Goal: Task Accomplishment & Management: Manage account settings

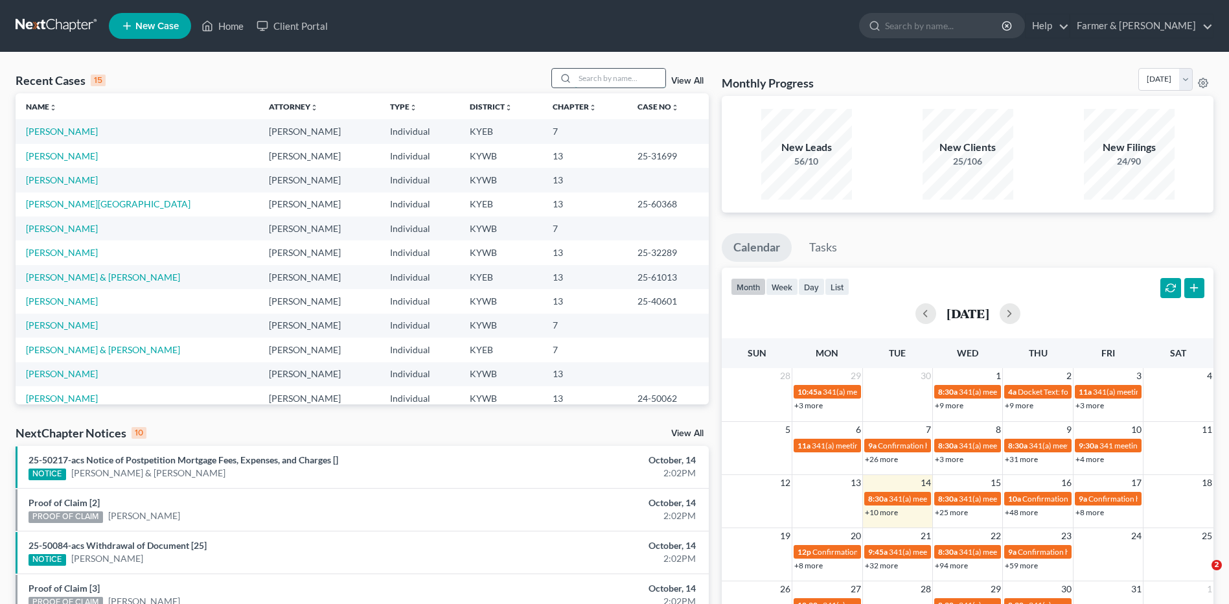
drag, startPoint x: 0, startPoint y: 0, endPoint x: 629, endPoint y: 79, distance: 634.0
click at [629, 79] on input "search" at bounding box center [620, 78] width 91 height 19
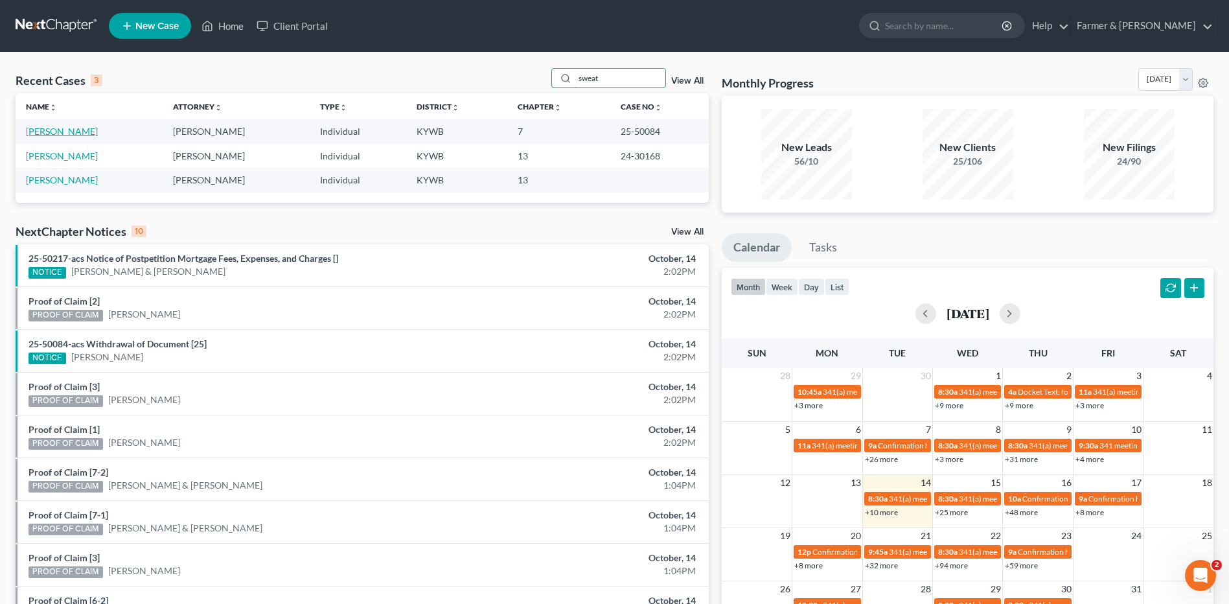
type input "sweat"
click at [38, 132] on link "[PERSON_NAME]" at bounding box center [62, 131] width 72 height 11
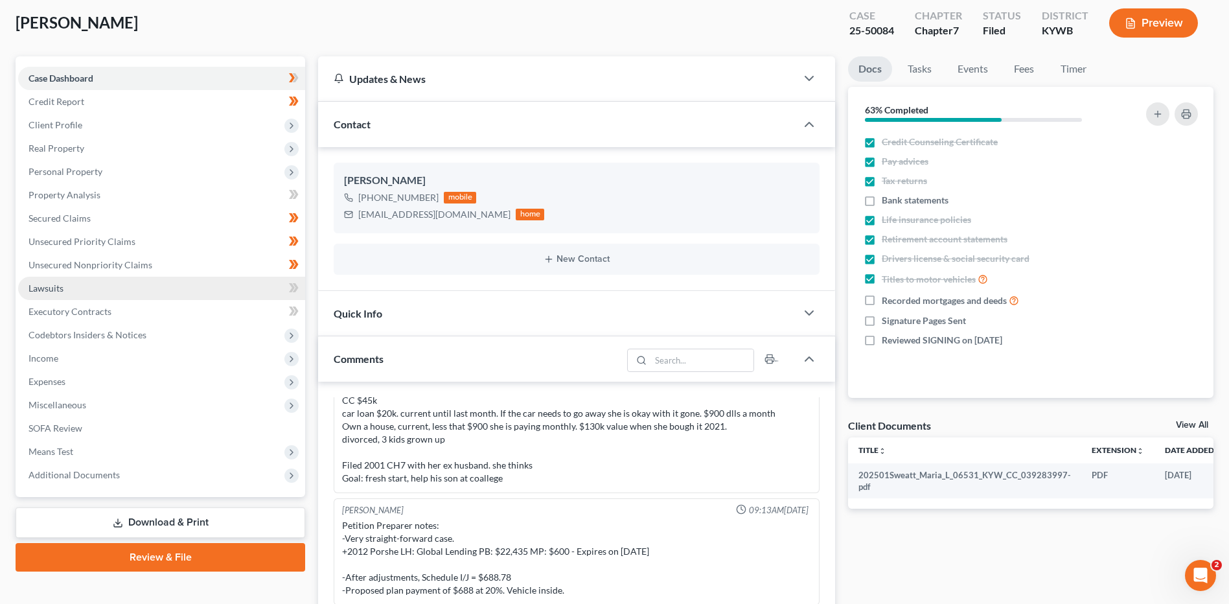
scroll to position [130, 0]
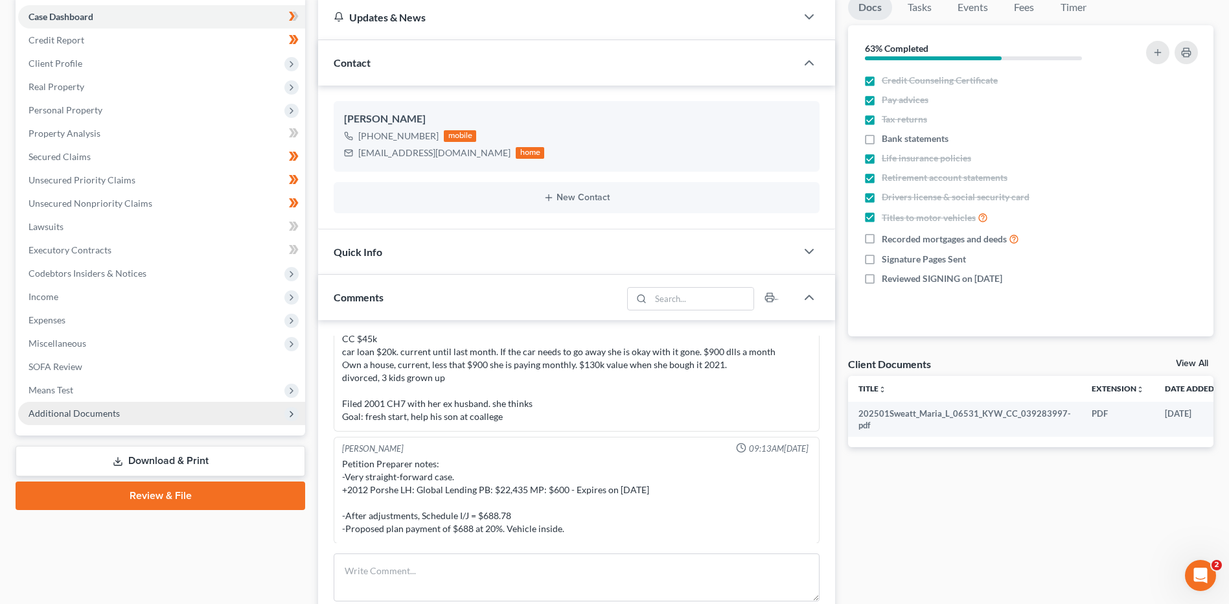
click at [104, 409] on span "Additional Documents" at bounding box center [74, 413] width 91 height 11
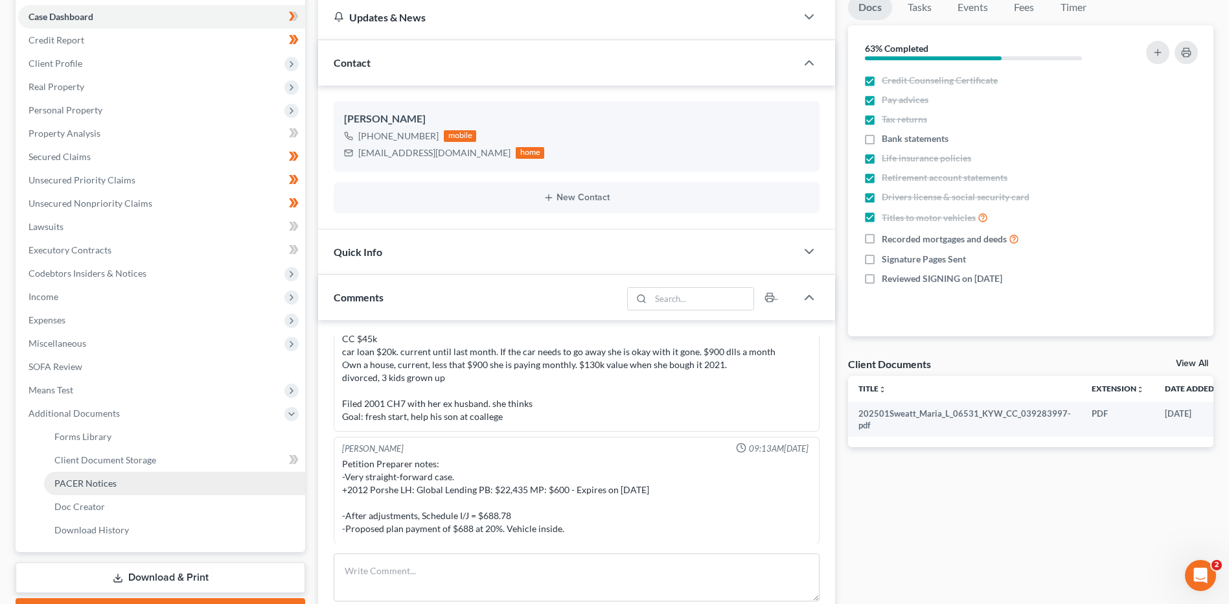
click at [110, 485] on span "PACER Notices" at bounding box center [85, 482] width 62 height 11
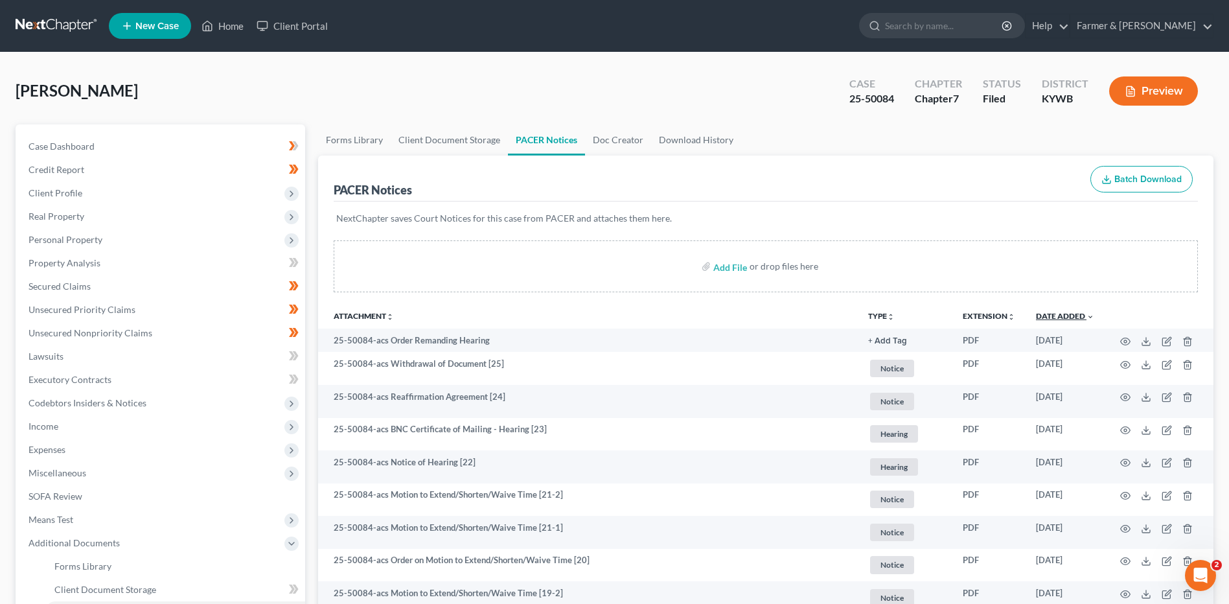
click at [1061, 312] on link "Date Added unfold_more expand_more expand_less" at bounding box center [1065, 316] width 58 height 10
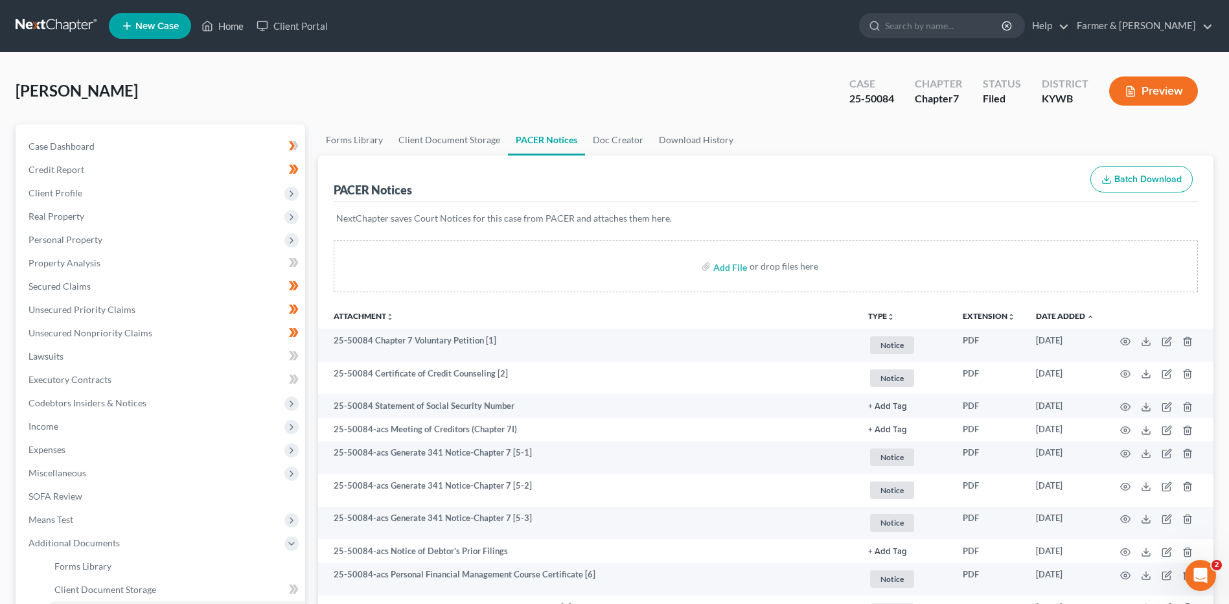
click at [52, 18] on link at bounding box center [57, 25] width 83 height 23
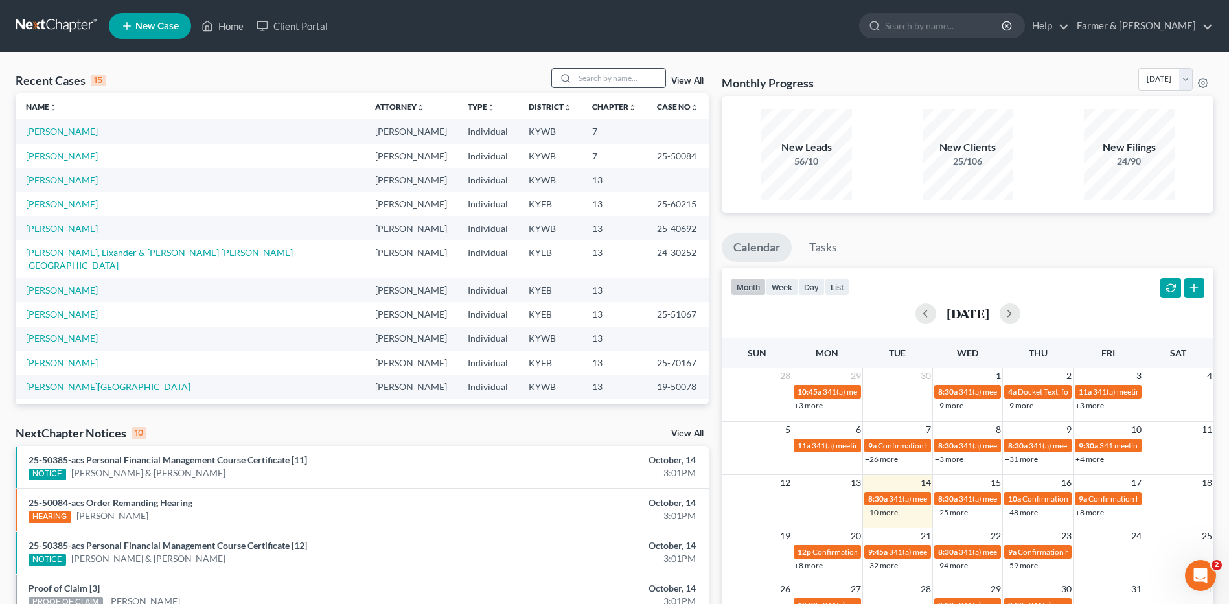
click at [660, 71] on input "search" at bounding box center [620, 78] width 91 height 19
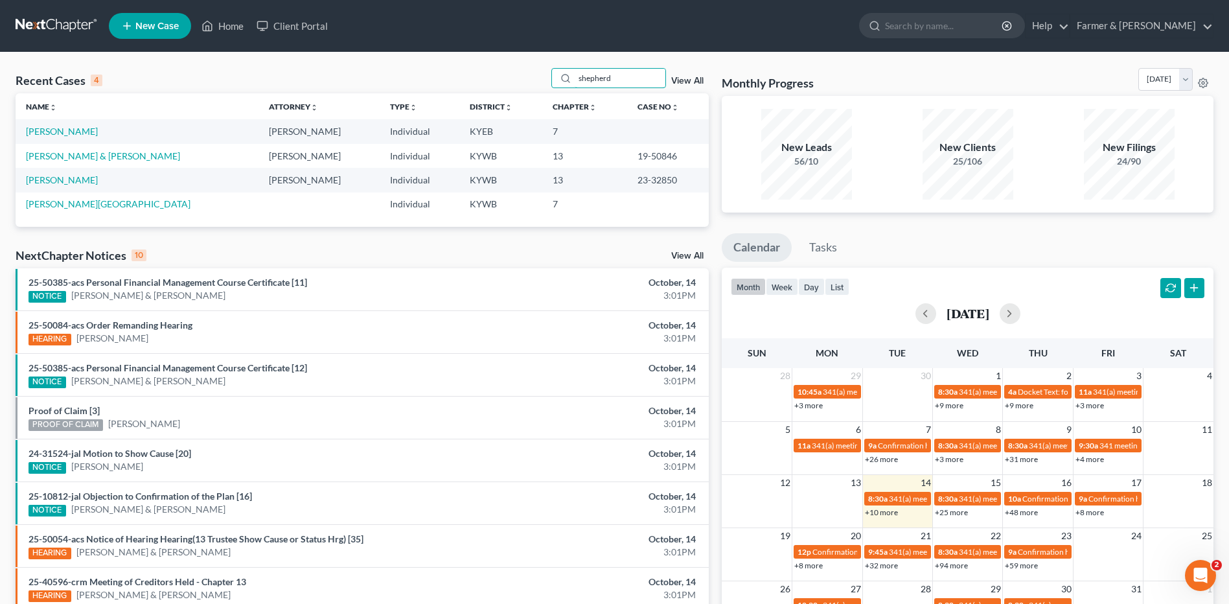
type input "shepherd"
click at [74, 128] on link "[PERSON_NAME]" at bounding box center [62, 131] width 72 height 11
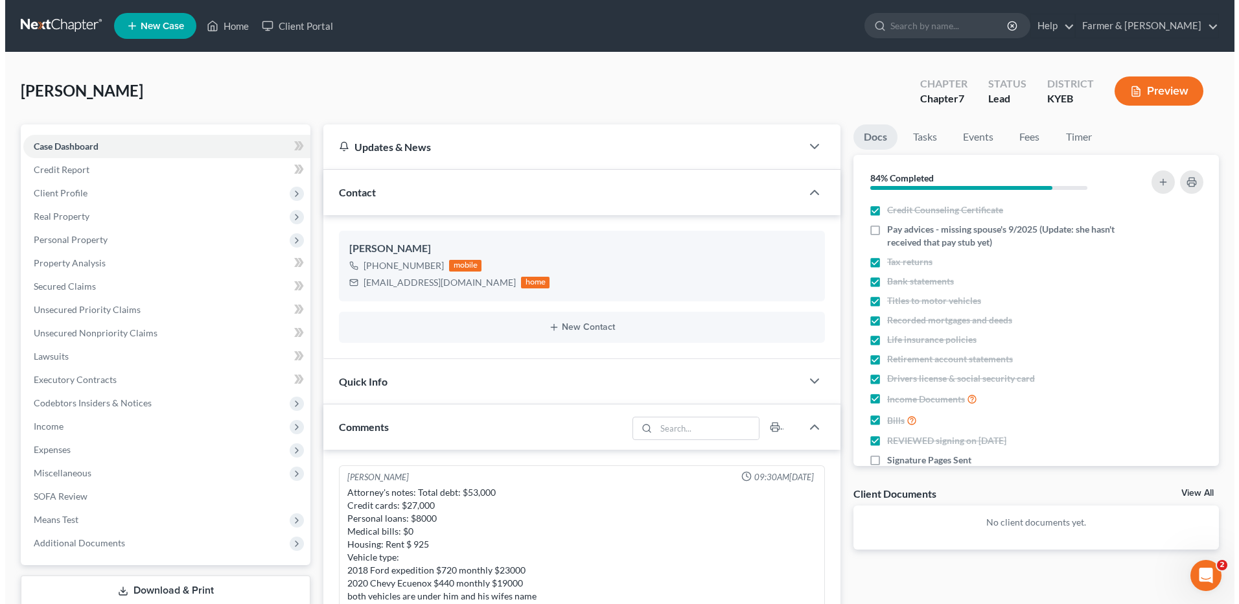
scroll to position [408, 0]
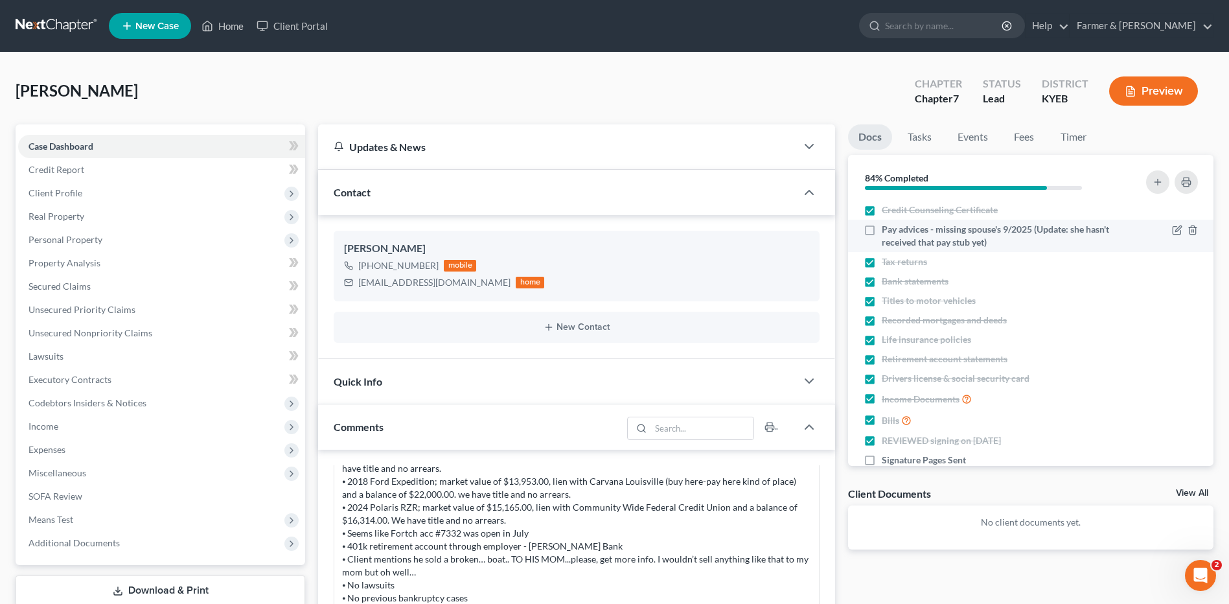
click at [882, 232] on label "Pay advices - missing spouse's 9/2025 (Update: she hasn't received that pay stu…" at bounding box center [996, 236] width 229 height 26
click at [887, 231] on input "Pay advices - missing spouse's 9/2025 (Update: she hasn't received that pay stu…" at bounding box center [891, 227] width 8 height 8
checkbox input "true"
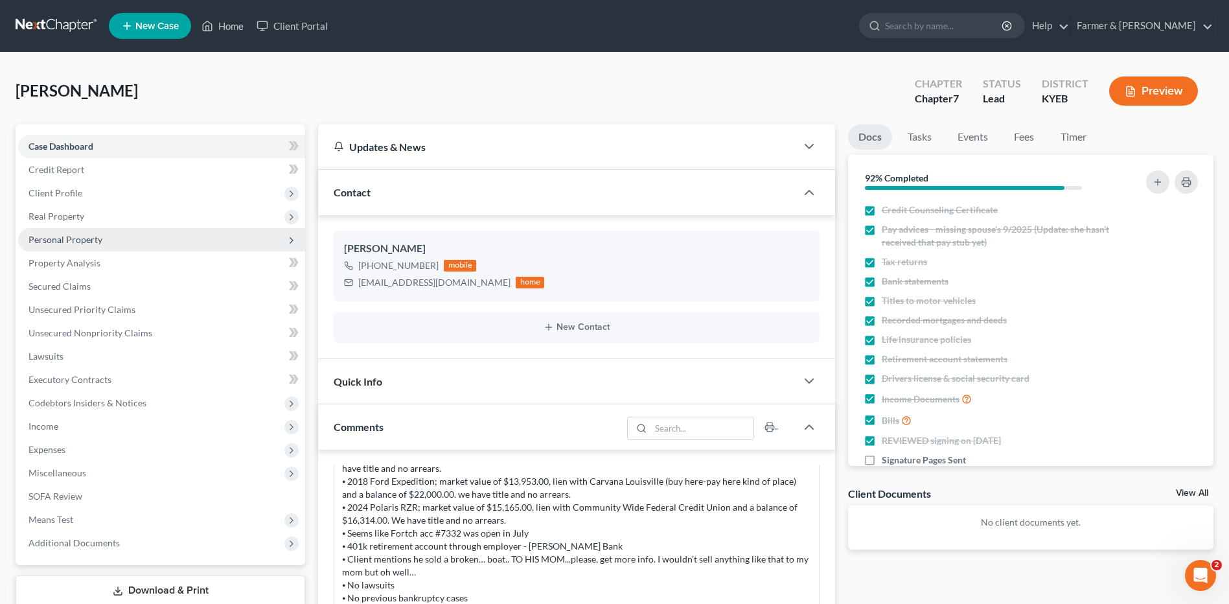
click at [63, 236] on span "Personal Property" at bounding box center [66, 239] width 74 height 11
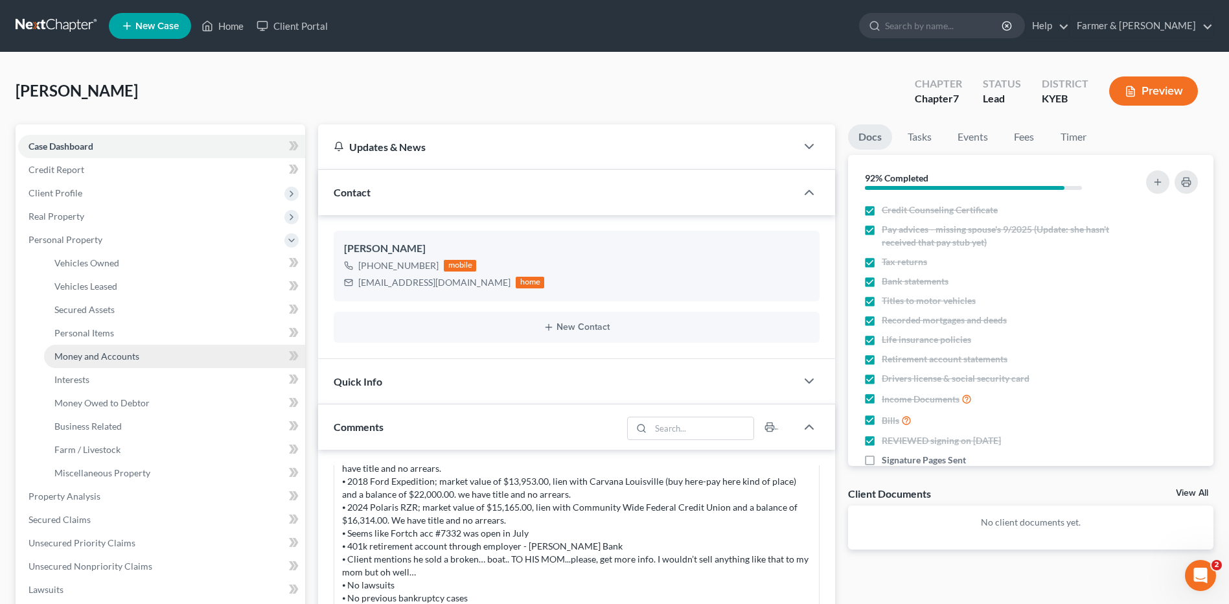
click at [102, 361] on span "Money and Accounts" at bounding box center [96, 355] width 85 height 11
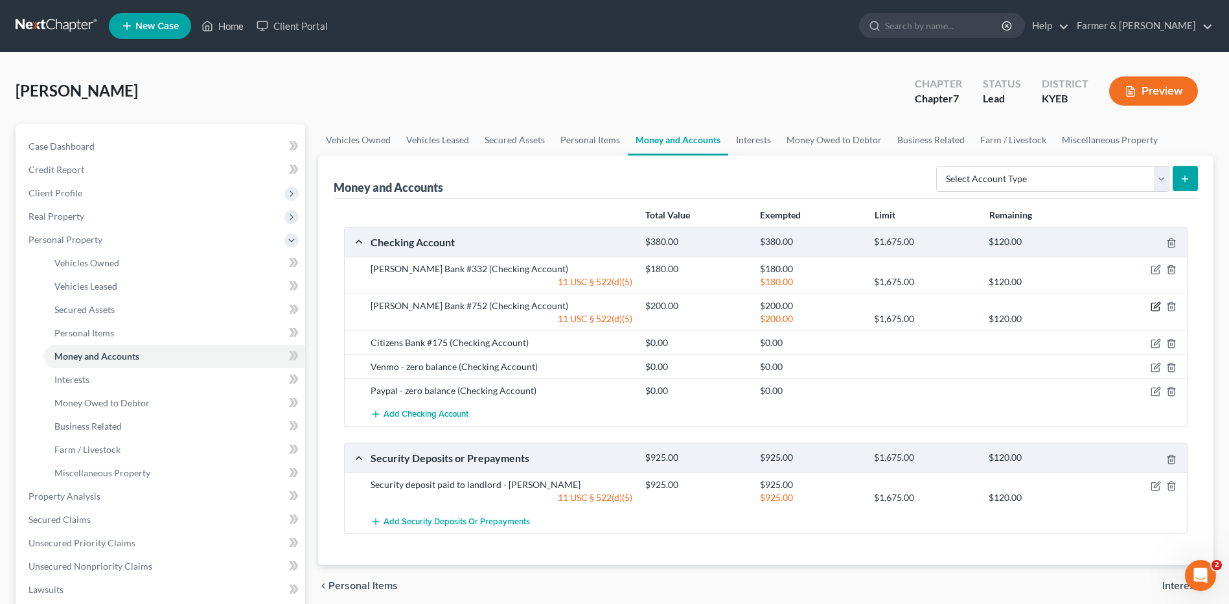
click at [1152, 304] on icon "button" at bounding box center [1155, 307] width 8 height 8
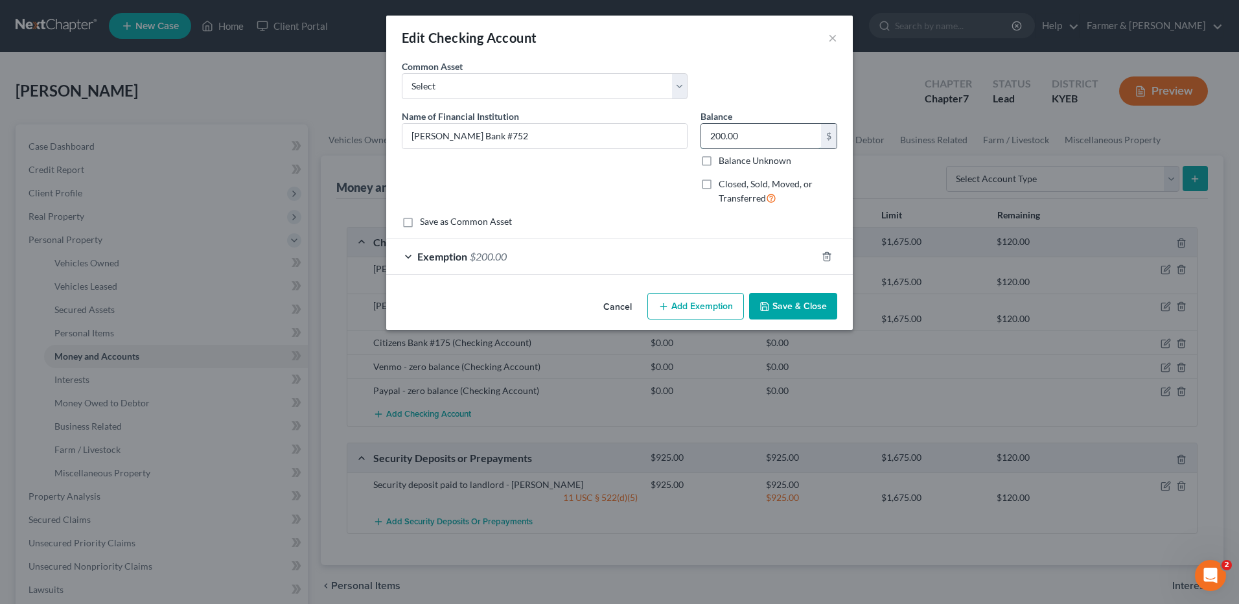
click at [769, 136] on input "200.00" at bounding box center [761, 136] width 120 height 25
type input "27.00"
click at [500, 251] on span "$200.00" at bounding box center [488, 256] width 37 height 12
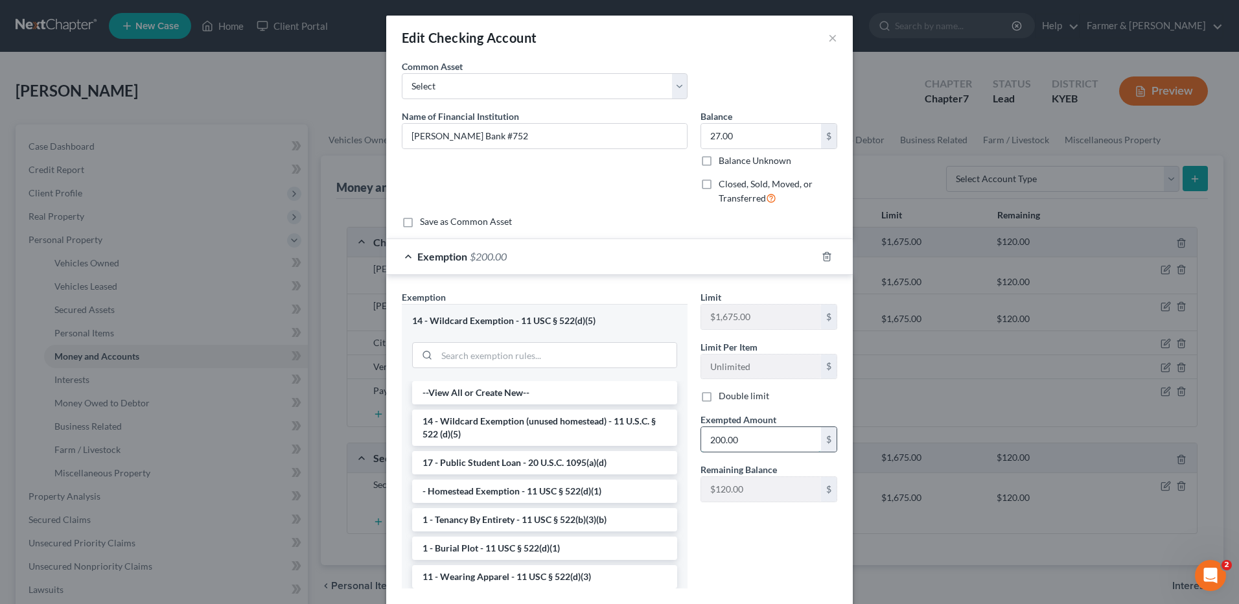
click at [750, 438] on input "200.00" at bounding box center [761, 439] width 120 height 25
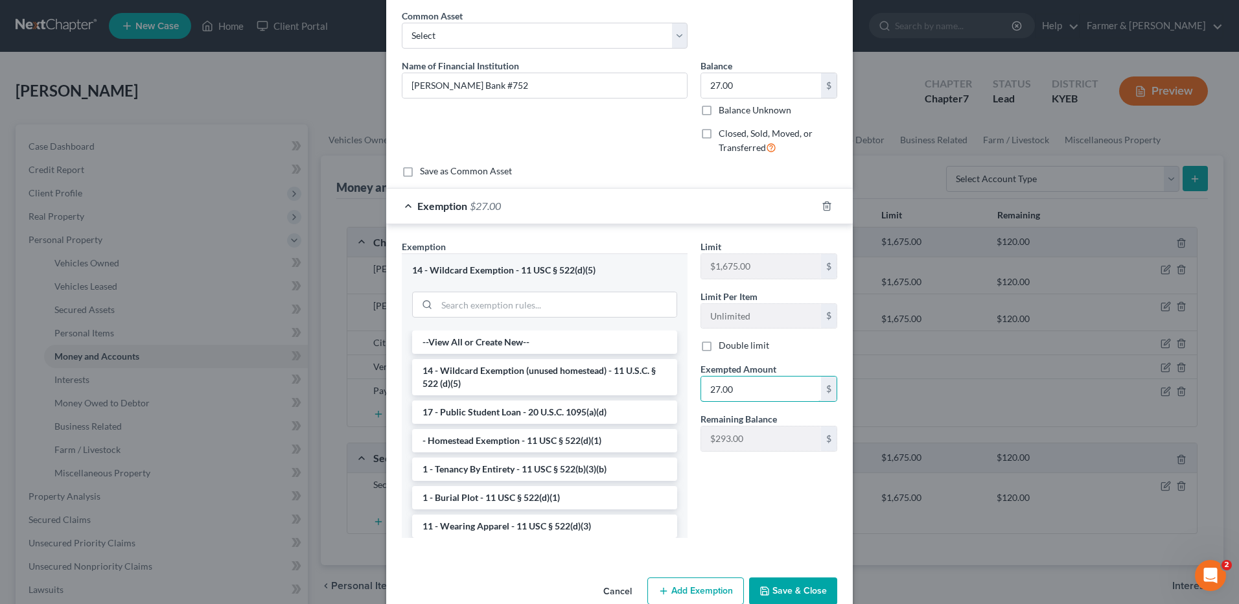
scroll to position [77, 0]
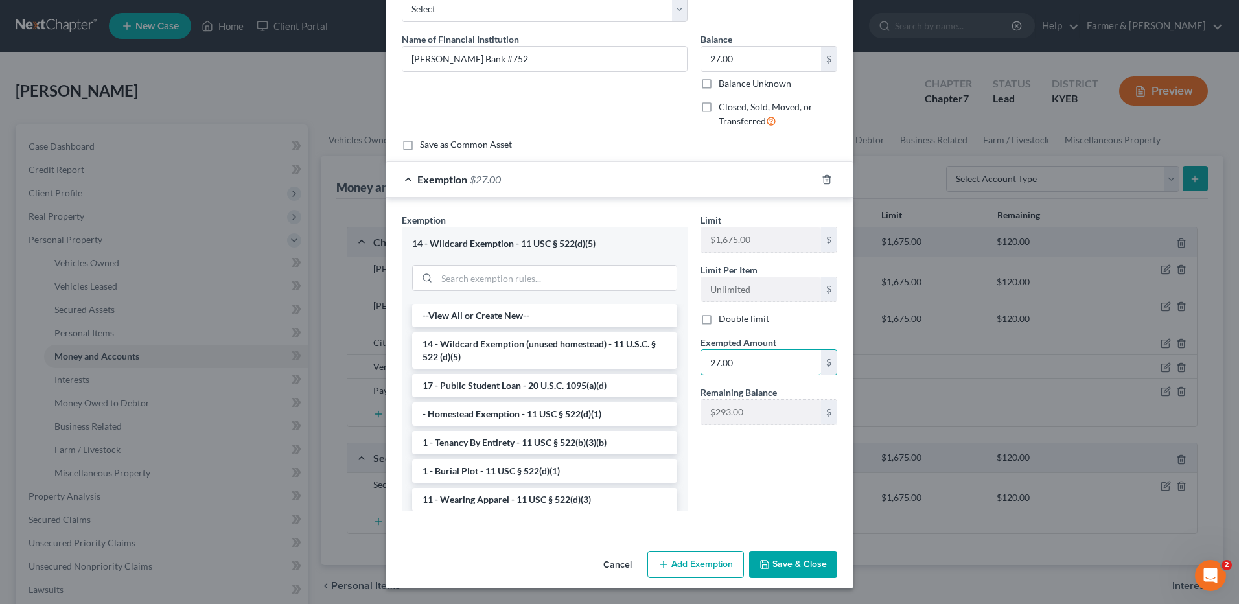
type input "27.00"
click at [798, 573] on button "Save & Close" at bounding box center [793, 564] width 88 height 27
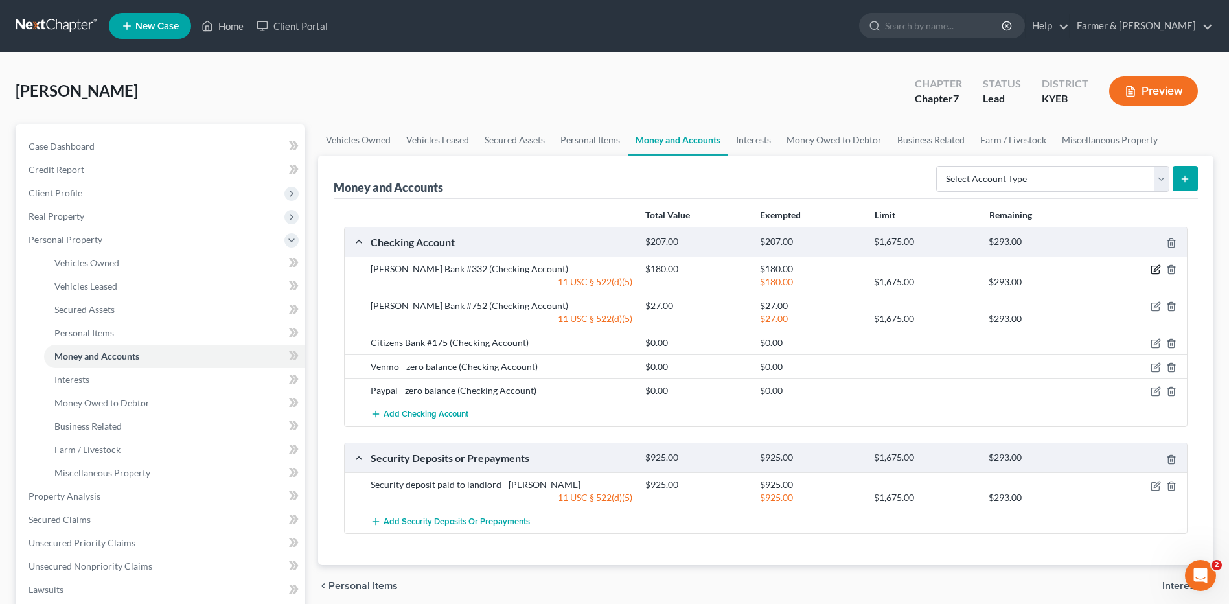
click at [1155, 270] on icon "button" at bounding box center [1156, 269] width 10 height 10
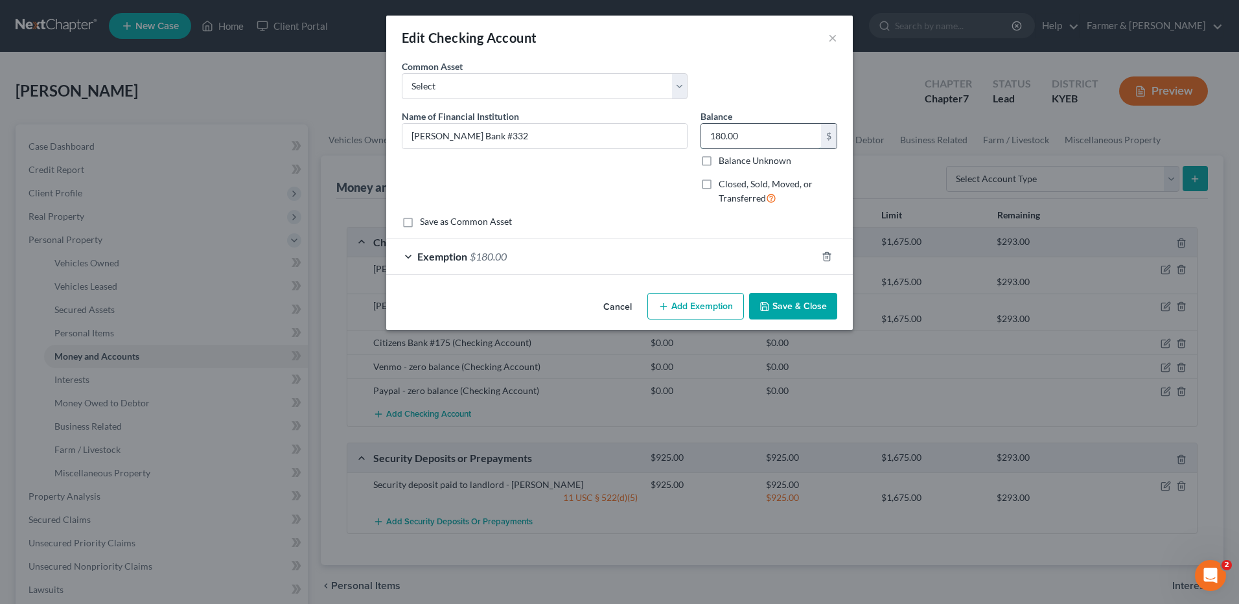
click at [781, 137] on input "180.00" at bounding box center [761, 136] width 120 height 25
type input "1.00"
click at [490, 253] on span "$180.00" at bounding box center [488, 256] width 37 height 12
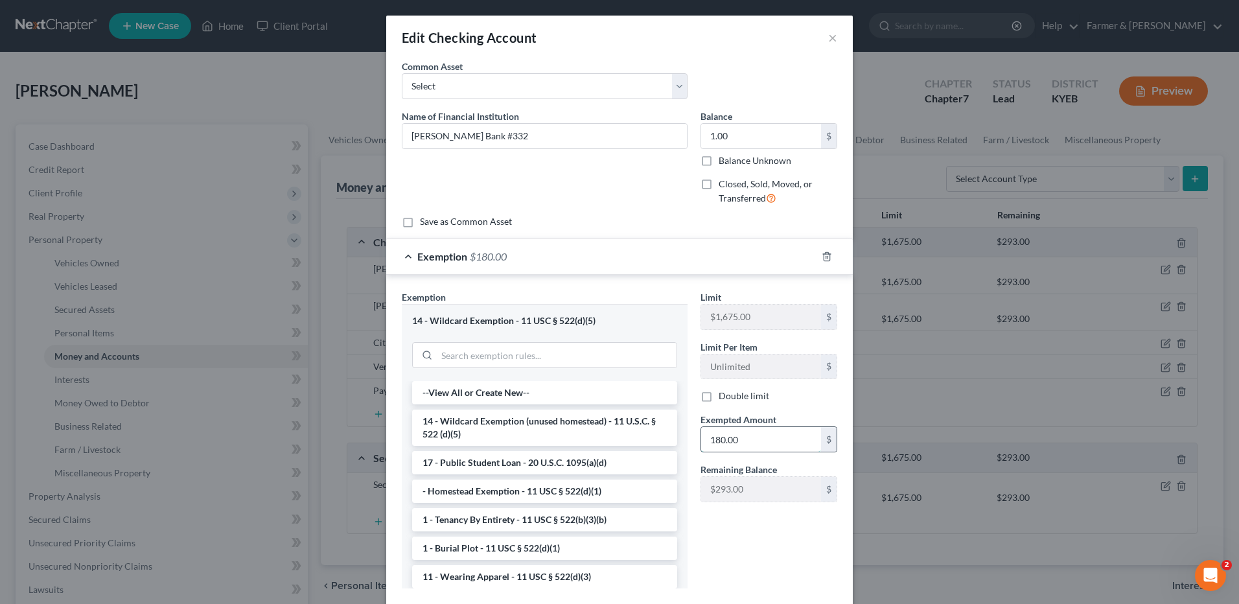
click at [741, 448] on input "180.00" at bounding box center [761, 439] width 120 height 25
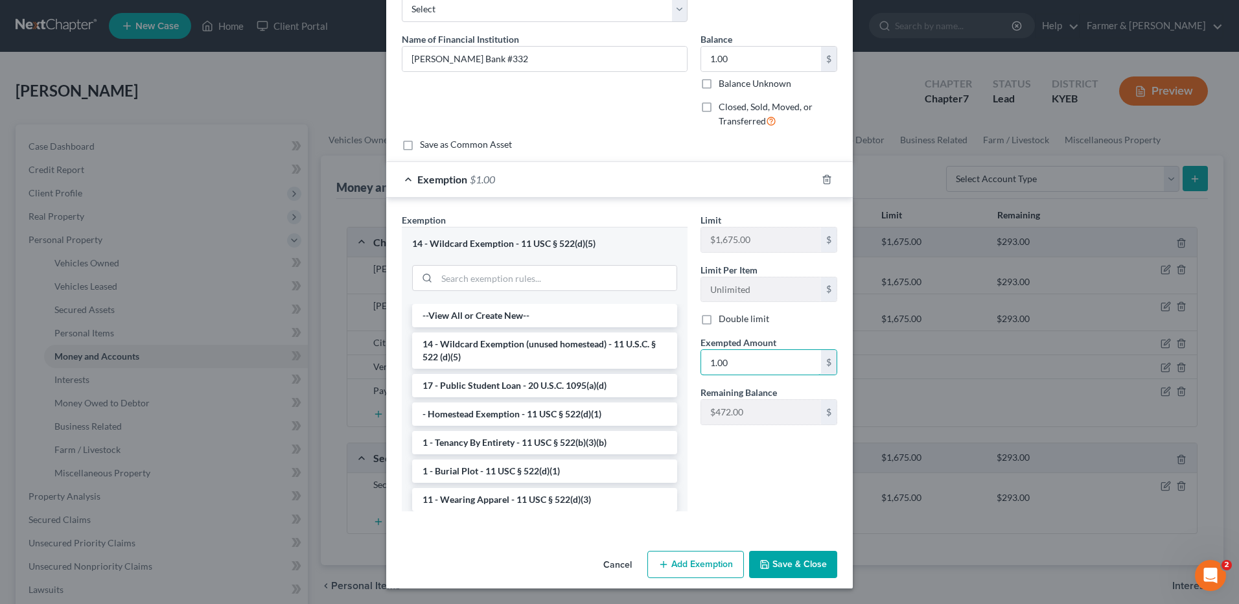
type input "1.00"
click at [807, 566] on button "Save & Close" at bounding box center [793, 564] width 88 height 27
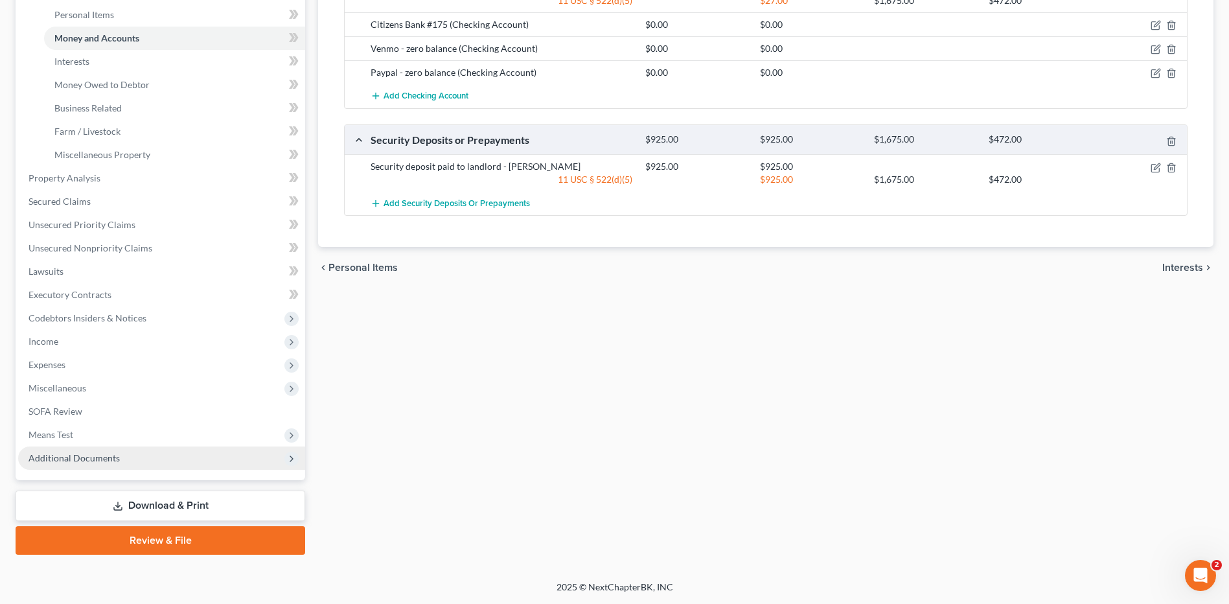
click at [103, 466] on span "Additional Documents" at bounding box center [161, 457] width 287 height 23
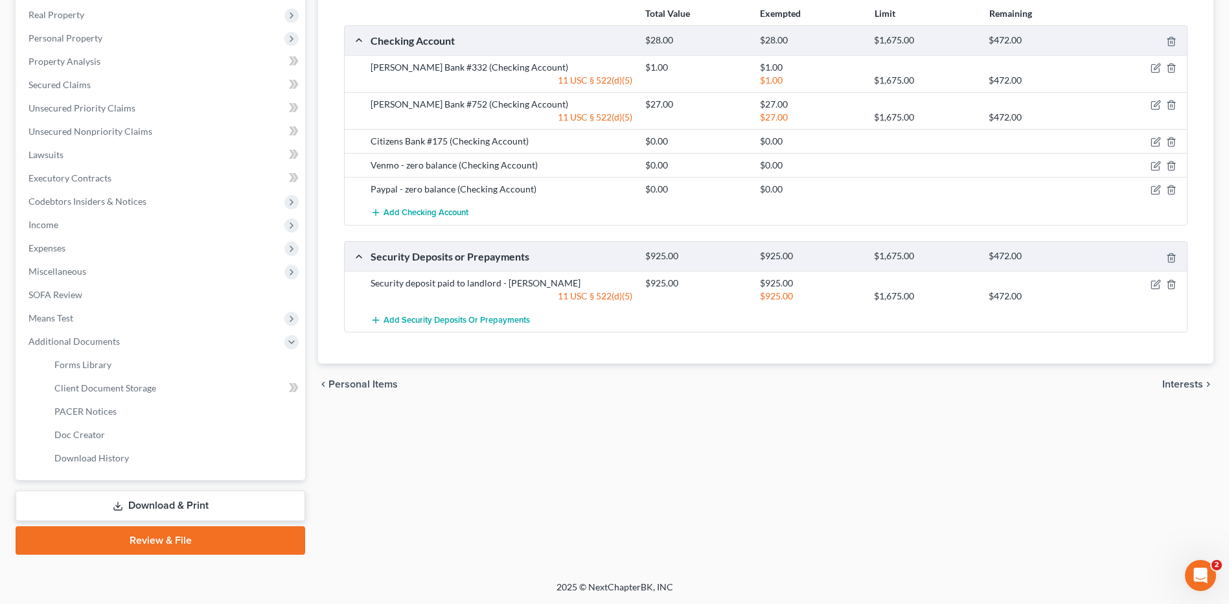
scroll to position [201, 0]
drag, startPoint x: 182, startPoint y: 492, endPoint x: 263, endPoint y: 525, distance: 87.7
click at [183, 494] on link "Download & Print" at bounding box center [161, 505] width 290 height 30
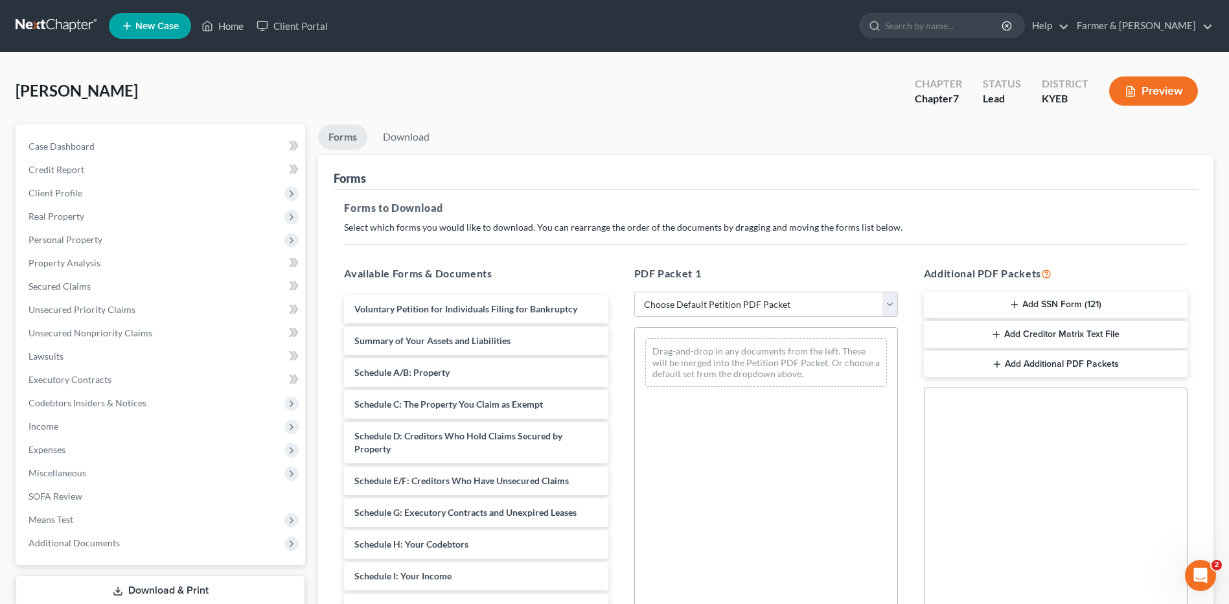
click at [1097, 294] on button "Add SSN Form (121)" at bounding box center [1056, 305] width 264 height 27
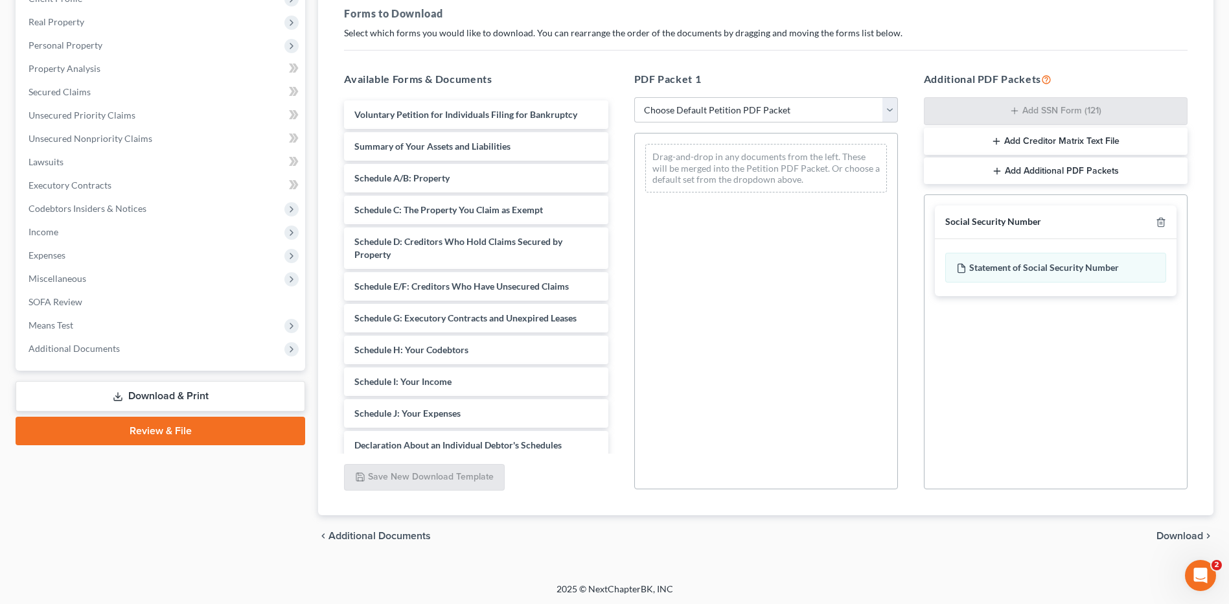
click at [1192, 534] on span "Download" at bounding box center [1179, 536] width 47 height 10
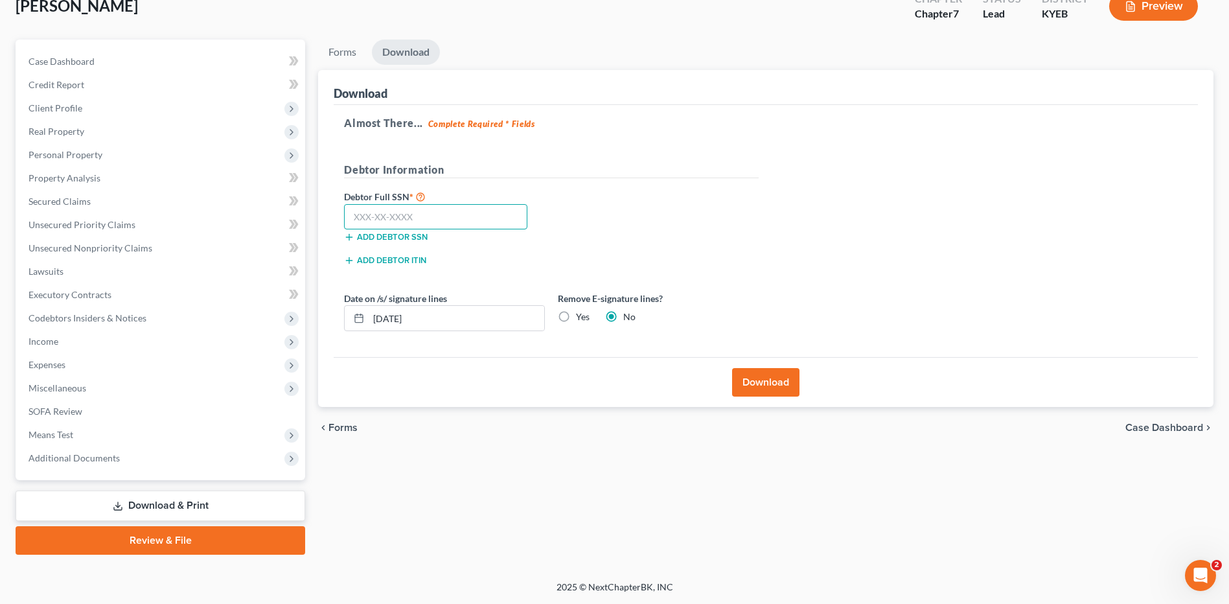
click at [444, 227] on input "text" at bounding box center [435, 217] width 183 height 26
type input "402-59-2267"
click at [776, 390] on button "Download" at bounding box center [765, 382] width 67 height 29
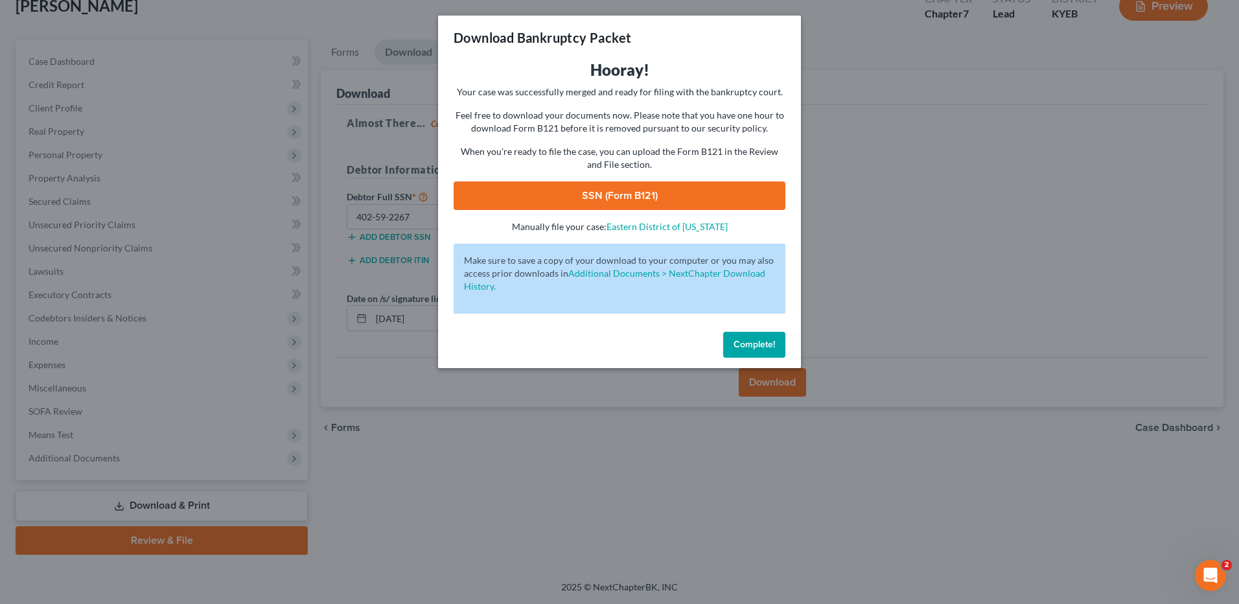
click at [582, 189] on link "SSN (Form B121)" at bounding box center [620, 195] width 332 height 29
click at [755, 338] on button "Complete!" at bounding box center [754, 345] width 62 height 26
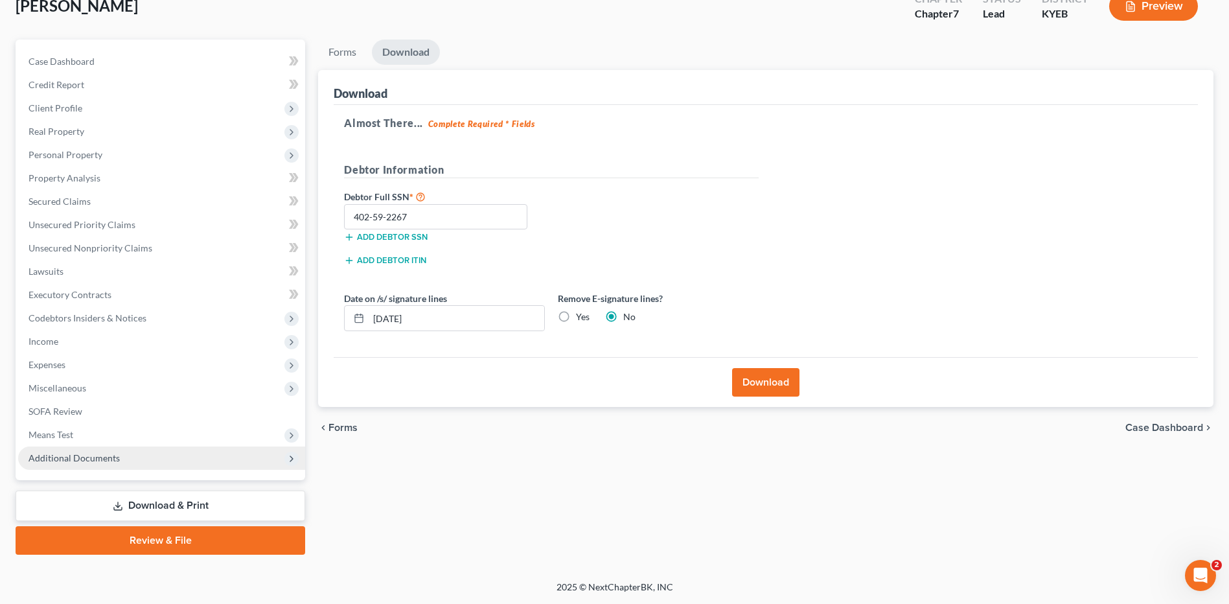
click at [169, 461] on span "Additional Documents" at bounding box center [161, 457] width 287 height 23
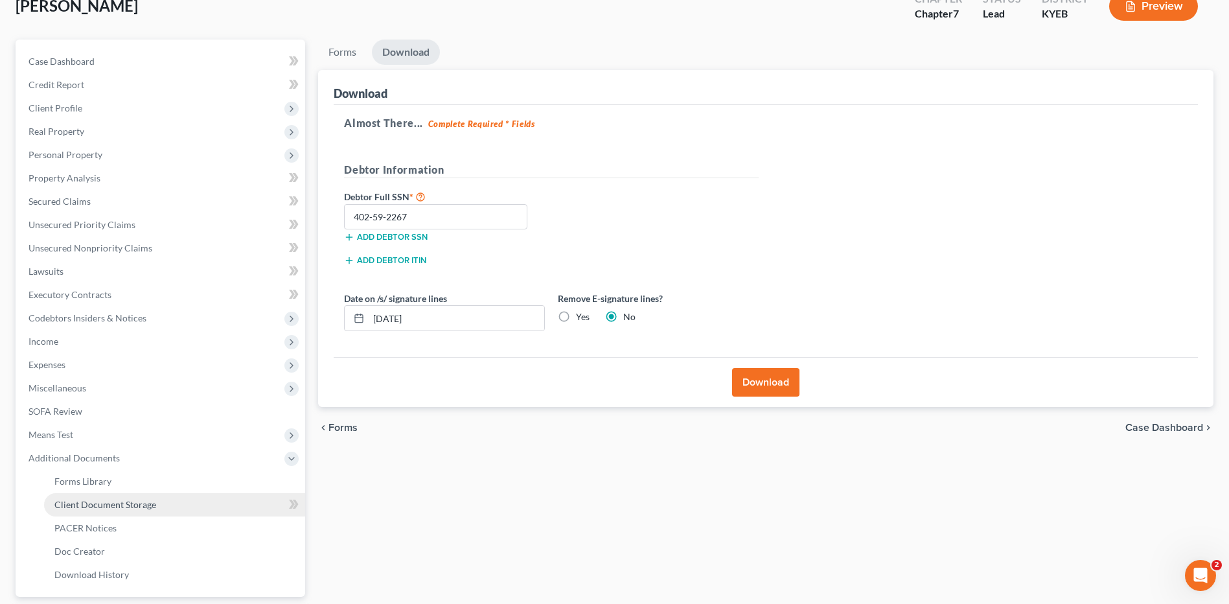
click at [138, 501] on span "Client Document Storage" at bounding box center [105, 504] width 102 height 11
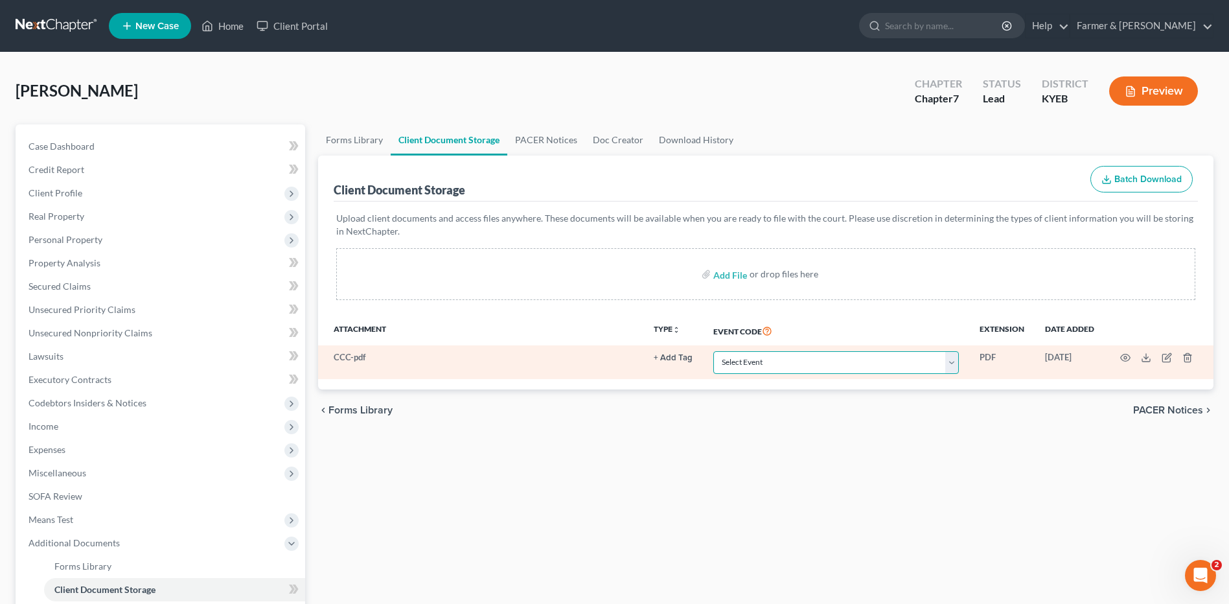
click at [811, 360] on select "Select Event 20 Largest Unsecured Creditors Amended Schedules A-H, Mailing Matr…" at bounding box center [836, 362] width 246 height 23
select select "7"
click at [713, 351] on select "Select Event 20 Largest Unsecured Creditors Amended Schedules A-H, Mailing Matr…" at bounding box center [836, 362] width 246 height 23
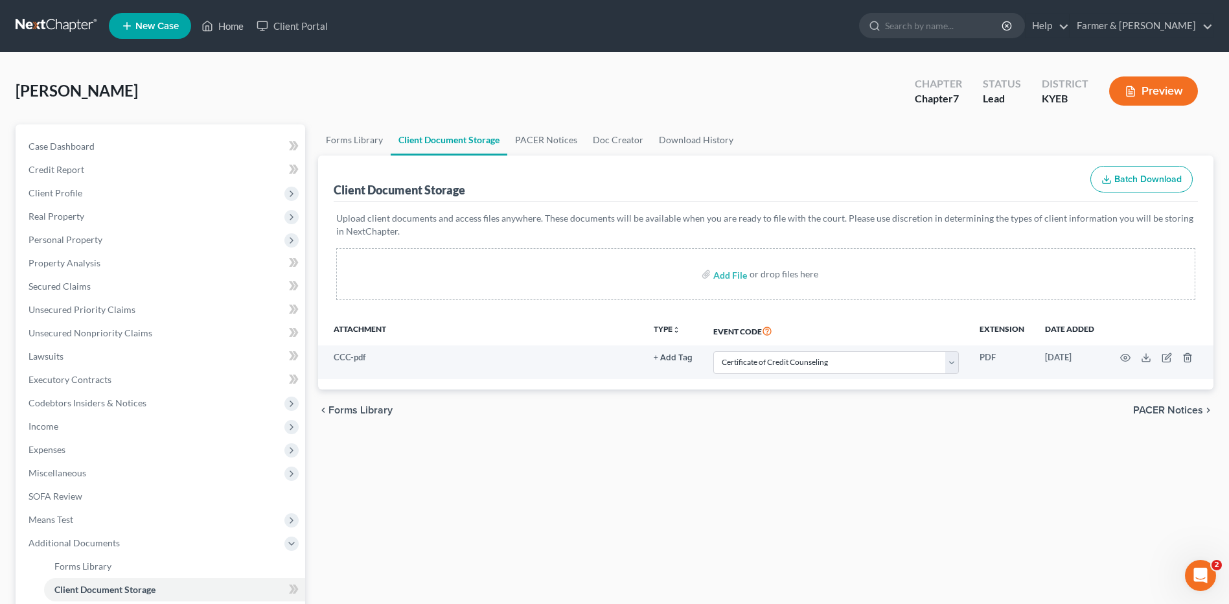
click at [49, 27] on link at bounding box center [57, 25] width 83 height 23
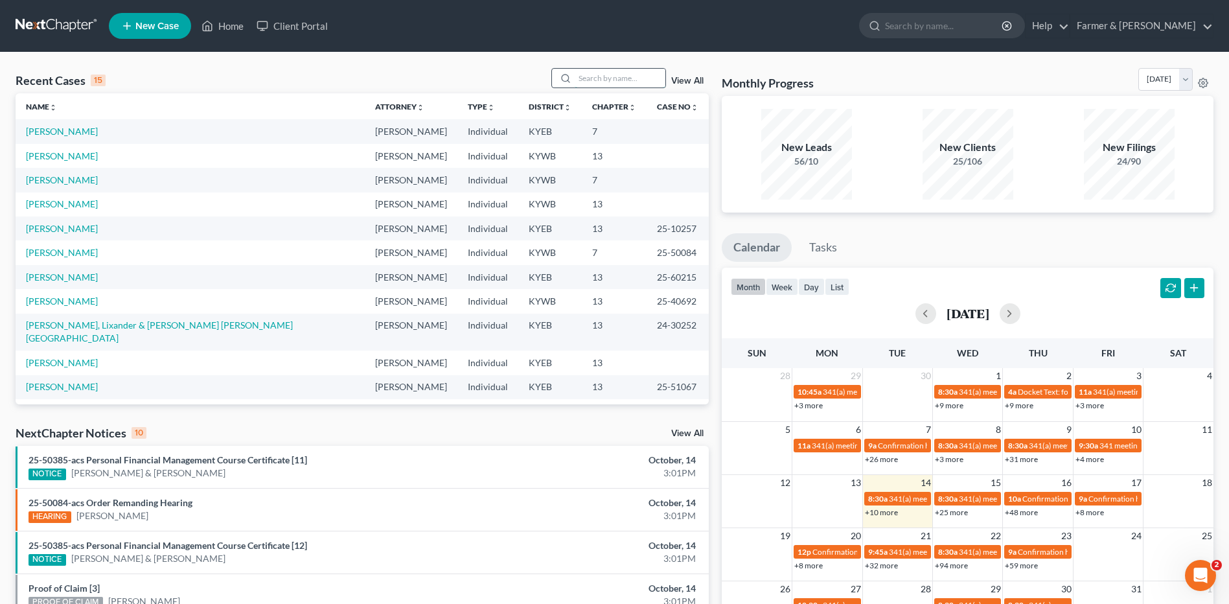
click at [652, 80] on input "search" at bounding box center [620, 78] width 91 height 19
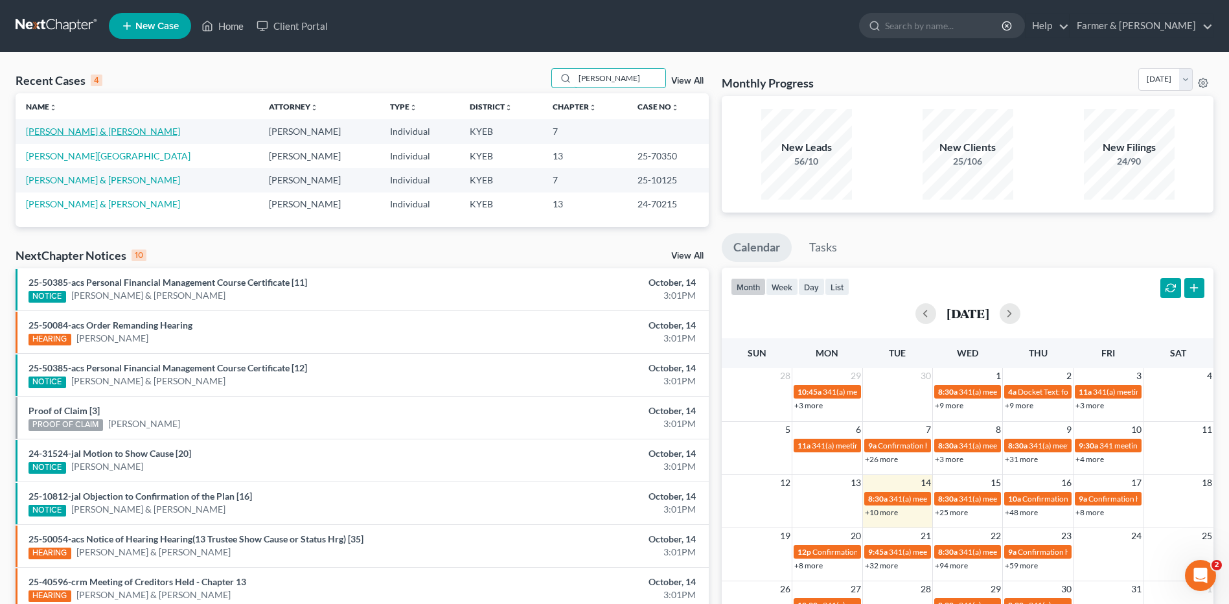
type input "[PERSON_NAME]"
click at [95, 131] on link "[PERSON_NAME] & [PERSON_NAME]" at bounding box center [103, 131] width 154 height 11
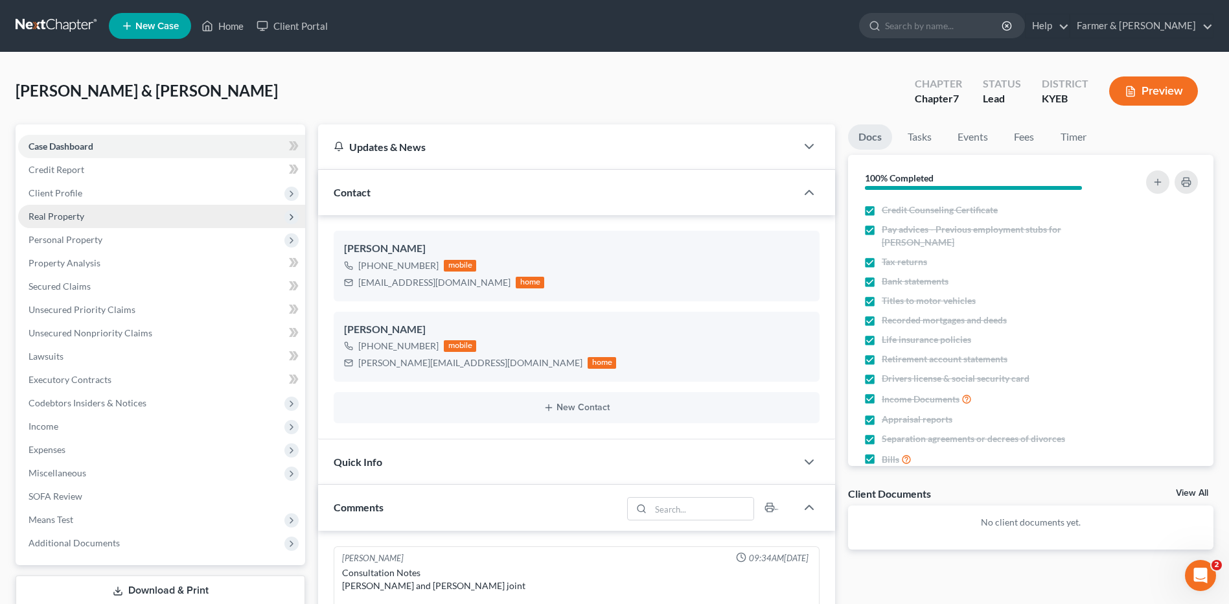
click at [61, 216] on span "Real Property" at bounding box center [57, 216] width 56 height 11
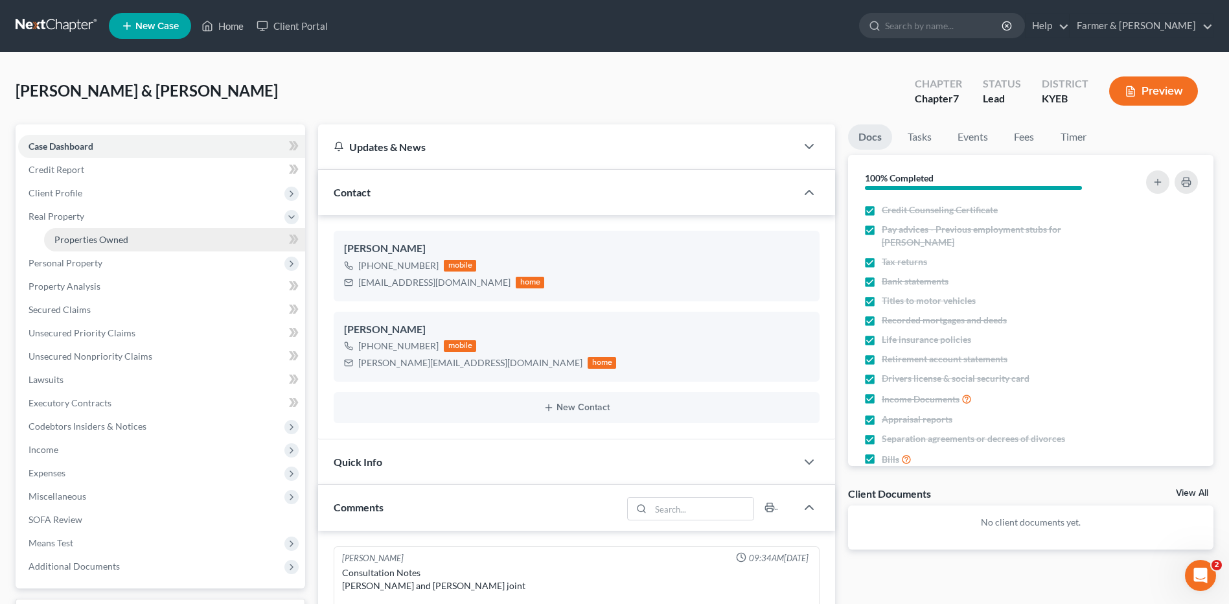
scroll to position [503, 0]
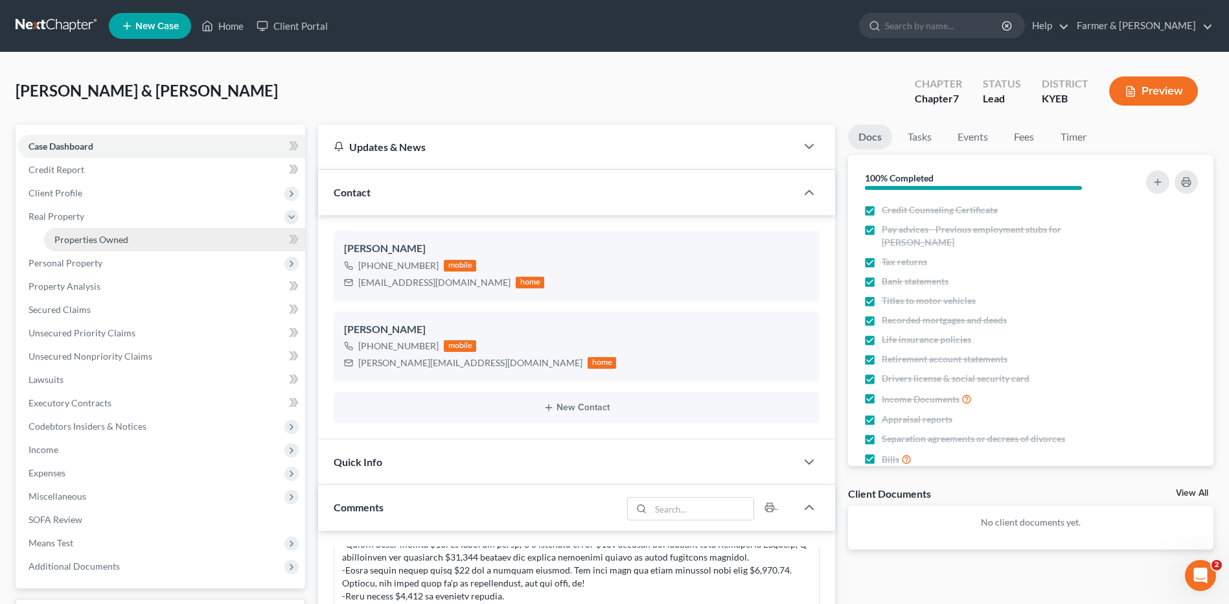
click at [71, 242] on span "Properties Owned" at bounding box center [91, 239] width 74 height 11
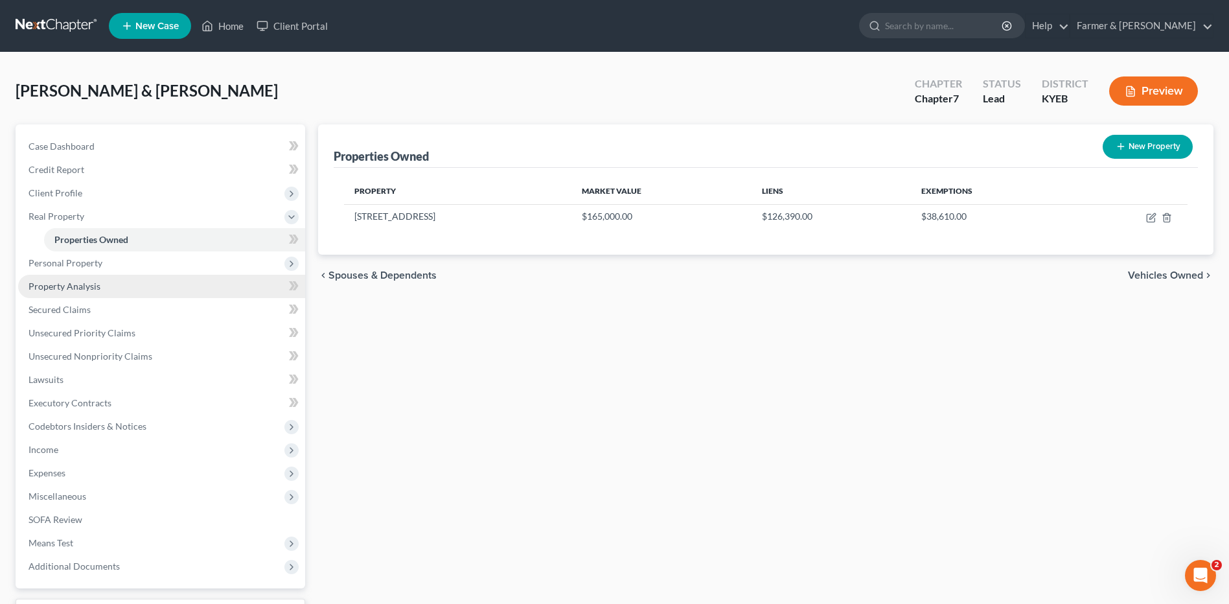
click at [130, 293] on link "Property Analysis" at bounding box center [161, 286] width 287 height 23
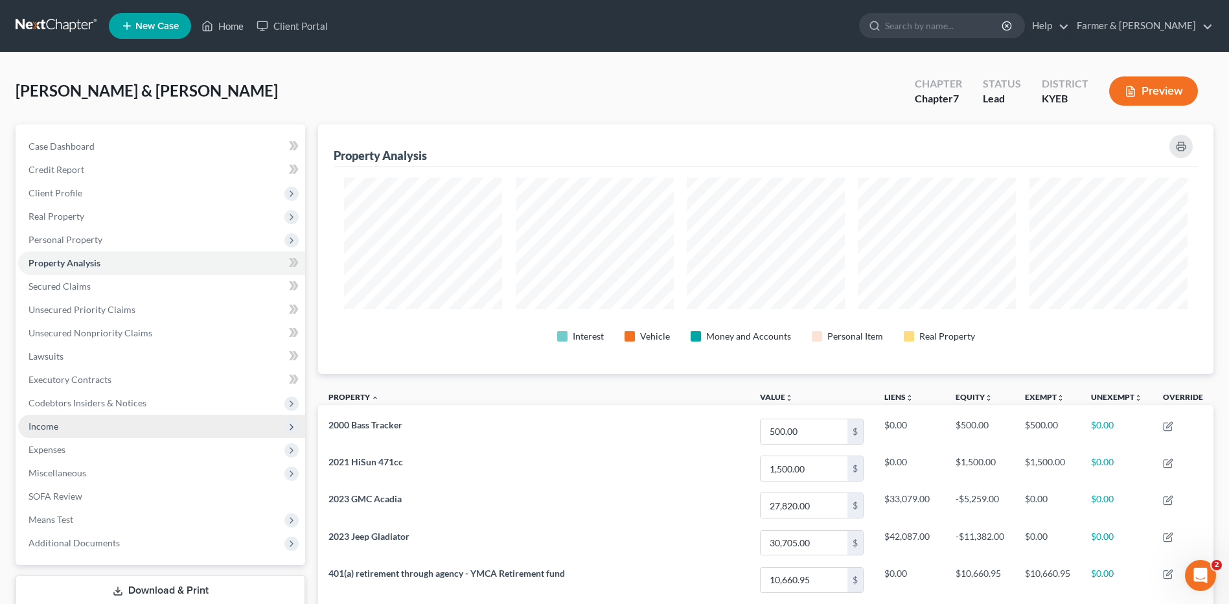
click at [97, 430] on span "Income" at bounding box center [161, 426] width 287 height 23
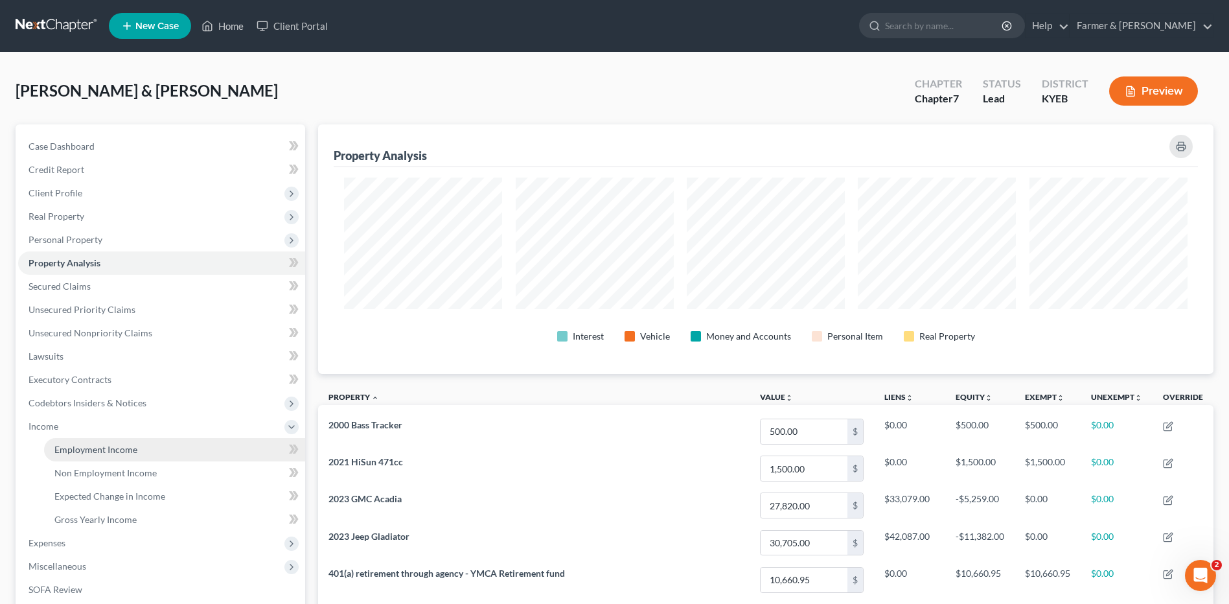
click at [98, 446] on span "Employment Income" at bounding box center [95, 449] width 83 height 11
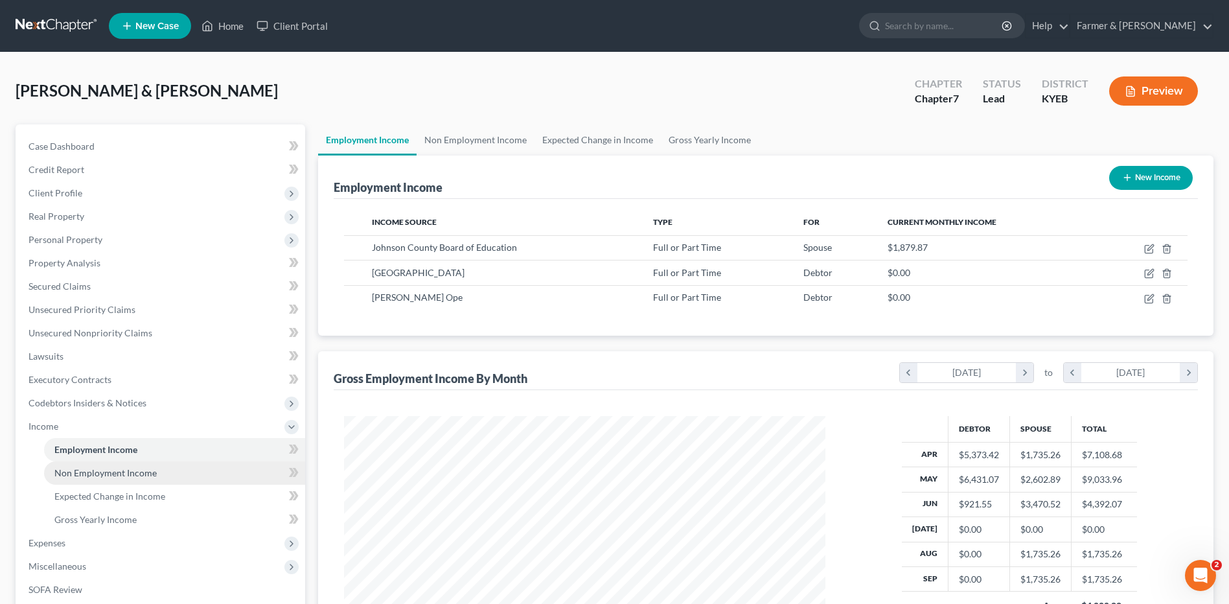
scroll to position [240, 507]
click at [110, 470] on span "Non Employment Income" at bounding box center [105, 472] width 102 height 11
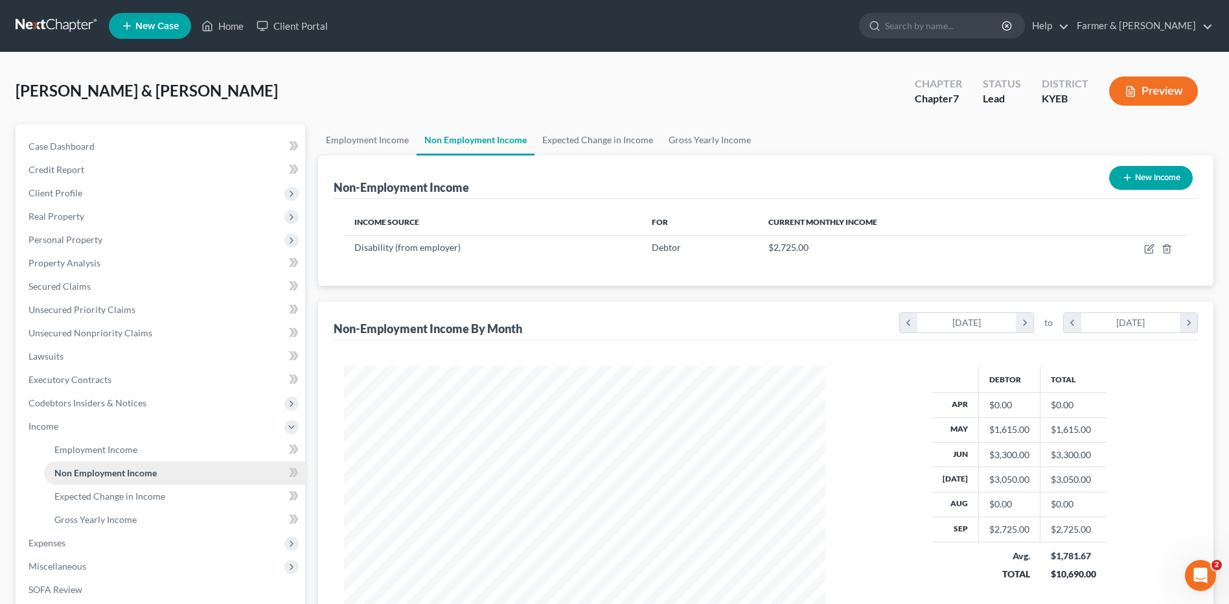
scroll to position [240, 507]
click at [117, 487] on link "Expected Change in Income" at bounding box center [174, 496] width 261 height 23
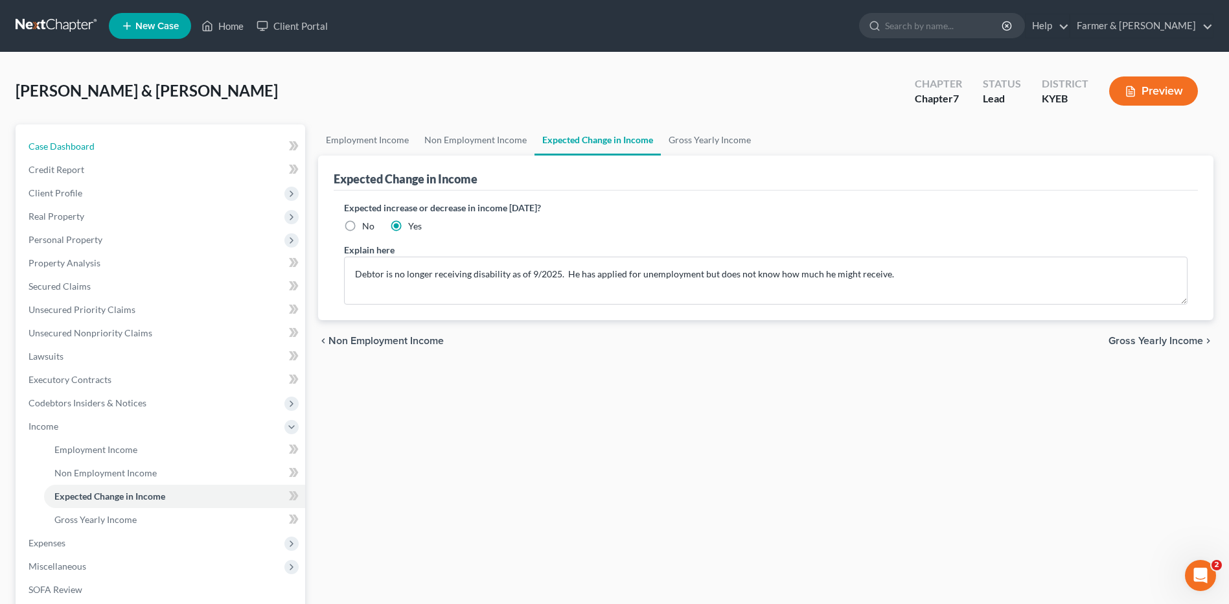
drag, startPoint x: 123, startPoint y: 148, endPoint x: 438, endPoint y: 208, distance: 320.5
click at [123, 148] on link "Case Dashboard" at bounding box center [161, 146] width 287 height 23
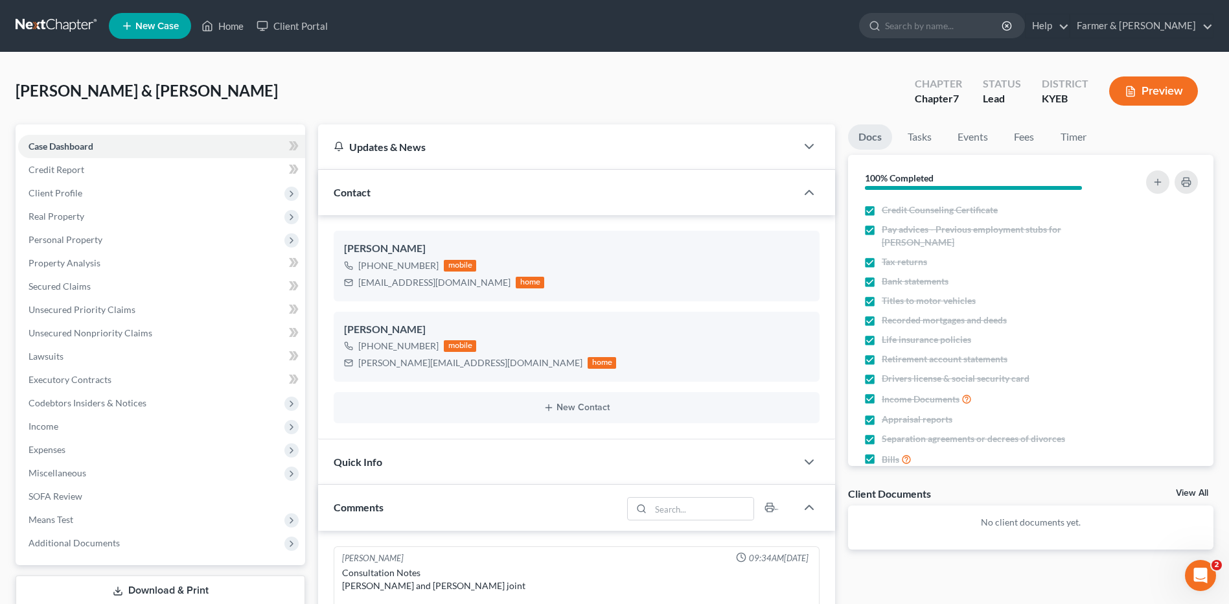
scroll to position [503, 0]
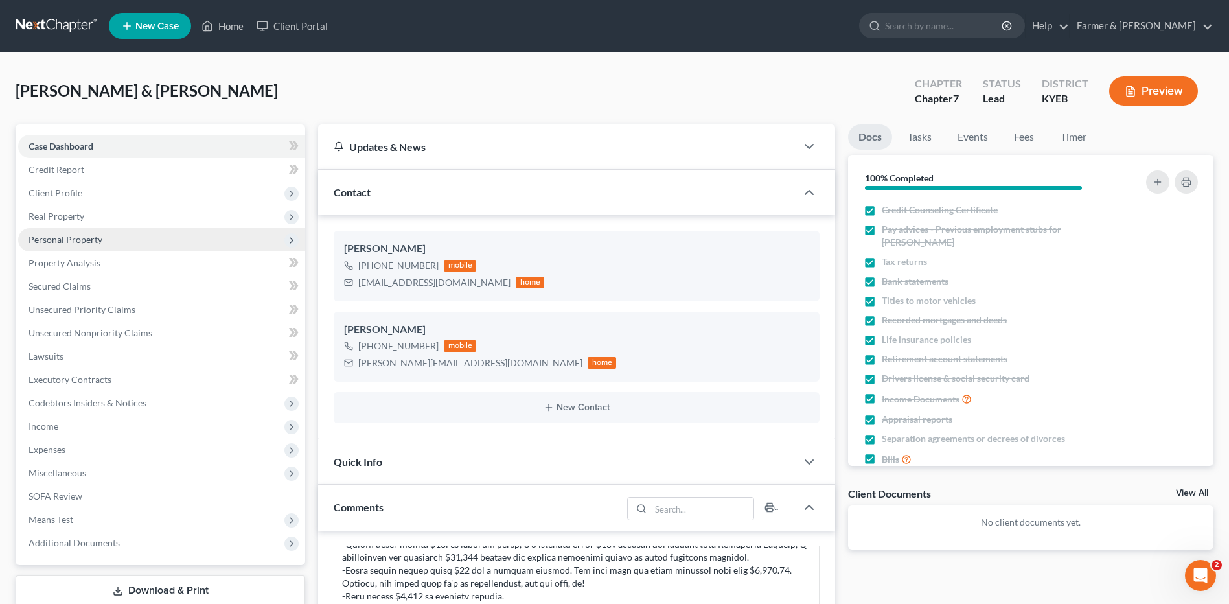
click at [126, 235] on span "Personal Property" at bounding box center [161, 239] width 287 height 23
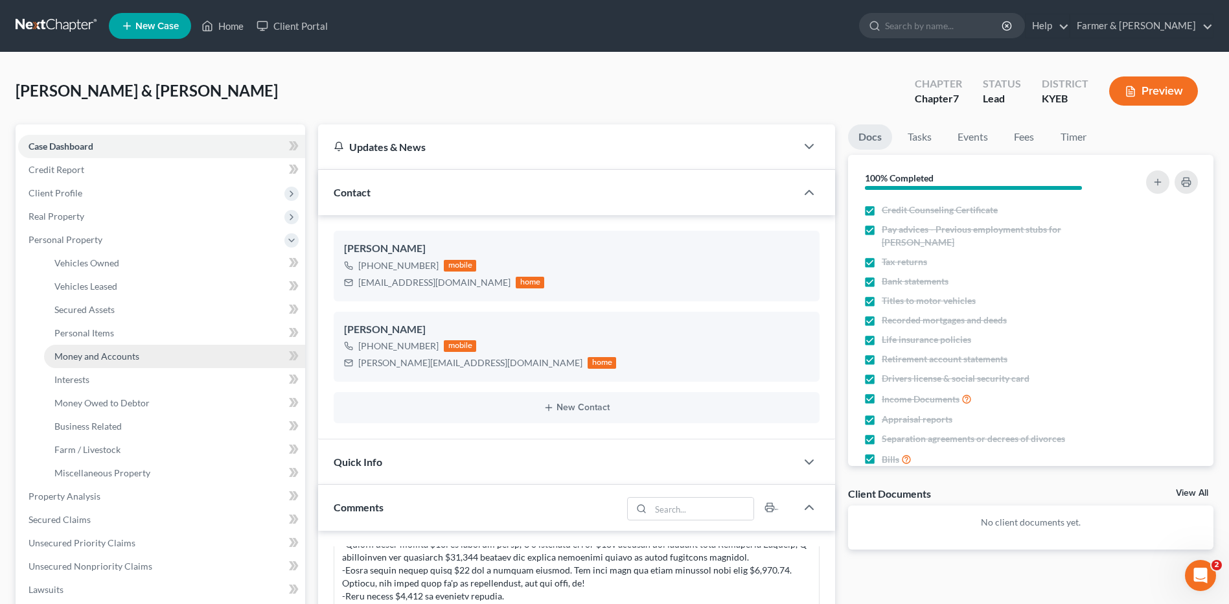
click at [141, 363] on link "Money and Accounts" at bounding box center [174, 356] width 261 height 23
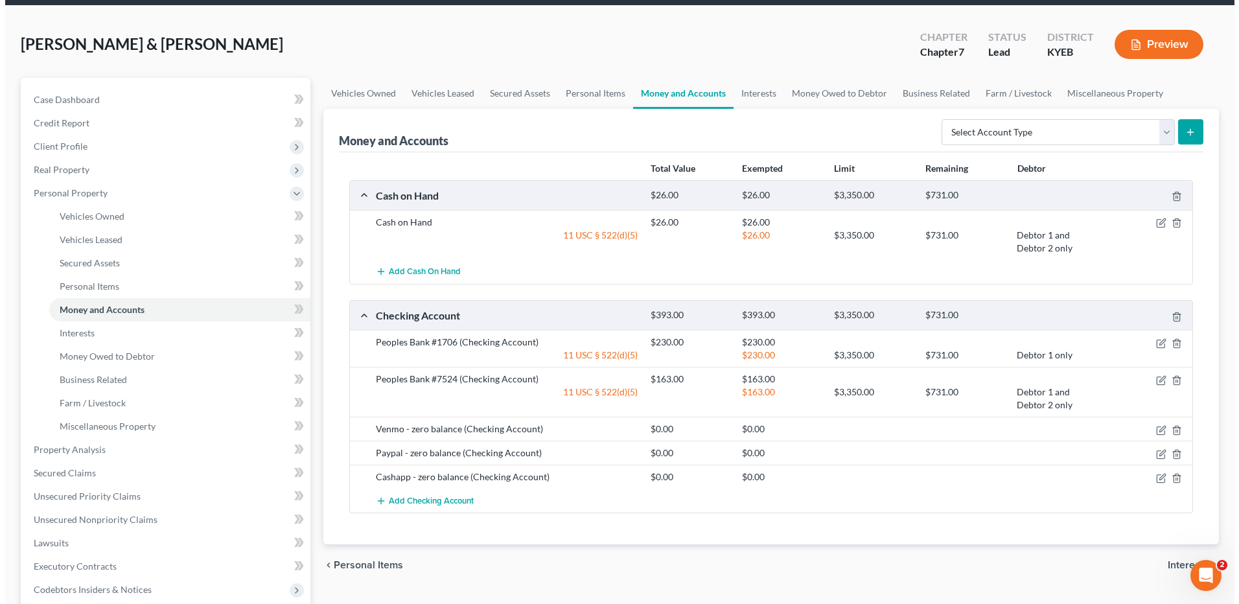
scroll to position [65, 0]
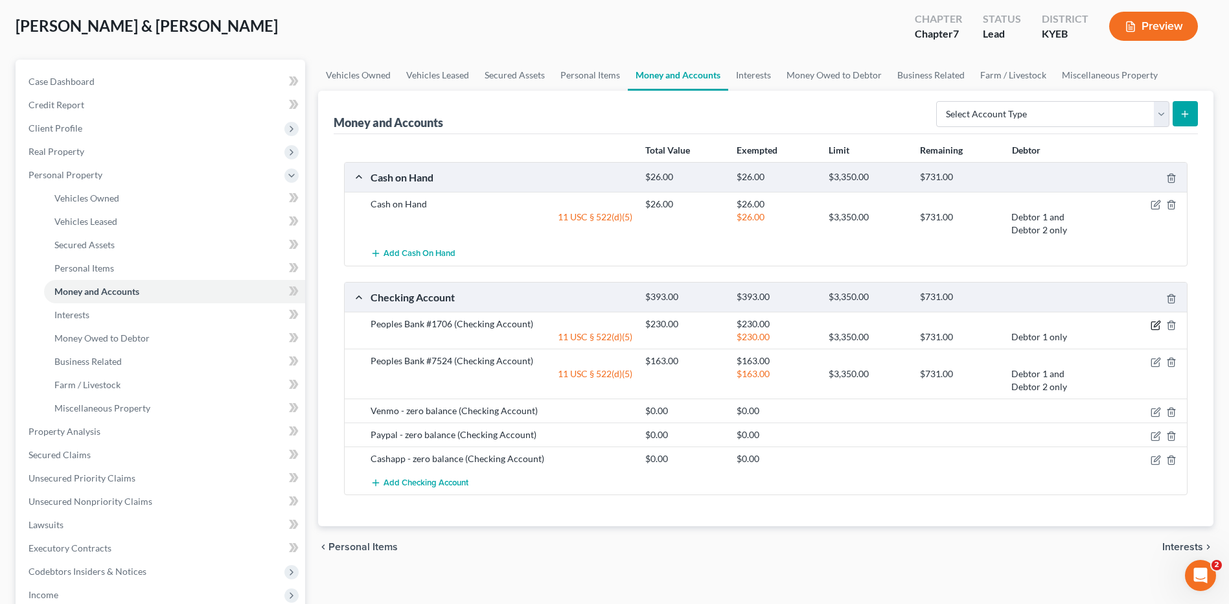
click at [1156, 328] on icon "button" at bounding box center [1156, 325] width 10 height 10
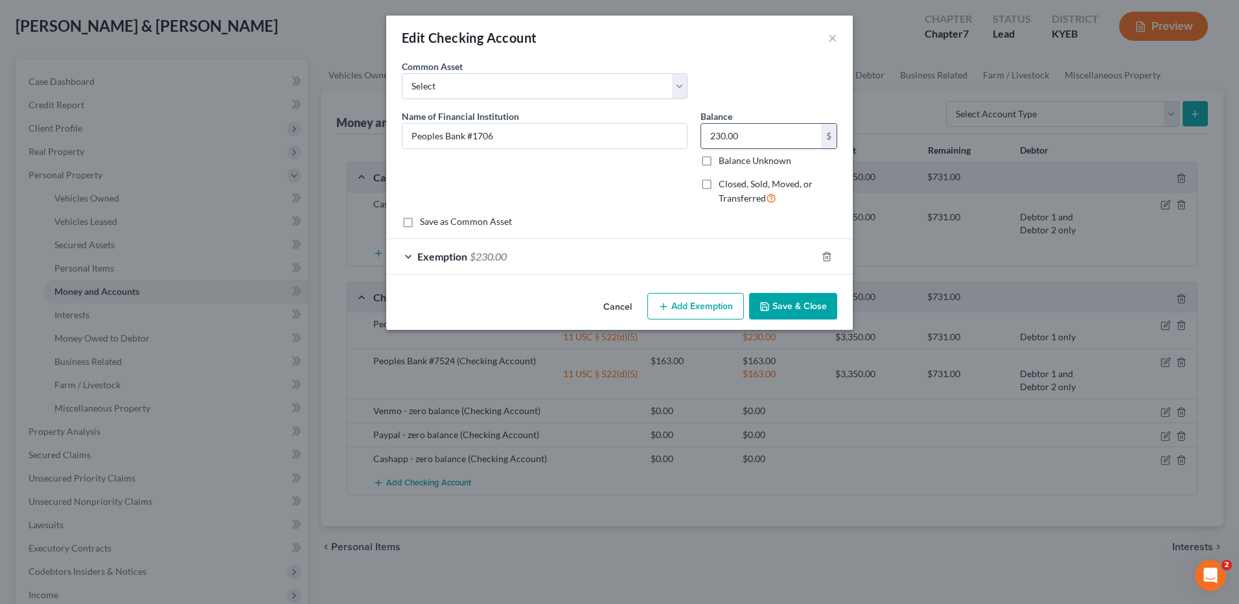
click at [753, 130] on input "230.00" at bounding box center [761, 136] width 120 height 25
type input "35.00"
click at [496, 257] on span "$230.00" at bounding box center [488, 256] width 37 height 12
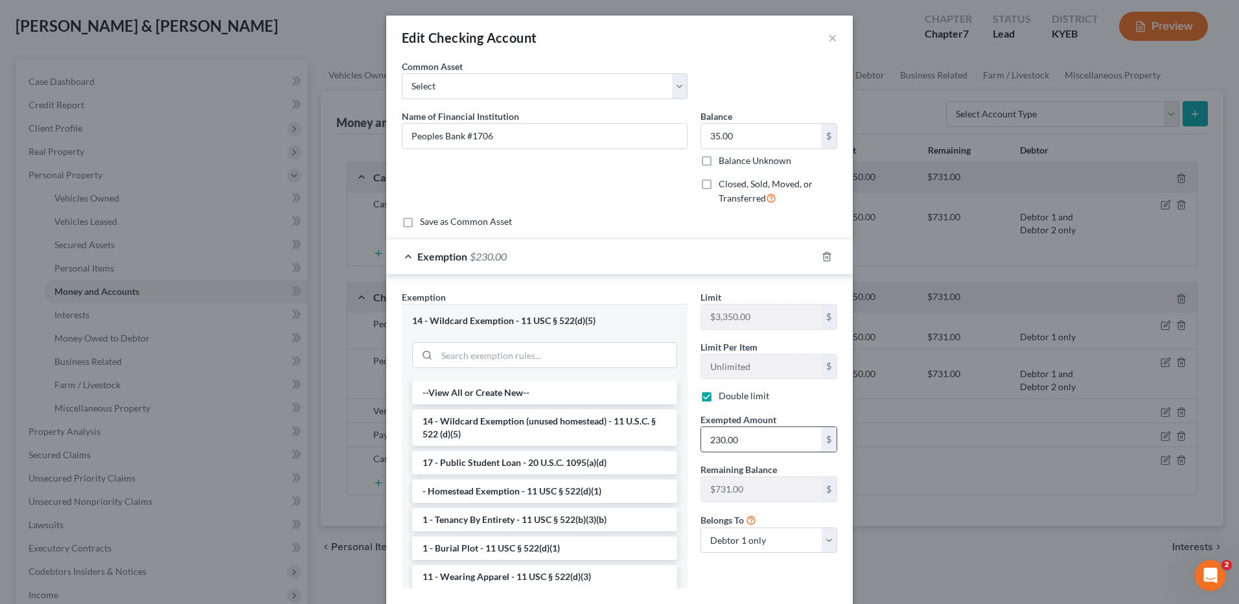
click at [765, 439] on input "230.00" at bounding box center [761, 439] width 120 height 25
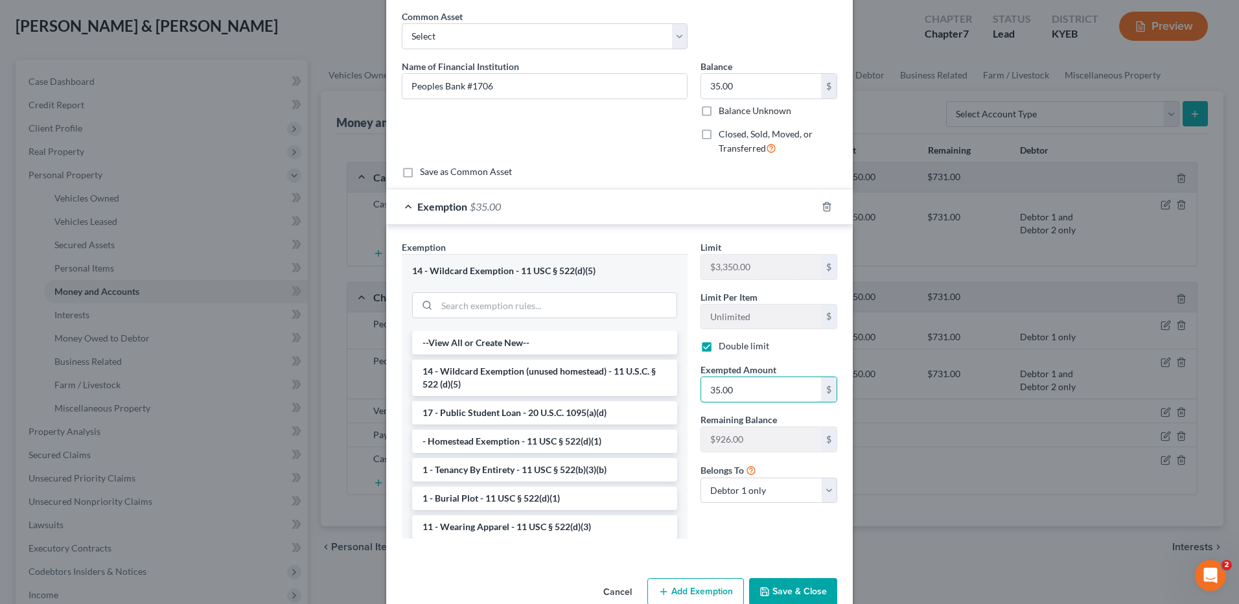
scroll to position [77, 0]
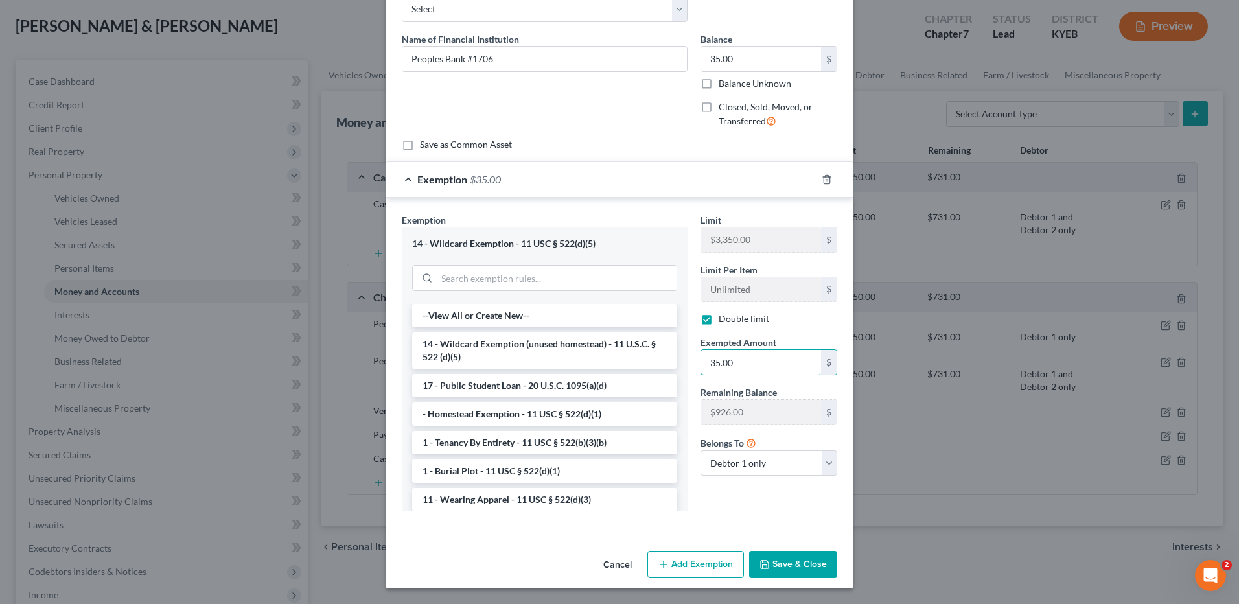
type input "35.00"
click at [793, 555] on button "Save & Close" at bounding box center [793, 564] width 88 height 27
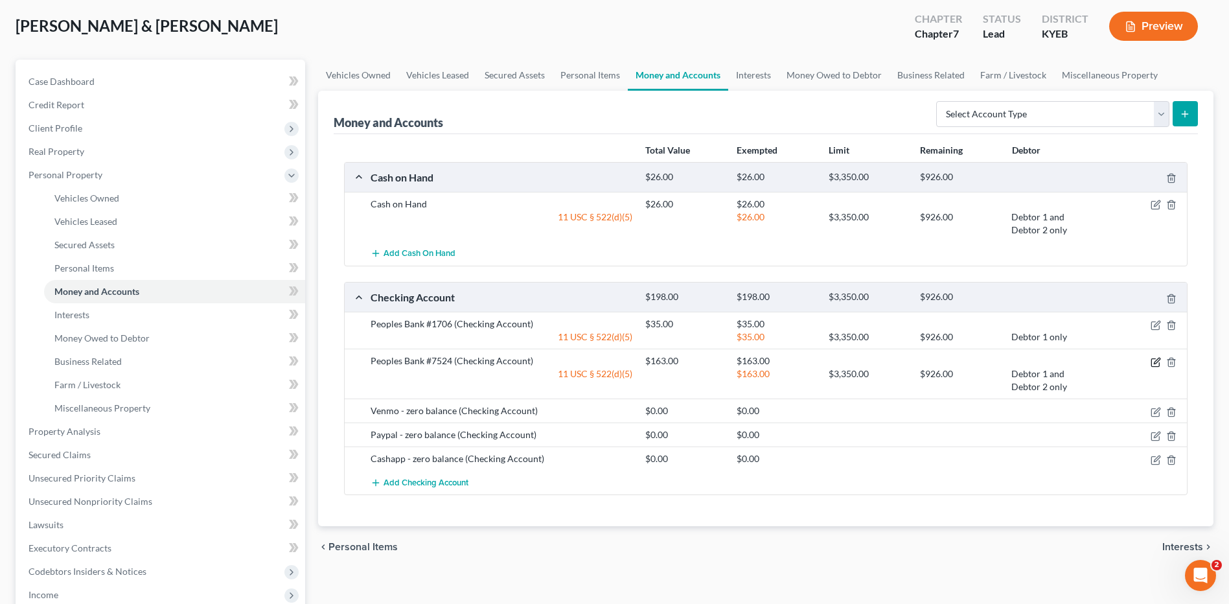
click at [1154, 360] on icon "button" at bounding box center [1156, 362] width 10 height 10
select select "2"
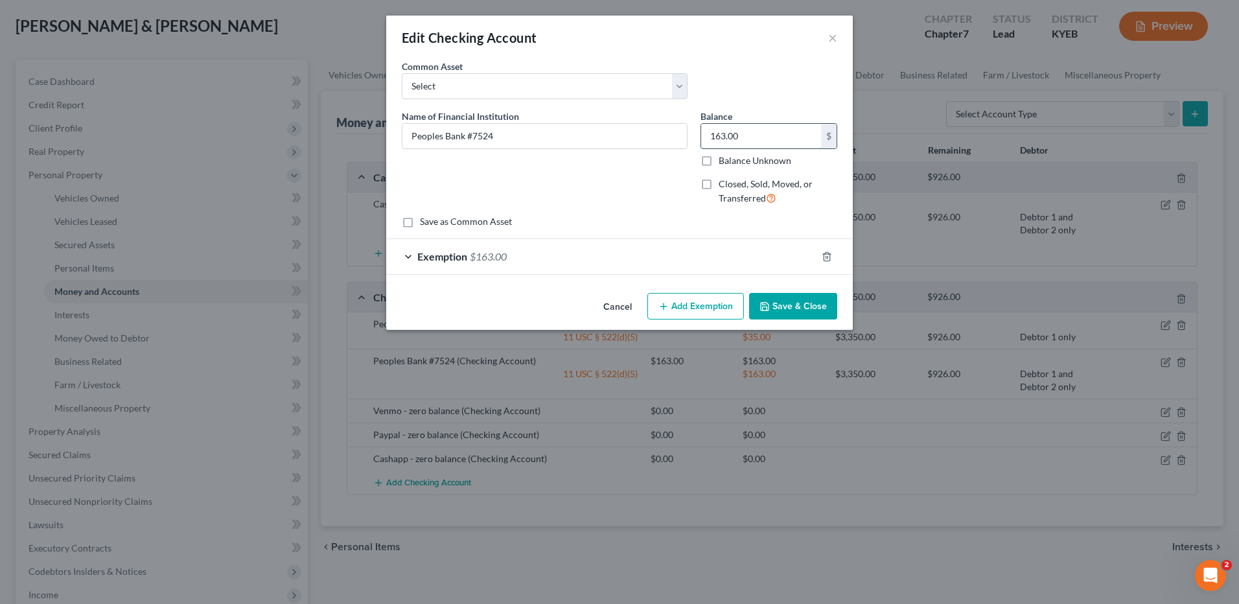
click at [759, 141] on input "163.00" at bounding box center [761, 136] width 120 height 25
type input "35.00"
click at [502, 258] on span "$163.00" at bounding box center [488, 256] width 37 height 12
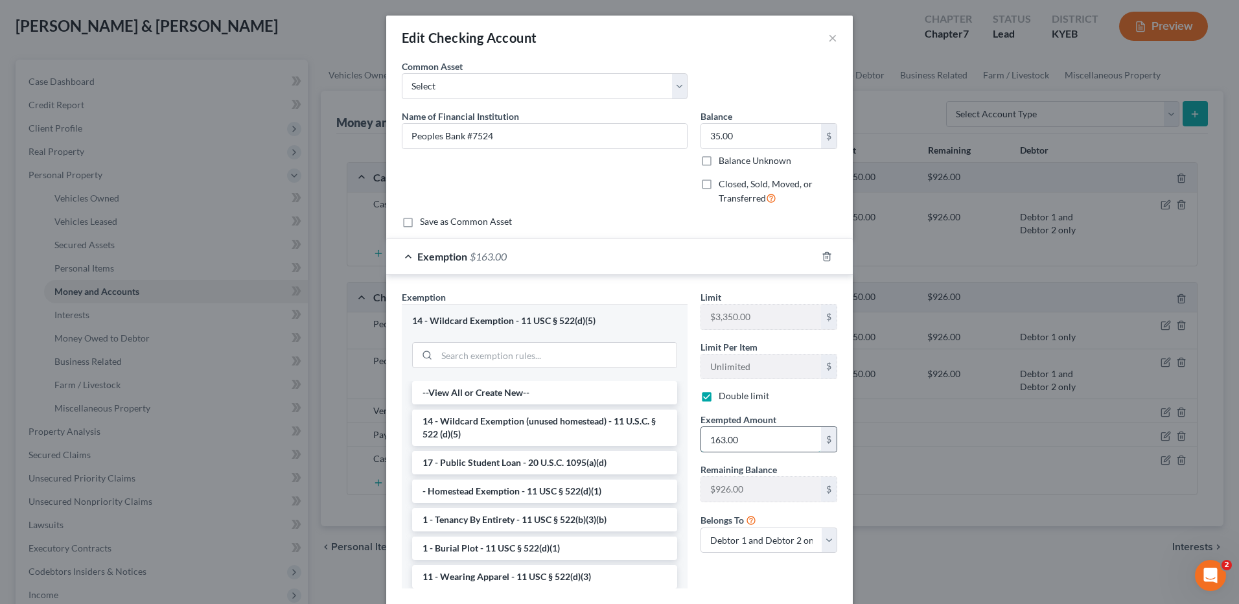
click at [762, 441] on input "163.00" at bounding box center [761, 439] width 120 height 25
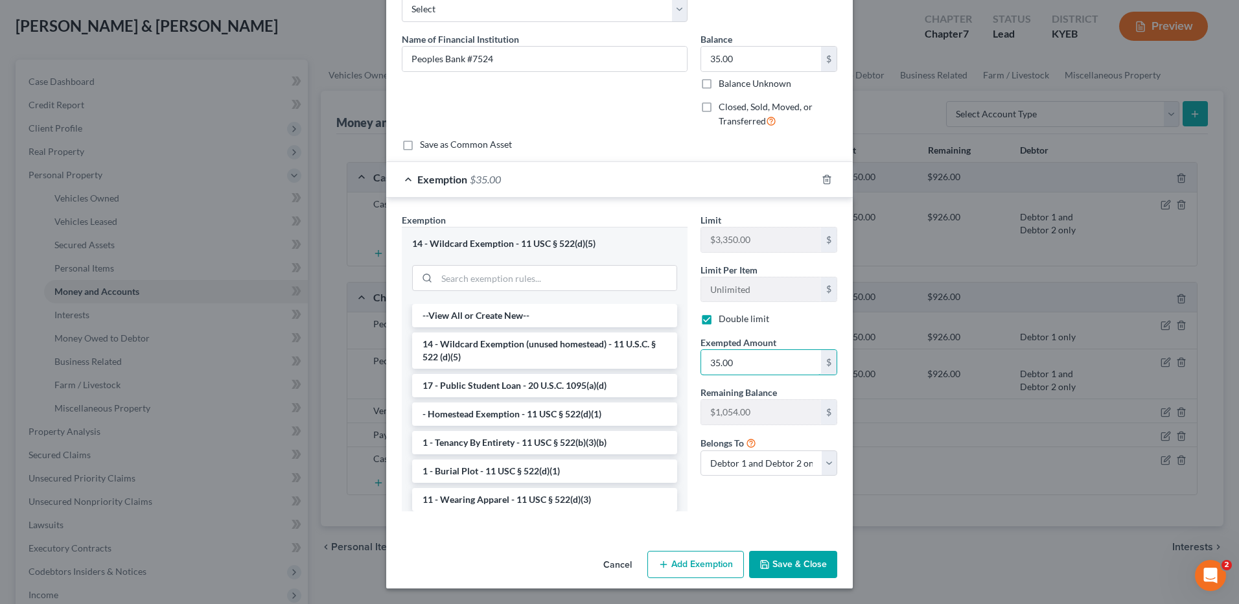
type input "35.00"
click at [783, 553] on div "Edit Checking Account × An exemption set must first be selected from the Filing…" at bounding box center [619, 263] width 466 height 650
click at [783, 555] on button "Save & Close" at bounding box center [793, 564] width 88 height 27
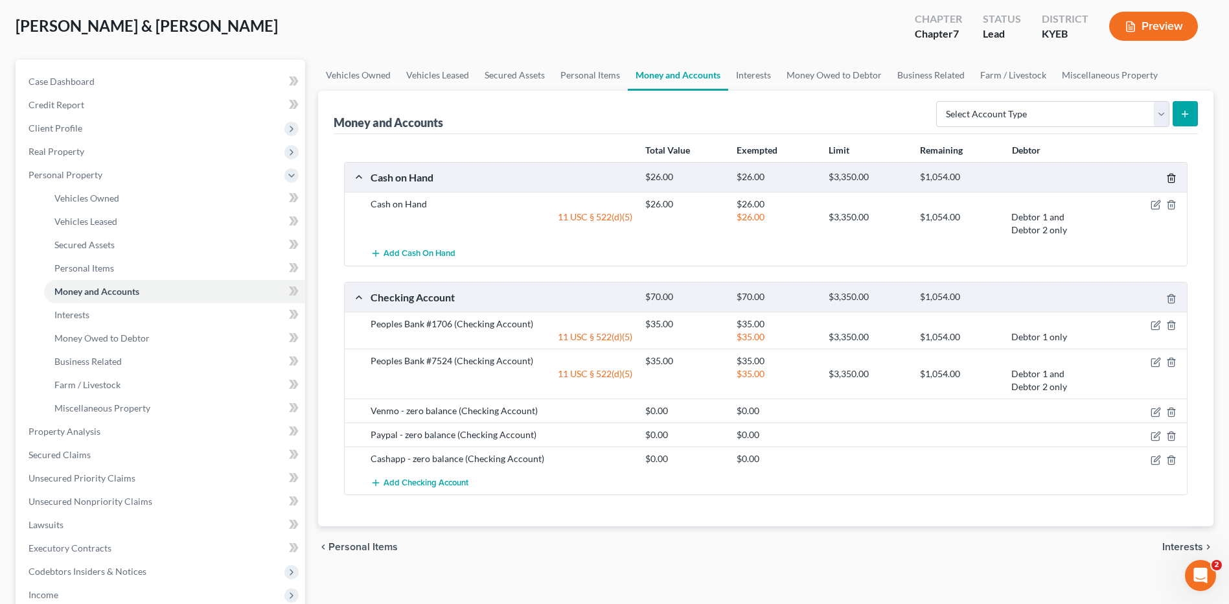
click at [1175, 178] on icon "button" at bounding box center [1171, 178] width 10 height 10
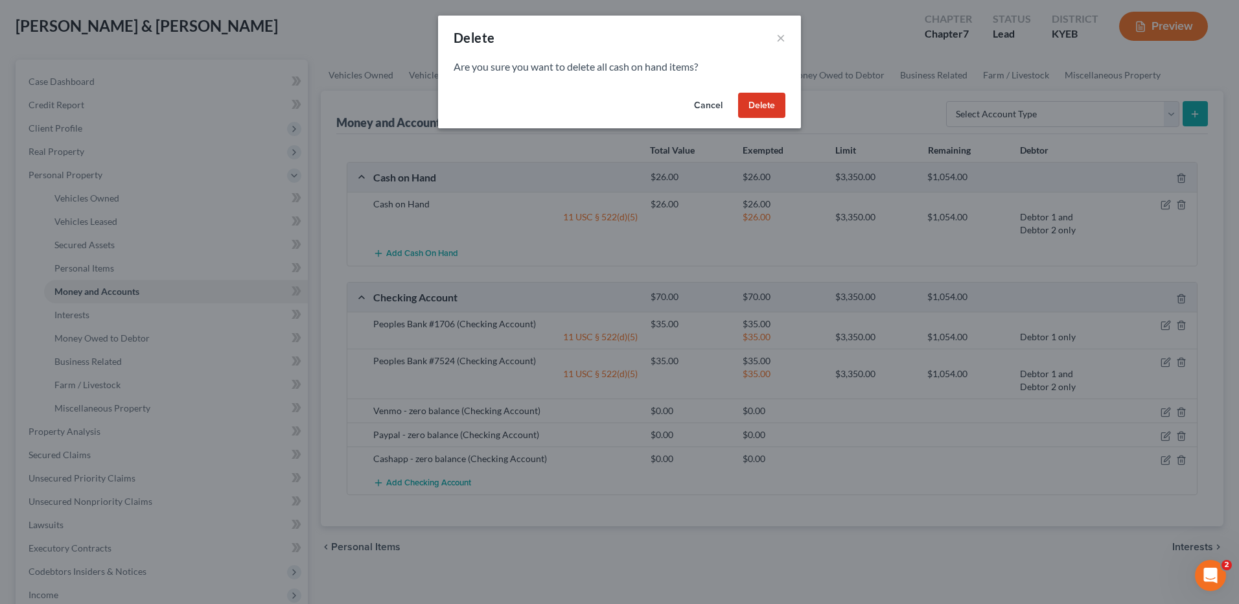
click at [757, 104] on button "Delete" at bounding box center [761, 106] width 47 height 26
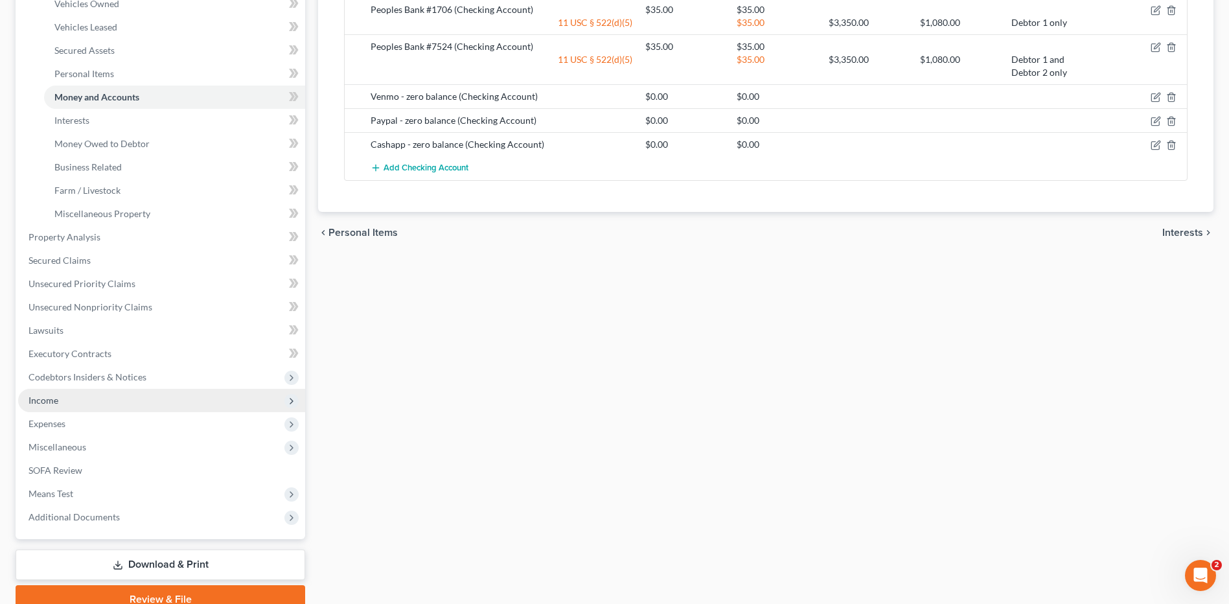
click at [84, 408] on span "Income" at bounding box center [161, 400] width 287 height 23
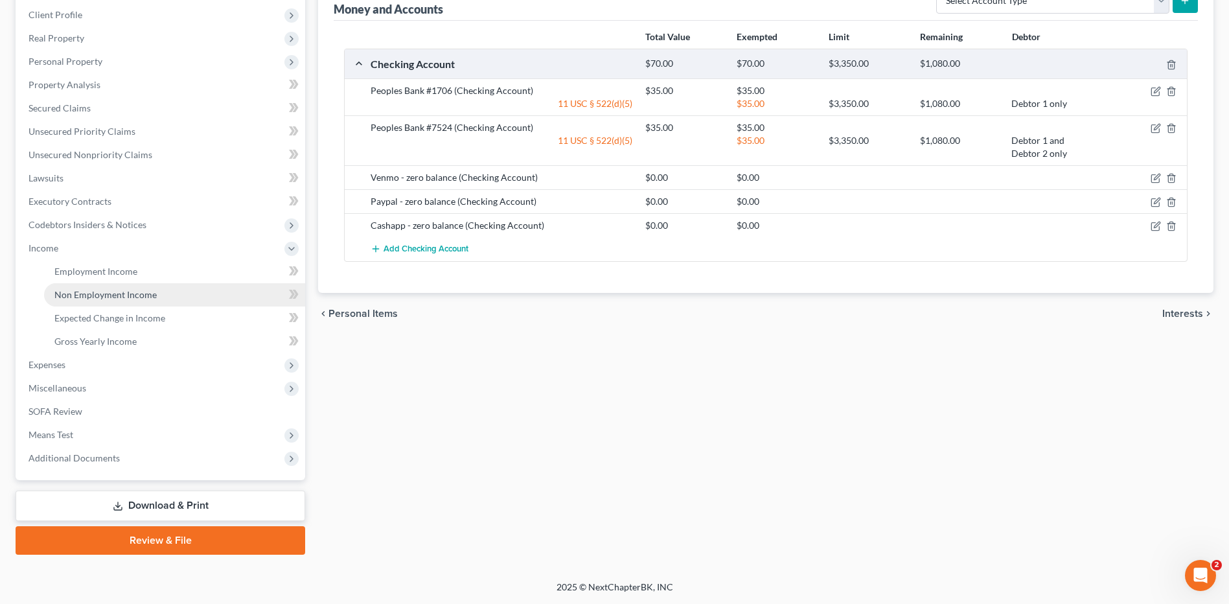
click at [117, 302] on link "Non Employment Income" at bounding box center [174, 294] width 261 height 23
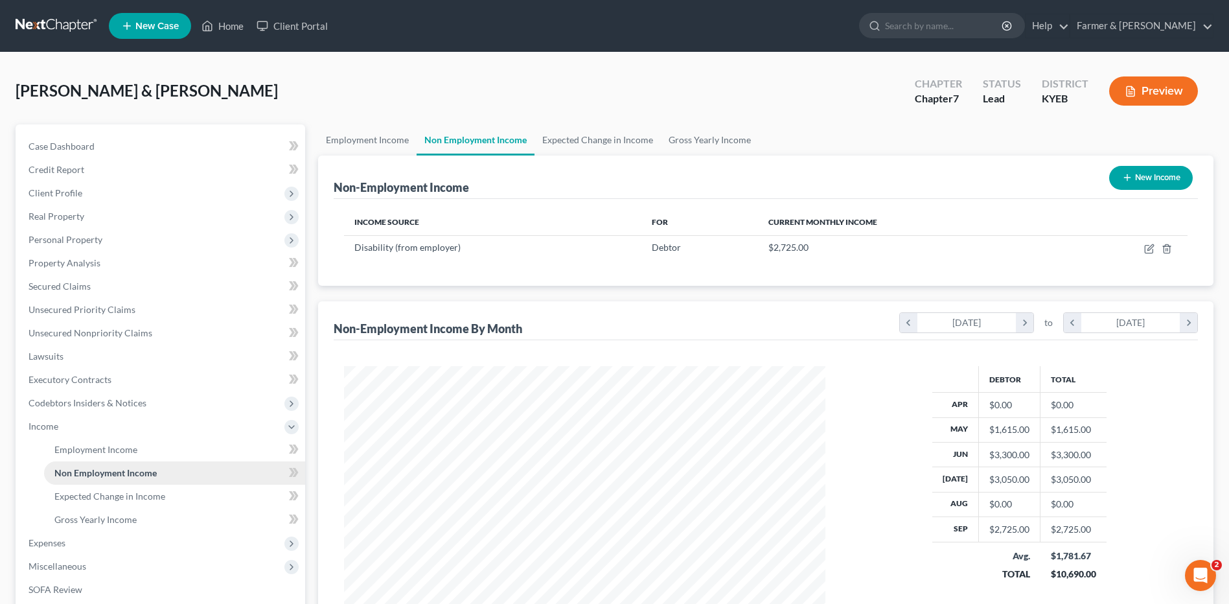
scroll to position [240, 507]
click at [128, 504] on link "Expected Change in Income" at bounding box center [174, 496] width 261 height 23
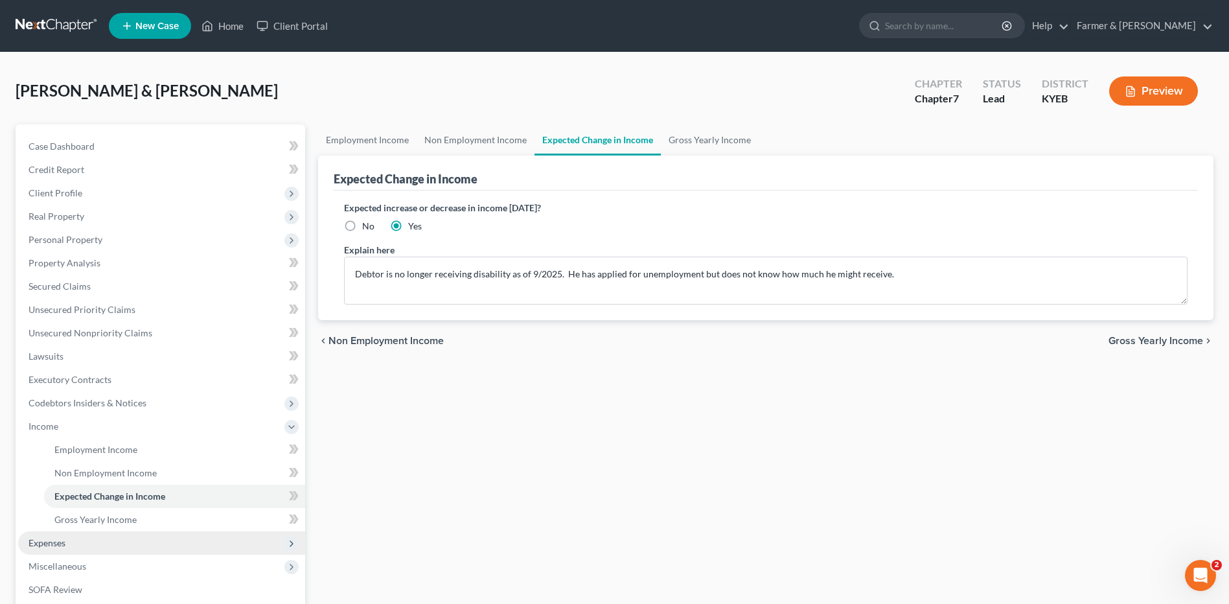
click at [95, 543] on span "Expenses" at bounding box center [161, 542] width 287 height 23
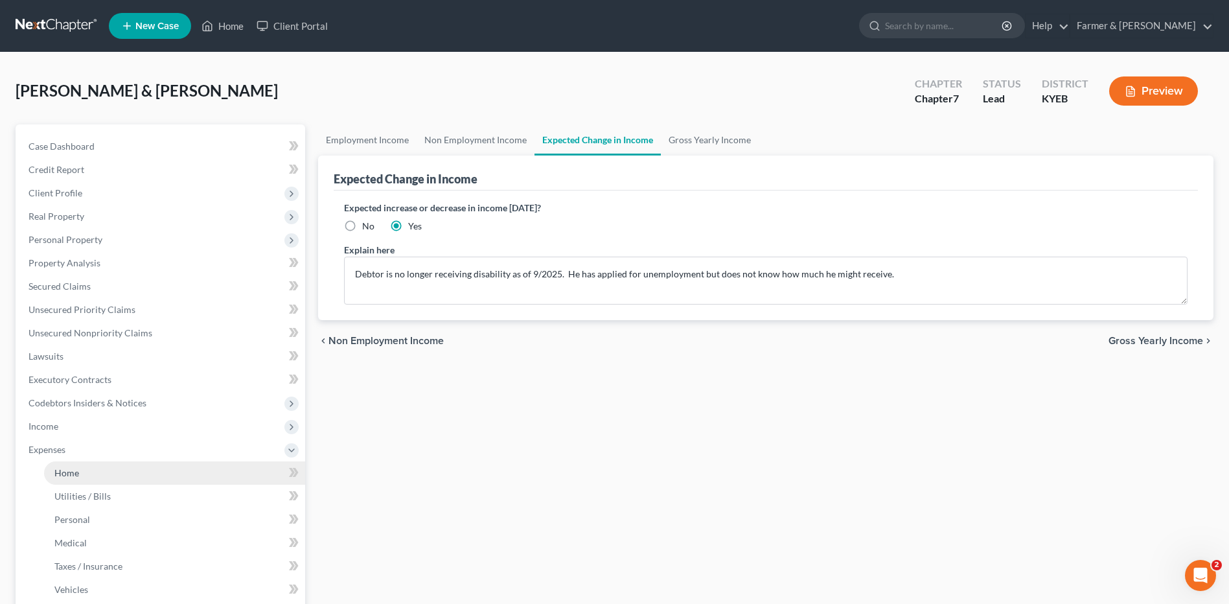
click at [93, 474] on link "Home" at bounding box center [174, 472] width 261 height 23
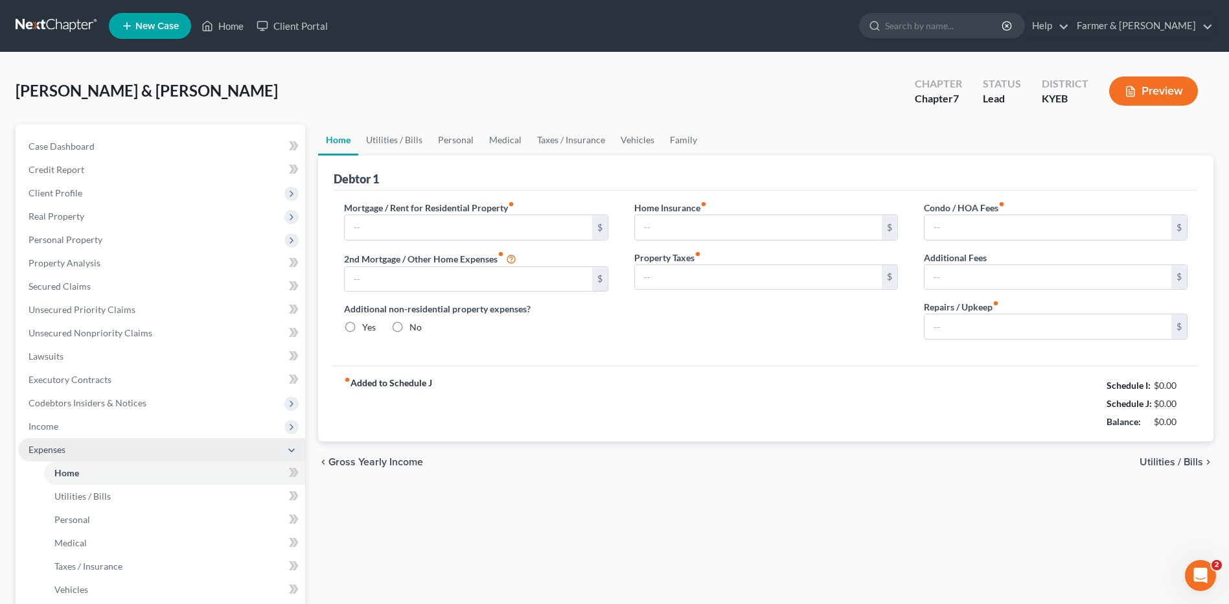
type input "1,200.00"
type input "0.00"
radio input "true"
type input "0.00"
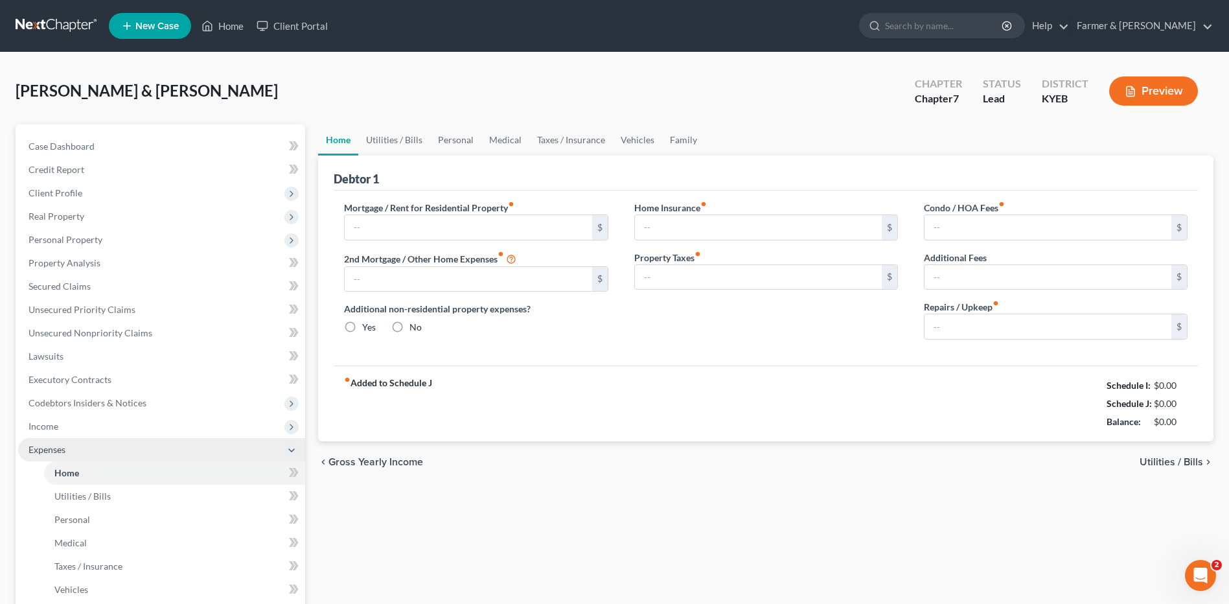
type input "0.00"
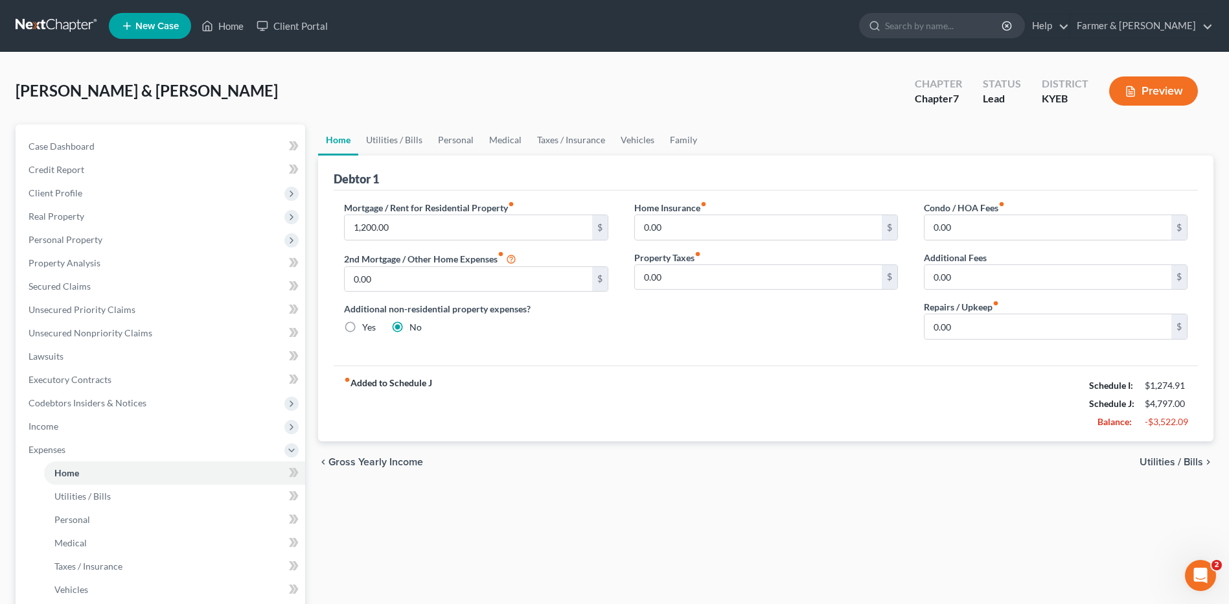
click at [1222, 294] on div "Ratliff, Steven & Marilyn Upgraded Chapter Chapter 7 Status Lead District KYEB …" at bounding box center [614, 440] width 1229 height 776
click at [106, 498] on span "Utilities / Bills" at bounding box center [82, 495] width 56 height 11
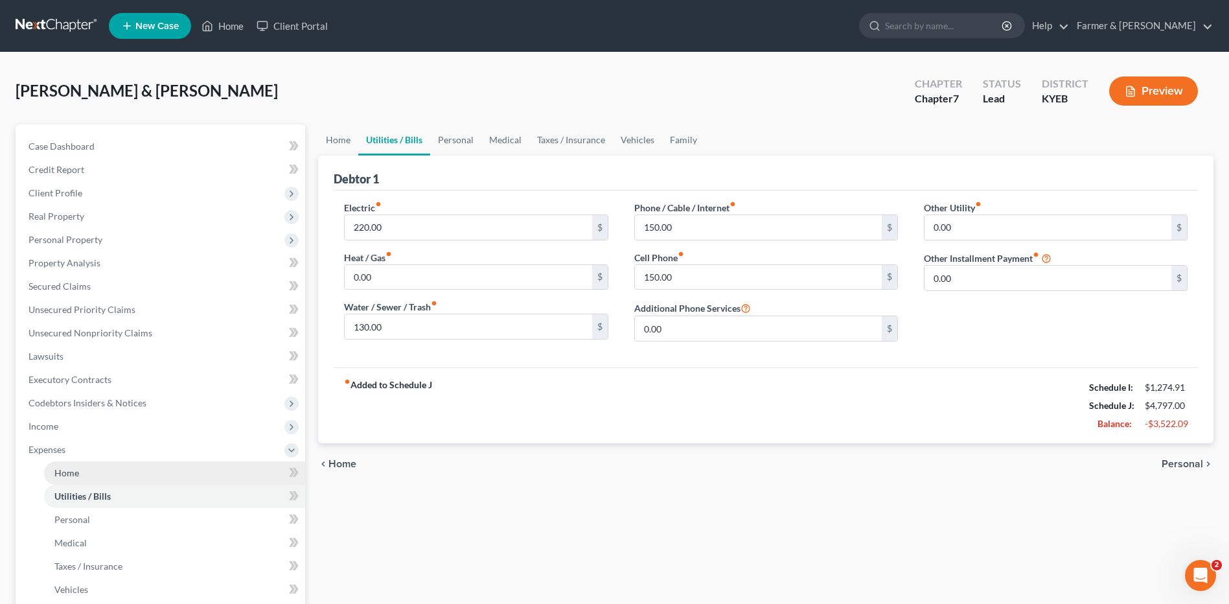
click at [101, 476] on link "Home" at bounding box center [174, 472] width 261 height 23
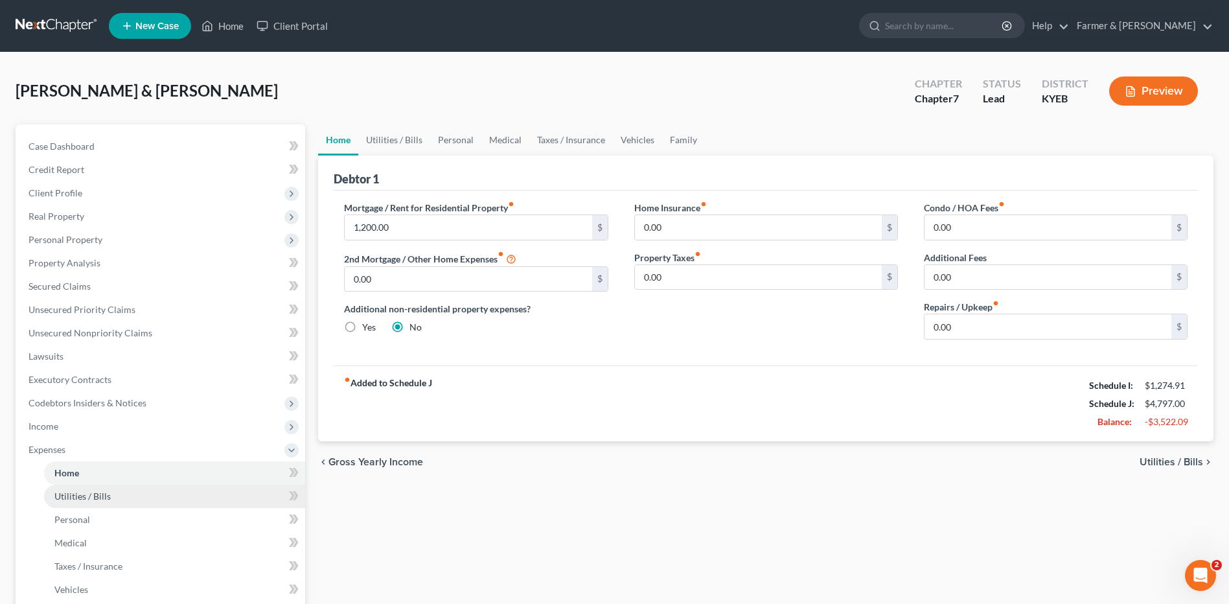
click at [98, 502] on link "Utilities / Bills" at bounding box center [174, 496] width 261 height 23
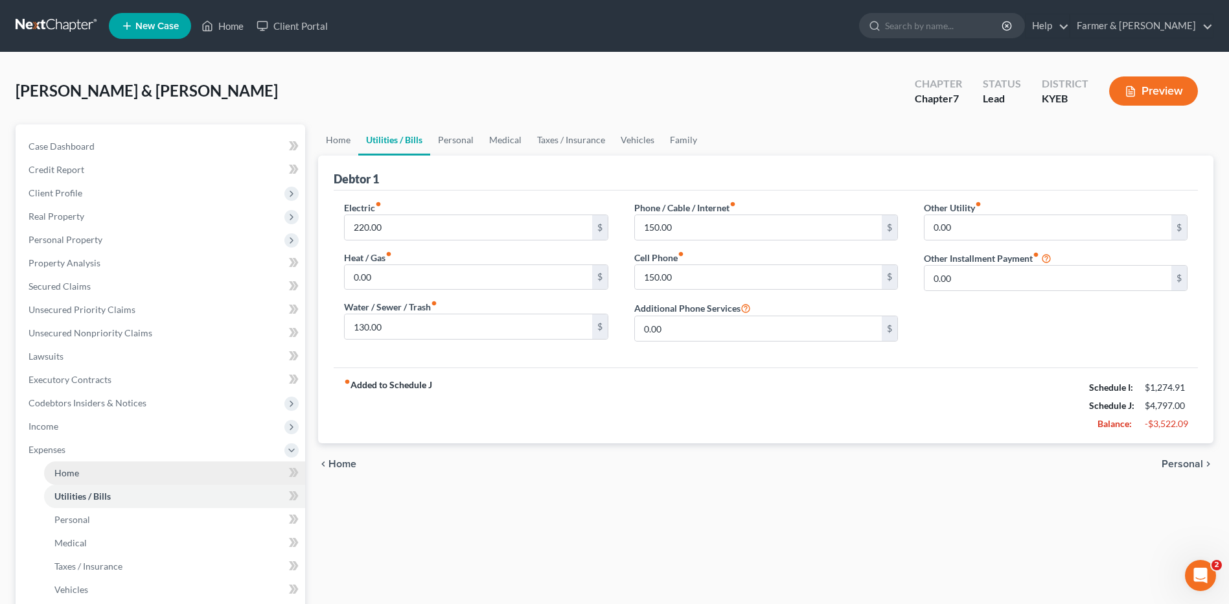
click at [103, 476] on link "Home" at bounding box center [174, 472] width 261 height 23
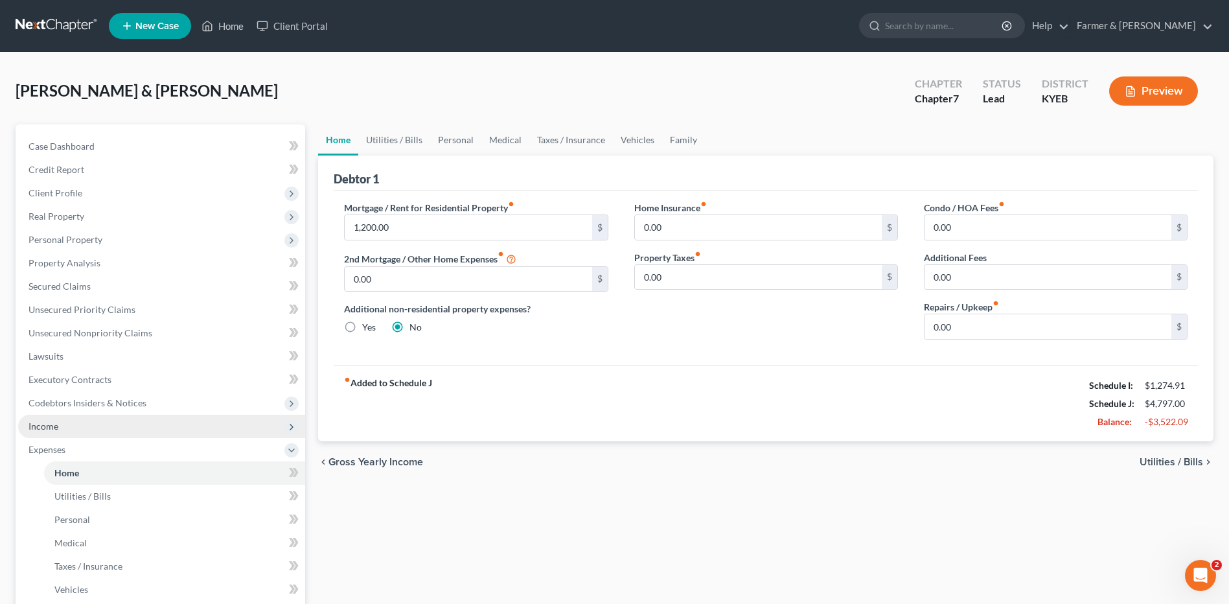
click at [98, 429] on span "Income" at bounding box center [161, 426] width 287 height 23
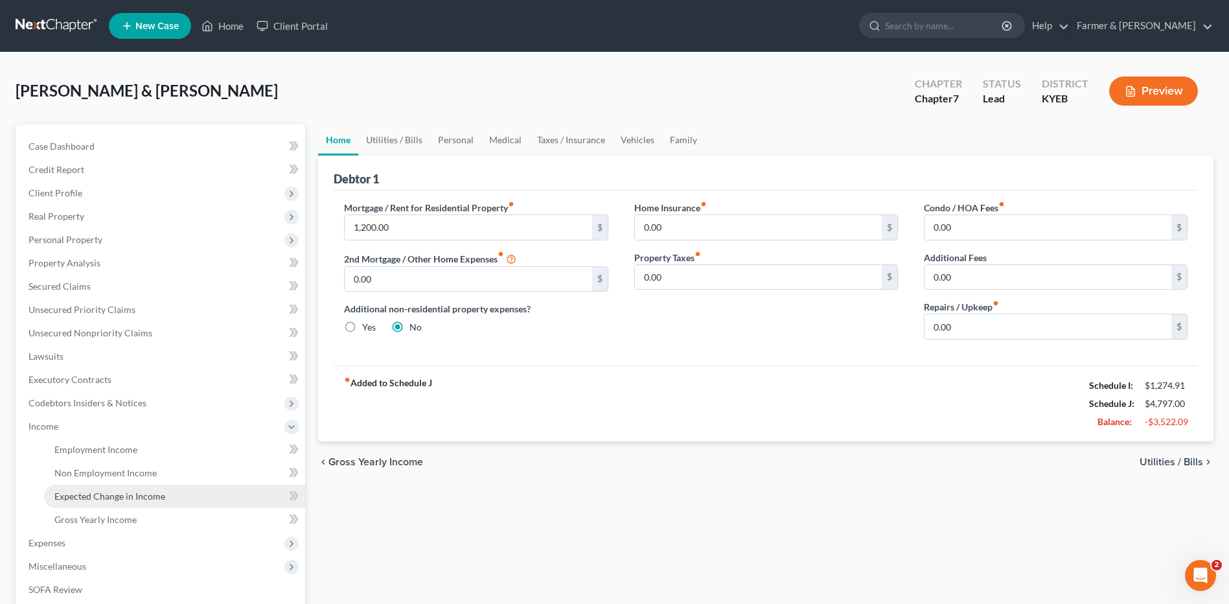
click at [116, 496] on span "Expected Change in Income" at bounding box center [109, 495] width 111 height 11
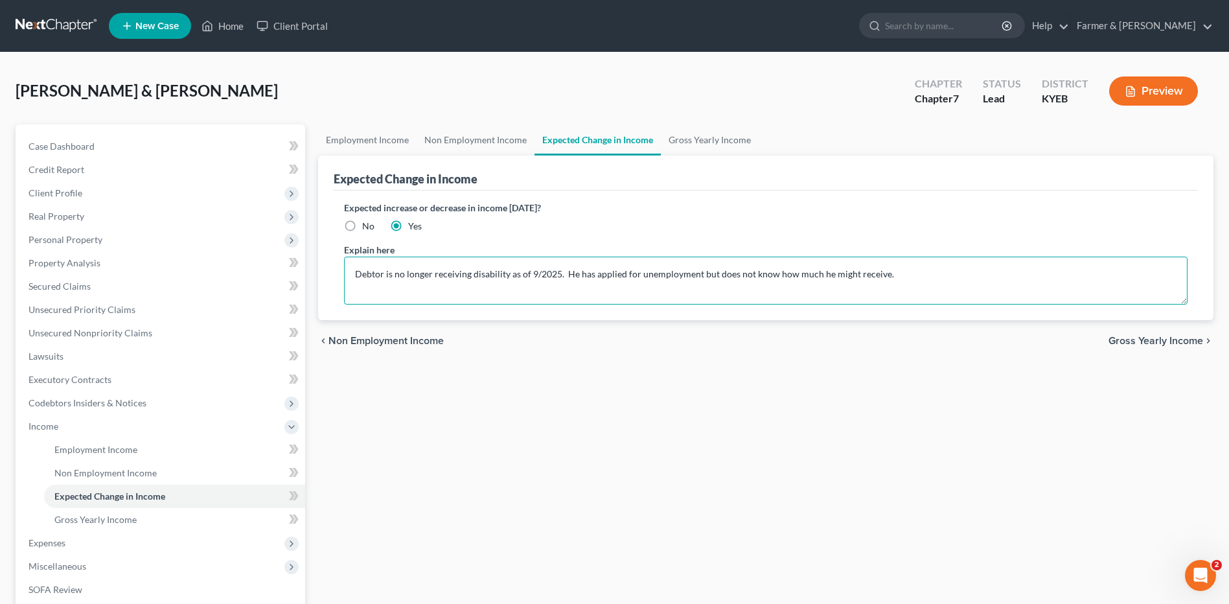
click at [899, 274] on textarea "Debtor is no longer receiving disability as of 9/2025. He has applied for unemp…" at bounding box center [766, 281] width 844 height 48
click at [955, 272] on textarea "Debtor is no longer receiving disability as of 9/2025. He has applied for unemp…" at bounding box center [766, 281] width 844 height 48
drag, startPoint x: 978, startPoint y: 272, endPoint x: 701, endPoint y: 278, distance: 277.3
click at [701, 278] on textarea "Debtor is no longer receiving disability as of 9/2025. He has applied for unemp…" at bounding box center [766, 281] width 844 height 48
click at [894, 273] on textarea "Debtor is no longer receiving disability as of 9/2025. He has applied for unemp…" at bounding box center [766, 281] width 844 height 48
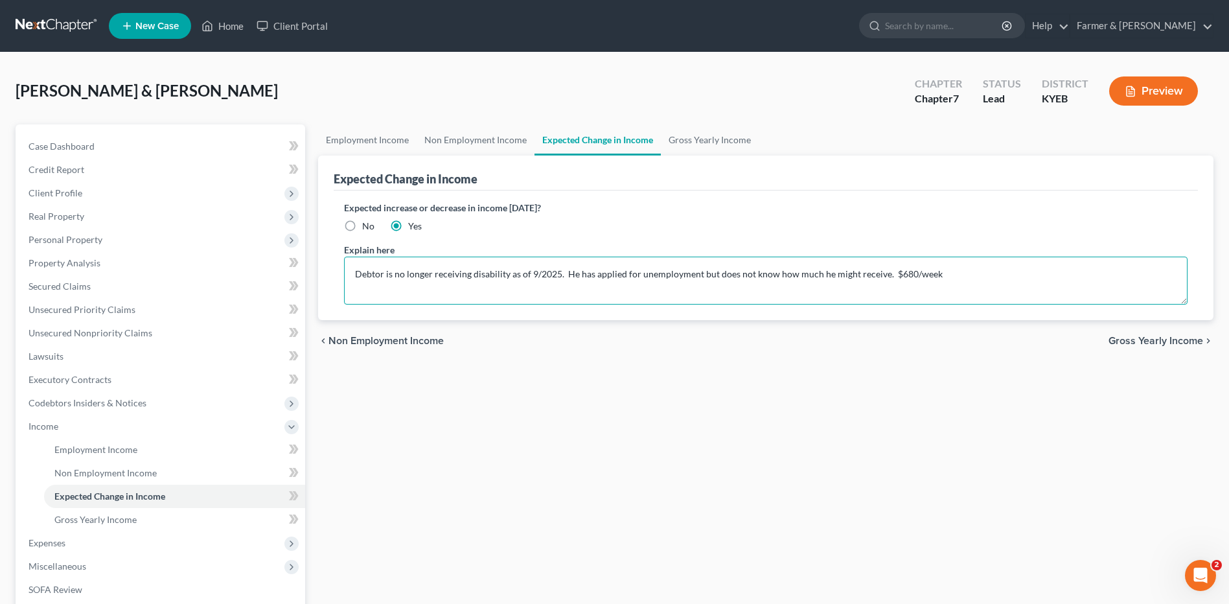
drag, startPoint x: 886, startPoint y: 274, endPoint x: 698, endPoint y: 271, distance: 188.6
click at [698, 271] on textarea "Debtor is no longer receiving disability as of 9/2025. He has applied for unemp…" at bounding box center [766, 281] width 844 height 48
click at [1039, 277] on textarea "Debtor is no longer receiving disability as of 9/2025. He has applied for unemp…" at bounding box center [766, 281] width 844 height 48
click at [817, 274] on textarea "Debtor is no longer receiving disability as of 9/2025. He has applied for unemp…" at bounding box center [766, 281] width 844 height 48
click at [745, 275] on textarea "Debtor is no longer receiving disability as of 9/2025. He has applied for unemp…" at bounding box center [766, 281] width 844 height 48
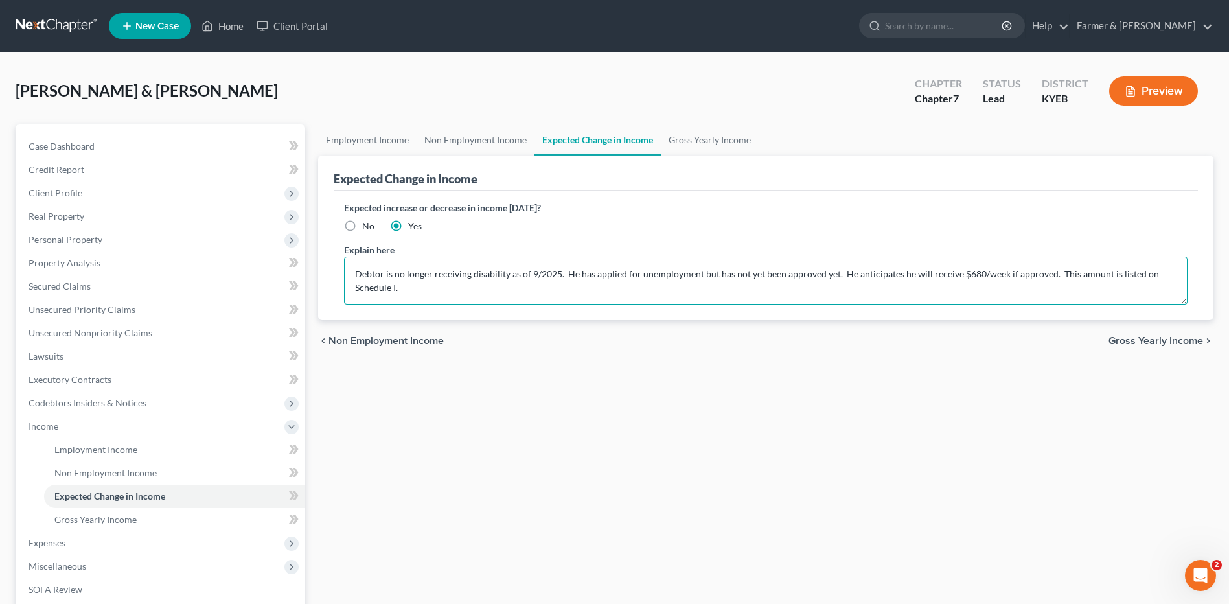
click at [833, 275] on textarea "Debtor is no longer receiving disability as of 9/2025. He has applied for unemp…" at bounding box center [766, 281] width 844 height 48
type textarea "Debtor is no longer receiving disability as of 9/2025. He has applied for unemp…"
drag, startPoint x: 102, startPoint y: 468, endPoint x: 623, endPoint y: 120, distance: 626.2
click at [102, 468] on span "Non Employment Income" at bounding box center [105, 472] width 102 height 11
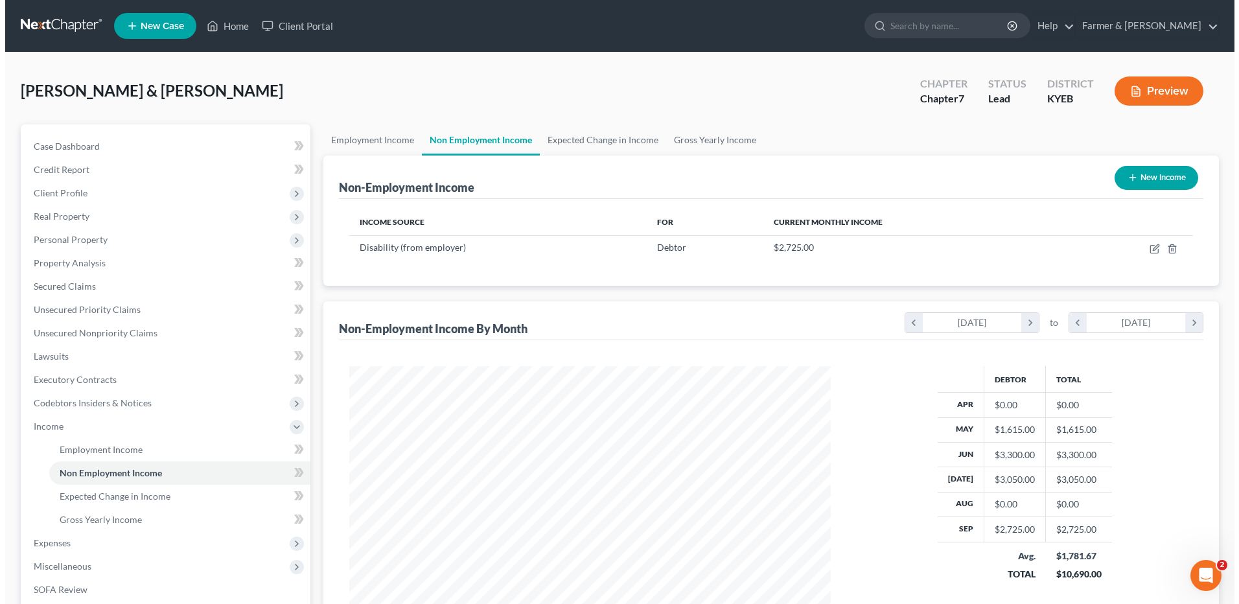
scroll to position [240, 507]
click at [1173, 185] on button "New Income" at bounding box center [1151, 178] width 84 height 24
select select "0"
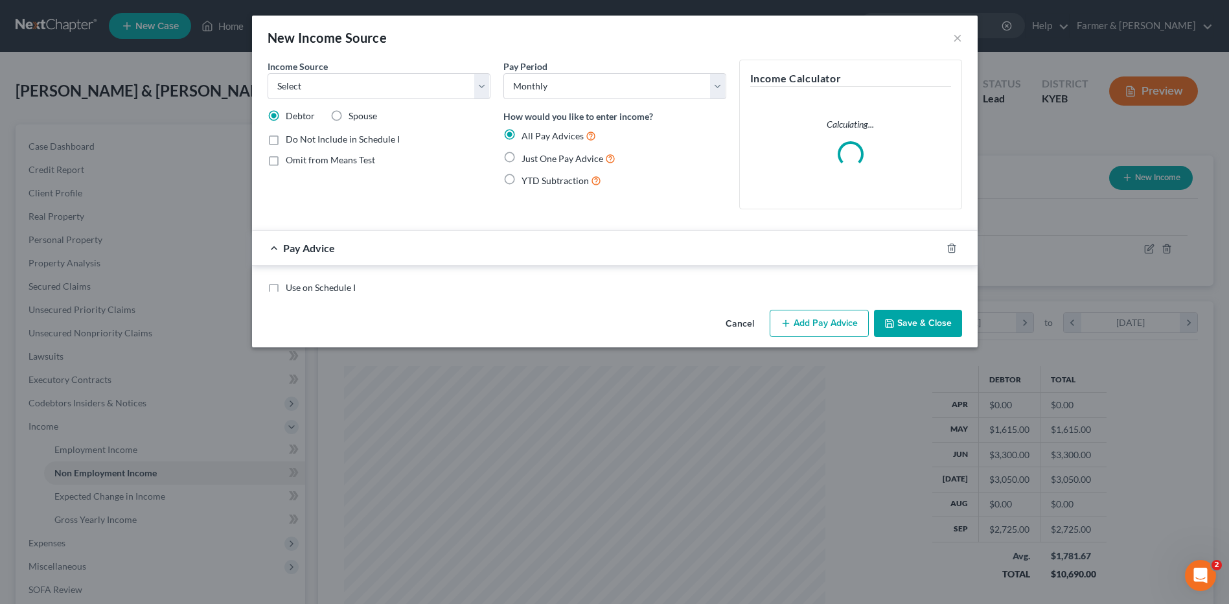
scroll to position [242, 512]
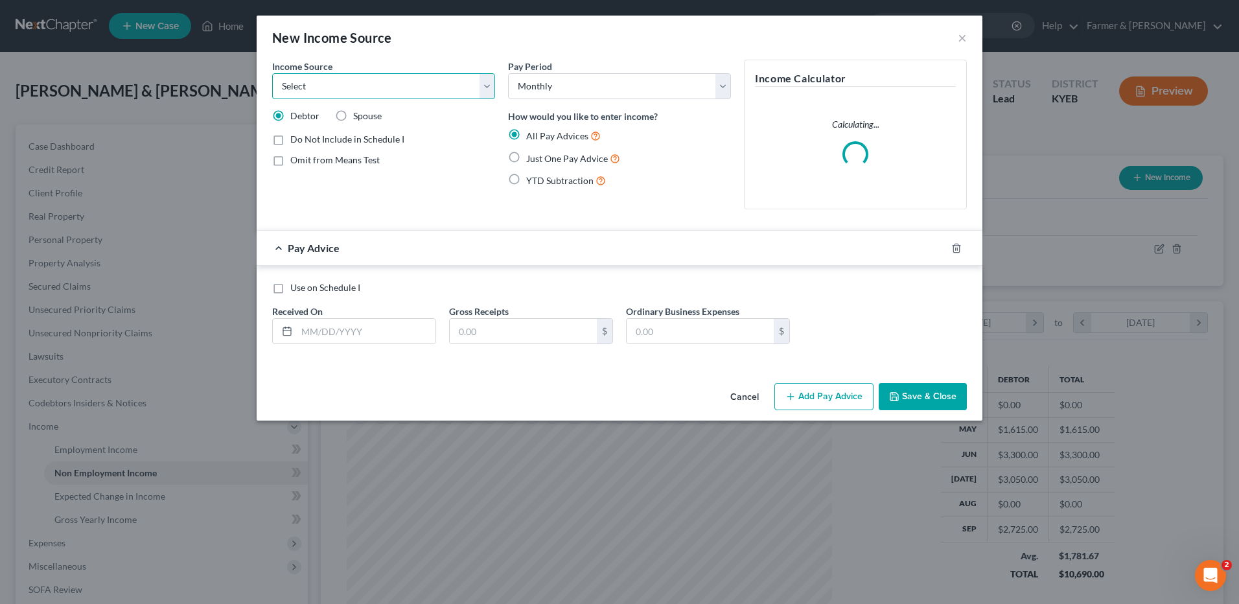
click at [350, 87] on select "Select Unemployment Disability (from employer) Pension Retirement Social Securi…" at bounding box center [383, 86] width 223 height 26
select select "0"
click at [272, 73] on select "Select Unemployment Disability (from employer) Pension Retirement Social Securi…" at bounding box center [383, 86] width 223 height 26
click at [526, 157] on label "Just One Pay Advice" at bounding box center [573, 158] width 94 height 15
click at [531, 157] on input "Just One Pay Advice" at bounding box center [535, 155] width 8 height 8
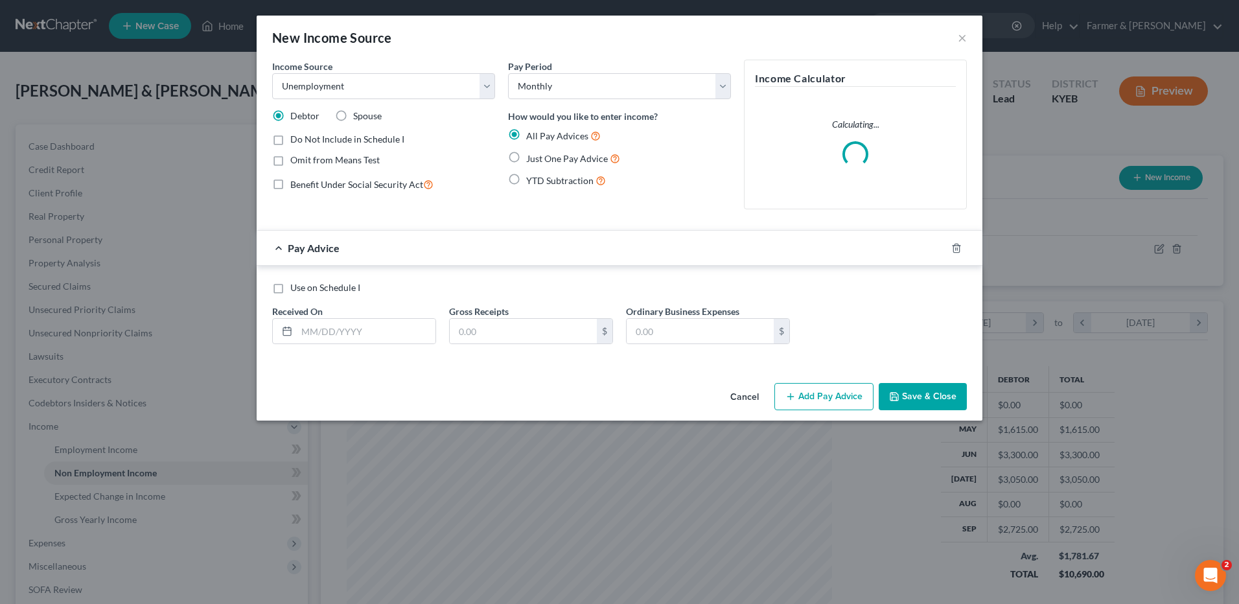
radio input "true"
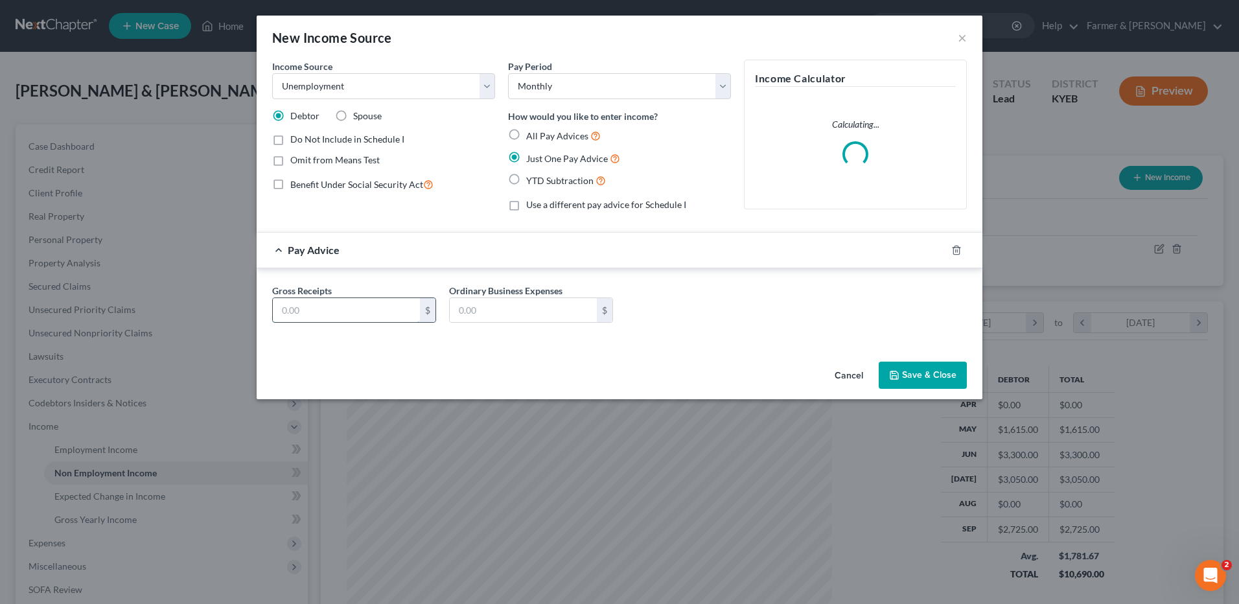
click at [344, 307] on input "text" at bounding box center [346, 310] width 147 height 25
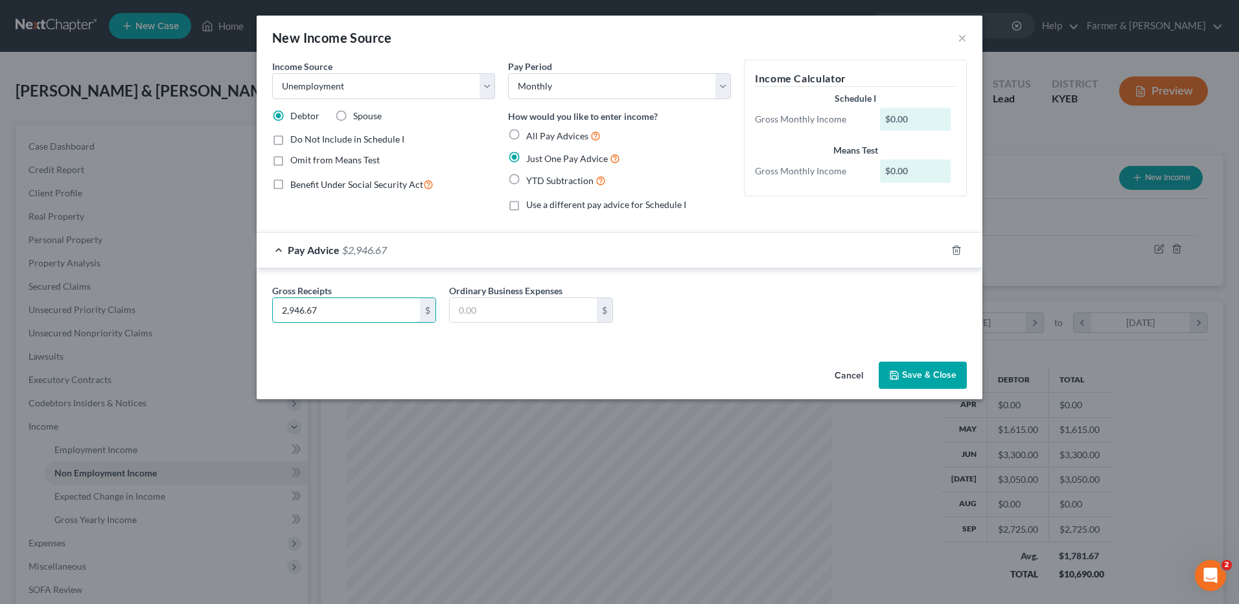
type input "2,946.67"
click at [526, 134] on label "All Pay Advices" at bounding box center [563, 135] width 75 height 15
click at [531, 134] on input "All Pay Advices" at bounding box center [535, 132] width 8 height 8
radio input "true"
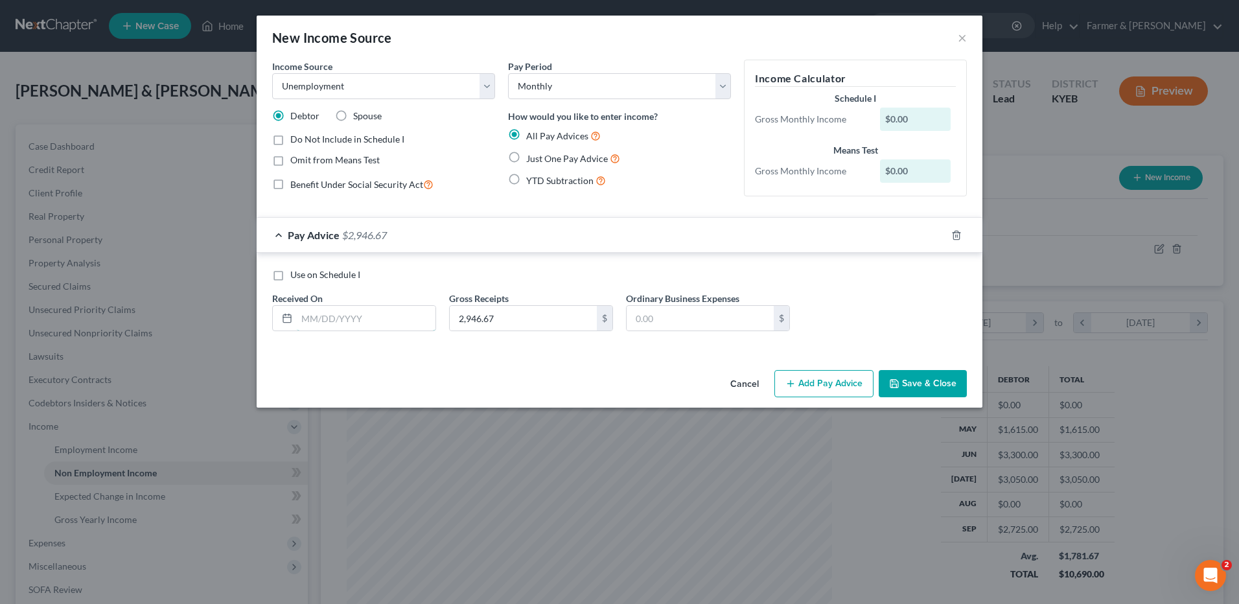
click at [323, 321] on div "Received On *" at bounding box center [354, 312] width 177 height 40
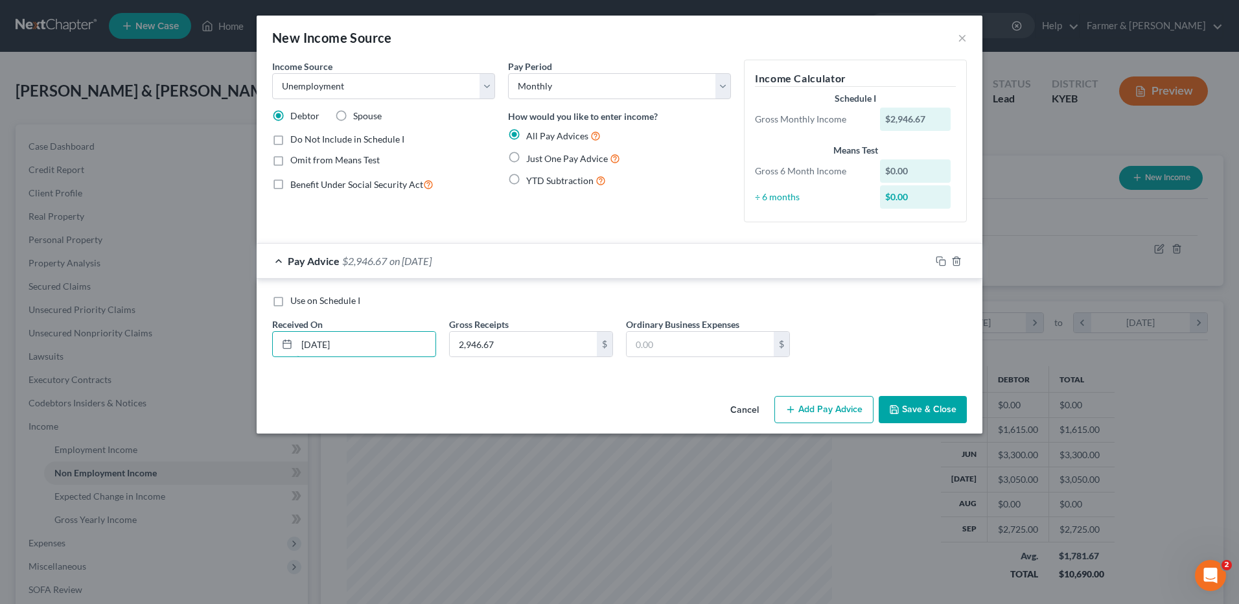
type input "11/01/2025"
click at [290, 299] on label "Use on Schedule I" at bounding box center [325, 300] width 70 height 13
click at [295, 299] on input "Use on Schedule I" at bounding box center [299, 298] width 8 height 8
checkbox input "true"
click at [906, 405] on button "Save & Close" at bounding box center [923, 409] width 88 height 27
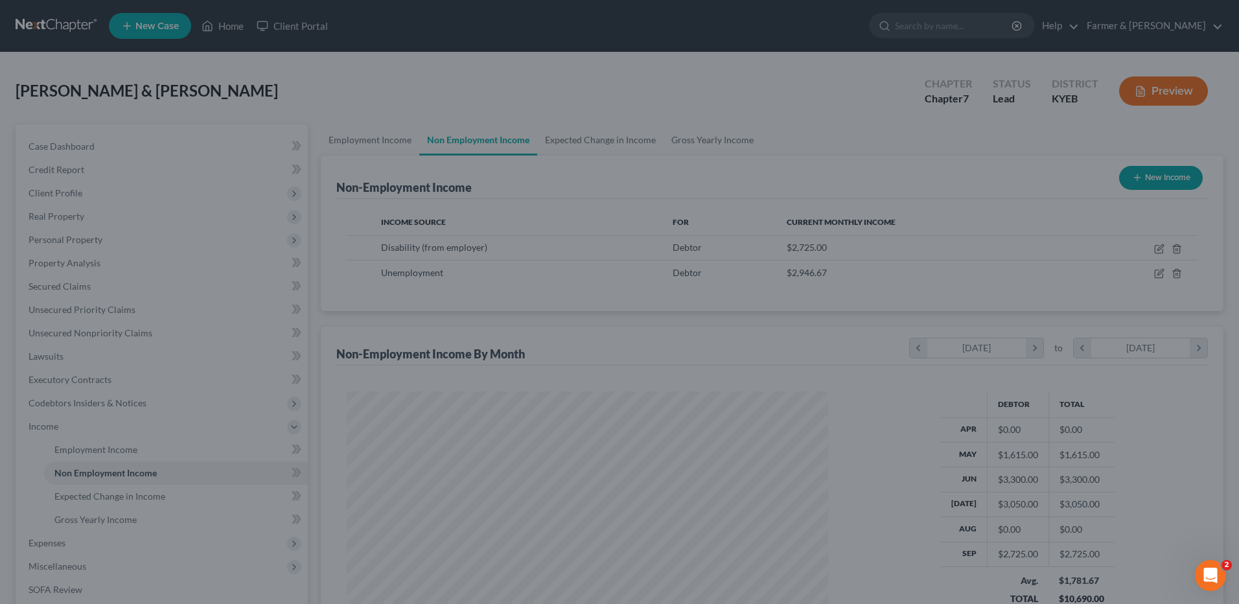
scroll to position [647625, 647358]
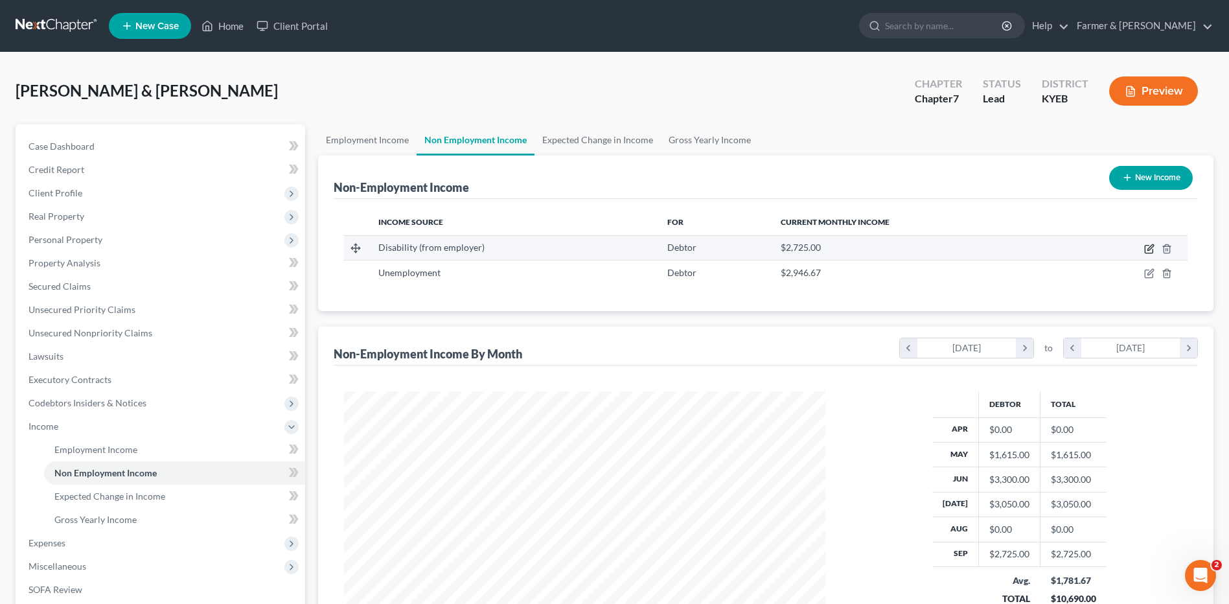
click at [1148, 250] on icon "button" at bounding box center [1150, 247] width 6 height 6
select select "1"
select select "0"
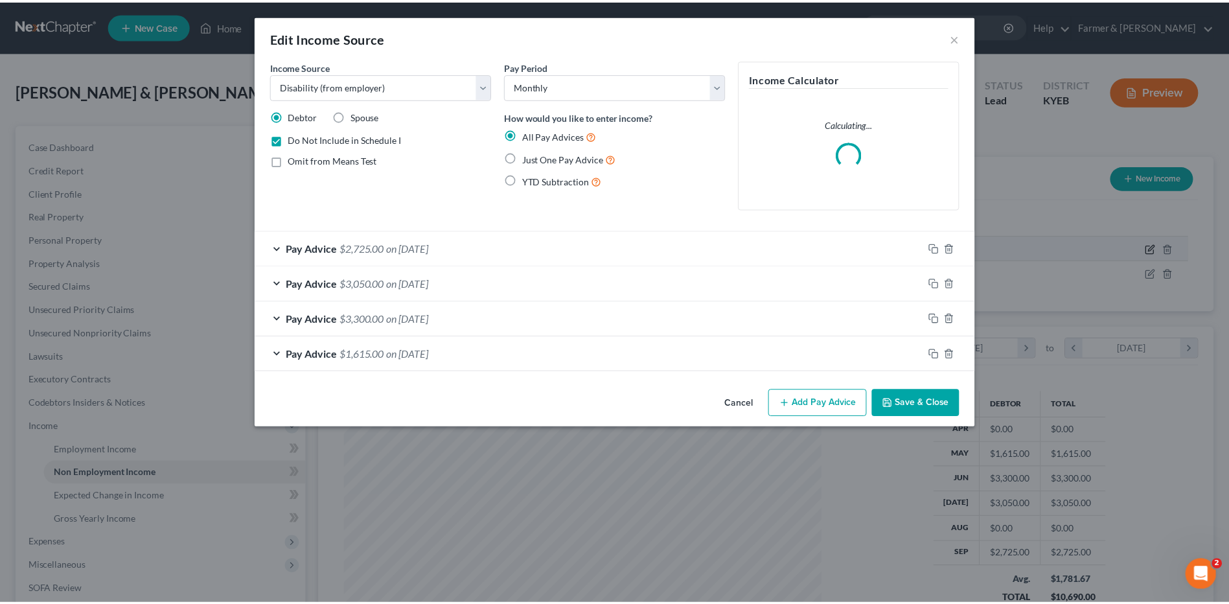
scroll to position [242, 512]
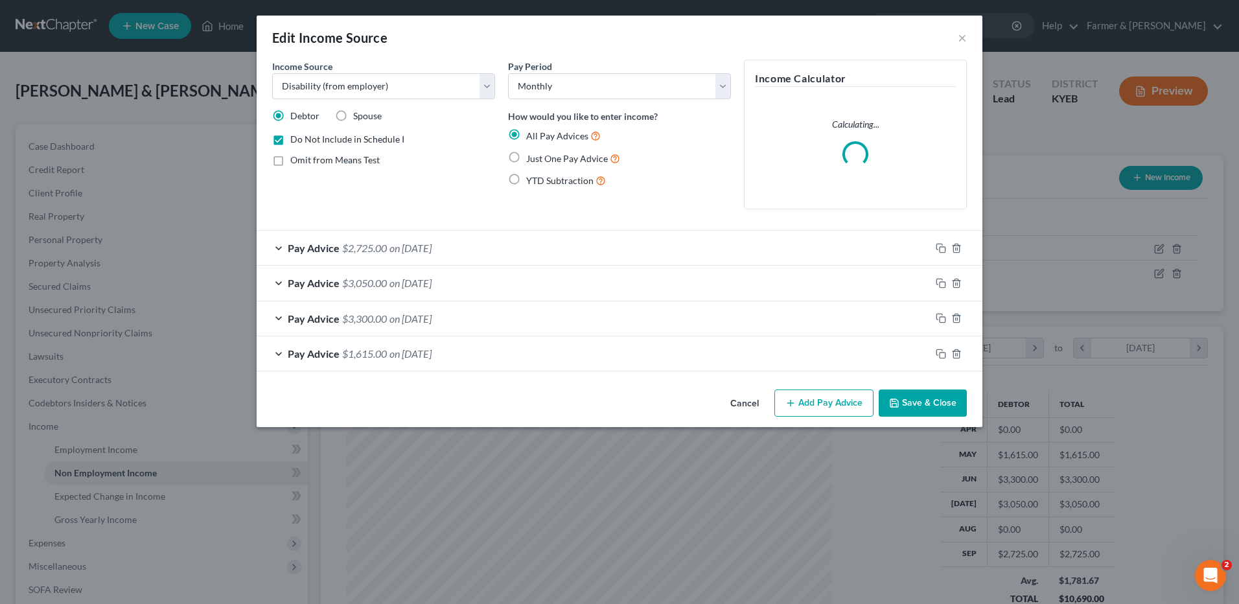
click at [930, 398] on button "Save & Close" at bounding box center [923, 402] width 88 height 27
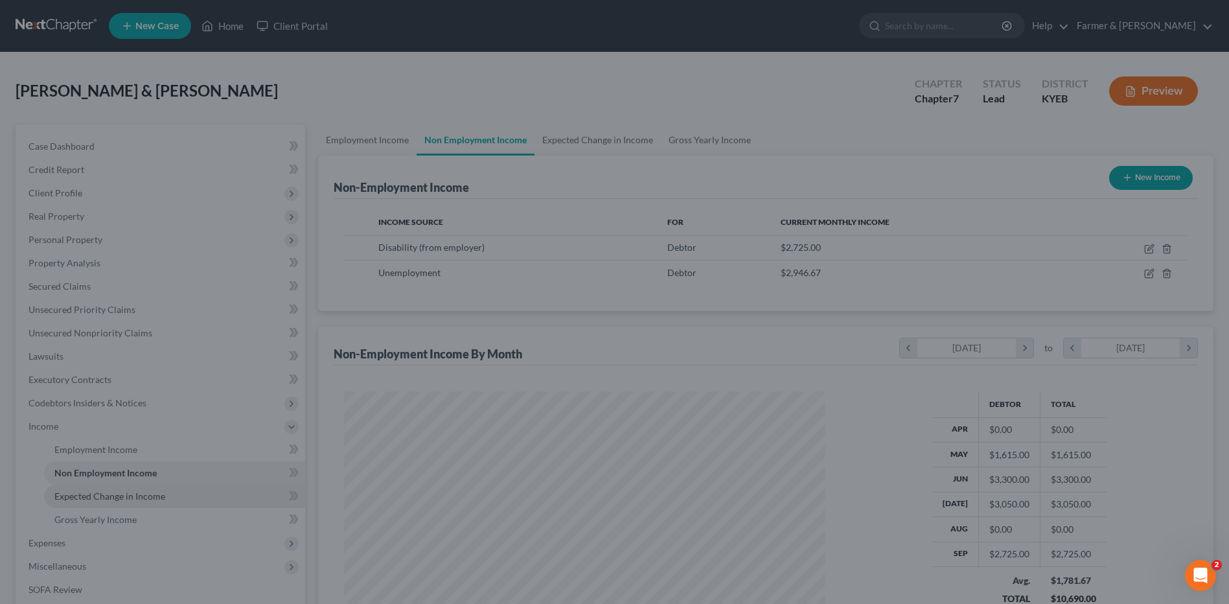
scroll to position [647625, 647358]
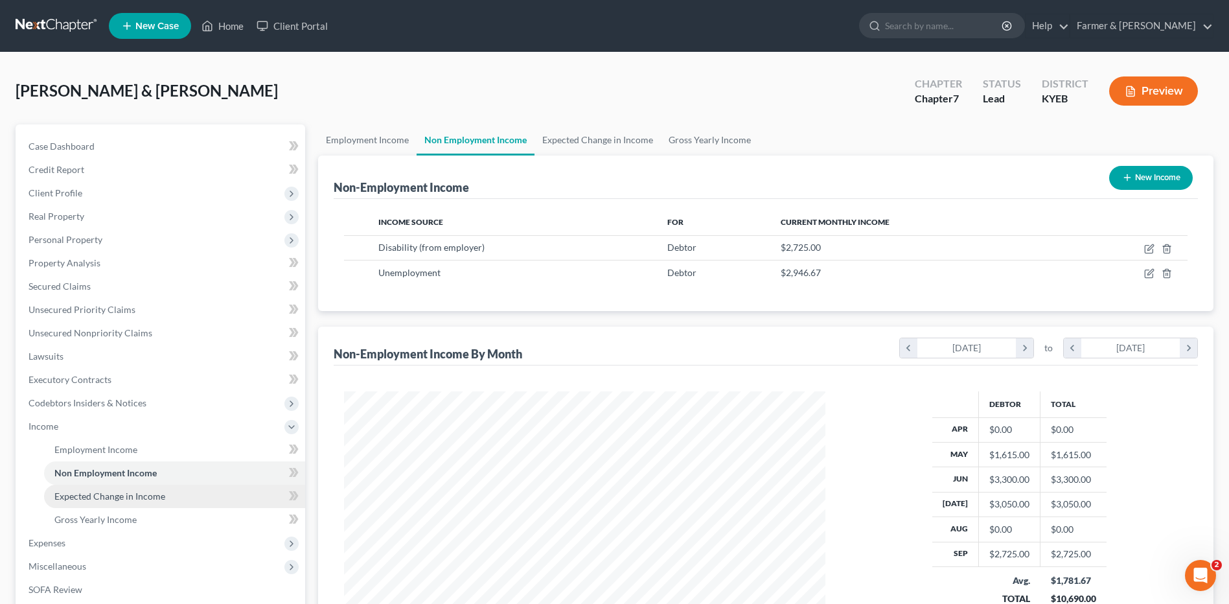
click at [119, 503] on link "Expected Change in Income" at bounding box center [174, 496] width 261 height 23
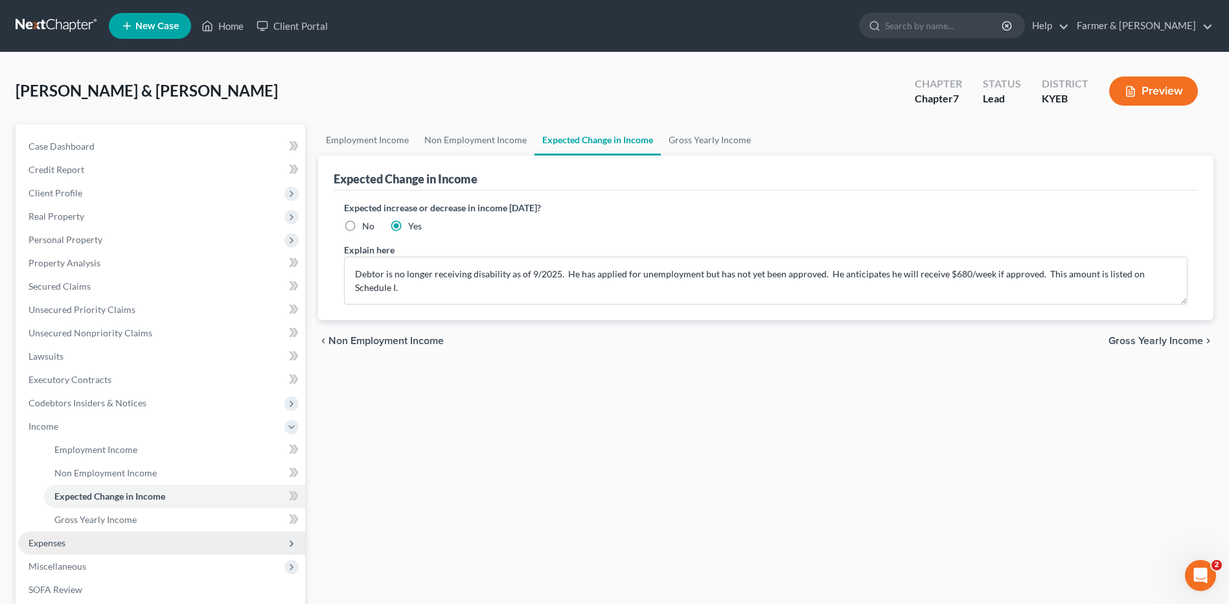
click at [55, 546] on span "Expenses" at bounding box center [47, 542] width 37 height 11
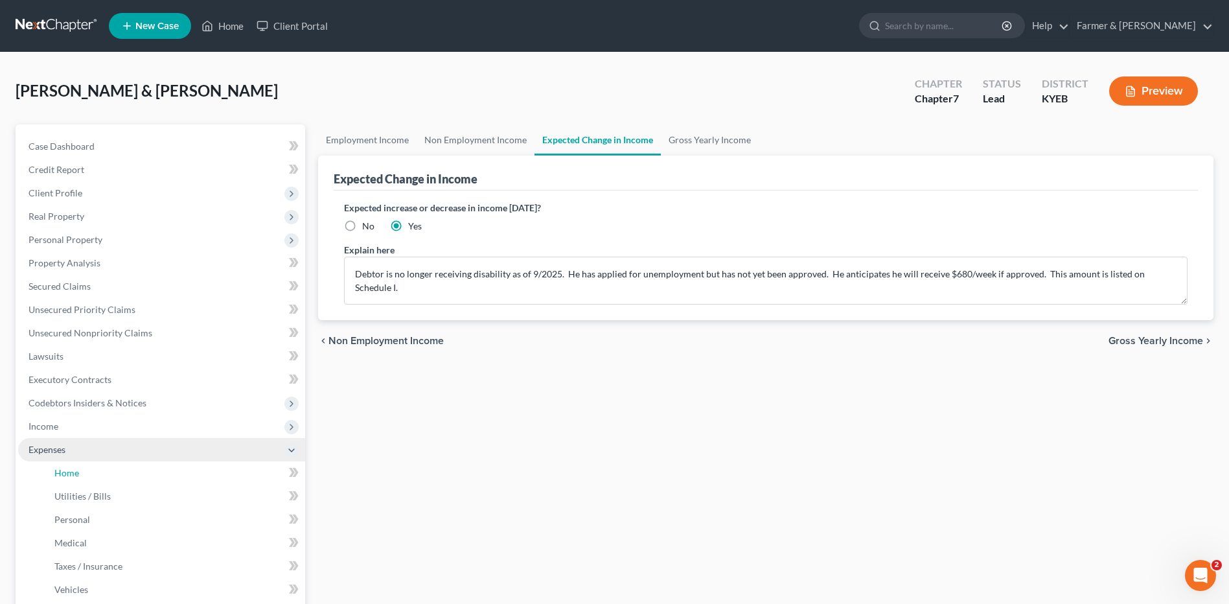
click at [80, 472] on link "Home" at bounding box center [174, 472] width 261 height 23
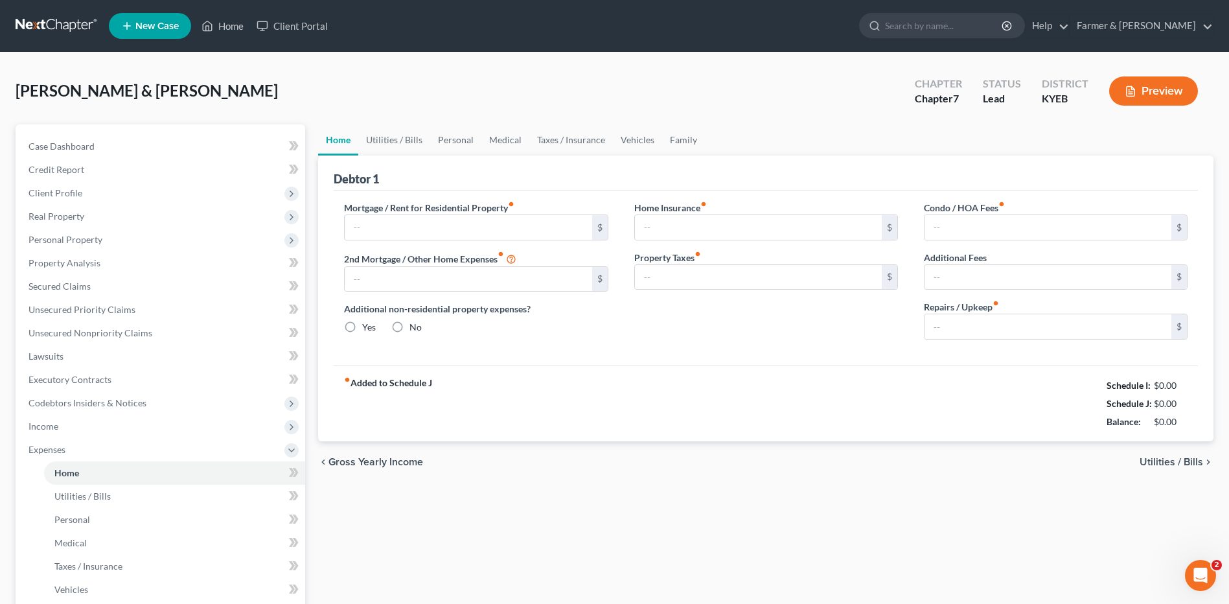
type input "1,200.00"
type input "0.00"
radio input "true"
type input "0.00"
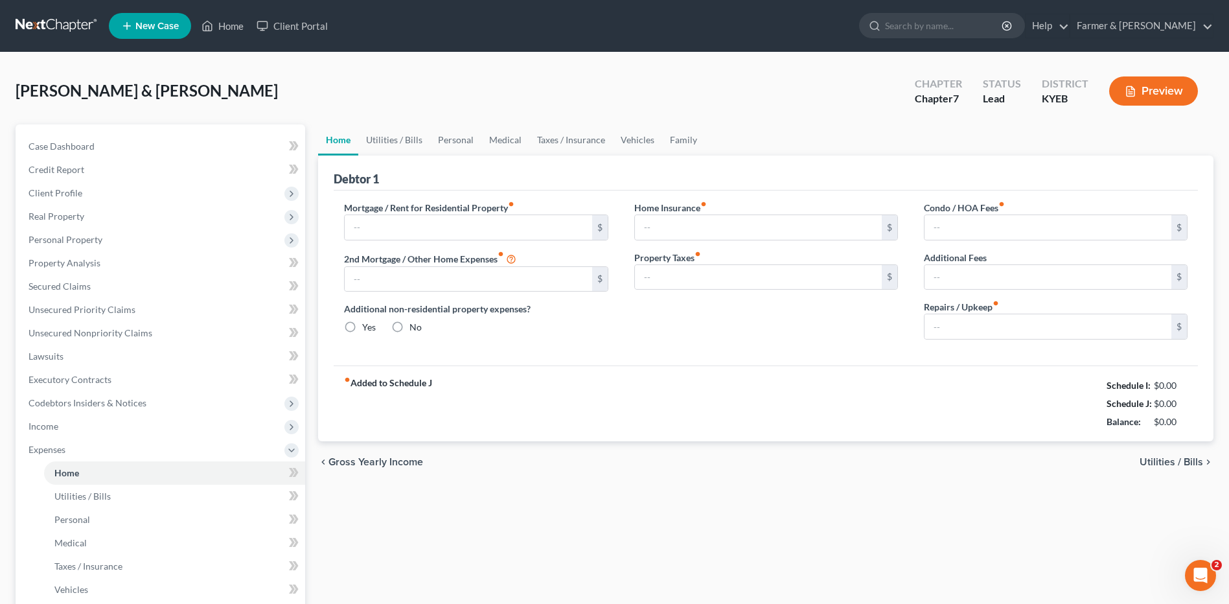
type input "0.00"
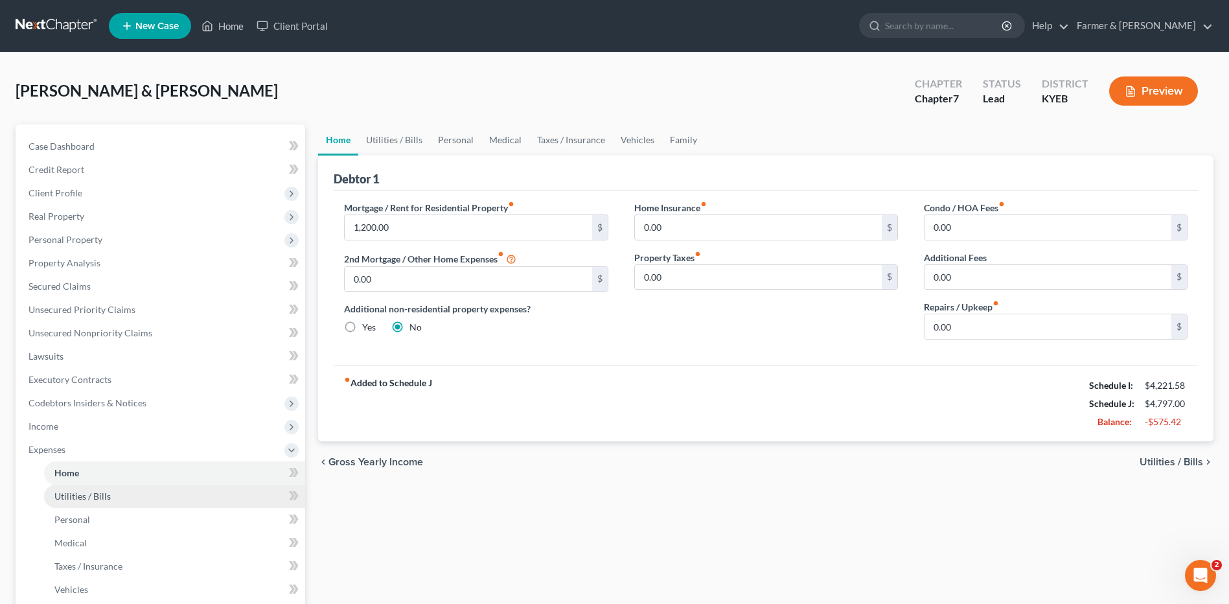
click at [84, 495] on span "Utilities / Bills" at bounding box center [82, 495] width 56 height 11
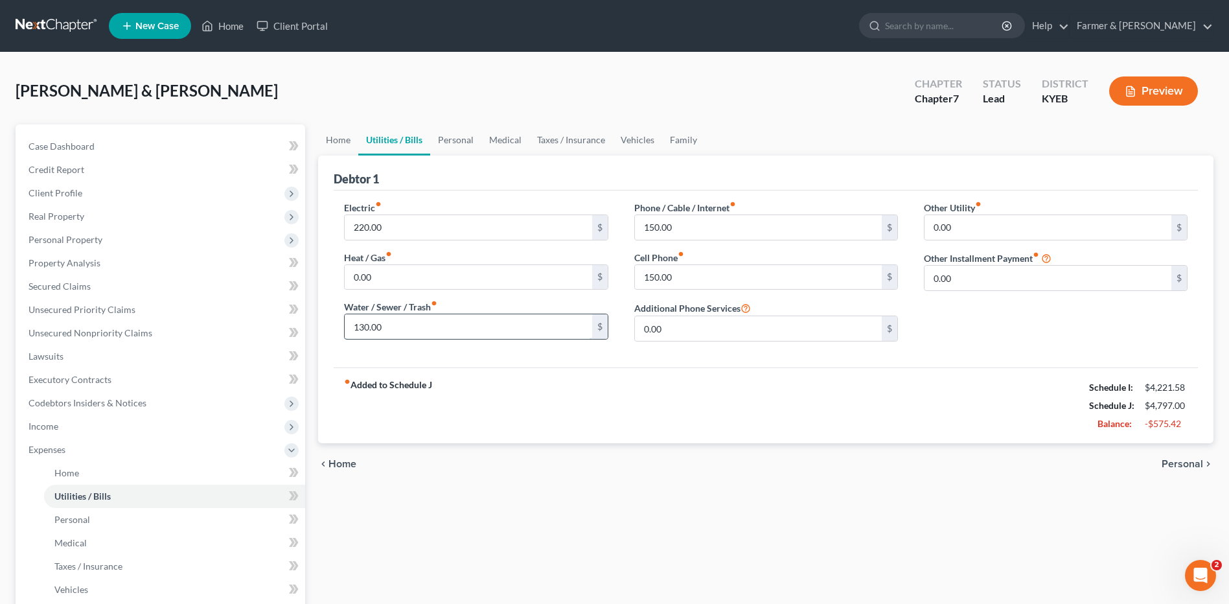
click at [390, 324] on input "130.00" at bounding box center [468, 326] width 247 height 25
type input "120.00"
type input "125.00"
click at [106, 512] on link "Personal" at bounding box center [174, 519] width 261 height 23
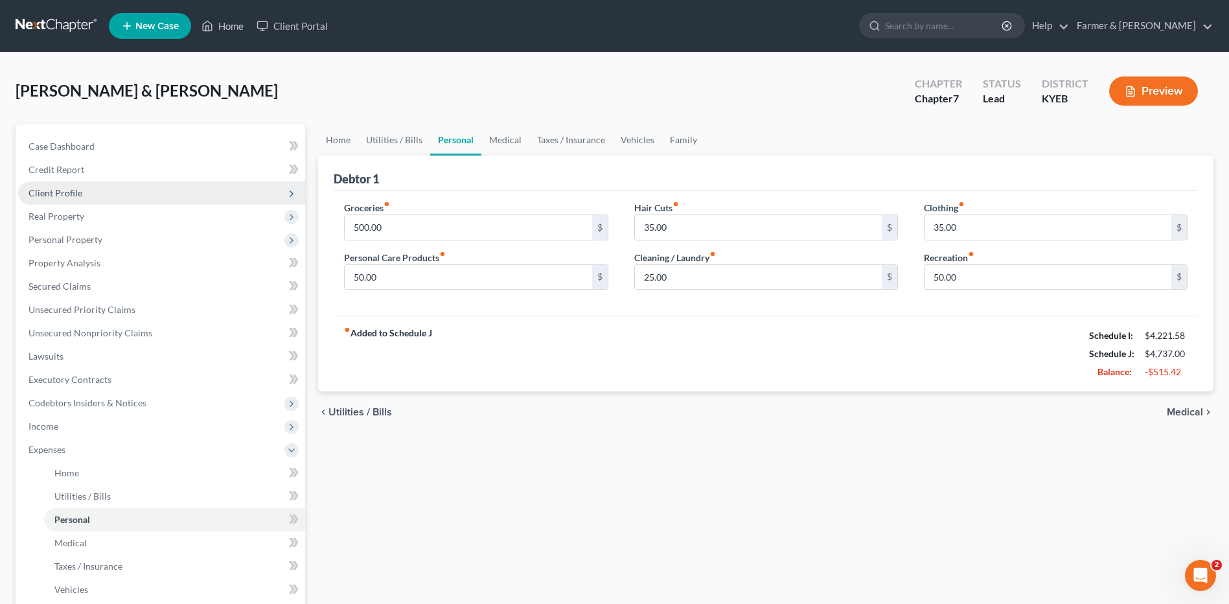
click at [73, 183] on span "Client Profile" at bounding box center [161, 192] width 287 height 23
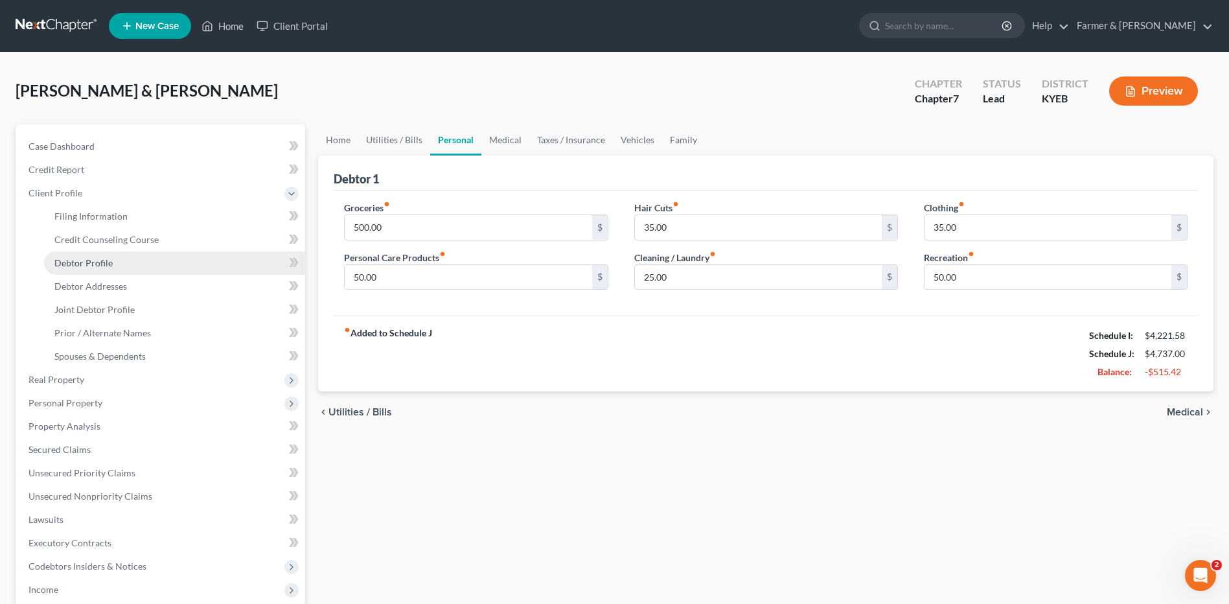
click at [82, 260] on span "Debtor Profile" at bounding box center [83, 262] width 58 height 11
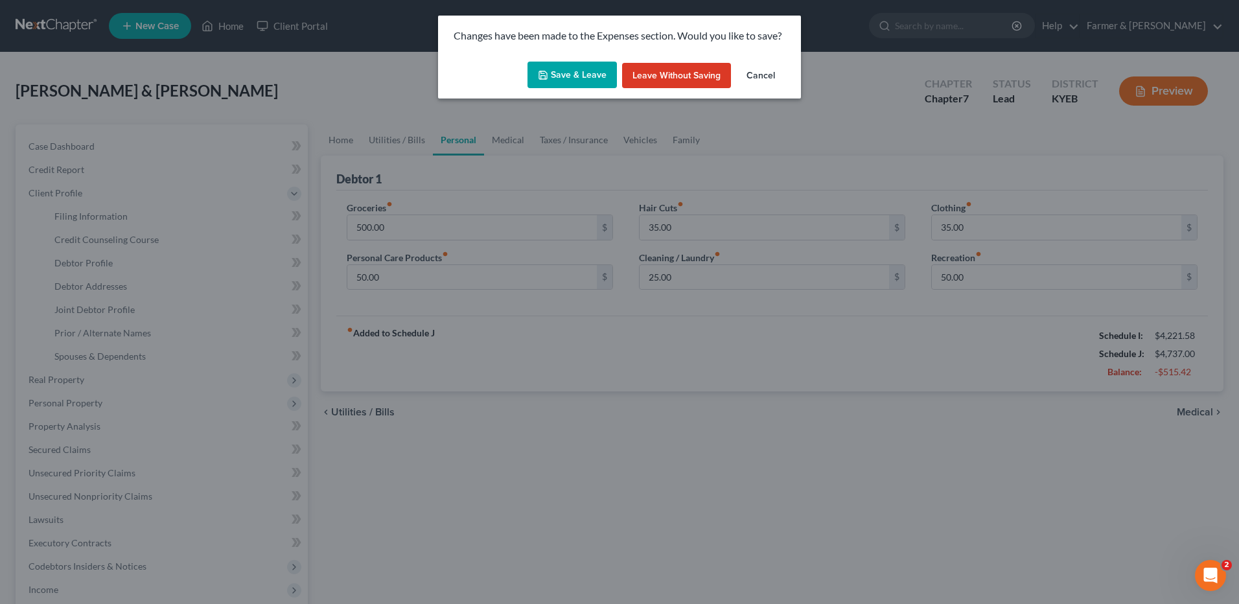
click at [621, 78] on div "Save & Leave Leave without Saving Cancel" at bounding box center [619, 77] width 363 height 43
click at [604, 73] on button "Save & Leave" at bounding box center [571, 75] width 89 height 27
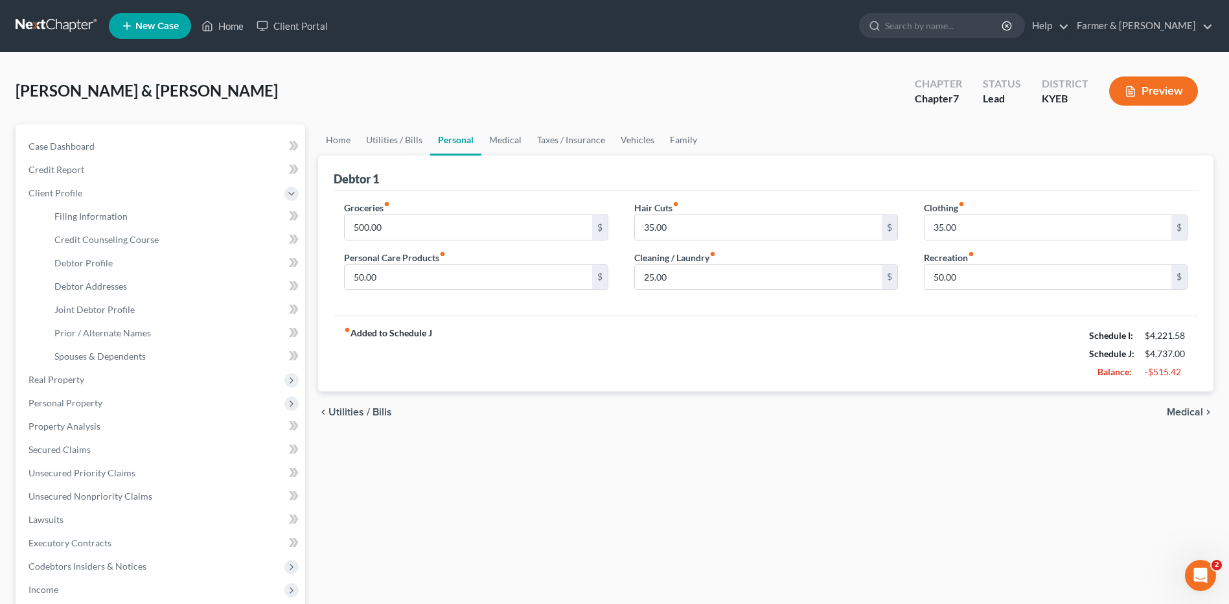
select select "1"
select select "4"
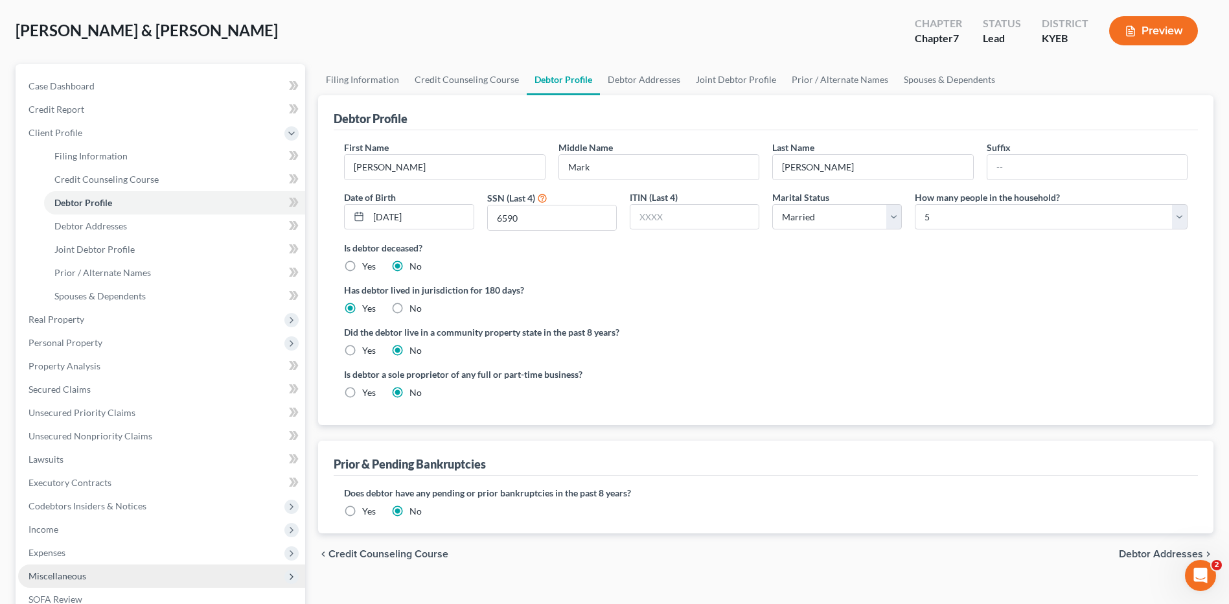
scroll to position [130, 0]
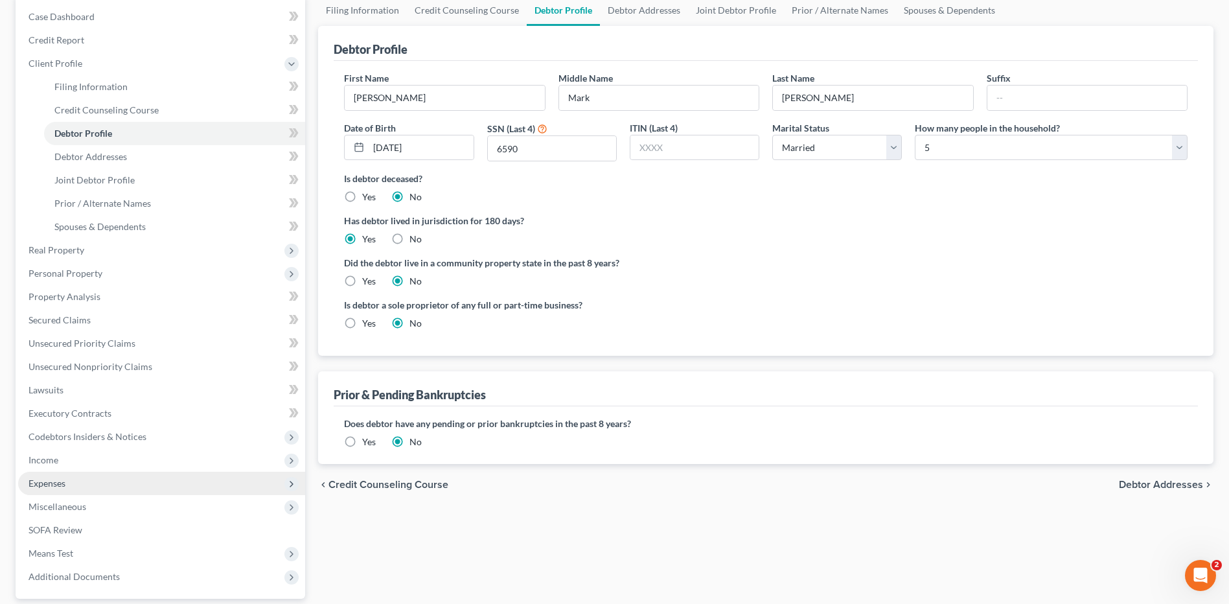
click at [70, 485] on span "Expenses" at bounding box center [161, 483] width 287 height 23
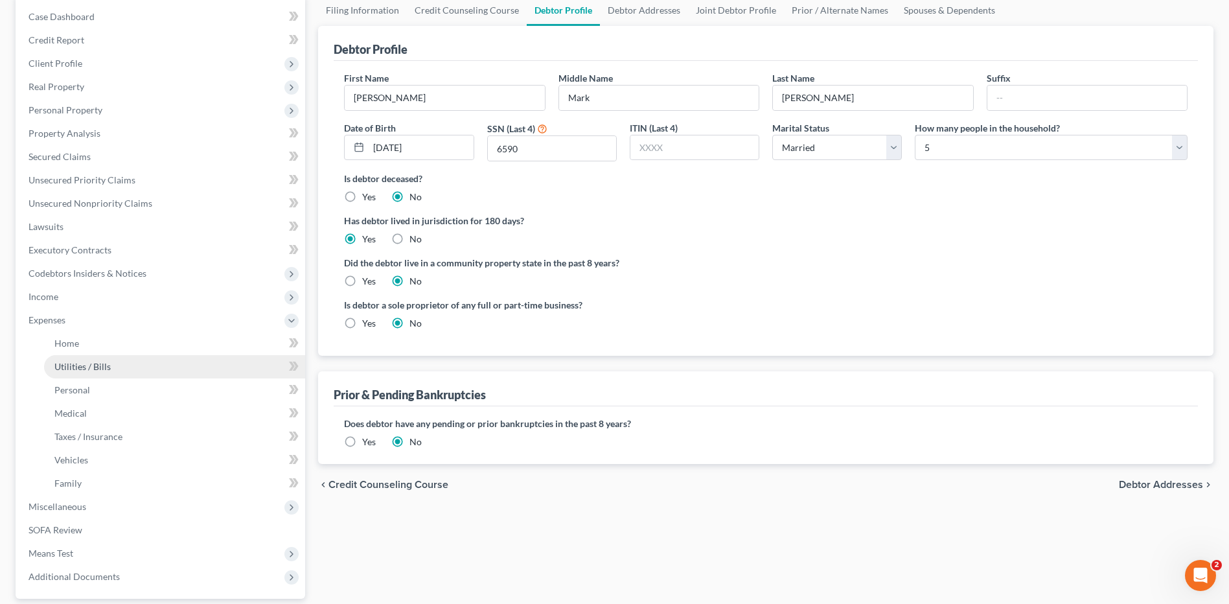
click at [97, 367] on span "Utilities / Bills" at bounding box center [82, 366] width 56 height 11
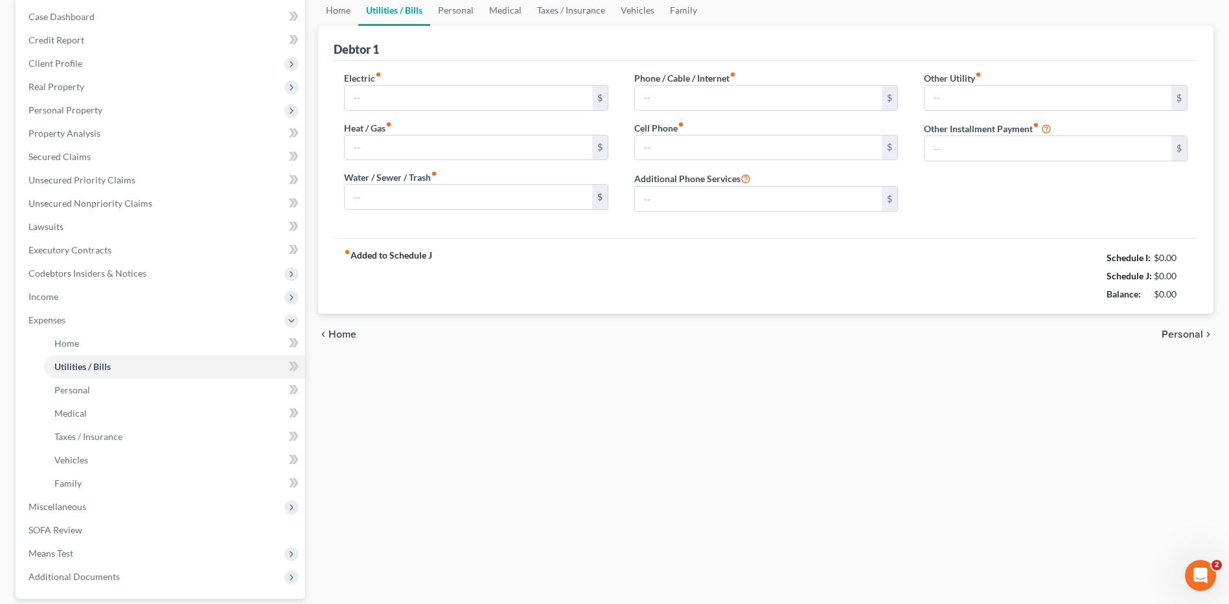
scroll to position [66, 0]
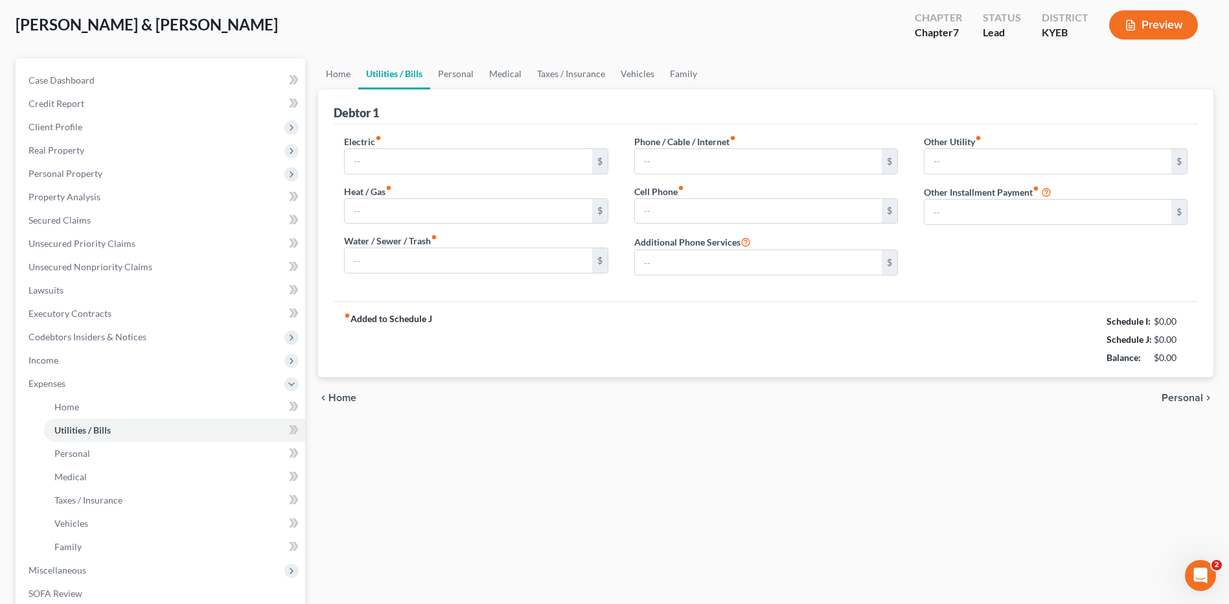
type input "220.00"
type input "0.00"
type input "120.00"
type input "125.00"
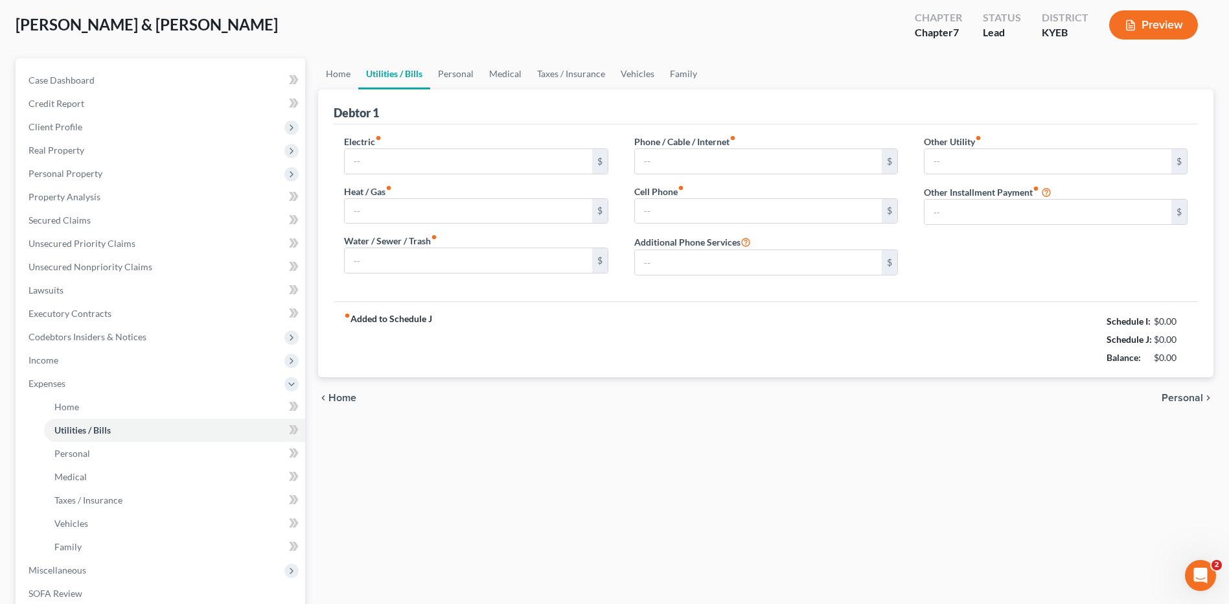
type input "0.00"
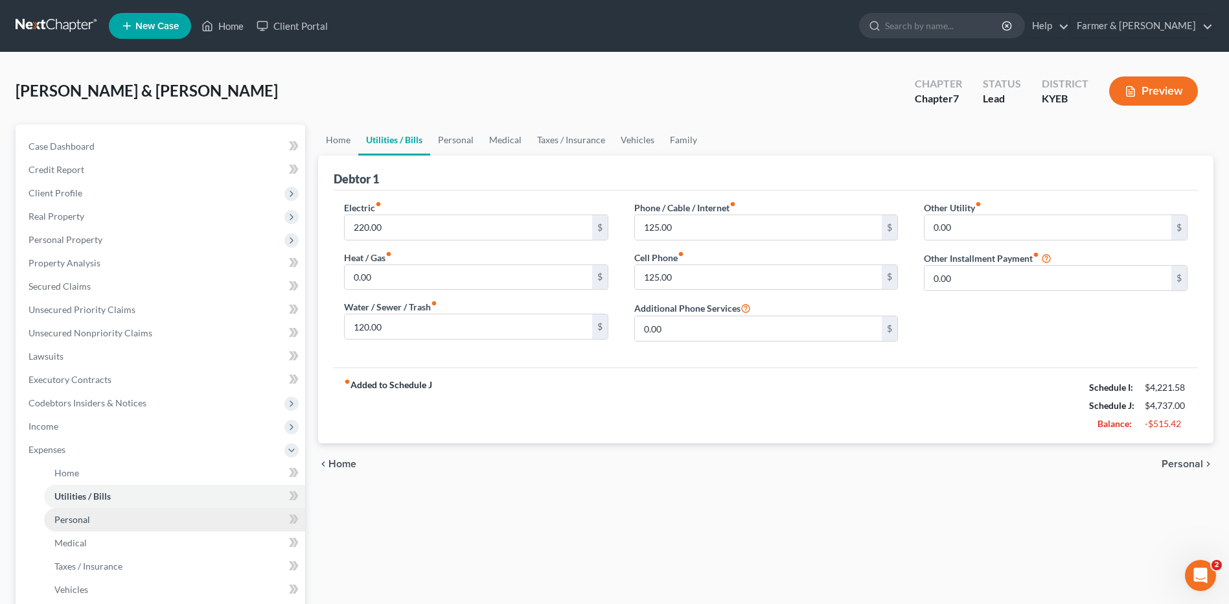
click at [83, 512] on link "Personal" at bounding box center [174, 519] width 261 height 23
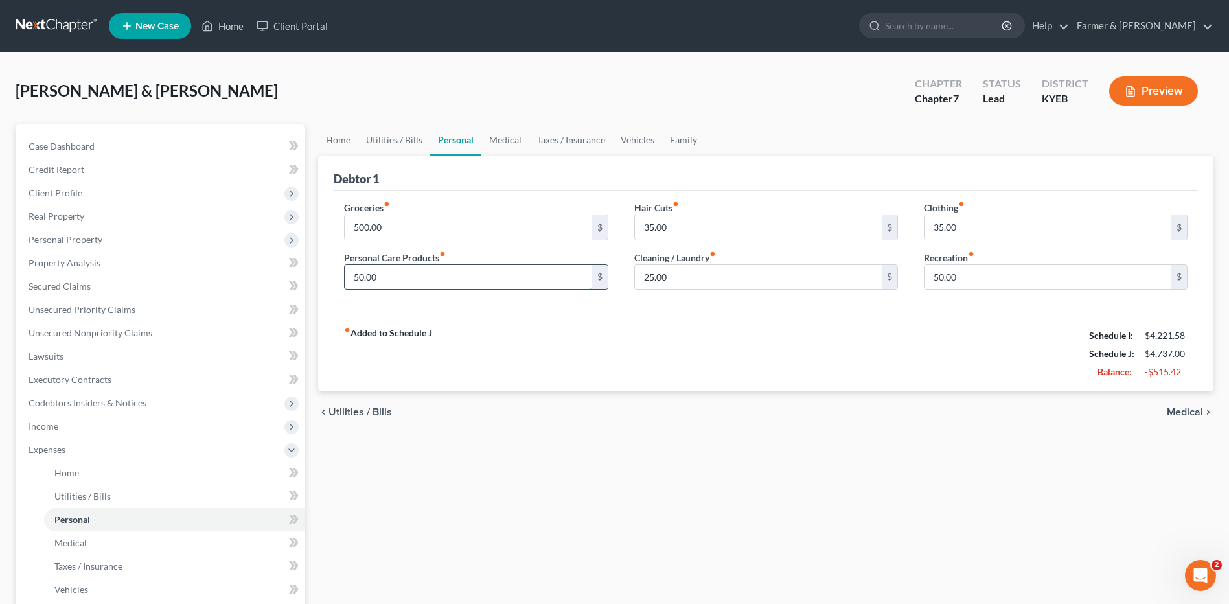
click at [395, 279] on input "50.00" at bounding box center [468, 277] width 247 height 25
type input "35.00"
type input "25.00"
type input "15.00"
type input "25.00"
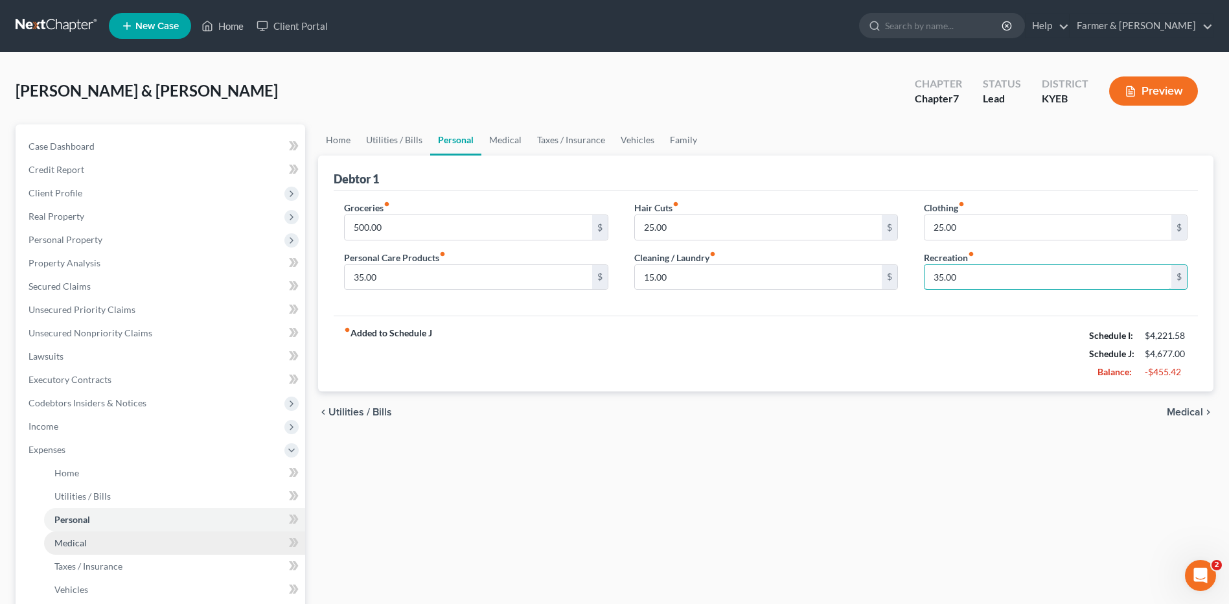
type input "35.00"
click at [84, 540] on span "Medical" at bounding box center [70, 542] width 32 height 11
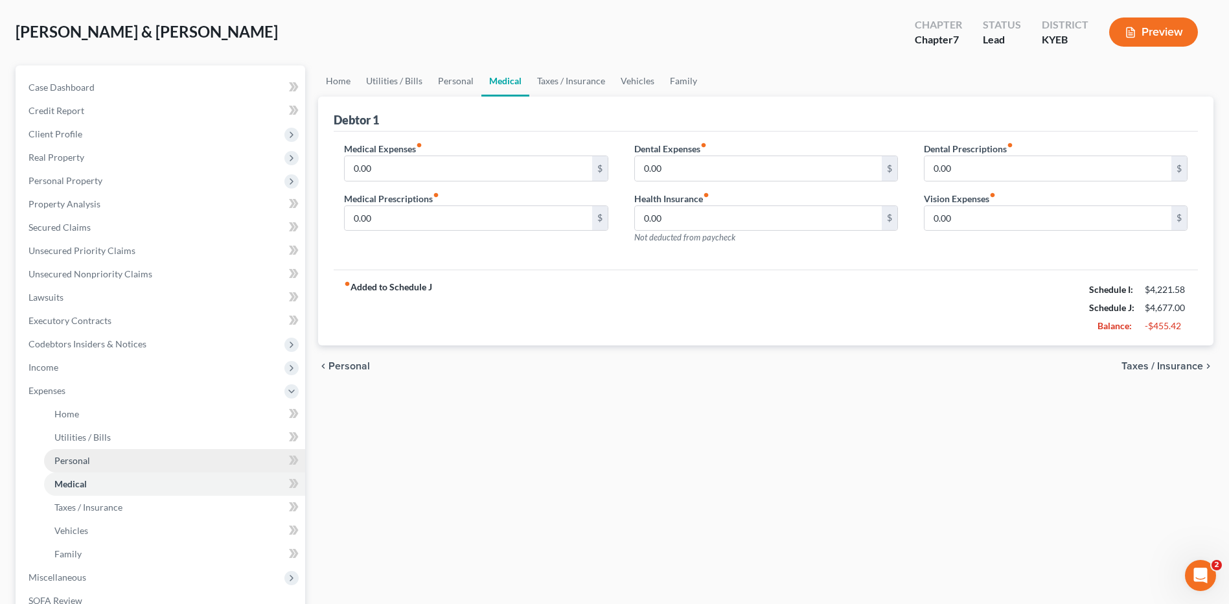
scroll to position [65, 0]
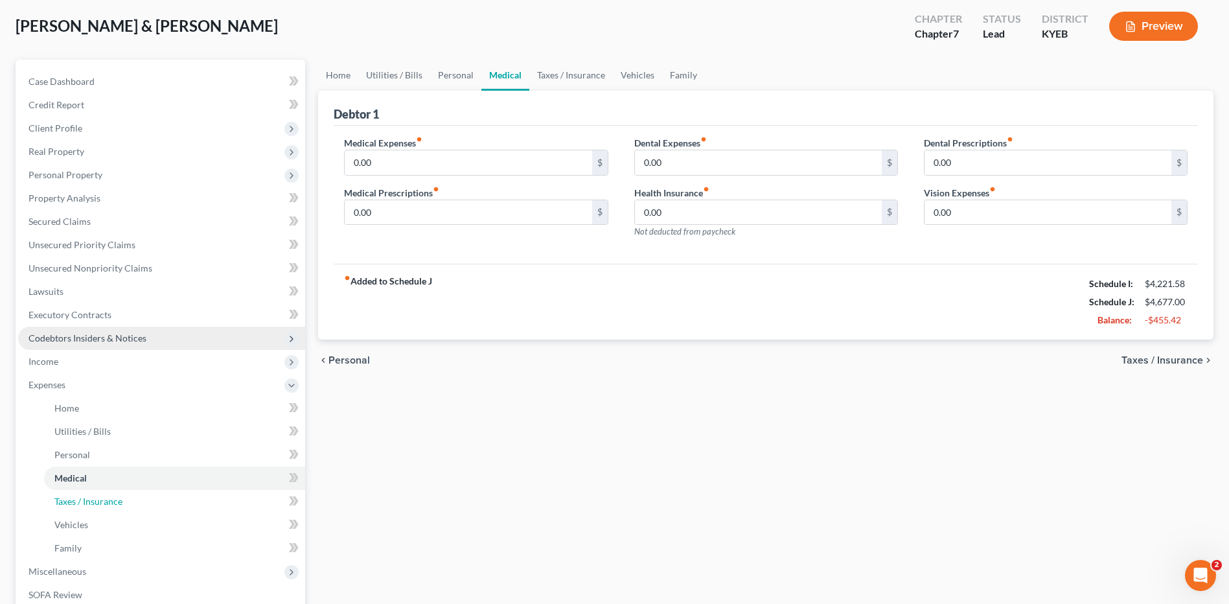
click at [104, 500] on span "Taxes / Insurance" at bounding box center [88, 501] width 68 height 11
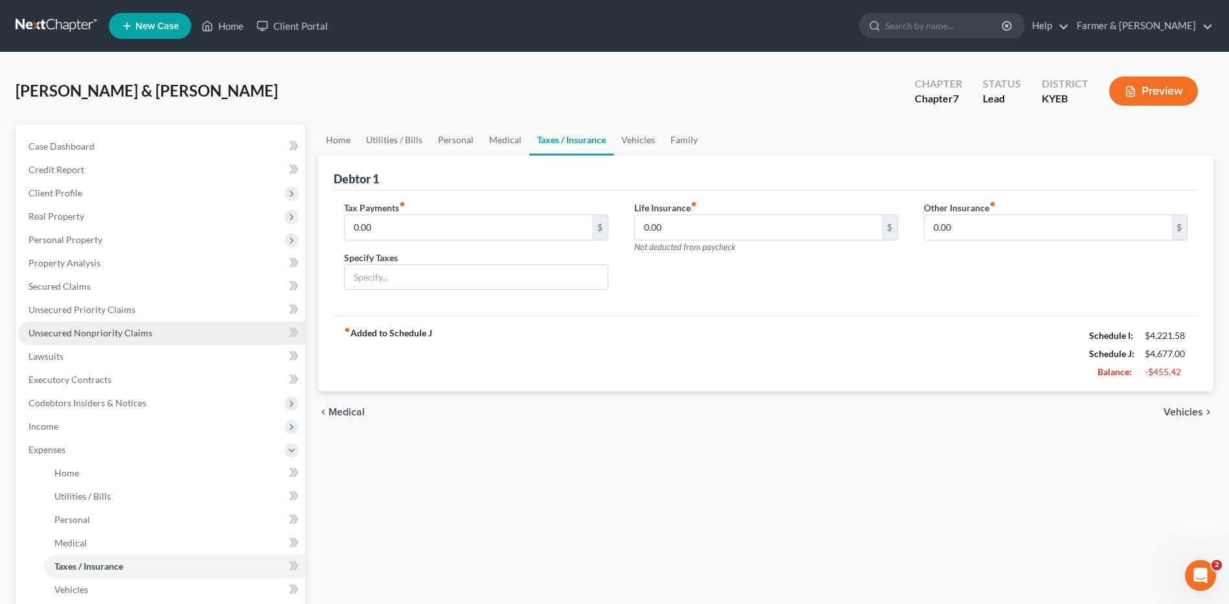
scroll to position [65, 0]
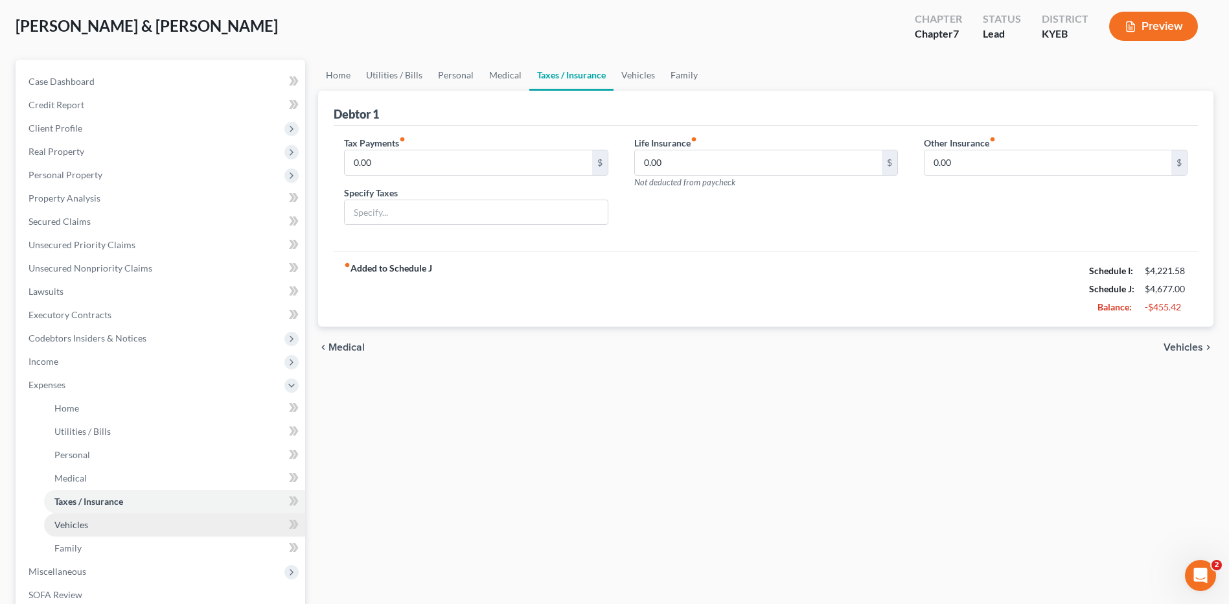
click at [65, 516] on link "Vehicles" at bounding box center [174, 524] width 261 height 23
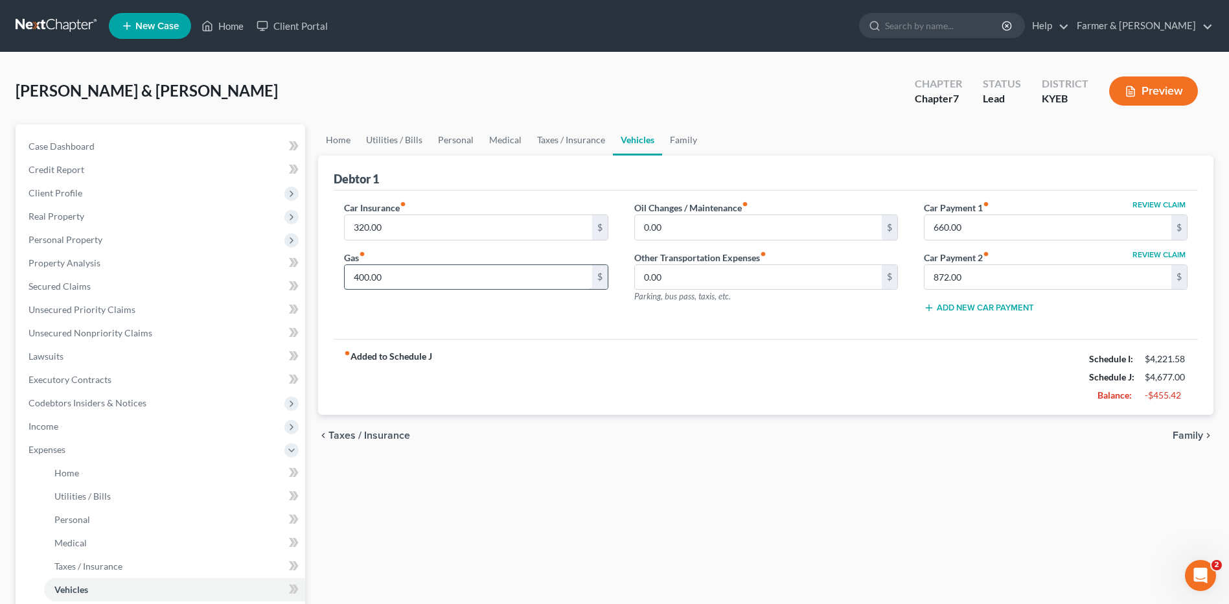
click at [397, 278] on input "400.00" at bounding box center [468, 277] width 247 height 25
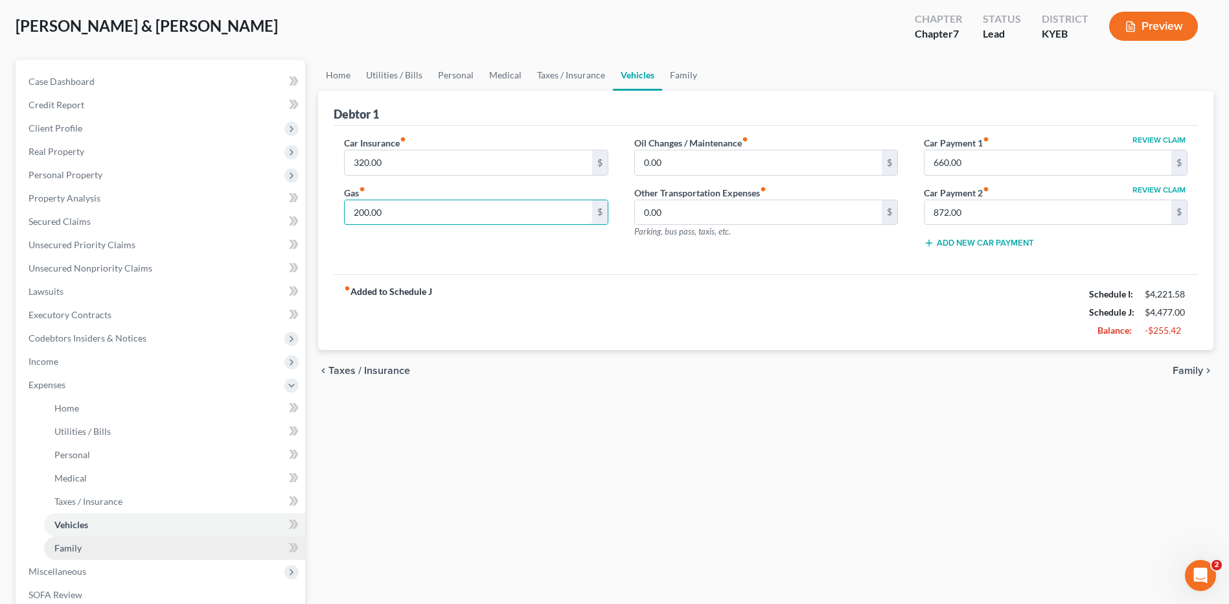
type input "200.00"
click at [104, 554] on link "Family" at bounding box center [174, 547] width 261 height 23
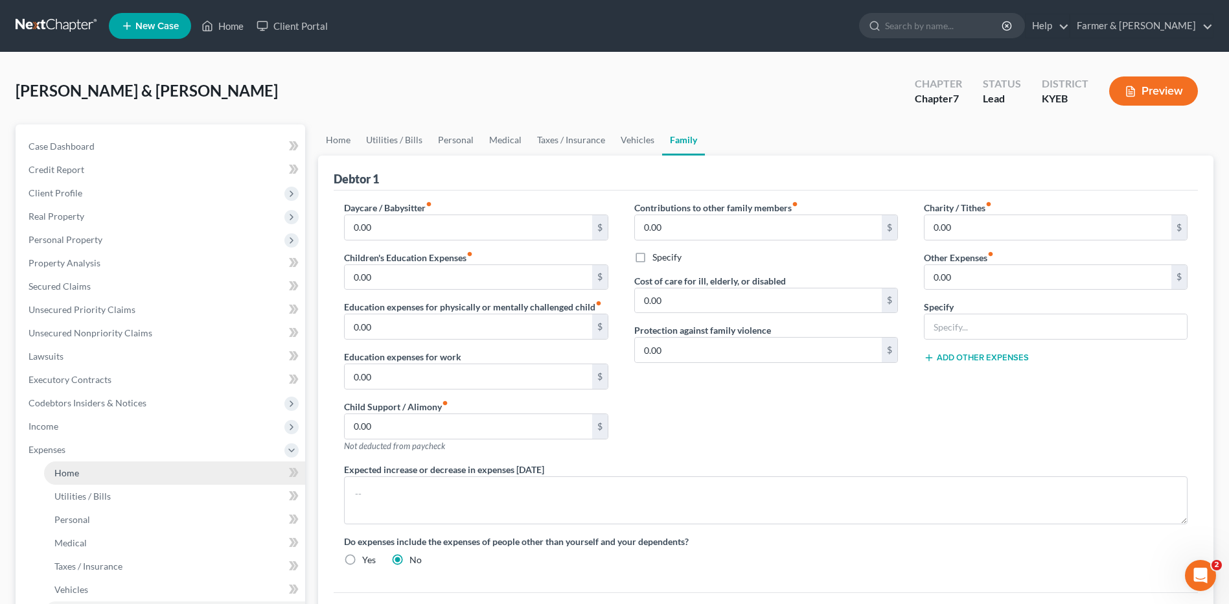
click at [84, 467] on link "Home" at bounding box center [174, 472] width 261 height 23
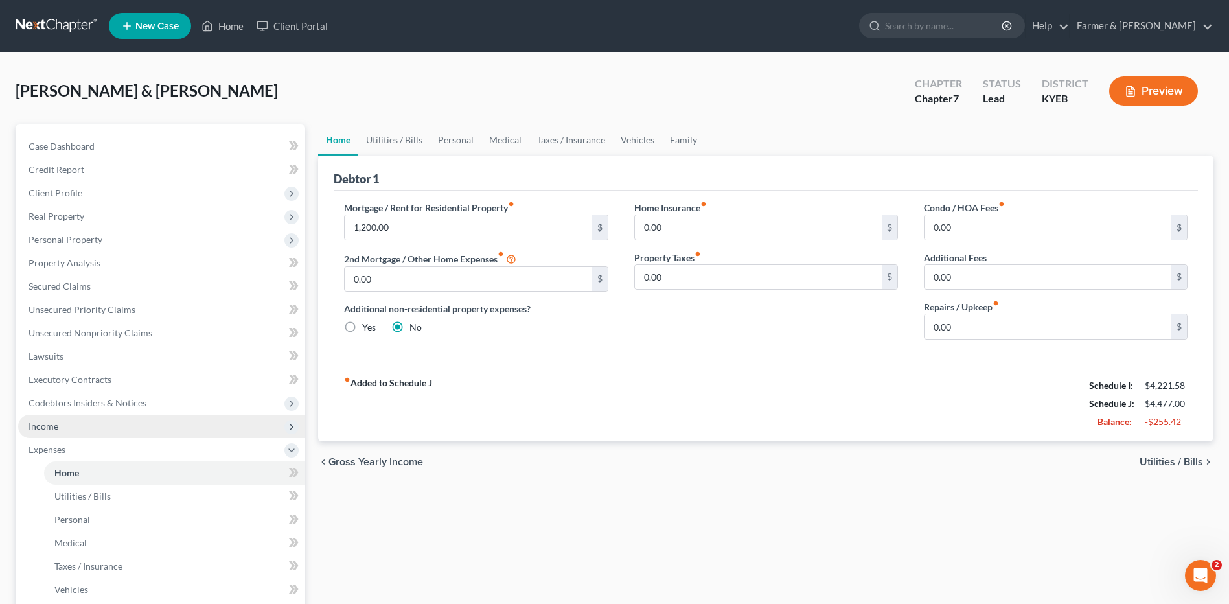
click at [69, 426] on span "Income" at bounding box center [161, 426] width 287 height 23
click at [76, 437] on span "Income" at bounding box center [161, 426] width 287 height 23
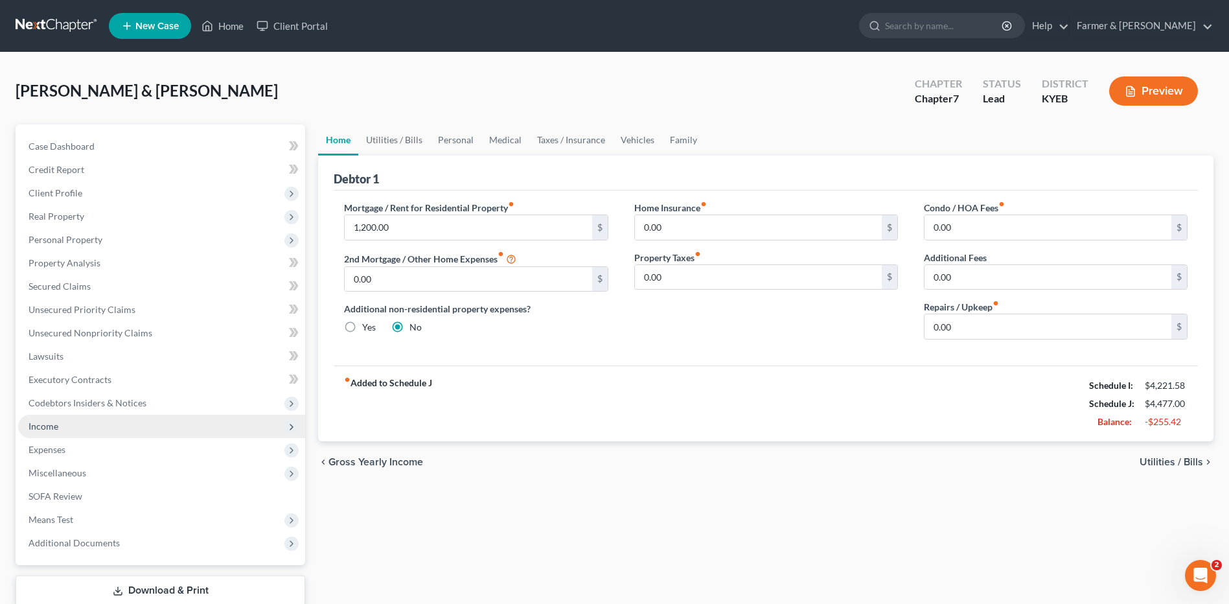
click at [79, 420] on span "Income" at bounding box center [161, 426] width 287 height 23
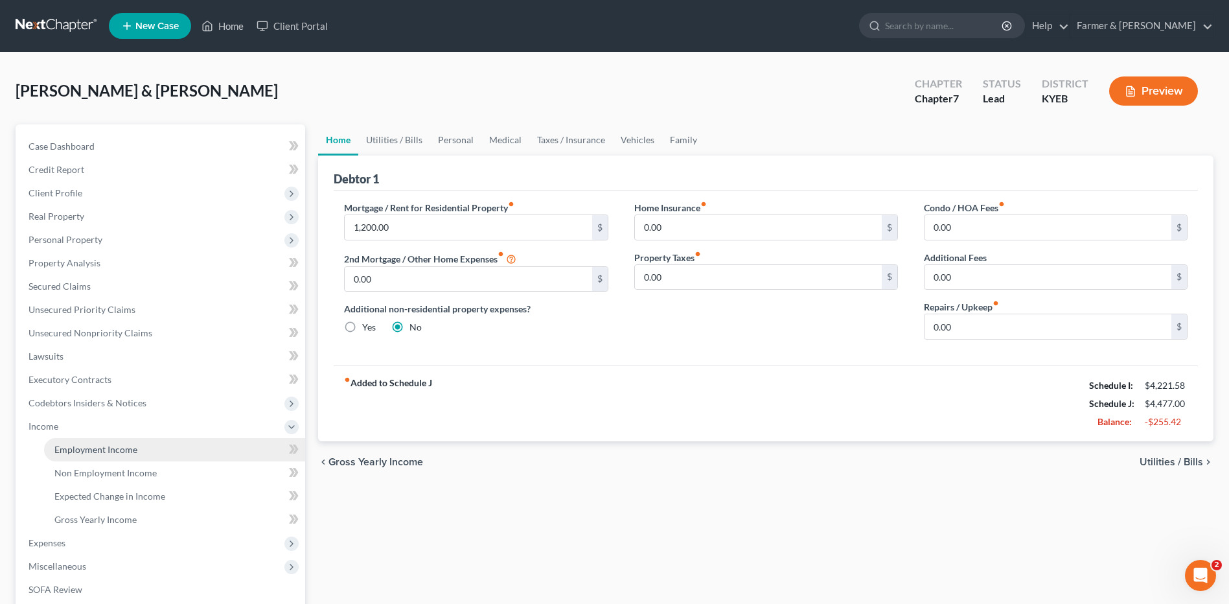
drag, startPoint x: 82, startPoint y: 444, endPoint x: 266, endPoint y: 361, distance: 201.2
click at [82, 444] on span "Employment Income" at bounding box center [95, 449] width 83 height 11
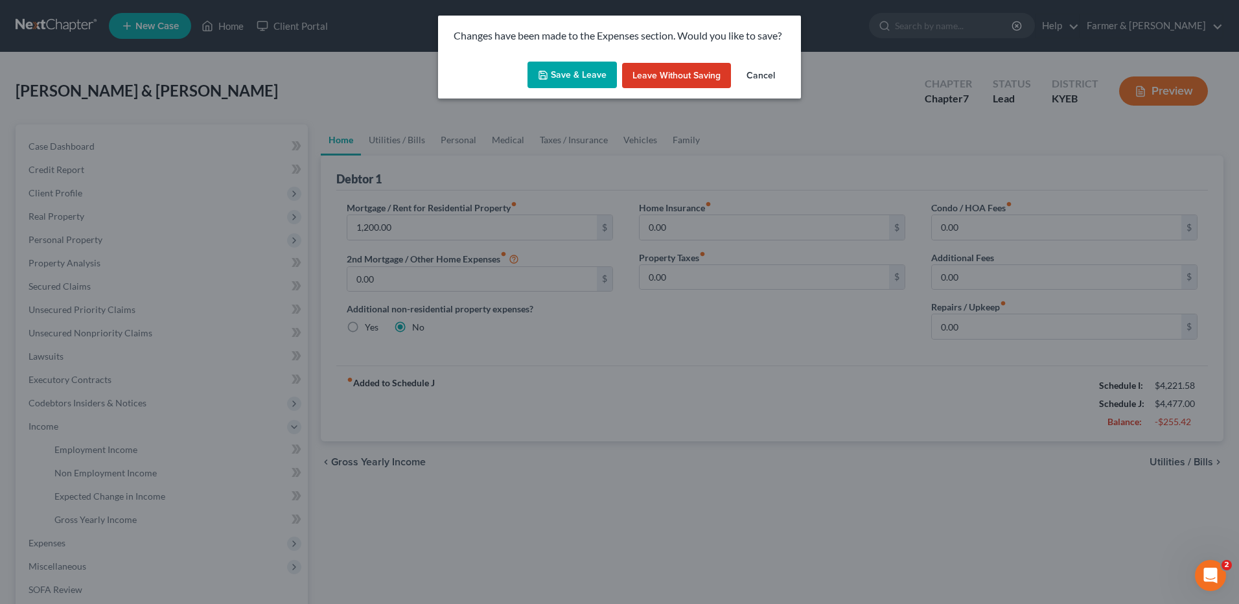
drag, startPoint x: 597, startPoint y: 75, endPoint x: 649, endPoint y: 137, distance: 80.9
click at [597, 75] on button "Save & Leave" at bounding box center [571, 75] width 89 height 27
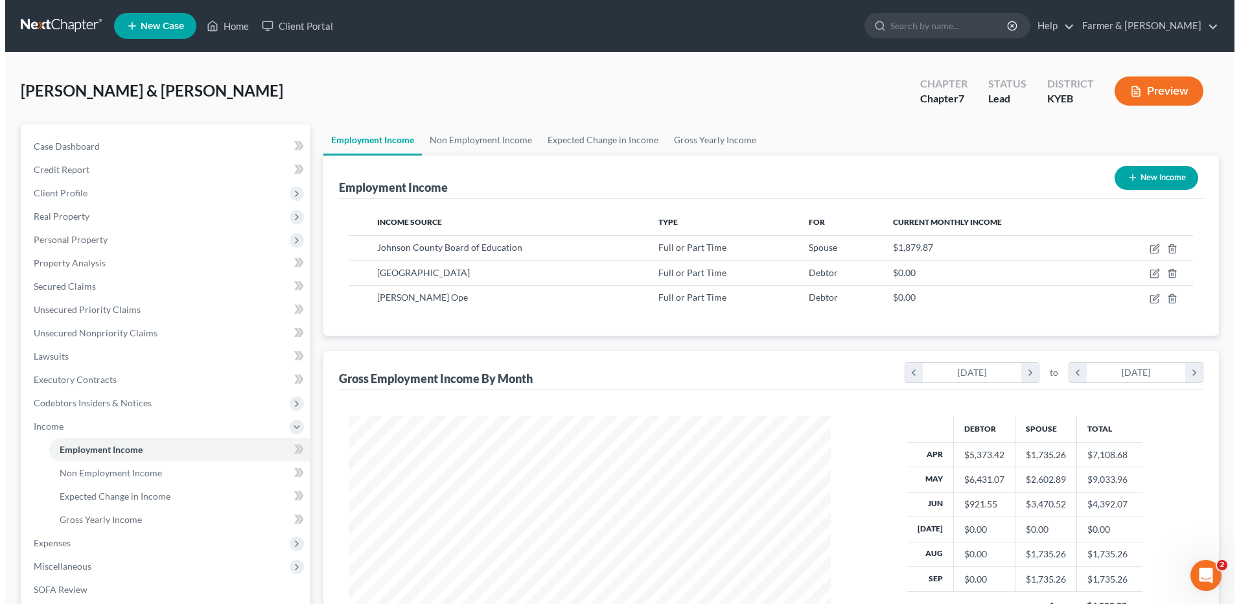
scroll to position [240, 507]
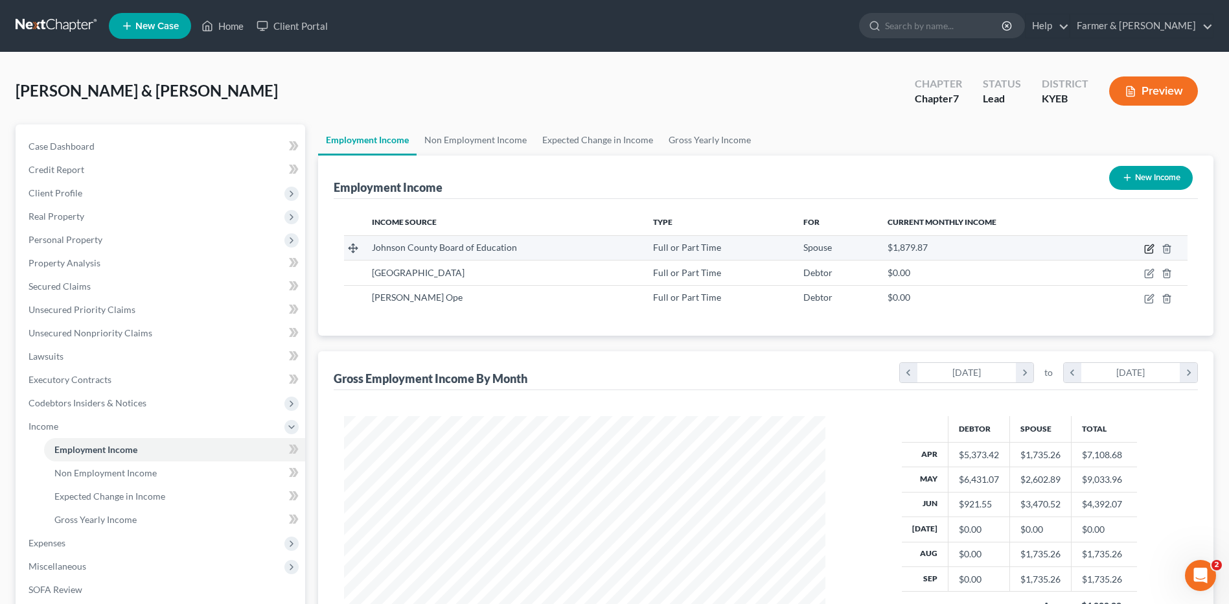
click at [1147, 246] on icon "button" at bounding box center [1149, 250] width 8 height 8
select select "0"
select select "18"
select select "2"
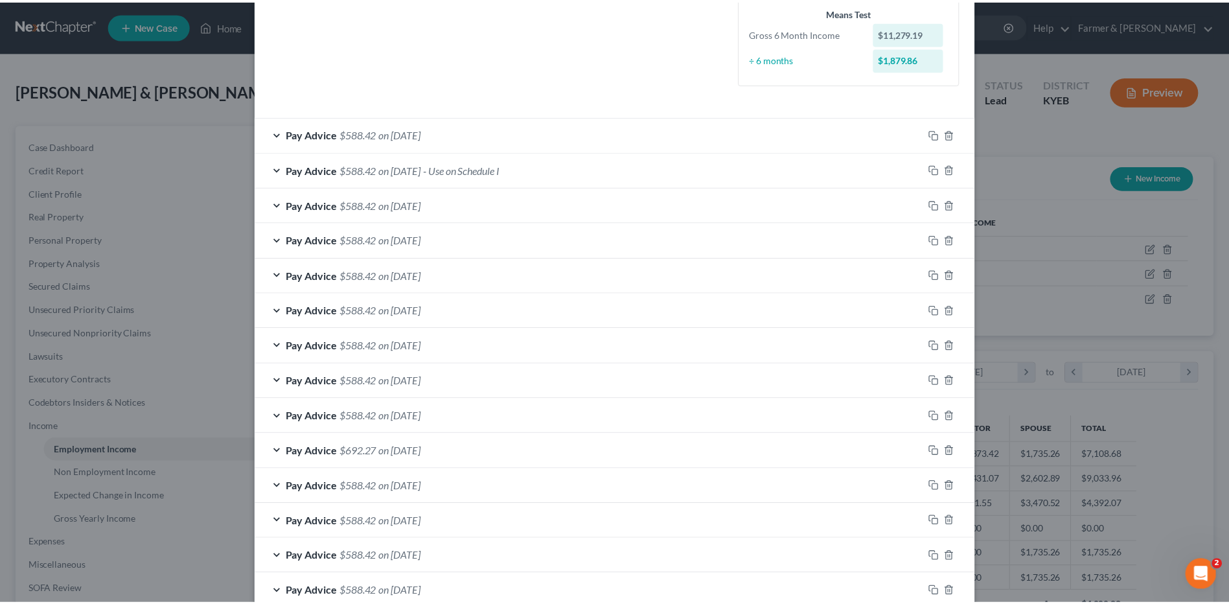
scroll to position [400, 0]
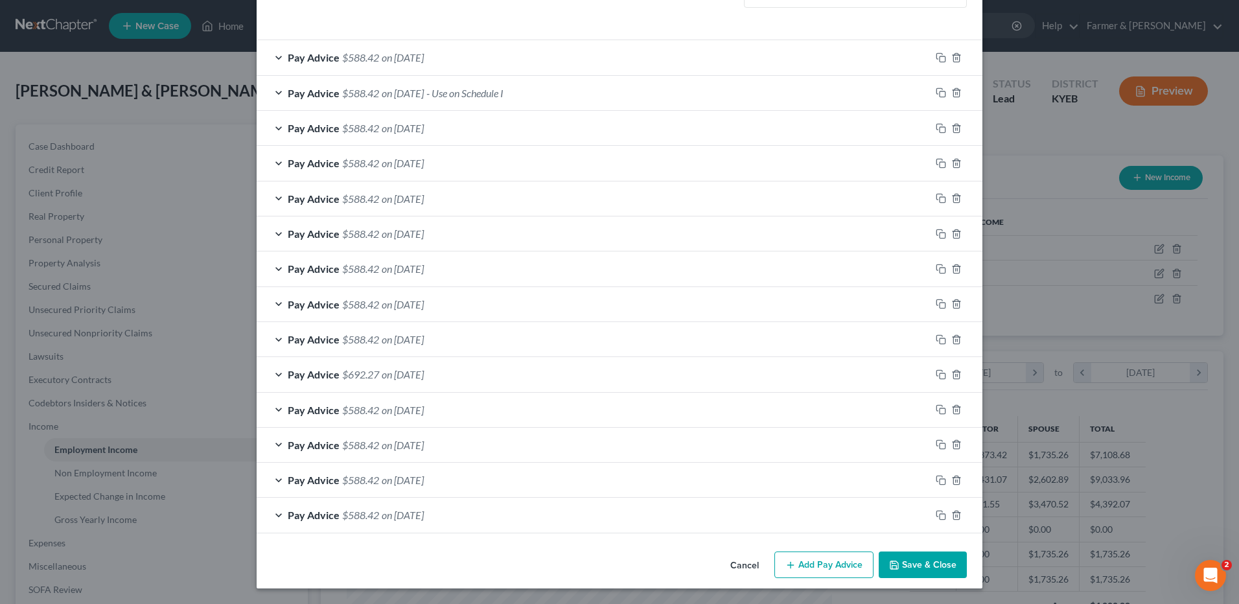
click at [745, 563] on button "Cancel" at bounding box center [744, 566] width 49 height 26
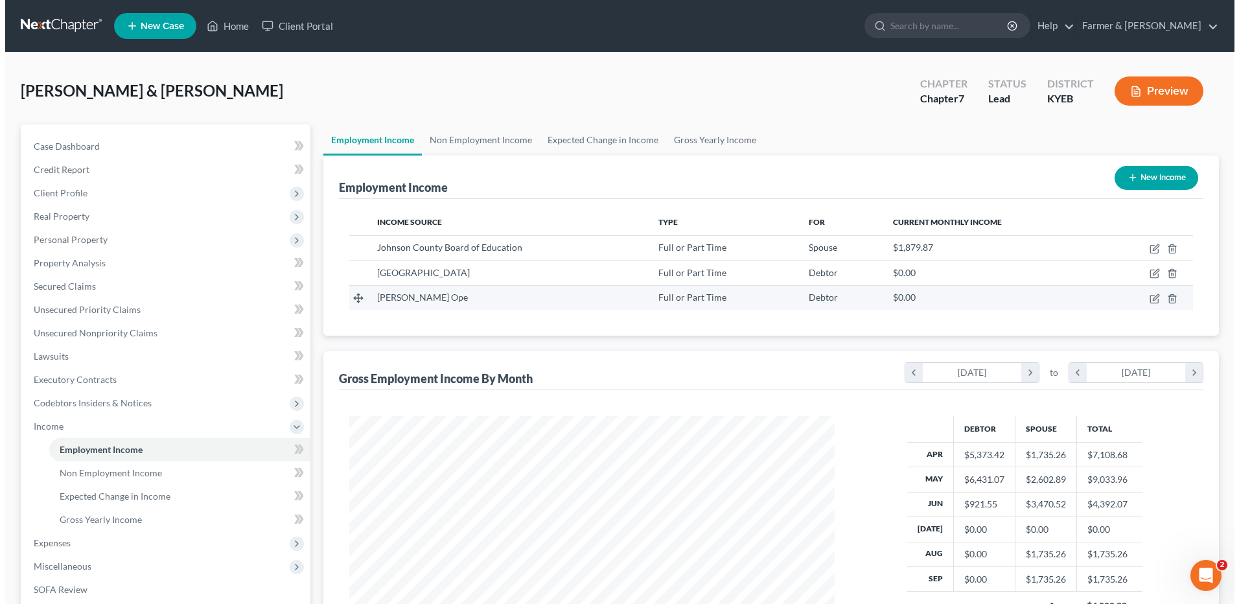
scroll to position [647625, 647358]
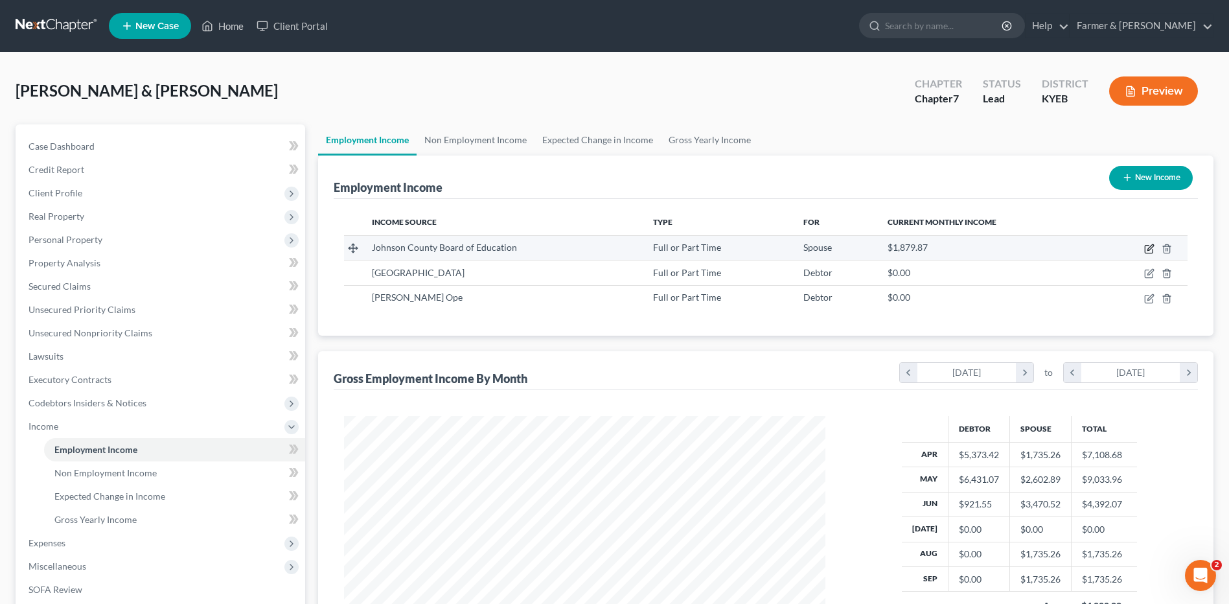
click at [1148, 249] on icon "button" at bounding box center [1149, 249] width 10 height 10
select select "0"
select select "18"
select select "2"
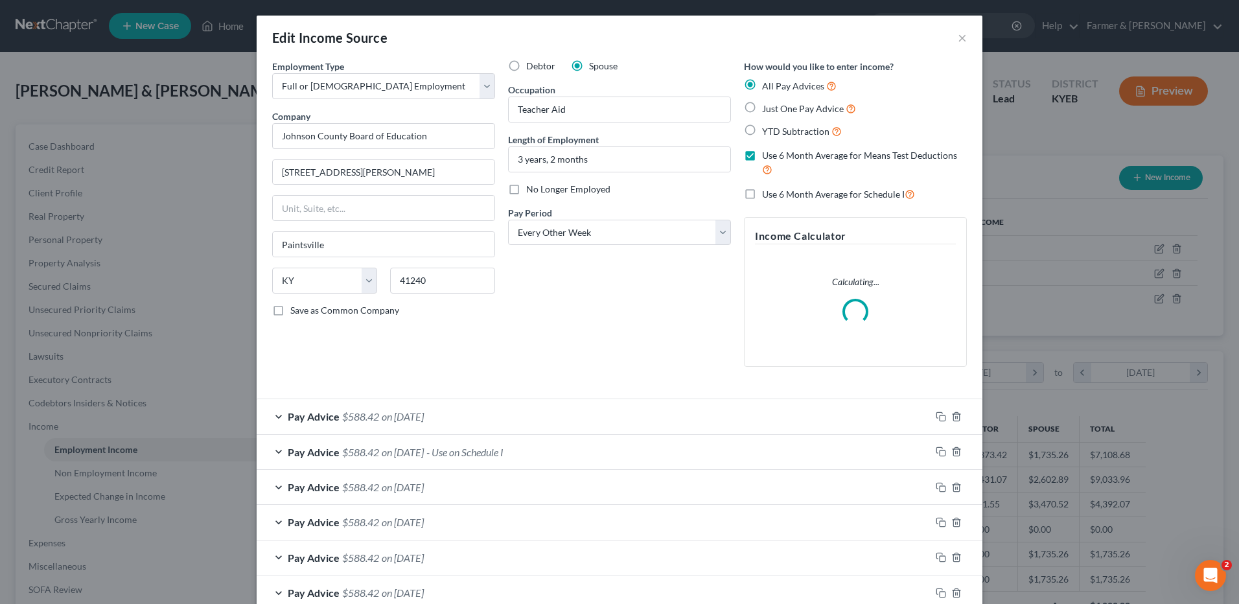
scroll to position [242, 512]
click at [762, 196] on label "Use 6 Month Average for Schedule I" at bounding box center [838, 194] width 153 height 15
click at [767, 195] on input "Use 6 Month Average for Schedule I" at bounding box center [771, 191] width 8 height 8
checkbox input "true"
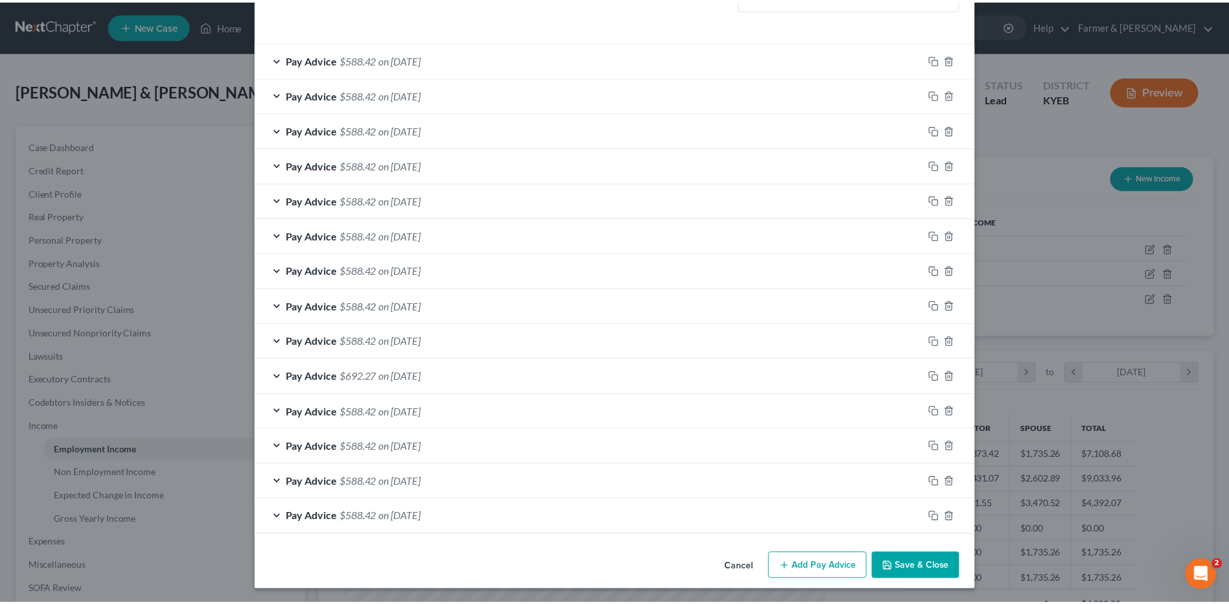
scroll to position [359, 0]
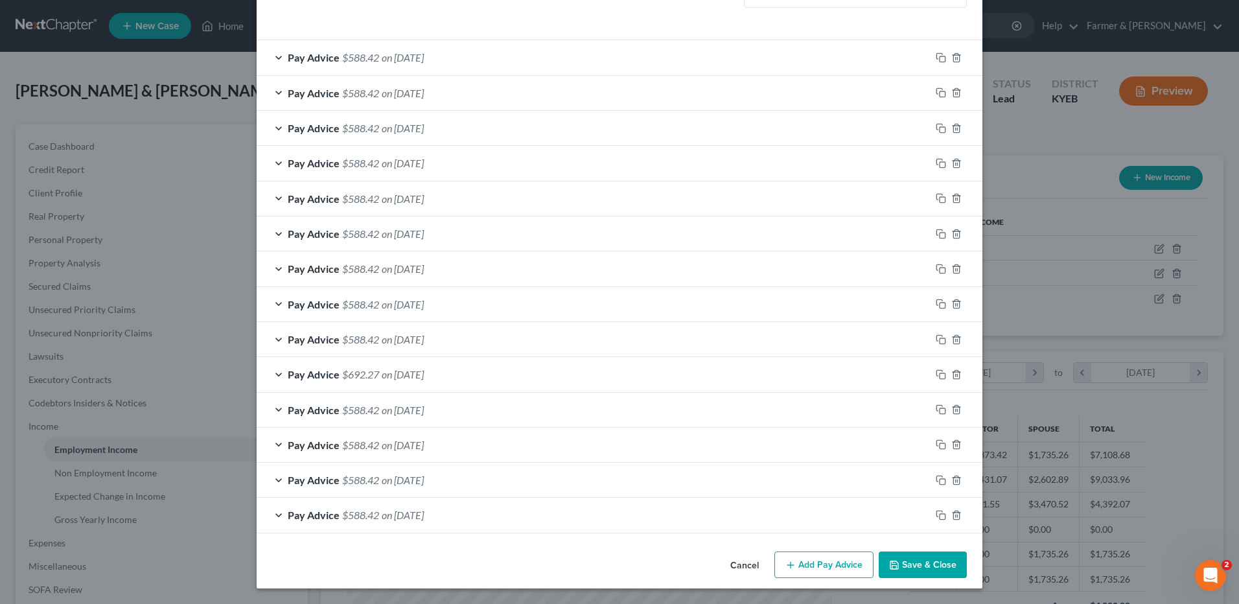
click at [918, 551] on button "Save & Close" at bounding box center [923, 564] width 88 height 27
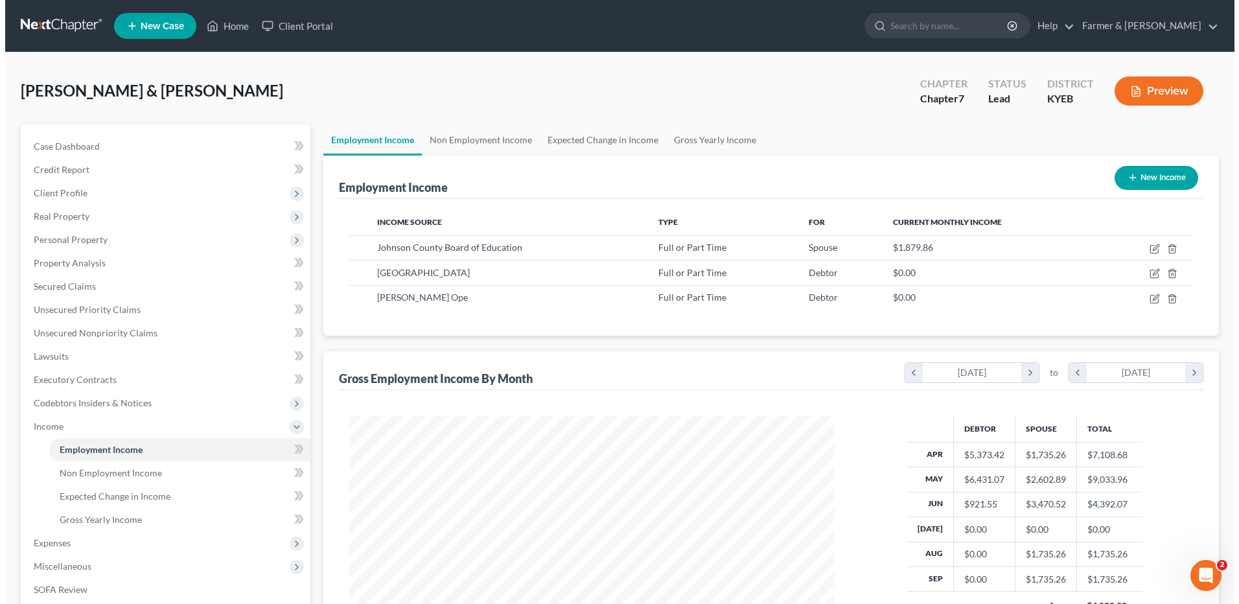
scroll to position [647625, 647358]
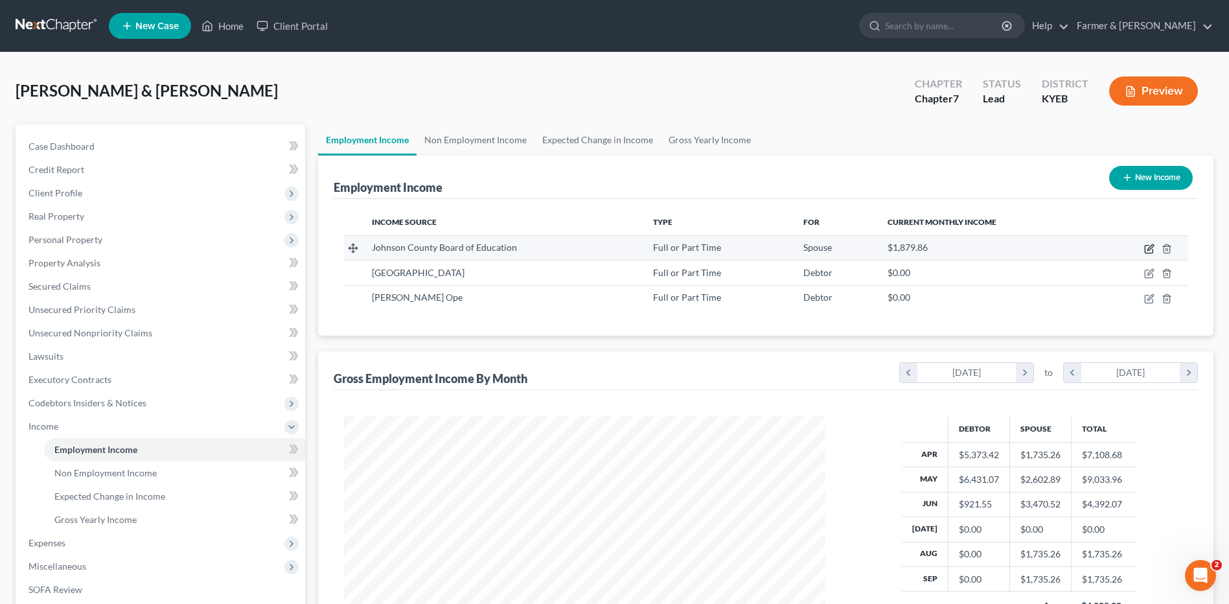
click at [1149, 244] on icon "button" at bounding box center [1149, 249] width 10 height 10
select select "0"
select select "18"
select select "2"
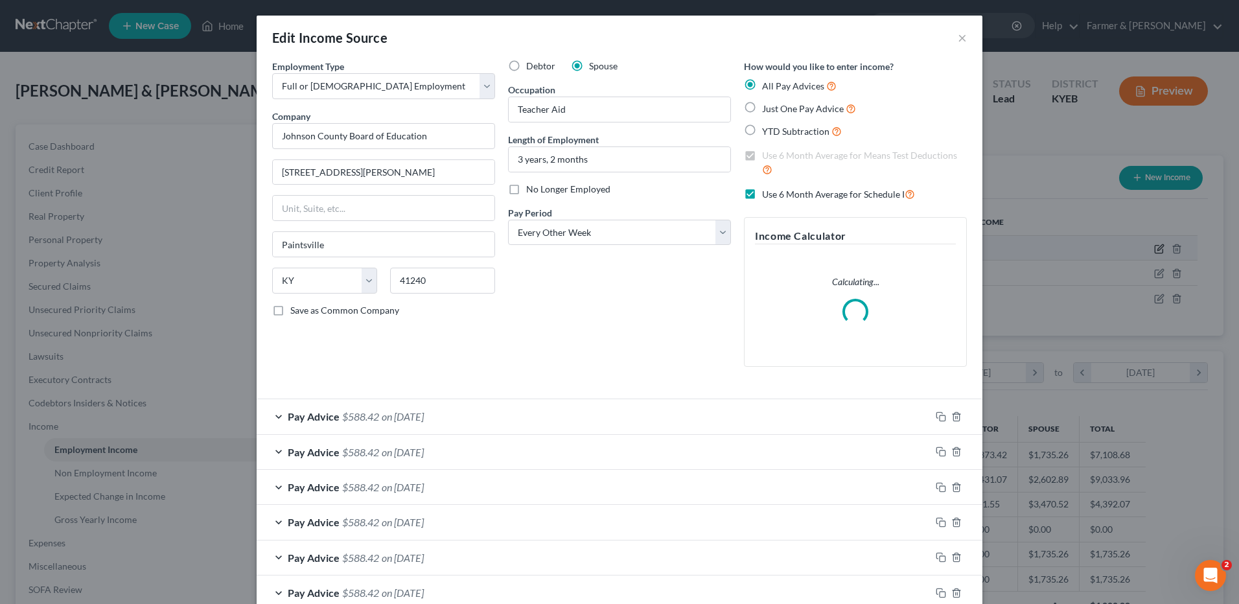
scroll to position [242, 512]
click at [762, 190] on label "Use 6 Month Average for Schedule I" at bounding box center [838, 194] width 153 height 15
click at [767, 190] on input "Use 6 Month Average for Schedule I" at bounding box center [771, 191] width 8 height 8
checkbox input "false"
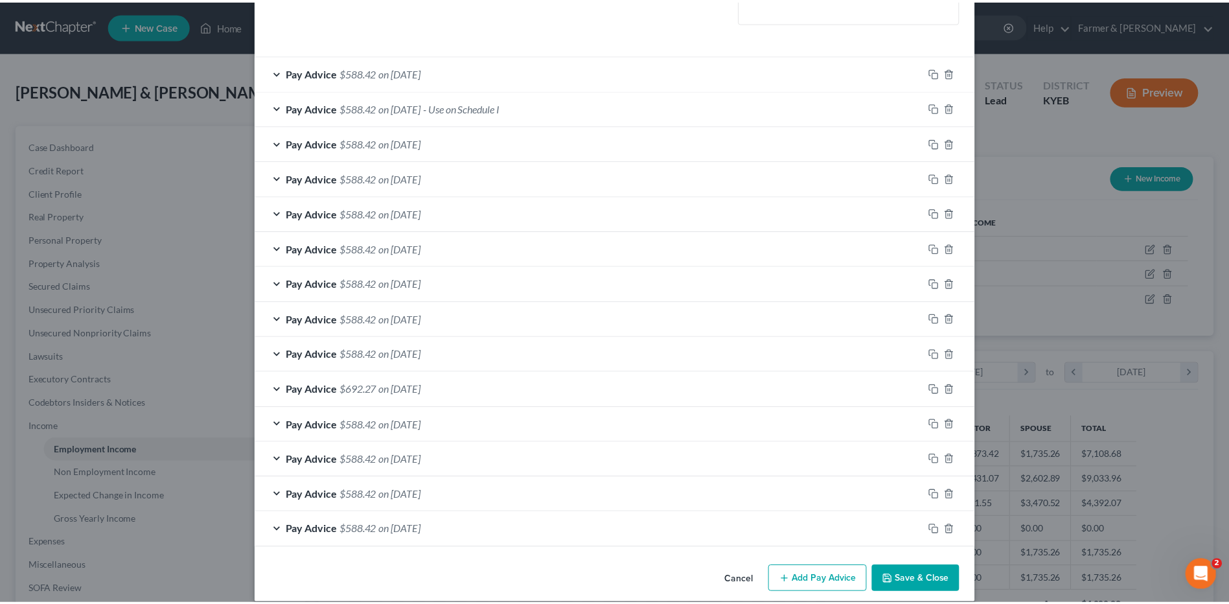
scroll to position [359, 0]
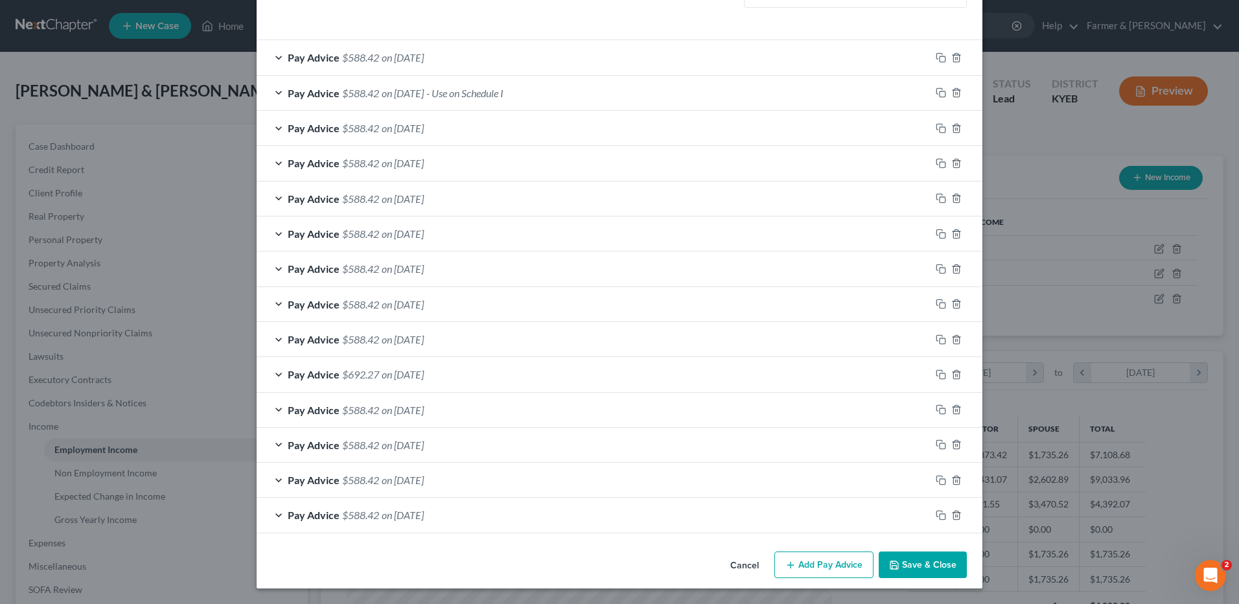
click at [912, 563] on button "Save & Close" at bounding box center [923, 564] width 88 height 27
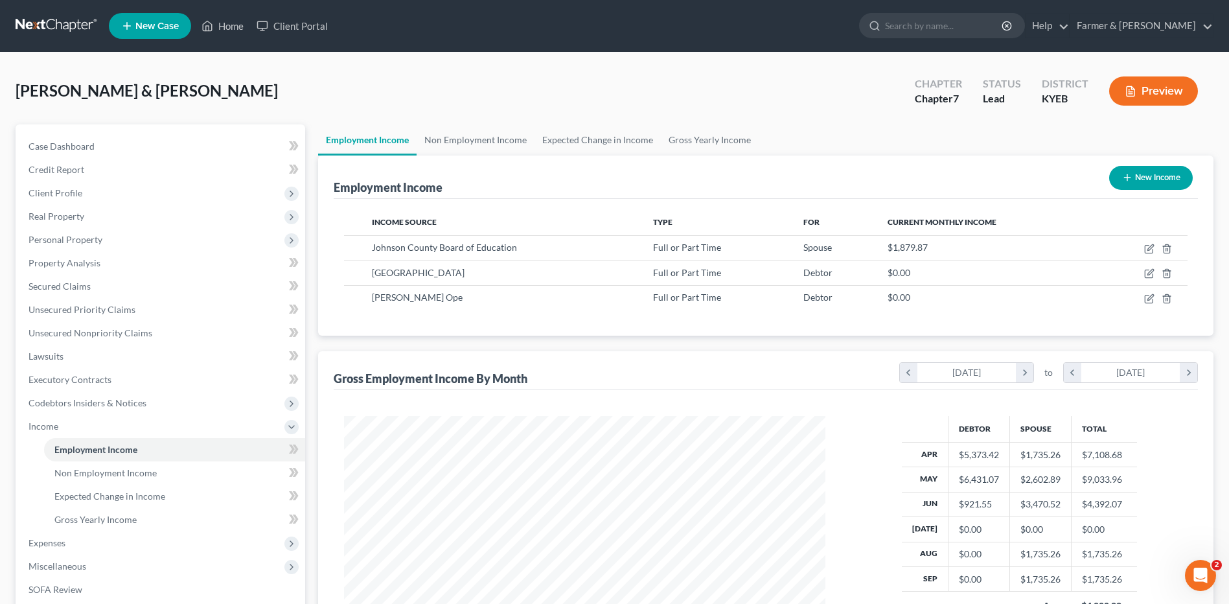
scroll to position [647625, 647358]
click at [139, 476] on span "Non Employment Income" at bounding box center [105, 472] width 102 height 11
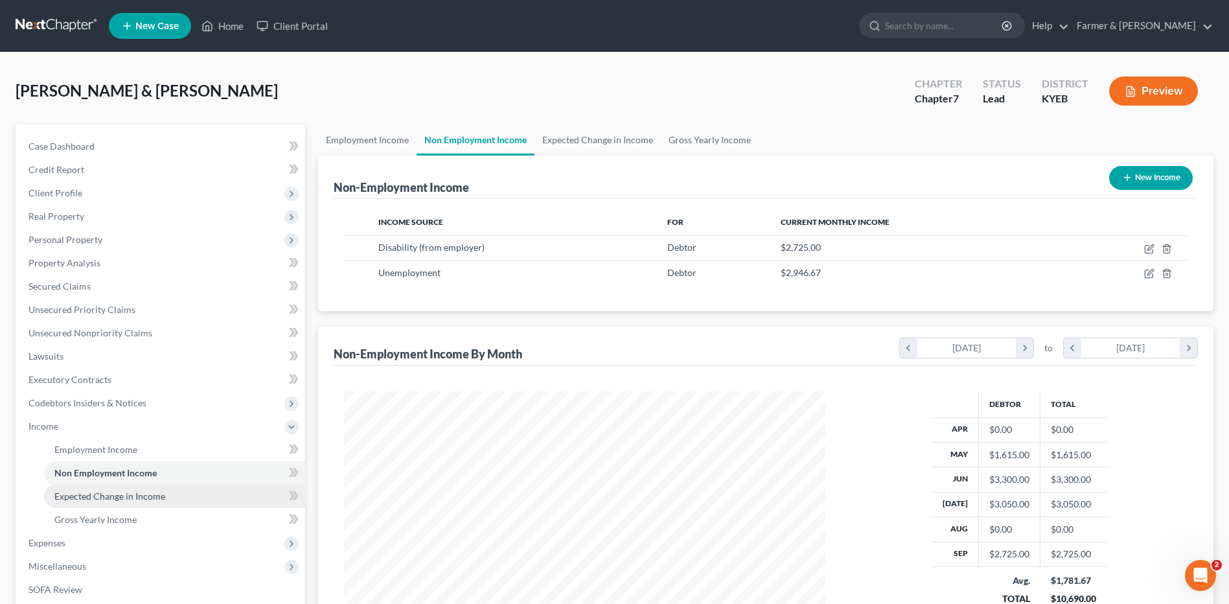
scroll to position [240, 507]
click at [131, 490] on span "Expected Change in Income" at bounding box center [109, 495] width 111 height 11
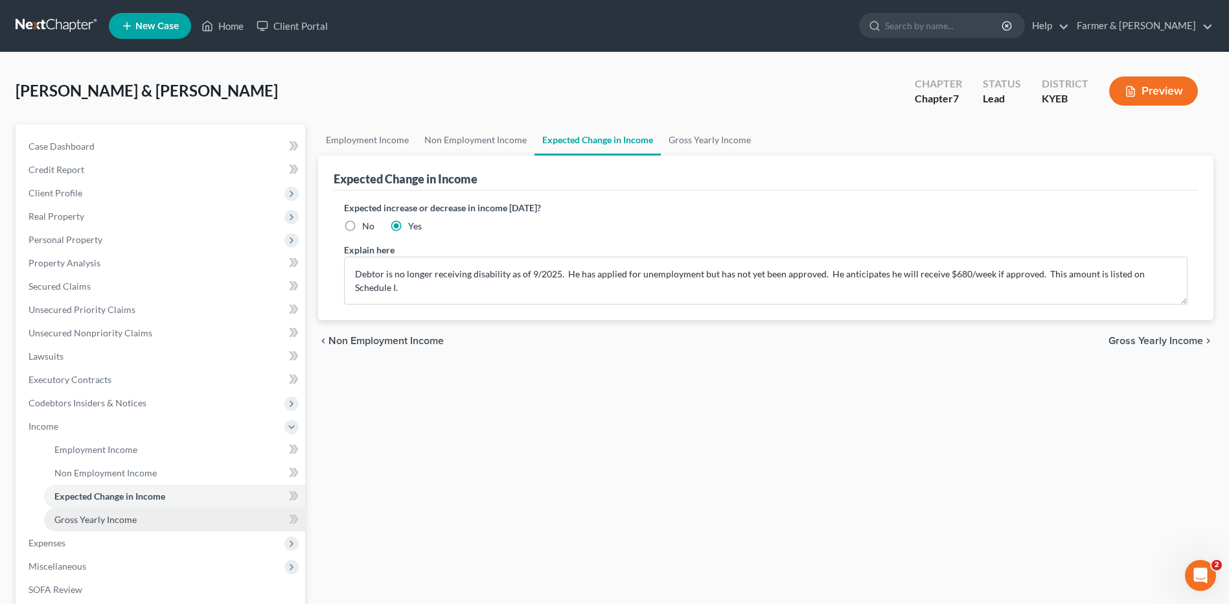
click at [122, 521] on span "Gross Yearly Income" at bounding box center [95, 519] width 82 height 11
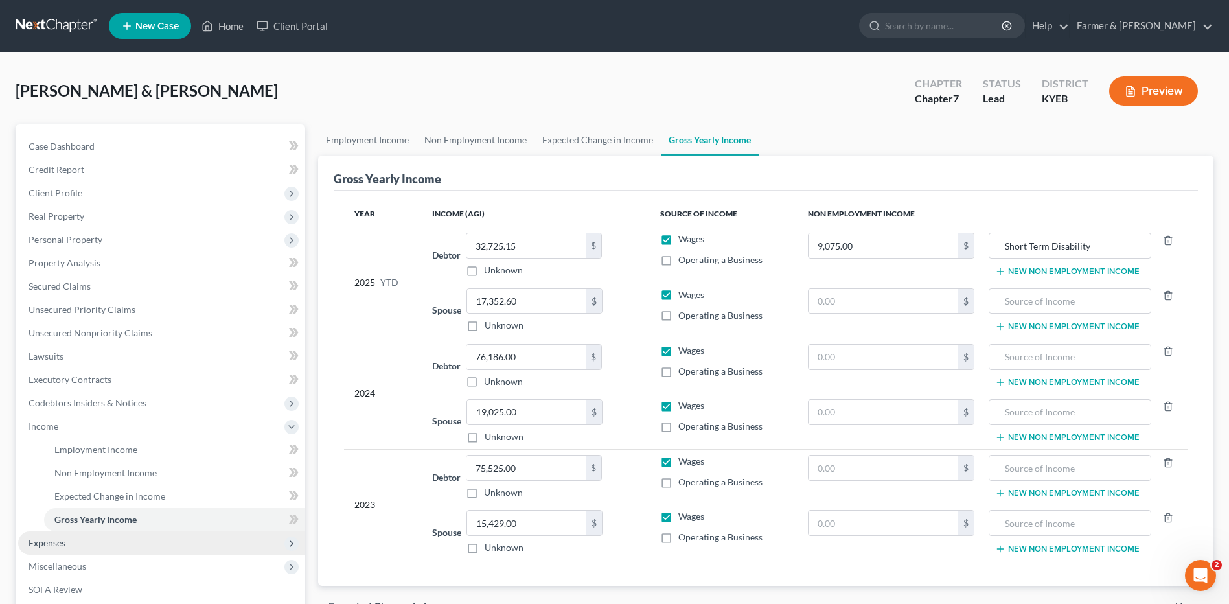
click at [73, 542] on span "Expenses" at bounding box center [161, 542] width 287 height 23
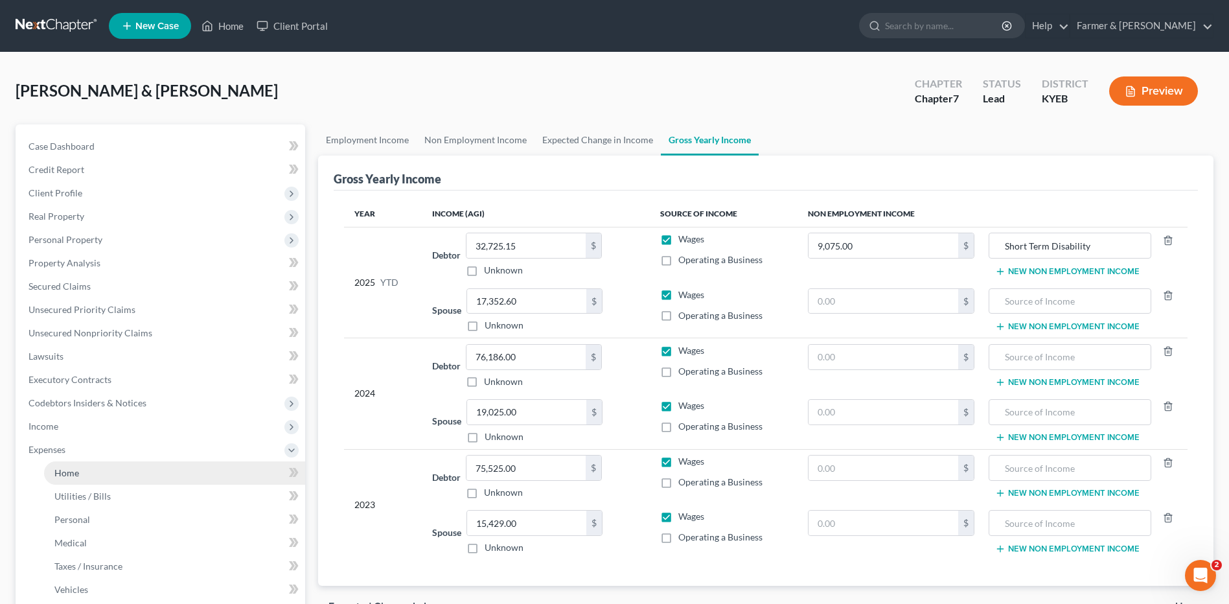
click at [86, 473] on link "Home" at bounding box center [174, 472] width 261 height 23
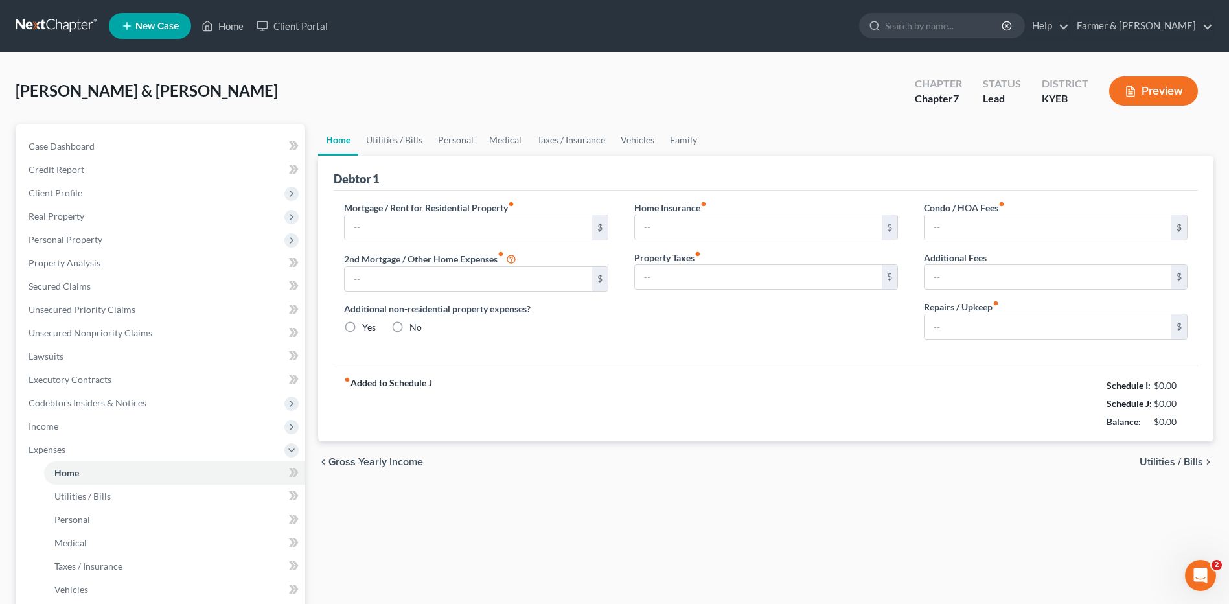
type input "1,200.00"
type input "0.00"
radio input "true"
type input "0.00"
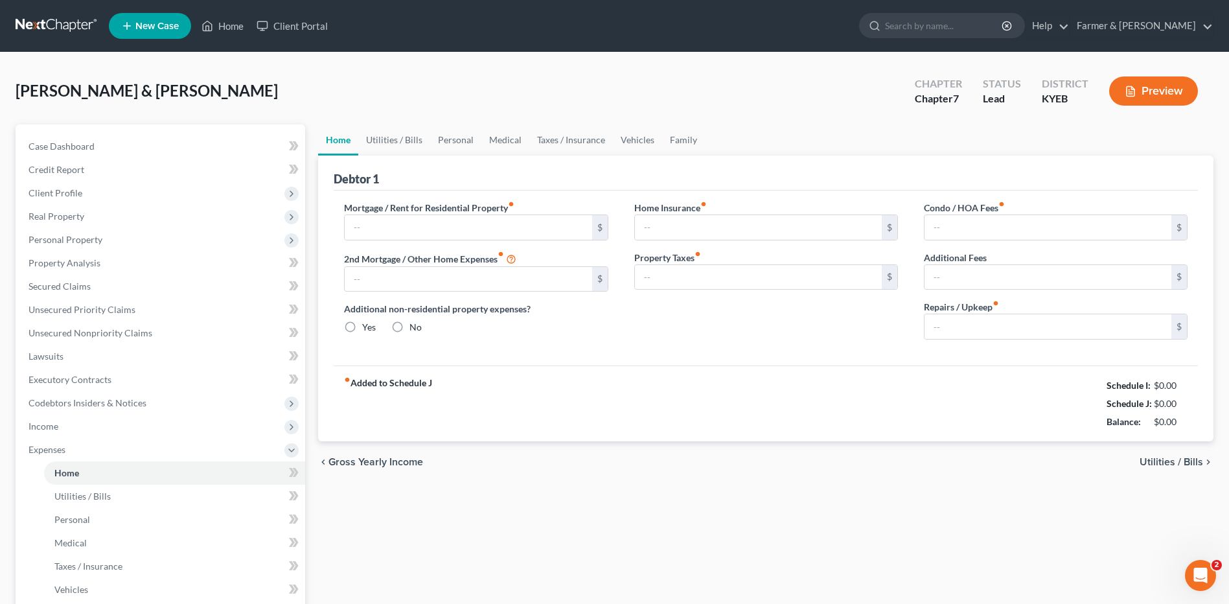
type input "0.00"
click at [413, 218] on input "1,200.00" at bounding box center [468, 227] width 247 height 25
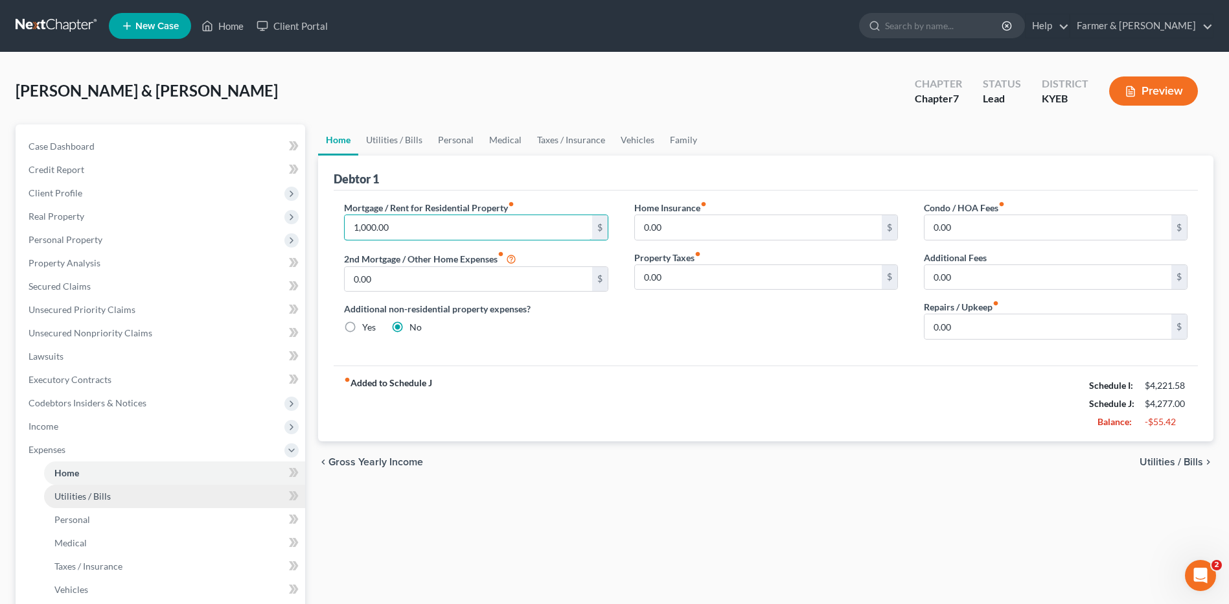
type input "1,000.00"
click at [80, 492] on span "Utilities / Bills" at bounding box center [82, 495] width 56 height 11
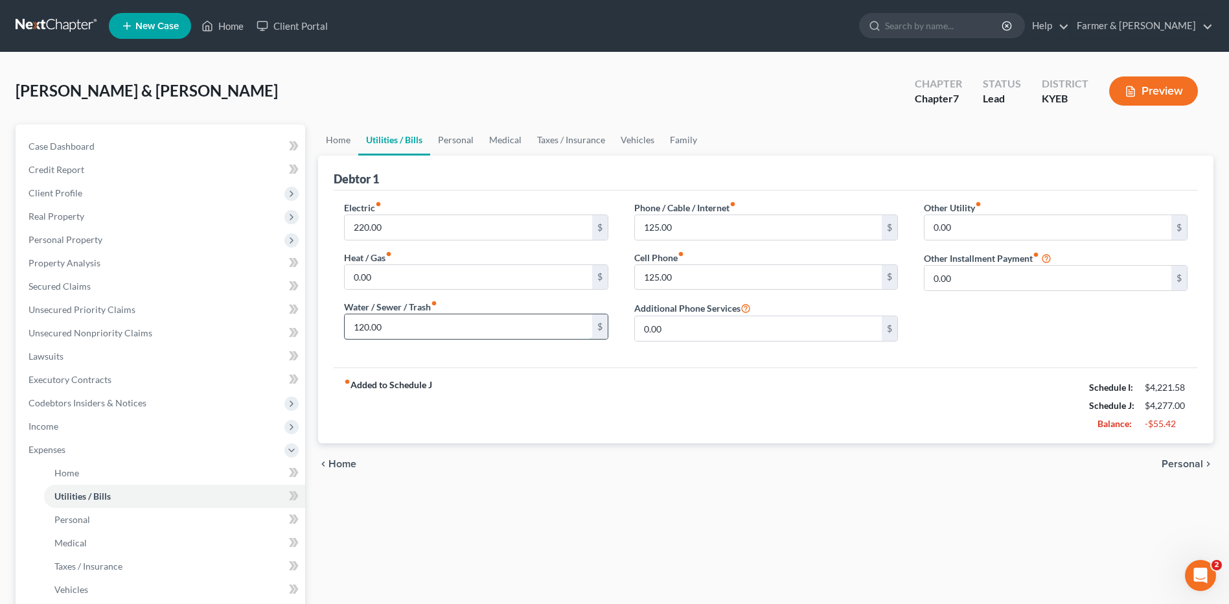
click at [387, 327] on input "120.00" at bounding box center [468, 326] width 247 height 25
type input "110.00"
click at [420, 225] on input "220.00" at bounding box center [468, 227] width 247 height 25
type input "200.00"
click at [89, 521] on link "Personal" at bounding box center [174, 519] width 261 height 23
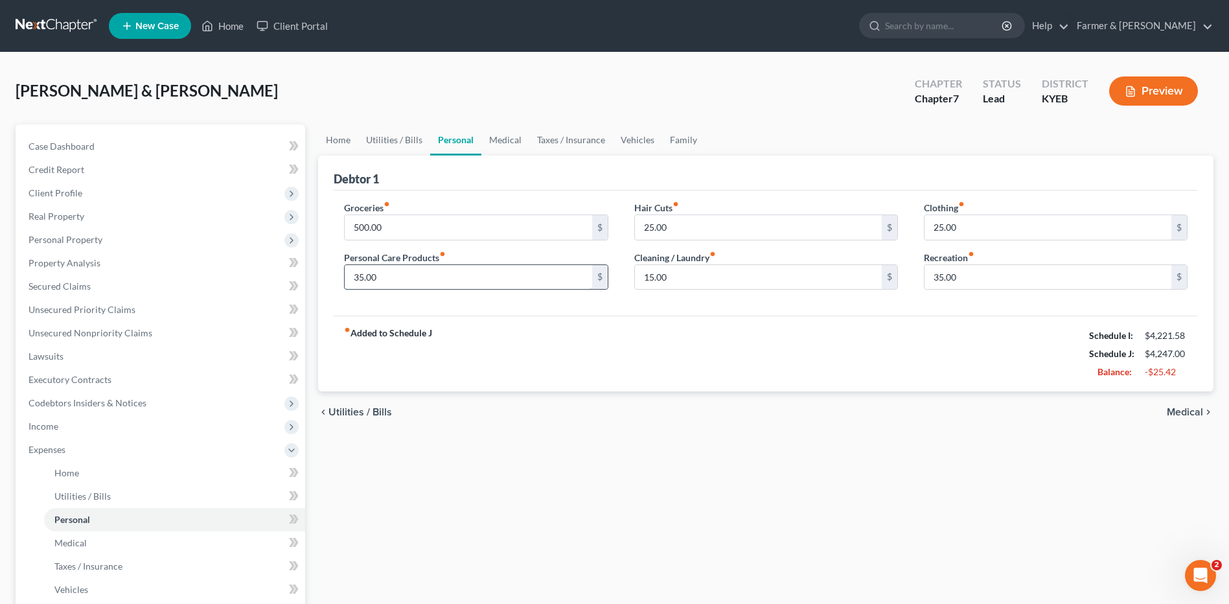
click at [413, 275] on input "35.00" at bounding box center [468, 277] width 247 height 25
type input "30.00"
click at [988, 227] on input "25.00" at bounding box center [1048, 227] width 247 height 25
type input "20.00"
type input "30.00"
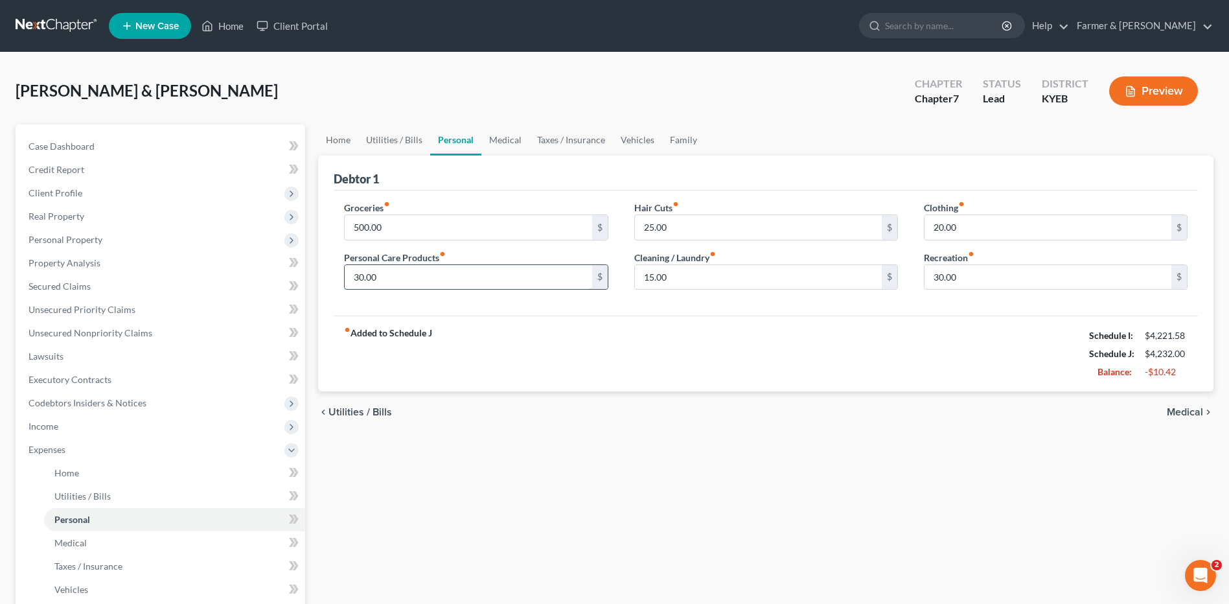
click at [420, 269] on input "30.00" at bounding box center [468, 277] width 247 height 25
type input "25.00"
type input "20.00"
type input "10.00"
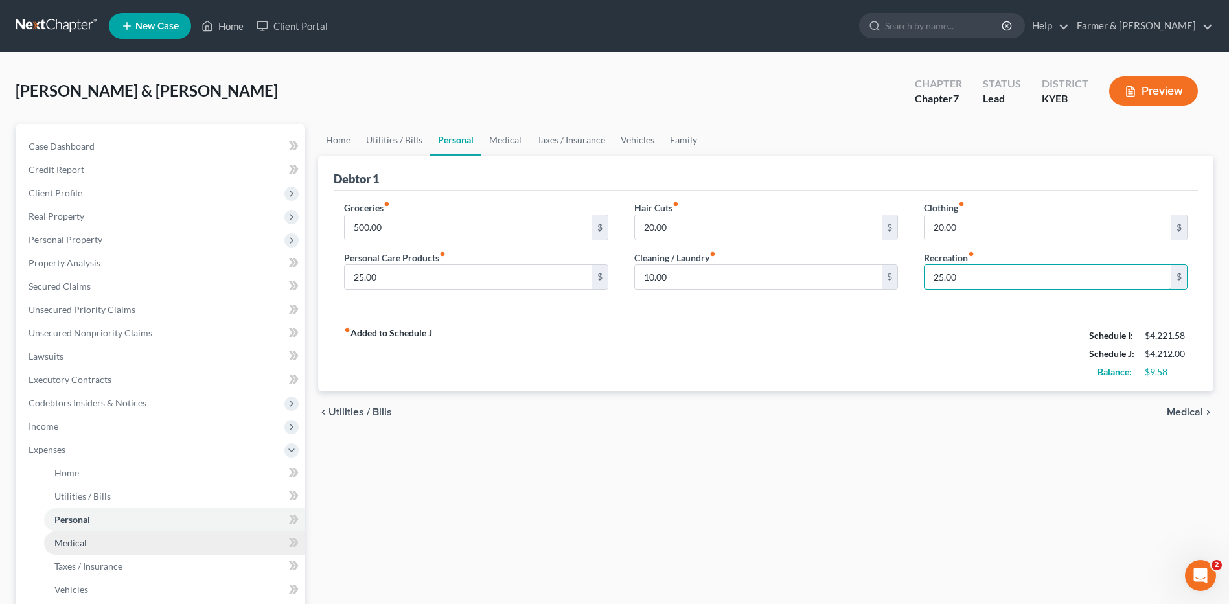
type input "25.00"
click at [121, 534] on link "Medical" at bounding box center [174, 542] width 261 height 23
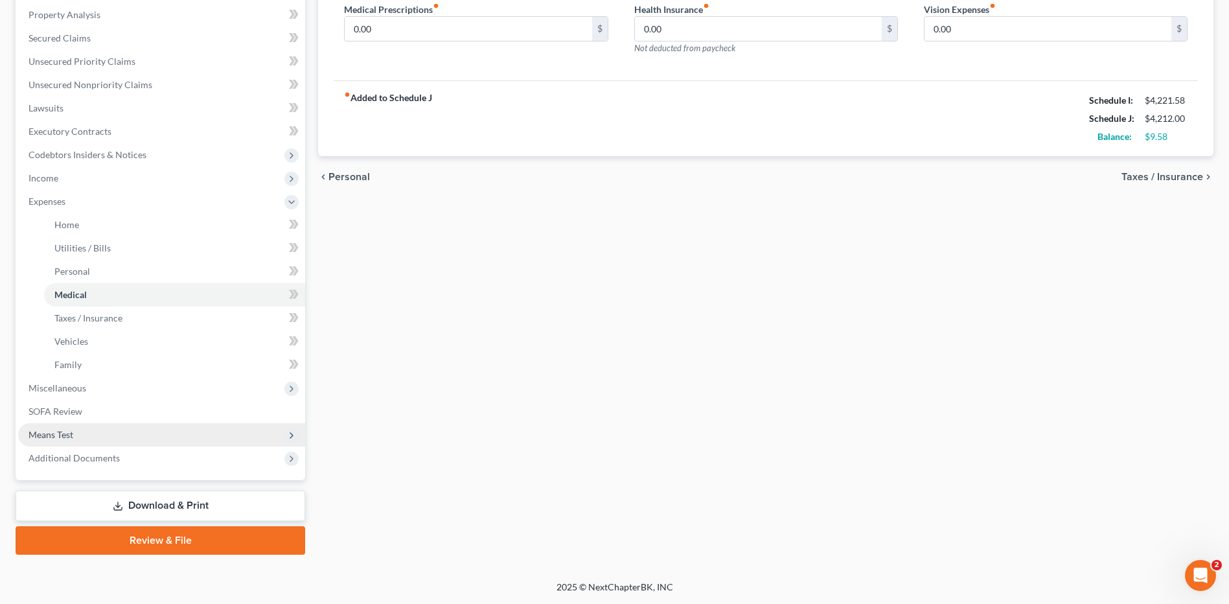
click at [74, 441] on span "Means Test" at bounding box center [161, 434] width 287 height 23
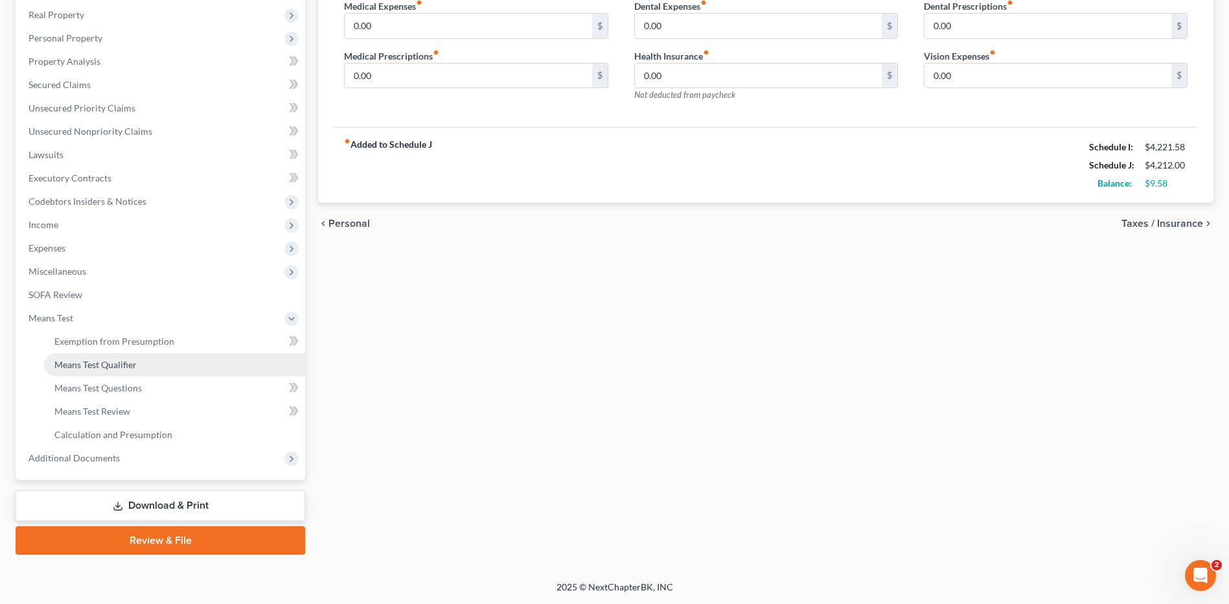
scroll to position [201, 0]
click at [117, 362] on span "Means Test Qualifier" at bounding box center [95, 364] width 82 height 11
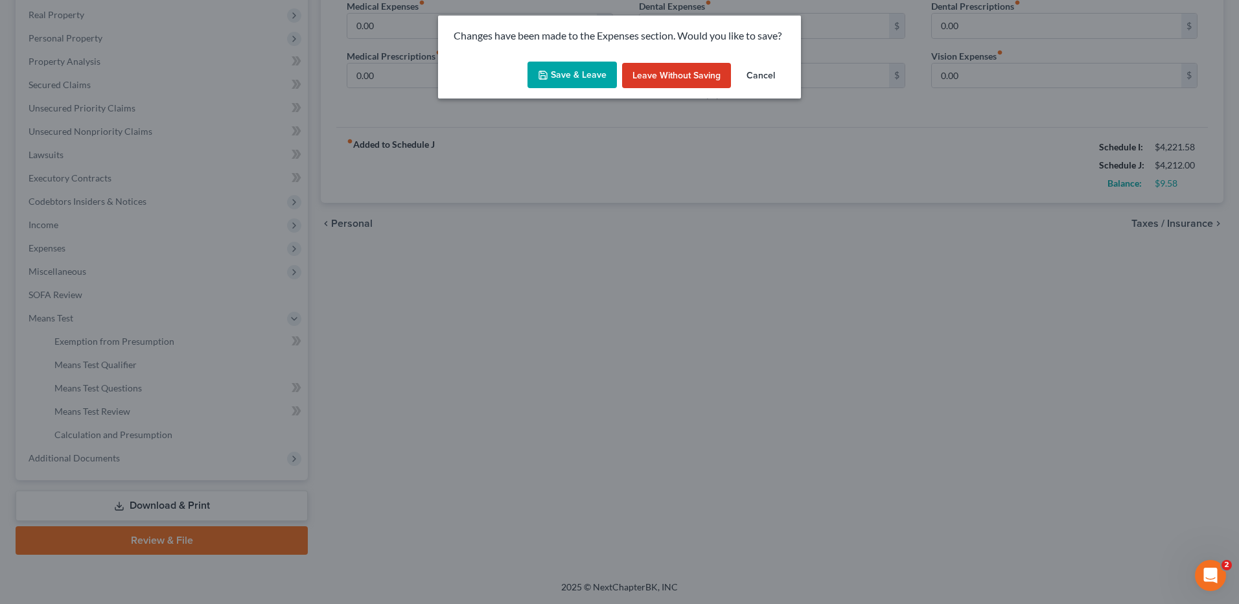
click at [592, 70] on button "Save & Leave" at bounding box center [571, 75] width 89 height 27
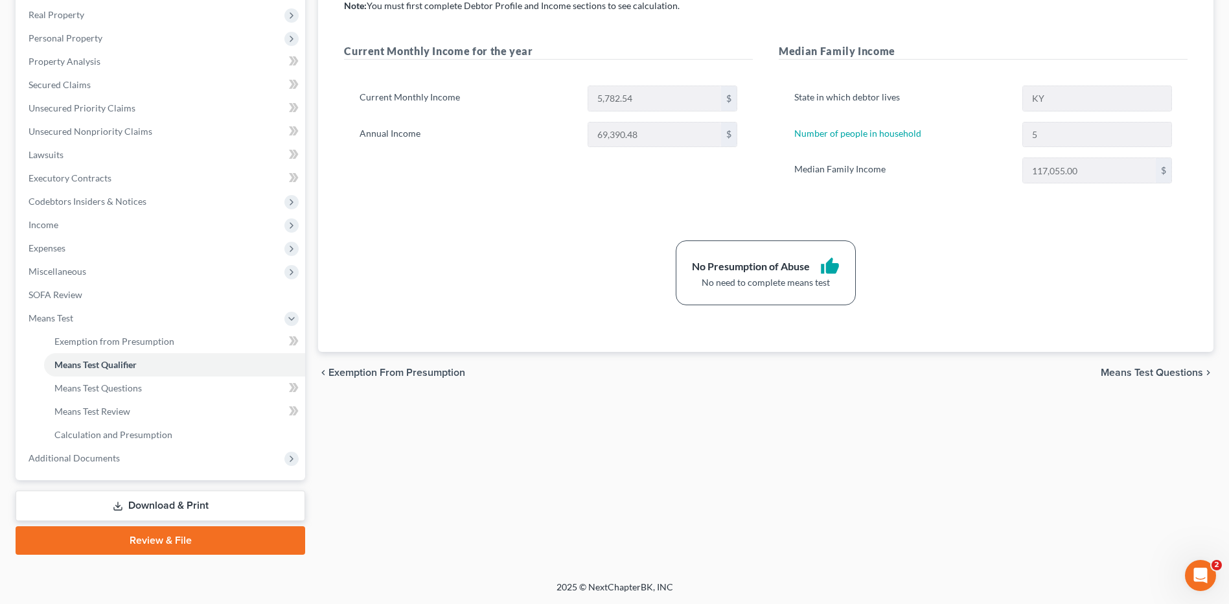
click at [185, 502] on link "Download & Print" at bounding box center [161, 505] width 290 height 30
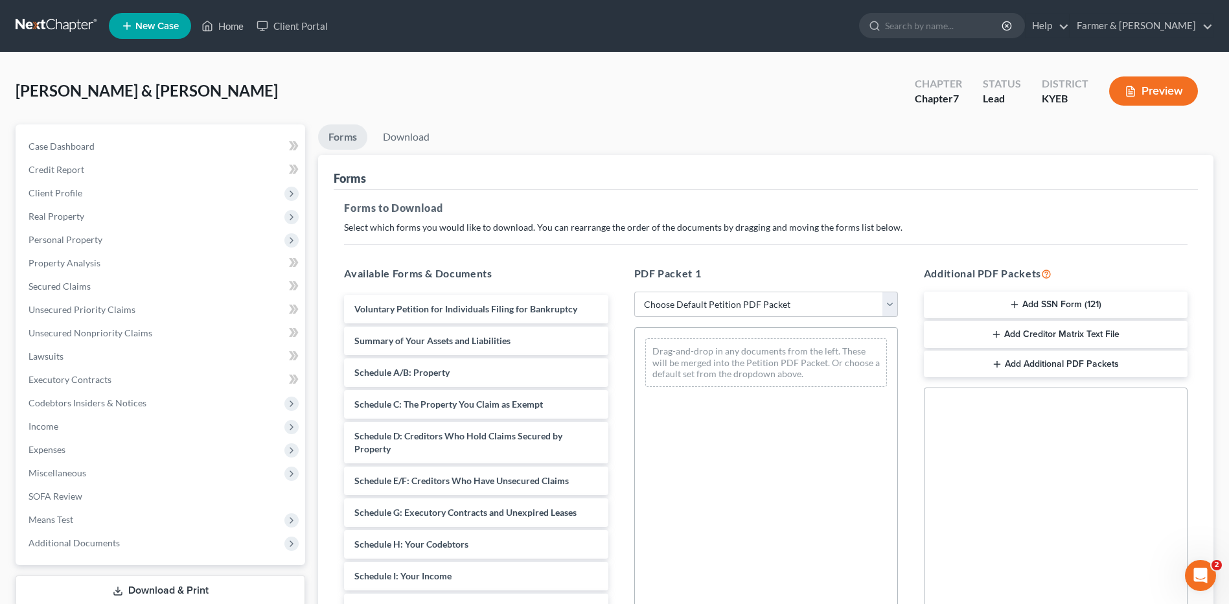
click at [1042, 308] on button "Add SSN Form (121)" at bounding box center [1056, 305] width 264 height 27
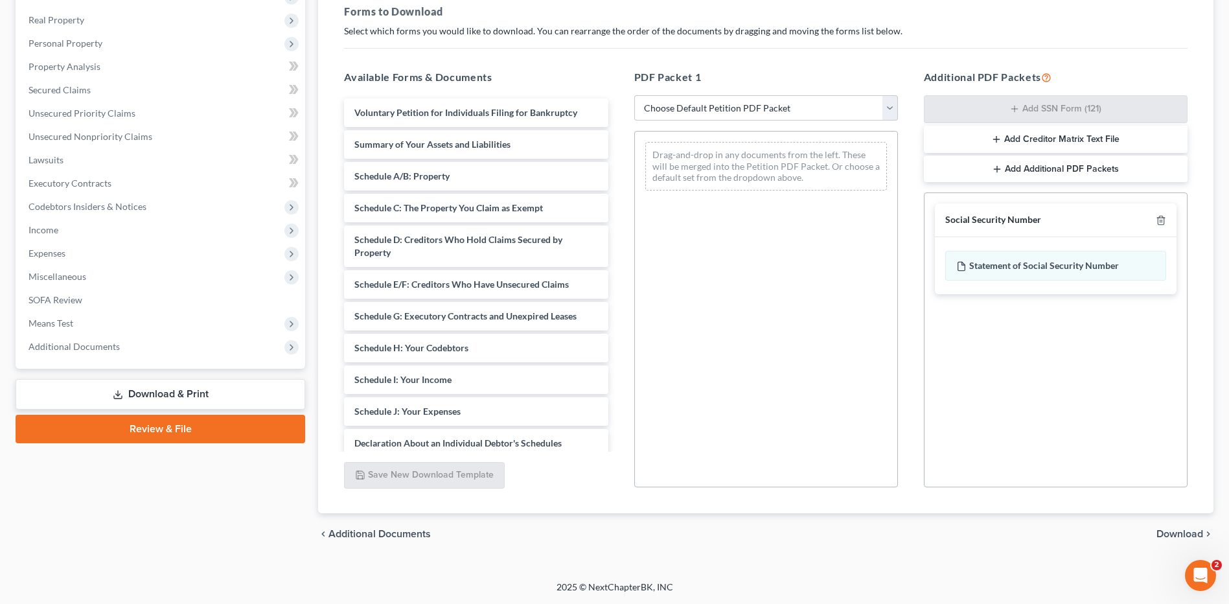
click at [1181, 532] on span "Download" at bounding box center [1179, 534] width 47 height 10
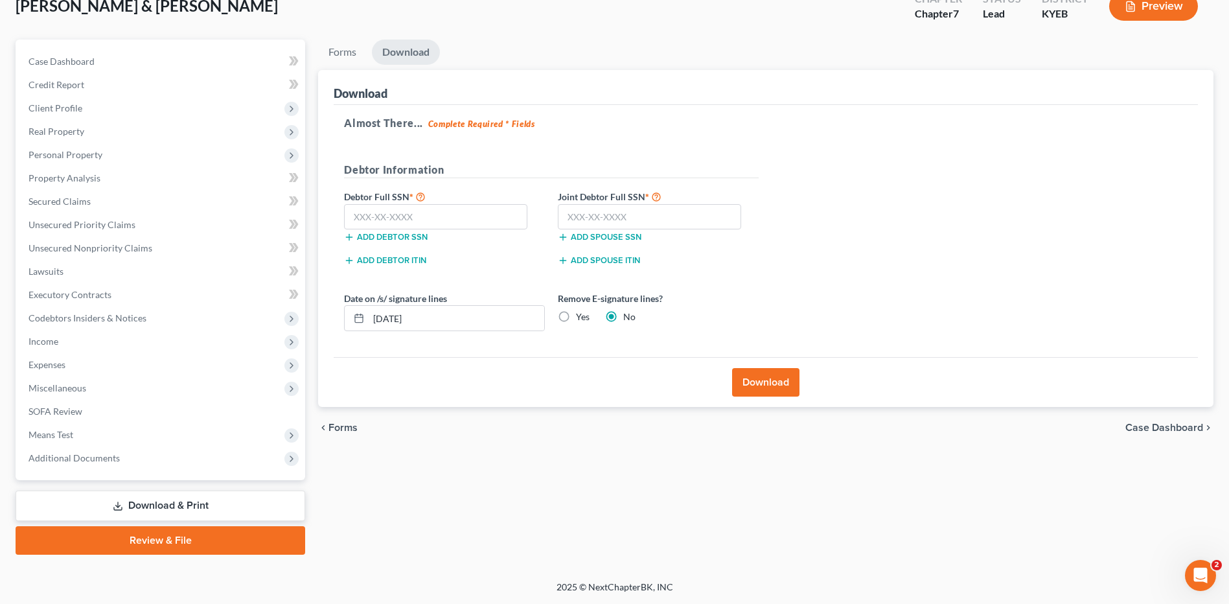
scroll to position [85, 0]
click at [502, 222] on input "text" at bounding box center [435, 217] width 183 height 26
type input "407-31-6590"
click at [658, 210] on input "text" at bounding box center [649, 217] width 183 height 26
type input "407-41-3299"
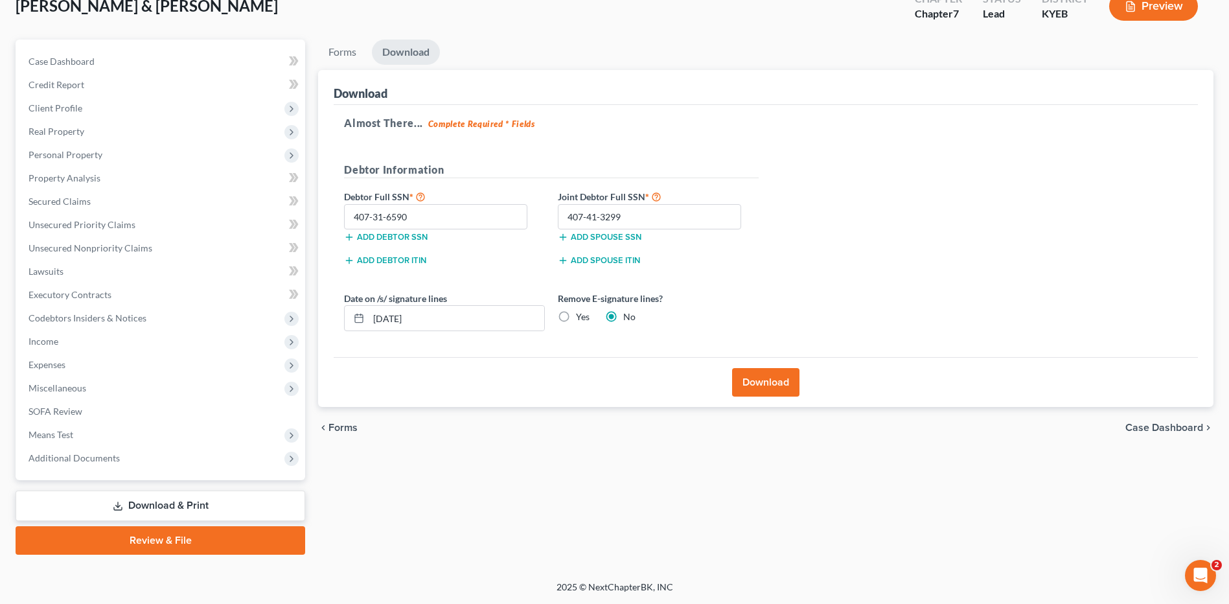
click at [757, 393] on button "Download" at bounding box center [765, 382] width 67 height 29
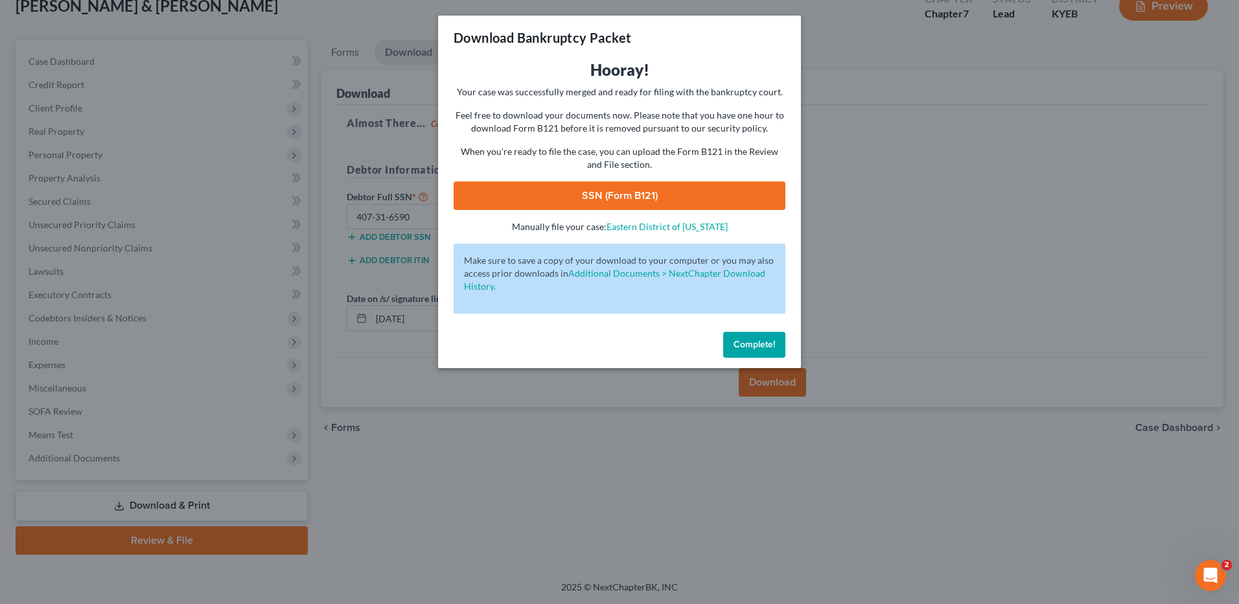
drag, startPoint x: 711, startPoint y: 199, endPoint x: 717, endPoint y: 203, distance: 7.0
click at [711, 199] on link "SSN (Form B121)" at bounding box center [620, 195] width 332 height 29
drag, startPoint x: 765, startPoint y: 342, endPoint x: 1206, endPoint y: 168, distance: 473.8
click at [765, 342] on span "Complete!" at bounding box center [753, 344] width 41 height 11
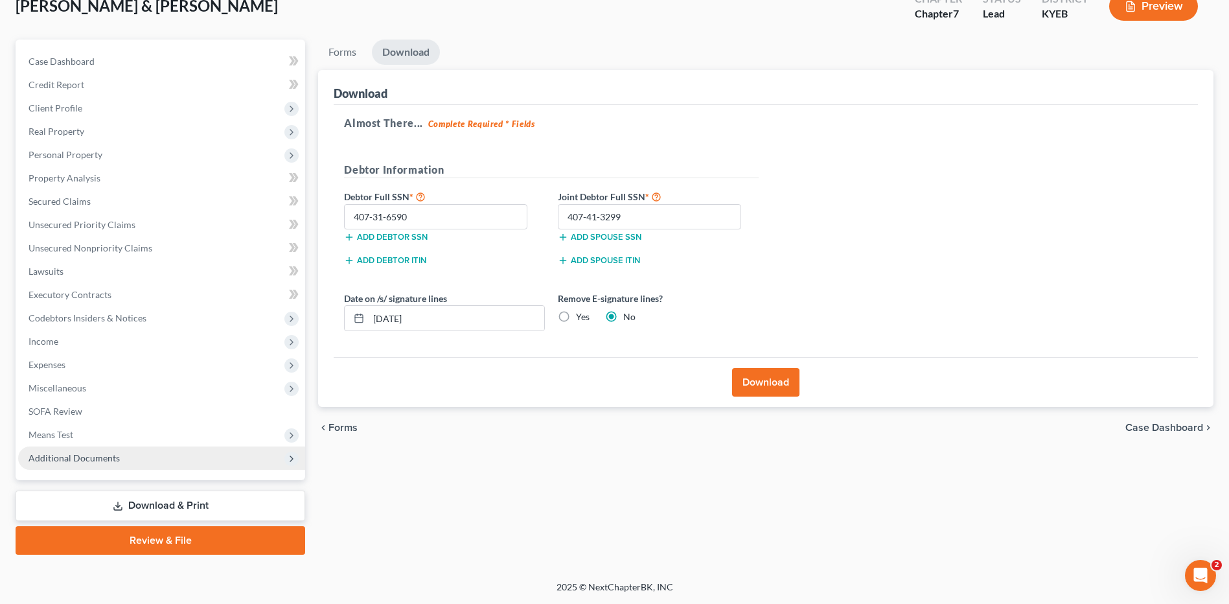
click at [107, 458] on span "Additional Documents" at bounding box center [74, 457] width 91 height 11
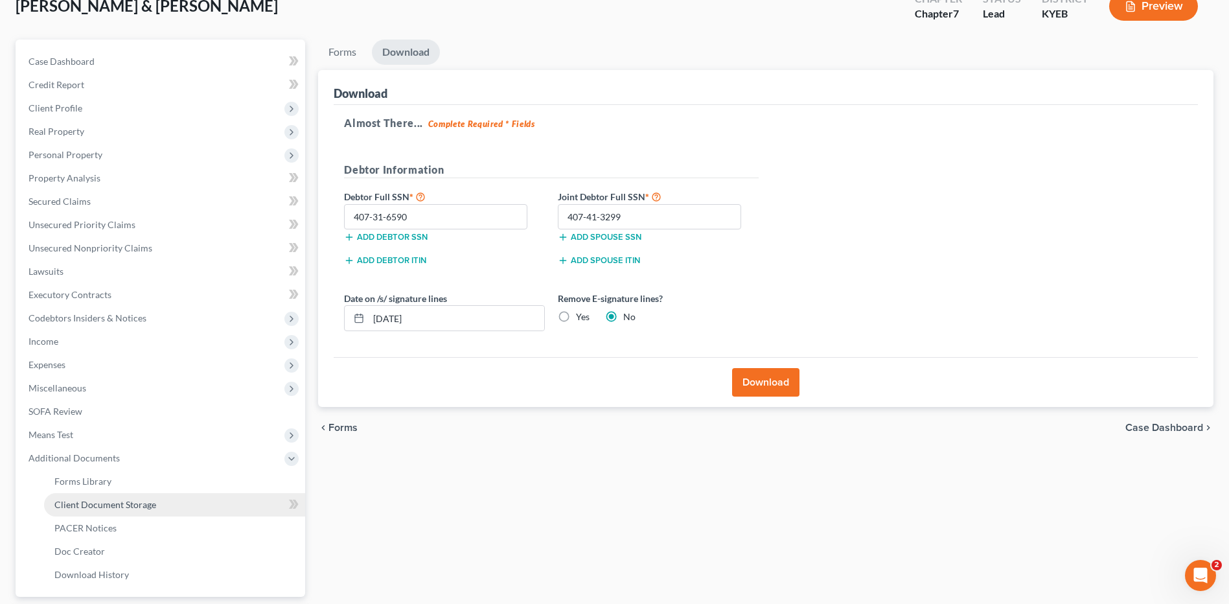
click at [118, 503] on span "Client Document Storage" at bounding box center [105, 504] width 102 height 11
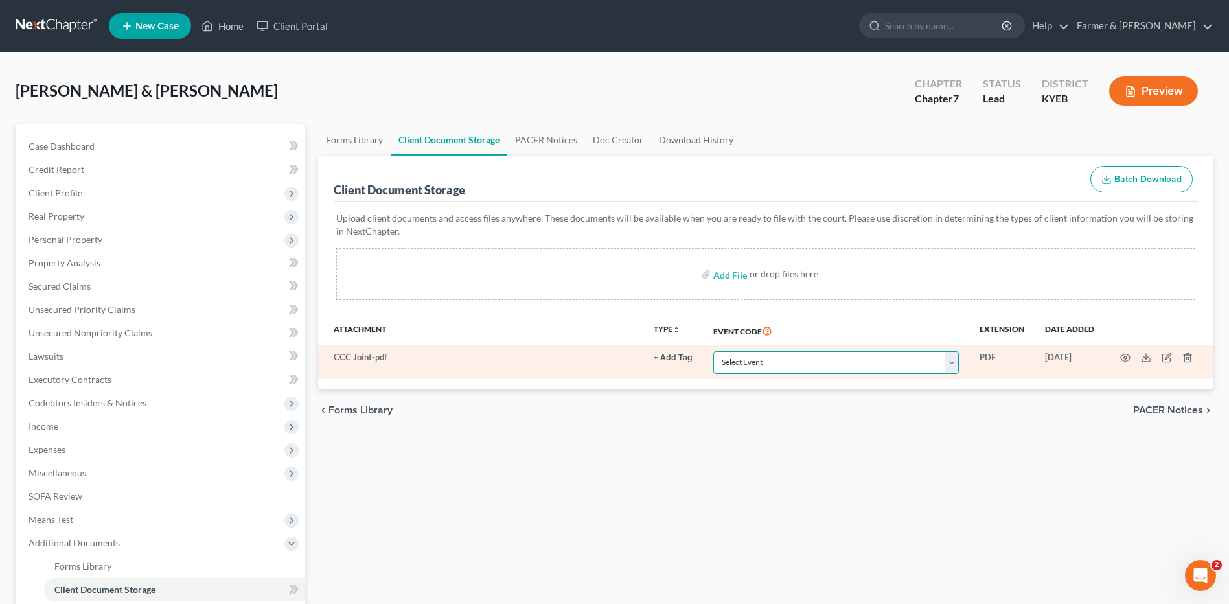
click at [805, 358] on select "Select Event 20 Largest Unsecured Creditors Amended Schedules A-H, Mailing Matr…" at bounding box center [836, 362] width 246 height 23
select select "7"
click at [713, 351] on select "Select Event 20 Largest Unsecured Creditors Amended Schedules A-H, Mailing Matr…" at bounding box center [836, 362] width 246 height 23
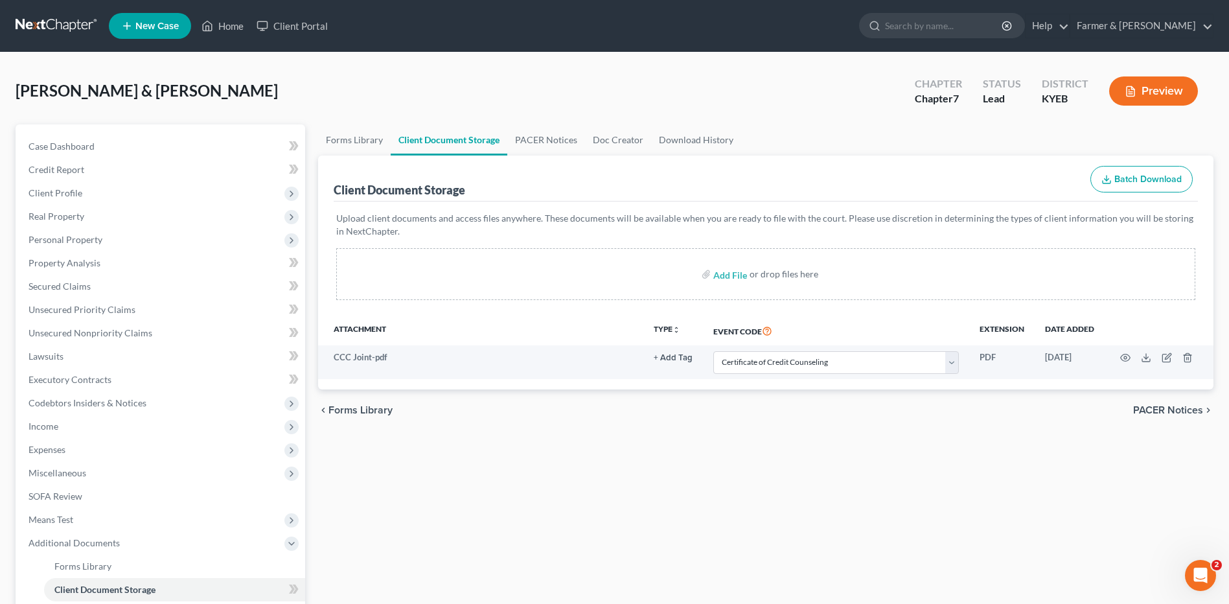
drag, startPoint x: 49, startPoint y: 26, endPoint x: 130, endPoint y: 6, distance: 84.1
click at [49, 26] on link at bounding box center [57, 25] width 83 height 23
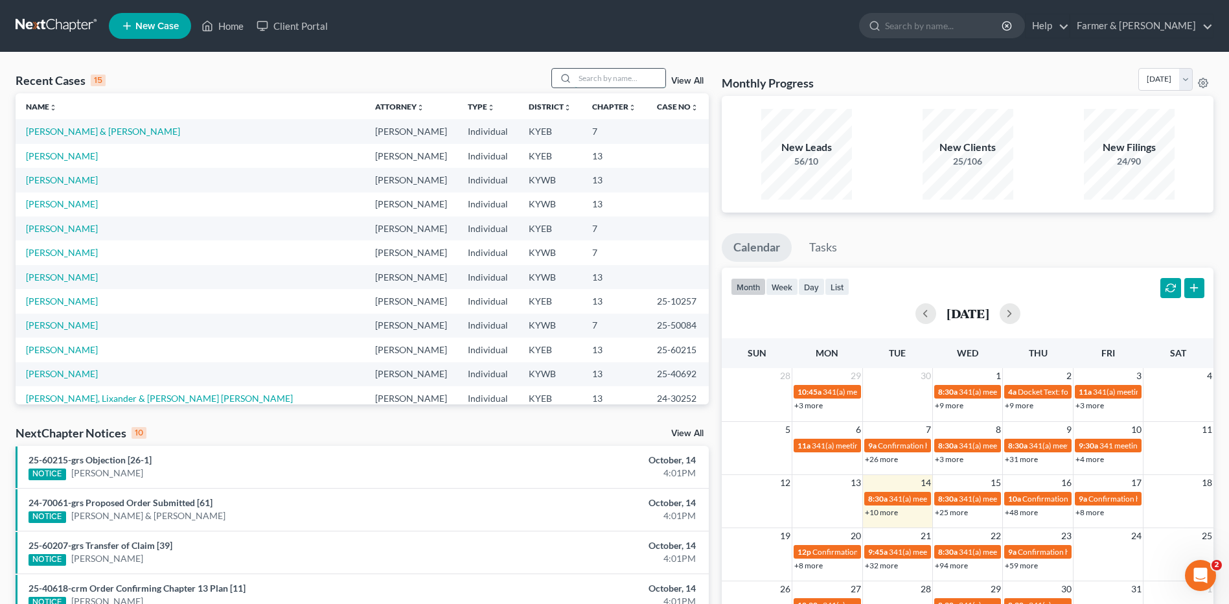
click at [616, 86] on input "search" at bounding box center [620, 78] width 91 height 19
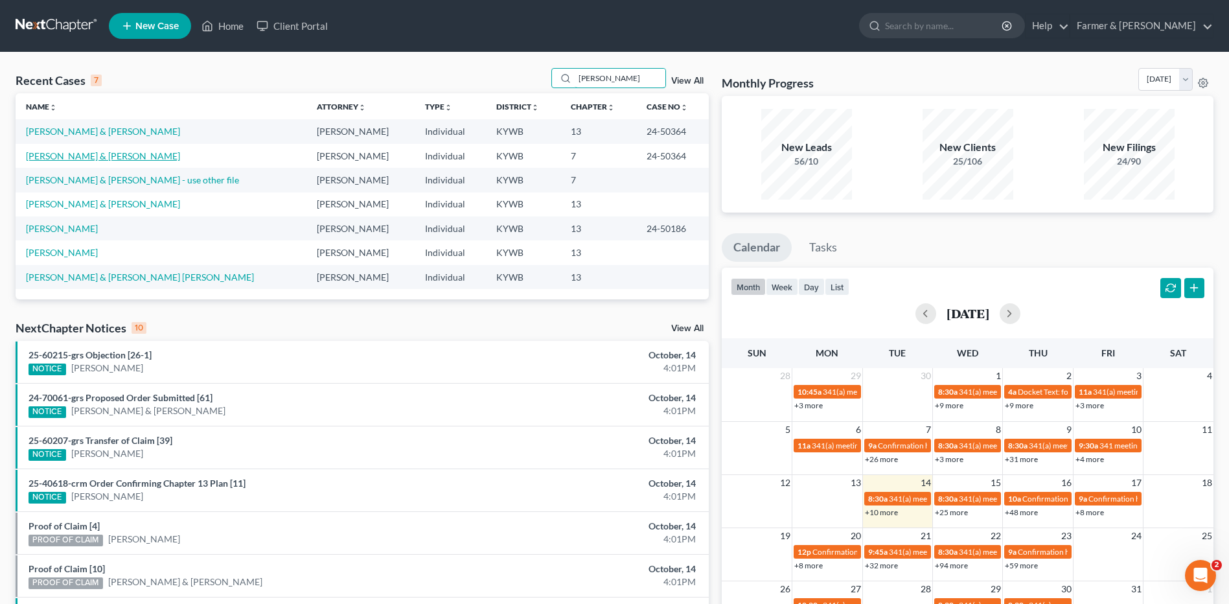
type input "fletcher"
click at [123, 160] on link "Fletcher, Steven & DeeAnna" at bounding box center [103, 155] width 154 height 11
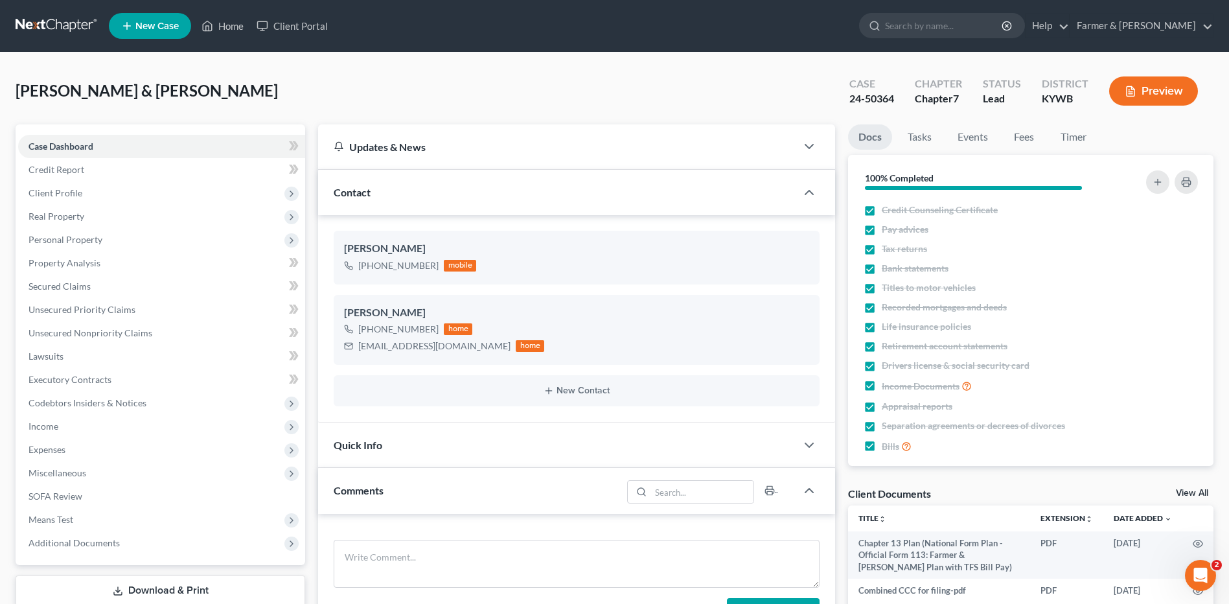
drag, startPoint x: 50, startPoint y: 25, endPoint x: 204, endPoint y: 42, distance: 155.2
click at [50, 25] on link at bounding box center [57, 25] width 83 height 23
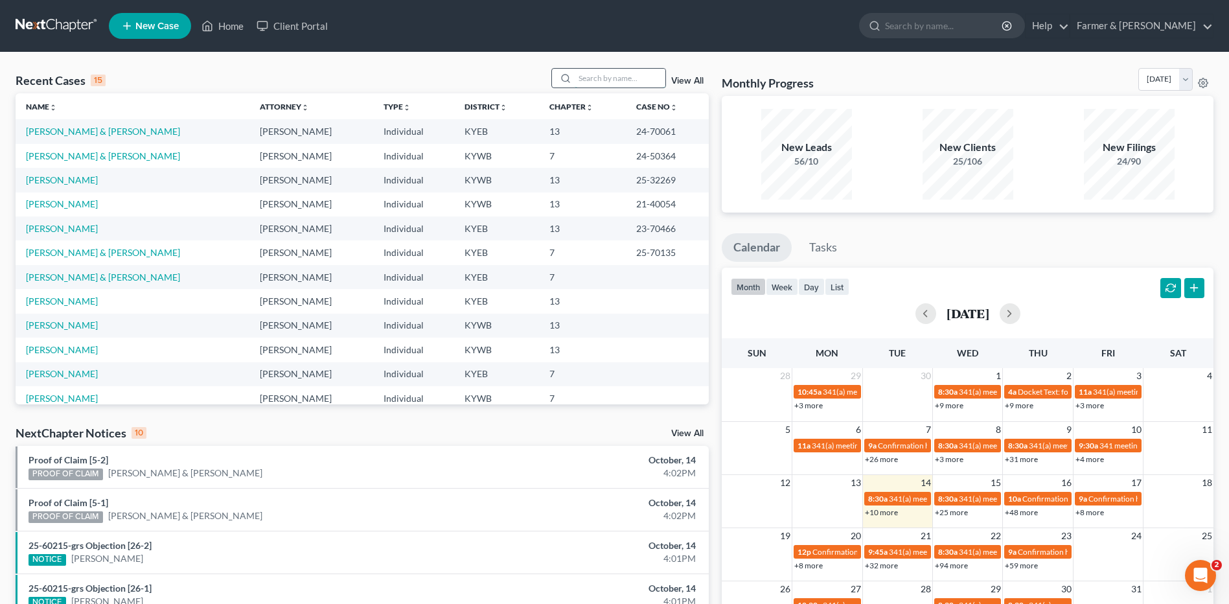
click at [600, 79] on input "search" at bounding box center [620, 78] width 91 height 19
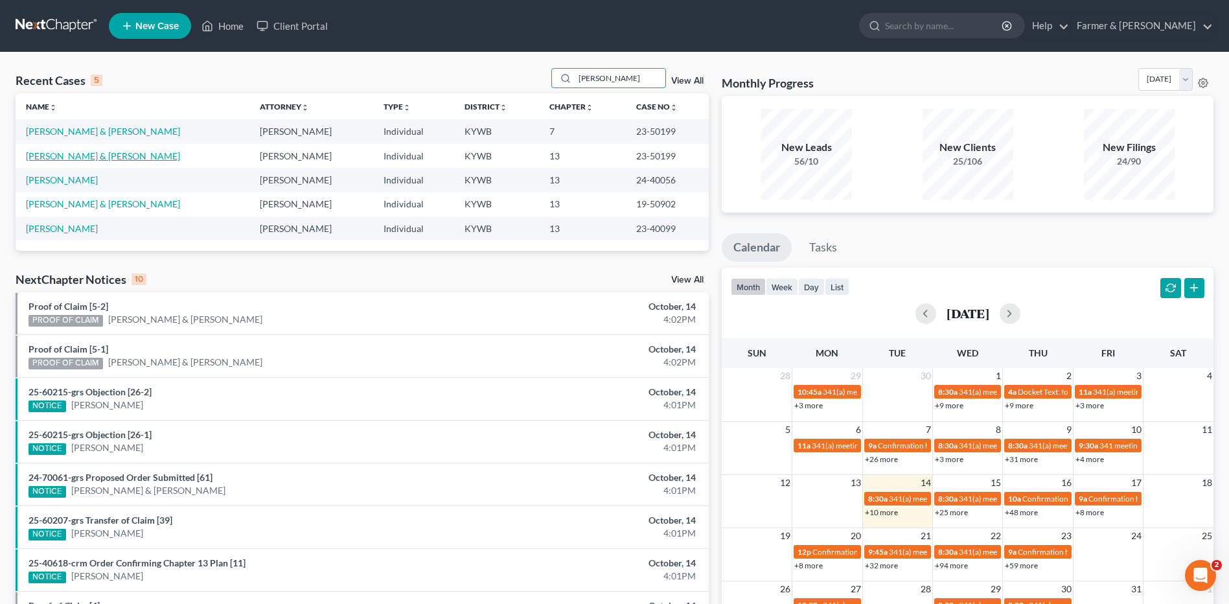
type input "gilliland"
click at [69, 154] on link "[PERSON_NAME] & [PERSON_NAME]" at bounding box center [103, 155] width 154 height 11
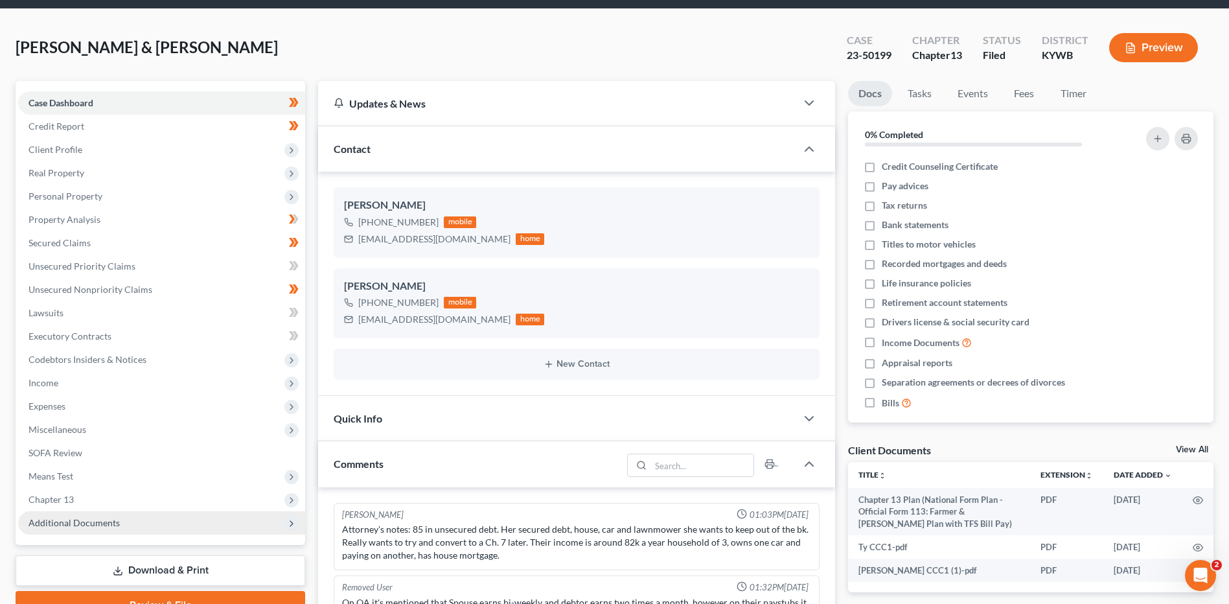
scroll to position [130, 0]
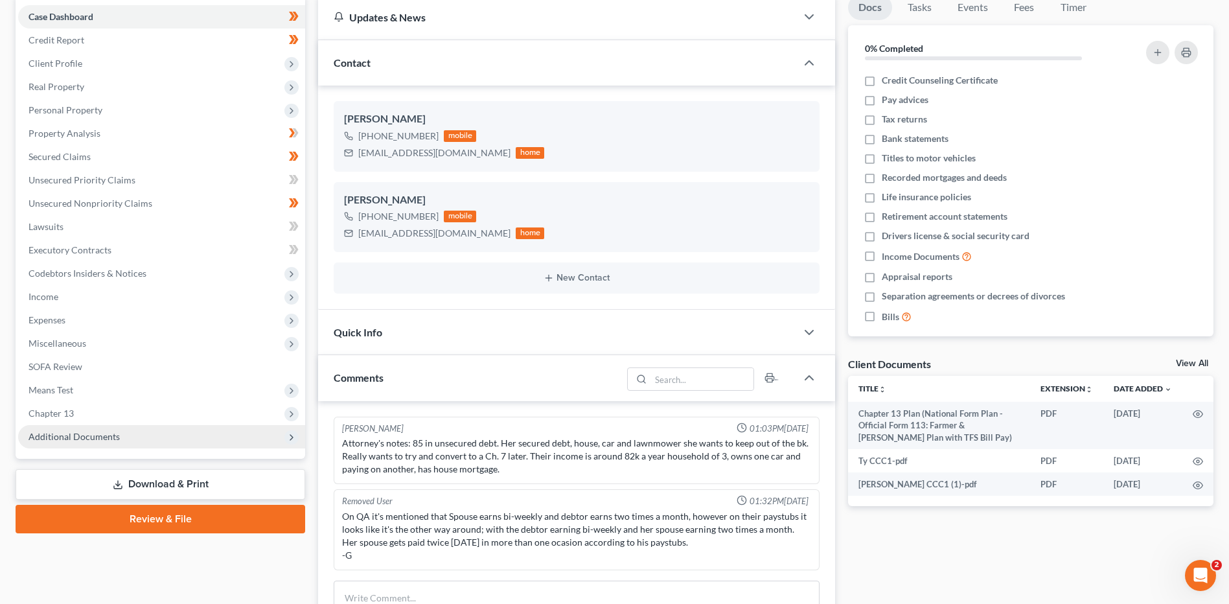
click at [104, 439] on span "Additional Documents" at bounding box center [74, 436] width 91 height 11
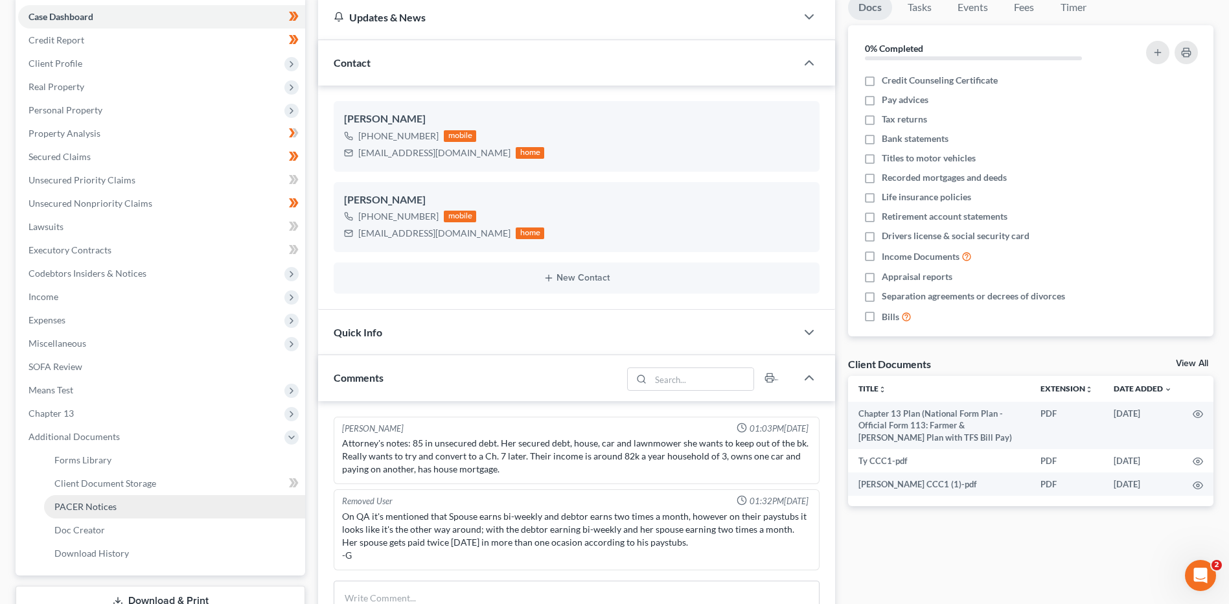
click at [102, 501] on span "PACER Notices" at bounding box center [85, 506] width 62 height 11
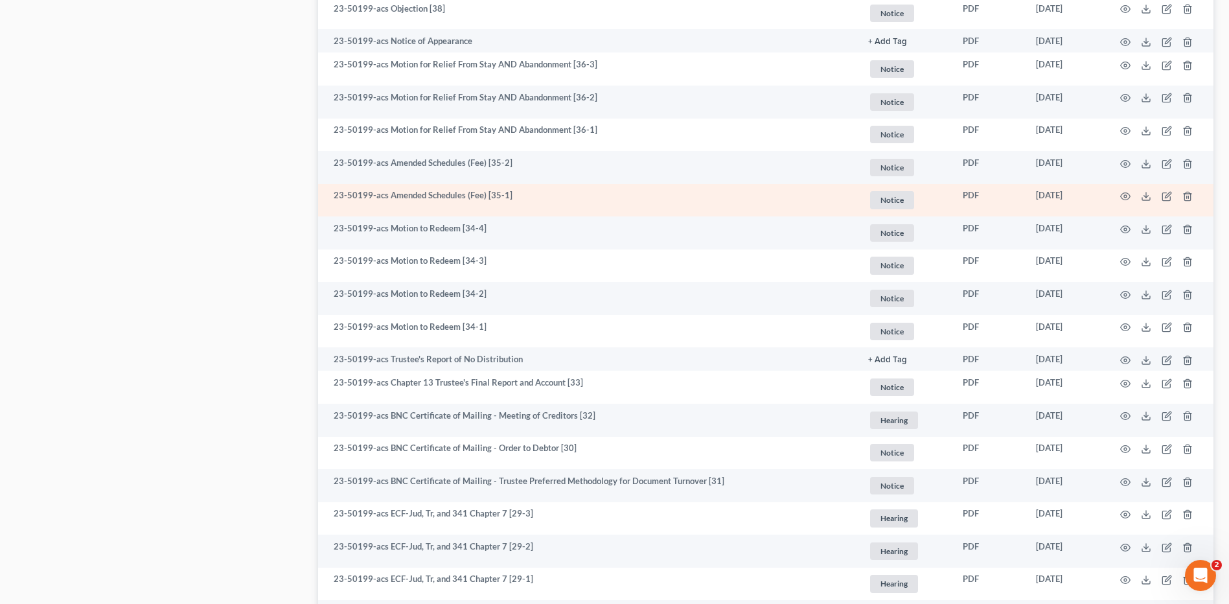
scroll to position [1361, 0]
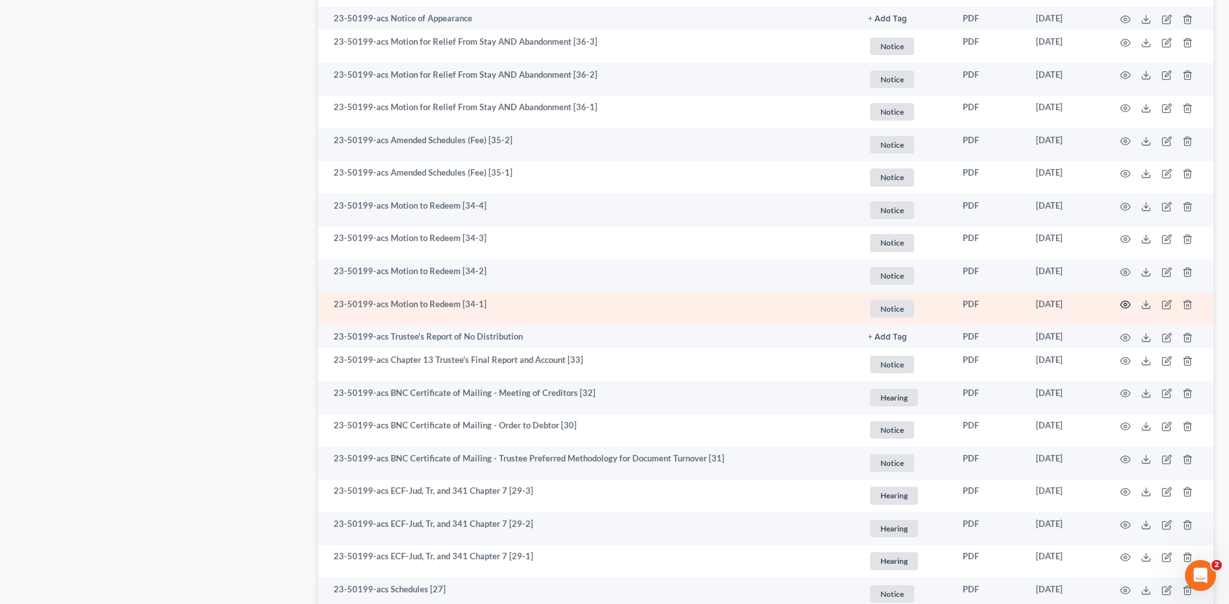
click at [1123, 303] on icon "button" at bounding box center [1125, 304] width 10 height 10
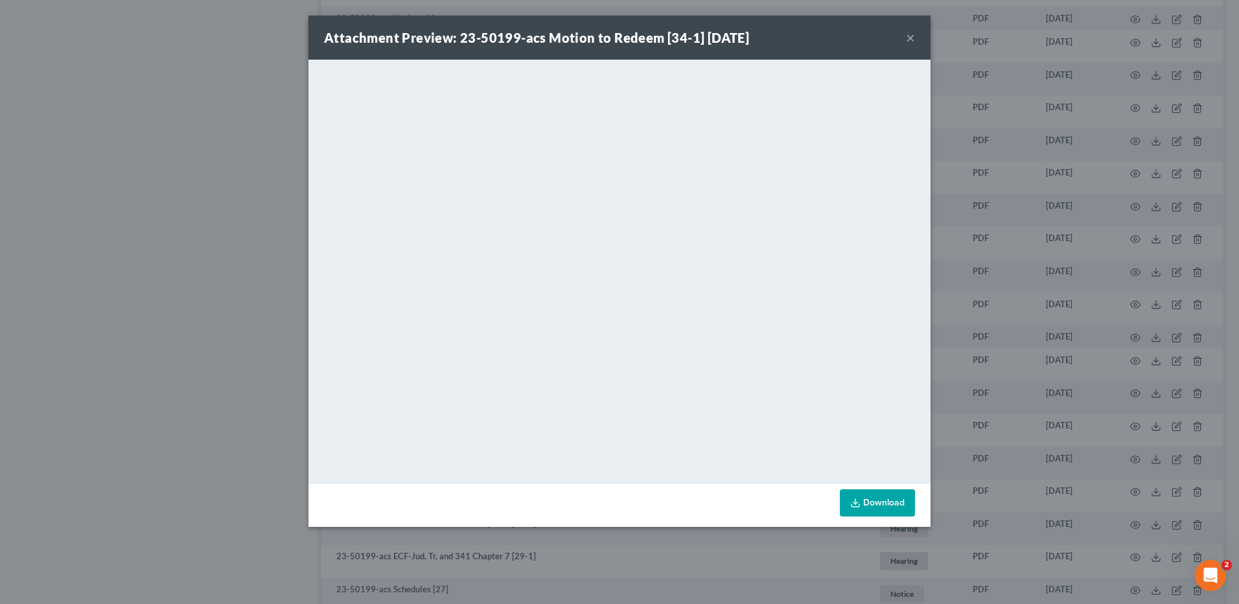
click at [908, 35] on button "×" at bounding box center [910, 38] width 9 height 16
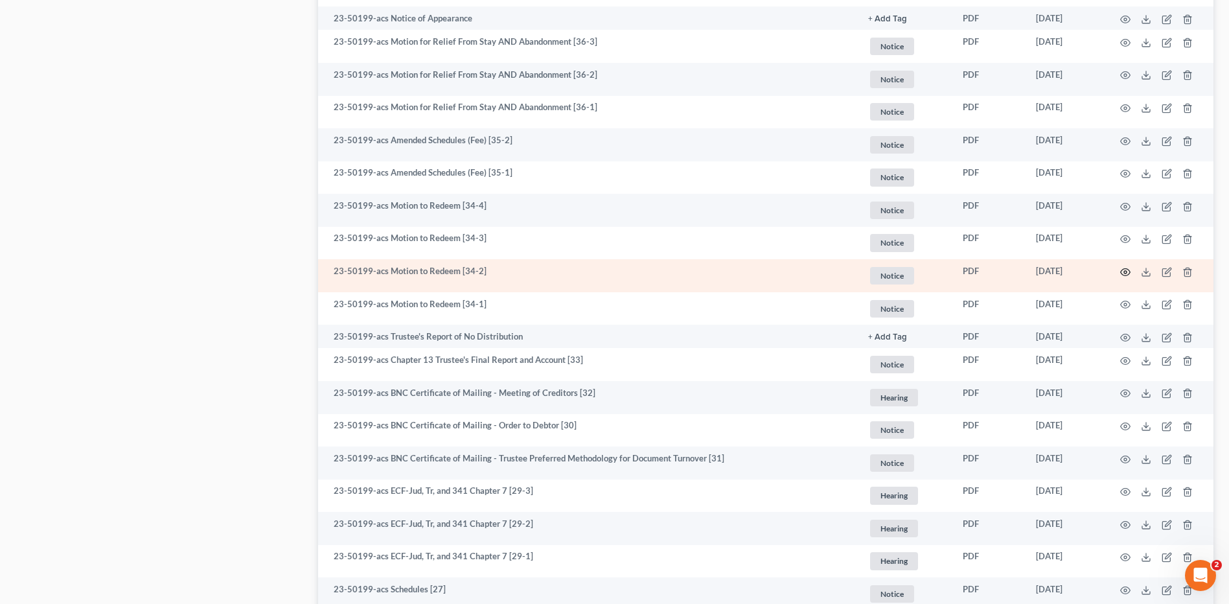
click at [1127, 271] on icon "button" at bounding box center [1125, 272] width 10 height 10
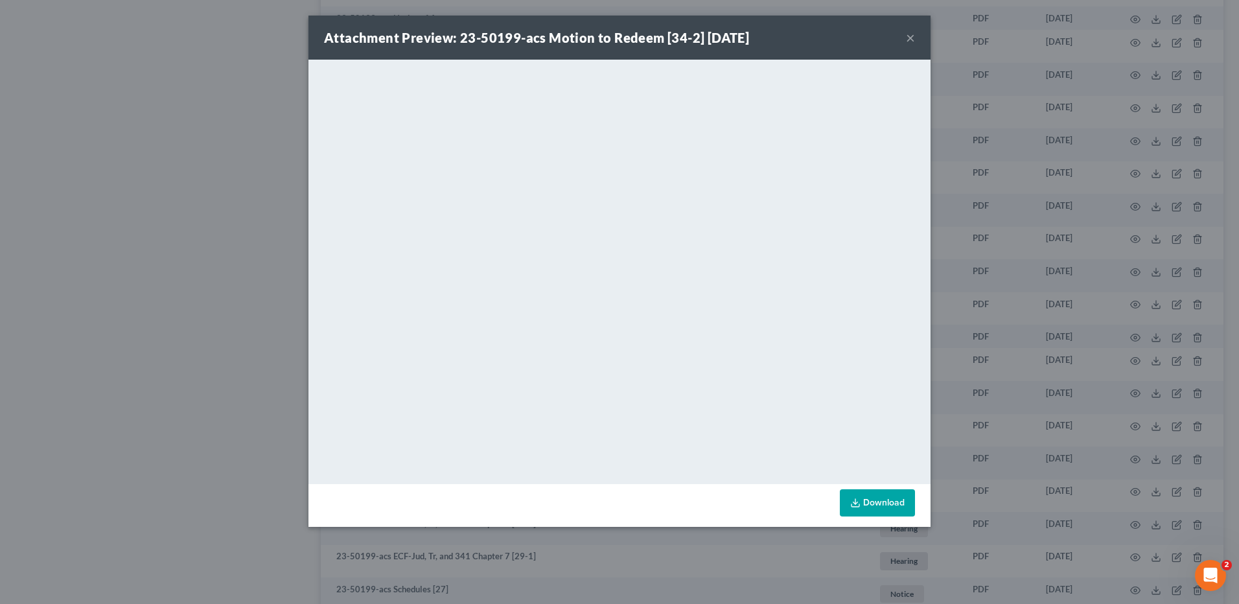
click at [913, 40] on button "×" at bounding box center [910, 38] width 9 height 16
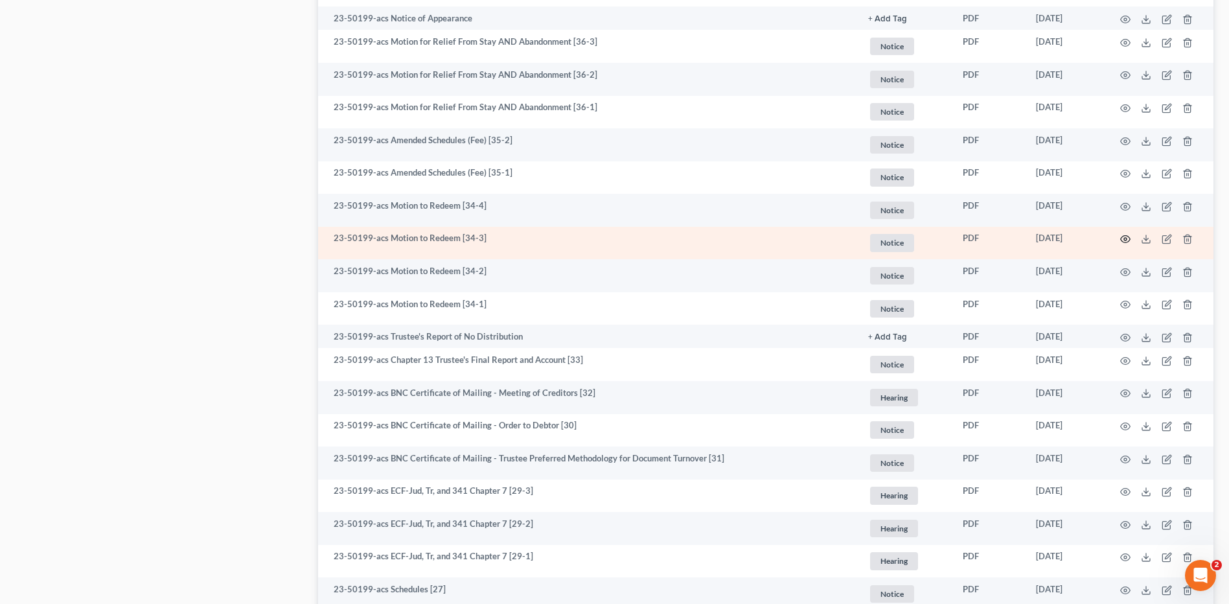
click at [1128, 238] on icon "button" at bounding box center [1125, 239] width 10 height 10
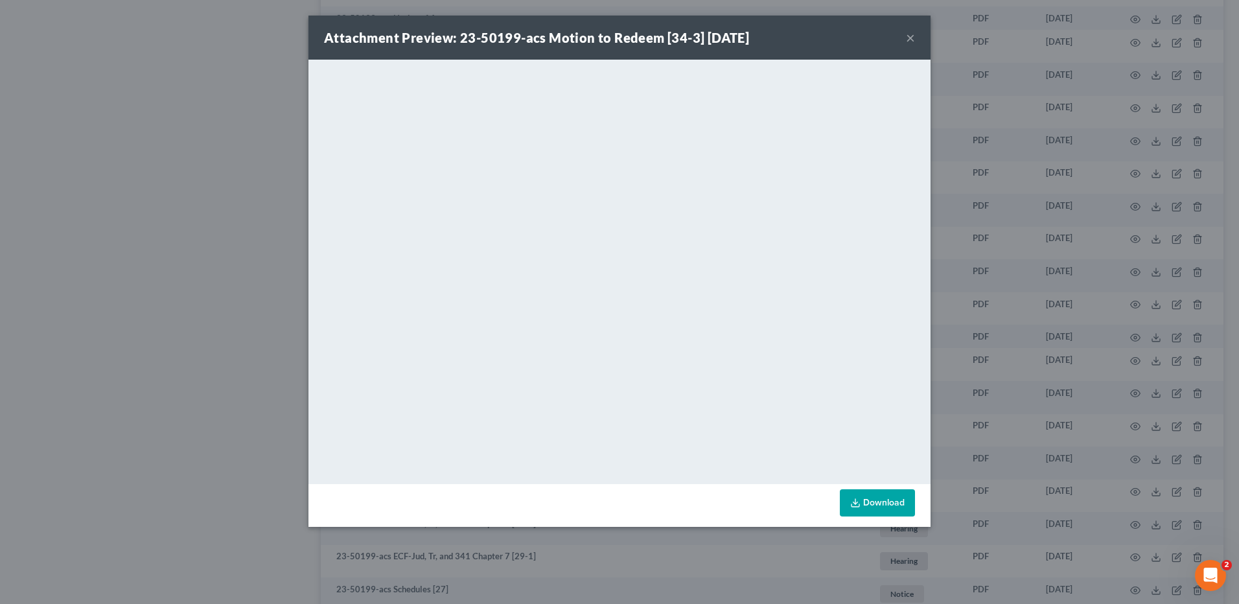
drag, startPoint x: 913, startPoint y: 36, endPoint x: 920, endPoint y: 39, distance: 7.2
click at [913, 36] on button "×" at bounding box center [910, 38] width 9 height 16
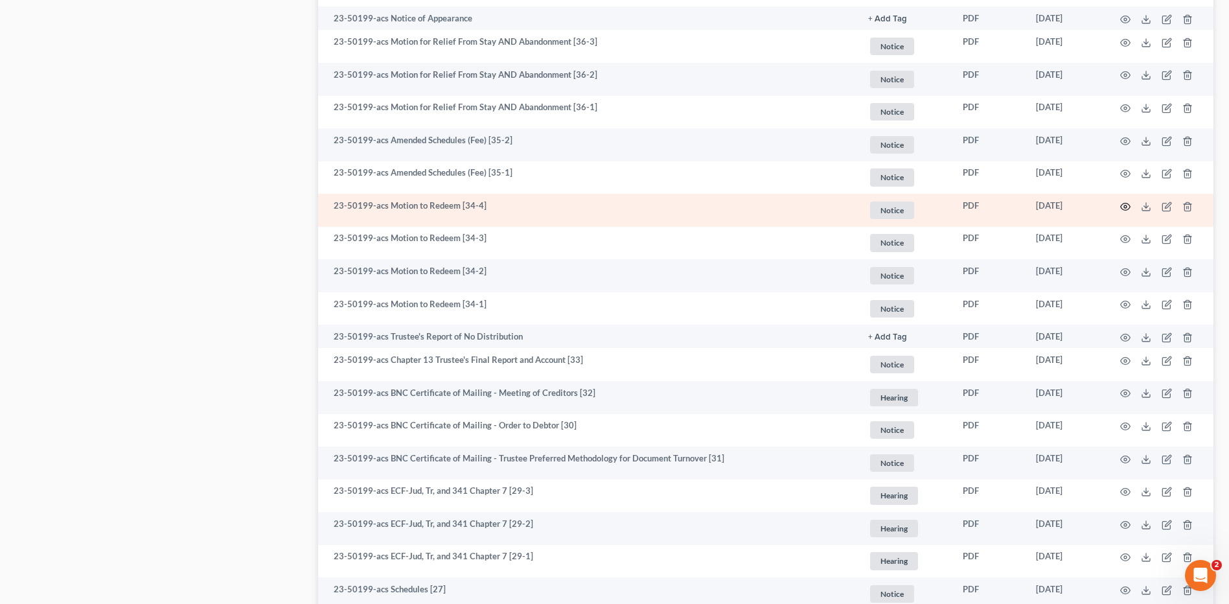
click at [1123, 206] on icon "button" at bounding box center [1125, 206] width 10 height 10
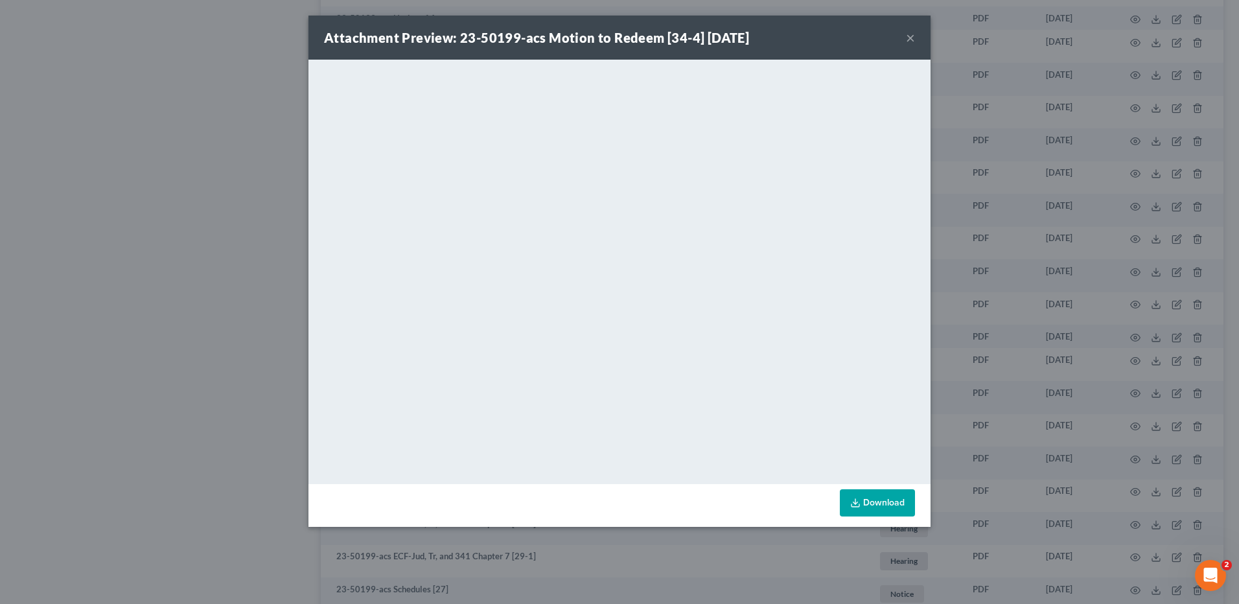
click at [910, 34] on button "×" at bounding box center [910, 38] width 9 height 16
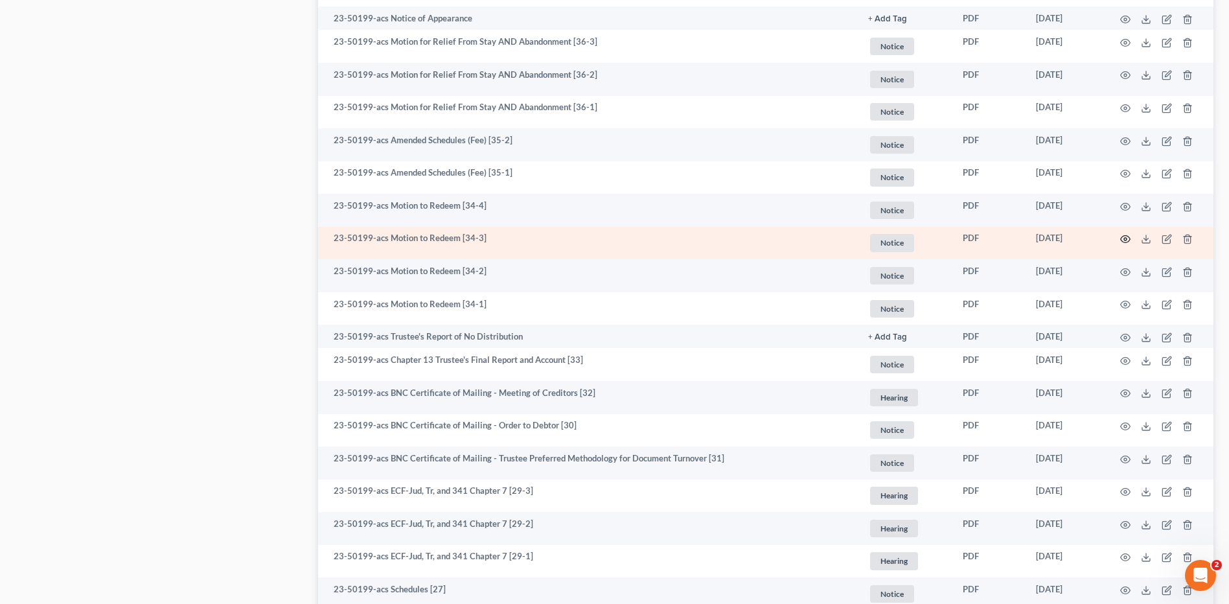
click at [1125, 238] on icon "button" at bounding box center [1125, 239] width 10 height 10
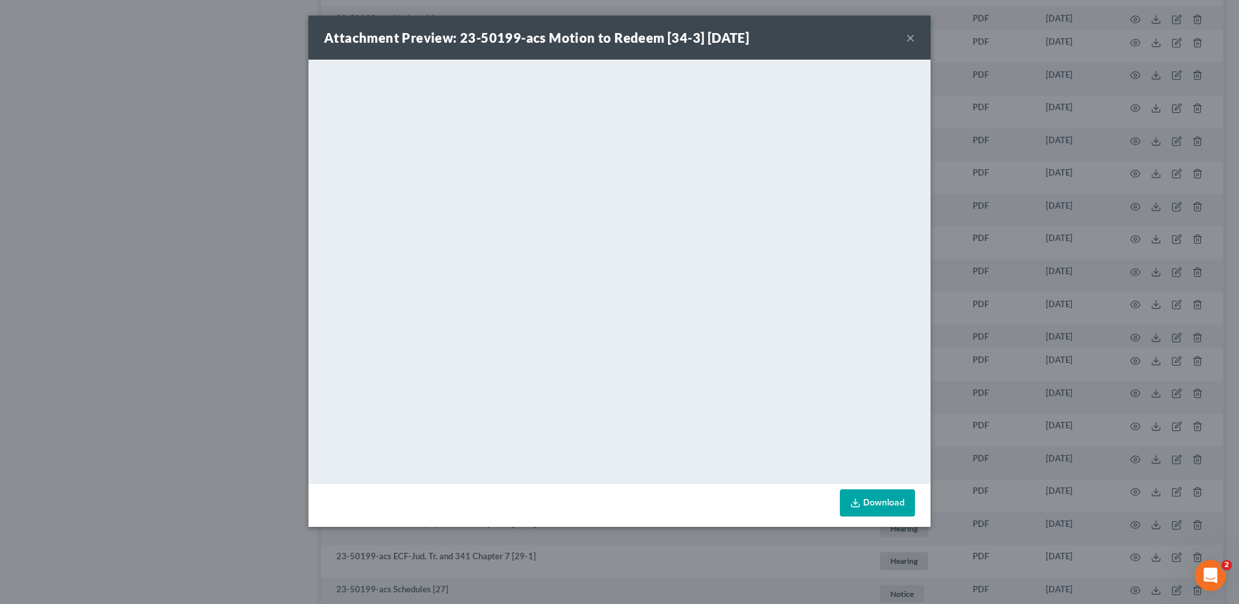
click at [913, 40] on button "×" at bounding box center [910, 38] width 9 height 16
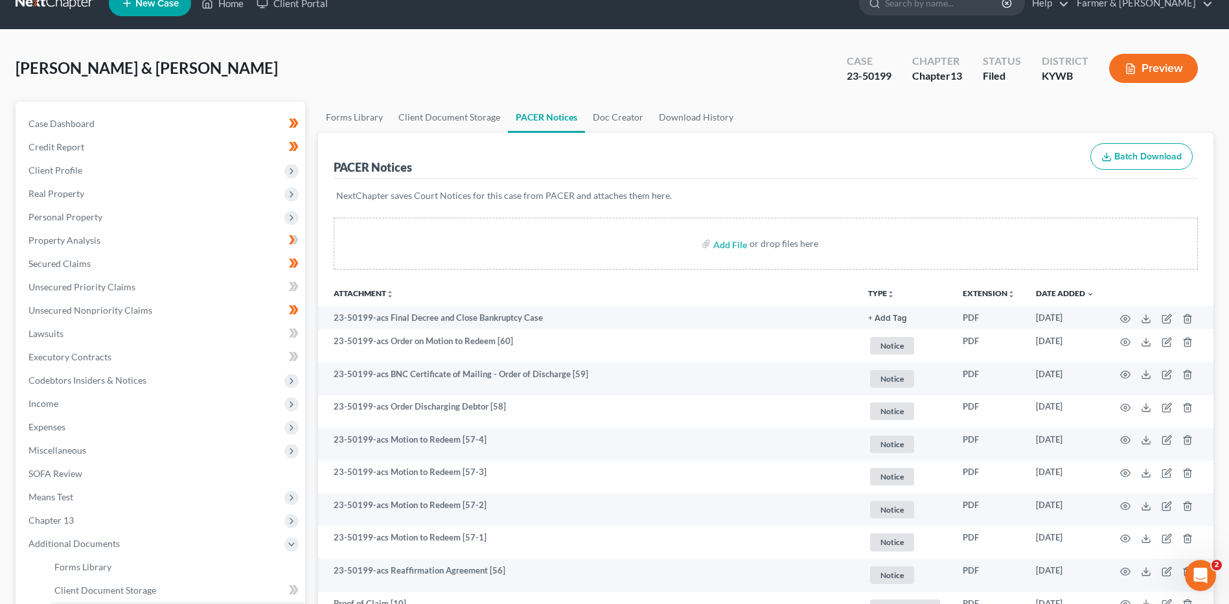
scroll to position [0, 0]
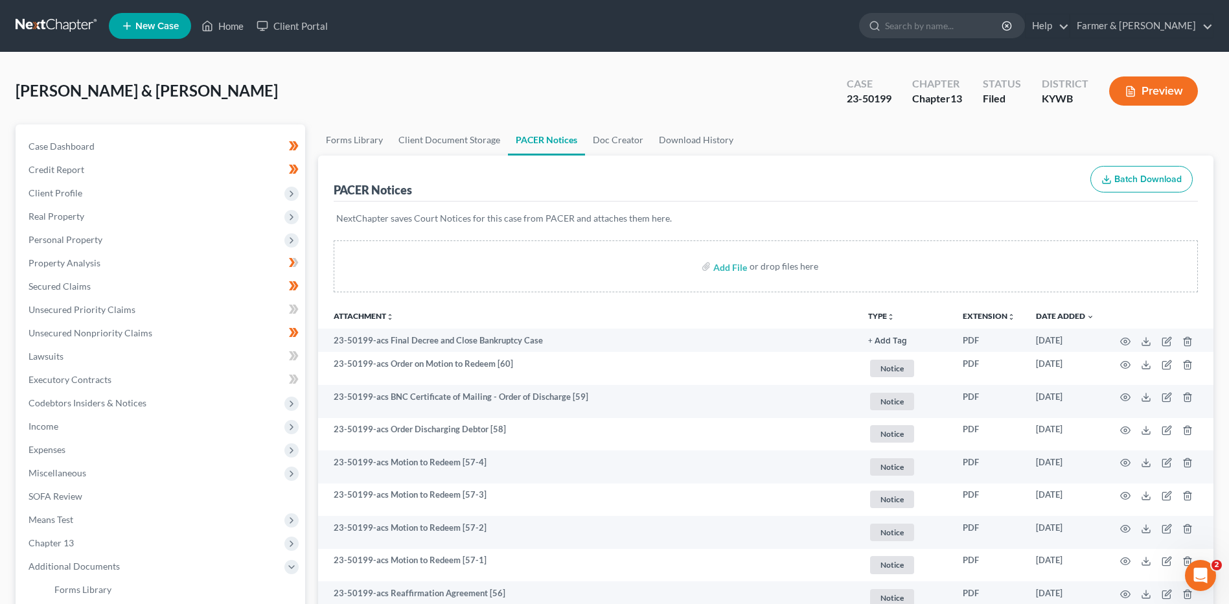
click at [69, 23] on link at bounding box center [57, 25] width 83 height 23
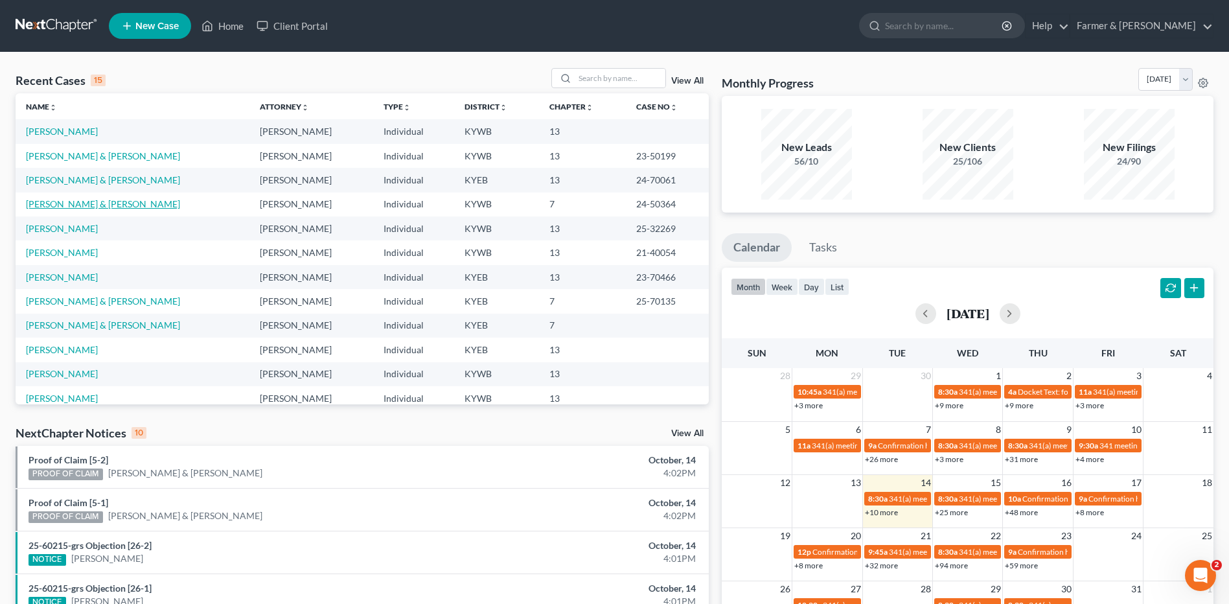
click at [102, 202] on link "[PERSON_NAME] & [PERSON_NAME]" at bounding box center [103, 203] width 154 height 11
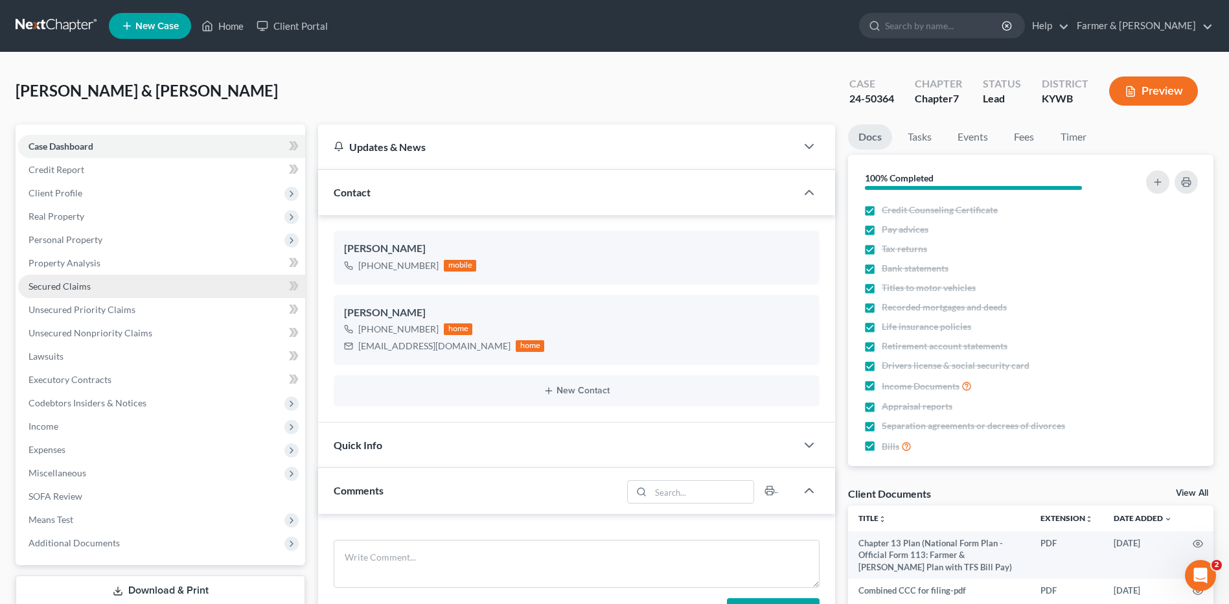
click at [83, 282] on span "Secured Claims" at bounding box center [60, 286] width 62 height 11
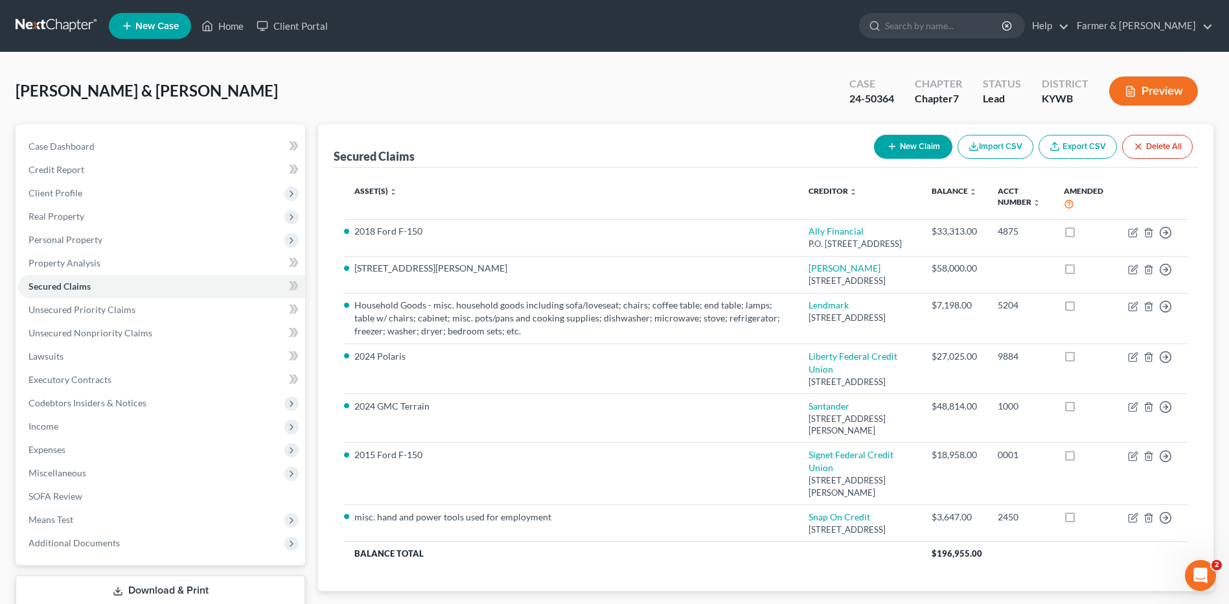
drag, startPoint x: 59, startPoint y: 23, endPoint x: 132, endPoint y: 0, distance: 76.6
click at [59, 23] on link at bounding box center [57, 25] width 83 height 23
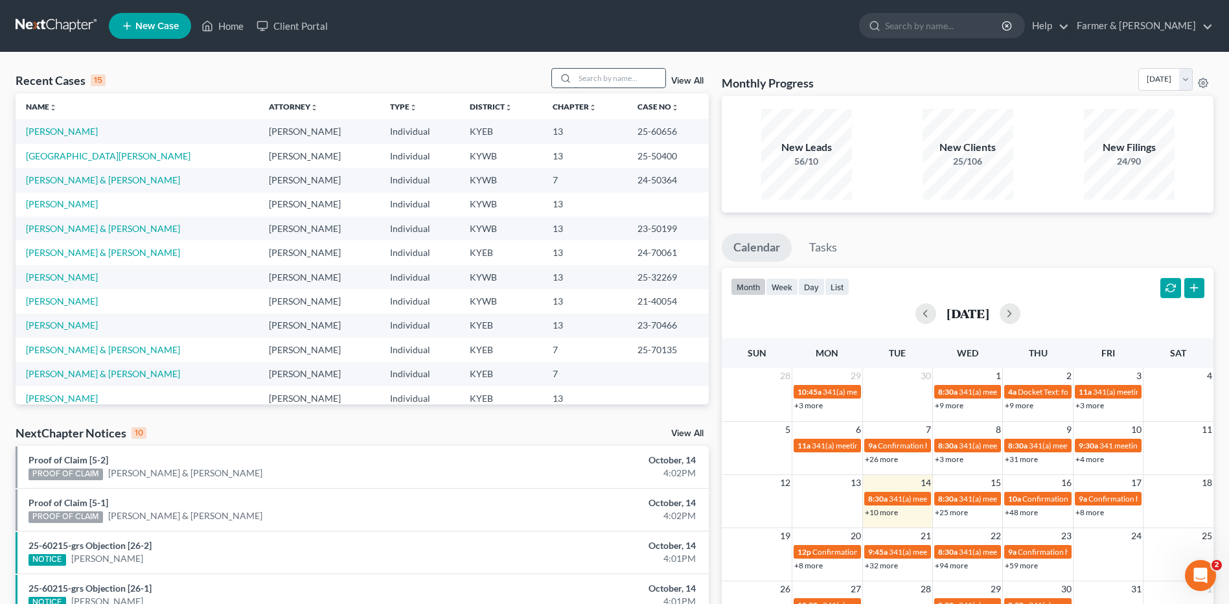
click at [610, 81] on input "search" at bounding box center [620, 78] width 91 height 19
type input "shepherd"
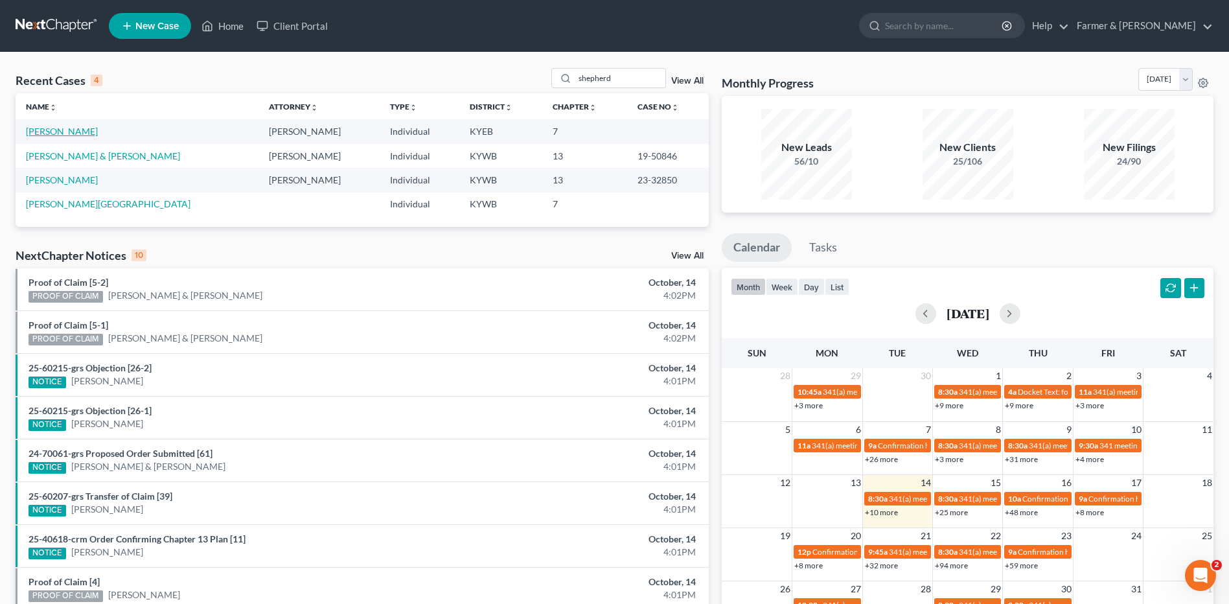
click at [82, 130] on link "[PERSON_NAME]" at bounding box center [62, 131] width 72 height 11
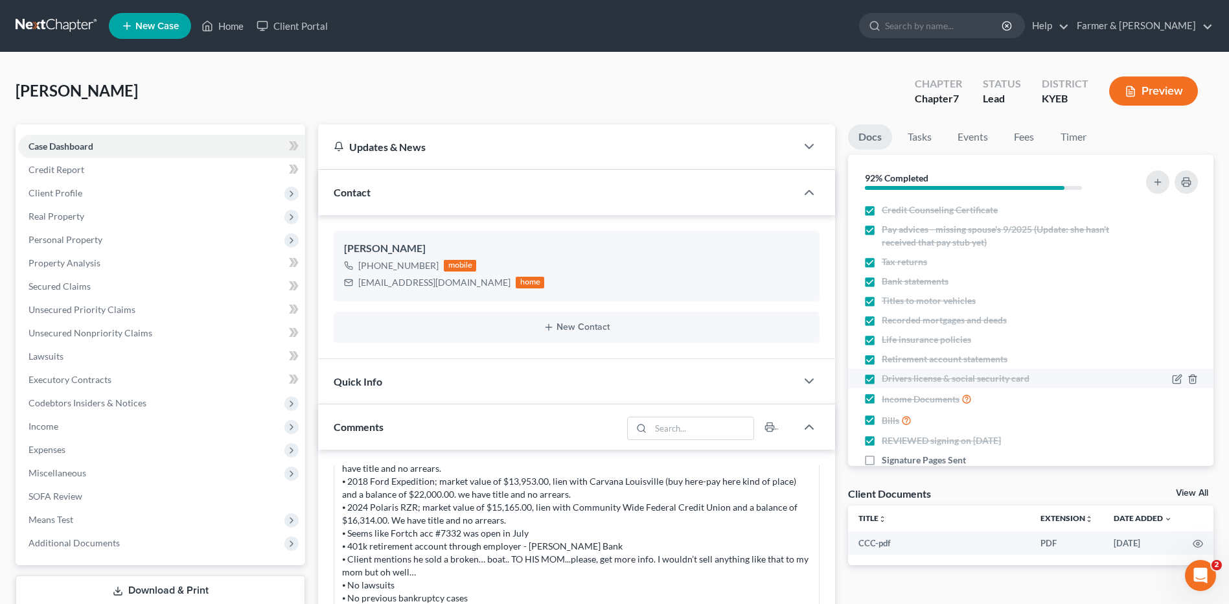
scroll to position [25, 0]
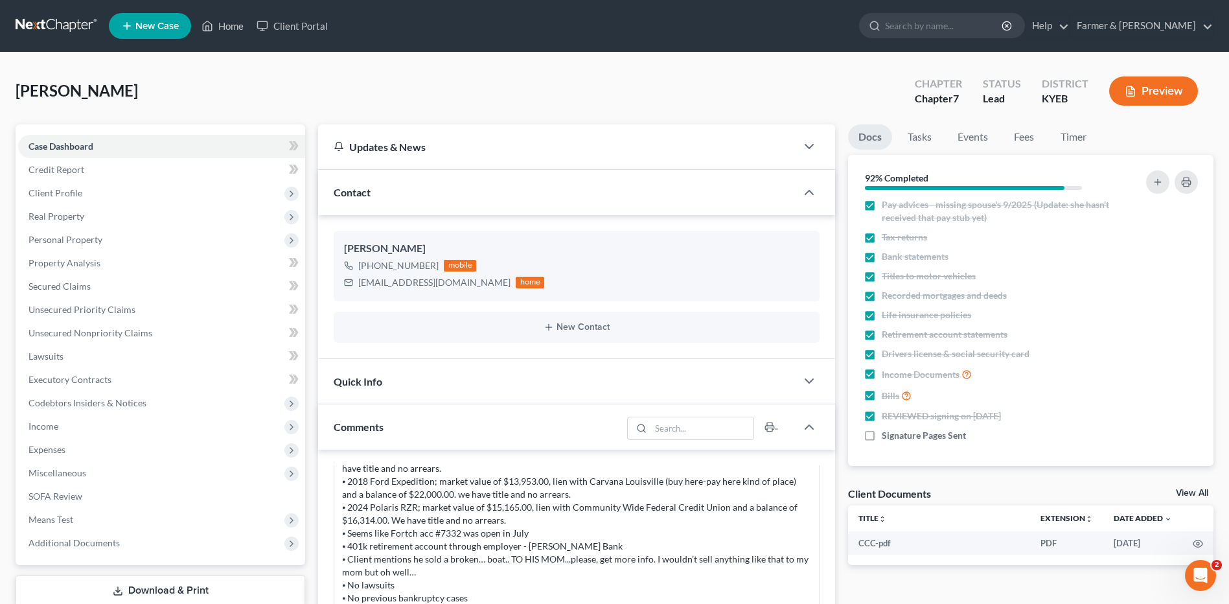
click at [882, 434] on label "Signature Pages Sent" at bounding box center [924, 435] width 84 height 13
click at [887, 434] on input "Signature Pages Sent" at bounding box center [891, 433] width 8 height 8
checkbox input "true"
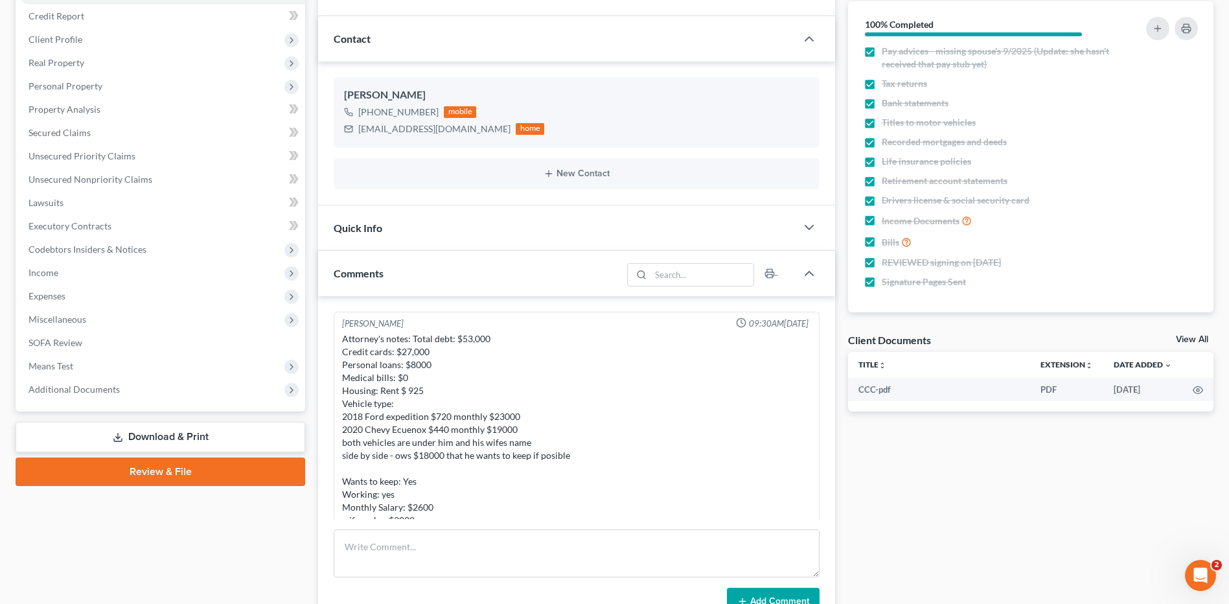
scroll to position [0, 0]
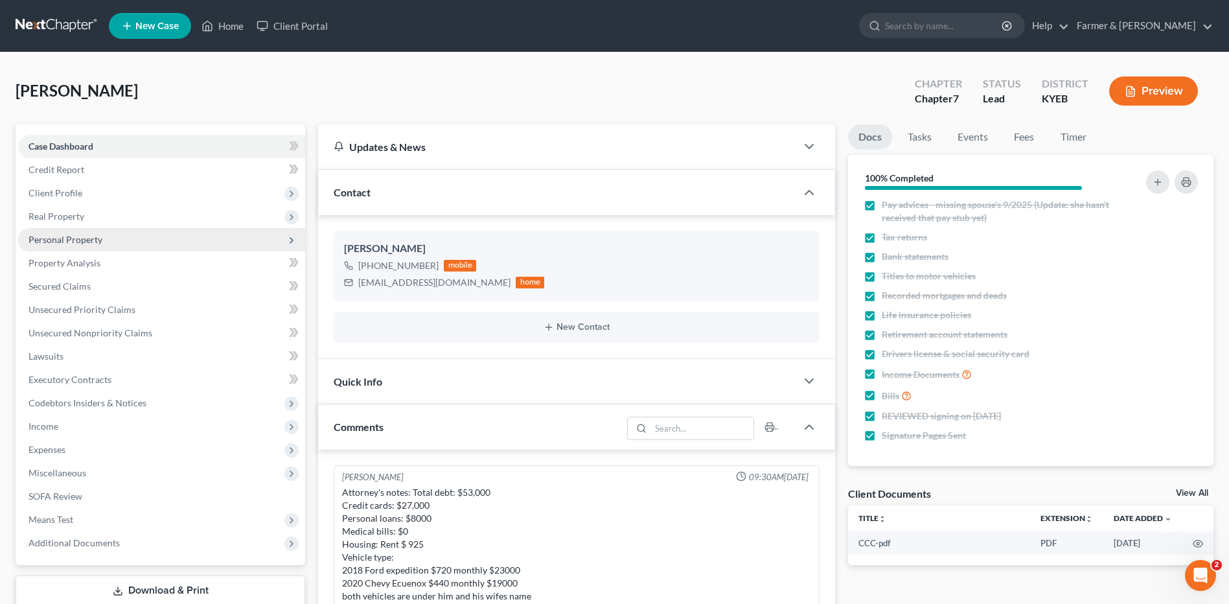
click at [99, 238] on span "Personal Property" at bounding box center [66, 239] width 74 height 11
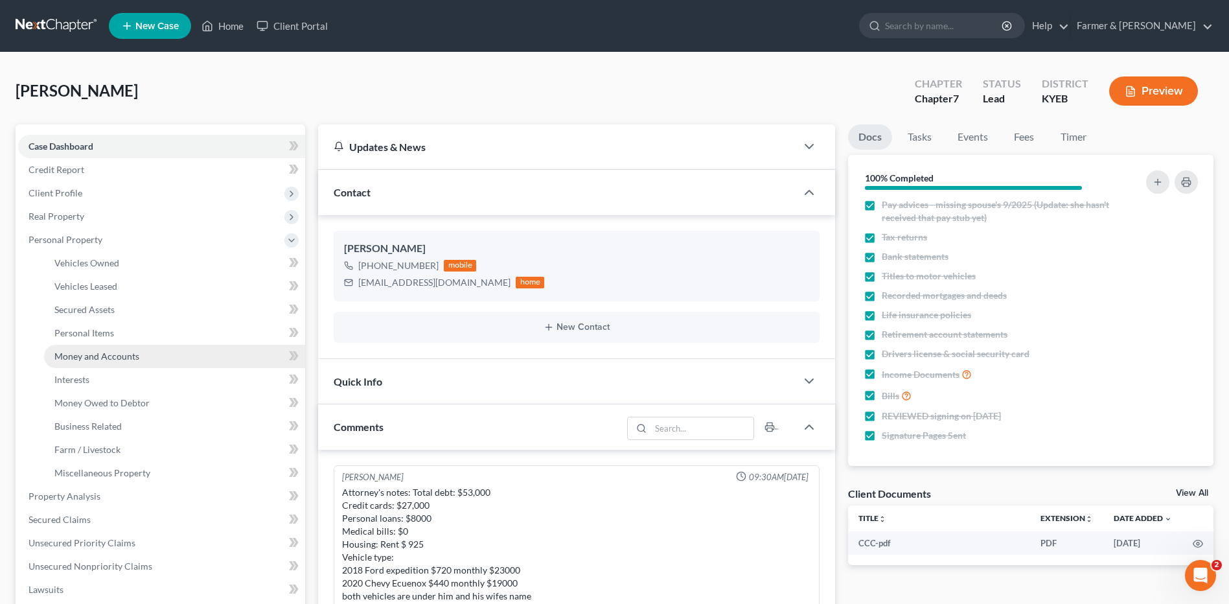
click at [114, 359] on span "Money and Accounts" at bounding box center [96, 355] width 85 height 11
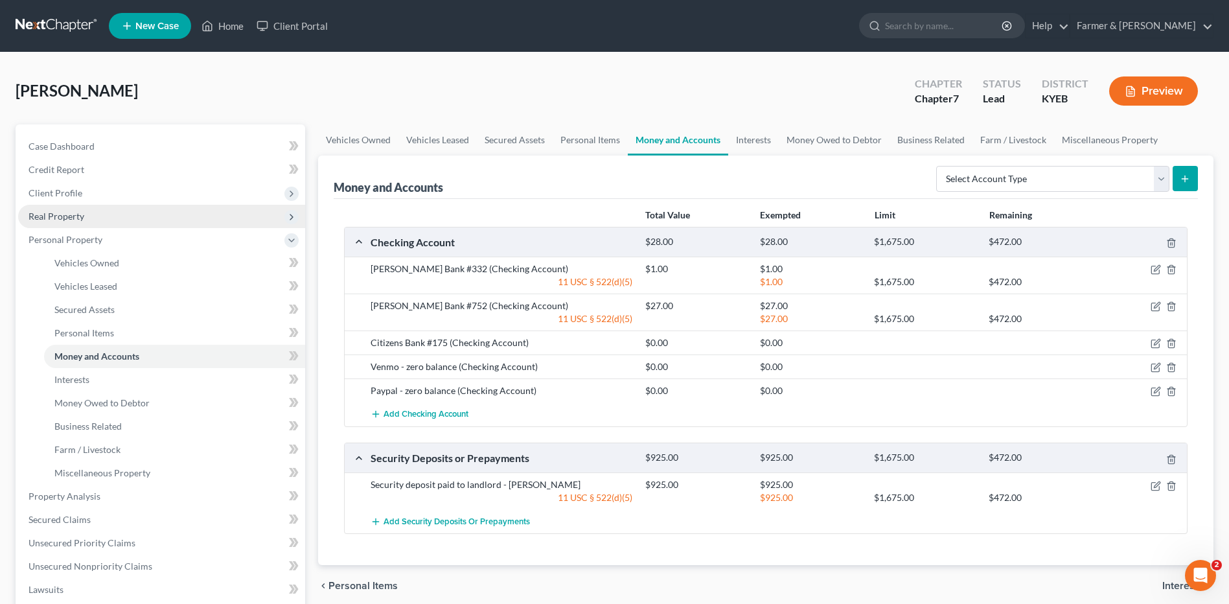
click at [104, 211] on span "Real Property" at bounding box center [161, 216] width 287 height 23
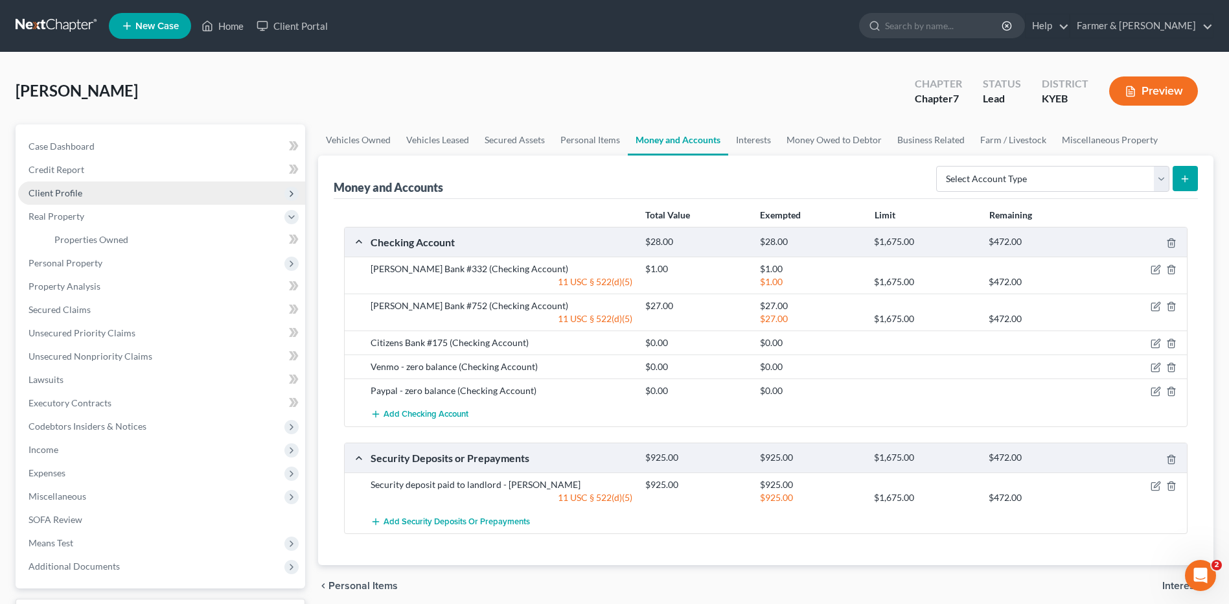
click at [98, 190] on span "Client Profile" at bounding box center [161, 192] width 287 height 23
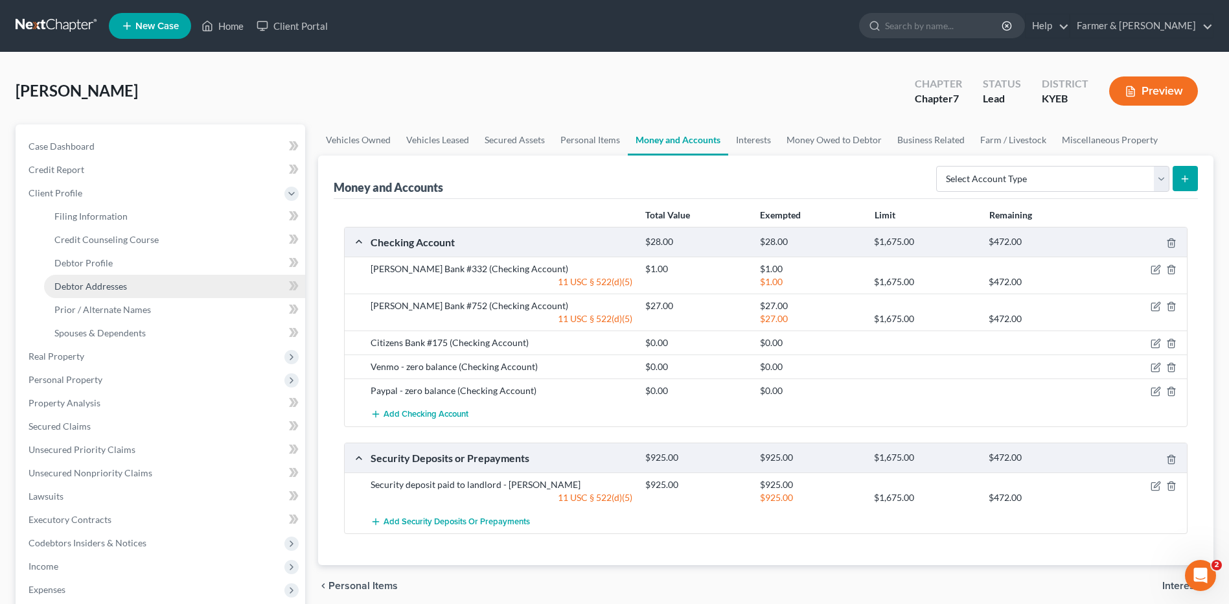
click at [115, 275] on link "Debtor Addresses" at bounding box center [174, 286] width 261 height 23
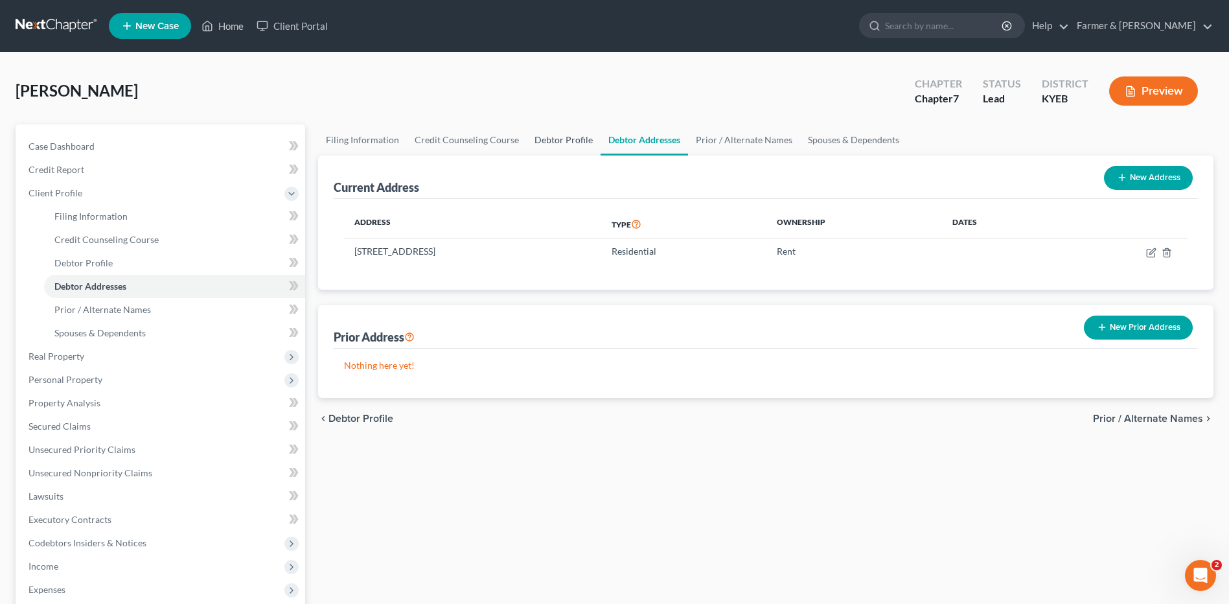
click at [561, 137] on link "Debtor Profile" at bounding box center [564, 139] width 74 height 31
select select "1"
select select "2"
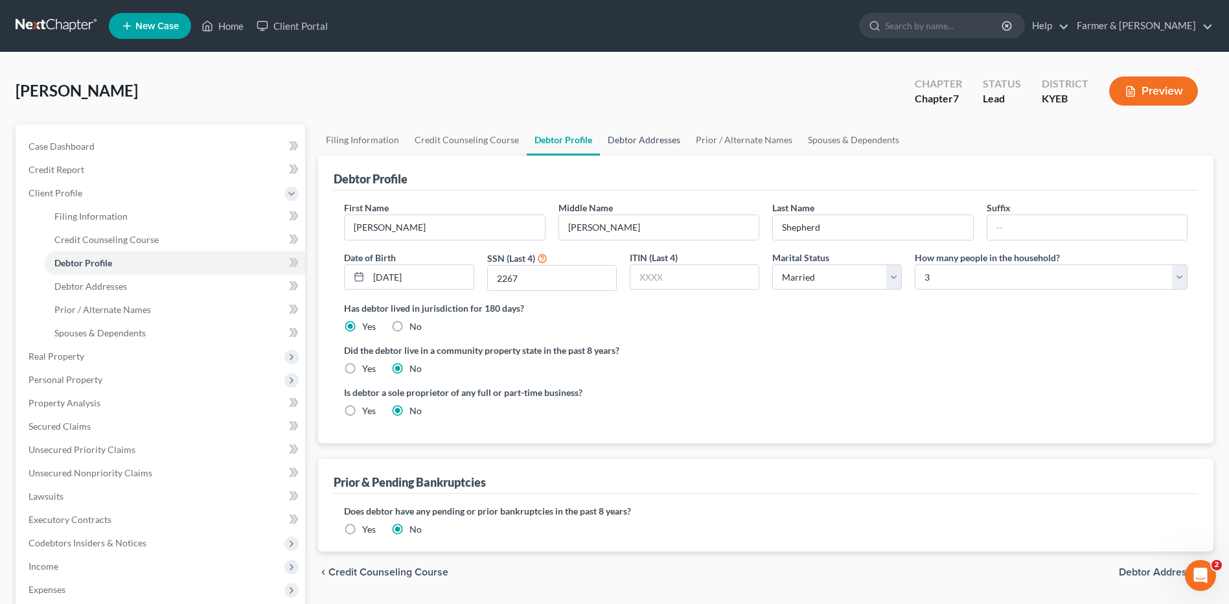
click at [681, 147] on link "Debtor Addresses" at bounding box center [644, 139] width 88 height 31
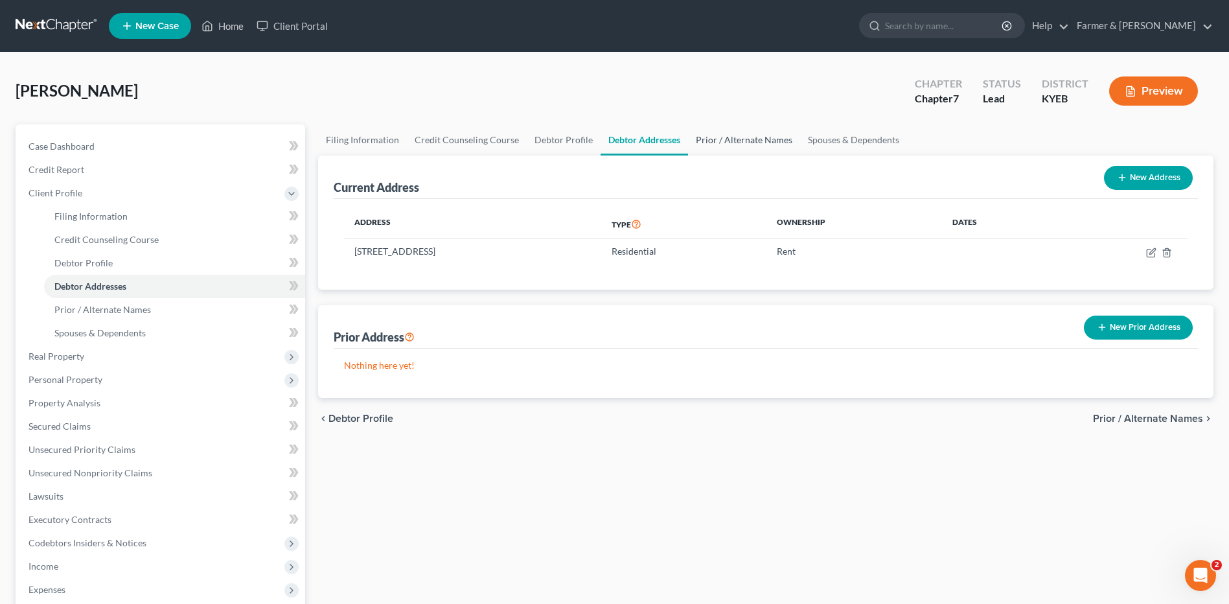
click at [734, 148] on link "Prior / Alternate Names" at bounding box center [744, 139] width 112 height 31
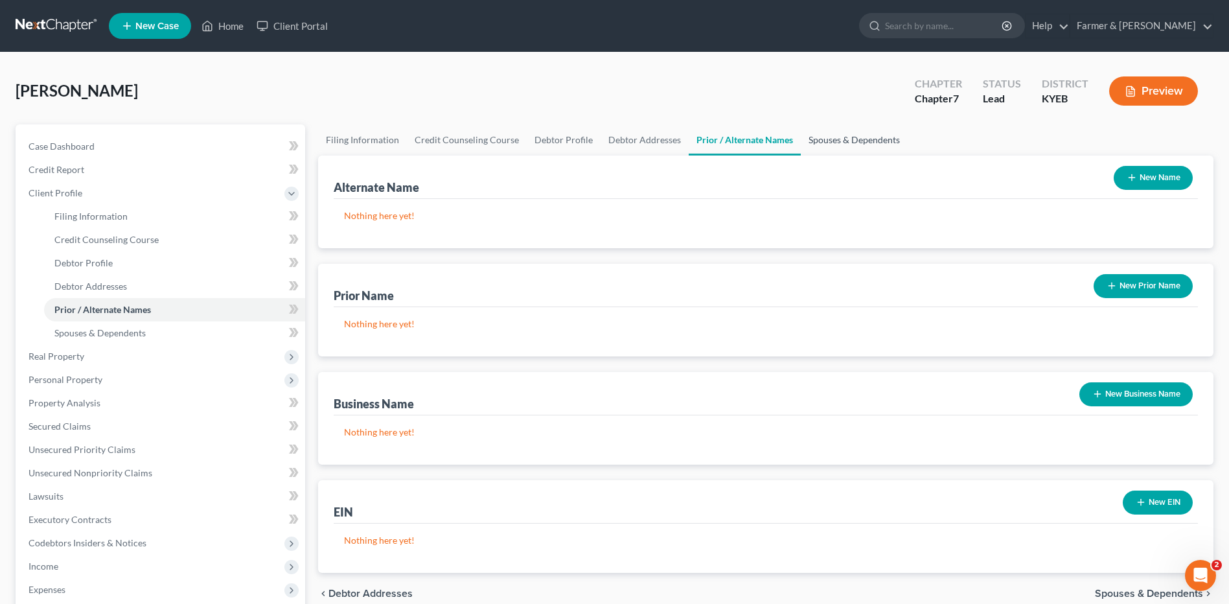
click at [863, 133] on link "Spouses & Dependents" at bounding box center [854, 139] width 107 height 31
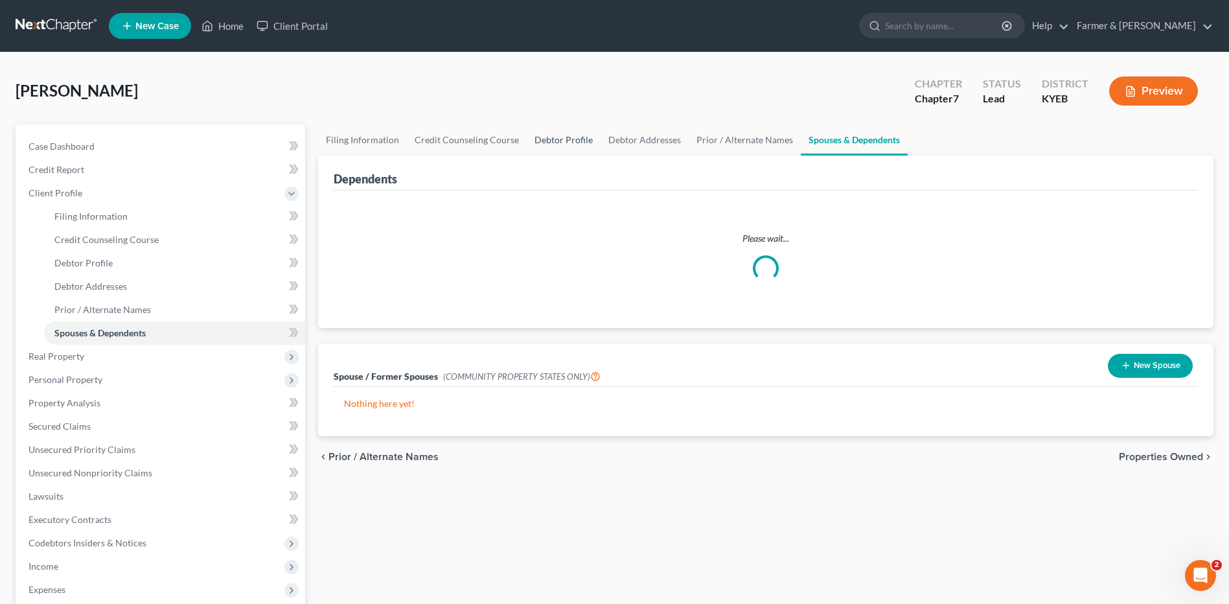
click at [557, 138] on link "Debtor Profile" at bounding box center [564, 139] width 74 height 31
select select "1"
select select "2"
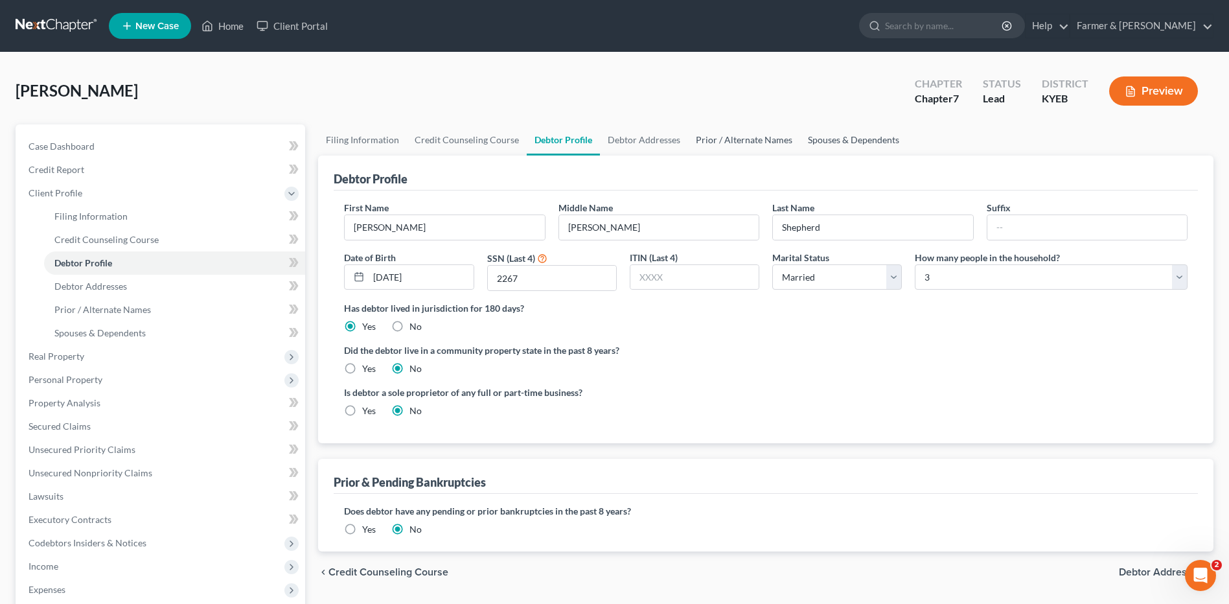
drag, startPoint x: 827, startPoint y: 136, endPoint x: 750, endPoint y: 150, distance: 78.3
click at [827, 137] on link "Spouses & Dependents" at bounding box center [853, 139] width 107 height 31
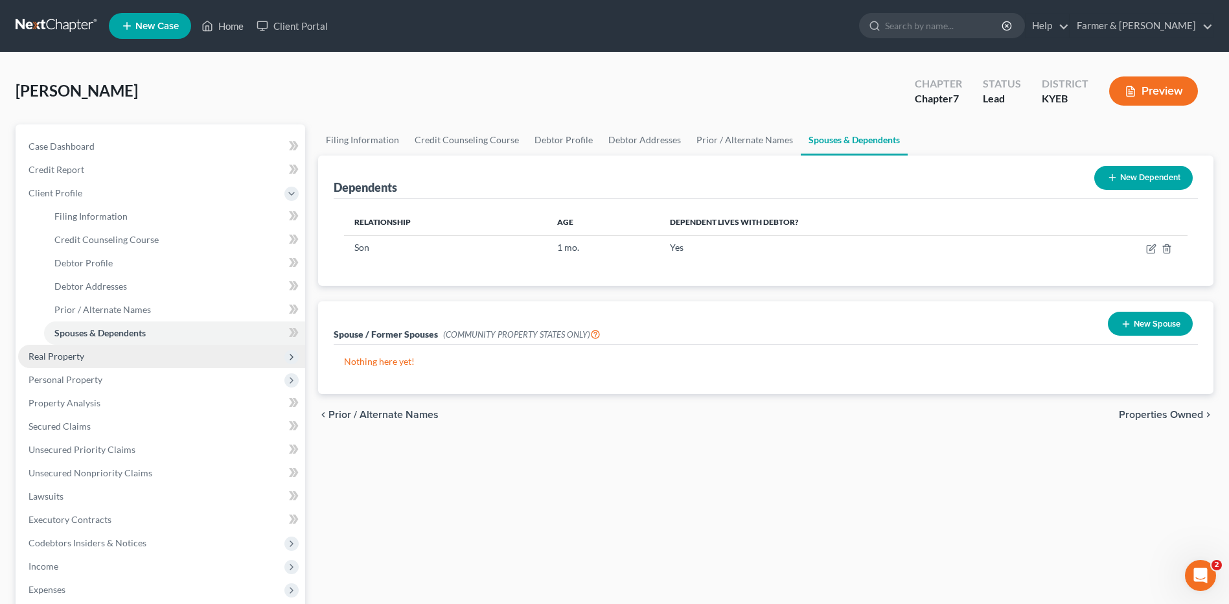
click at [102, 350] on span "Real Property" at bounding box center [161, 356] width 287 height 23
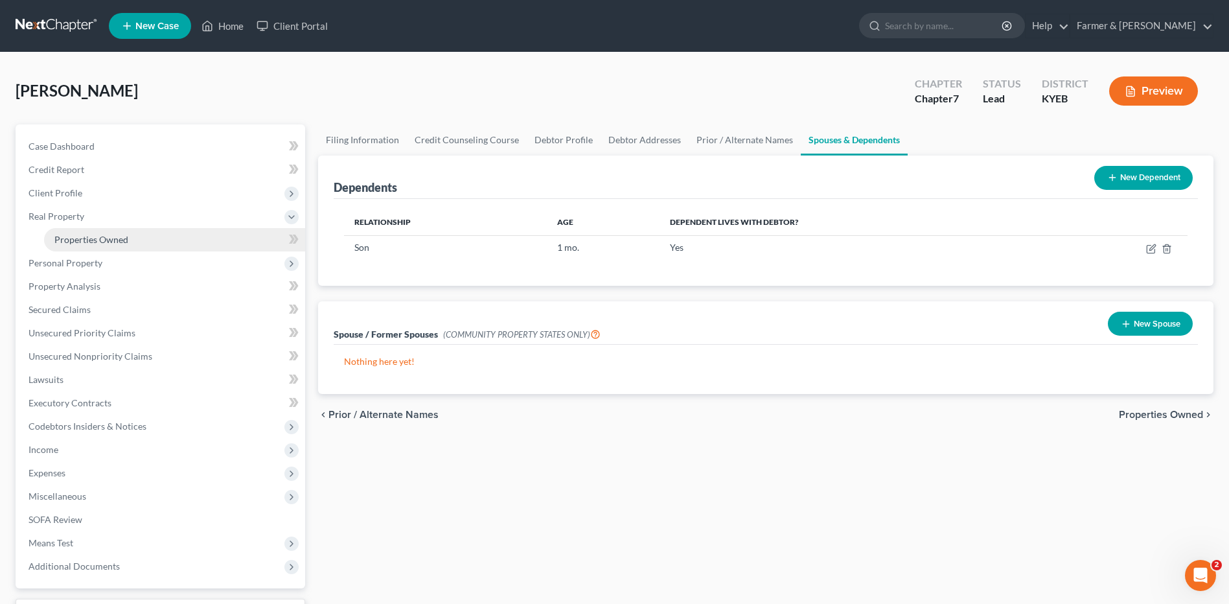
click at [117, 238] on span "Properties Owned" at bounding box center [91, 239] width 74 height 11
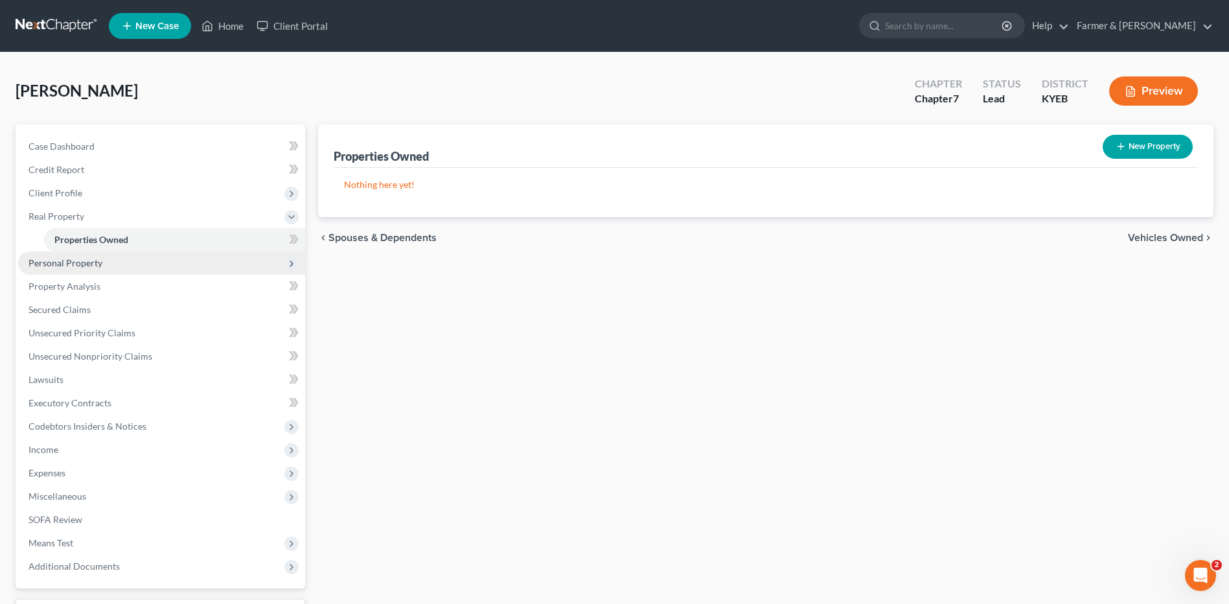
click at [106, 264] on span "Personal Property" at bounding box center [161, 262] width 287 height 23
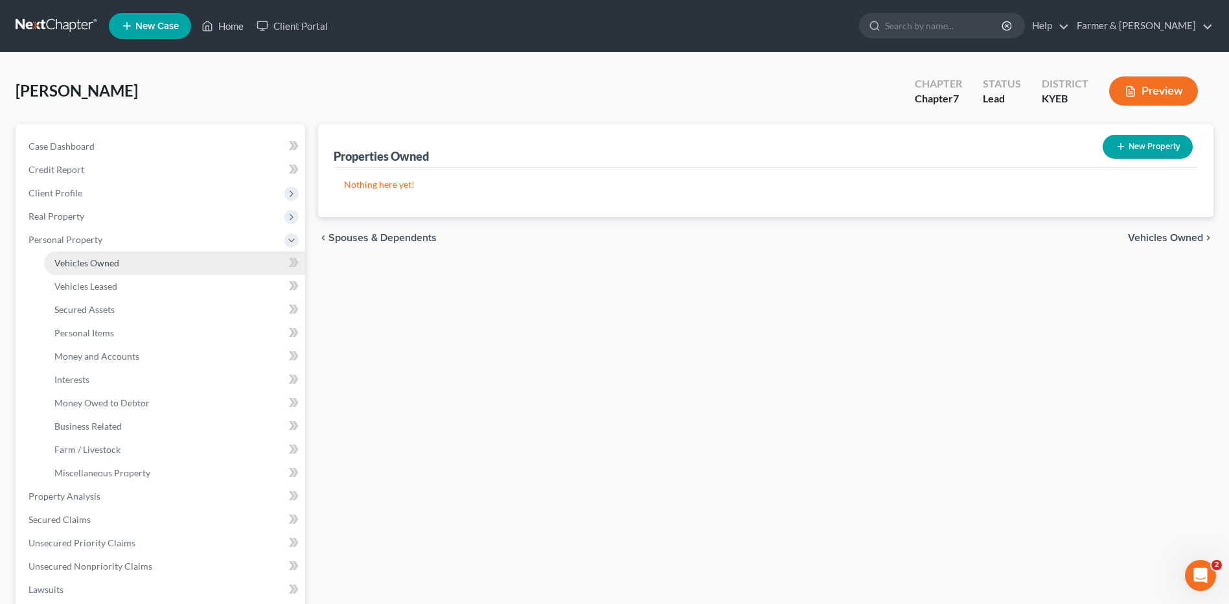
click at [106, 265] on span "Vehicles Owned" at bounding box center [86, 262] width 65 height 11
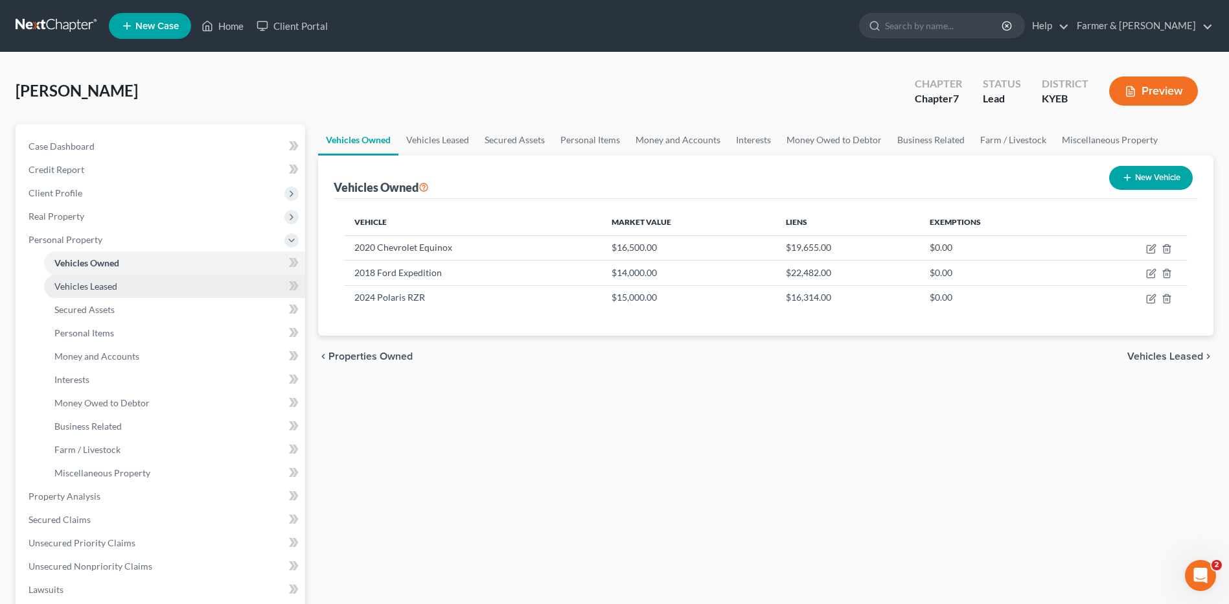
click at [148, 282] on link "Vehicles Leased" at bounding box center [174, 286] width 261 height 23
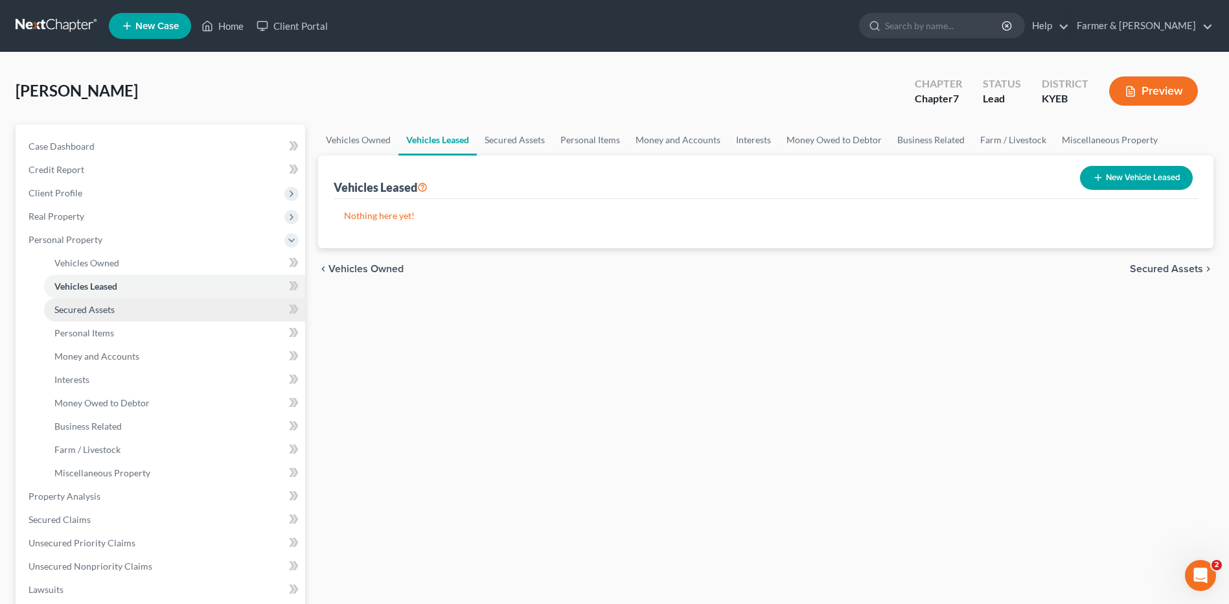
click at [124, 303] on link "Secured Assets" at bounding box center [174, 309] width 261 height 23
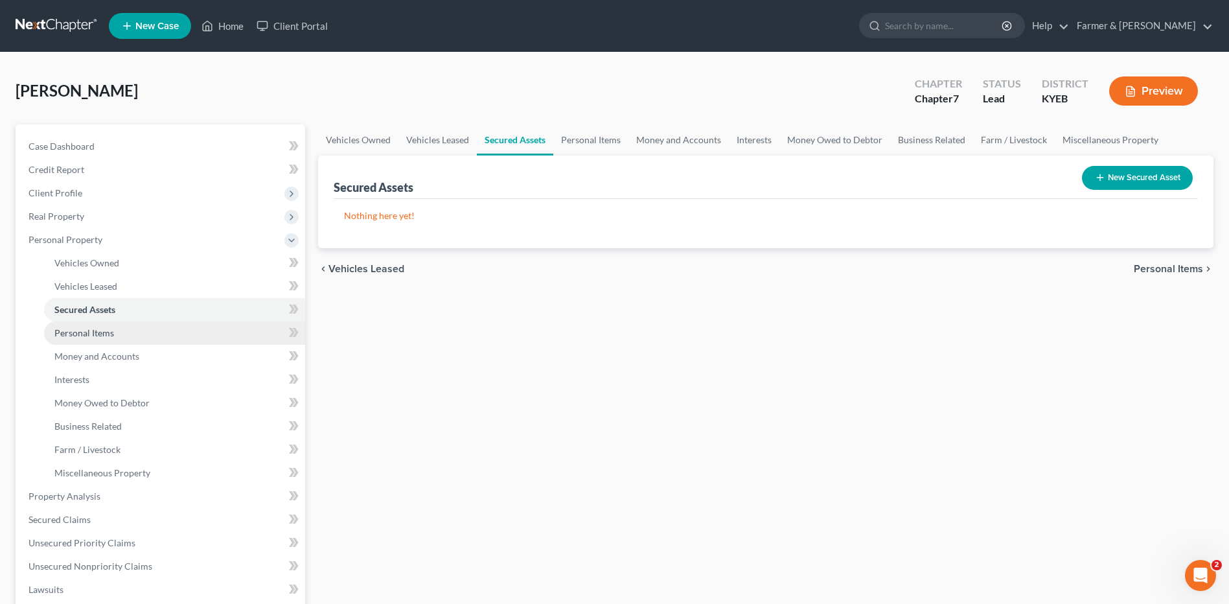
click at [117, 335] on link "Personal Items" at bounding box center [174, 332] width 261 height 23
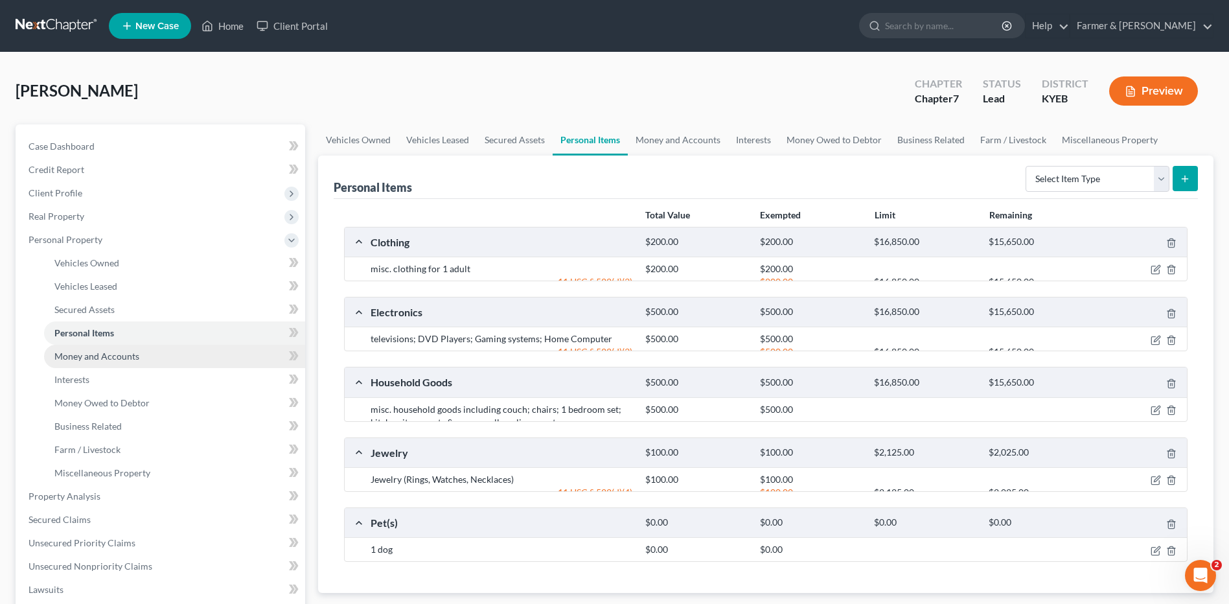
click at [122, 359] on span "Money and Accounts" at bounding box center [96, 355] width 85 height 11
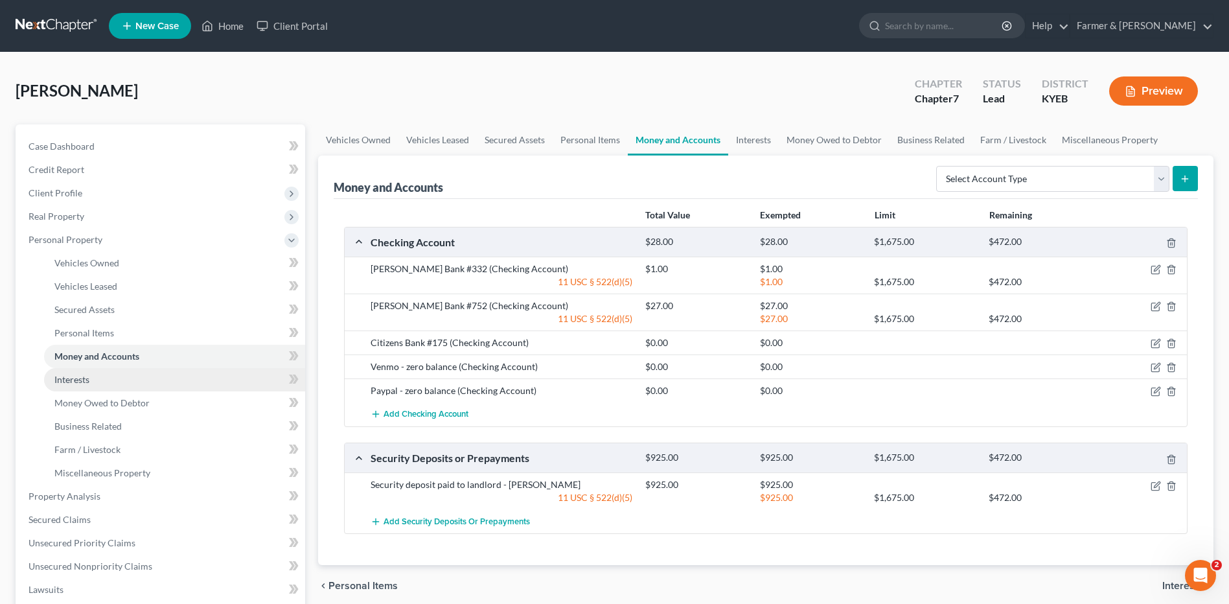
click at [115, 387] on link "Interests" at bounding box center [174, 379] width 261 height 23
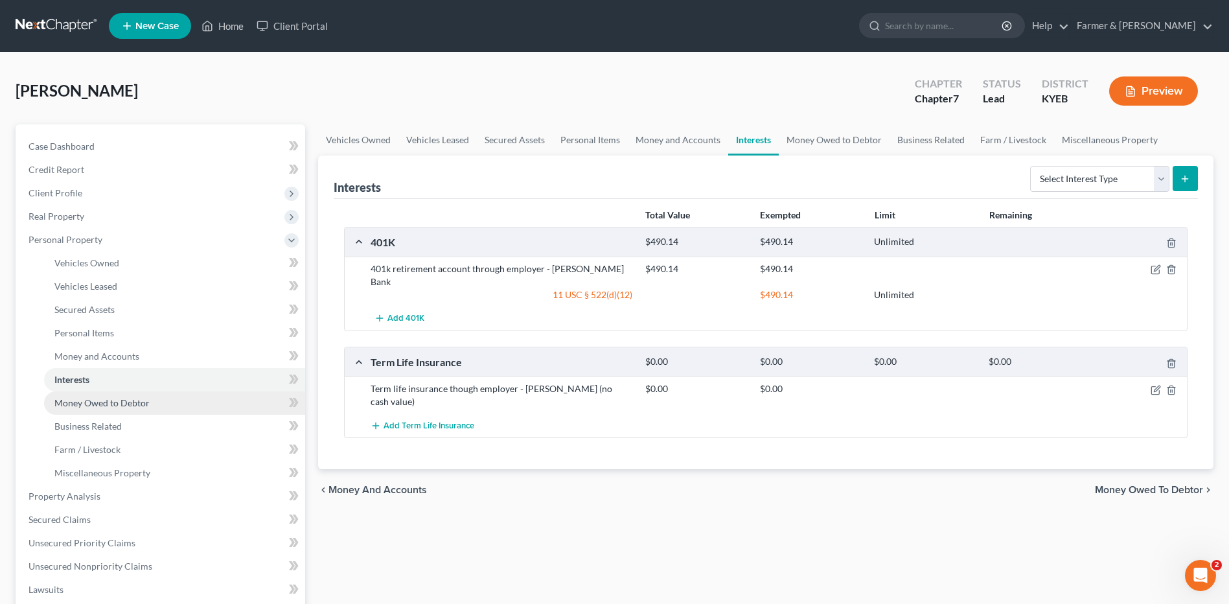
click at [121, 402] on span "Money Owed to Debtor" at bounding box center [101, 402] width 95 height 11
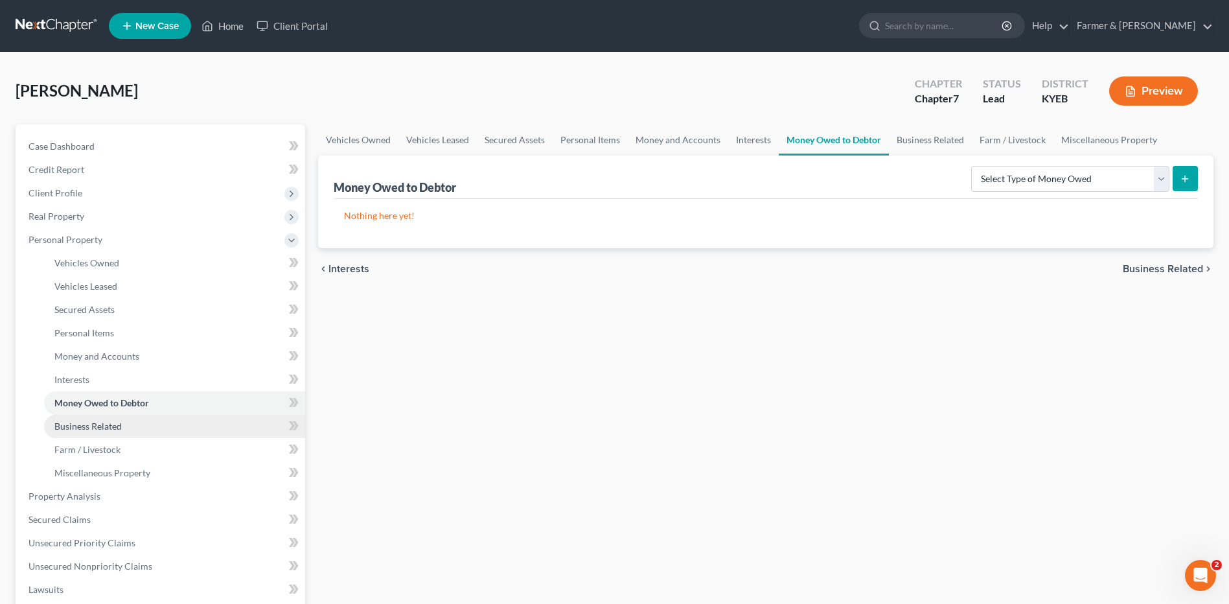
click at [116, 422] on span "Business Related" at bounding box center [87, 425] width 67 height 11
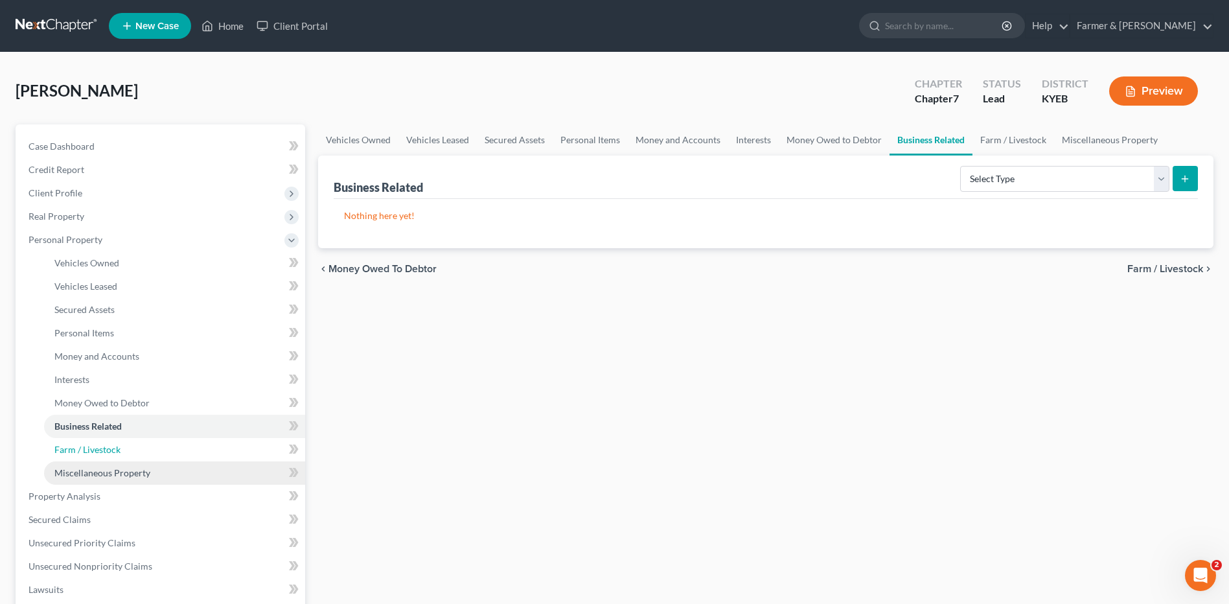
drag, startPoint x: 117, startPoint y: 452, endPoint x: 117, endPoint y: 474, distance: 22.0
click at [117, 452] on span "Farm / Livestock" at bounding box center [87, 449] width 66 height 11
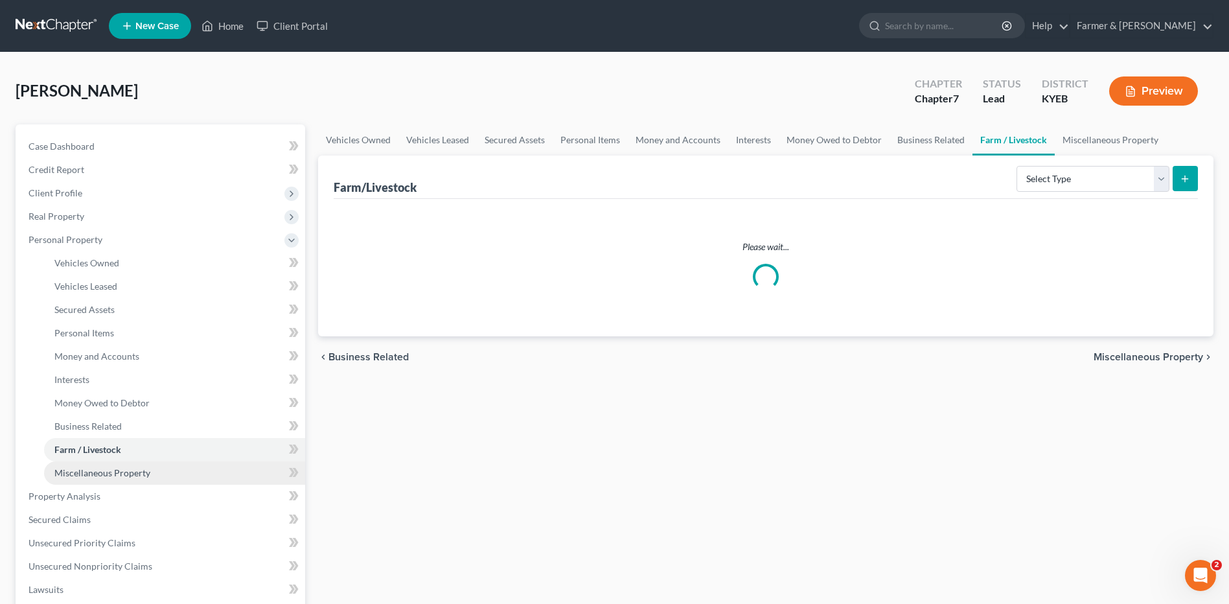
click at [117, 476] on span "Miscellaneous Property" at bounding box center [102, 472] width 96 height 11
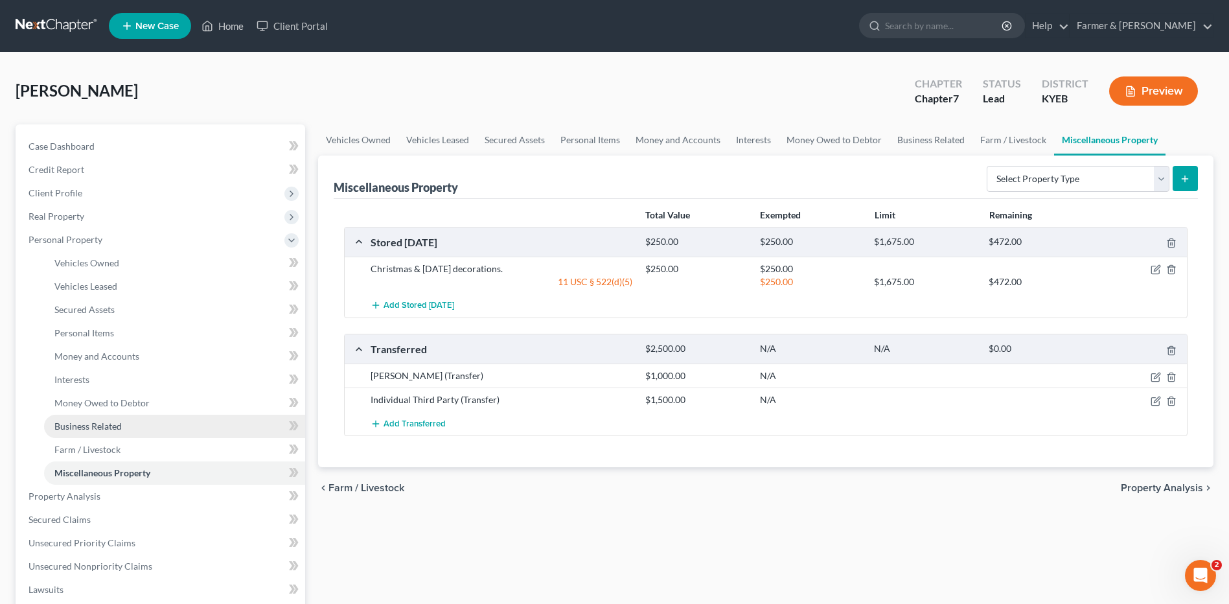
click at [126, 435] on link "Business Related" at bounding box center [174, 426] width 261 height 23
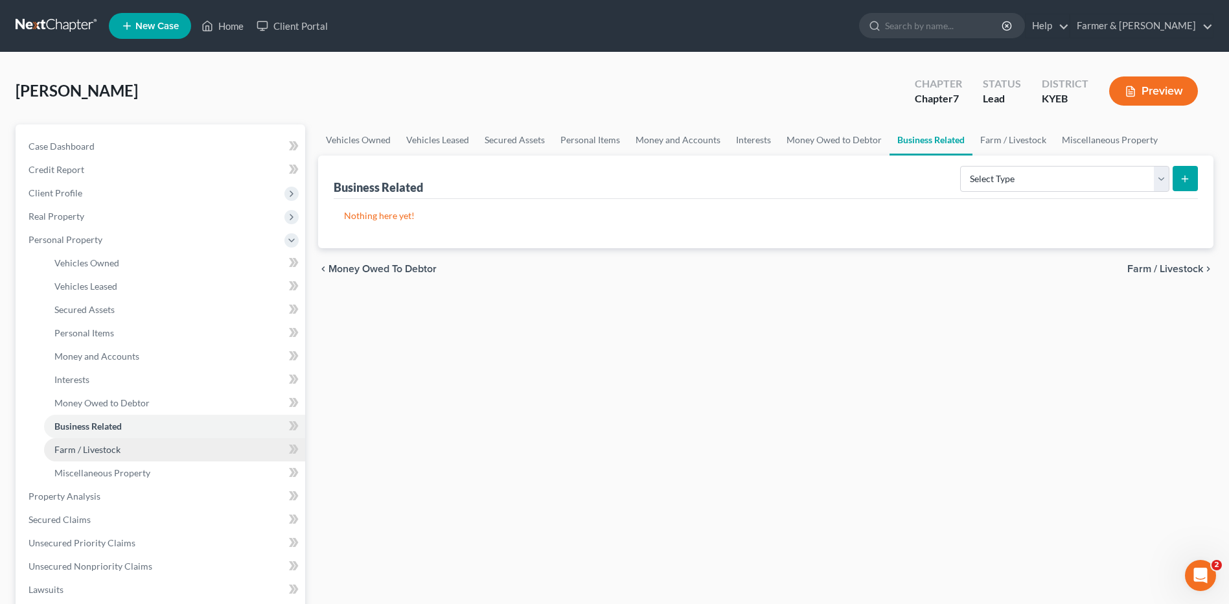
click at [122, 452] on link "Farm / Livestock" at bounding box center [174, 449] width 261 height 23
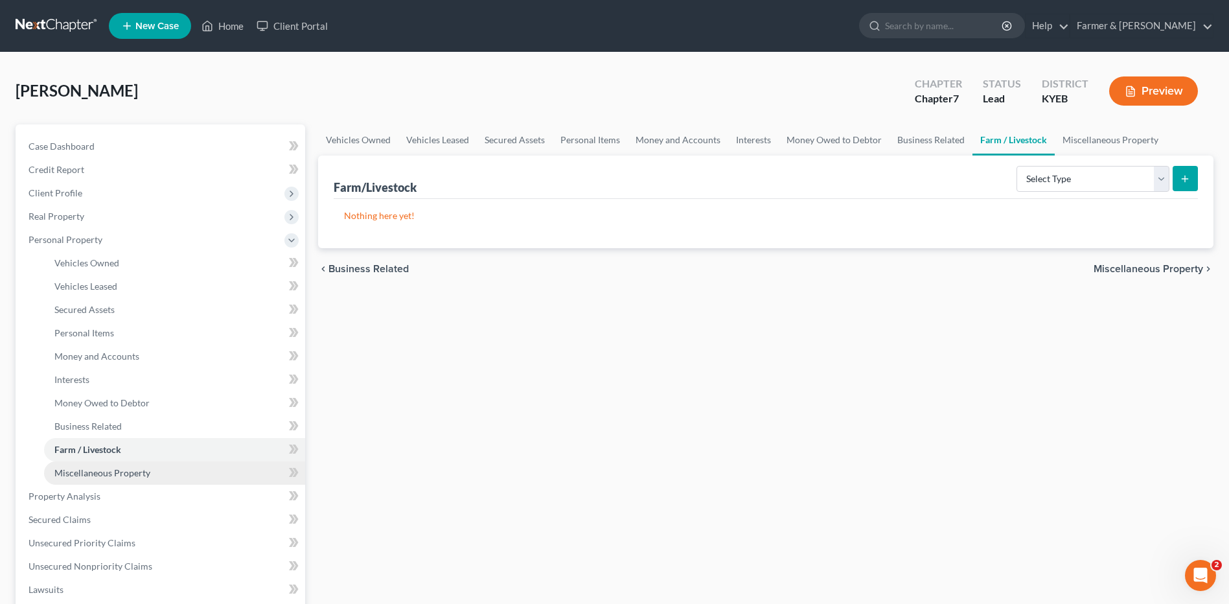
click at [126, 478] on link "Miscellaneous Property" at bounding box center [174, 472] width 261 height 23
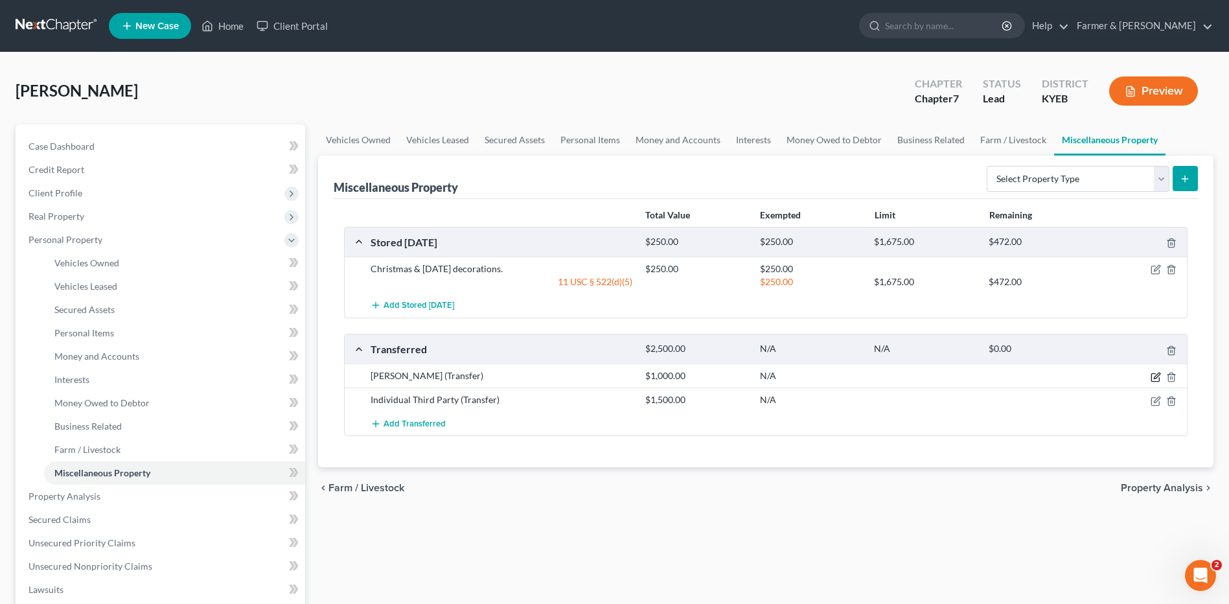
click at [1154, 381] on icon "button" at bounding box center [1155, 377] width 8 height 8
select select "Ordinary ([DATE])"
select select "18"
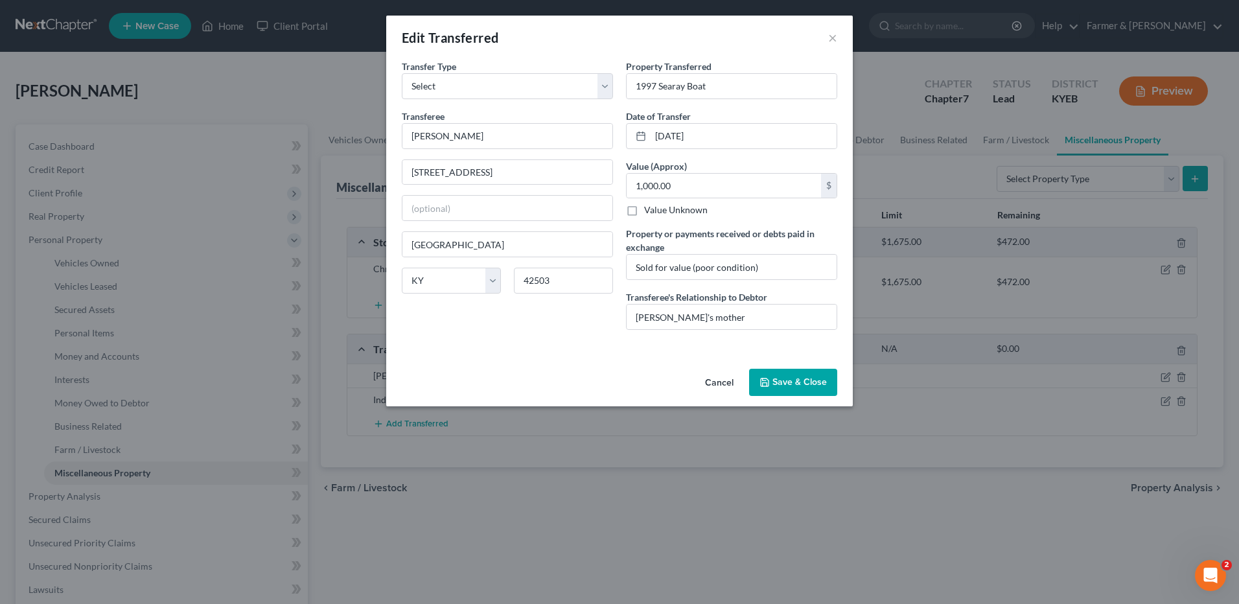
click at [784, 371] on button "Save & Close" at bounding box center [793, 382] width 88 height 27
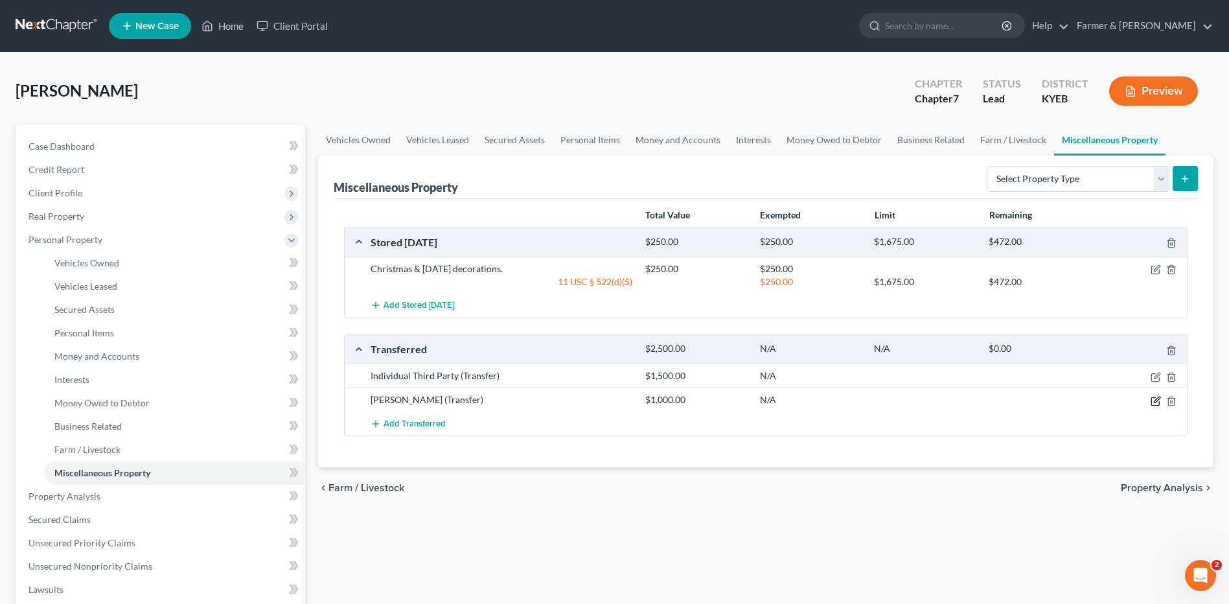
click at [1154, 402] on icon "button" at bounding box center [1156, 401] width 10 height 10
select select "Ordinary ([DATE])"
select select "18"
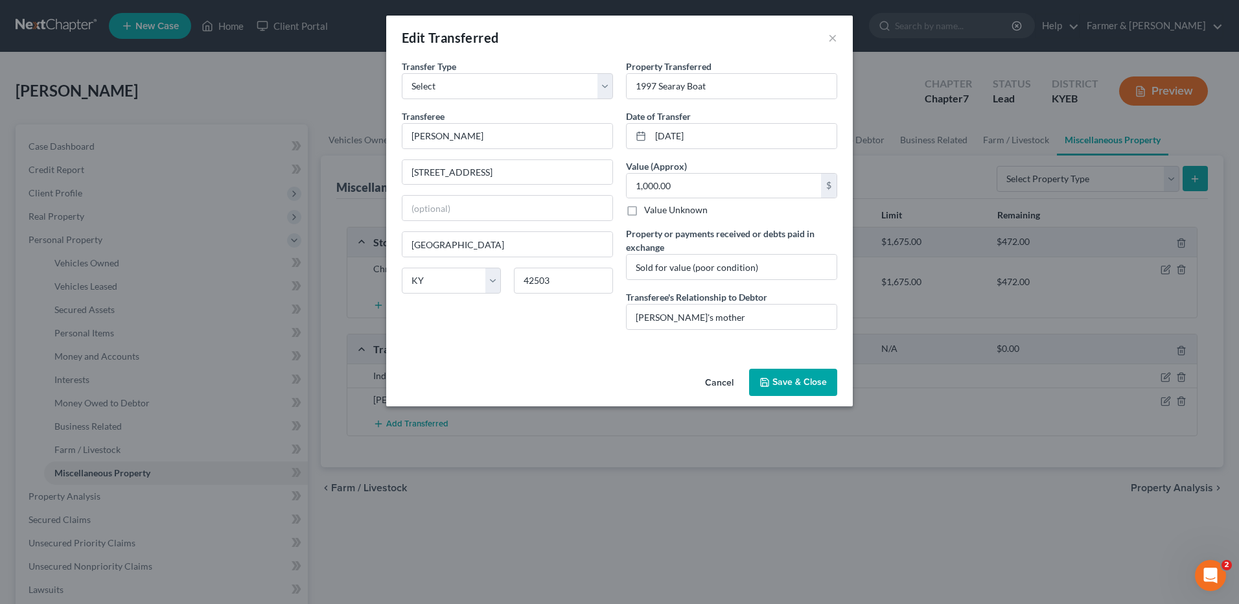
click at [721, 378] on button "Cancel" at bounding box center [719, 383] width 49 height 26
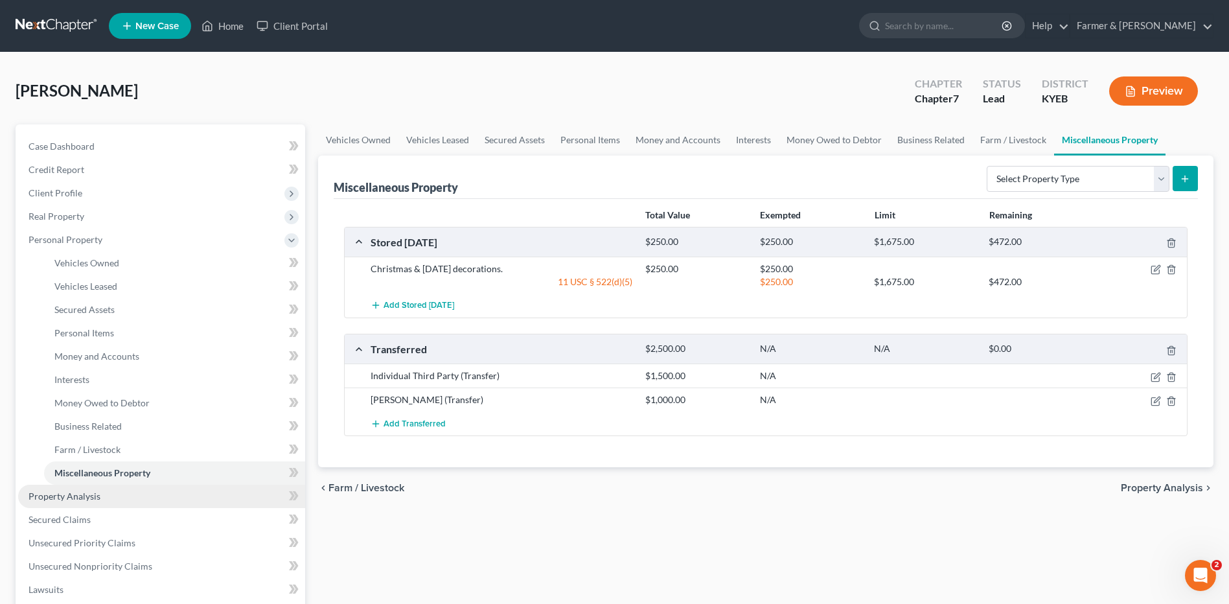
click at [113, 502] on link "Property Analysis" at bounding box center [161, 496] width 287 height 23
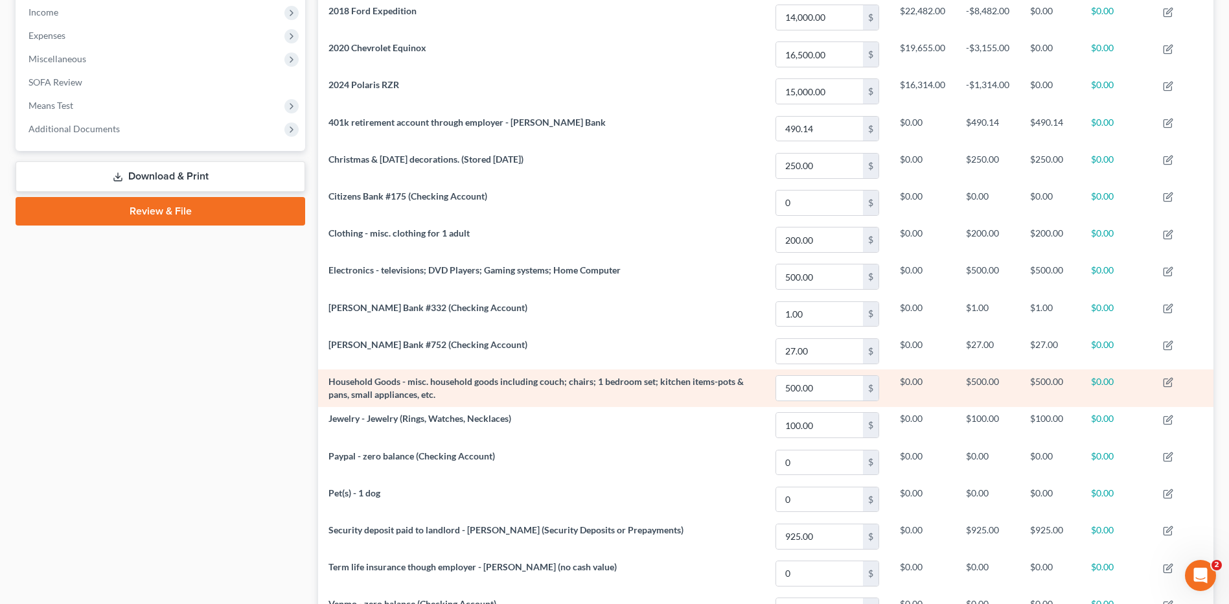
scroll to position [437, 0]
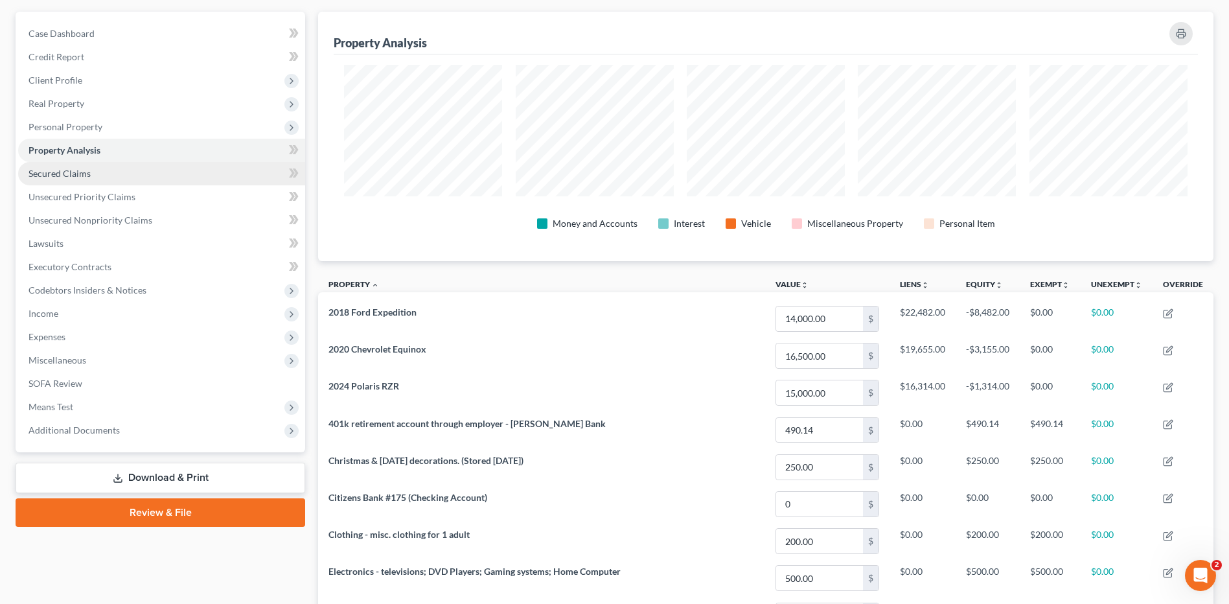
click at [137, 176] on link "Secured Claims" at bounding box center [161, 173] width 287 height 23
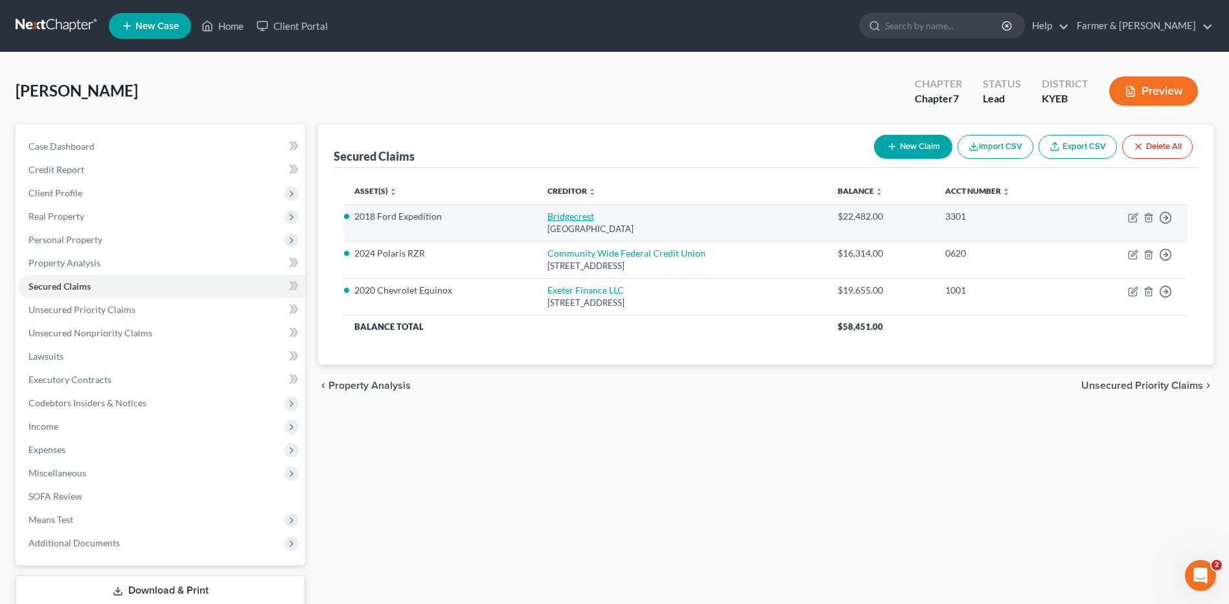
click at [560, 216] on link "Bridgecrest" at bounding box center [570, 216] width 47 height 11
select select "3"
select select "0"
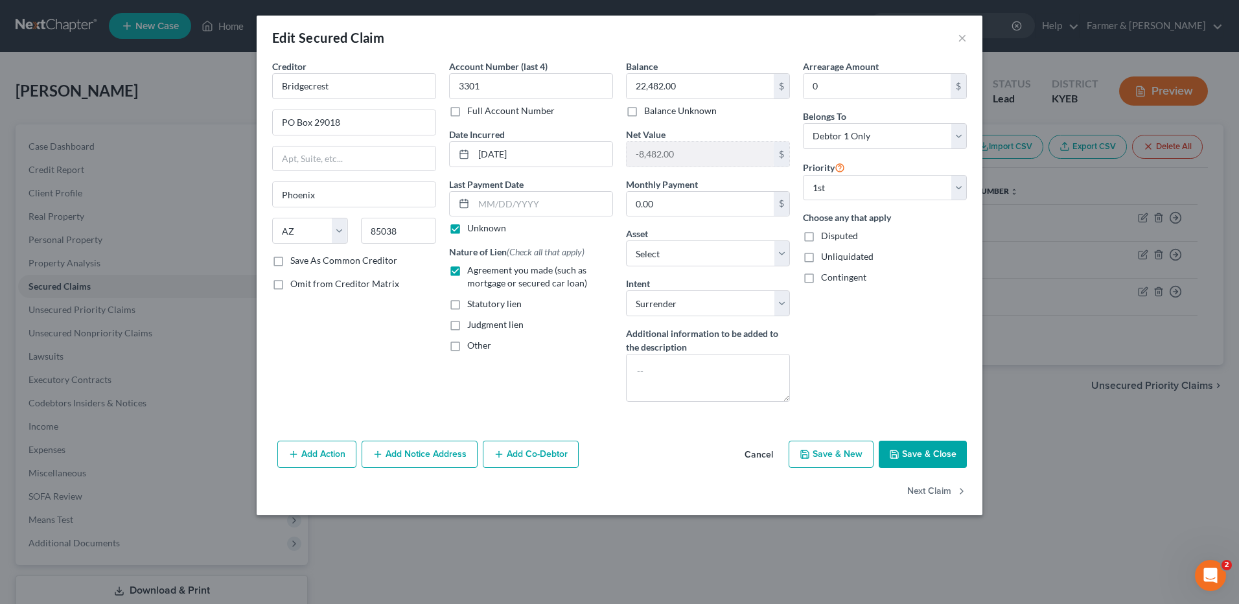
click at [914, 457] on button "Save & Close" at bounding box center [923, 454] width 88 height 27
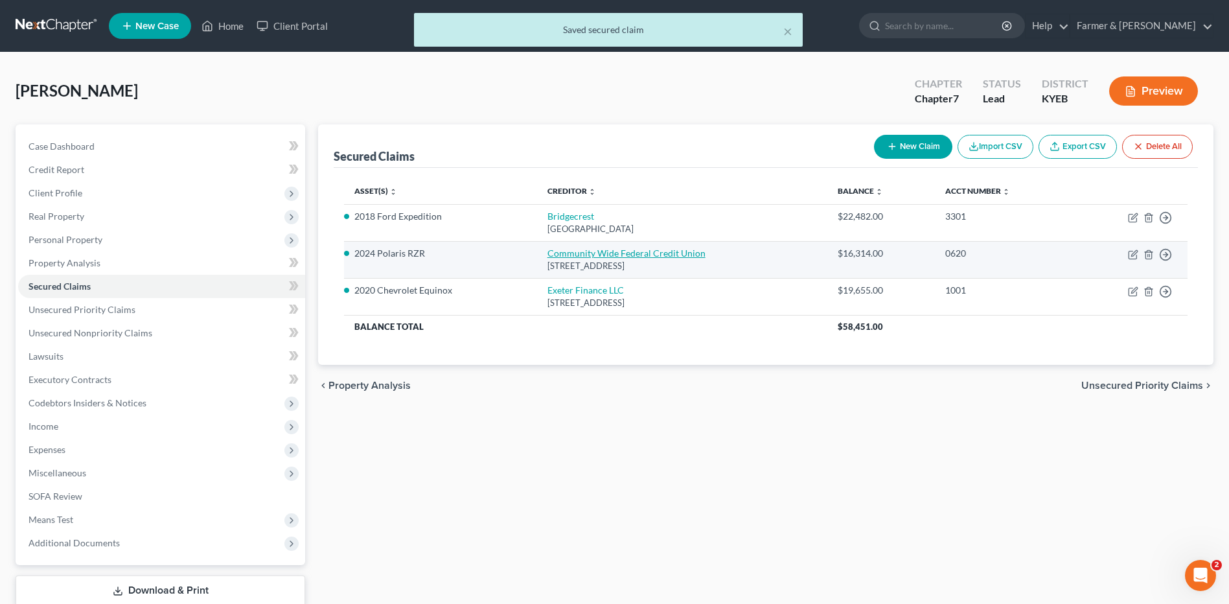
click at [637, 256] on link "Community Wide Federal Credit Union" at bounding box center [626, 252] width 158 height 11
select select "15"
select select "0"
select select "2"
select select "3"
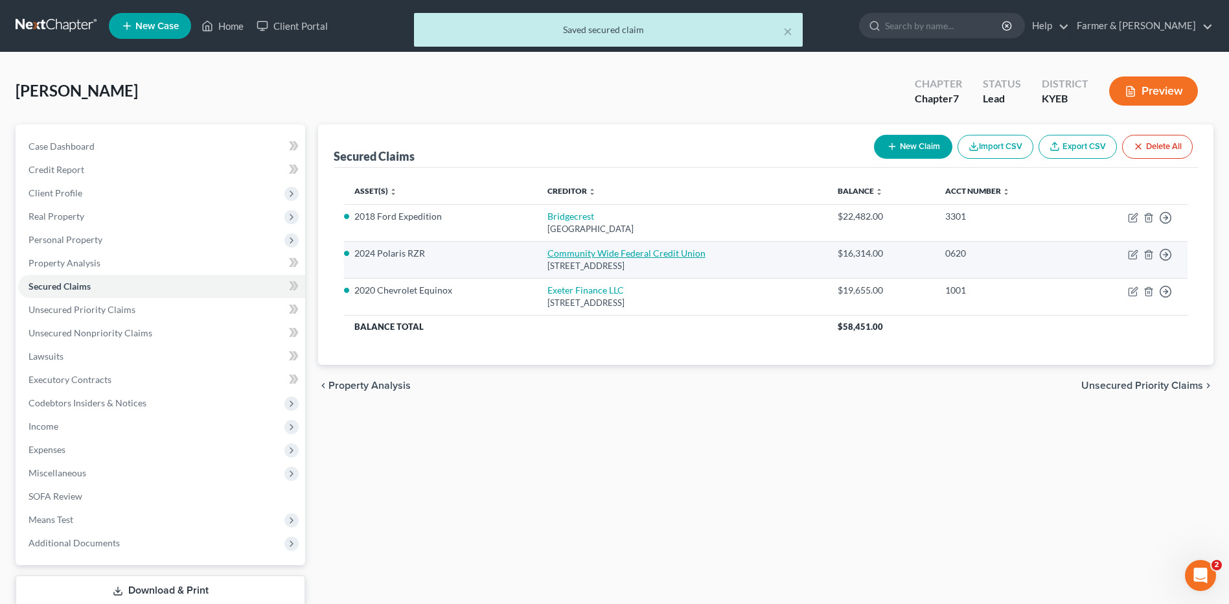
select select "0"
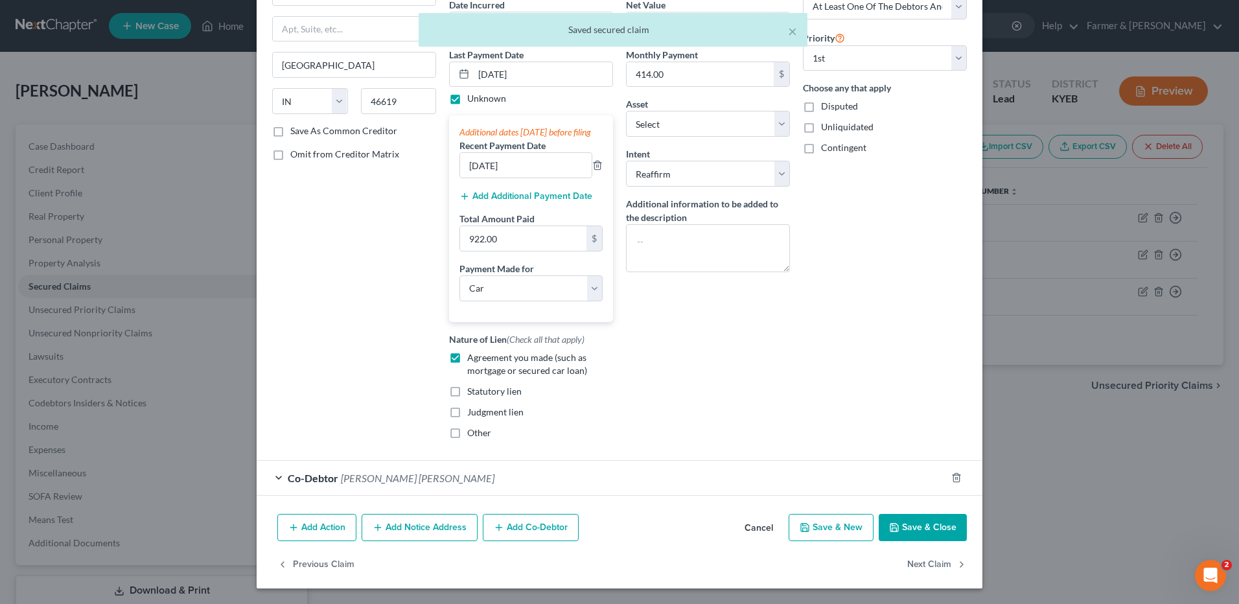
scroll to position [143, 0]
drag, startPoint x: 908, startPoint y: 528, endPoint x: 826, endPoint y: 492, distance: 89.9
click at [908, 528] on button "Save & Close" at bounding box center [923, 527] width 88 height 27
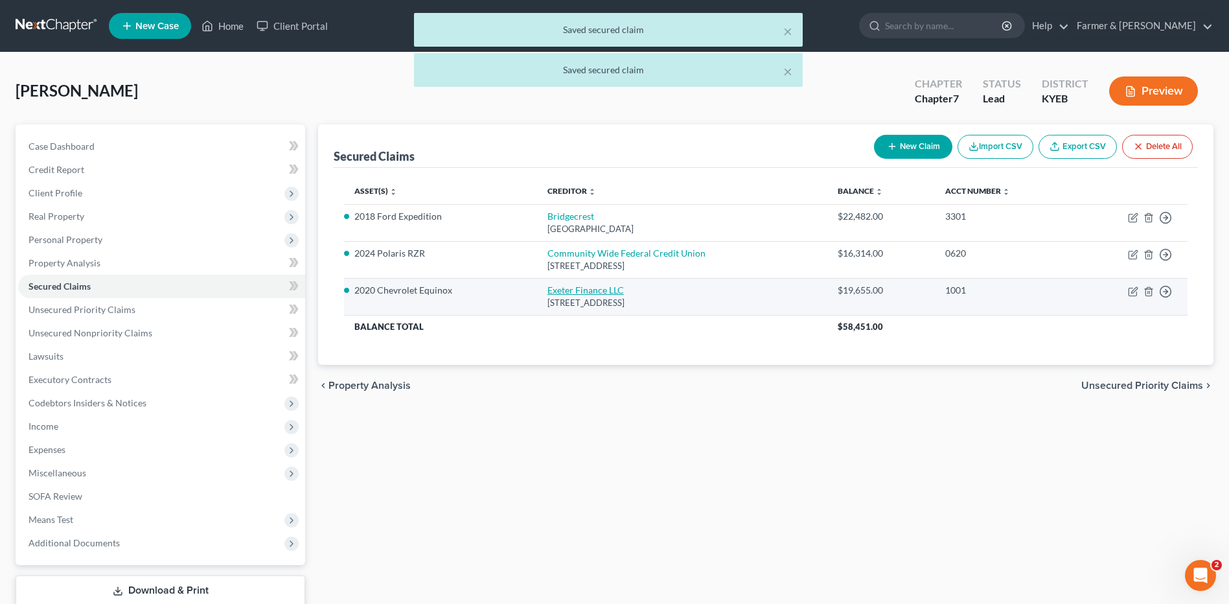
click at [603, 292] on link "Exeter Finance LLC" at bounding box center [585, 289] width 76 height 11
select select "36"
select select "0"
select select "2"
select select "3"
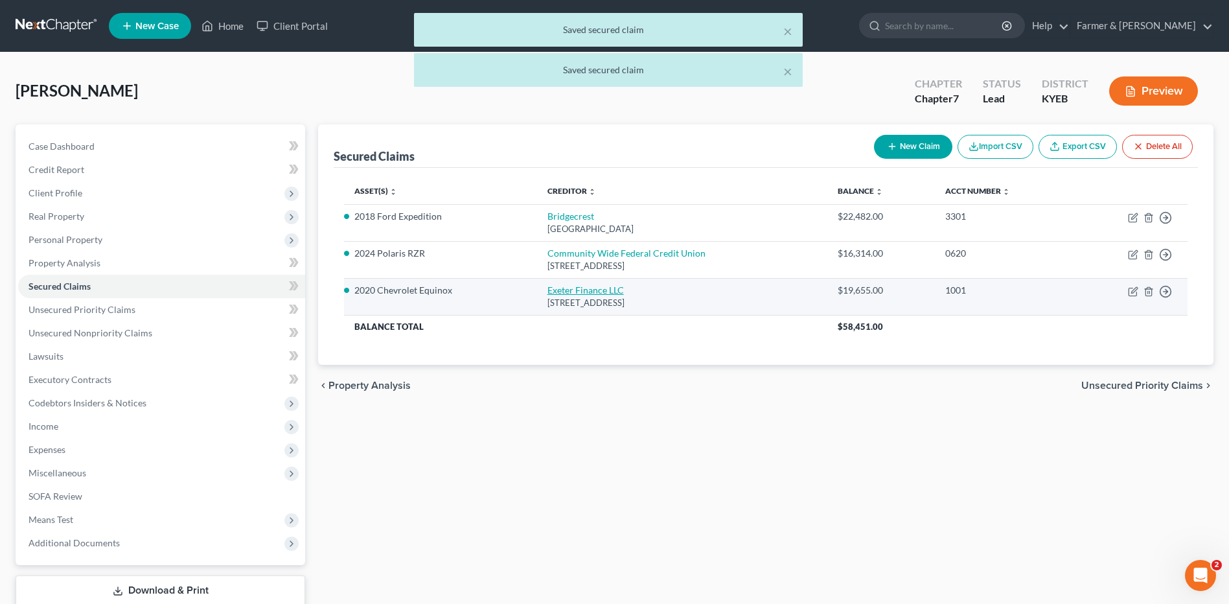
select select "0"
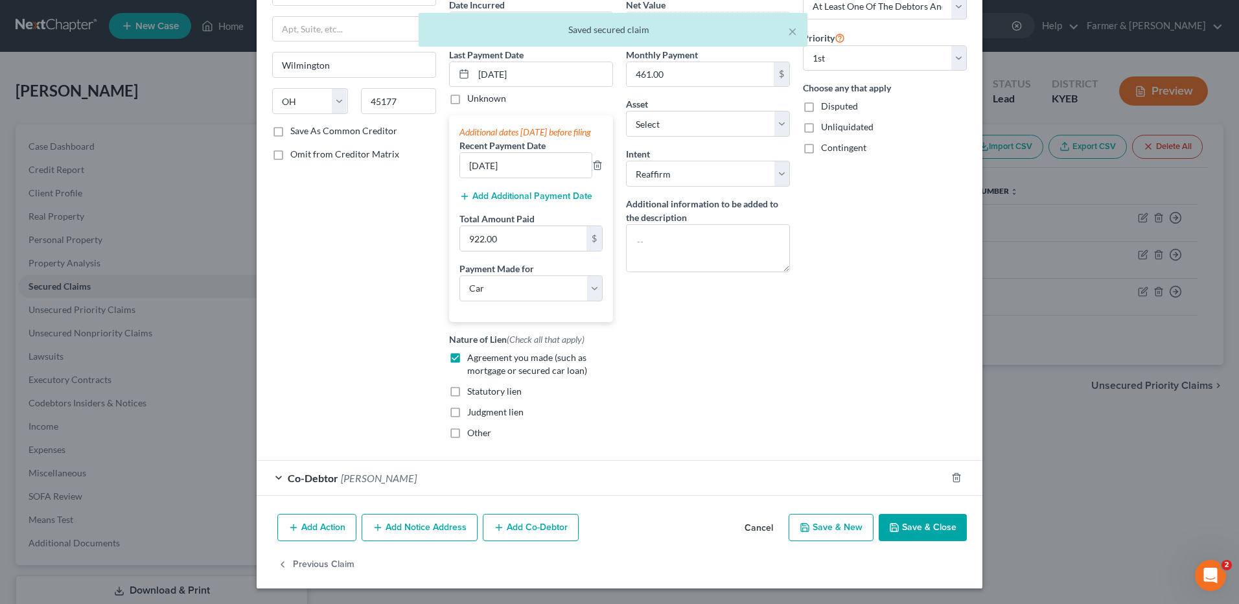
click at [921, 529] on button "Save & Close" at bounding box center [923, 527] width 88 height 27
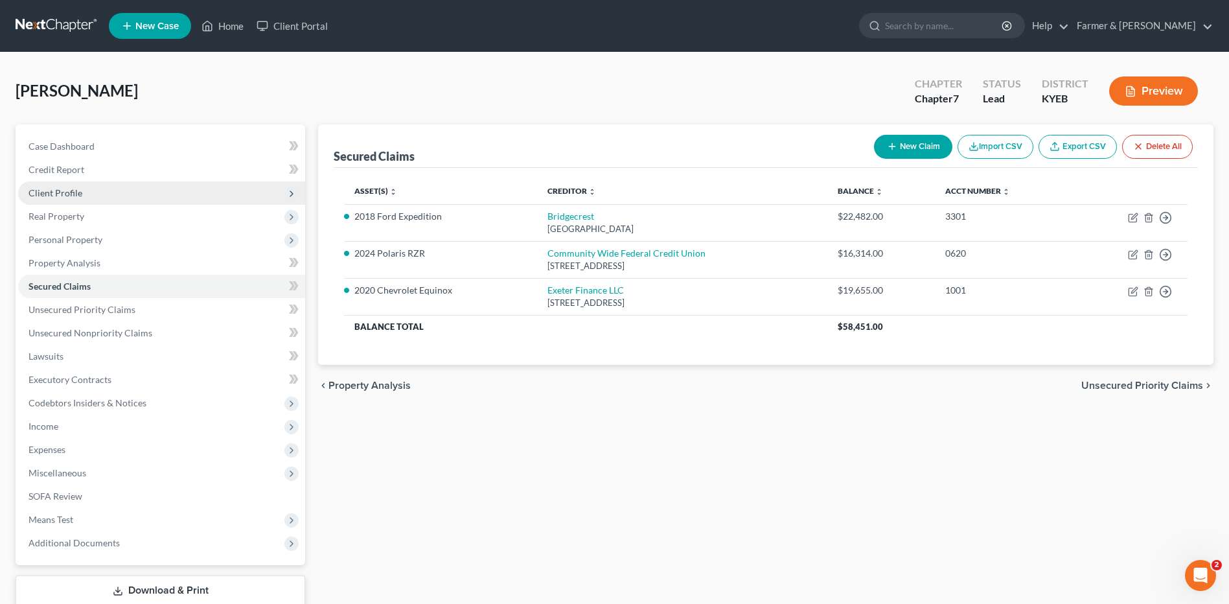
click at [129, 194] on span "Client Profile" at bounding box center [161, 192] width 287 height 23
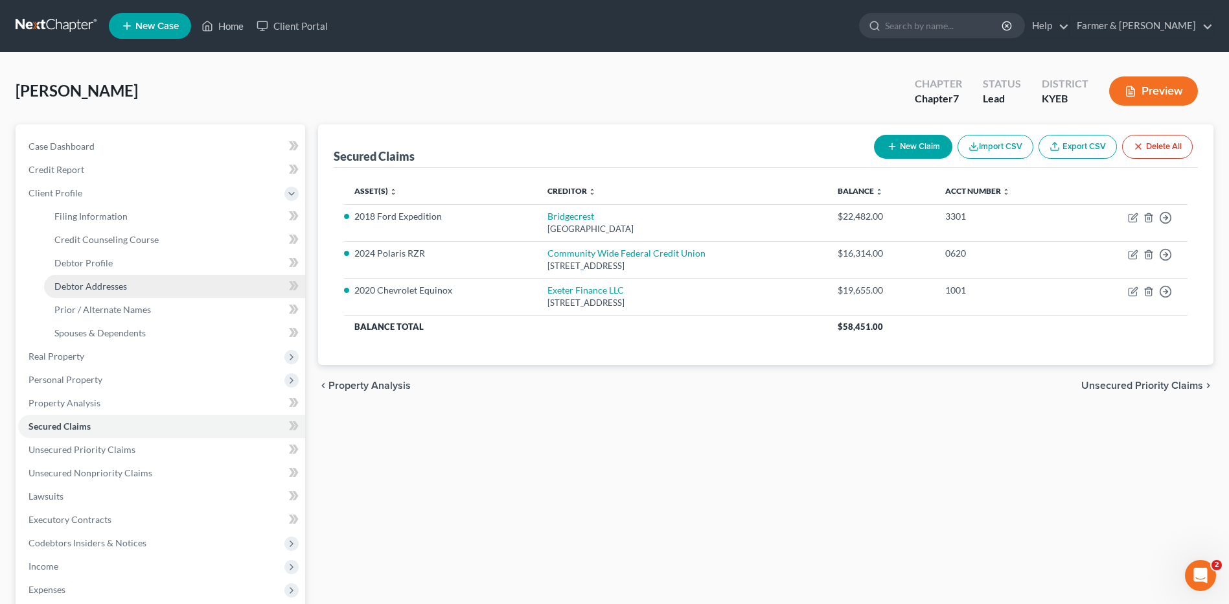
click at [124, 293] on link "Debtor Addresses" at bounding box center [174, 286] width 261 height 23
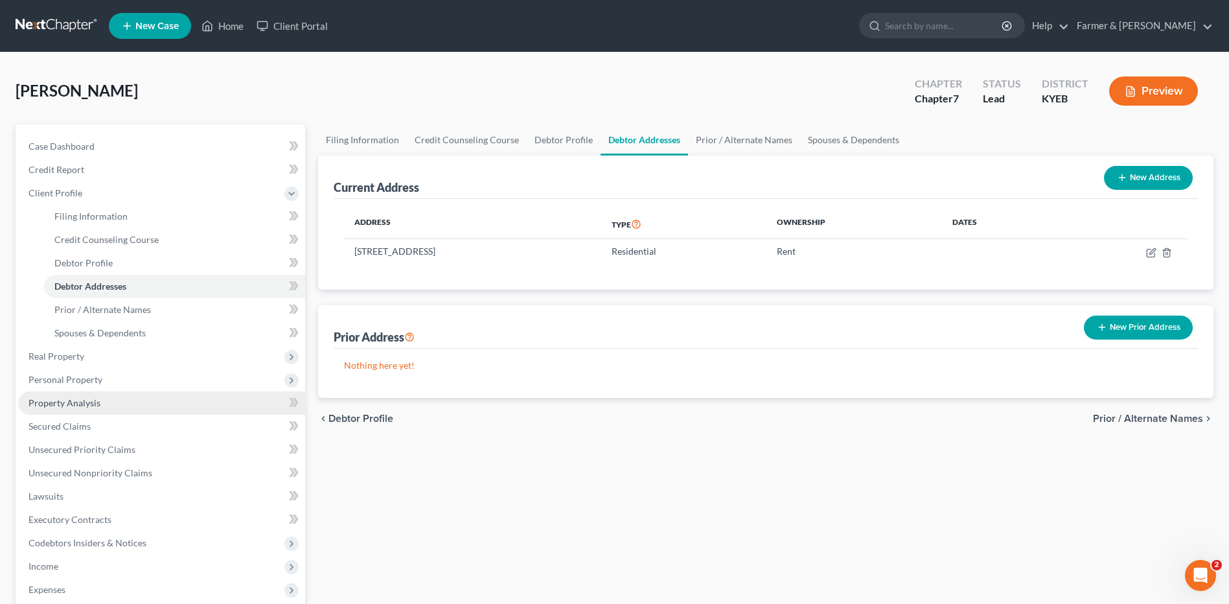
click at [104, 400] on link "Property Analysis" at bounding box center [161, 402] width 287 height 23
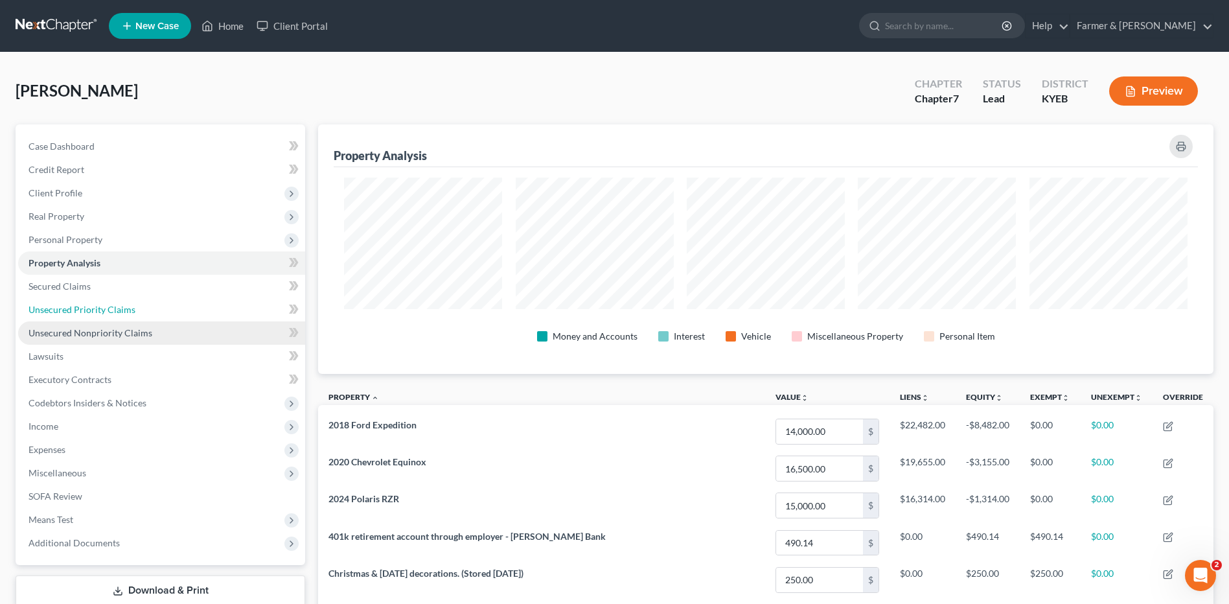
click at [93, 306] on span "Unsecured Priority Claims" at bounding box center [82, 309] width 107 height 11
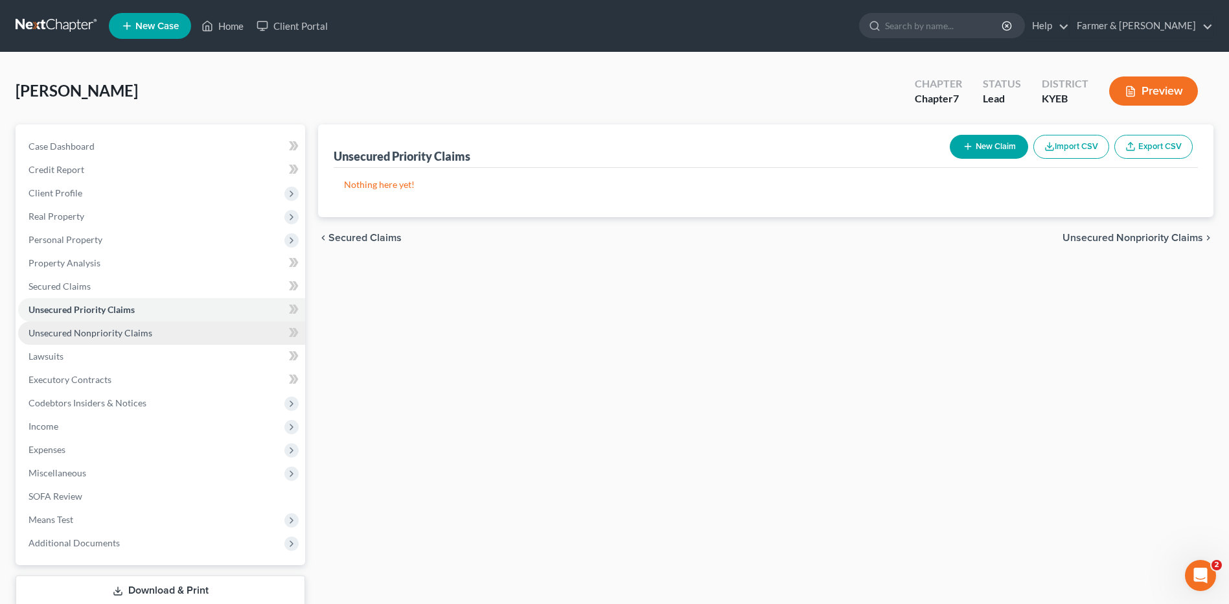
click at [95, 329] on span "Unsecured Nonpriority Claims" at bounding box center [91, 332] width 124 height 11
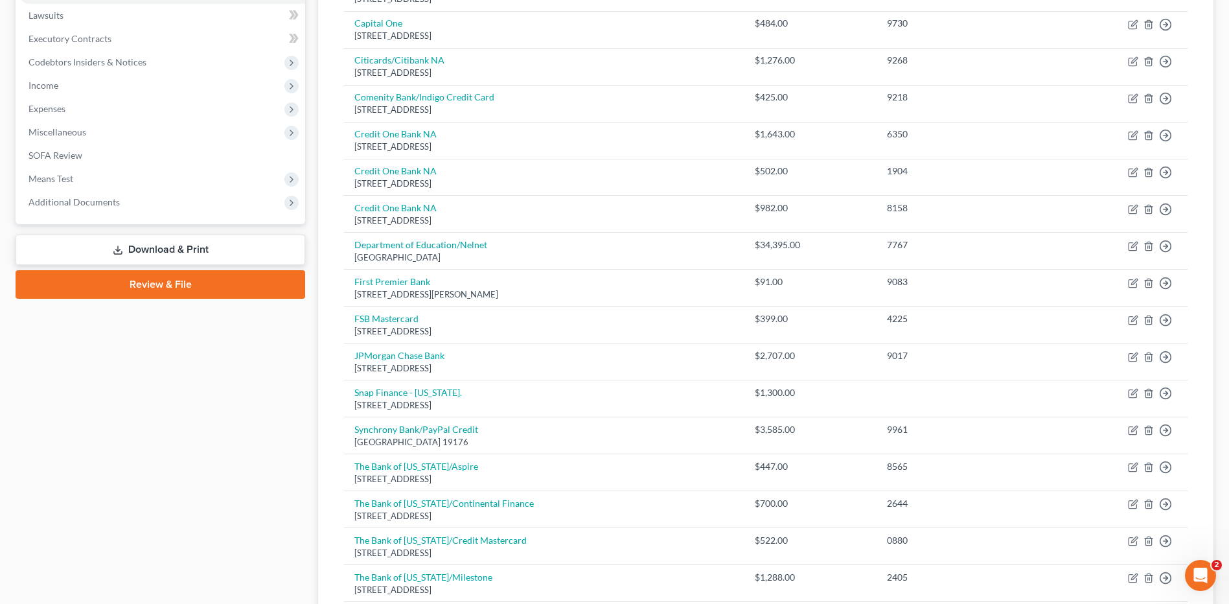
scroll to position [136, 0]
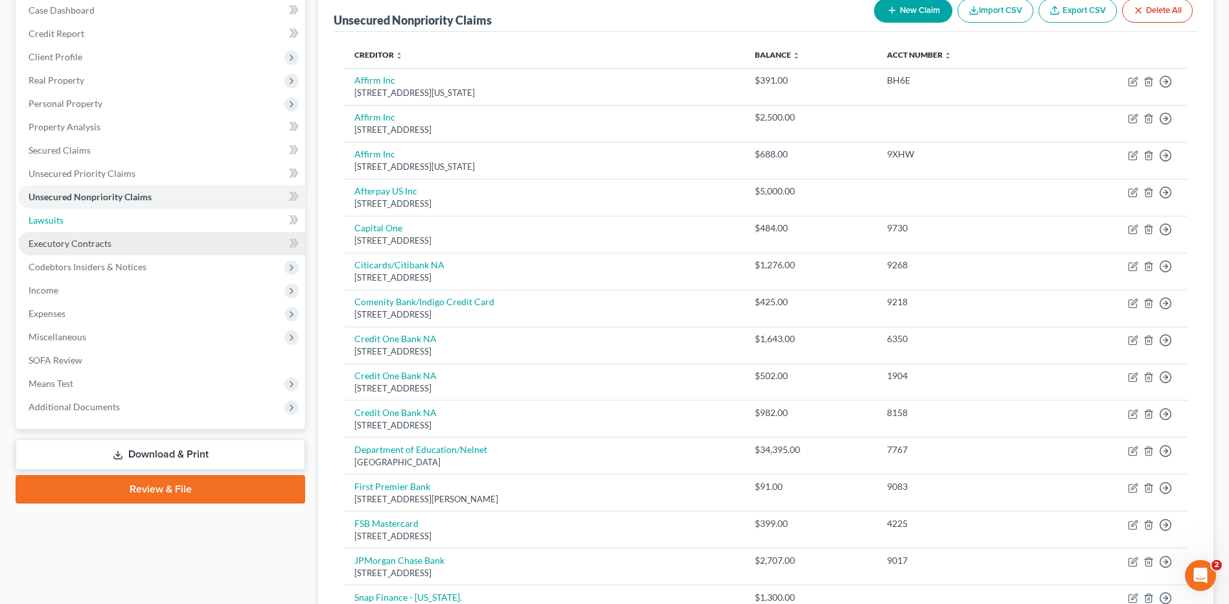
click at [130, 225] on link "Lawsuits" at bounding box center [161, 220] width 287 height 23
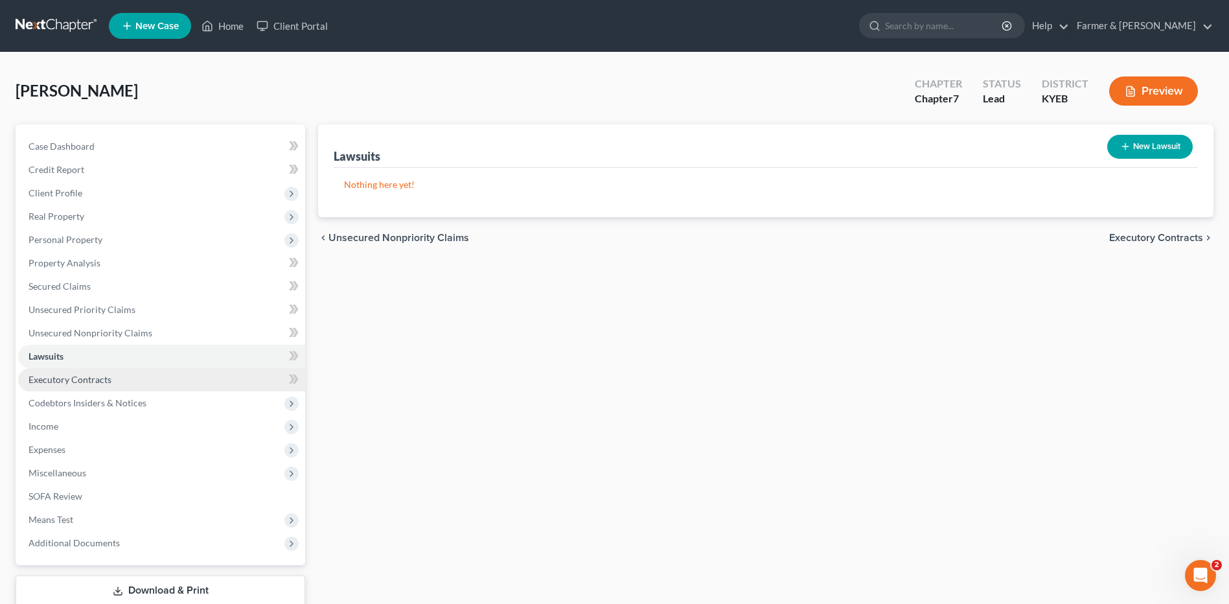
click at [123, 375] on link "Executory Contracts" at bounding box center [161, 379] width 287 height 23
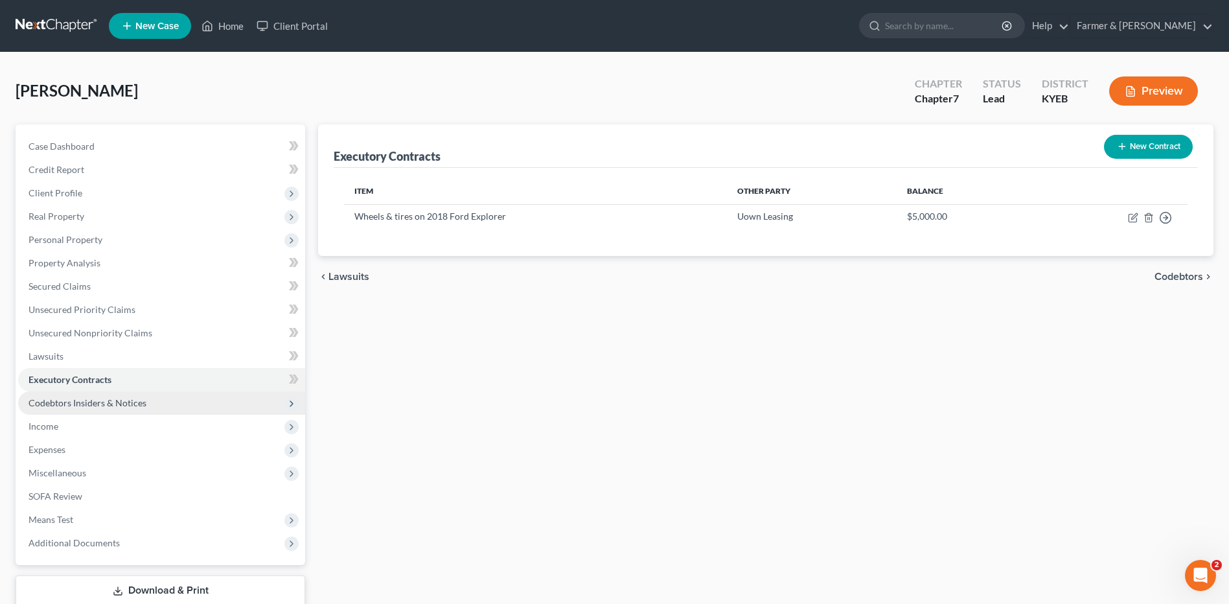
click at [121, 402] on span "Codebtors Insiders & Notices" at bounding box center [88, 402] width 118 height 11
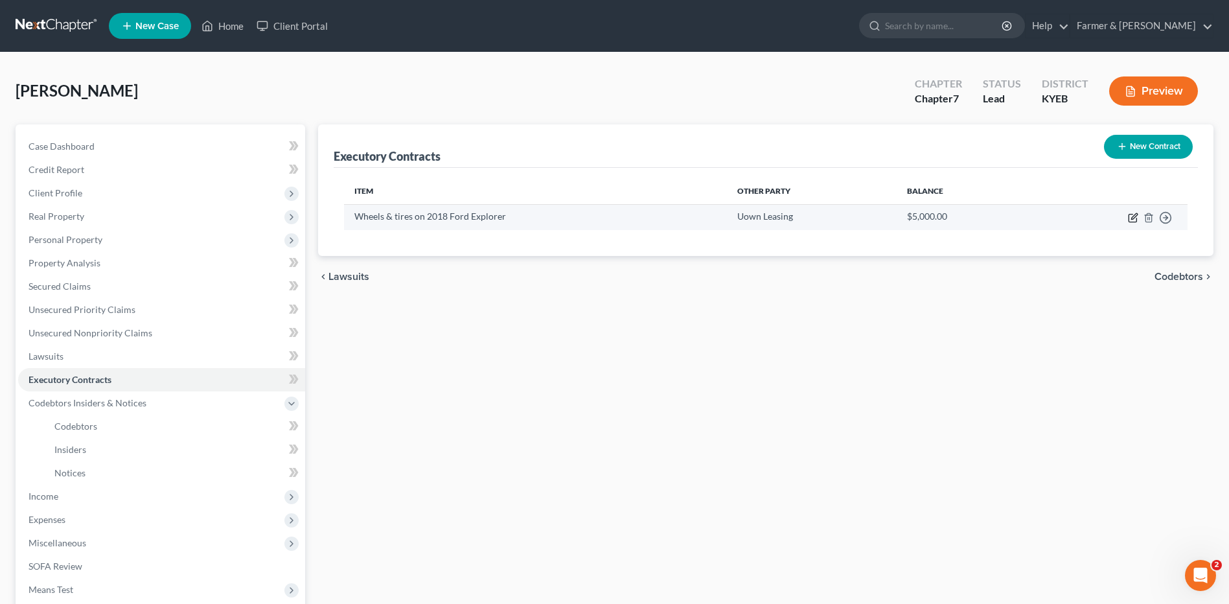
click at [1134, 219] on icon "button" at bounding box center [1133, 217] width 10 height 10
select select "3"
select select "9"
select select "0"
select select "2"
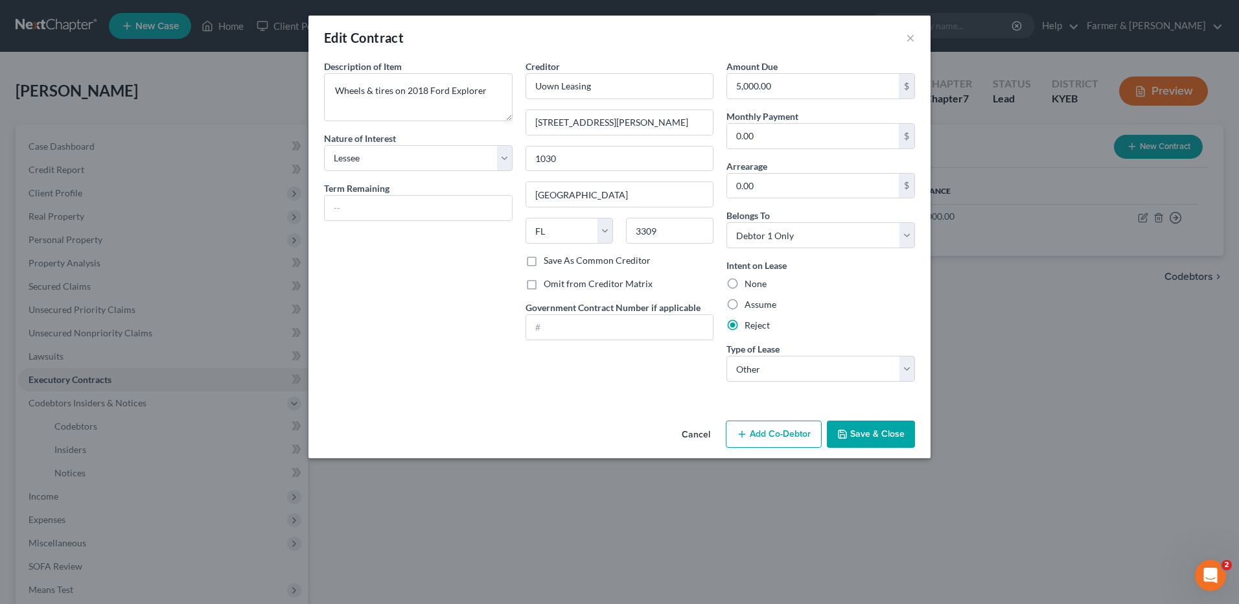
click at [694, 433] on button "Cancel" at bounding box center [695, 435] width 49 height 26
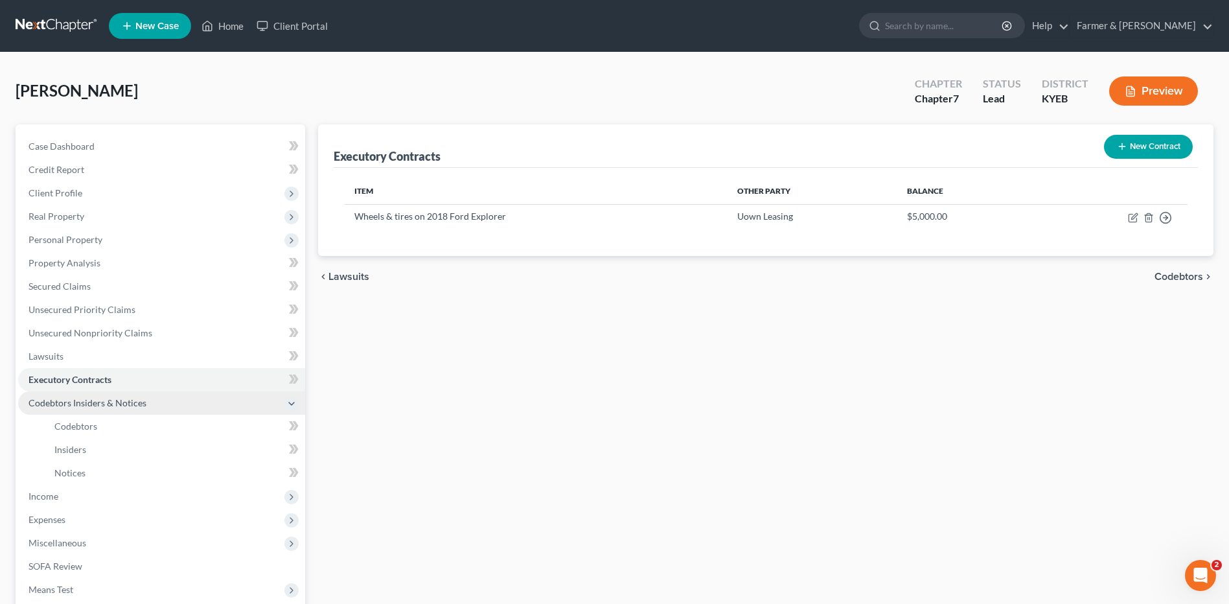
click at [144, 404] on span "Codebtors Insiders & Notices" at bounding box center [88, 402] width 118 height 11
click at [115, 408] on span "Codebtors Insiders & Notices" at bounding box center [161, 402] width 287 height 23
click at [110, 431] on link "Codebtors" at bounding box center [174, 426] width 261 height 23
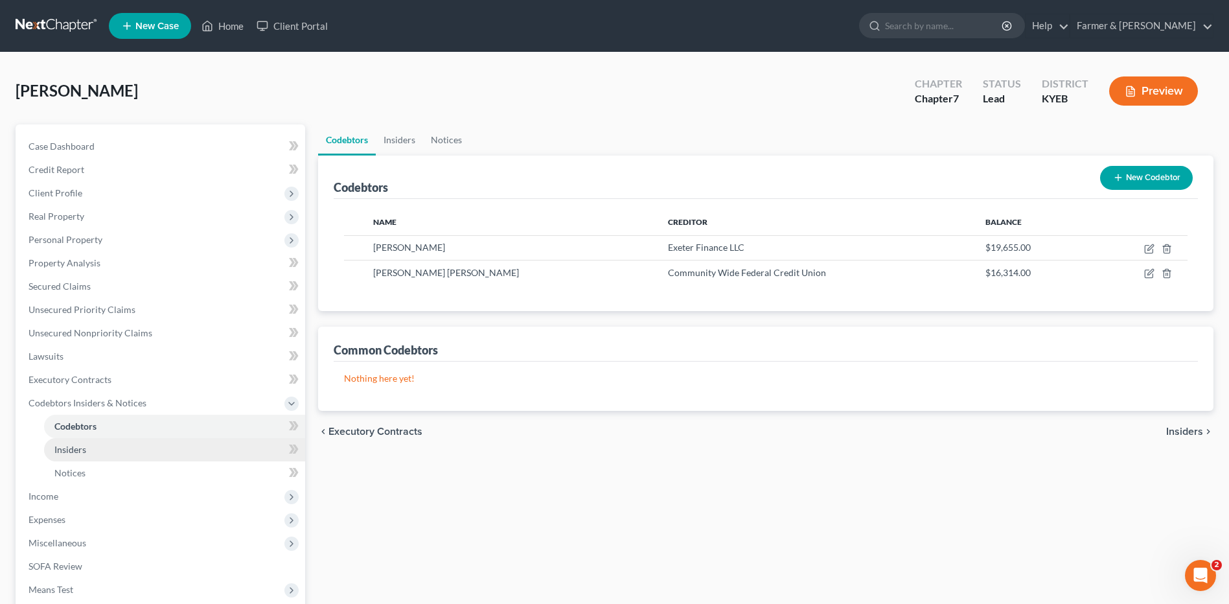
click at [104, 452] on link "Insiders" at bounding box center [174, 449] width 261 height 23
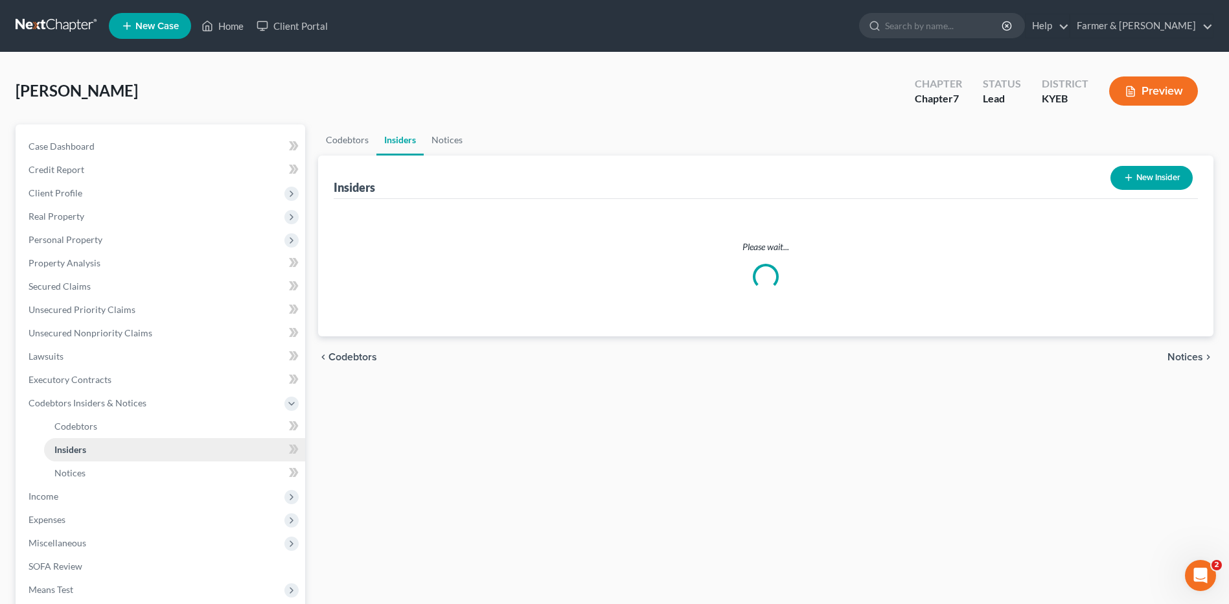
click at [104, 452] on link "Insiders" at bounding box center [174, 449] width 261 height 23
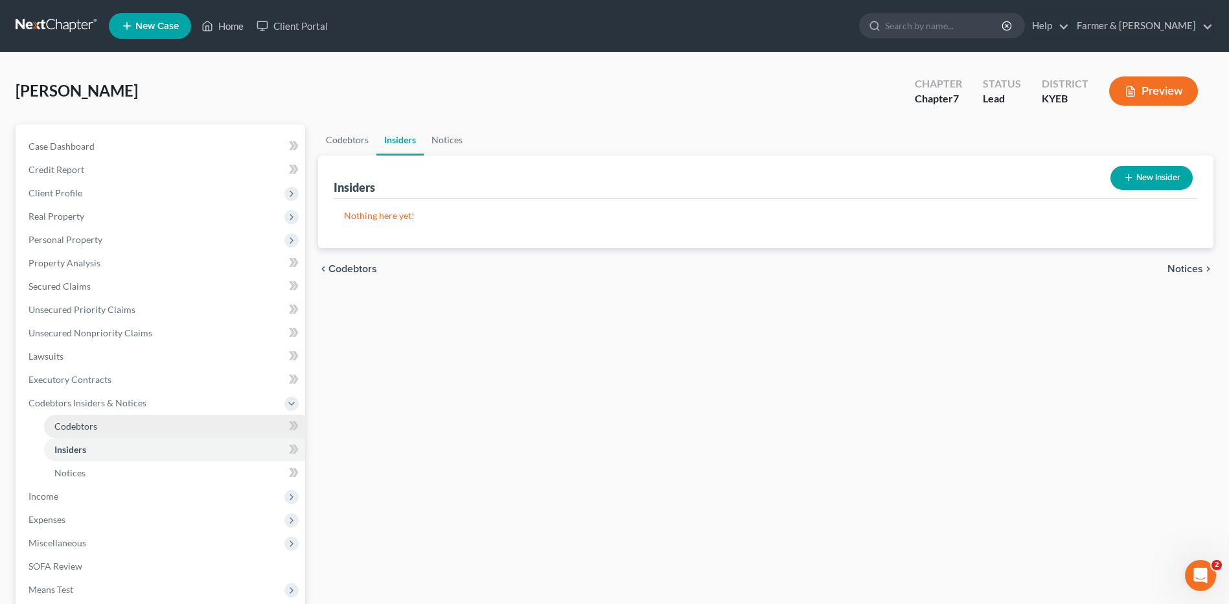
click at [119, 430] on link "Codebtors" at bounding box center [174, 426] width 261 height 23
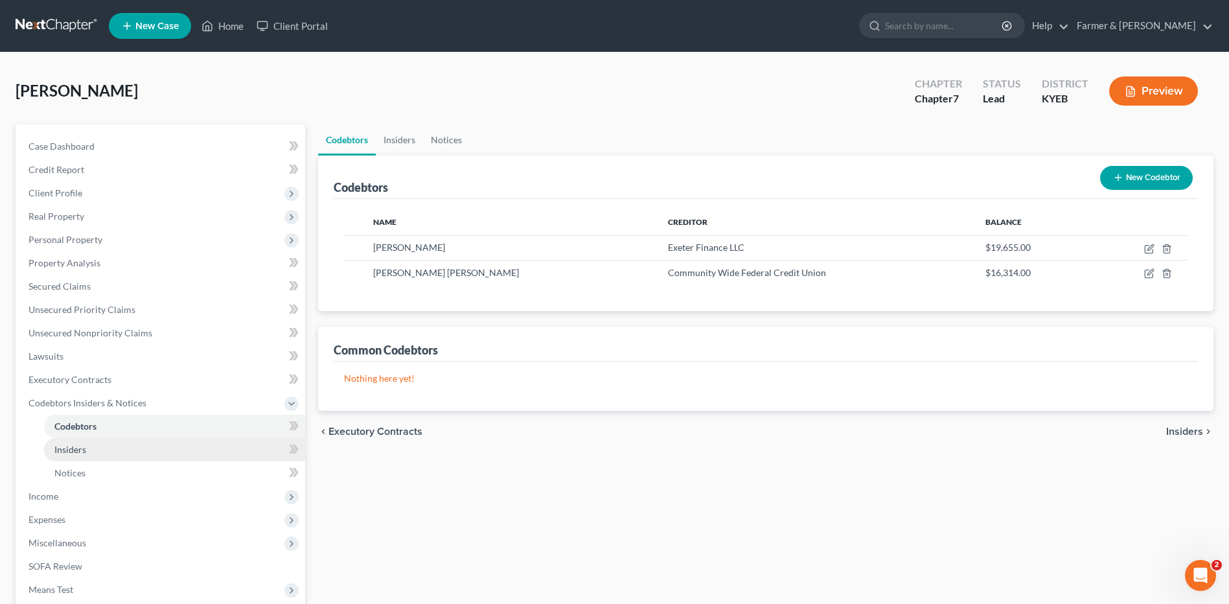
click at [111, 452] on link "Insiders" at bounding box center [174, 449] width 261 height 23
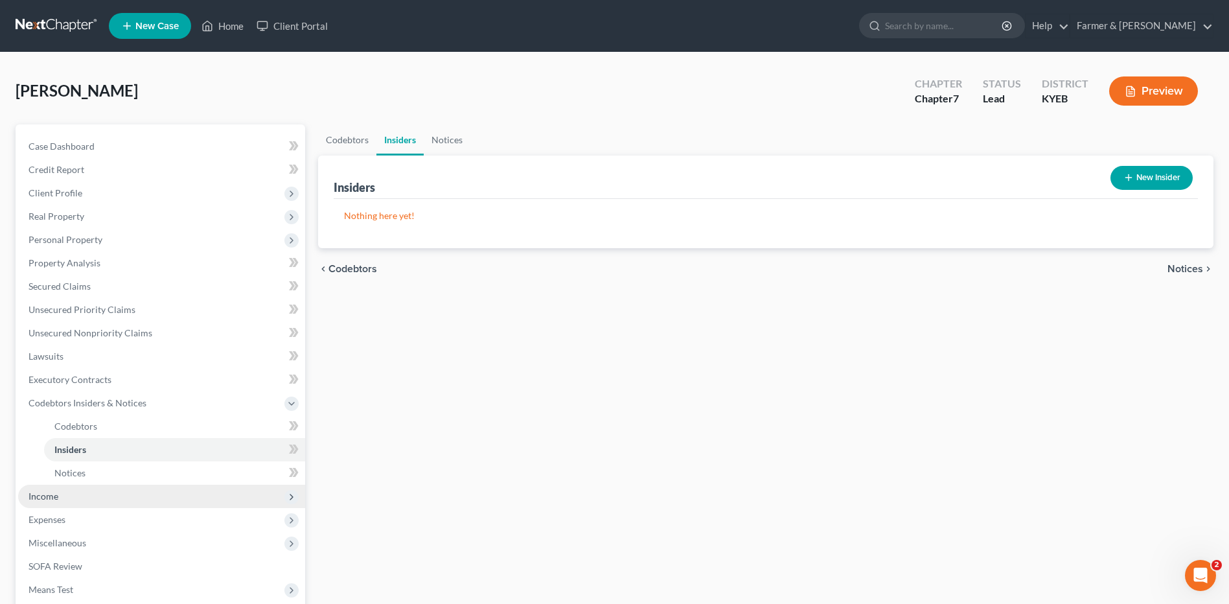
click at [53, 492] on span "Income" at bounding box center [44, 495] width 30 height 11
click at [93, 446] on span "Employment Income" at bounding box center [95, 449] width 83 height 11
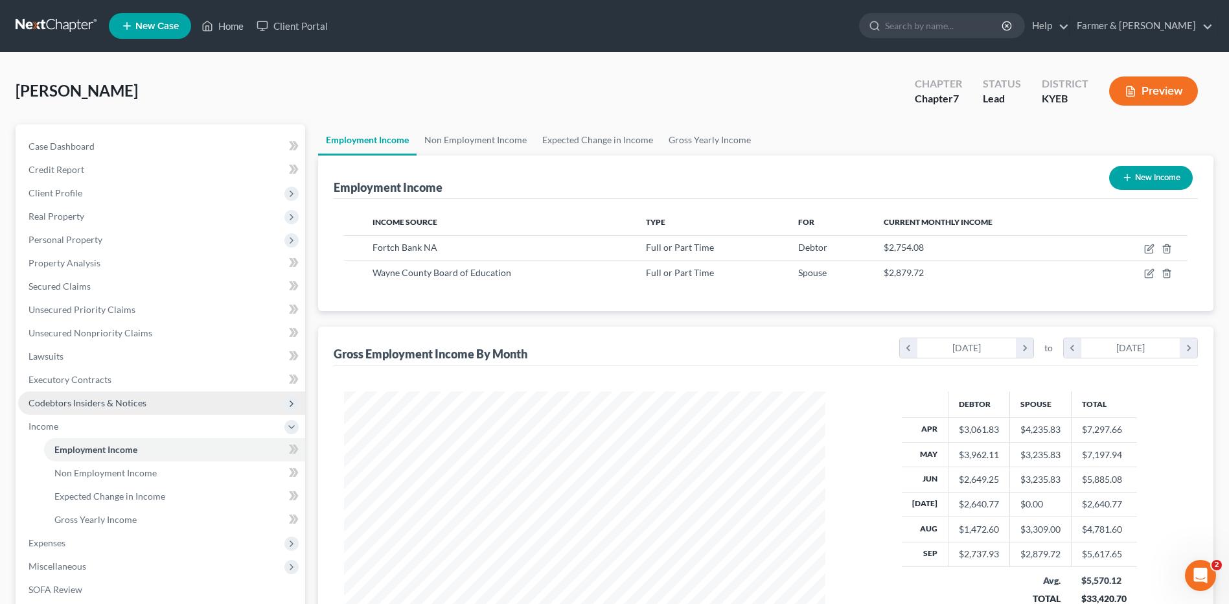
scroll to position [240, 507]
click at [120, 404] on span "Codebtors Insiders & Notices" at bounding box center [88, 402] width 118 height 11
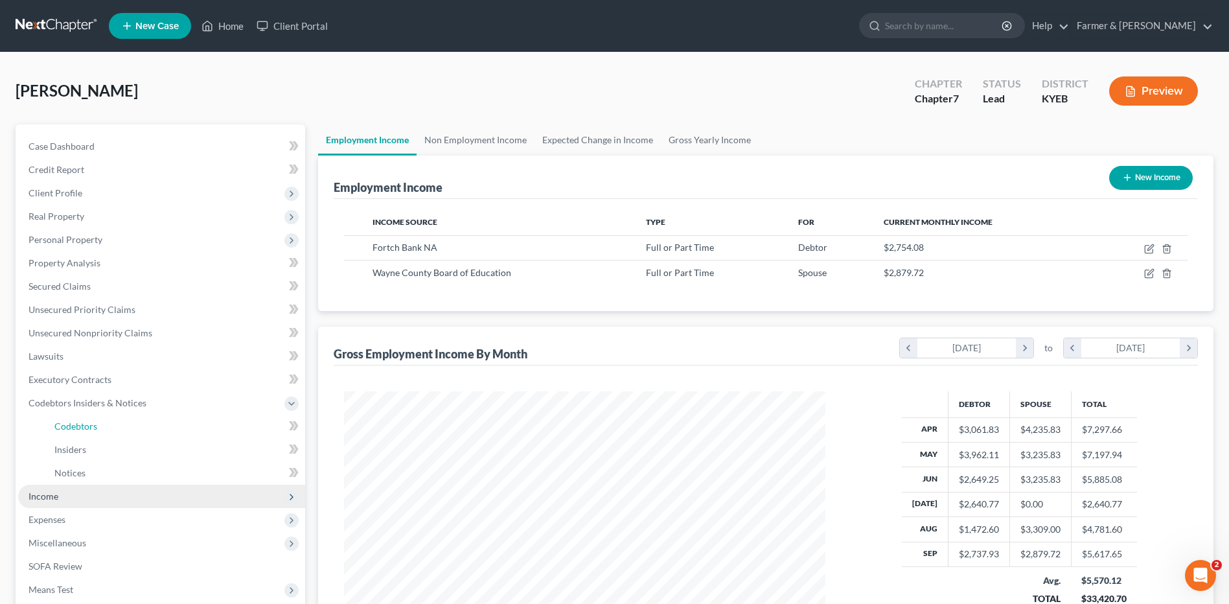
click at [114, 419] on link "Codebtors" at bounding box center [174, 426] width 261 height 23
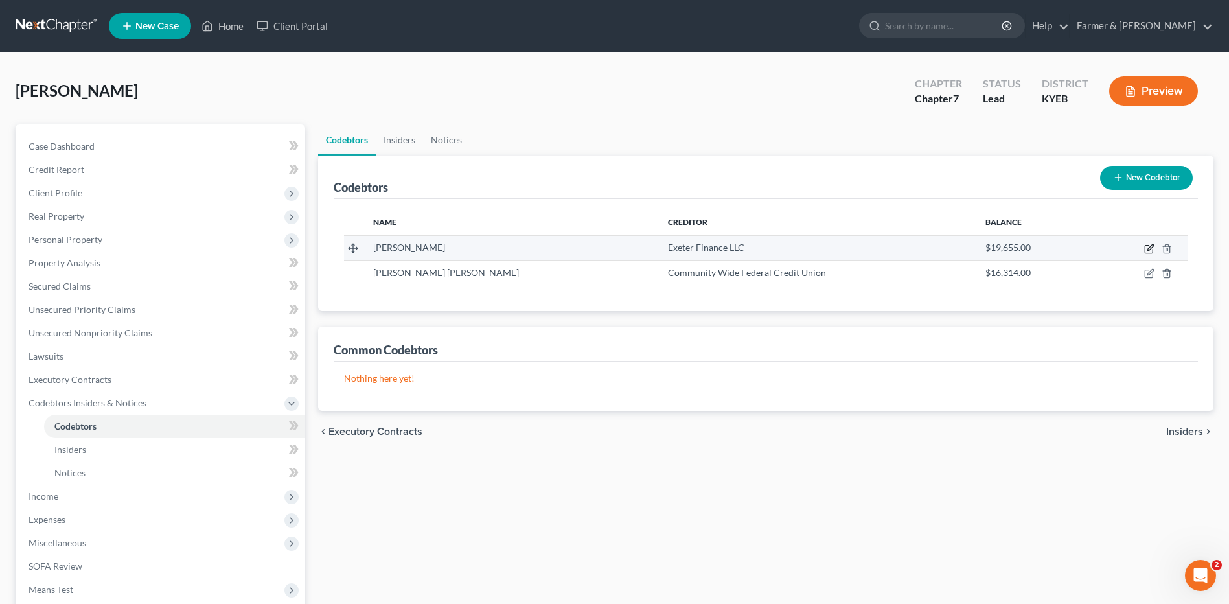
click at [1148, 250] on icon "button" at bounding box center [1150, 247] width 6 height 6
select select "18"
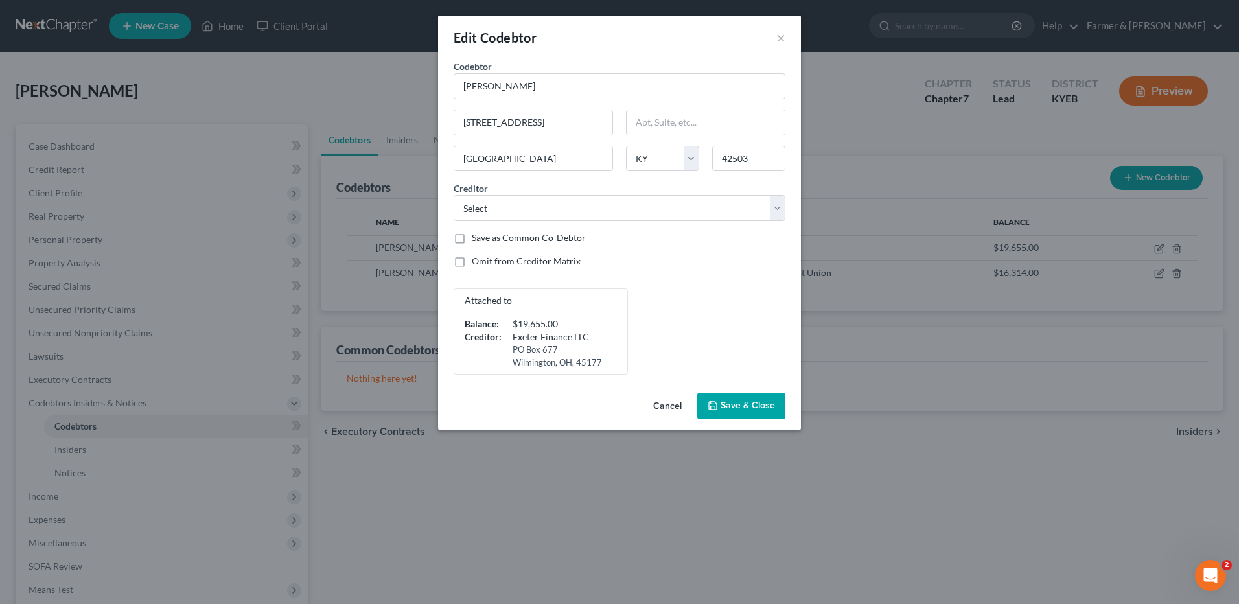
drag, startPoint x: 668, startPoint y: 403, endPoint x: 1034, endPoint y: 303, distance: 379.6
click at [668, 403] on button "Cancel" at bounding box center [667, 407] width 49 height 26
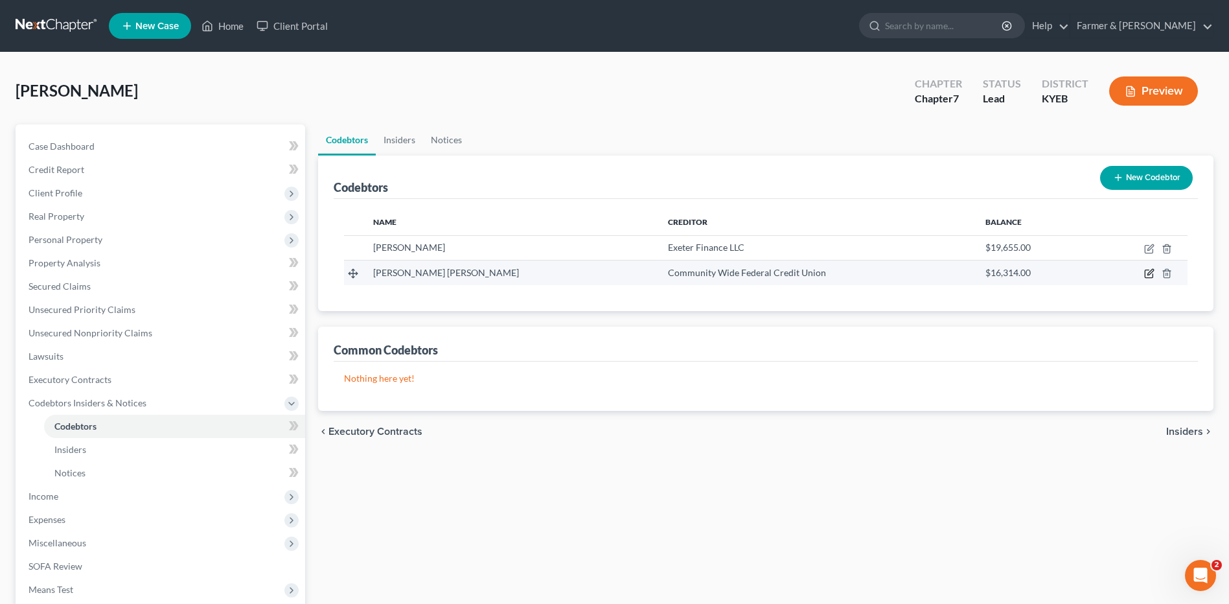
click at [1151, 274] on icon "button" at bounding box center [1150, 273] width 6 height 6
select select "18"
select select "20"
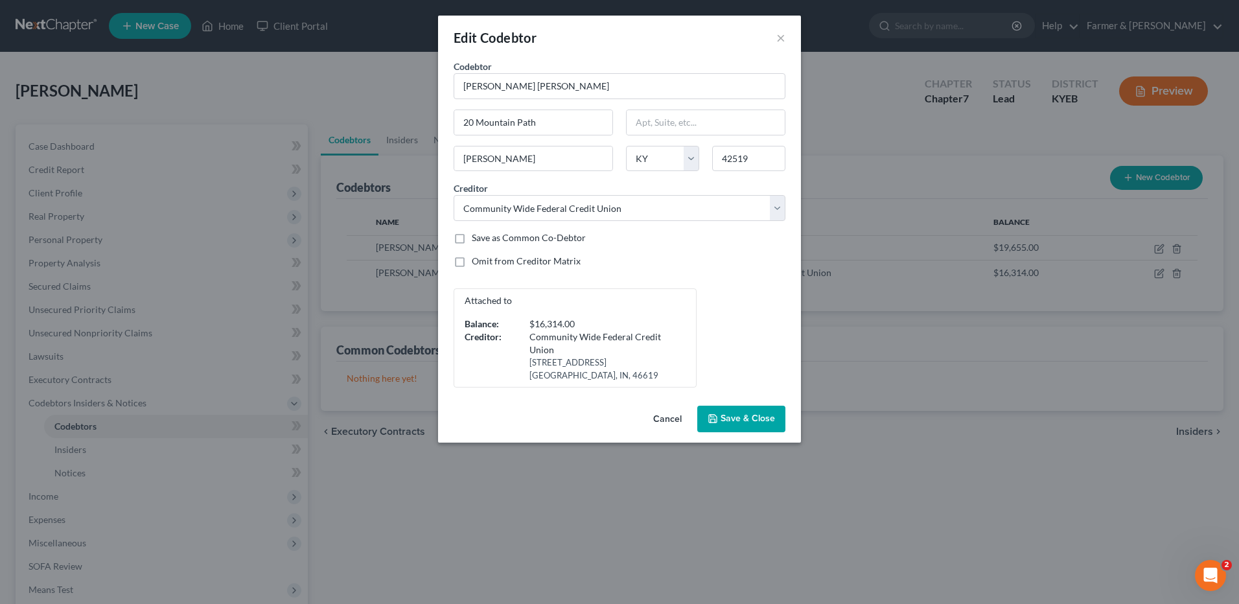
click at [679, 415] on button "Cancel" at bounding box center [667, 420] width 49 height 26
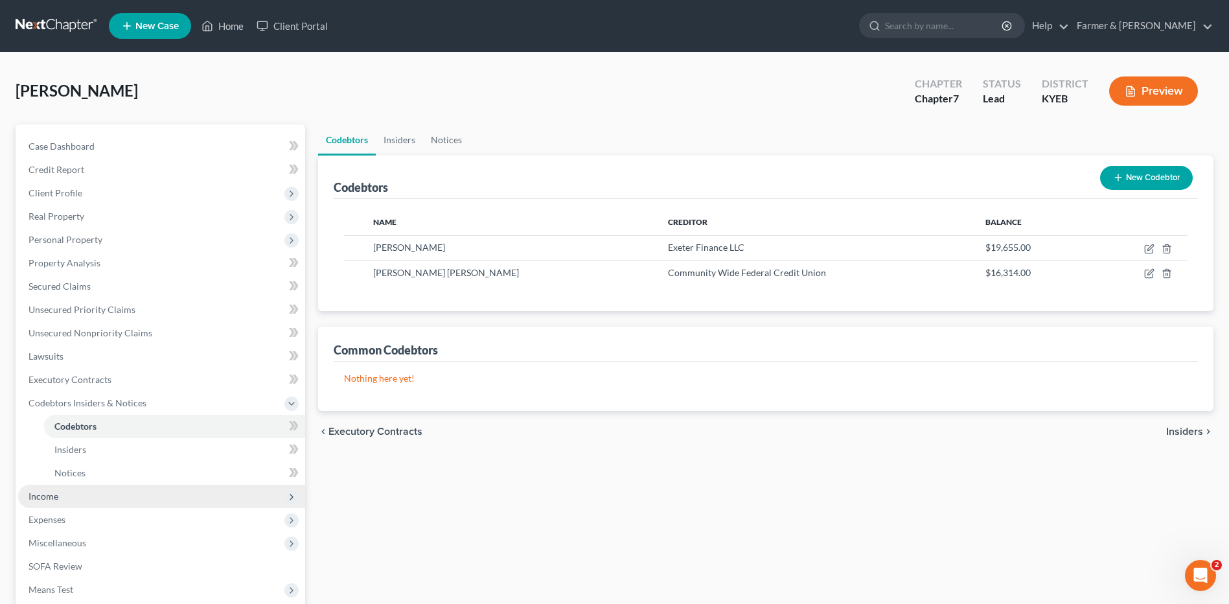
click at [68, 498] on span "Income" at bounding box center [161, 496] width 287 height 23
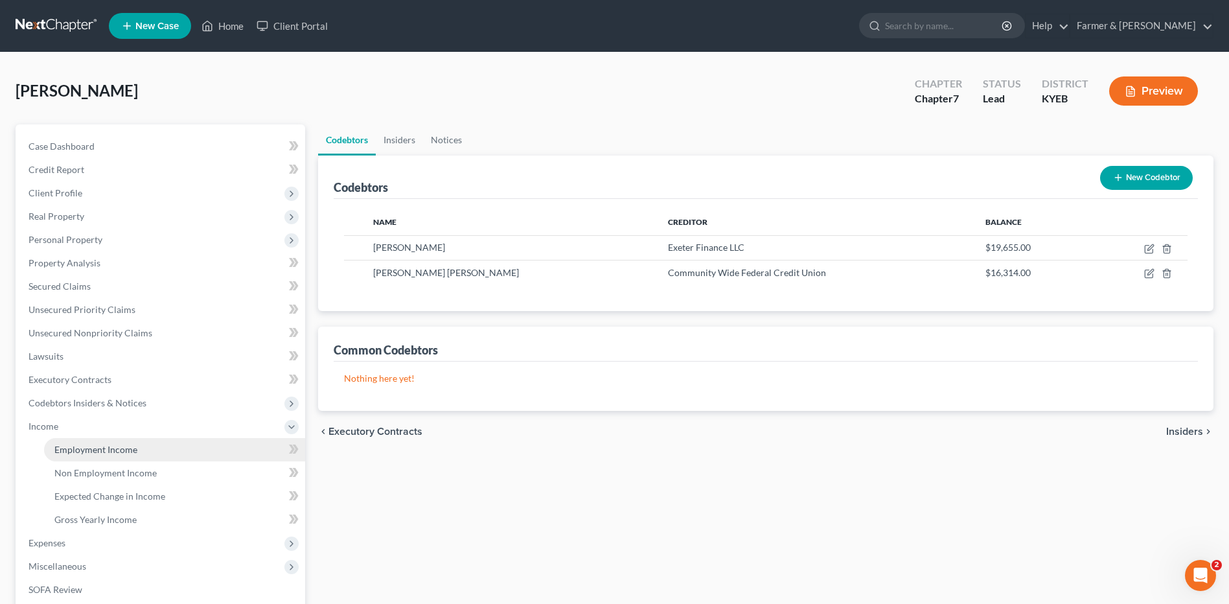
drag, startPoint x: 89, startPoint y: 448, endPoint x: 99, endPoint y: 477, distance: 30.7
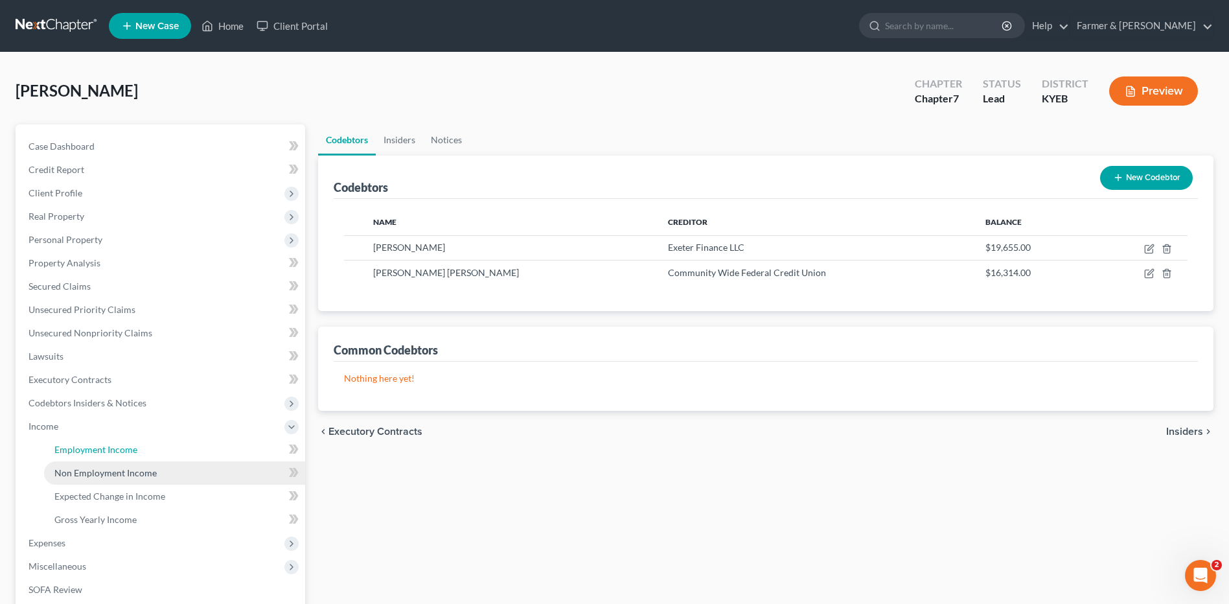
click at [89, 448] on span "Employment Income" at bounding box center [95, 449] width 83 height 11
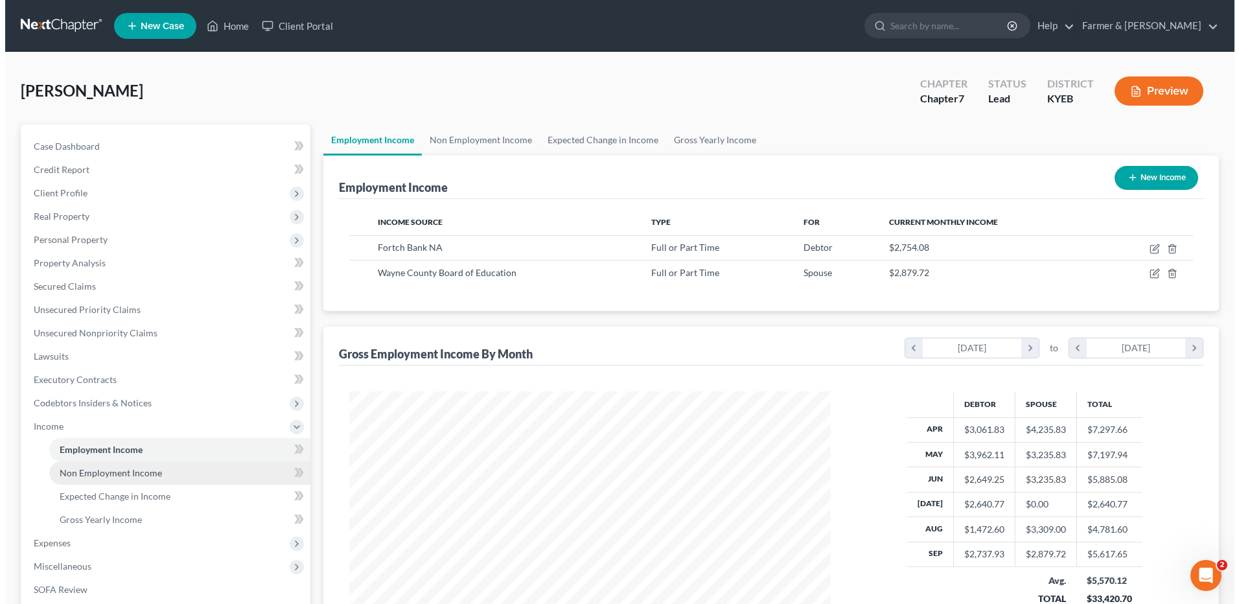
scroll to position [240, 507]
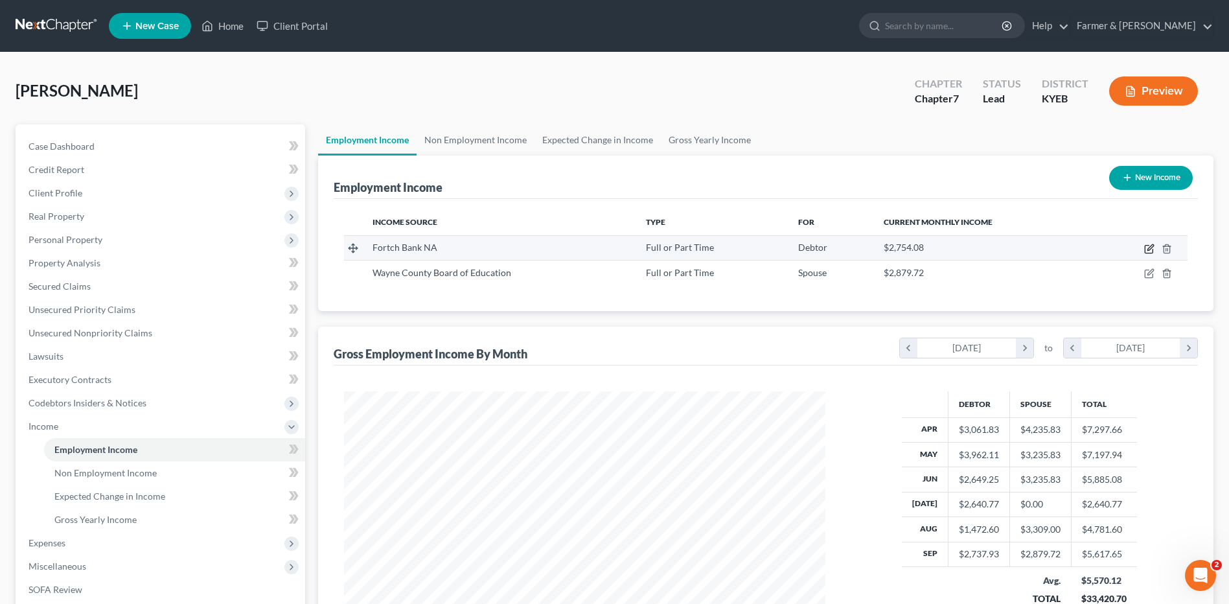
click at [1144, 249] on td at bounding box center [1142, 247] width 92 height 25
click at [1147, 251] on icon "button" at bounding box center [1149, 249] width 10 height 10
select select "0"
select select "18"
select select "2"
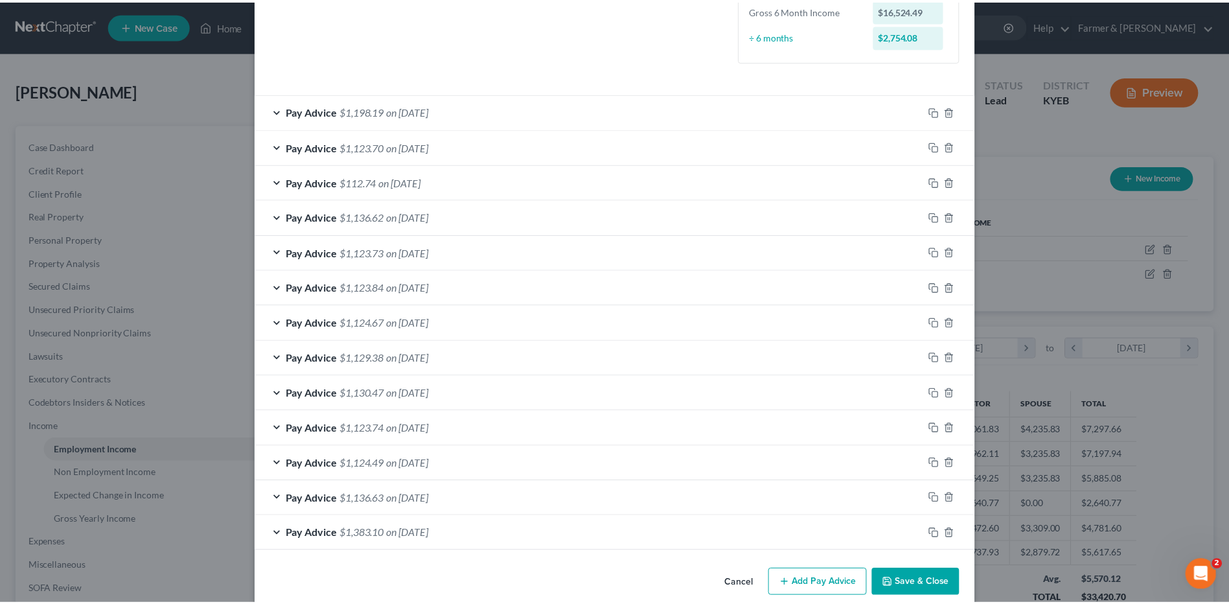
scroll to position [363, 0]
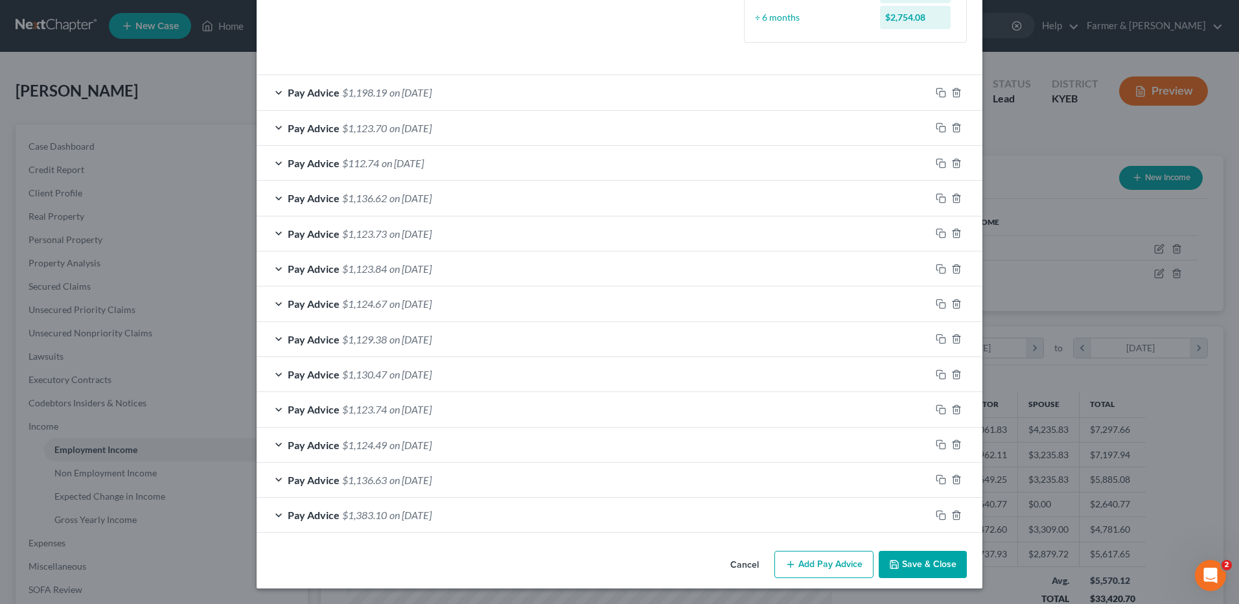
click at [733, 557] on button "Cancel" at bounding box center [744, 565] width 49 height 26
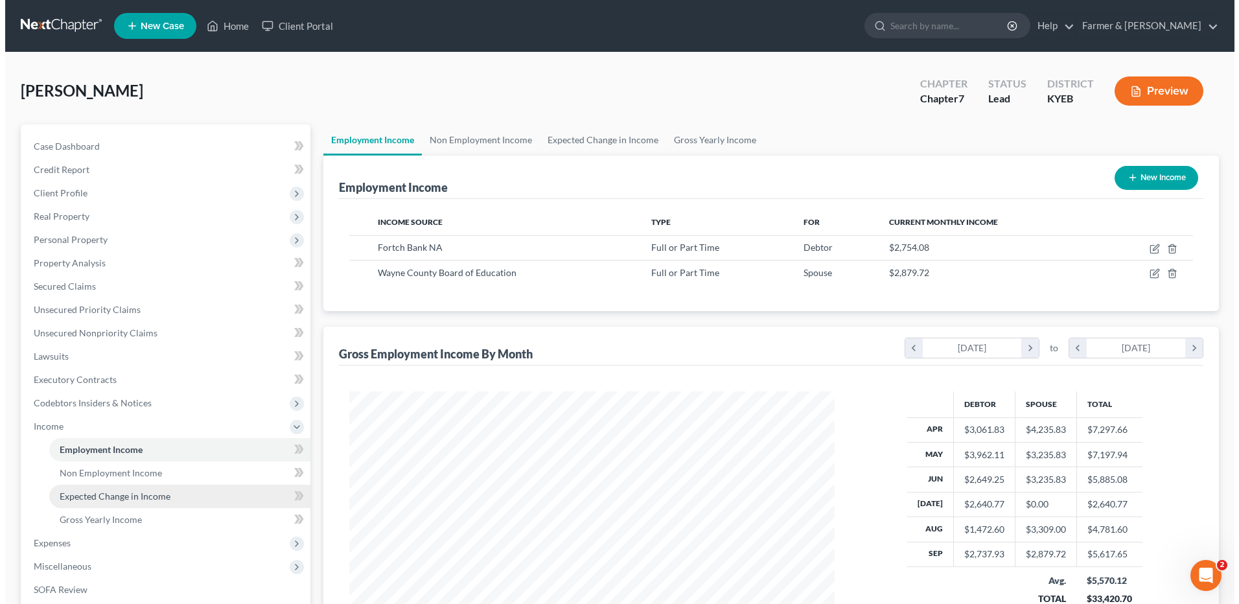
scroll to position [647625, 647358]
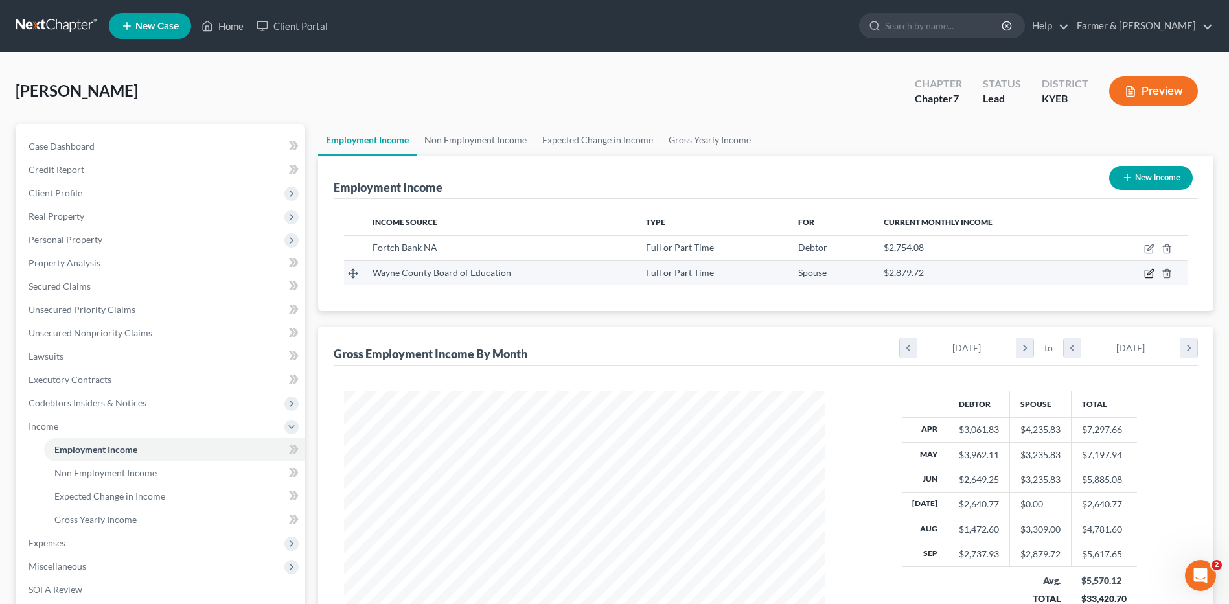
click at [1150, 273] on icon "button" at bounding box center [1149, 273] width 10 height 10
select select "0"
select select "18"
select select "0"
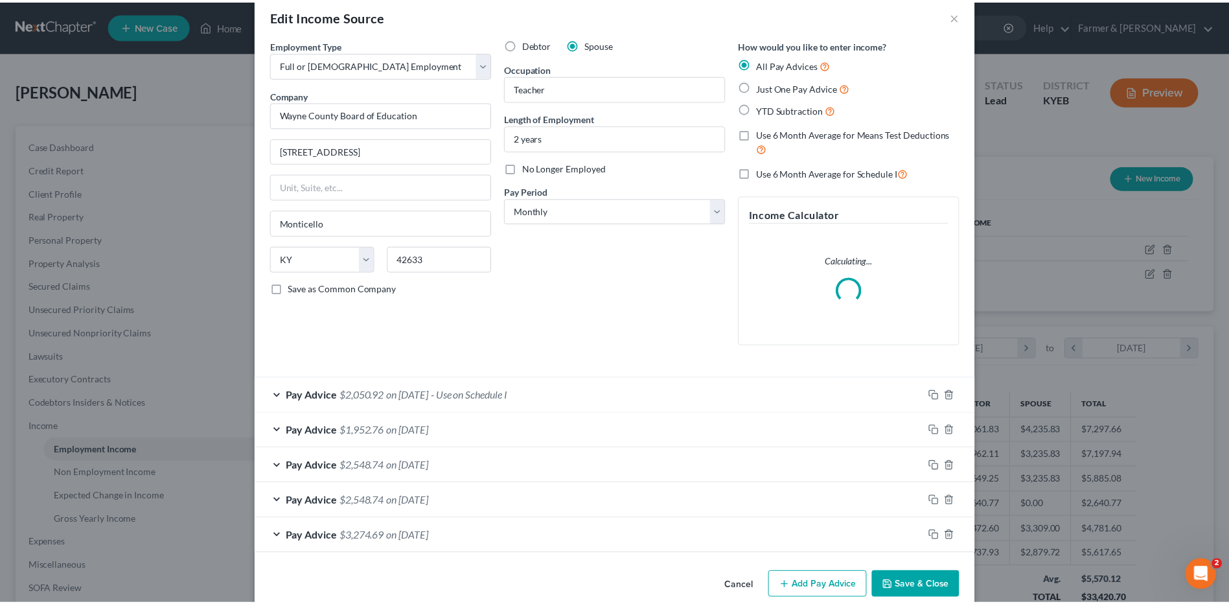
scroll to position [42, 0]
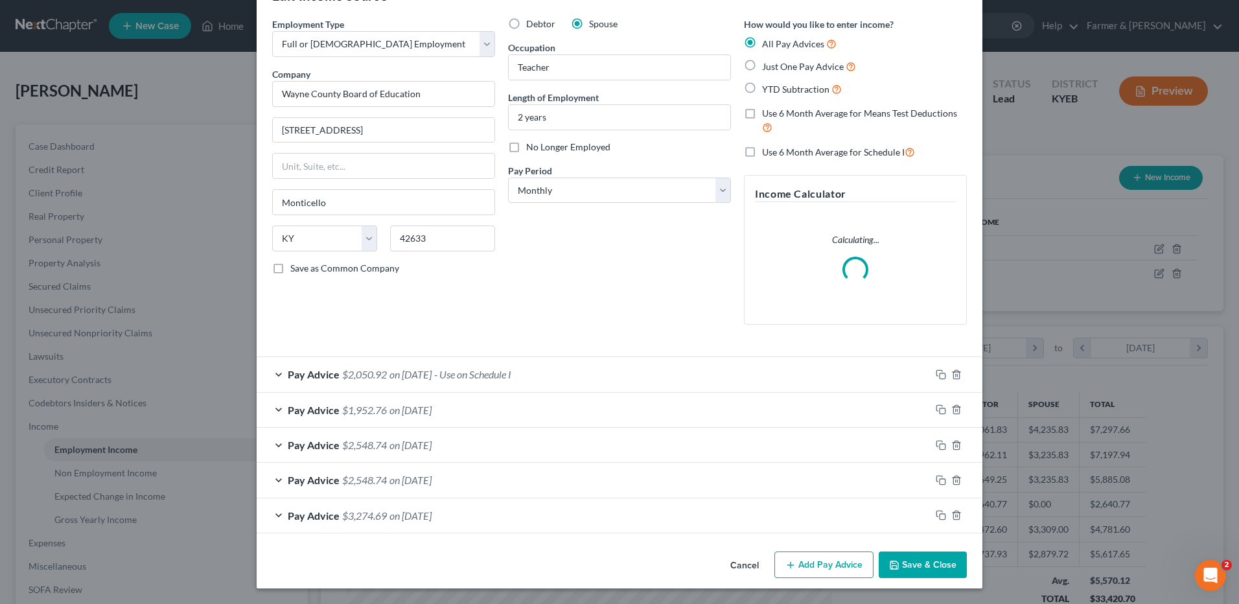
click at [754, 560] on button "Cancel" at bounding box center [744, 566] width 49 height 26
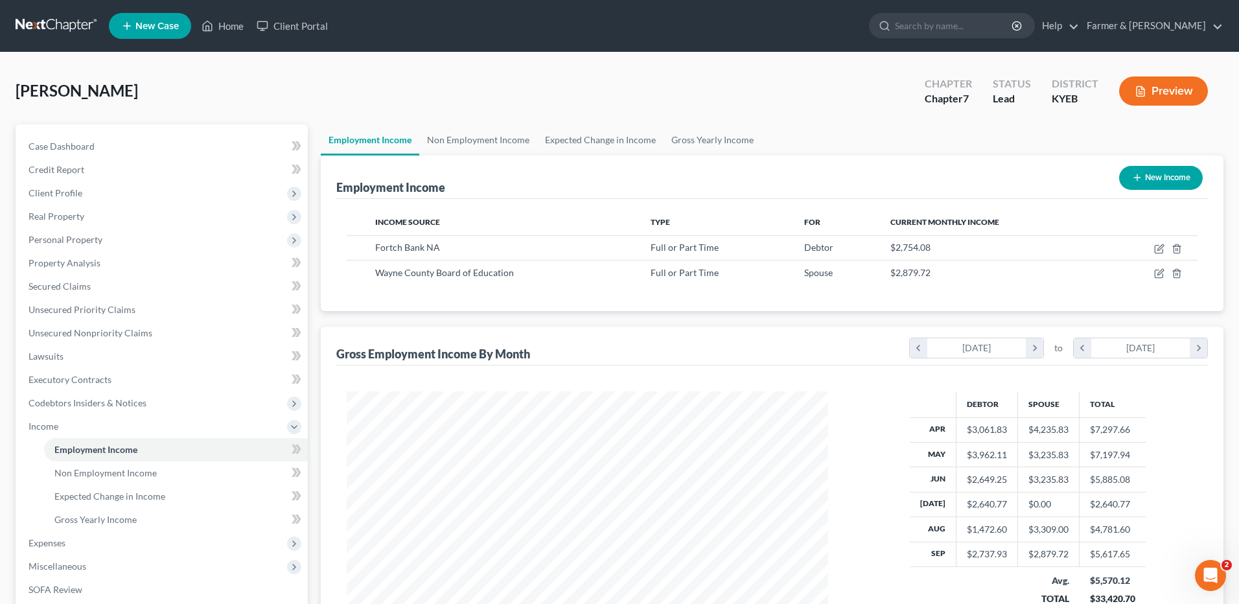
scroll to position [647625, 647358]
click at [1148, 270] on icon "button" at bounding box center [1149, 274] width 8 height 8
select select "0"
select select "18"
select select "0"
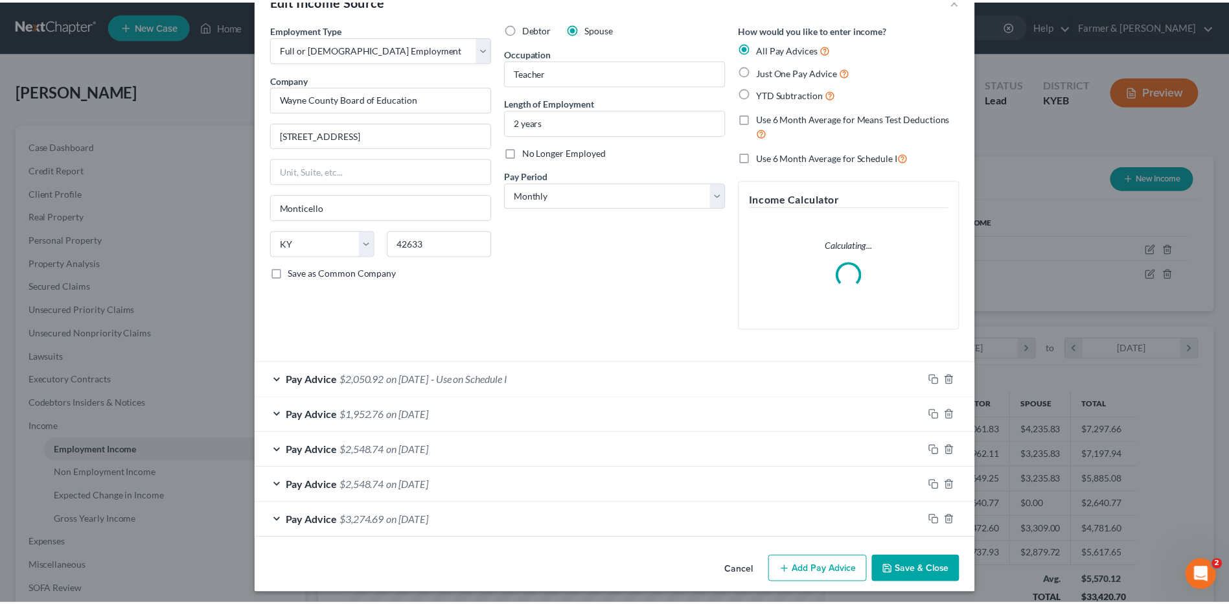
scroll to position [42, 0]
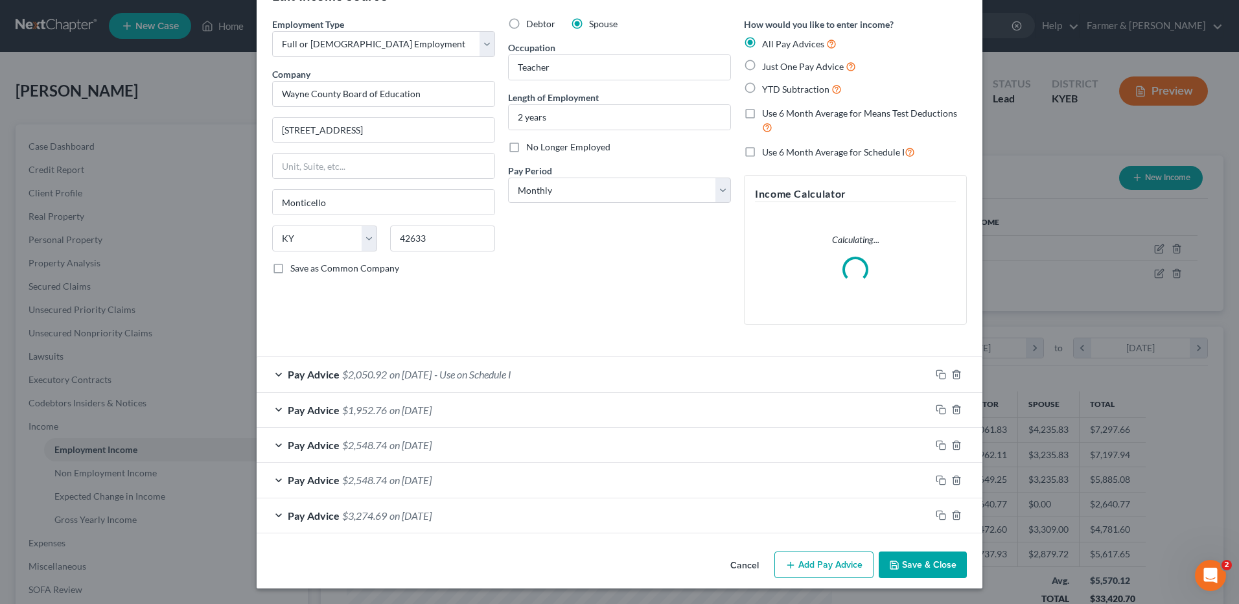
click at [727, 566] on button "Cancel" at bounding box center [744, 566] width 49 height 26
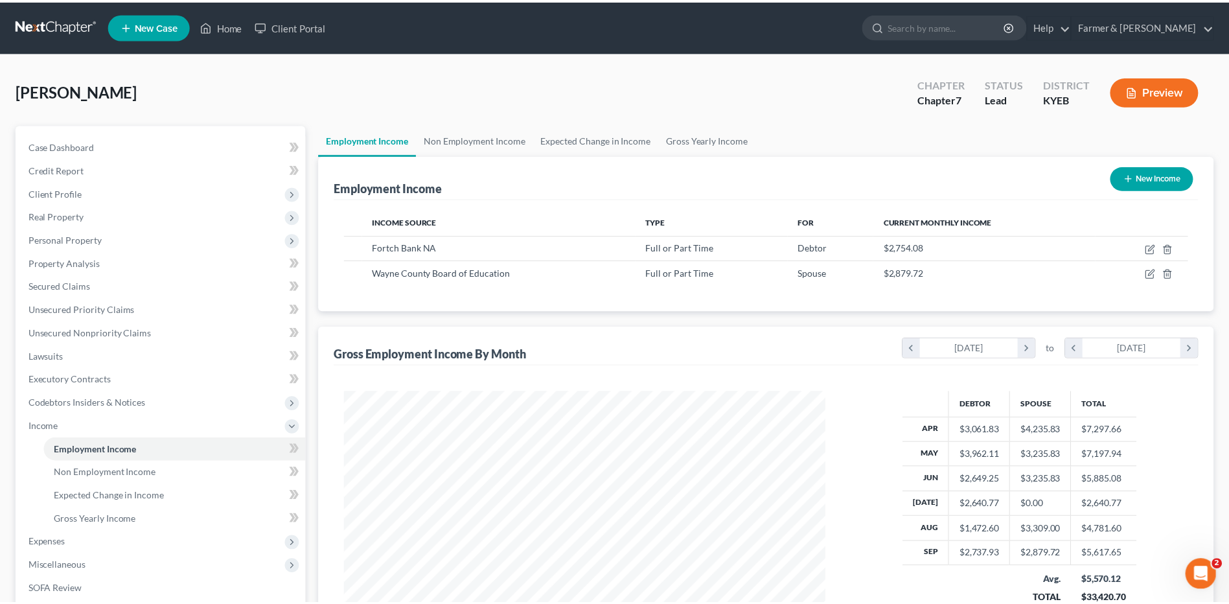
scroll to position [647625, 647358]
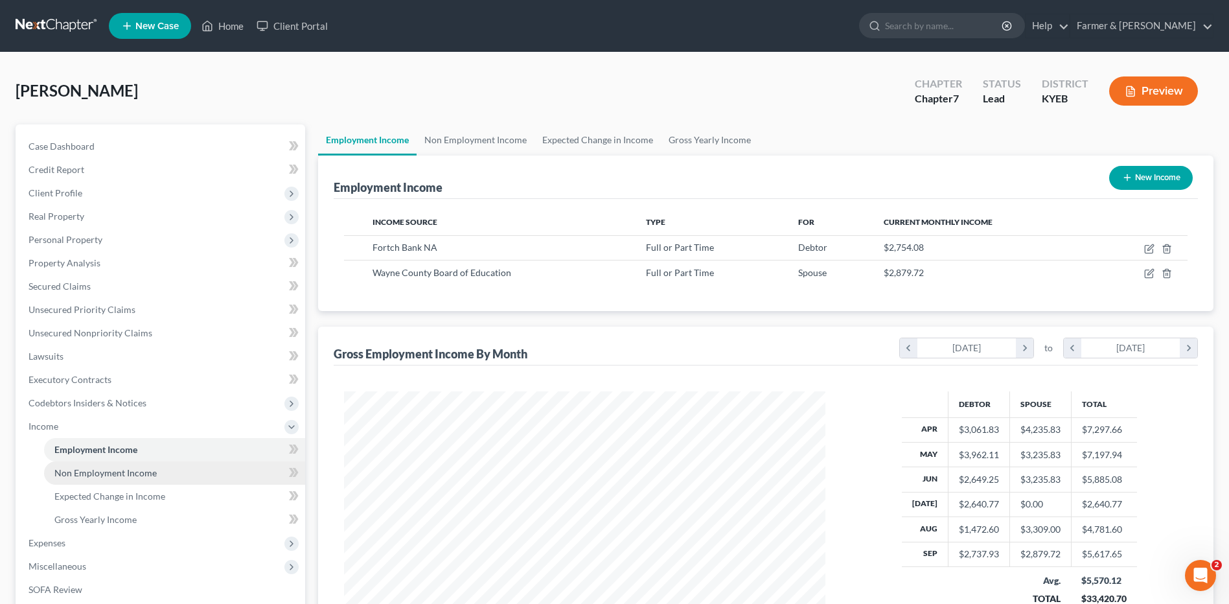
click at [133, 474] on span "Non Employment Income" at bounding box center [105, 472] width 102 height 11
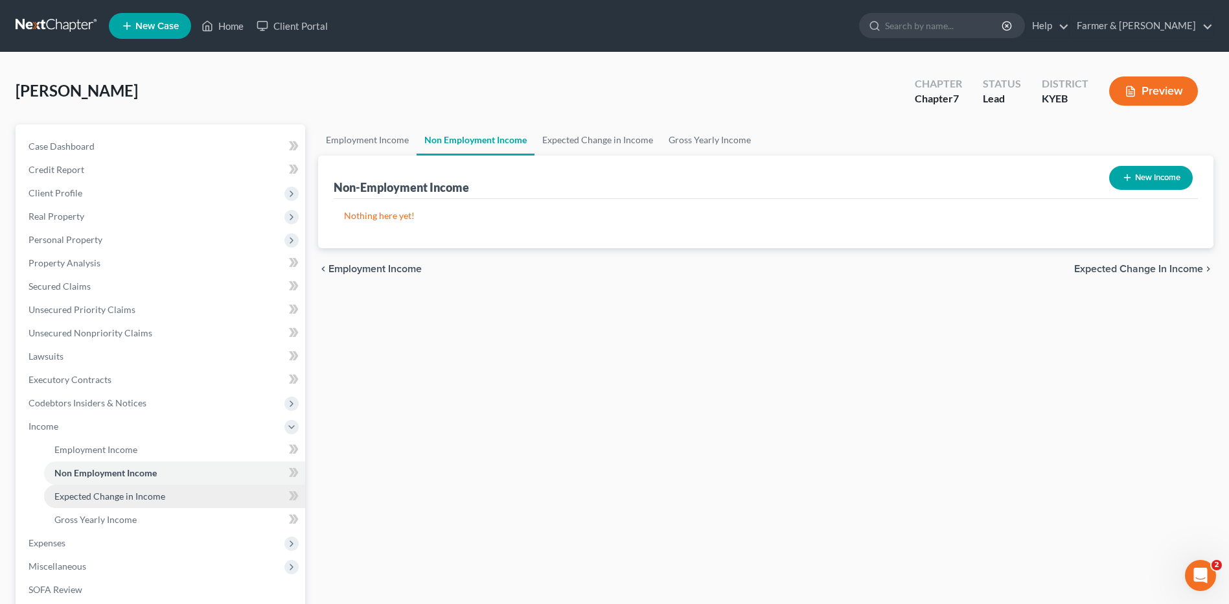
click at [134, 494] on span "Expected Change in Income" at bounding box center [109, 495] width 111 height 11
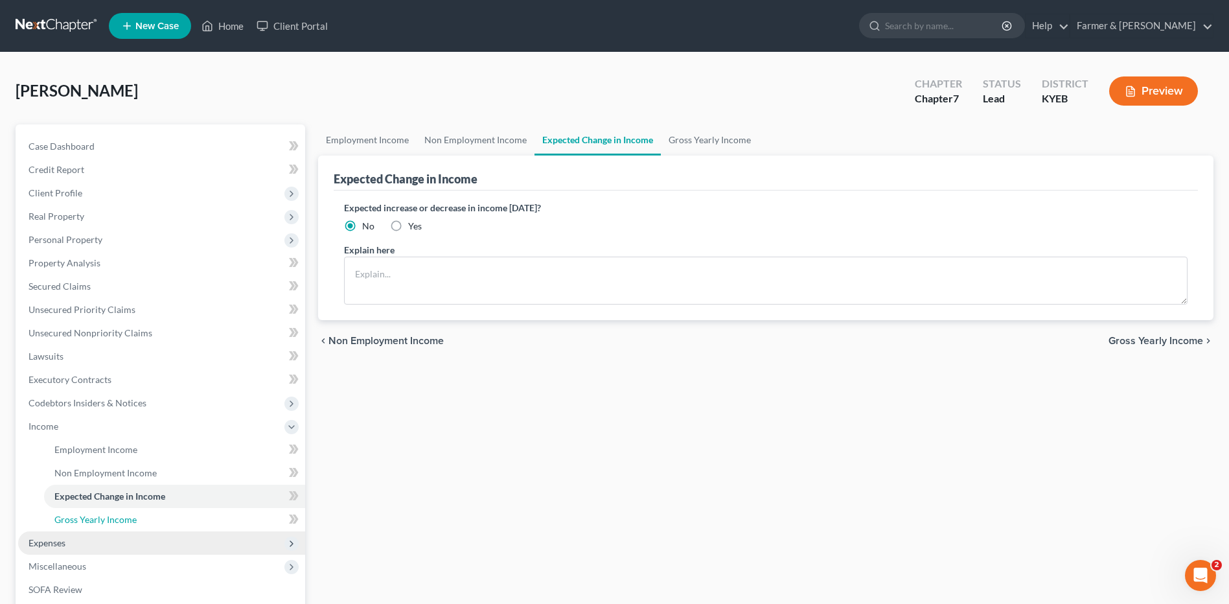
drag, startPoint x: 120, startPoint y: 518, endPoint x: 87, endPoint y: 536, distance: 37.7
click at [121, 518] on span "Gross Yearly Income" at bounding box center [95, 519] width 82 height 11
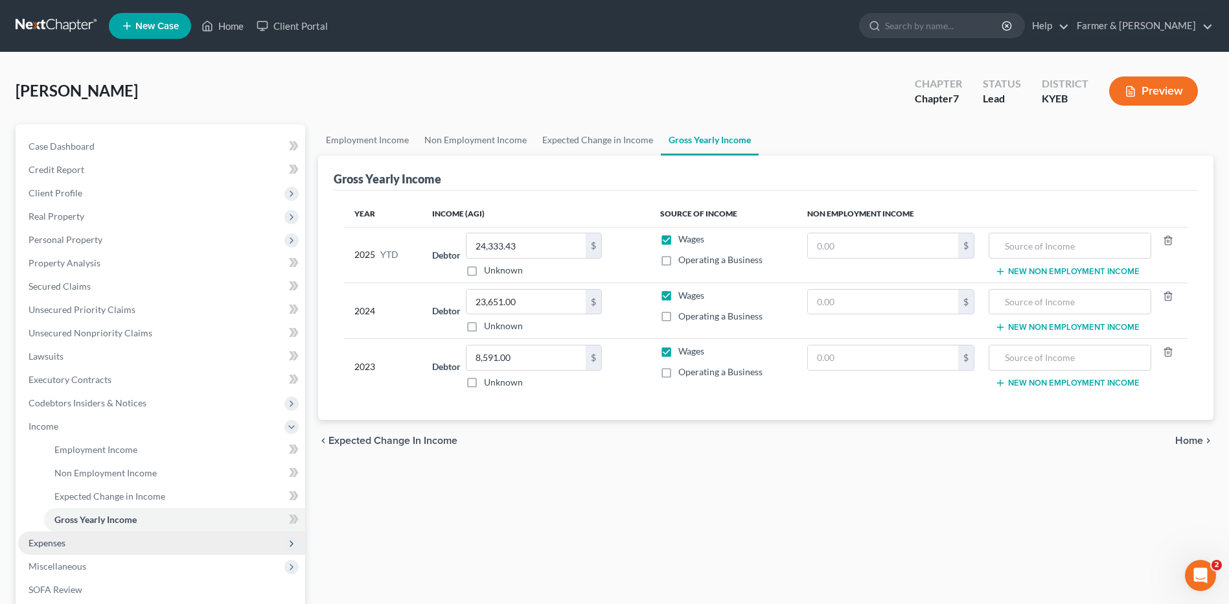
click at [86, 536] on span "Expenses" at bounding box center [161, 542] width 287 height 23
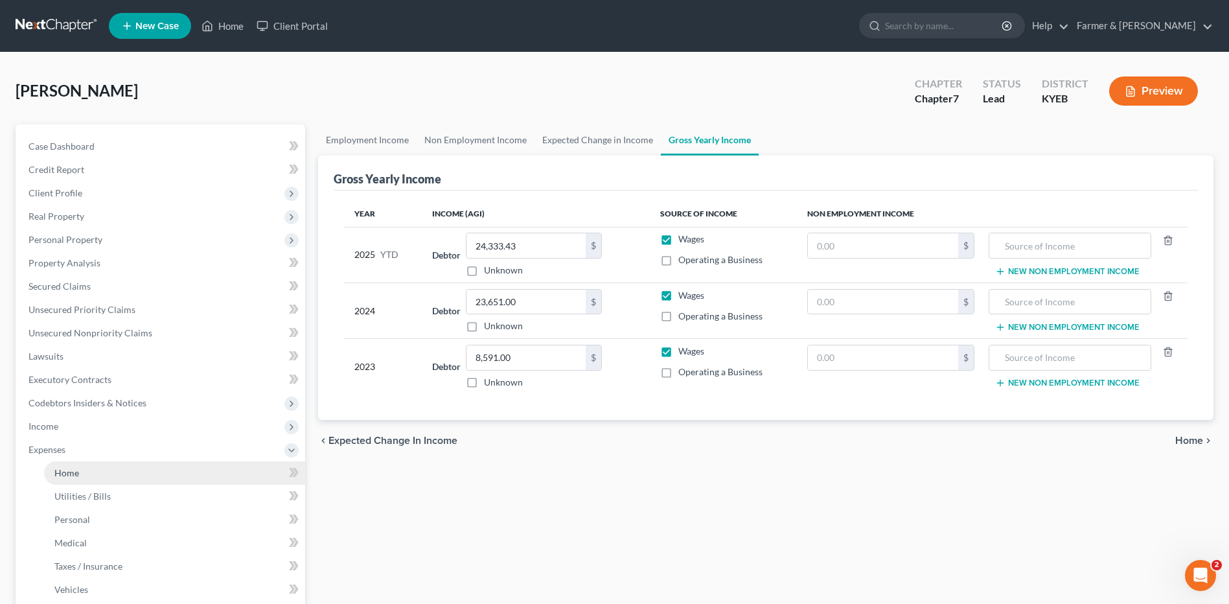
click at [111, 474] on link "Home" at bounding box center [174, 472] width 261 height 23
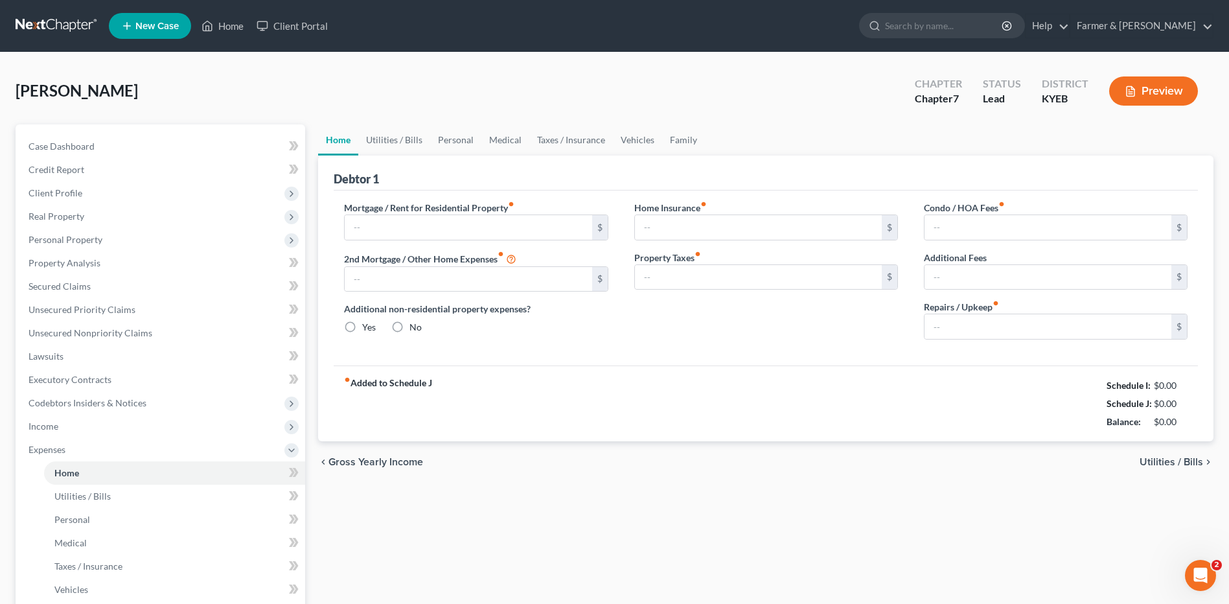
type input "925.00"
type input "0.00"
radio input "true"
type input "0.00"
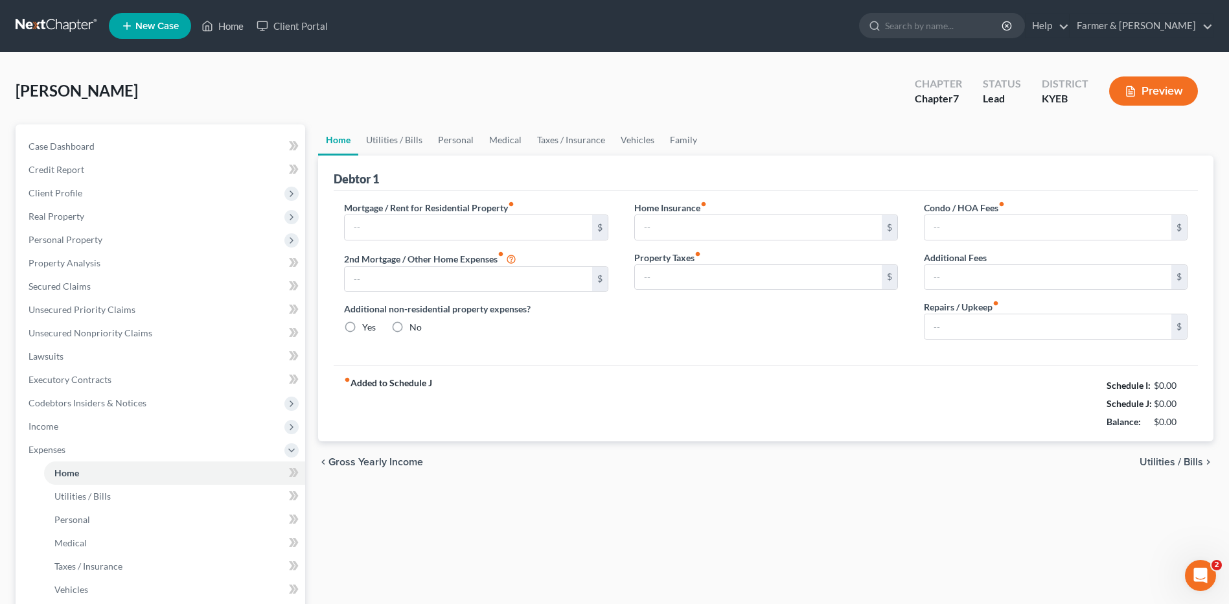
type input "0.00"
type input "50.00"
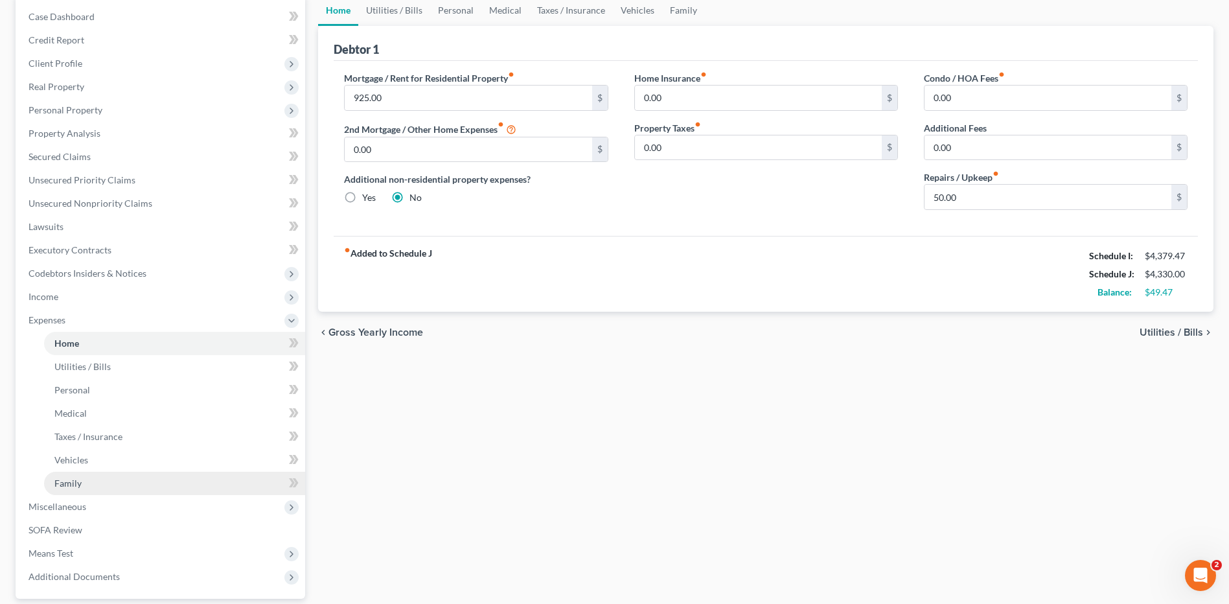
click at [80, 481] on span "Family" at bounding box center [67, 482] width 27 height 11
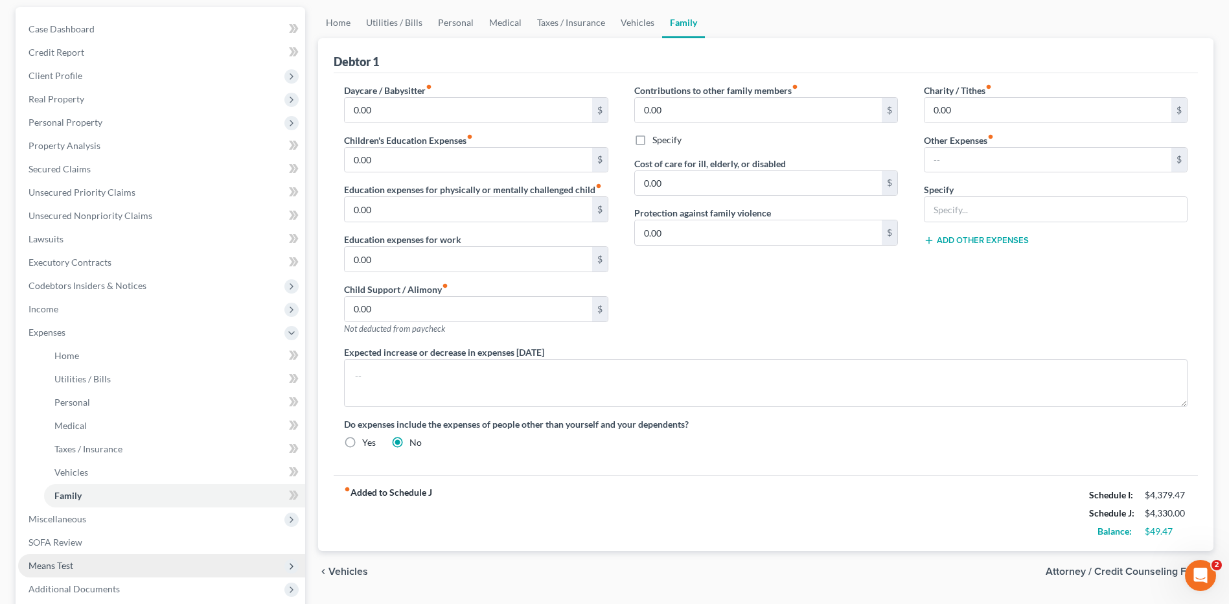
scroll to position [248, 0]
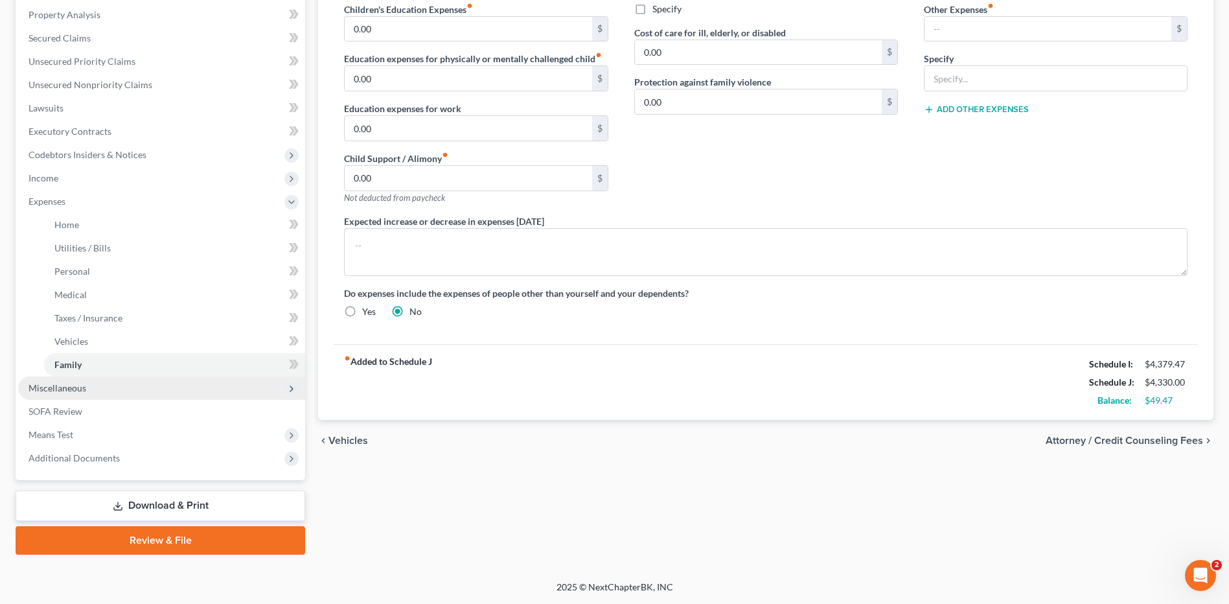
drag, startPoint x: 90, startPoint y: 391, endPoint x: 155, endPoint y: 395, distance: 65.5
click at [90, 390] on span "Miscellaneous" at bounding box center [161, 387] width 287 height 23
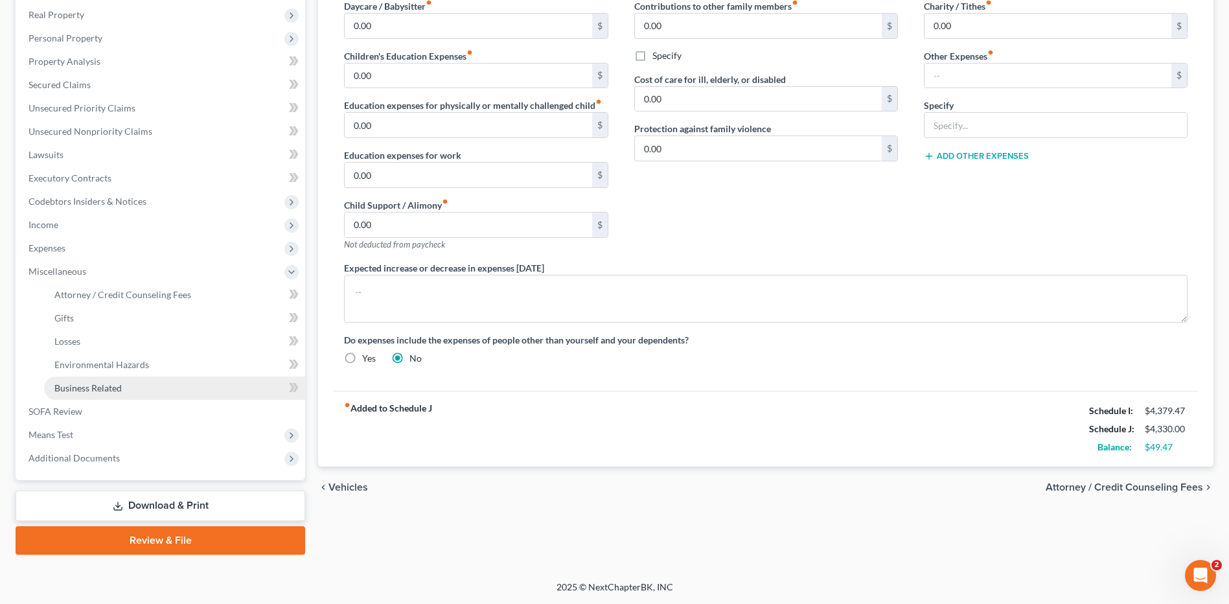
scroll to position [201, 0]
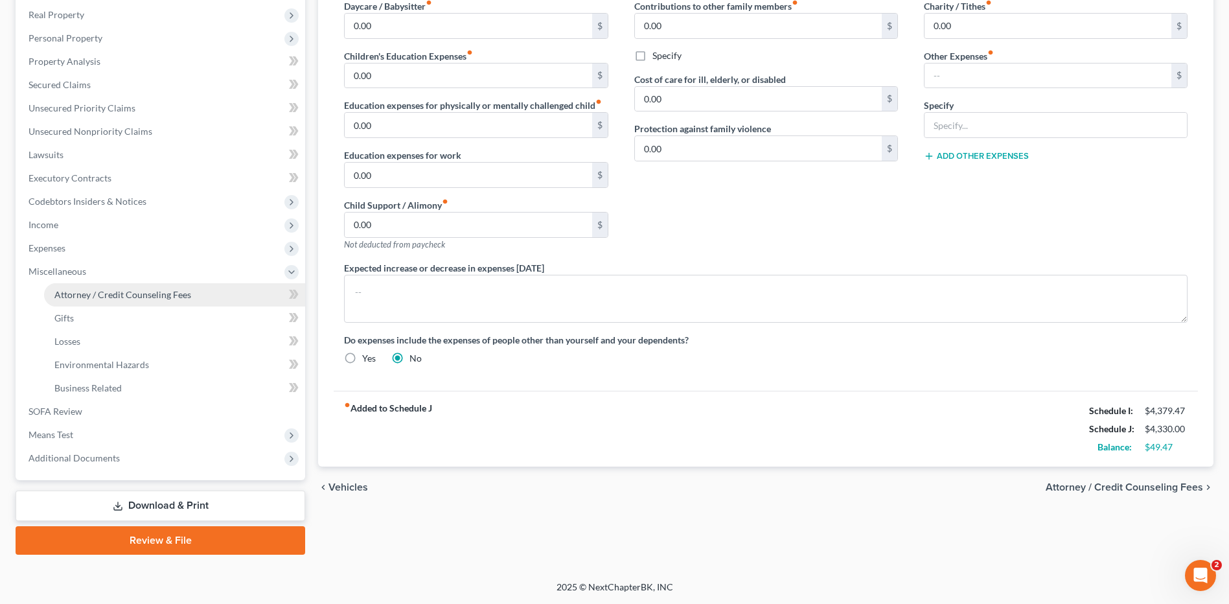
click at [111, 293] on span "Attorney / Credit Counseling Fees" at bounding box center [122, 294] width 137 height 11
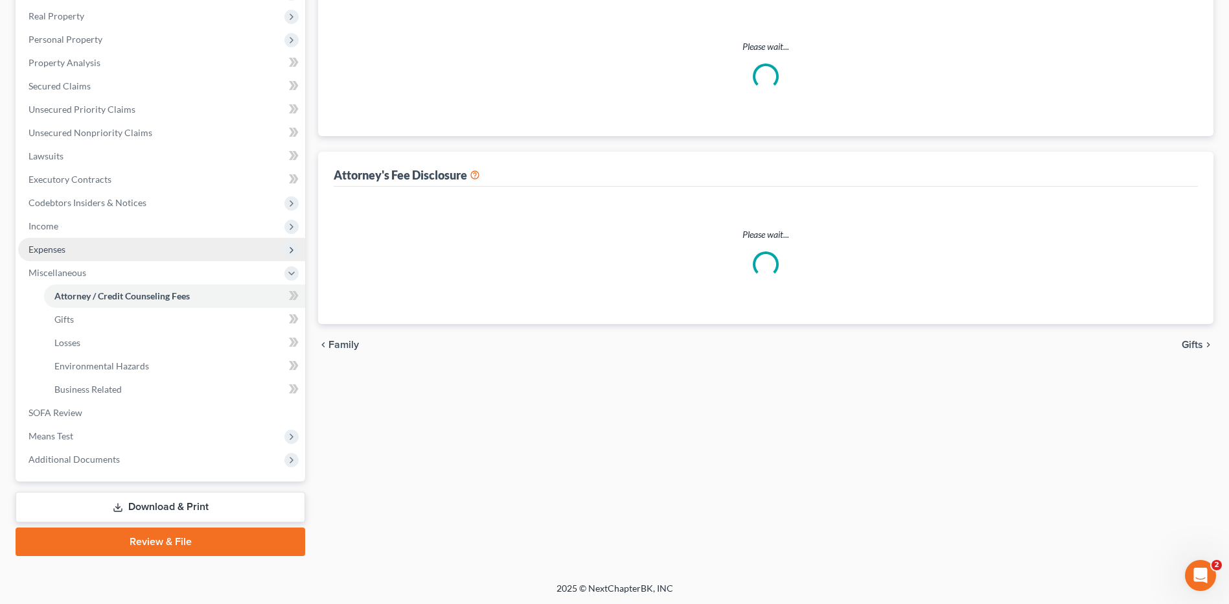
scroll to position [43, 0]
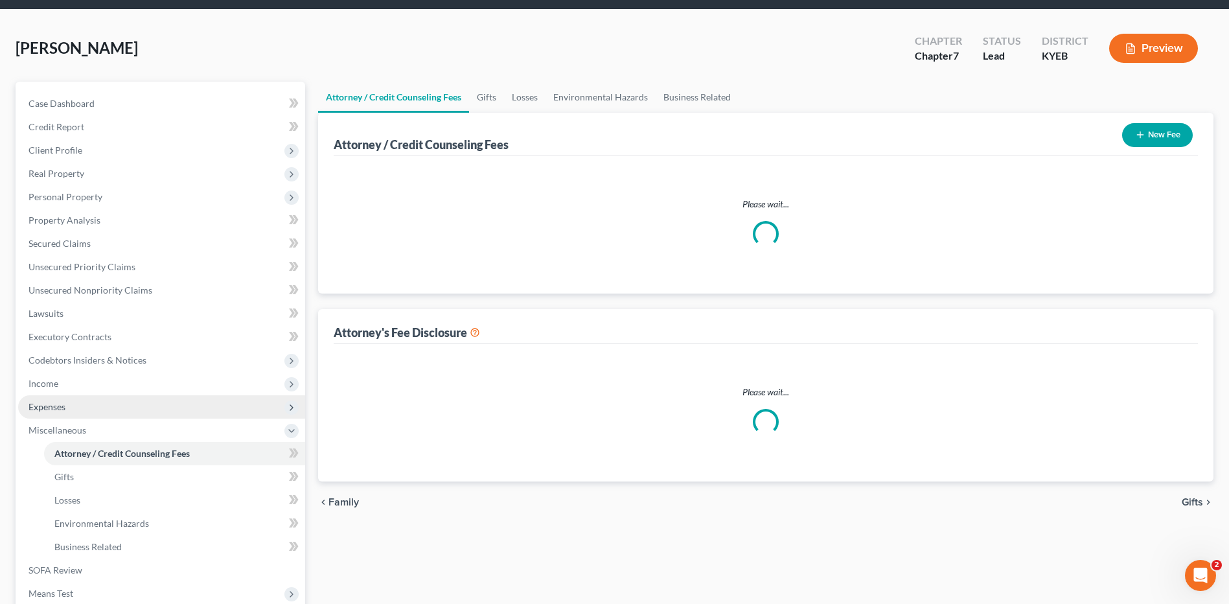
select select "0"
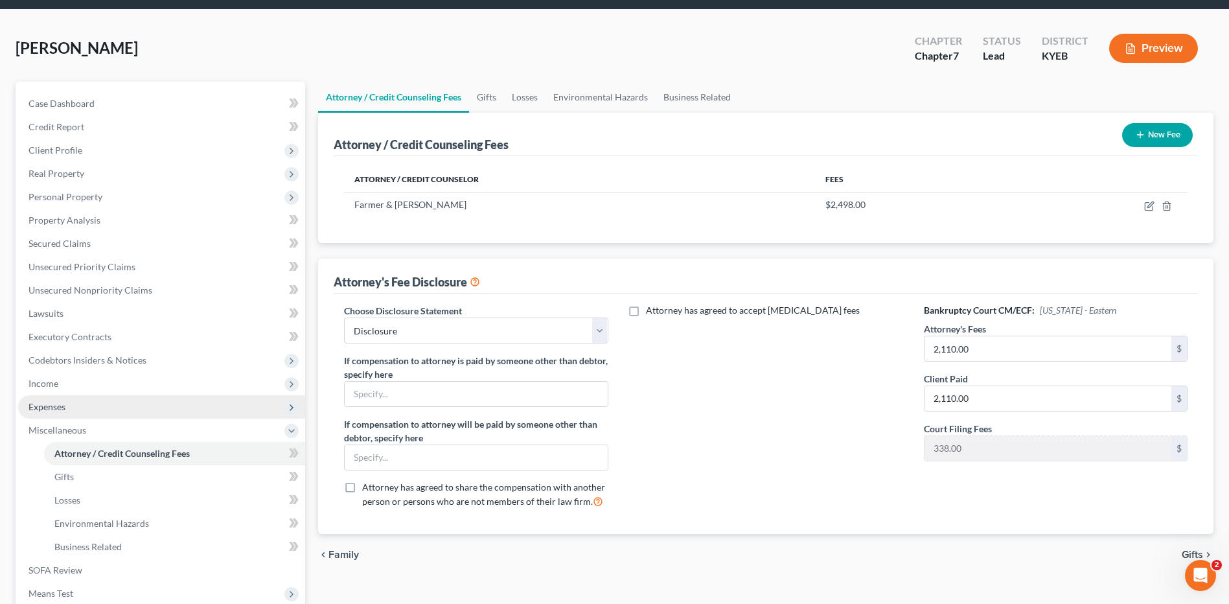
scroll to position [0, 0]
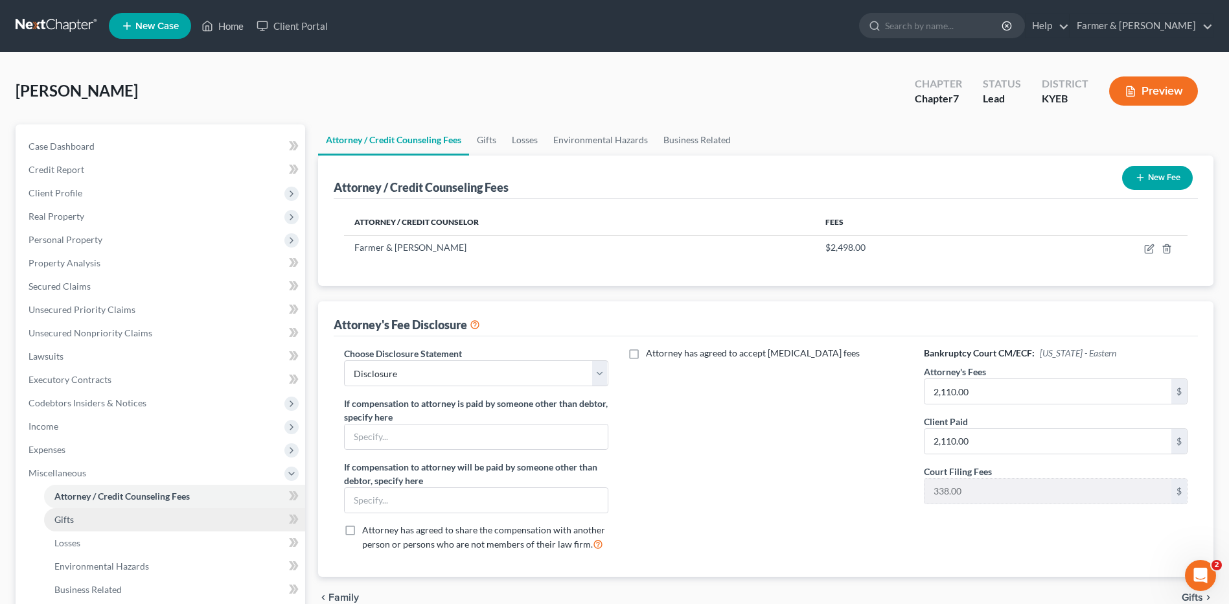
click at [82, 513] on link "Gifts" at bounding box center [174, 519] width 261 height 23
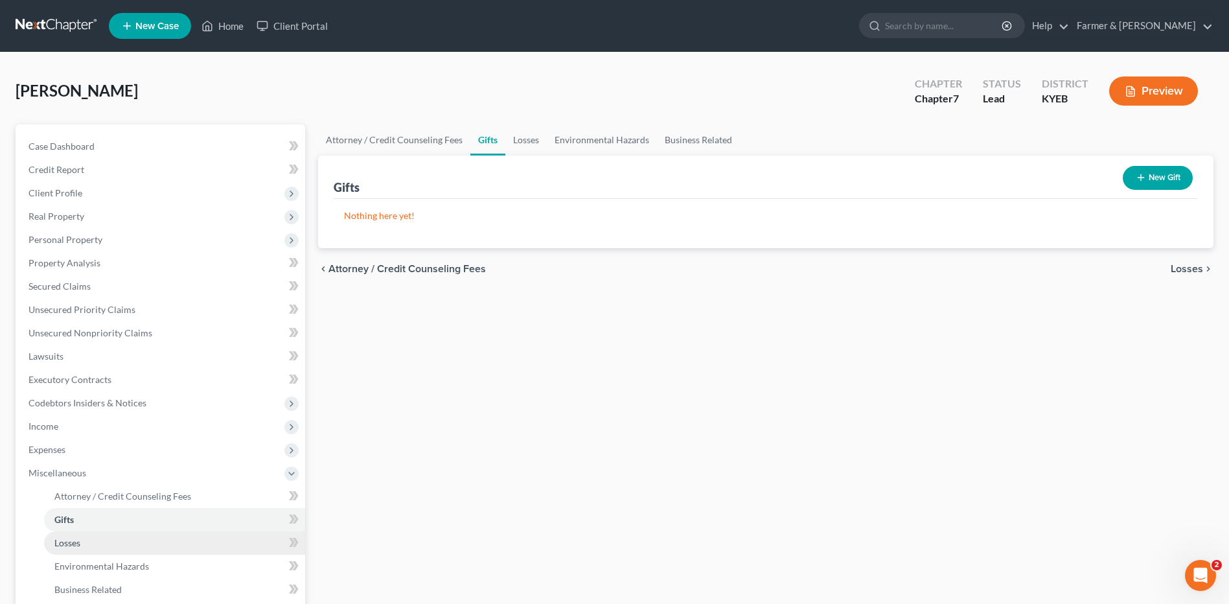
click at [86, 535] on link "Losses" at bounding box center [174, 542] width 261 height 23
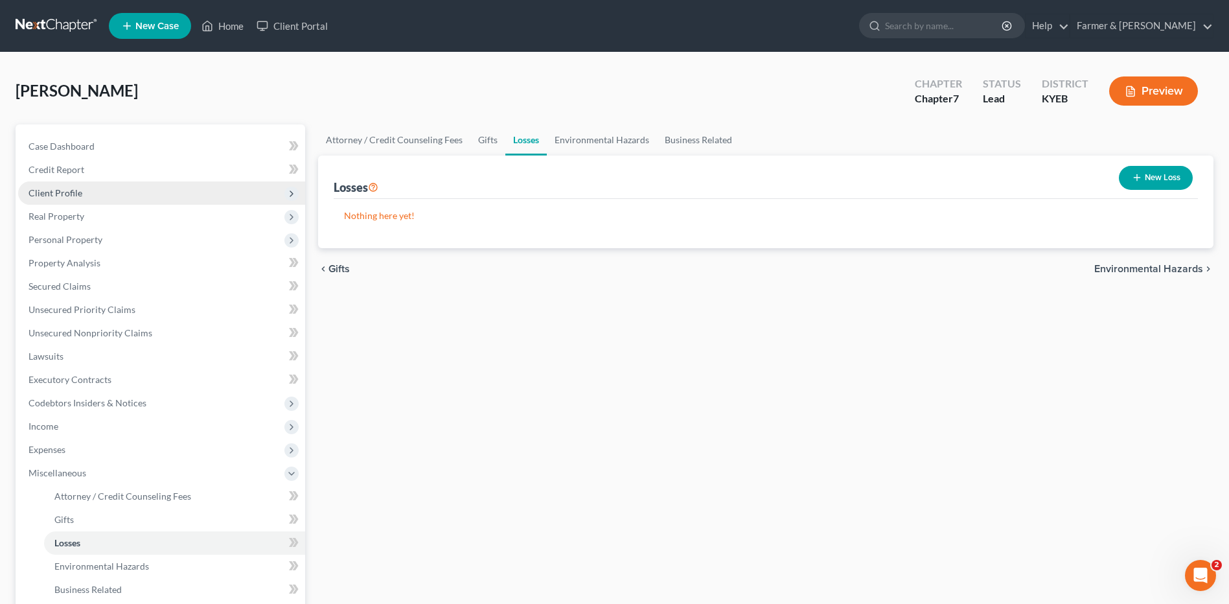
click at [115, 197] on span "Client Profile" at bounding box center [161, 192] width 287 height 23
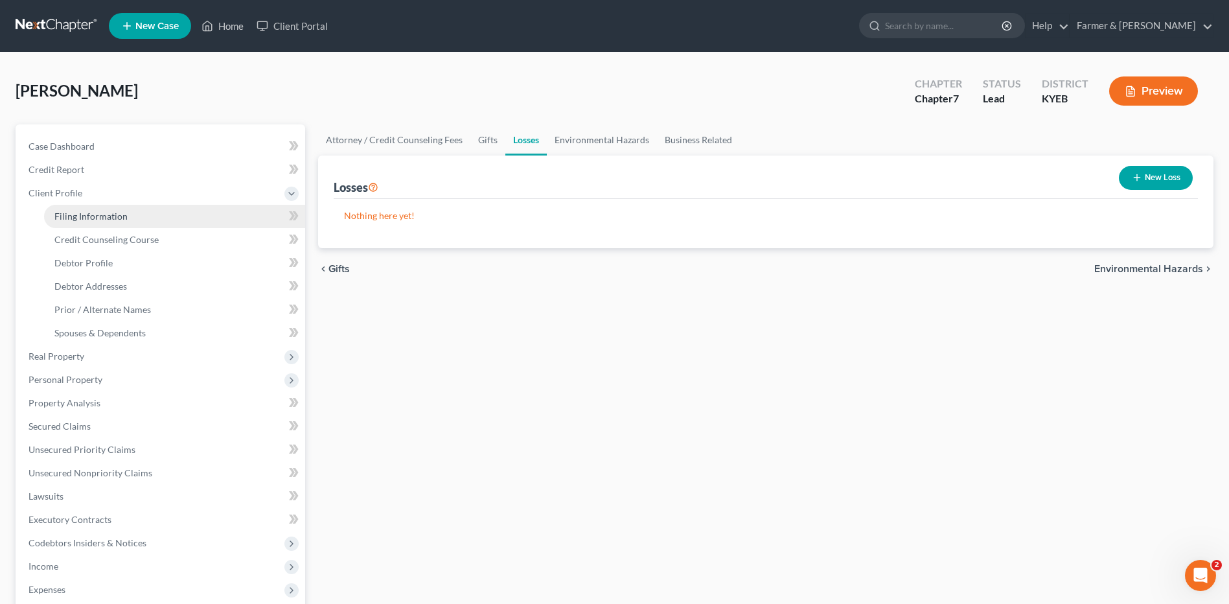
click at [111, 222] on link "Filing Information" at bounding box center [174, 216] width 261 height 23
select select "1"
select select "0"
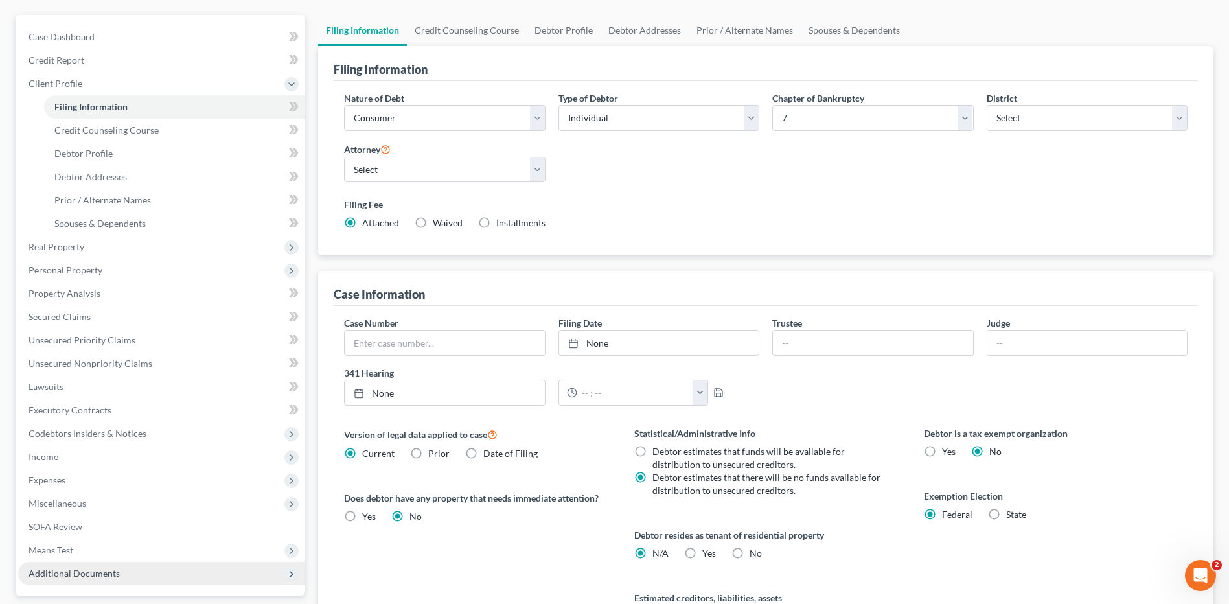
scroll to position [250, 0]
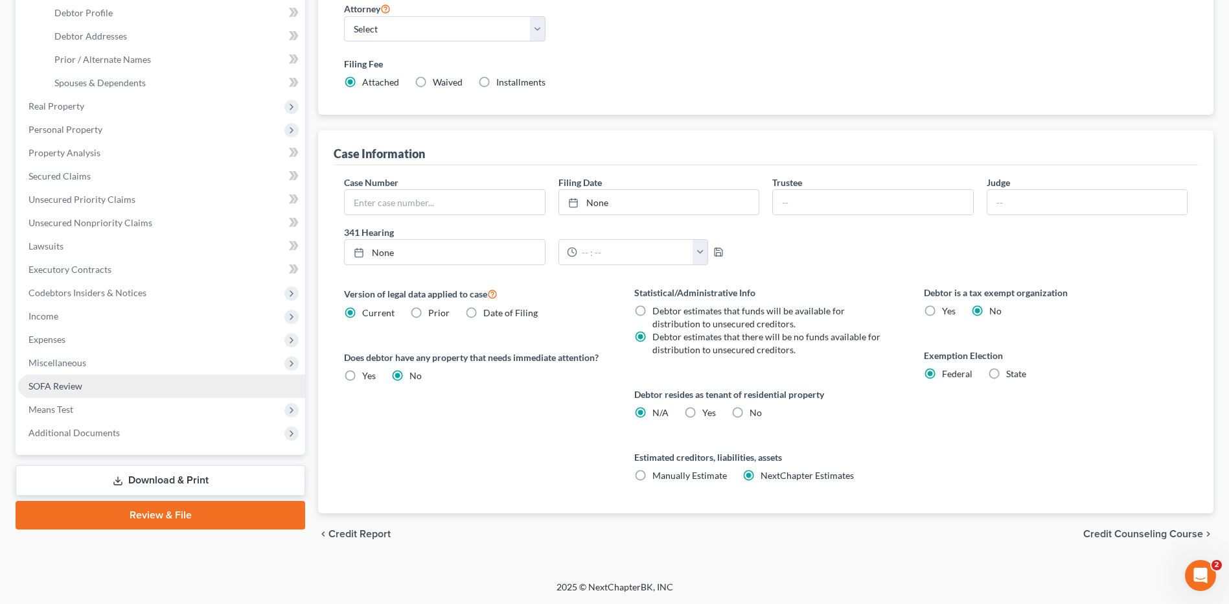
click at [75, 383] on span "SOFA Review" at bounding box center [56, 385] width 54 height 11
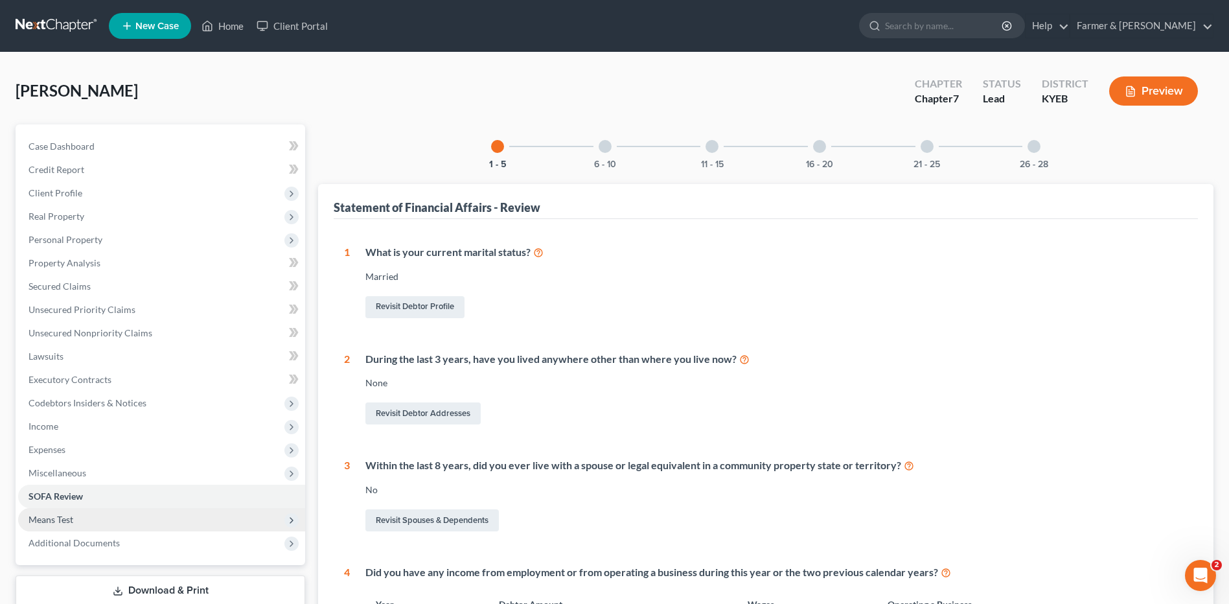
click at [82, 515] on span "Means Test" at bounding box center [161, 519] width 287 height 23
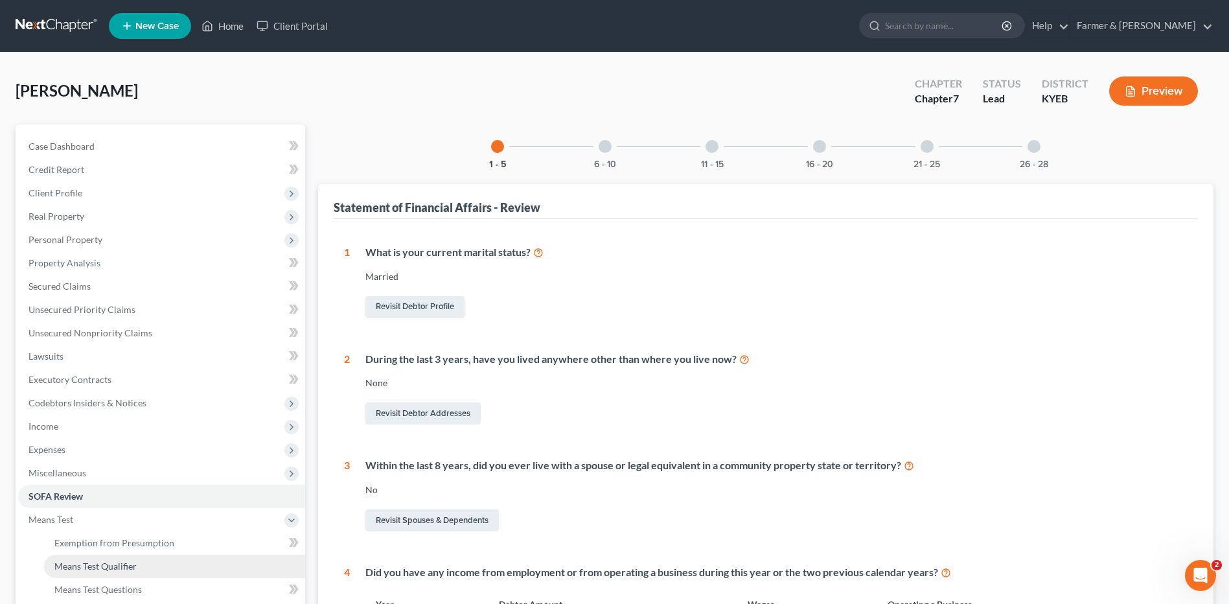
click at [86, 557] on link "Means Test Qualifier" at bounding box center [174, 566] width 261 height 23
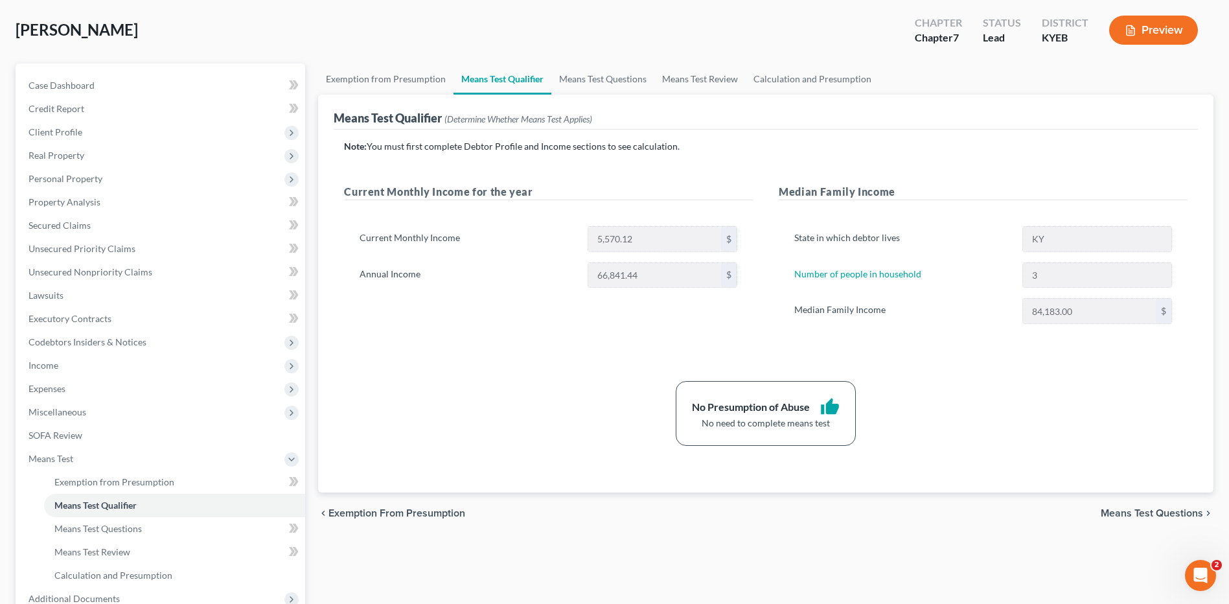
scroll to position [201, 0]
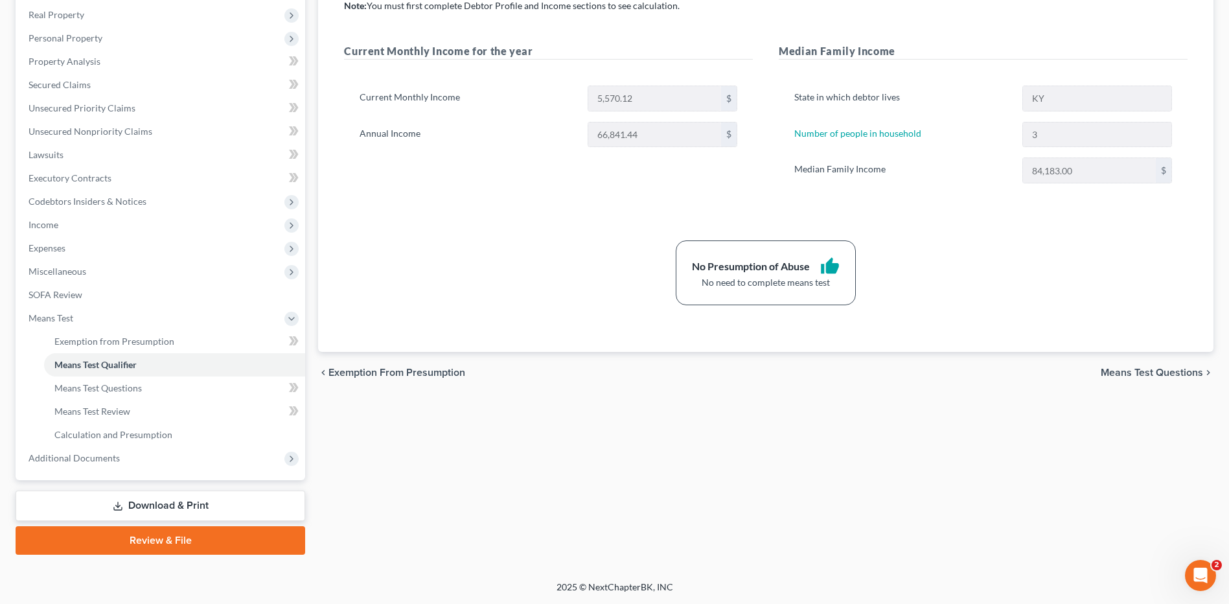
click at [181, 536] on link "Review & File" at bounding box center [161, 540] width 290 height 29
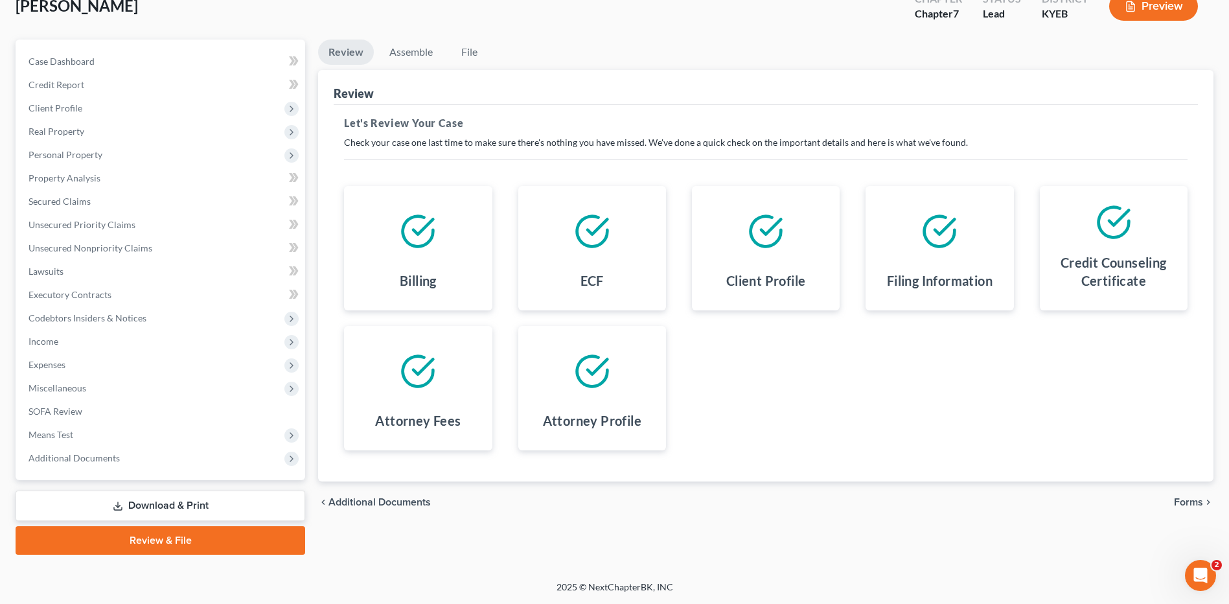
click at [117, 540] on link "Review & File" at bounding box center [161, 540] width 290 height 29
click at [1187, 500] on span "Forms" at bounding box center [1188, 502] width 29 height 10
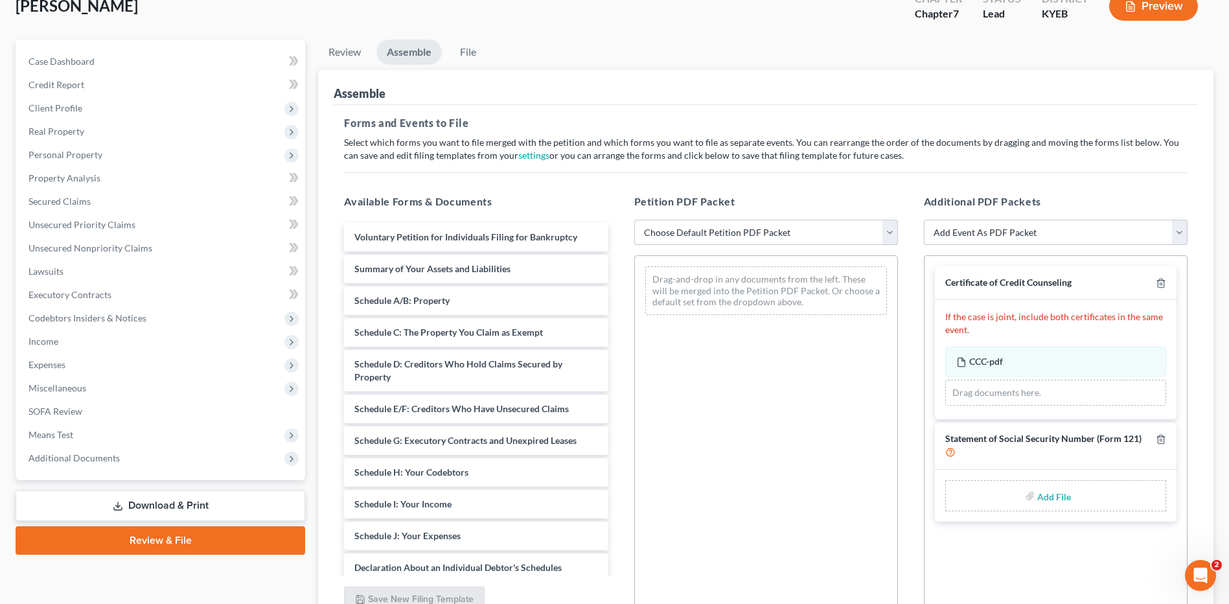
click at [776, 244] on select "Choose Default Petition PDF Packet Complete Bankruptcy Petition (all forms and …" at bounding box center [766, 233] width 264 height 26
select select "0"
click at [634, 220] on select "Choose Default Petition PDF Packet Complete Bankruptcy Petition (all forms and …" at bounding box center [766, 233] width 264 height 26
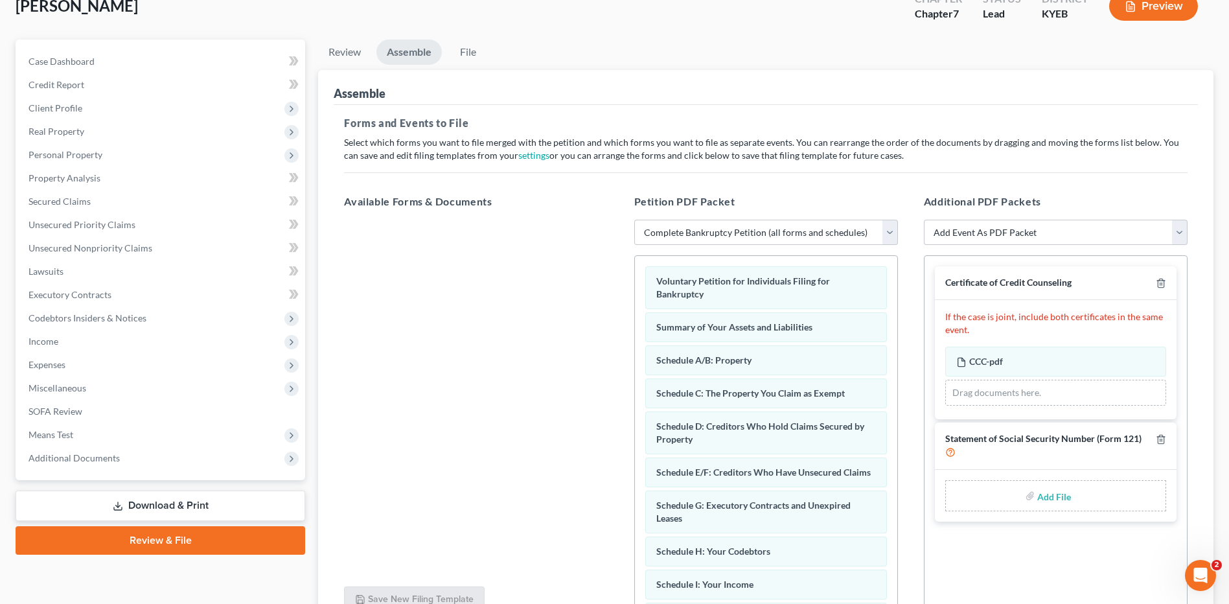
click at [1056, 494] on input "file" at bounding box center [1052, 495] width 31 height 23
type input "C:\fakepath\SSN FOR FILING.pdf"
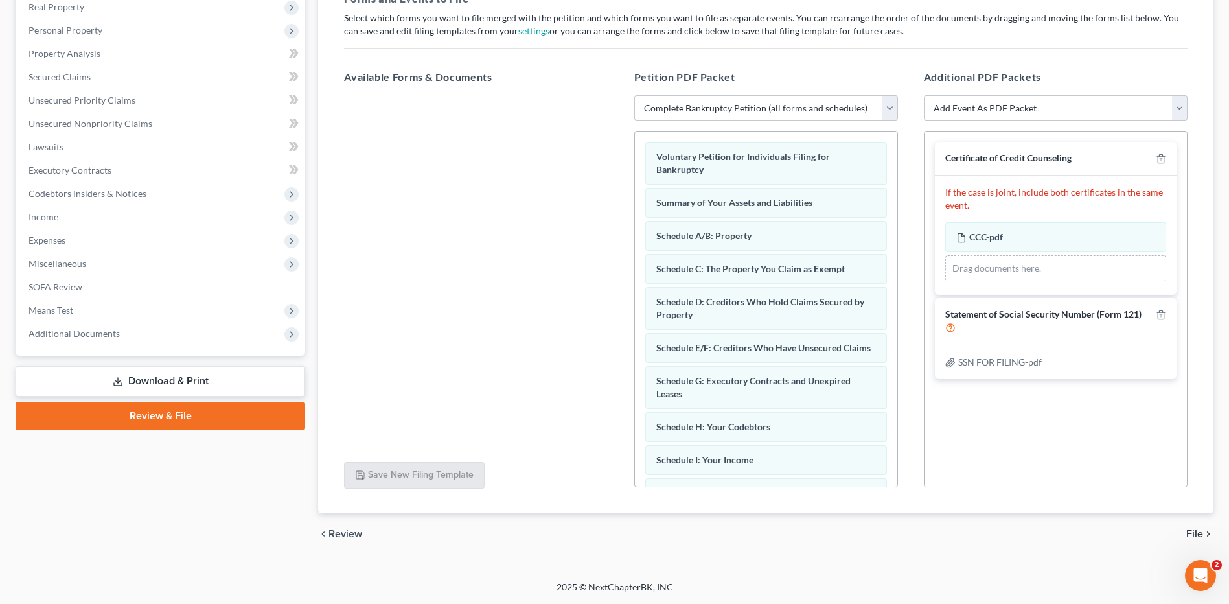
click at [1196, 534] on span "File" at bounding box center [1194, 534] width 17 height 10
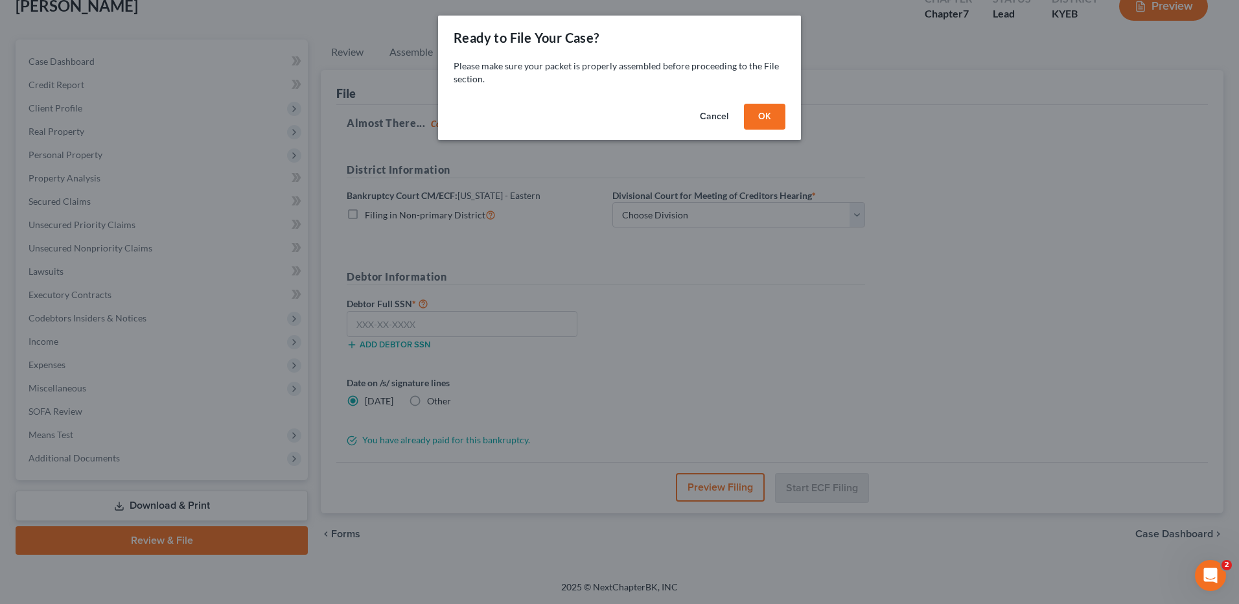
click at [759, 106] on button "OK" at bounding box center [764, 117] width 41 height 26
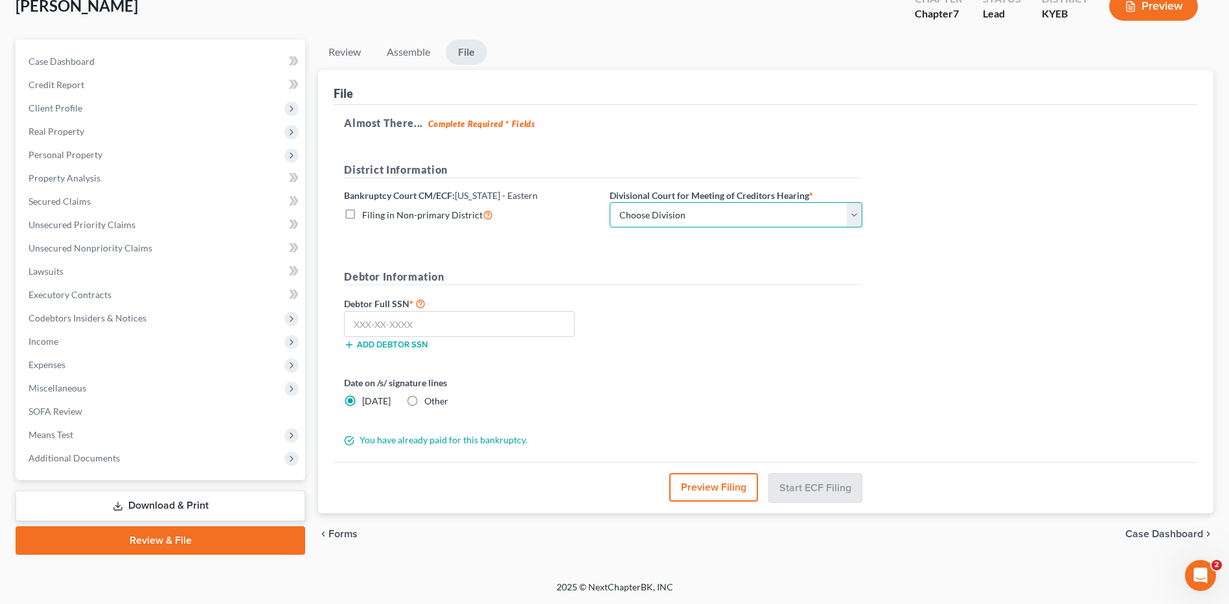
drag, startPoint x: 792, startPoint y: 212, endPoint x: 752, endPoint y: 209, distance: 40.3
click at [792, 212] on select "Choose Division Ashland Covington Frankfort Lexington London Pikeville" at bounding box center [736, 215] width 253 height 26
select select "4"
click at [610, 202] on select "Choose Division Ashland Covington Frankfort Lexington London Pikeville" at bounding box center [736, 215] width 253 height 26
click at [544, 324] on input "text" at bounding box center [459, 324] width 231 height 26
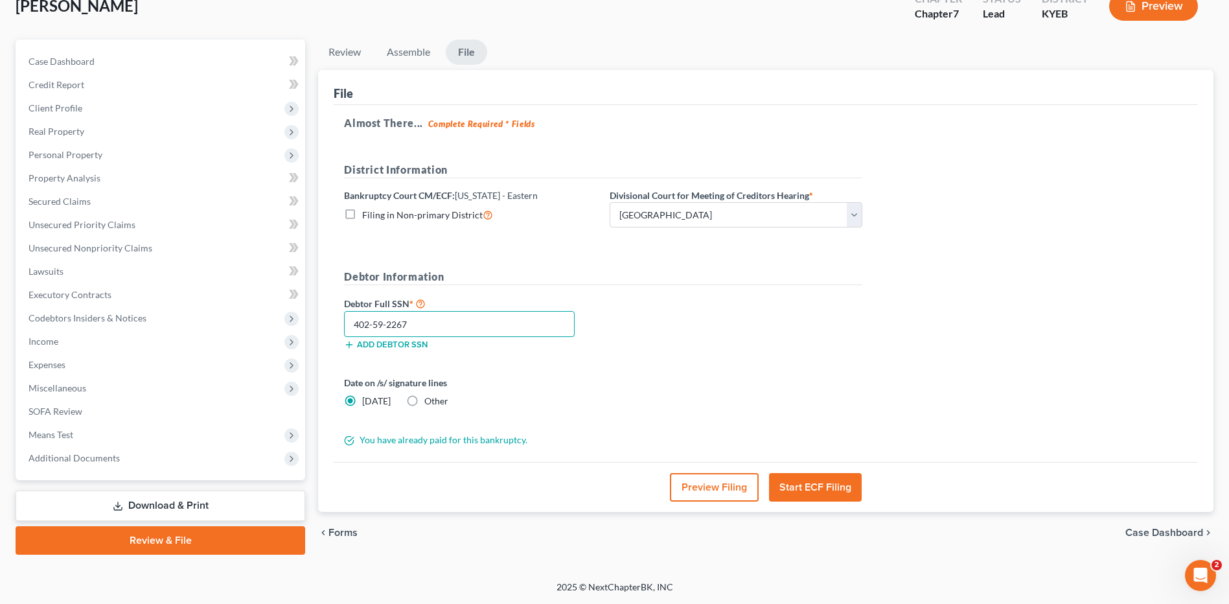
type input "402-59-2267"
click at [720, 490] on button "Preview Filing" at bounding box center [714, 487] width 89 height 29
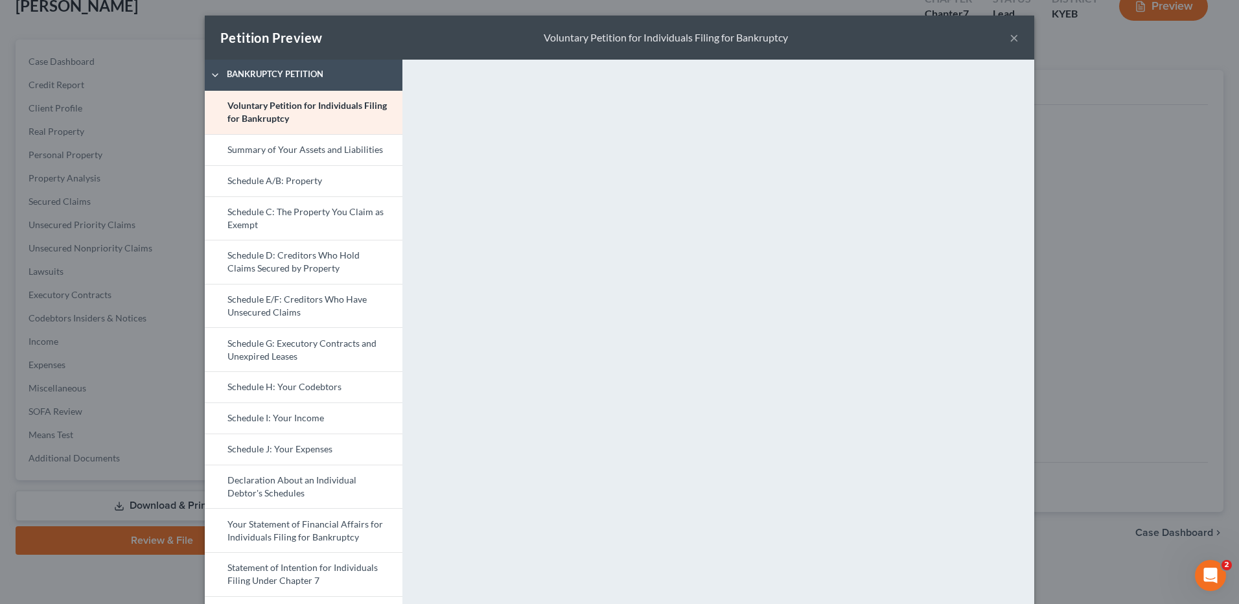
click at [308, 227] on link "Schedule C: The Property You Claim as Exempt" at bounding box center [304, 218] width 198 height 44
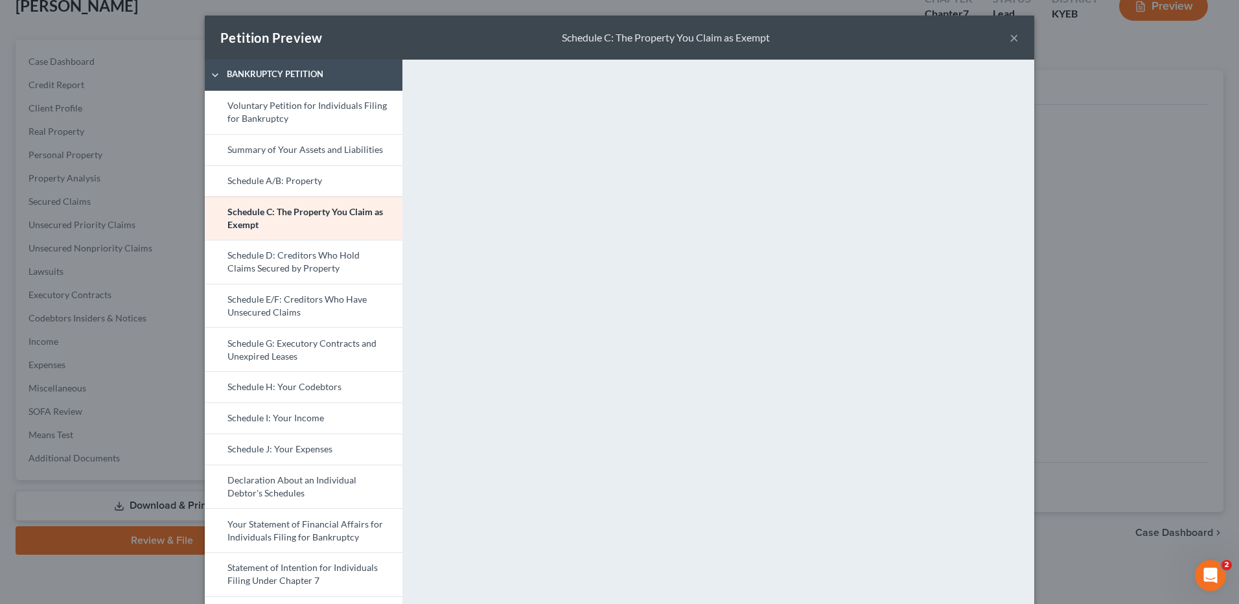
drag, startPoint x: 325, startPoint y: 451, endPoint x: 410, endPoint y: 437, distance: 86.7
click at [325, 451] on link "Schedule J: Your Expenses" at bounding box center [304, 448] width 198 height 31
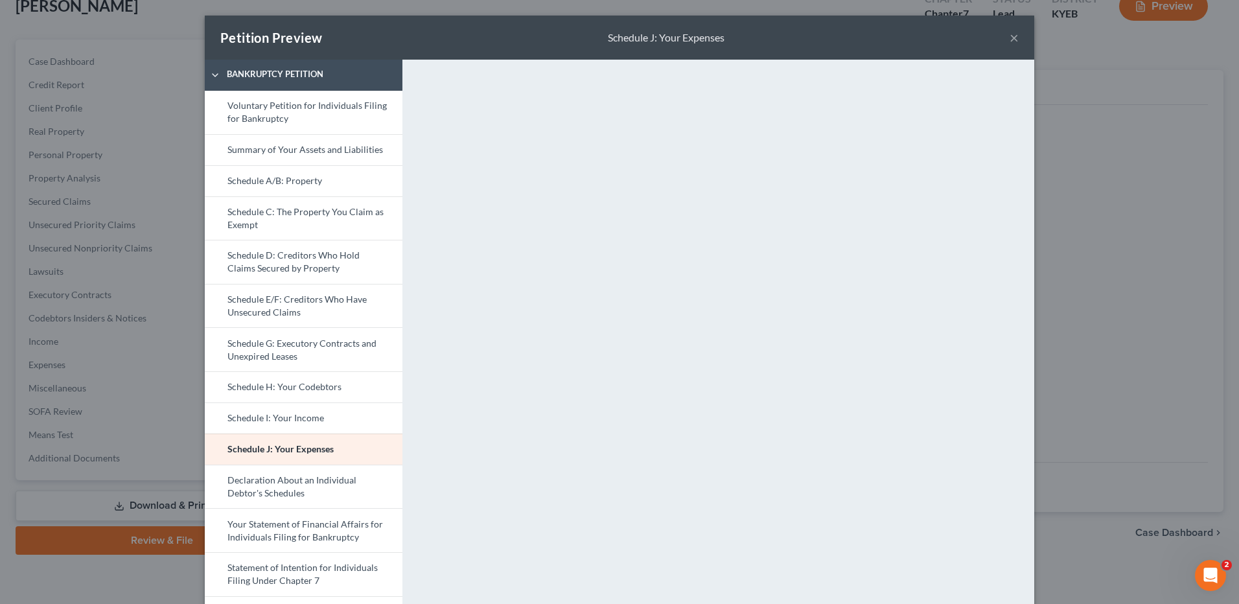
click at [1009, 30] on button "×" at bounding box center [1013, 38] width 9 height 16
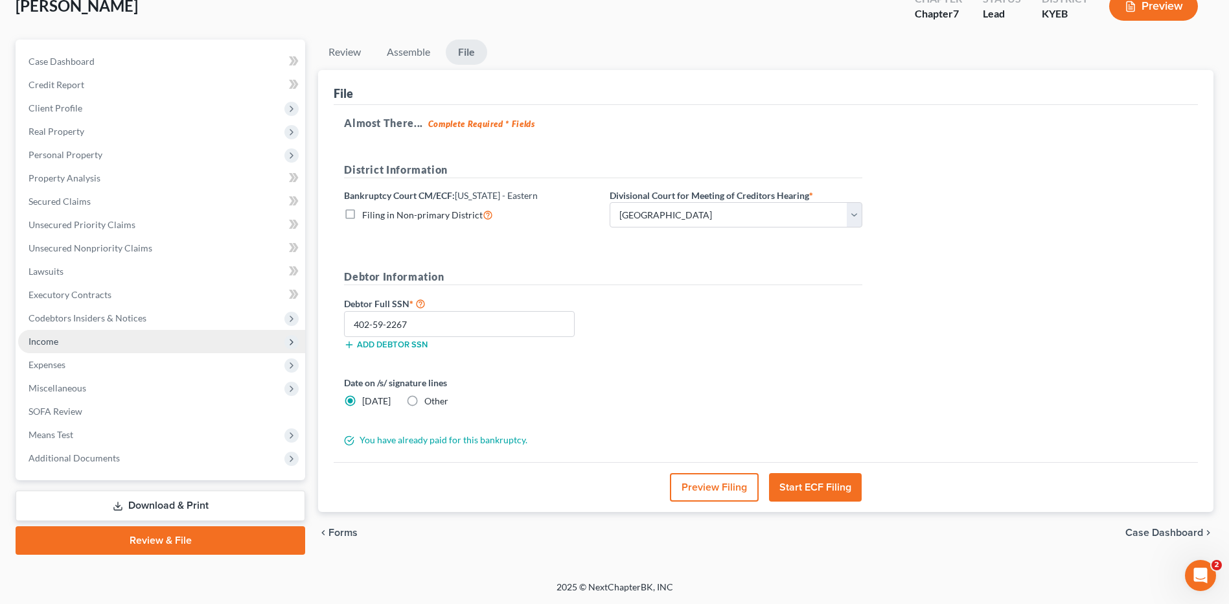
click at [53, 340] on span "Income" at bounding box center [44, 341] width 30 height 11
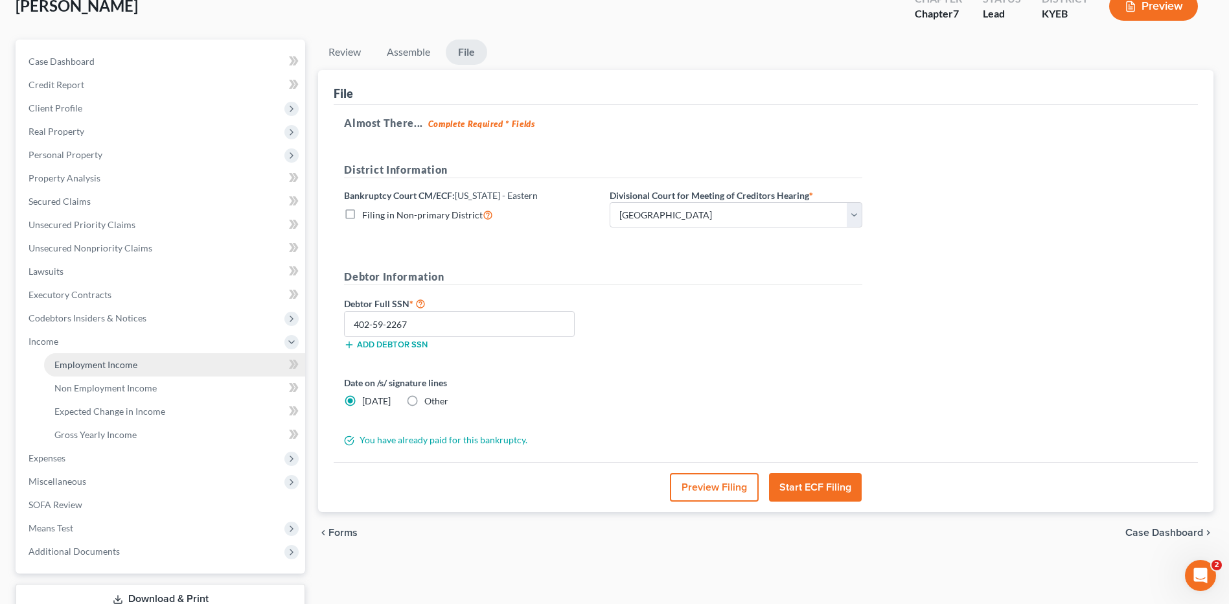
click at [82, 363] on span "Employment Income" at bounding box center [95, 364] width 83 height 11
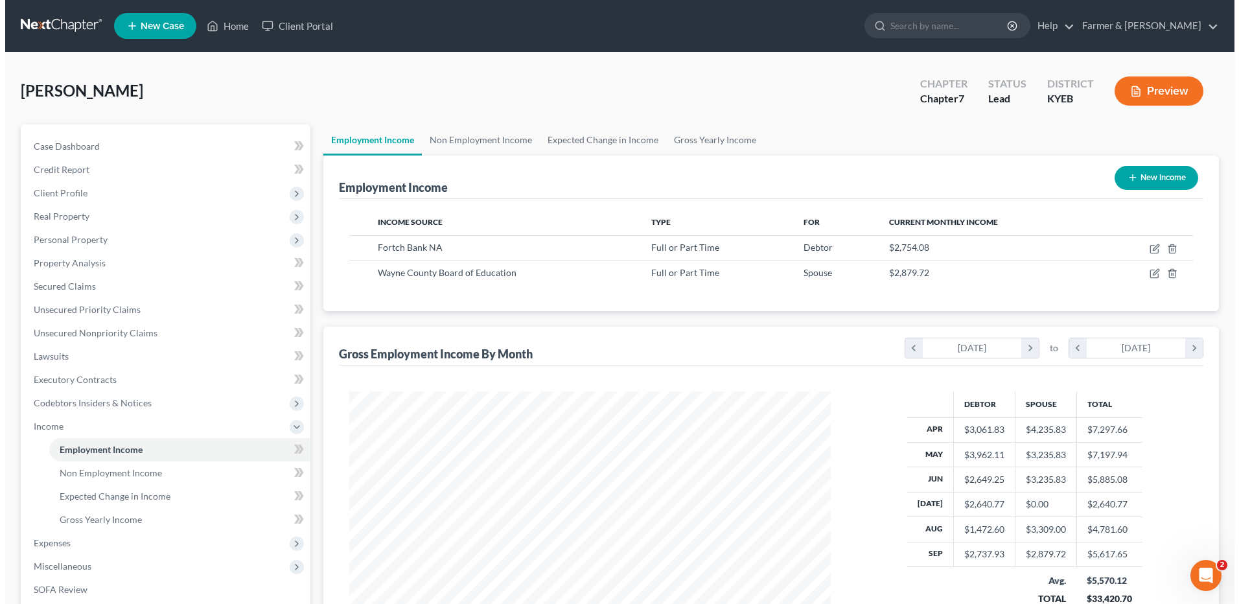
scroll to position [240, 507]
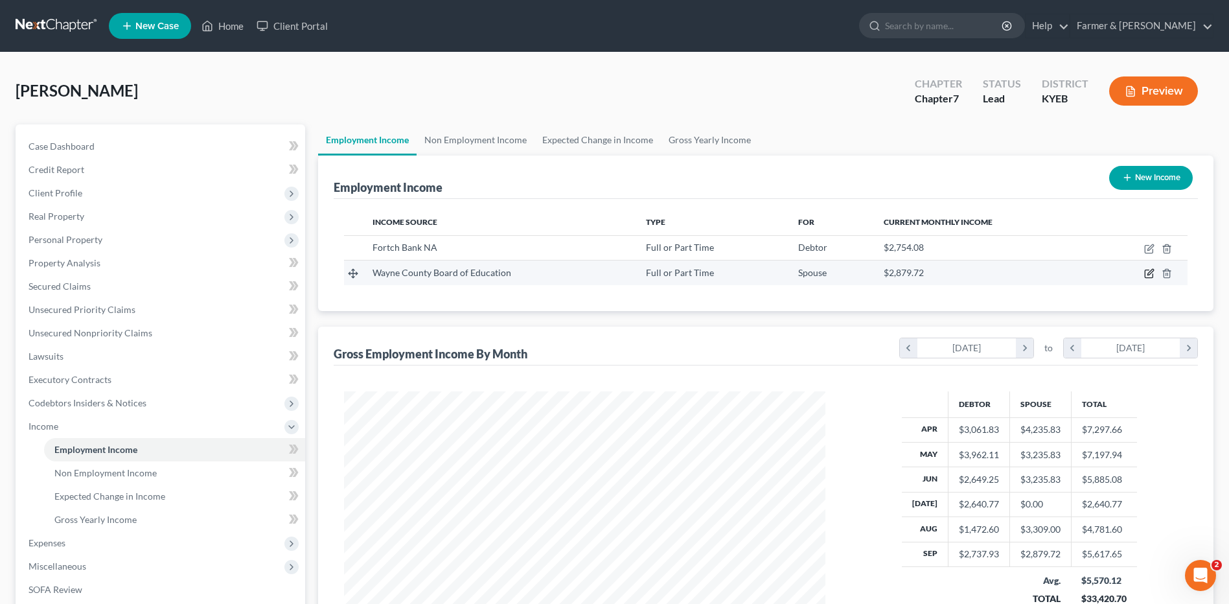
click at [1148, 270] on icon "button" at bounding box center [1149, 274] width 8 height 8
select select "0"
select select "18"
select select "0"
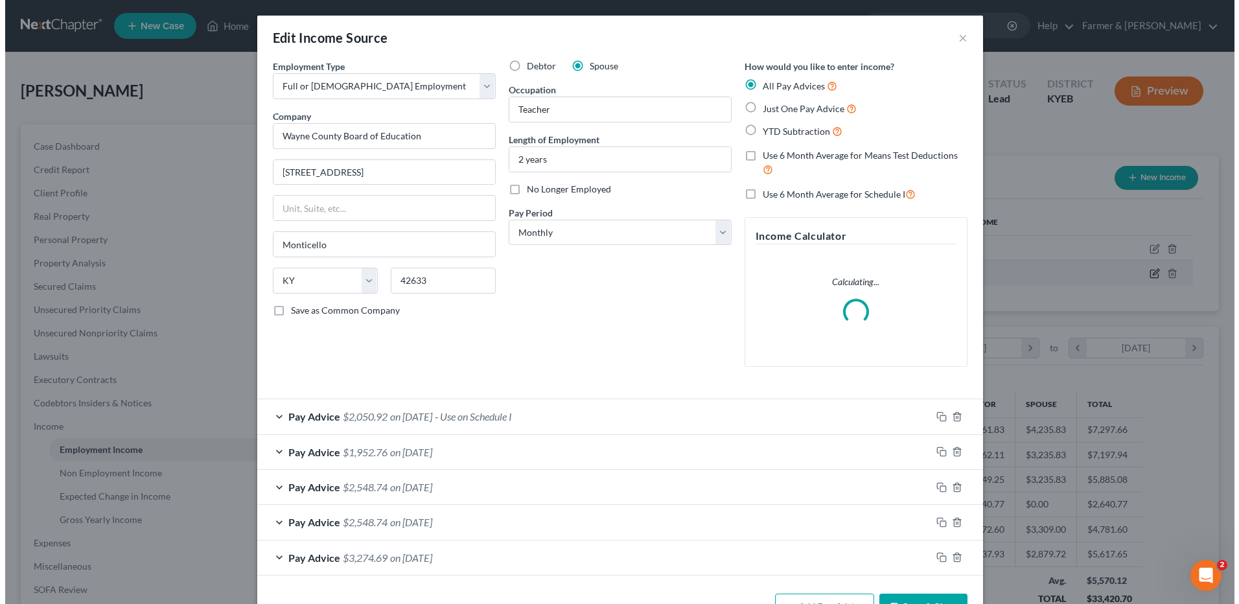
scroll to position [242, 512]
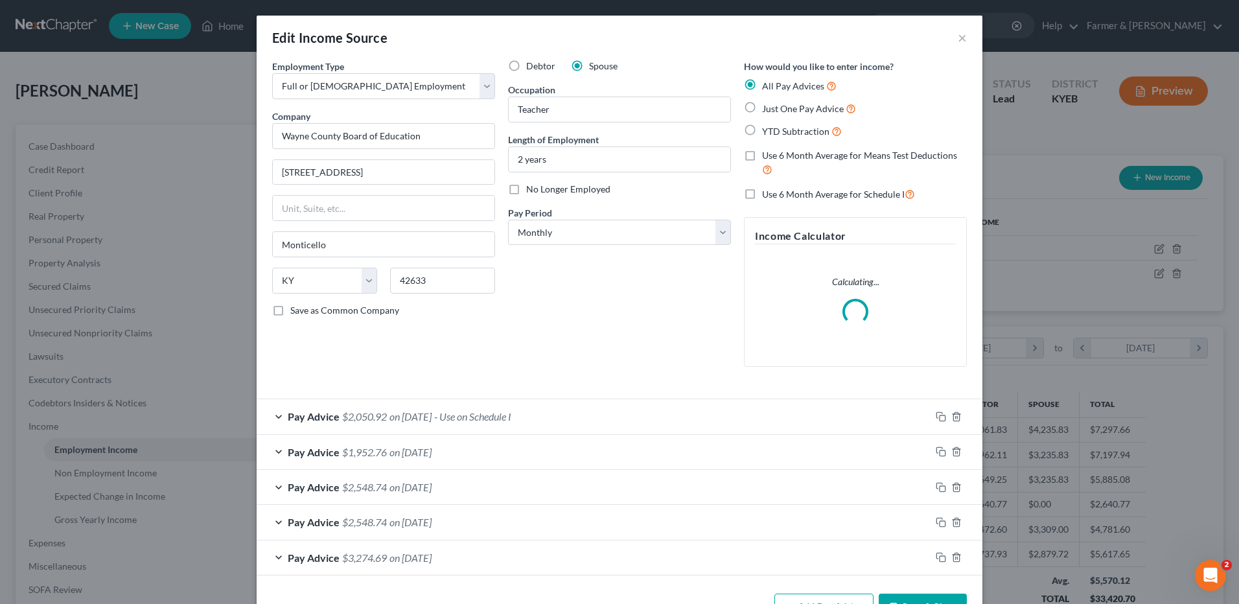
click at [409, 483] on span "on 06/16/2025" at bounding box center [410, 487] width 42 height 12
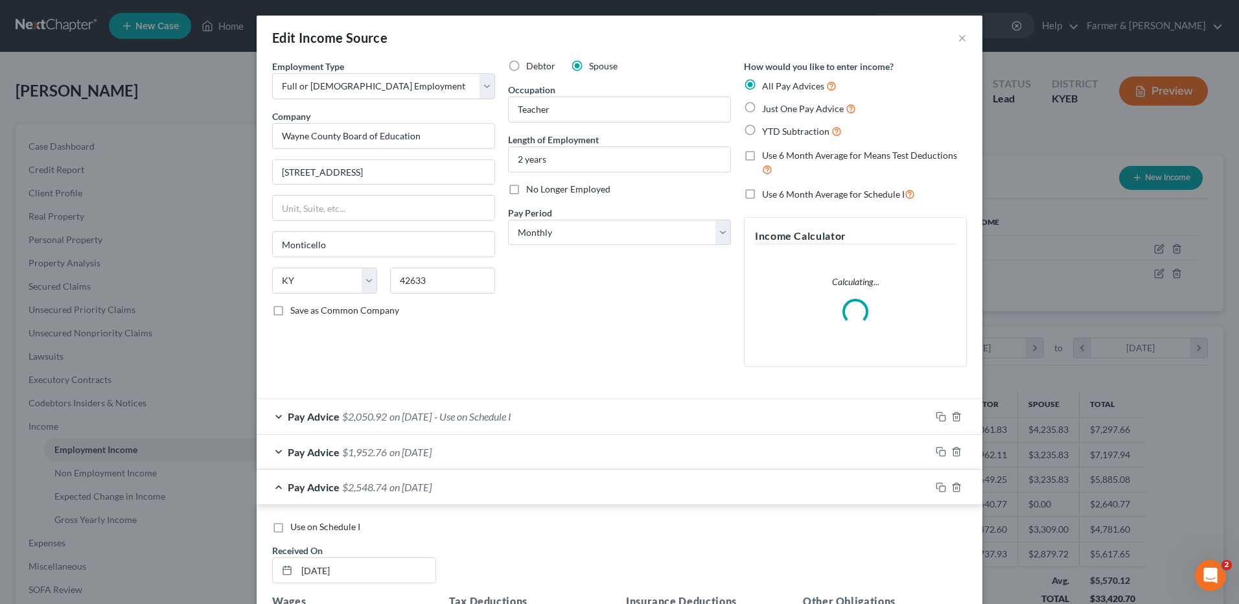
click at [290, 526] on label "Use on Schedule I" at bounding box center [325, 526] width 70 height 13
click at [295, 526] on input "Use on Schedule I" at bounding box center [299, 524] width 8 height 8
checkbox input "true"
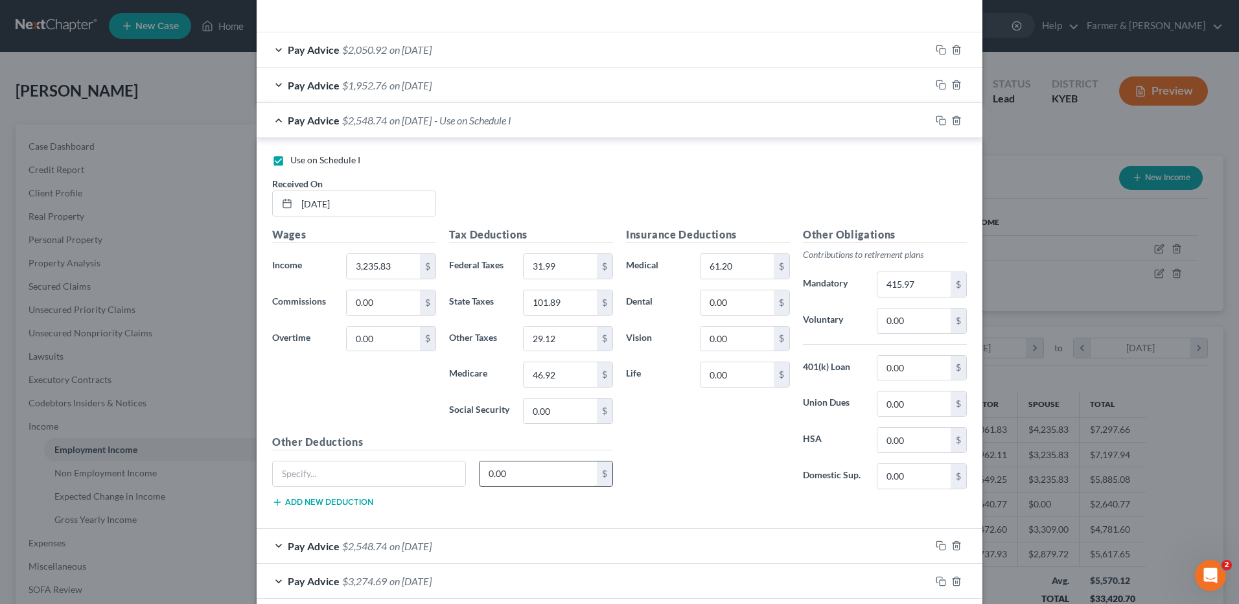
scroll to position [446, 0]
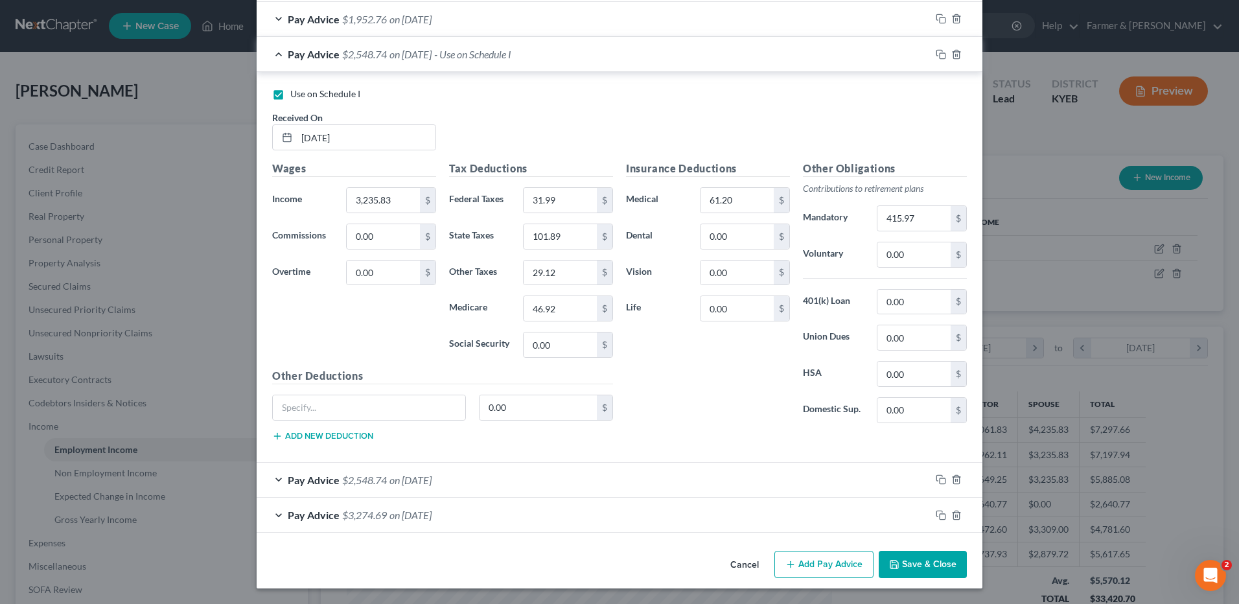
click at [431, 474] on span "on 05/30/2025" at bounding box center [410, 480] width 42 height 12
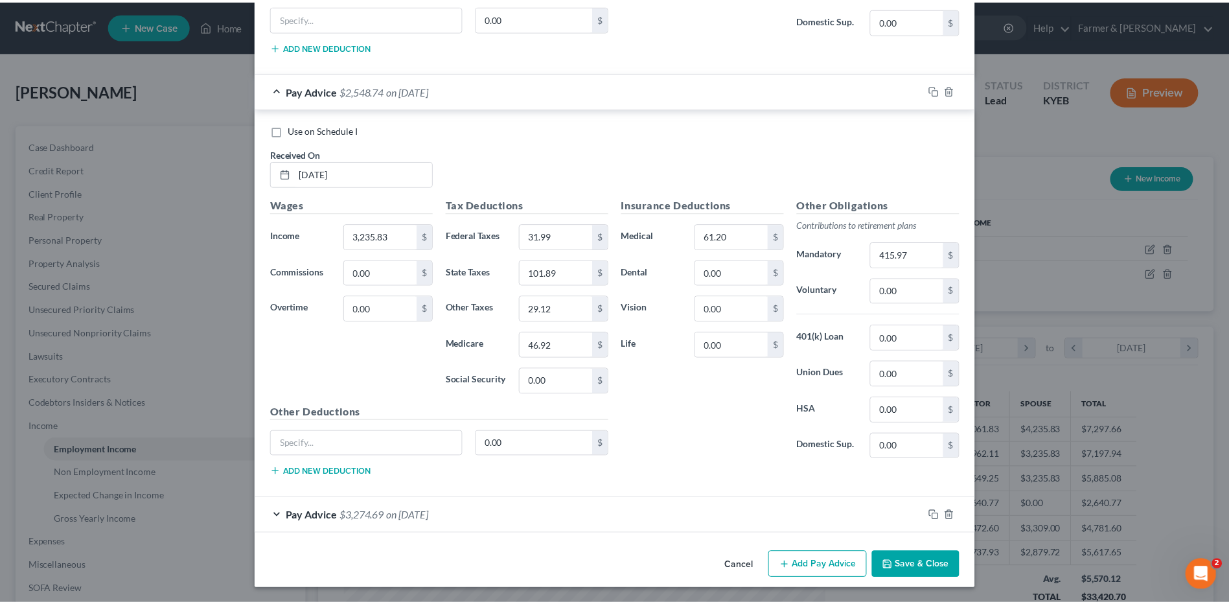
scroll to position [836, 0]
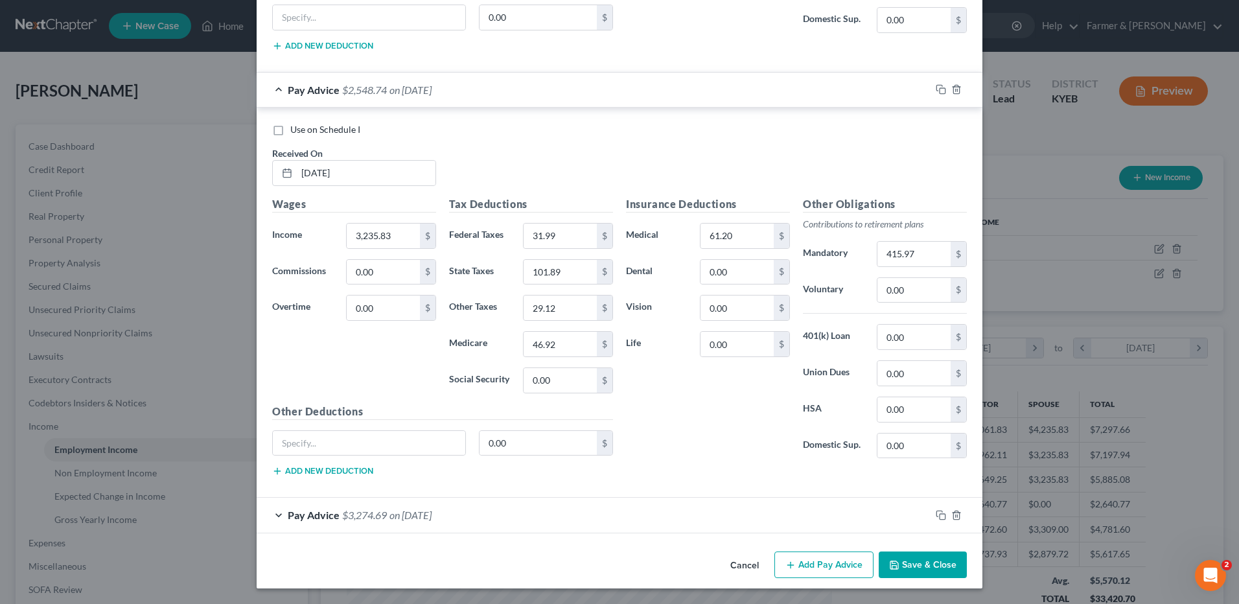
click at [919, 562] on button "Save & Close" at bounding box center [923, 564] width 88 height 27
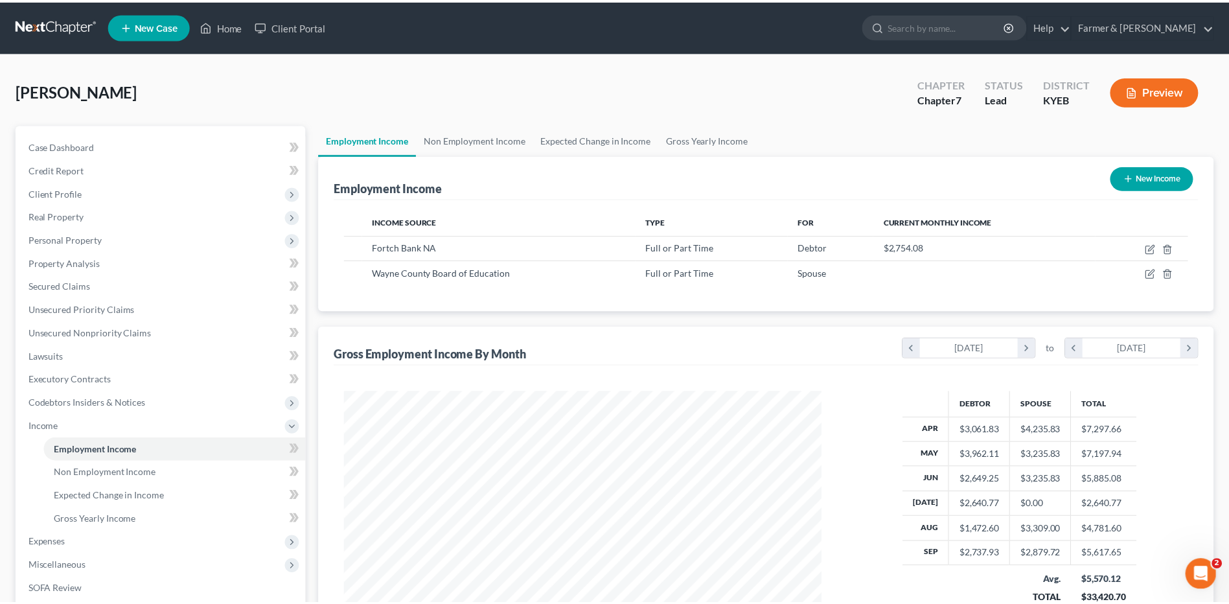
scroll to position [647625, 647358]
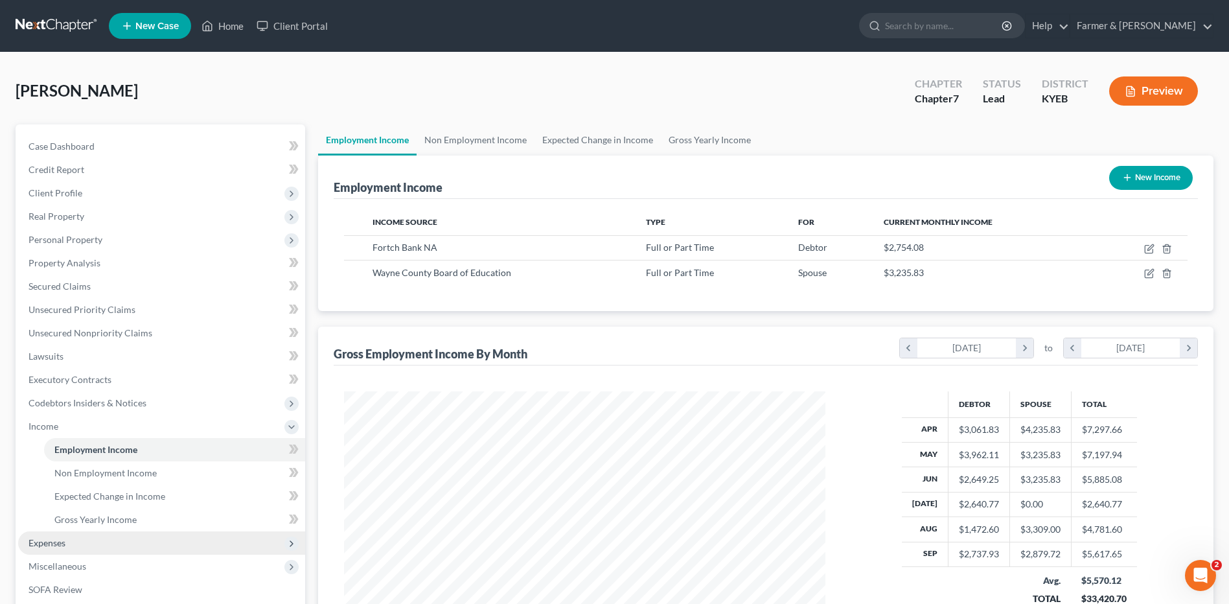
drag, startPoint x: 41, startPoint y: 548, endPoint x: 63, endPoint y: 533, distance: 26.6
click at [41, 548] on span "Expenses" at bounding box center [161, 542] width 287 height 23
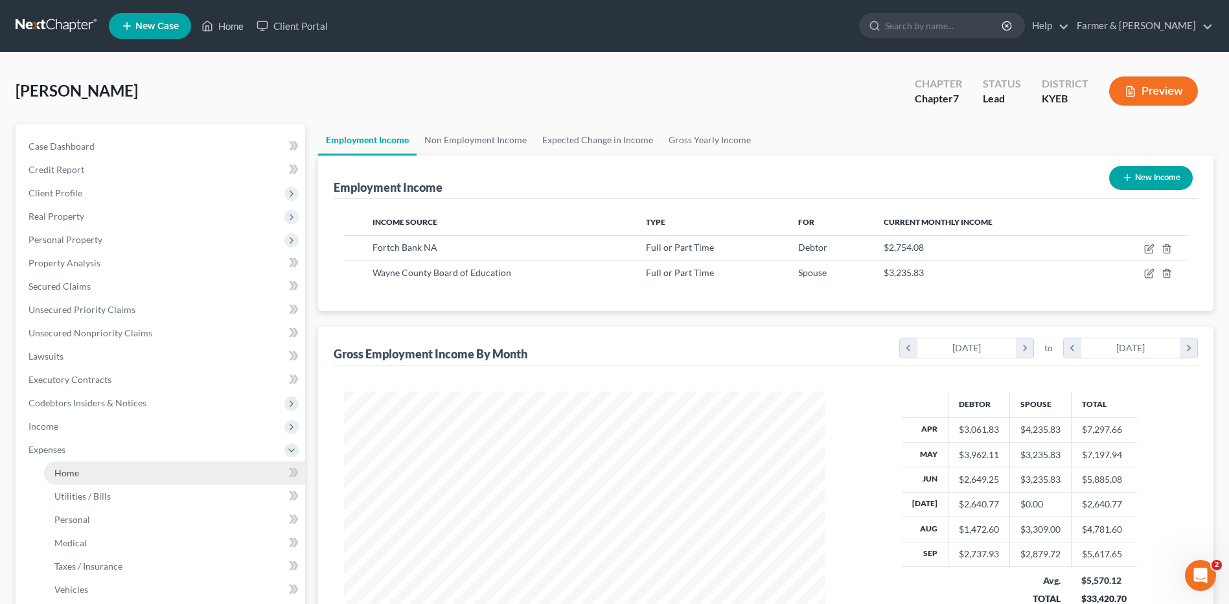
click at [90, 476] on link "Home" at bounding box center [174, 472] width 261 height 23
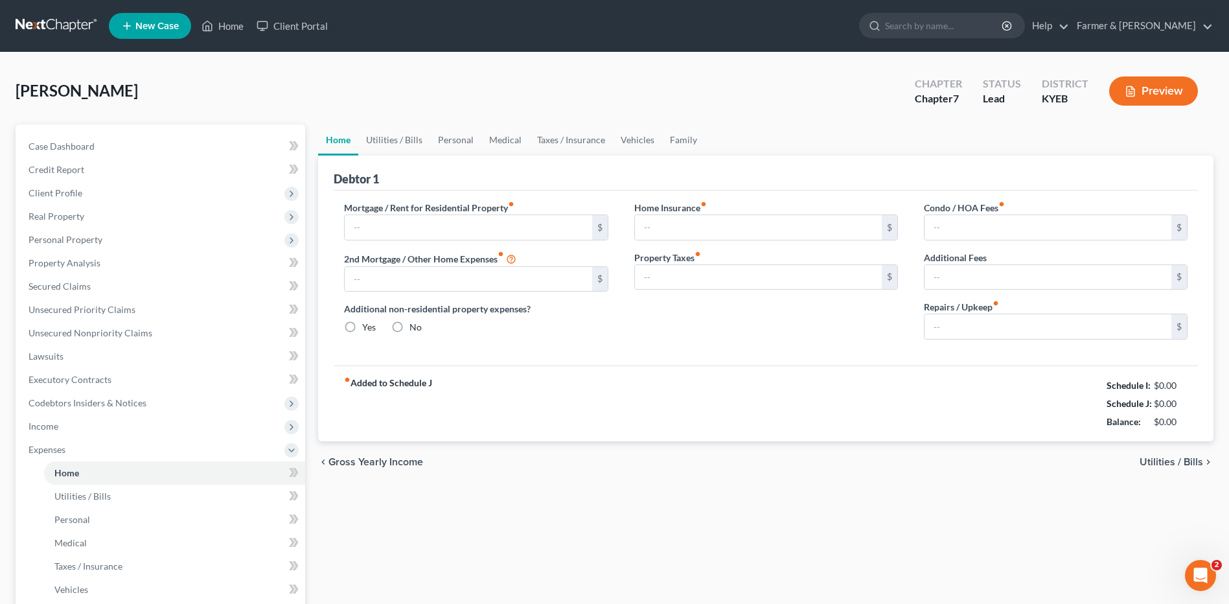
type input "925.00"
type input "0.00"
radio input "true"
type input "0.00"
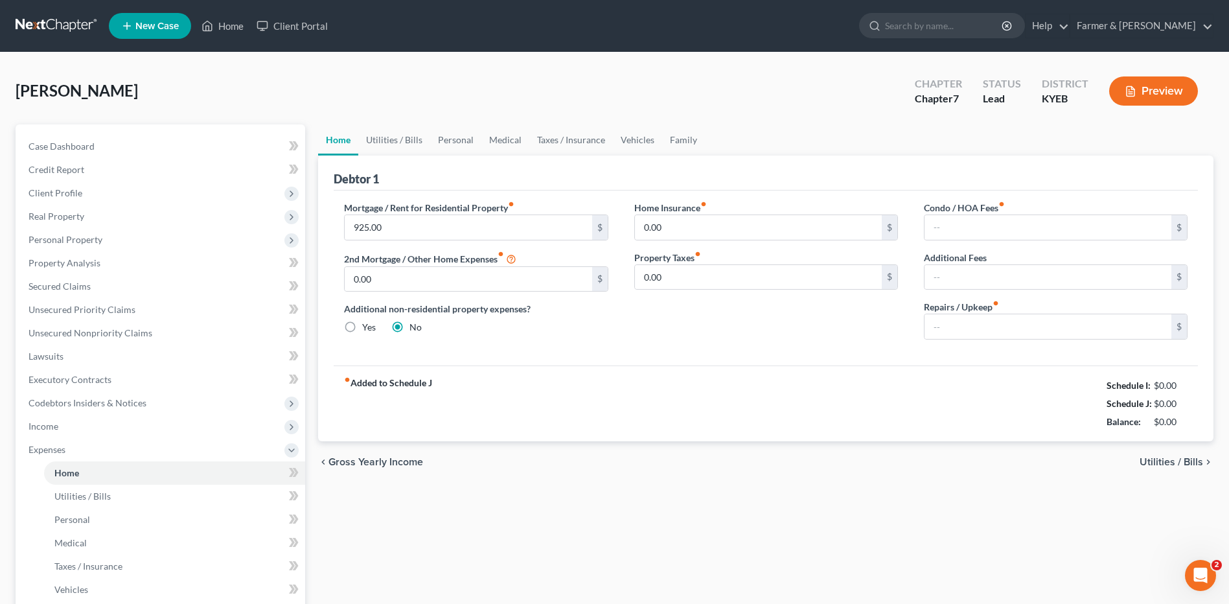
type input "0.00"
click at [974, 327] on input "50.00" at bounding box center [1048, 326] width 247 height 25
type input "100.00"
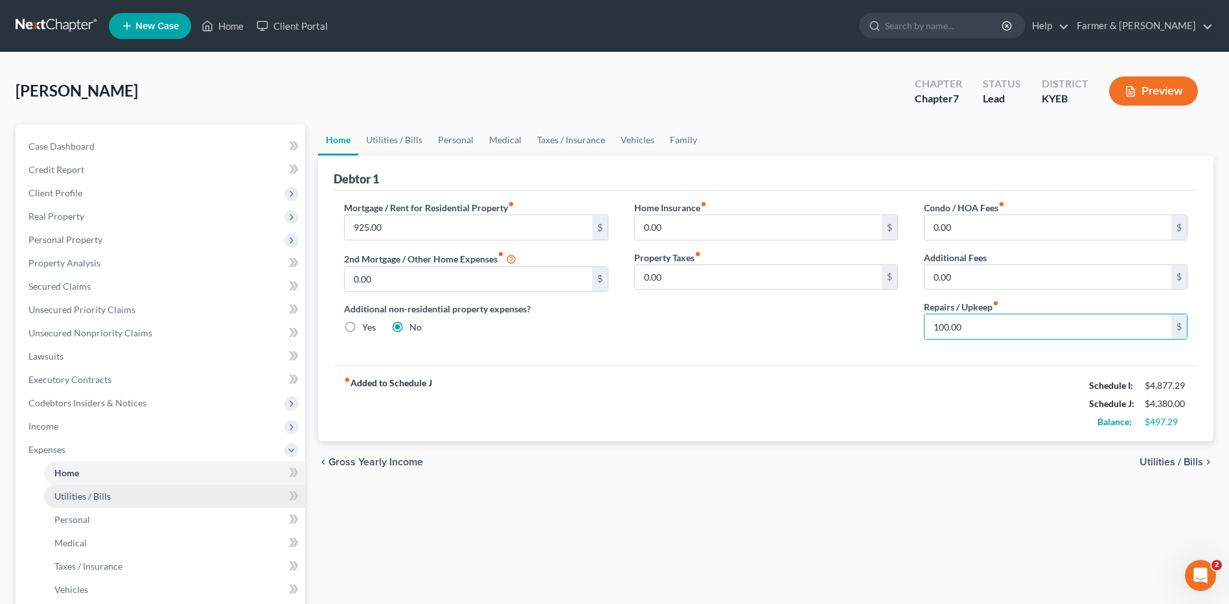
click at [75, 500] on span "Utilities / Bills" at bounding box center [82, 495] width 56 height 11
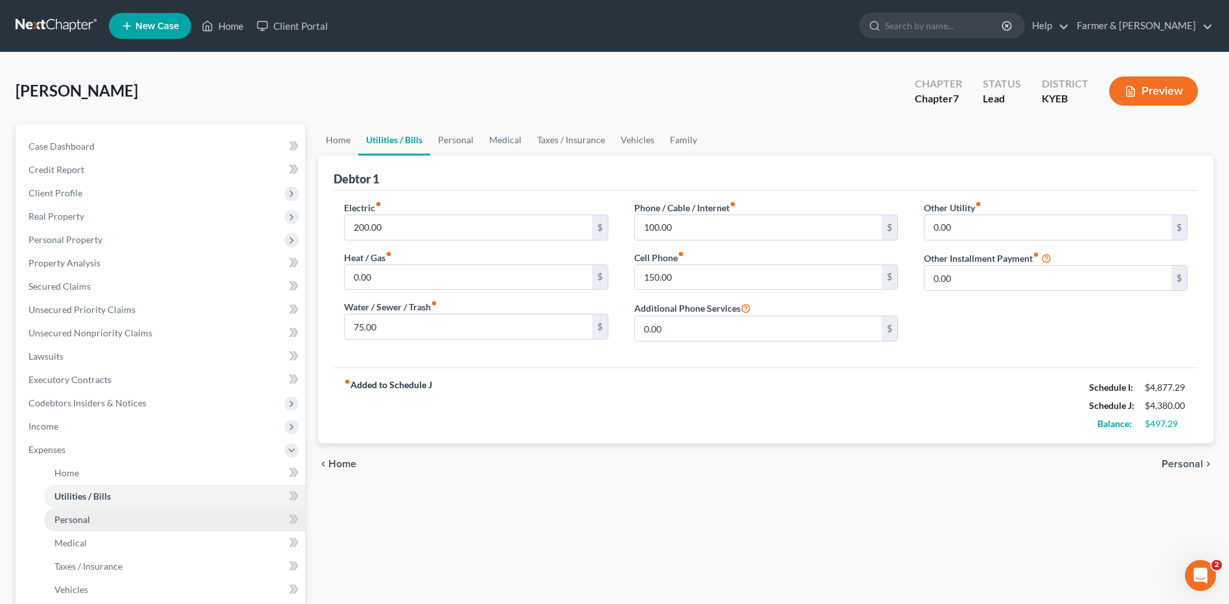
click at [98, 520] on link "Personal" at bounding box center [174, 519] width 261 height 23
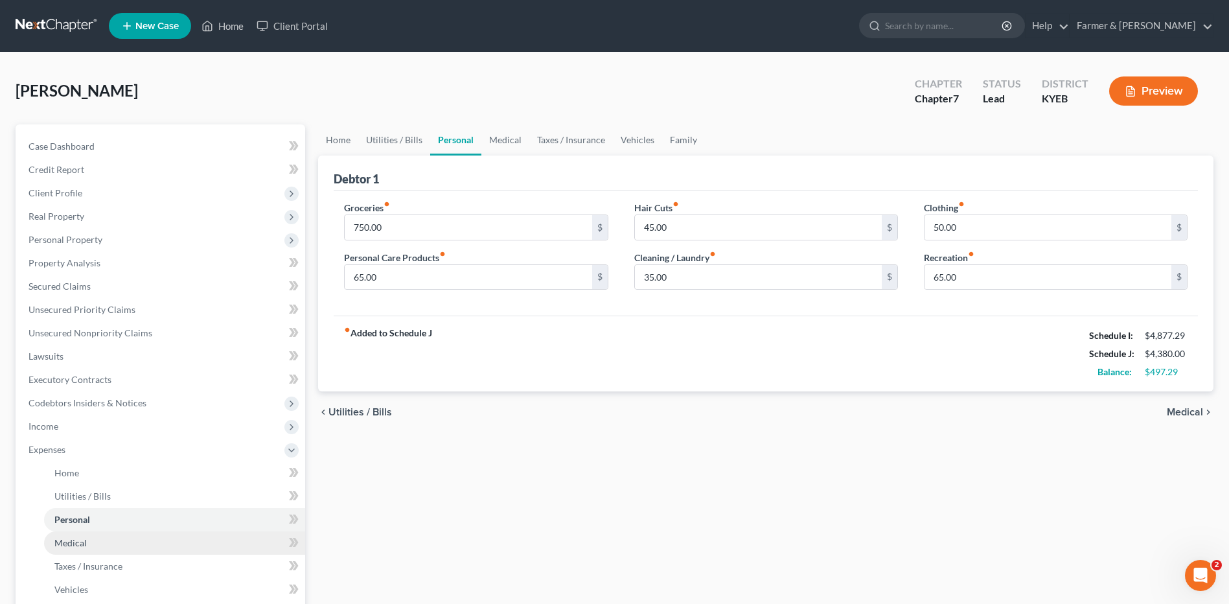
click at [94, 548] on link "Medical" at bounding box center [174, 542] width 261 height 23
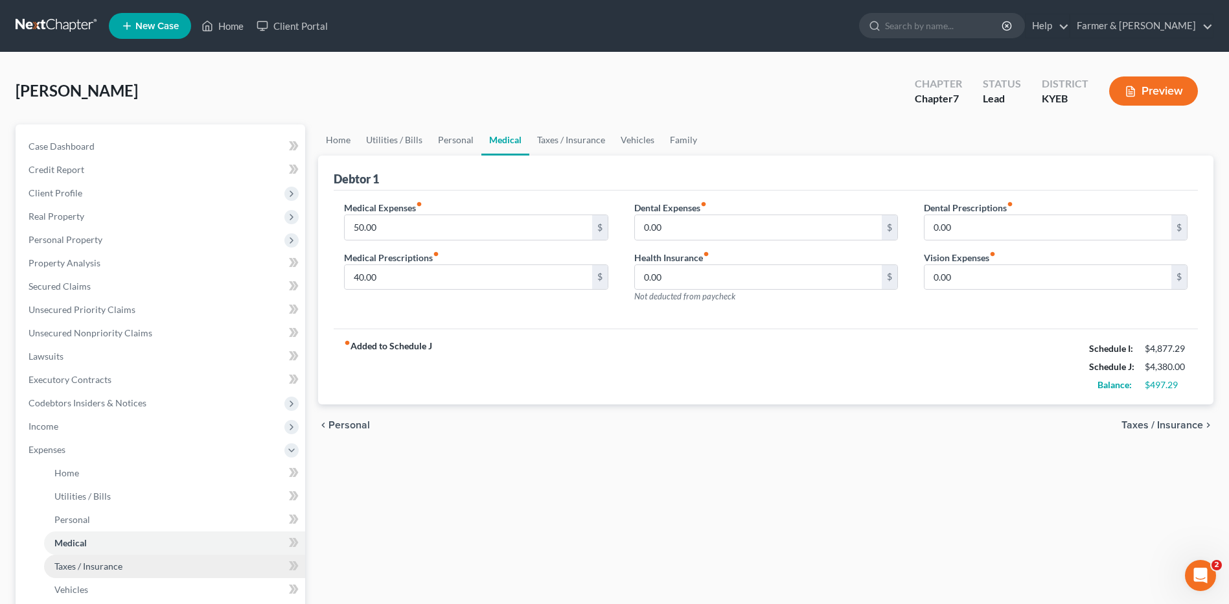
click at [109, 566] on span "Taxes / Insurance" at bounding box center [88, 565] width 68 height 11
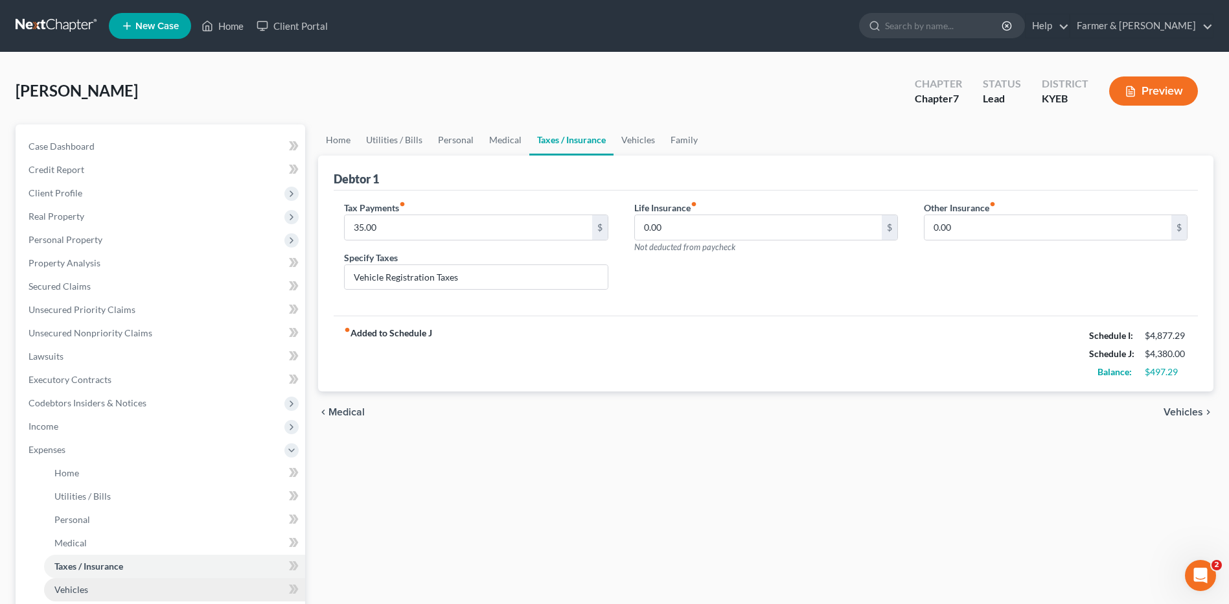
click at [109, 588] on link "Vehicles" at bounding box center [174, 589] width 261 height 23
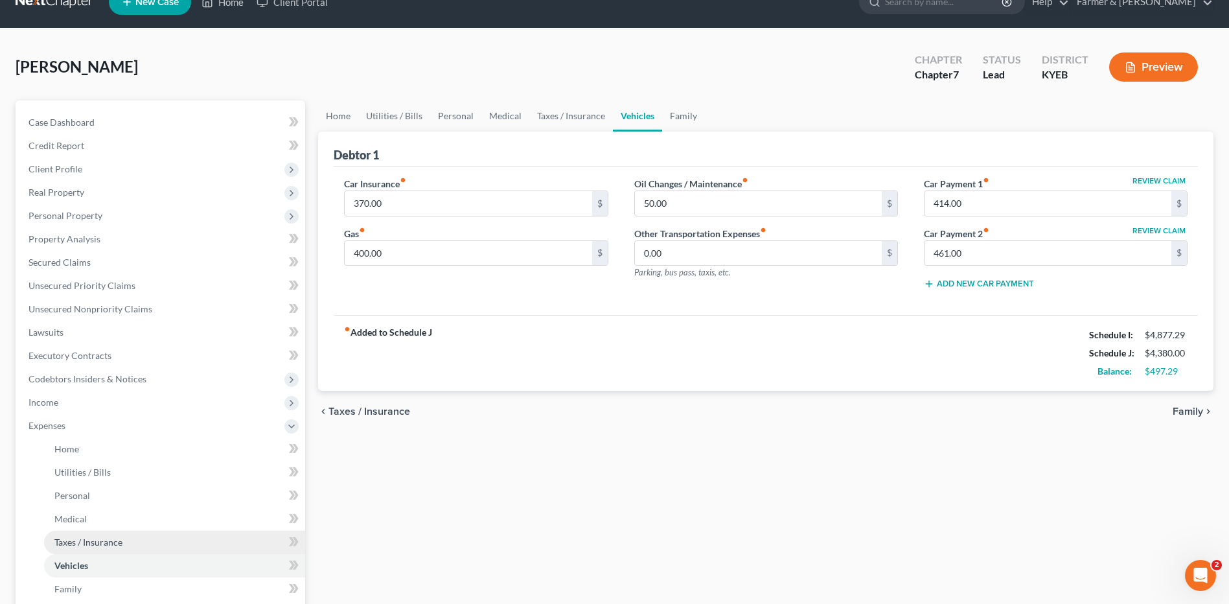
scroll to position [65, 0]
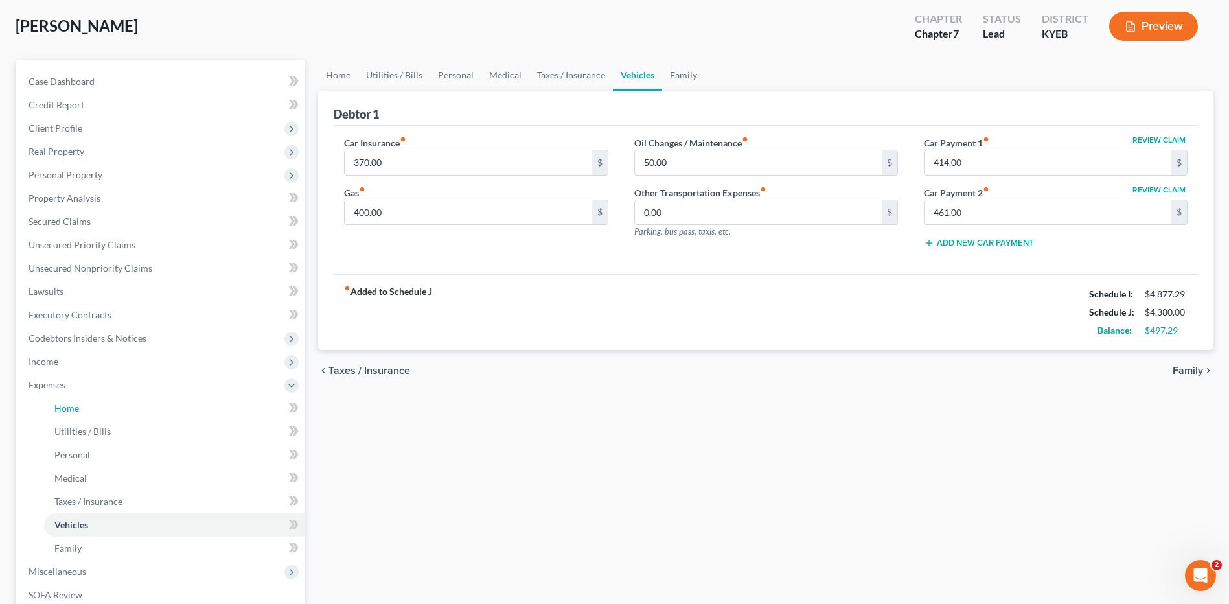
drag, startPoint x: 97, startPoint y: 409, endPoint x: 846, endPoint y: 363, distance: 750.3
click at [97, 409] on link "Home" at bounding box center [174, 407] width 261 height 23
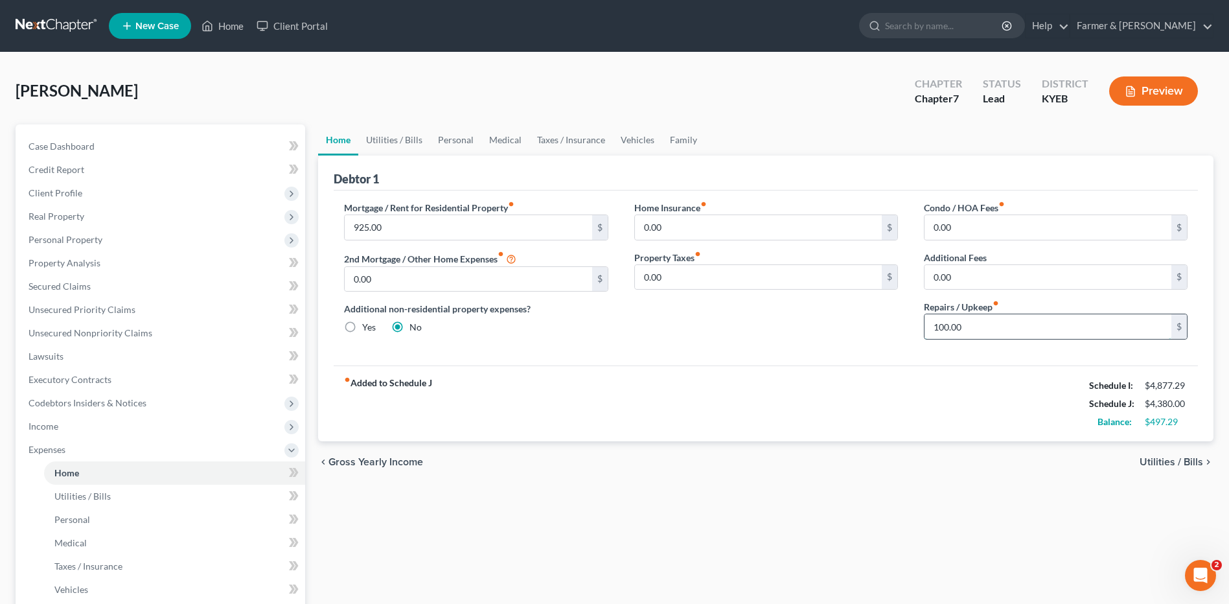
click at [993, 332] on input "100.00" at bounding box center [1048, 326] width 247 height 25
click at [998, 320] on input "100.00" at bounding box center [1048, 326] width 247 height 25
drag, startPoint x: 998, startPoint y: 320, endPoint x: 927, endPoint y: 315, distance: 70.8
click at [928, 315] on input "100.00" at bounding box center [1048, 326] width 247 height 25
type input "50.00"
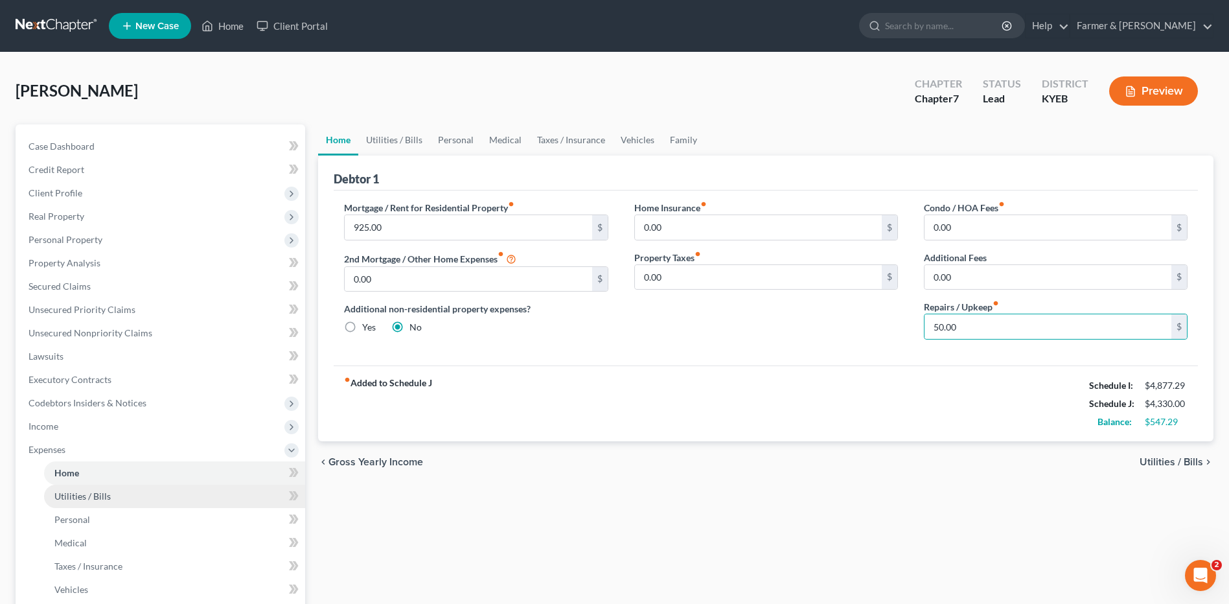
drag, startPoint x: 115, startPoint y: 500, endPoint x: 157, endPoint y: 496, distance: 43.0
click at [115, 500] on link "Utilities / Bills" at bounding box center [174, 496] width 261 height 23
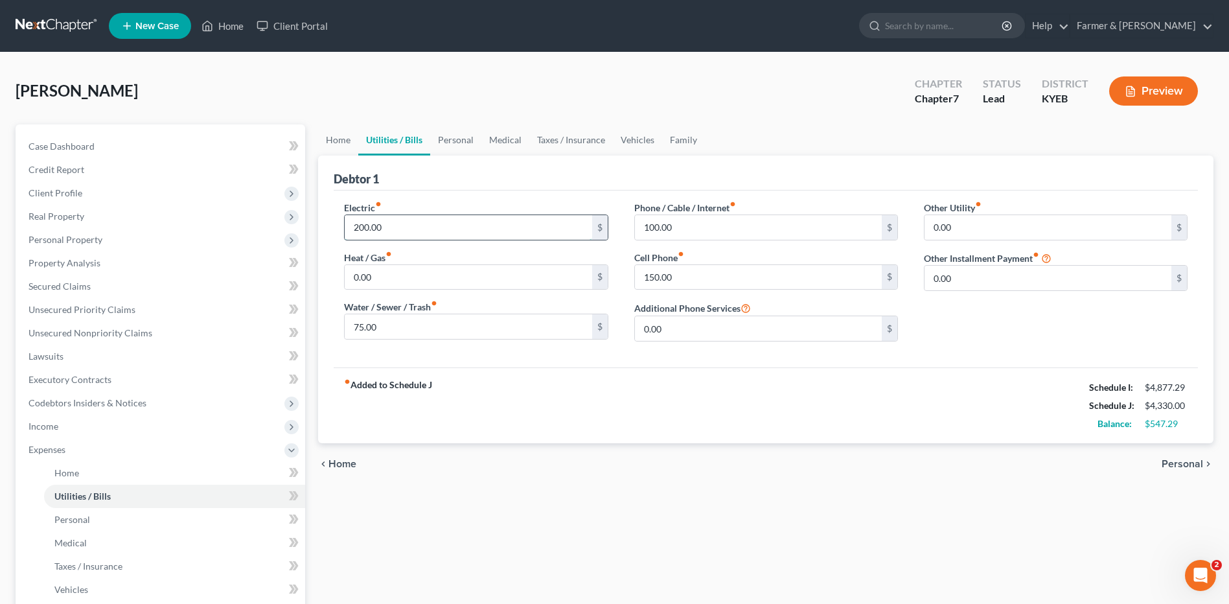
click at [389, 229] on input "200.00" at bounding box center [468, 227] width 247 height 25
type input "225.00"
click at [401, 330] on input "75.00" at bounding box center [468, 326] width 247 height 25
type input "85.00"
drag, startPoint x: 117, startPoint y: 515, endPoint x: 310, endPoint y: 294, distance: 293.8
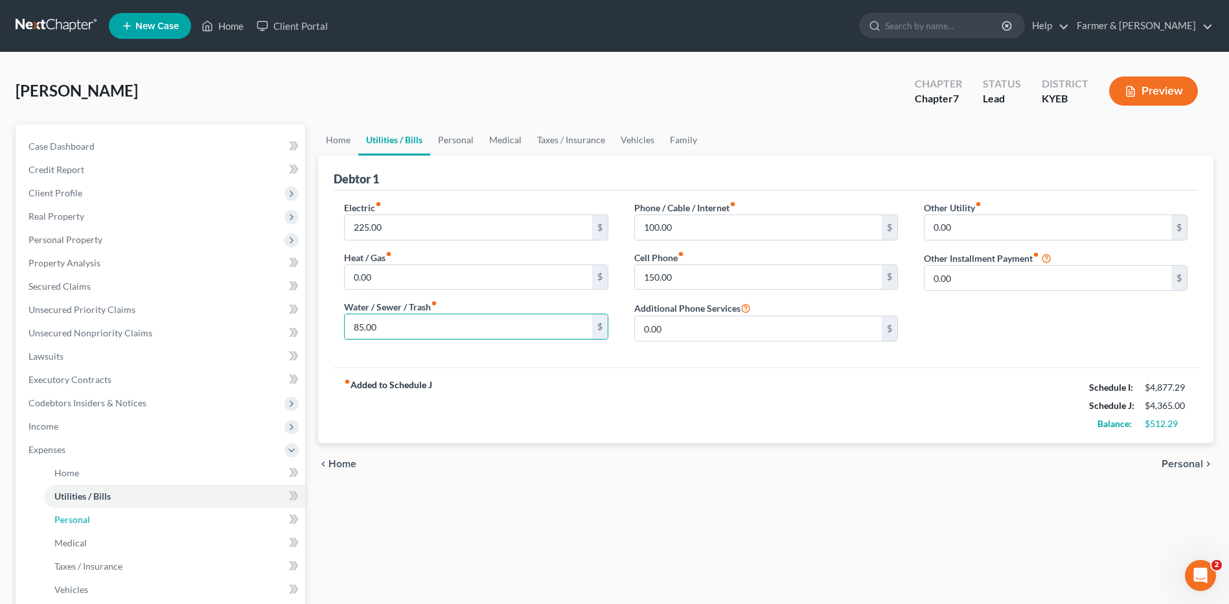
click at [117, 515] on link "Personal" at bounding box center [174, 519] width 261 height 23
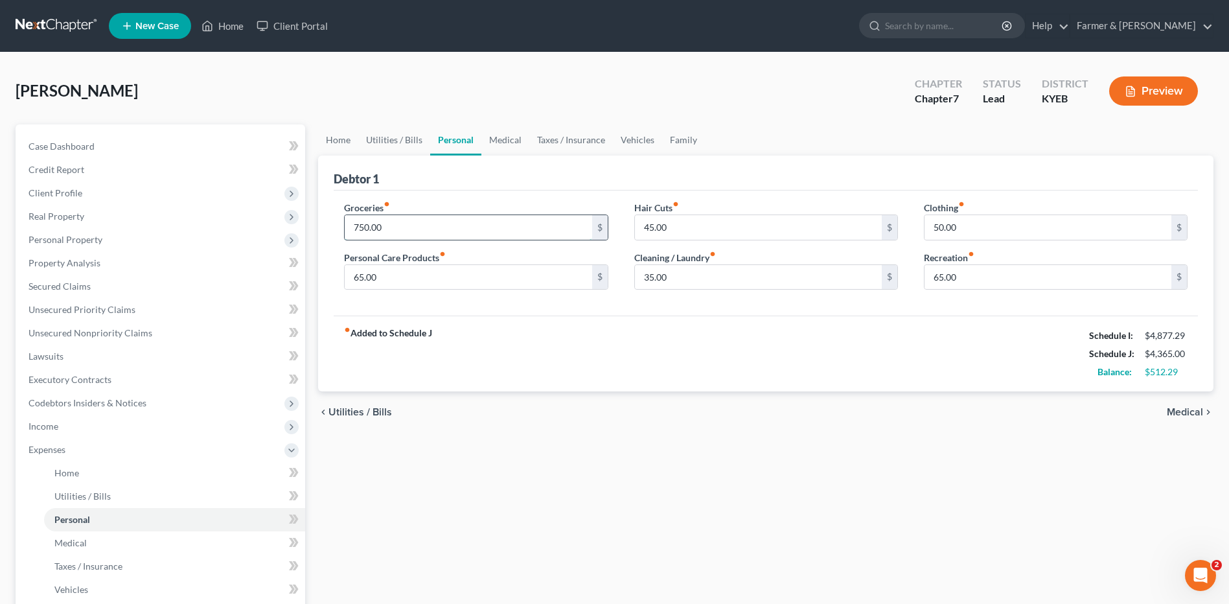
click at [402, 226] on input "750.00" at bounding box center [468, 227] width 247 height 25
type input "850.00"
type input "85.00"
type input "55.00"
type input "45.00"
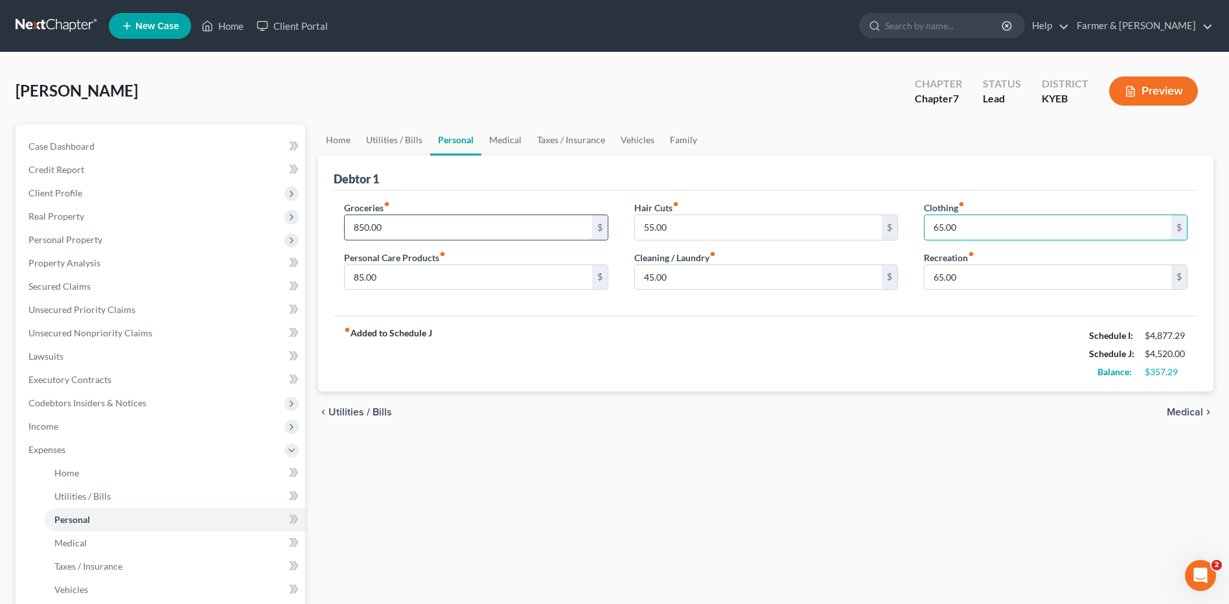
type input "65.00"
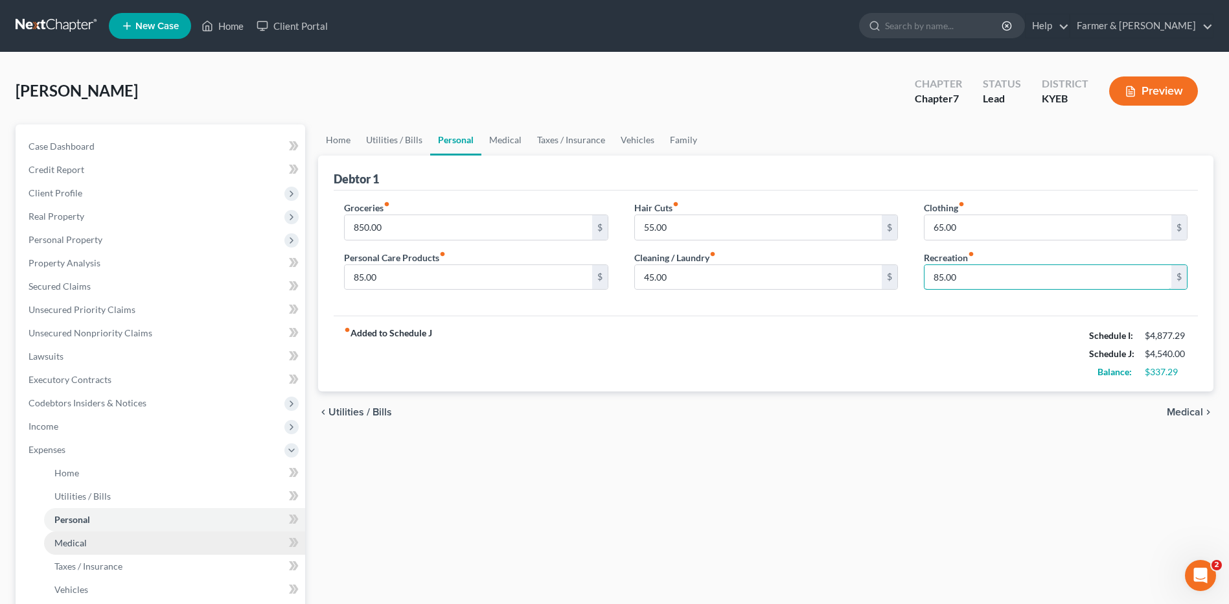
type input "85.00"
click at [56, 545] on span "Medical" at bounding box center [70, 542] width 32 height 11
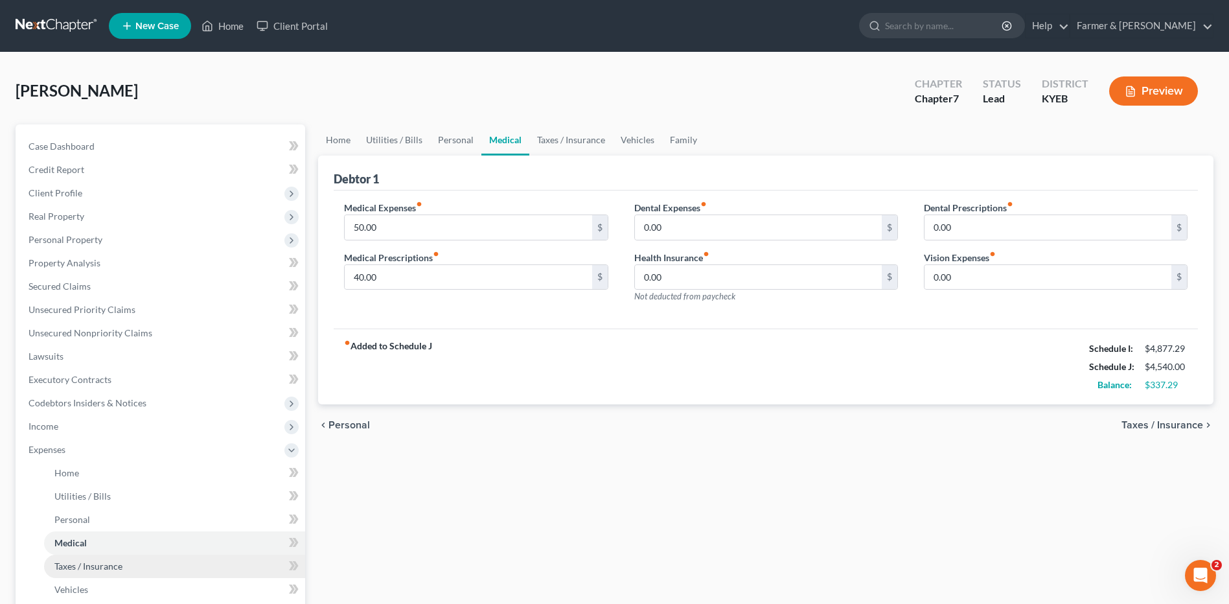
click at [107, 565] on span "Taxes / Insurance" at bounding box center [88, 565] width 68 height 11
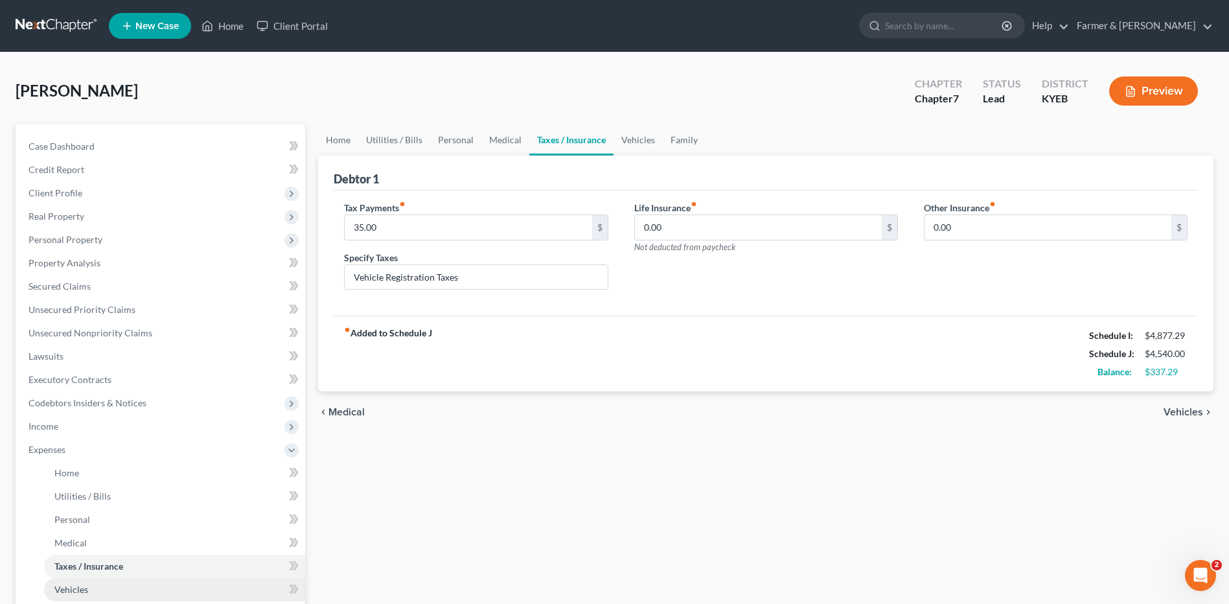
click at [103, 585] on link "Vehicles" at bounding box center [174, 589] width 261 height 23
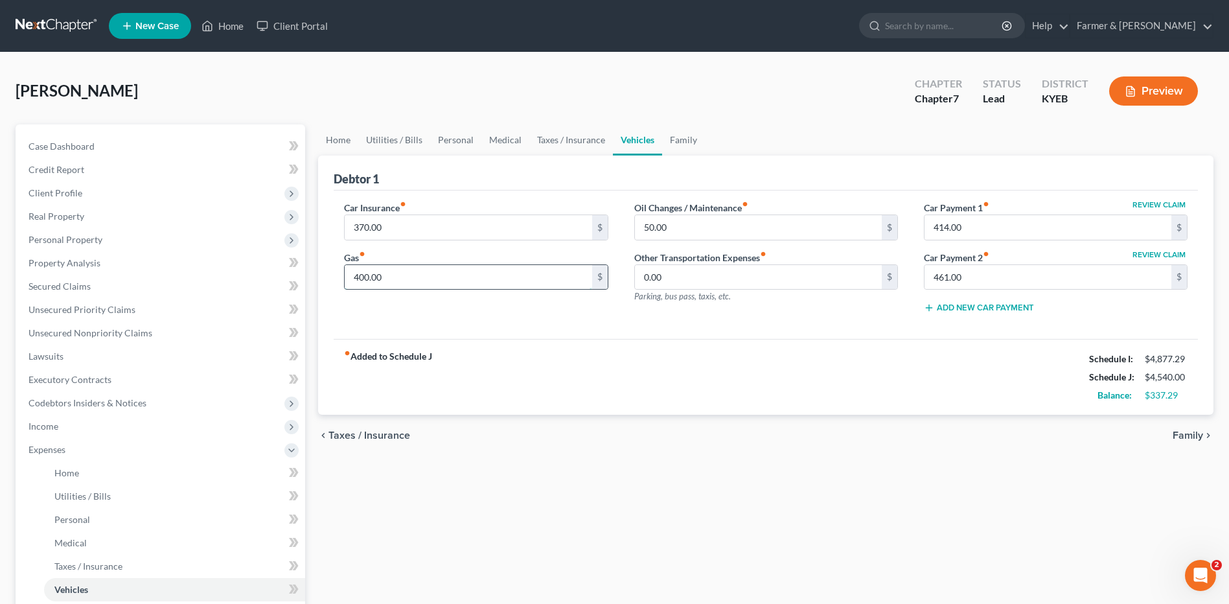
click at [417, 279] on input "400.00" at bounding box center [468, 277] width 247 height 25
drag, startPoint x: 417, startPoint y: 279, endPoint x: 334, endPoint y: 276, distance: 83.0
click at [334, 276] on div "Car Insurance fiber_manual_record 370.00 $ Gas fiber_manual_record 425.00 $" at bounding box center [476, 262] width 290 height 123
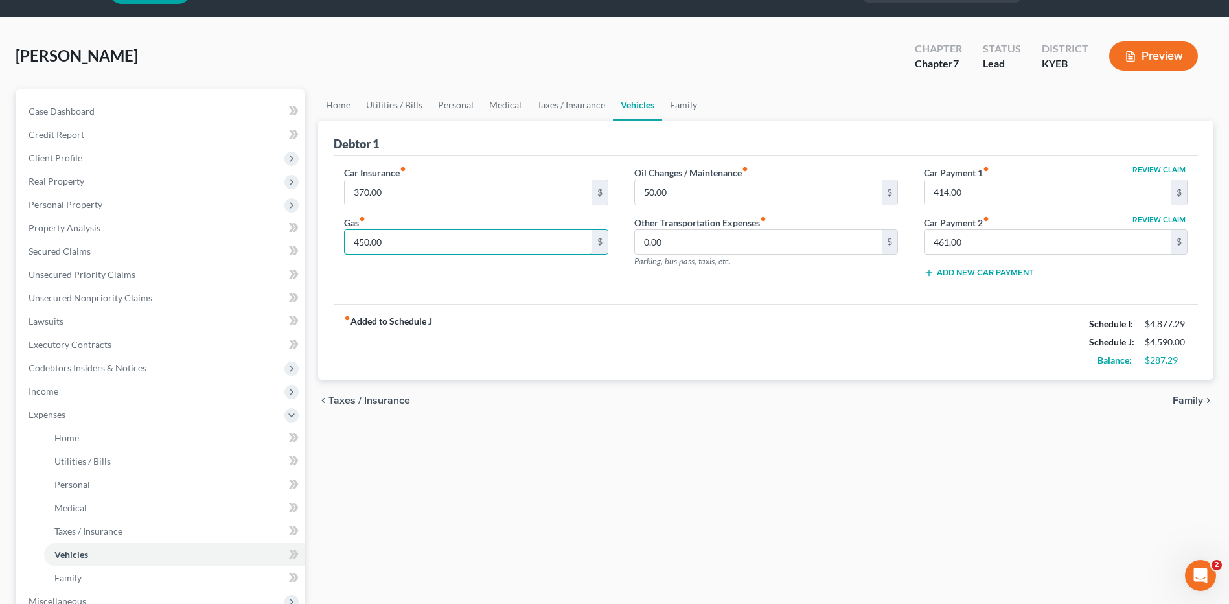
scroll to position [65, 0]
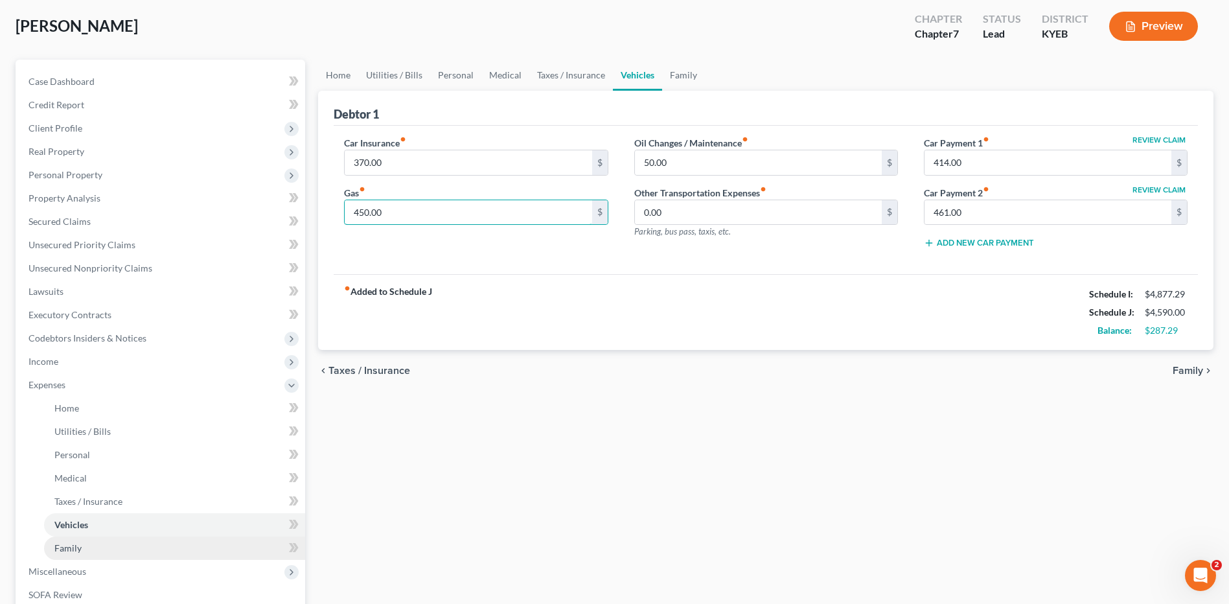
type input "450.00"
click at [119, 546] on link "Family" at bounding box center [174, 547] width 261 height 23
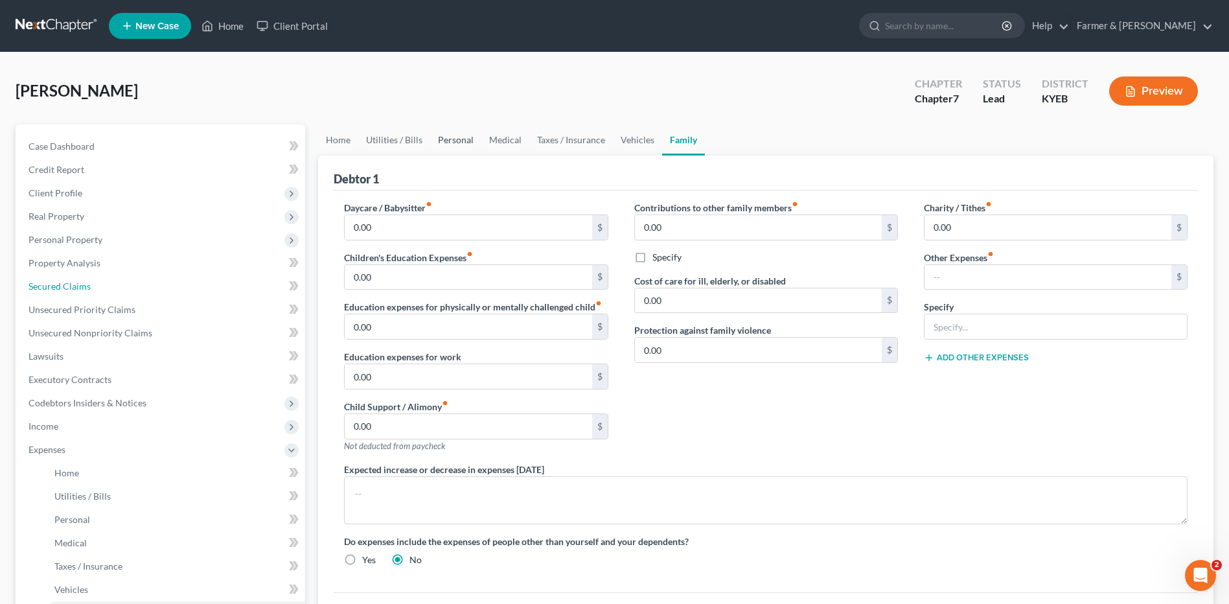
drag, startPoint x: 110, startPoint y: 284, endPoint x: 470, endPoint y: 128, distance: 392.9
click at [110, 284] on link "Secured Claims" at bounding box center [161, 286] width 287 height 23
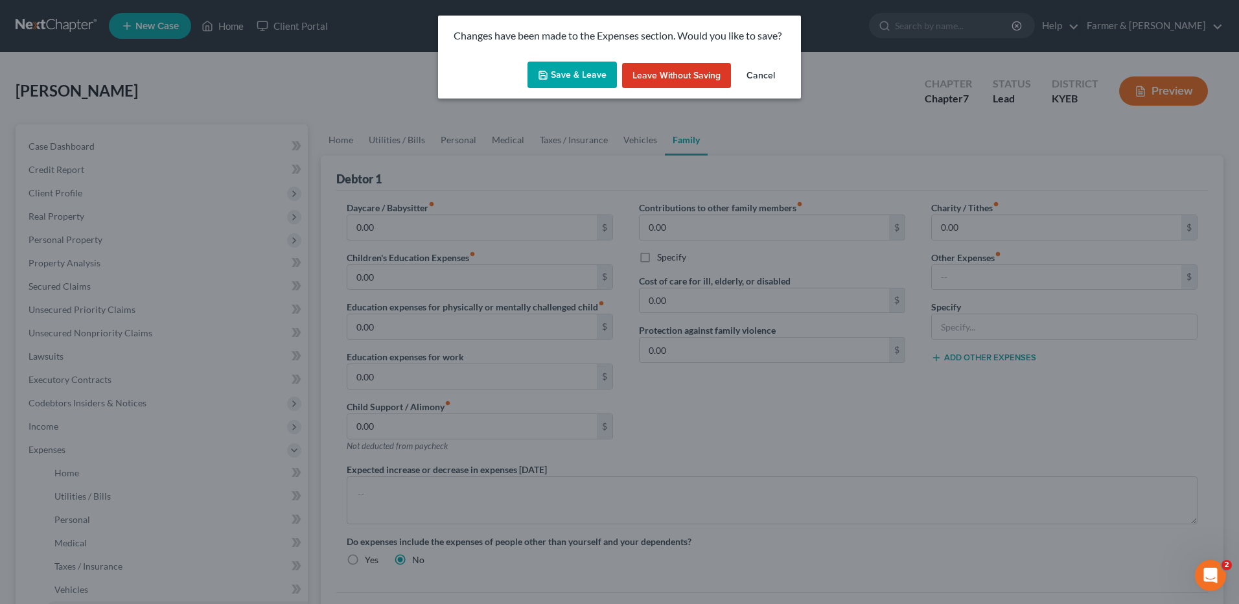
click at [588, 77] on button "Save & Leave" at bounding box center [571, 75] width 89 height 27
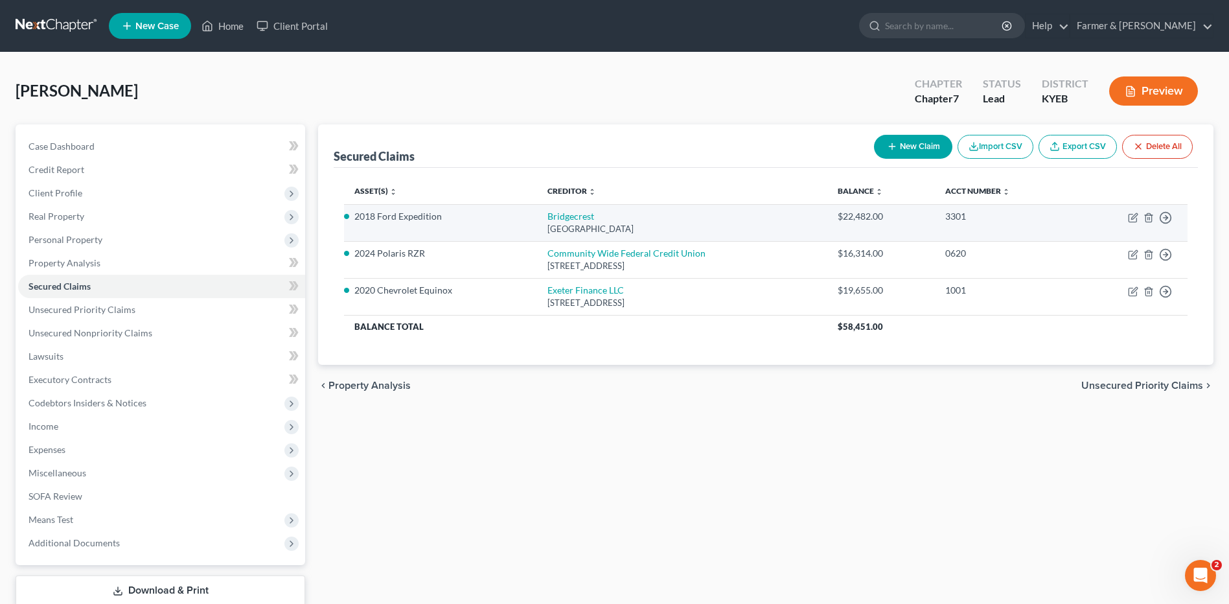
click at [575, 222] on td "Bridgecrest PO Box 29018, Phoenix, AZ 85038" at bounding box center [682, 222] width 291 height 37
click at [575, 218] on link "Bridgecrest" at bounding box center [570, 216] width 47 height 11
select select "3"
select select "0"
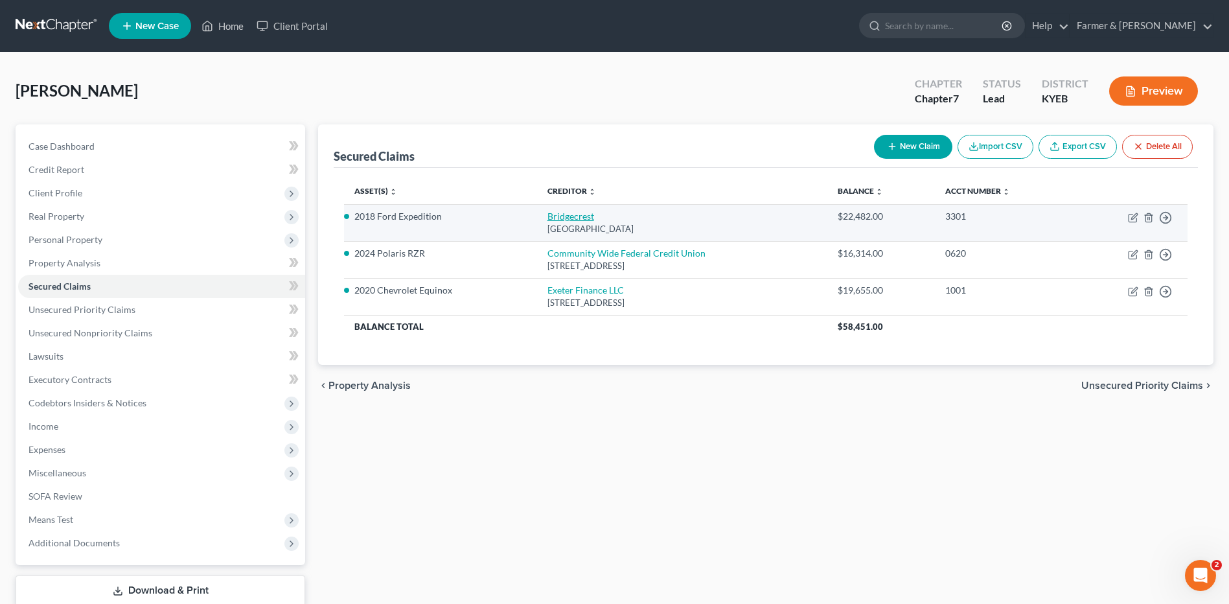
select select "0"
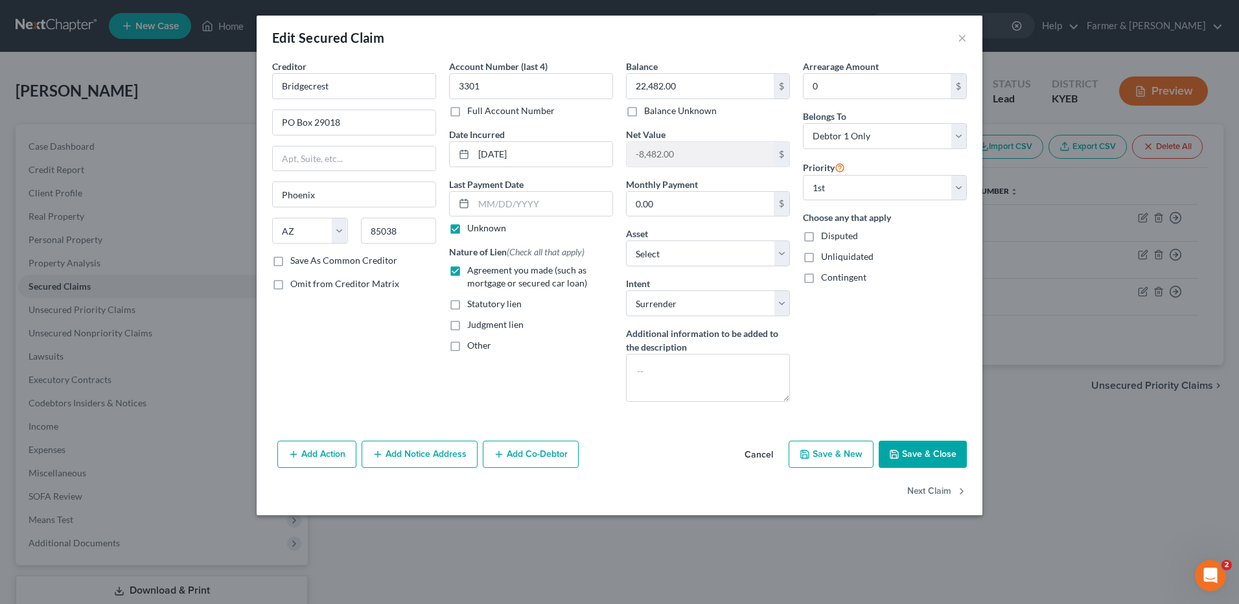
click at [763, 453] on button "Cancel" at bounding box center [758, 455] width 49 height 26
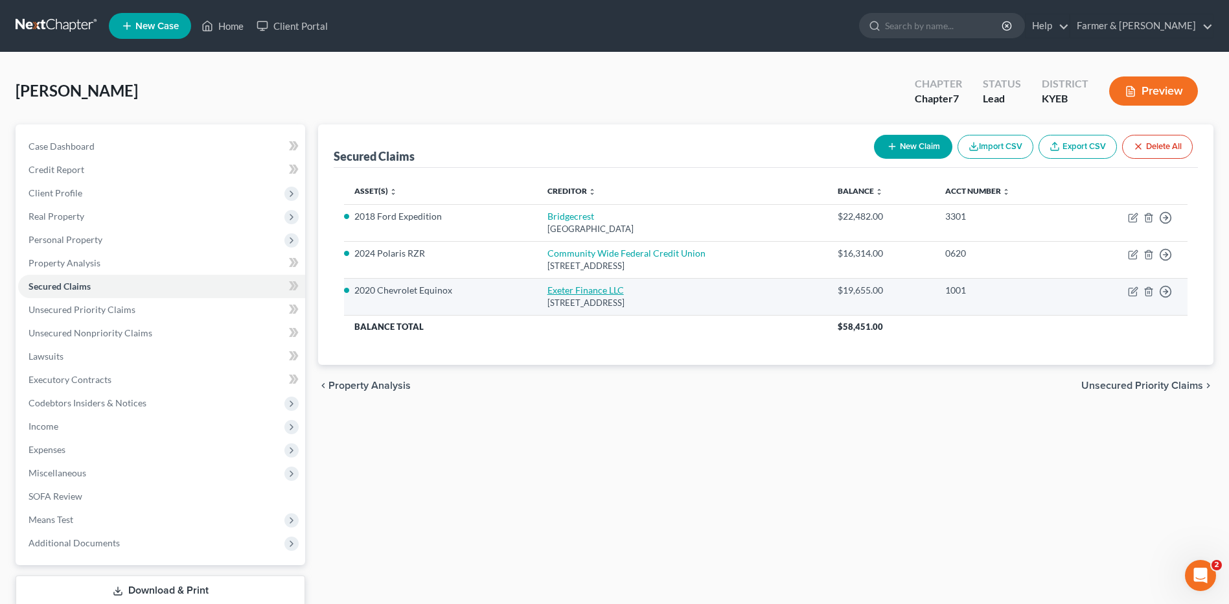
click at [599, 288] on link "Exeter Finance LLC" at bounding box center [585, 289] width 76 height 11
select select "36"
select select "0"
select select "5"
select select "2"
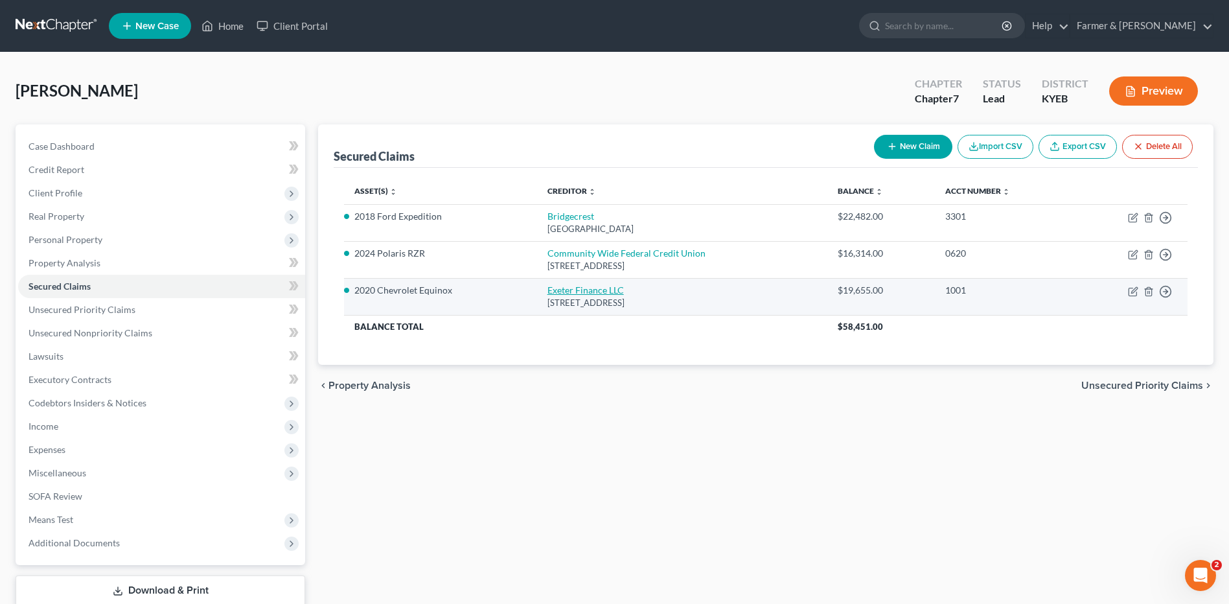
select select "3"
select select "0"
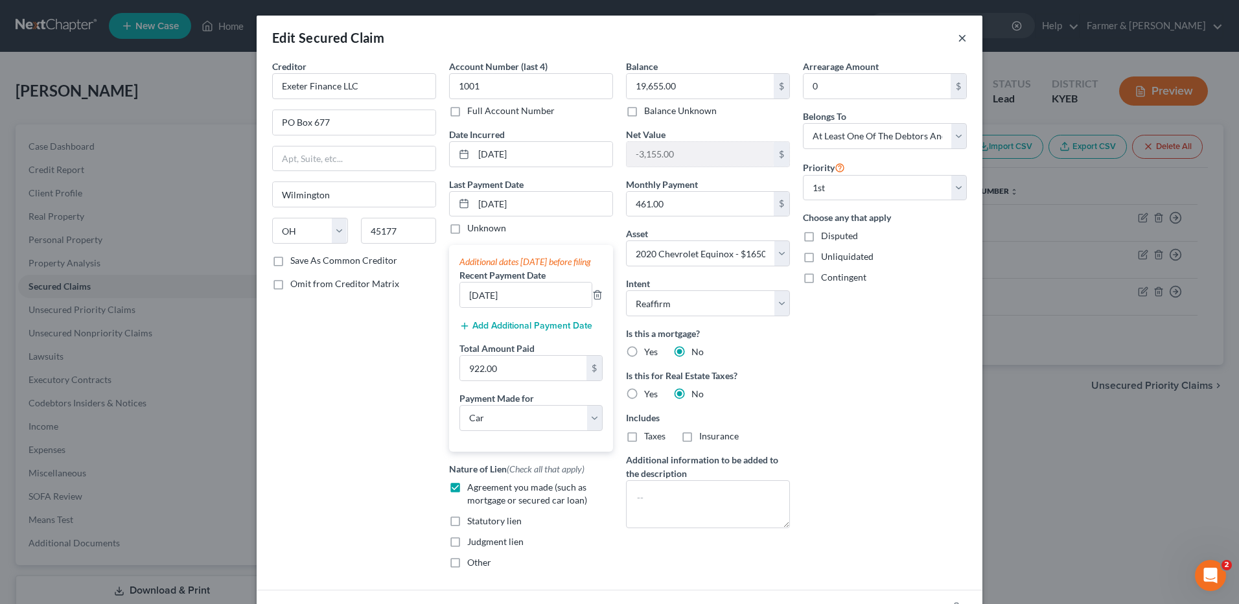
click at [961, 35] on button "×" at bounding box center [962, 38] width 9 height 16
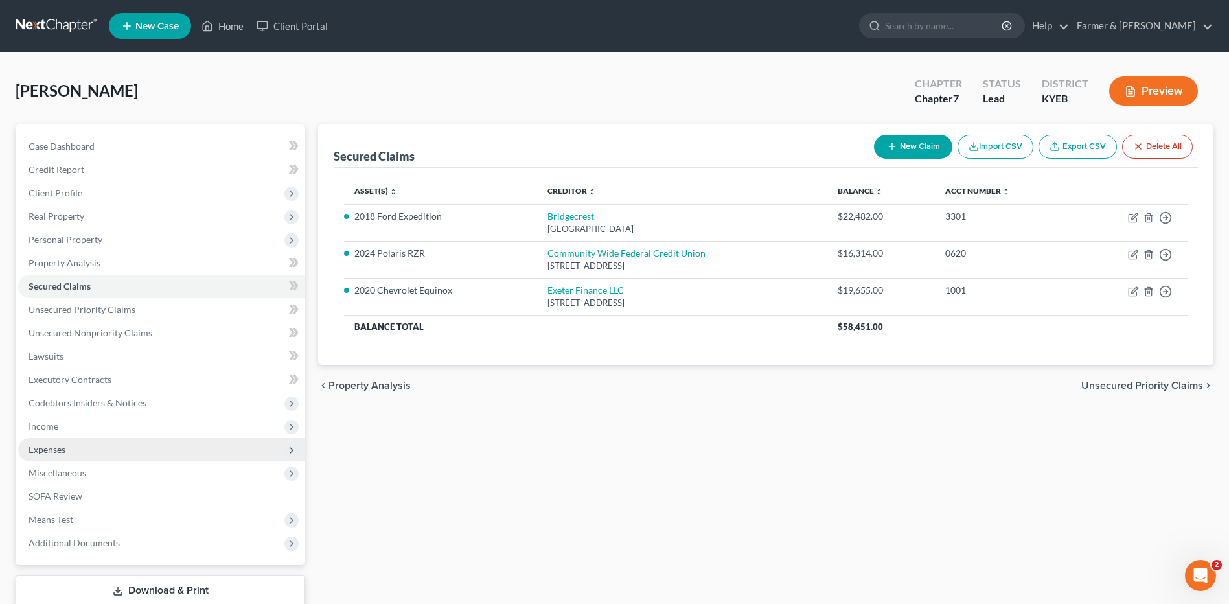
click at [69, 443] on span "Expenses" at bounding box center [161, 449] width 287 height 23
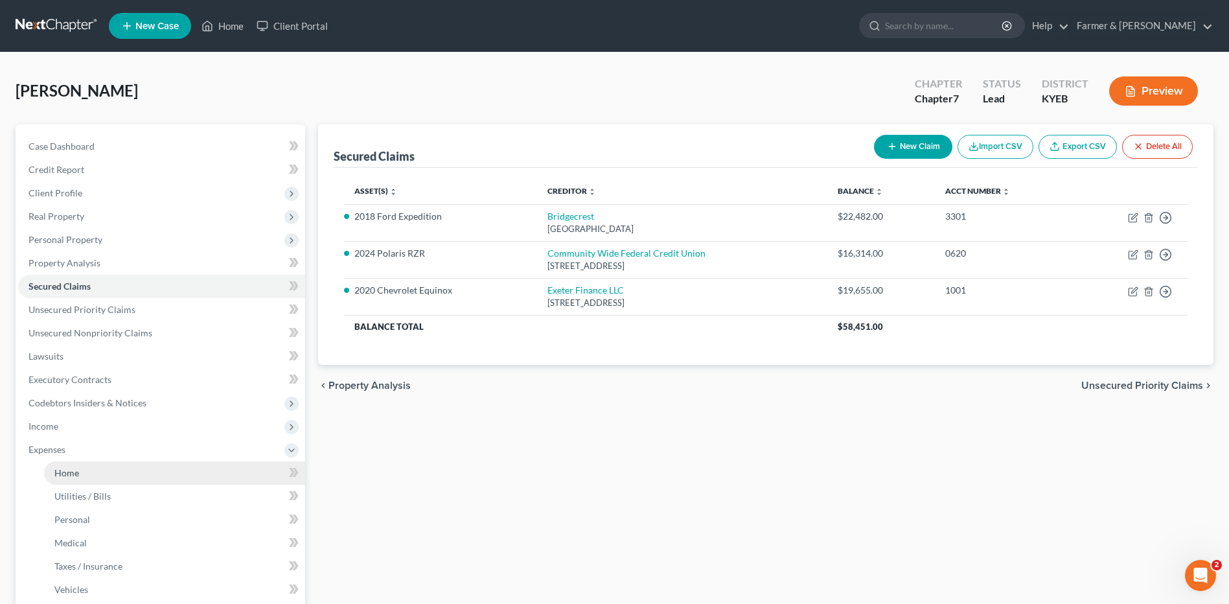
drag, startPoint x: 87, startPoint y: 474, endPoint x: 155, endPoint y: 474, distance: 67.4
click at [88, 474] on link "Home" at bounding box center [174, 472] width 261 height 23
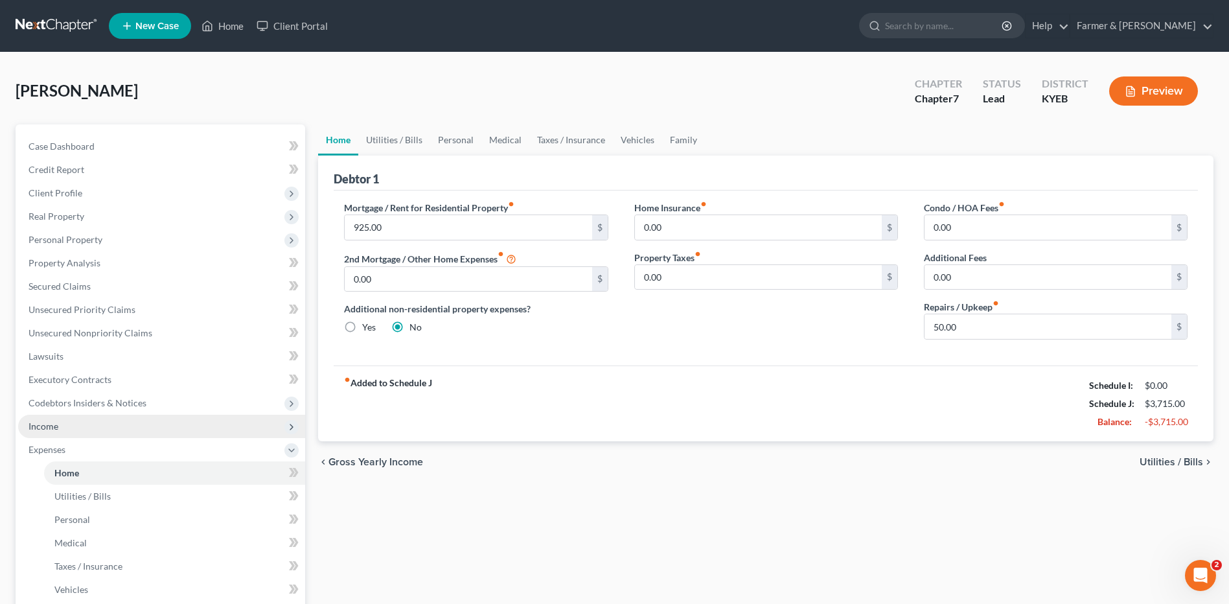
drag, startPoint x: 75, startPoint y: 431, endPoint x: 93, endPoint y: 431, distance: 18.8
click at [76, 431] on span "Income" at bounding box center [161, 426] width 287 height 23
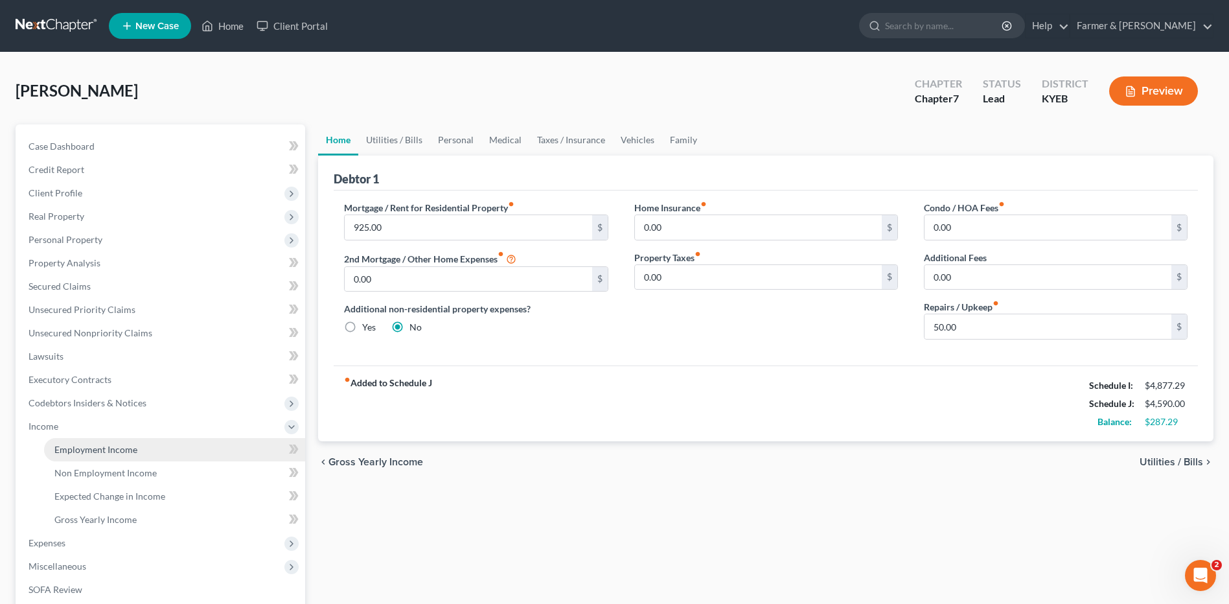
click at [130, 439] on link "Employment Income" at bounding box center [174, 449] width 261 height 23
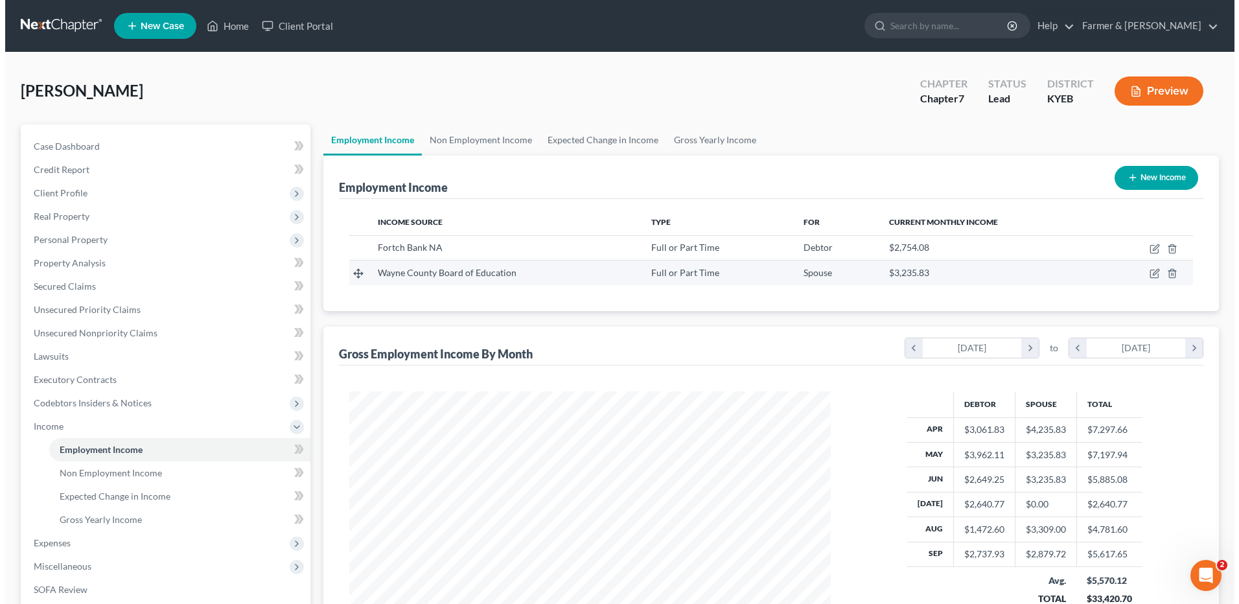
scroll to position [240, 507]
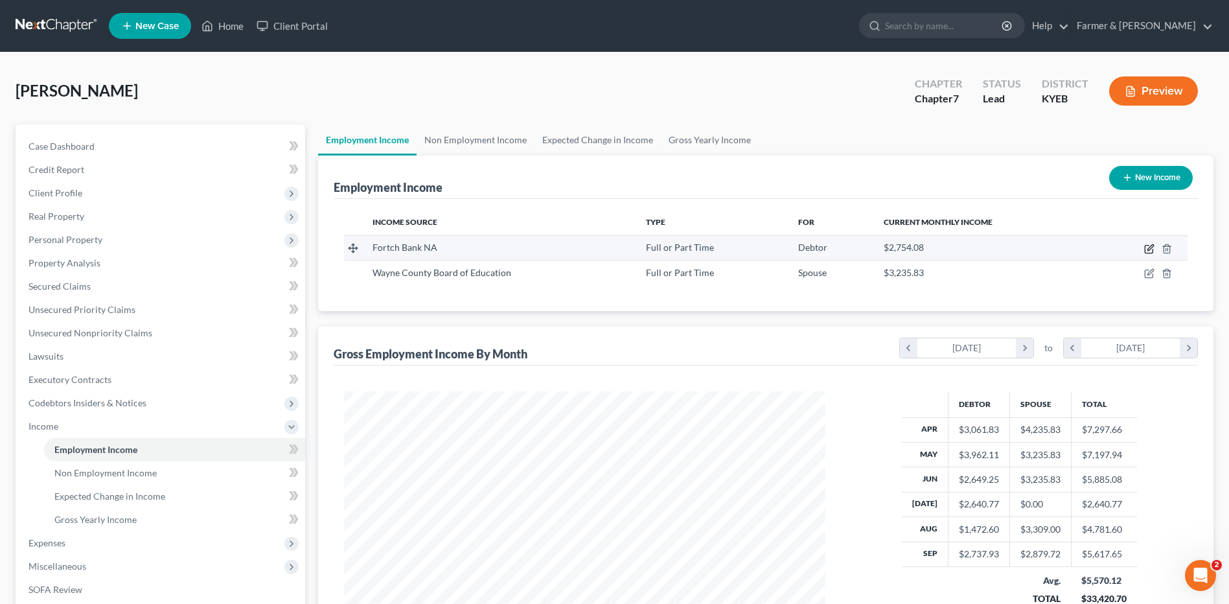
click at [1149, 249] on icon "button" at bounding box center [1149, 249] width 10 height 10
select select "0"
select select "18"
select select "2"
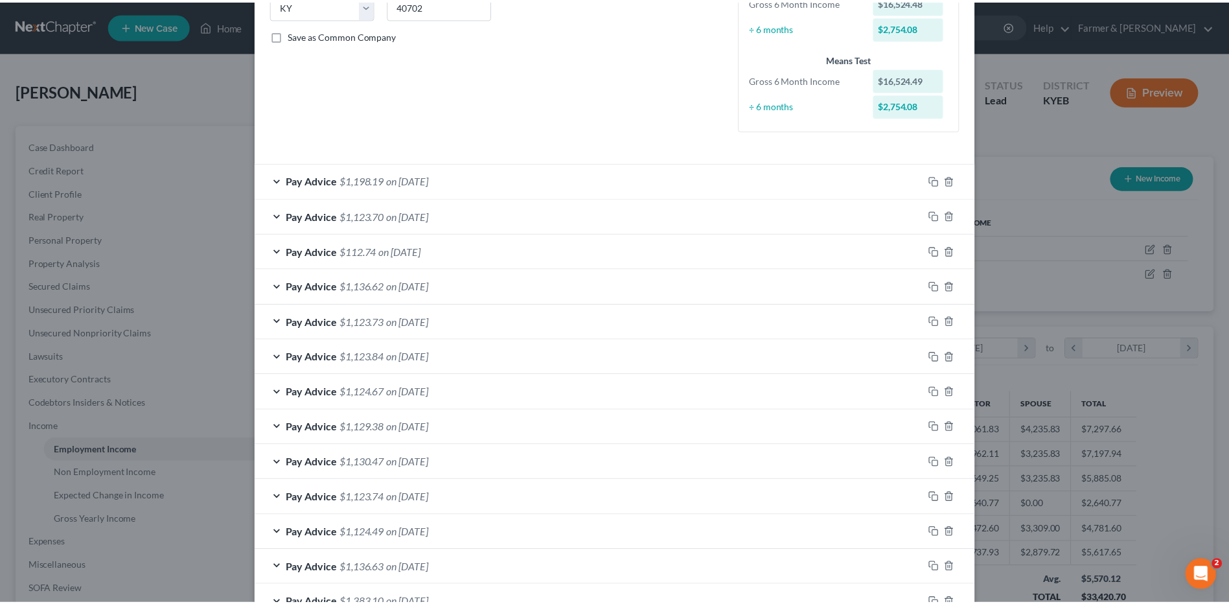
scroll to position [363, 0]
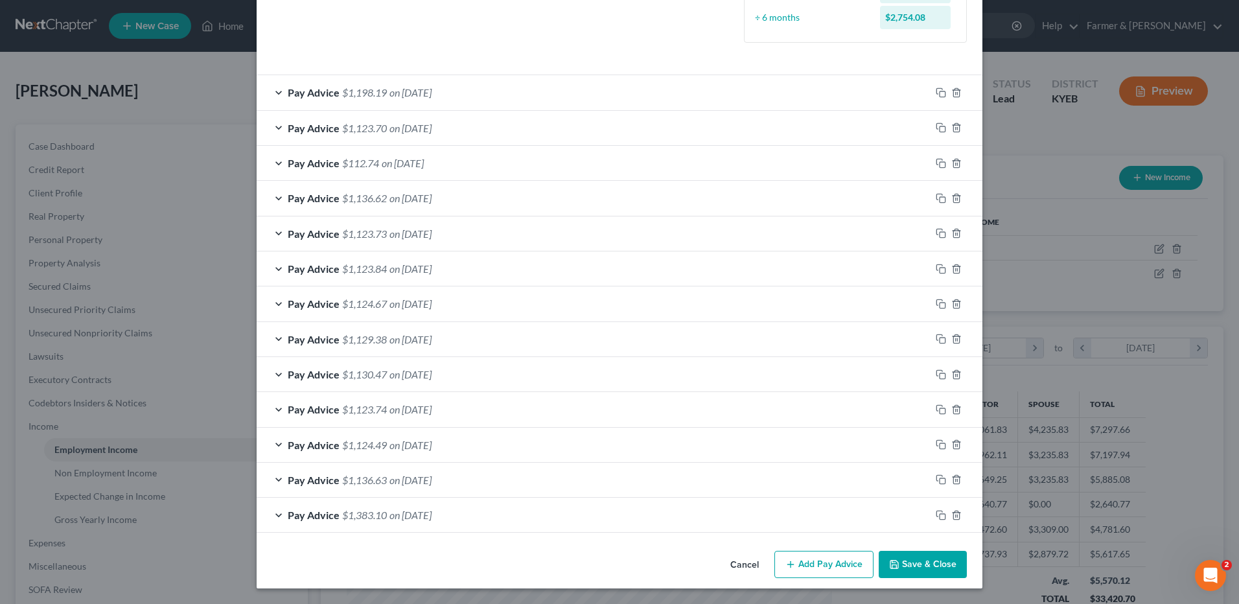
click at [737, 563] on button "Cancel" at bounding box center [744, 565] width 49 height 26
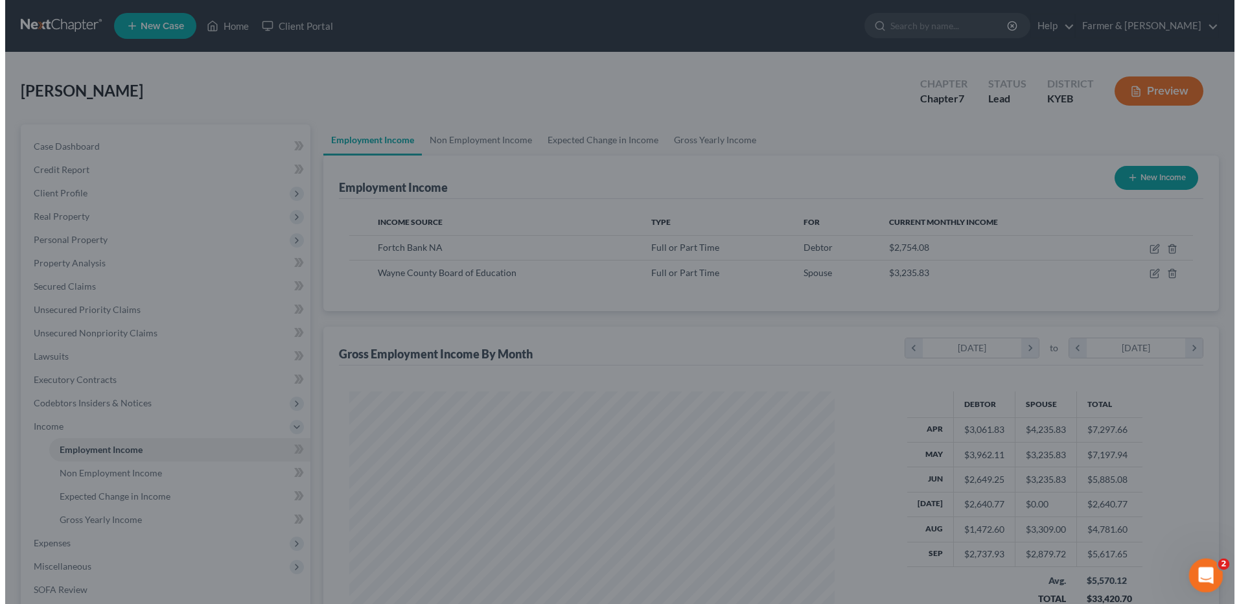
scroll to position [647625, 647358]
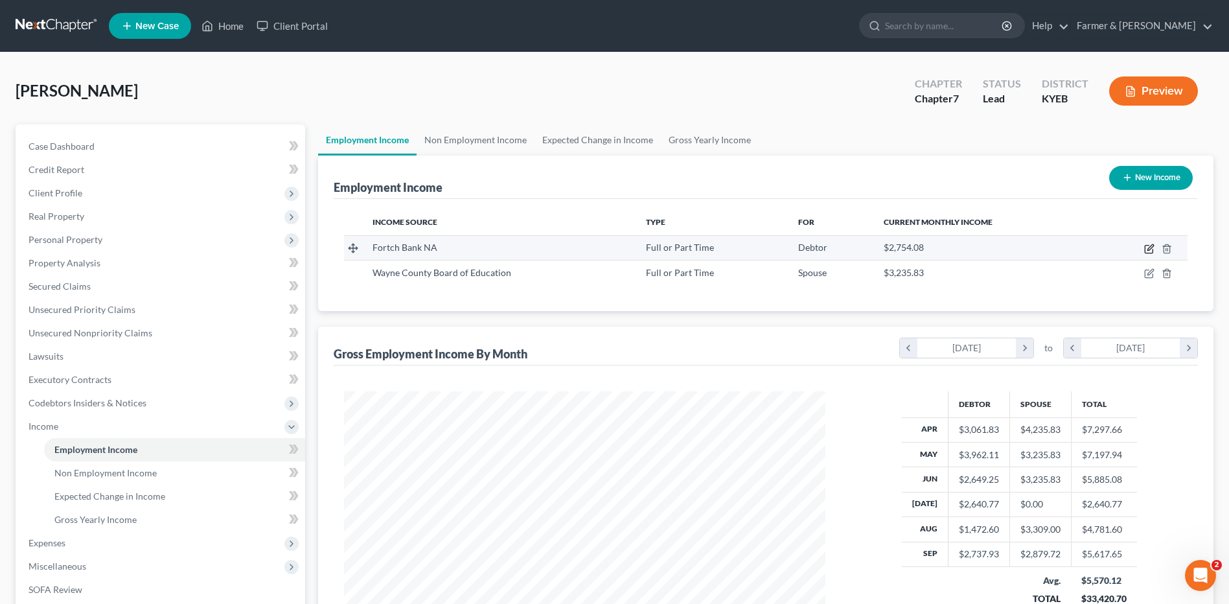
click at [1148, 246] on icon "button" at bounding box center [1149, 249] width 10 height 10
select select "0"
select select "18"
select select "2"
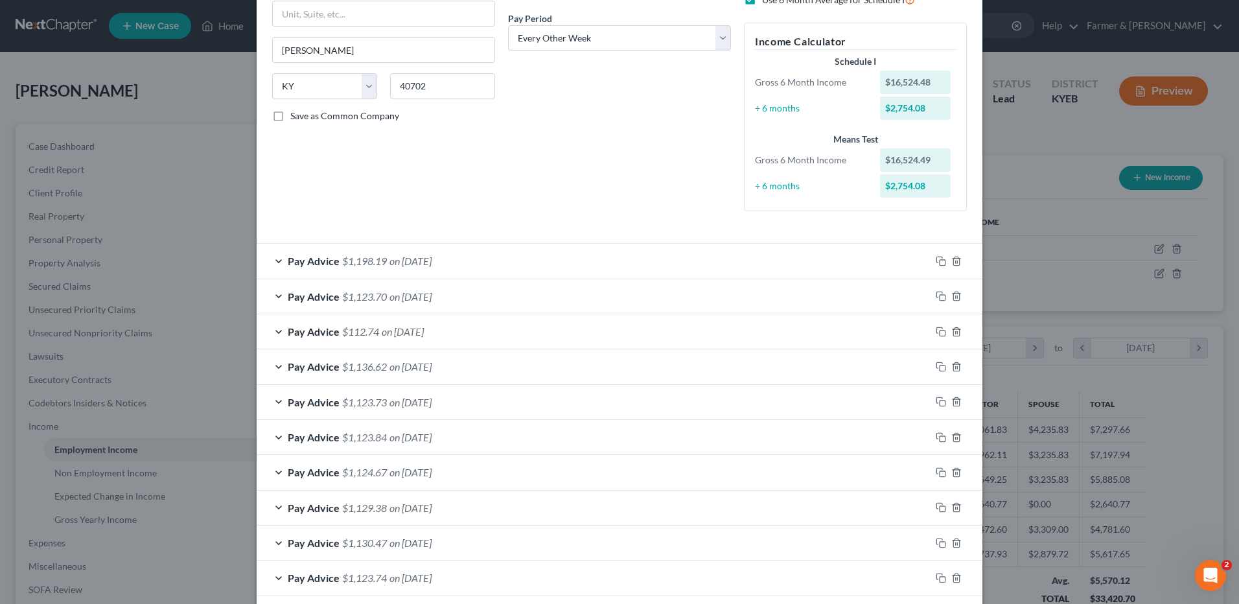
scroll to position [259, 0]
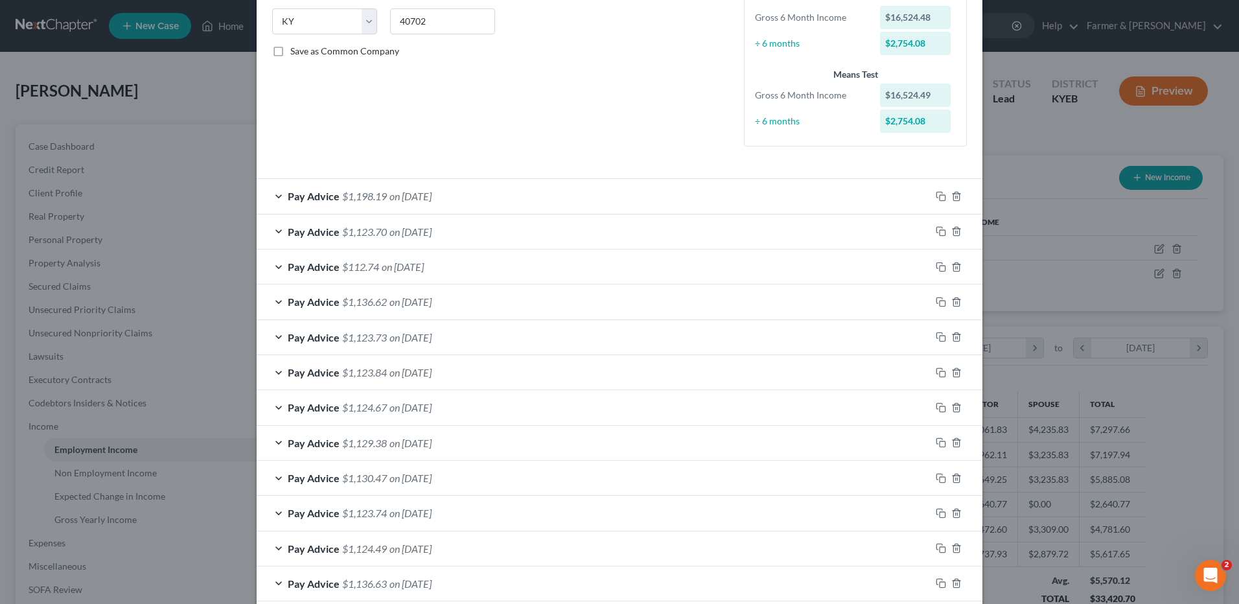
click at [455, 334] on div "Pay Advice $1,123.73 on 07/25/2025" at bounding box center [594, 337] width 674 height 34
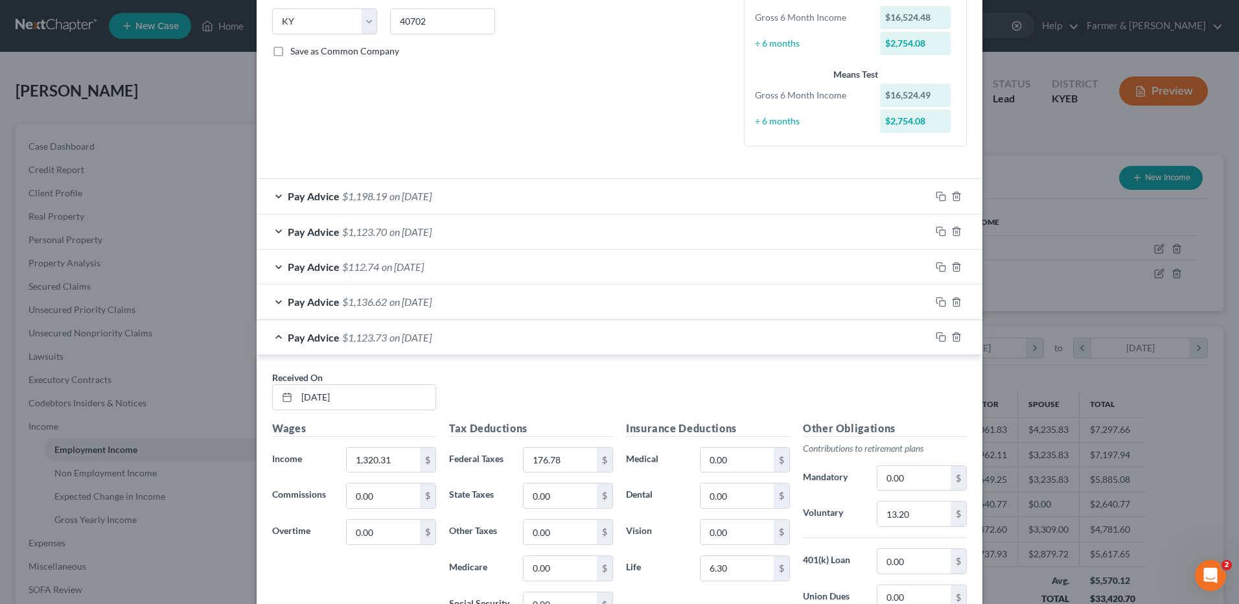
click at [471, 343] on div "Pay Advice $1,123.73 on 07/25/2025" at bounding box center [594, 337] width 674 height 34
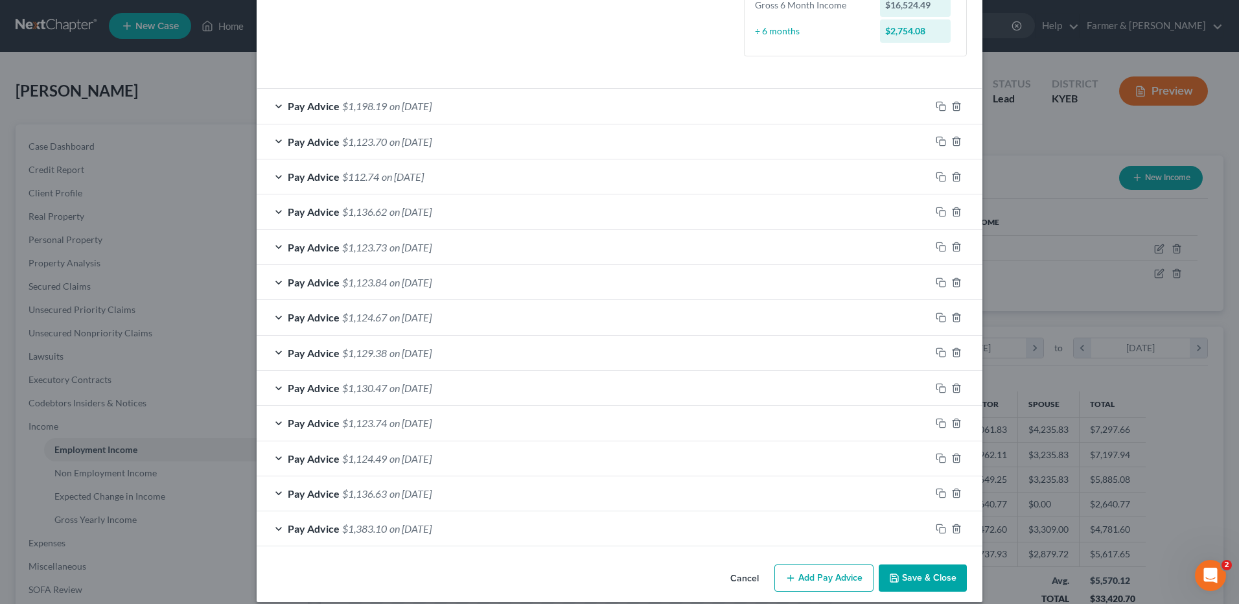
scroll to position [363, 0]
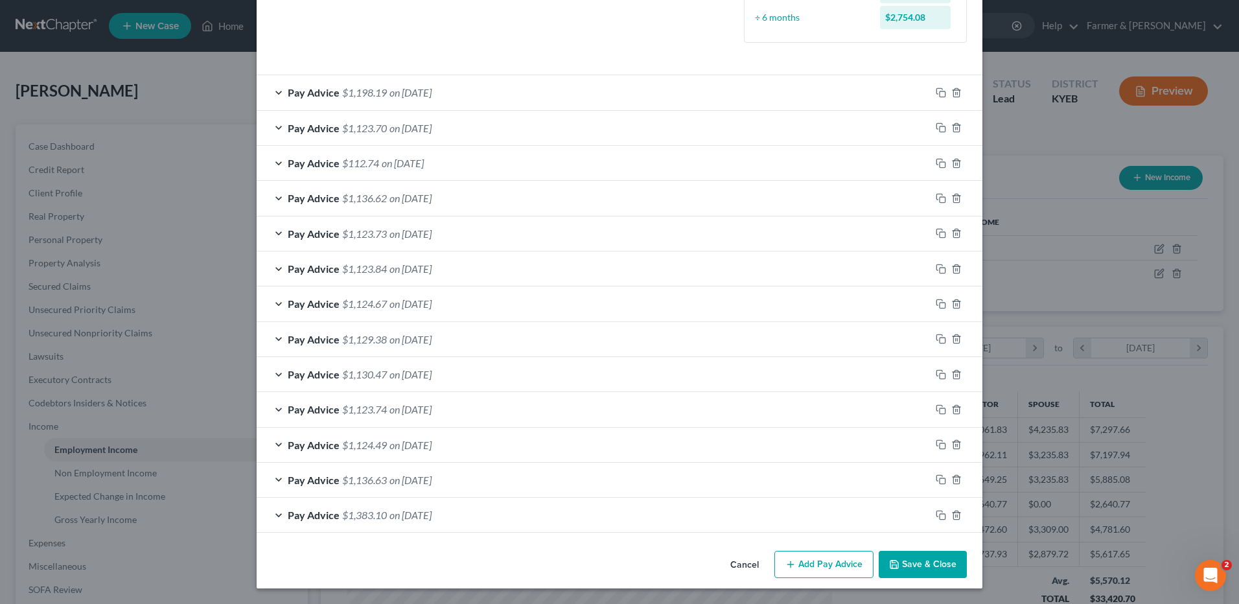
click at [409, 85] on div "Pay Advice $1,198.19 on 09/19/2025" at bounding box center [594, 92] width 674 height 34
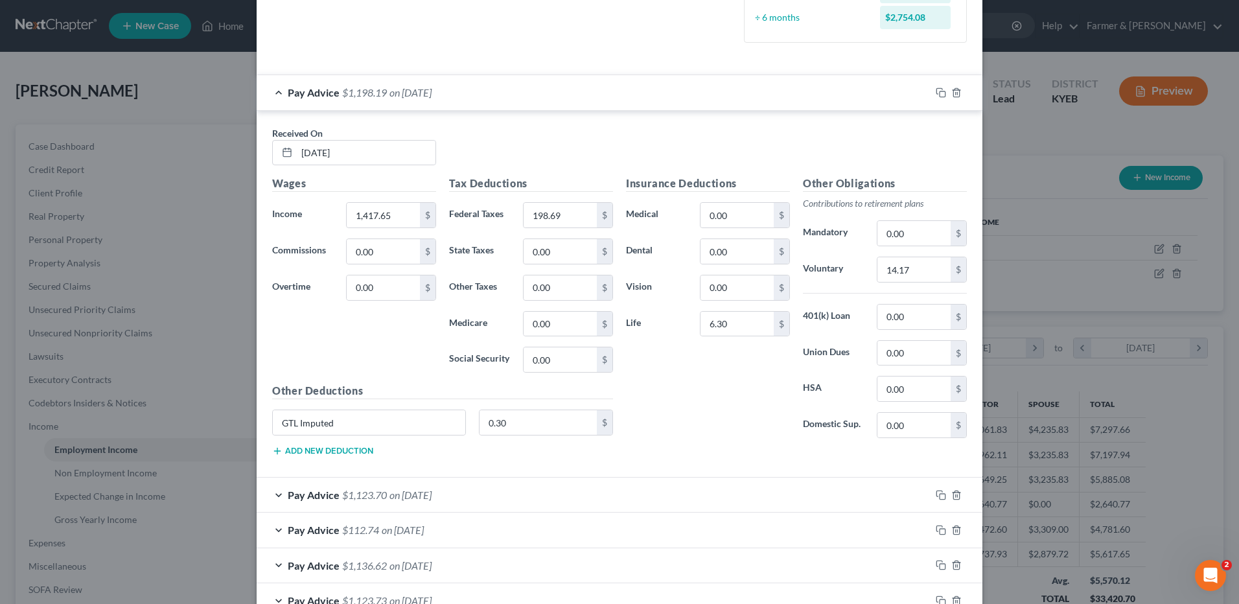
click at [409, 85] on div "Pay Advice $1,198.19 on 09/19/2025" at bounding box center [594, 92] width 674 height 34
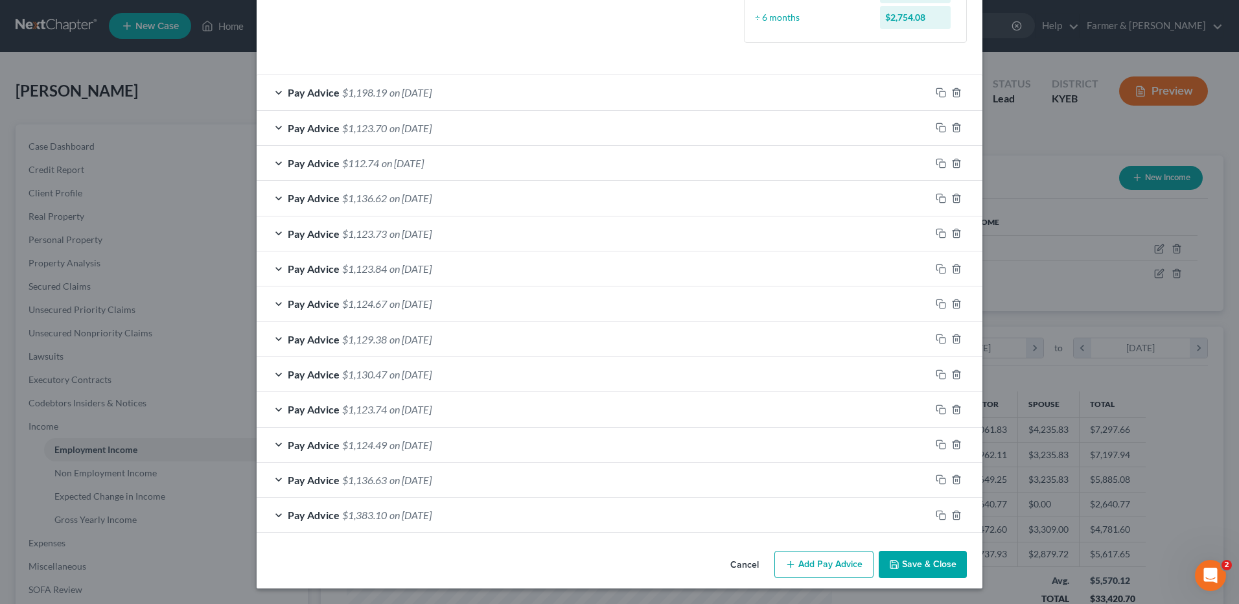
click at [396, 235] on span "on 07/25/2025" at bounding box center [410, 233] width 42 height 12
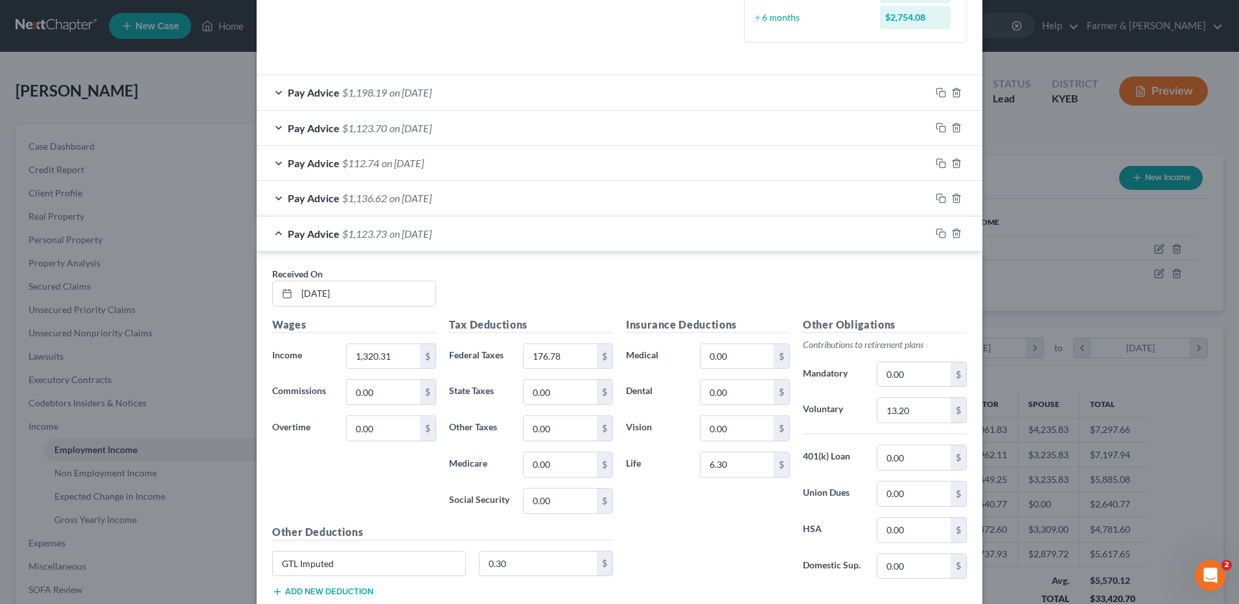
click at [409, 133] on span "on 09/05/2025" at bounding box center [410, 128] width 42 height 12
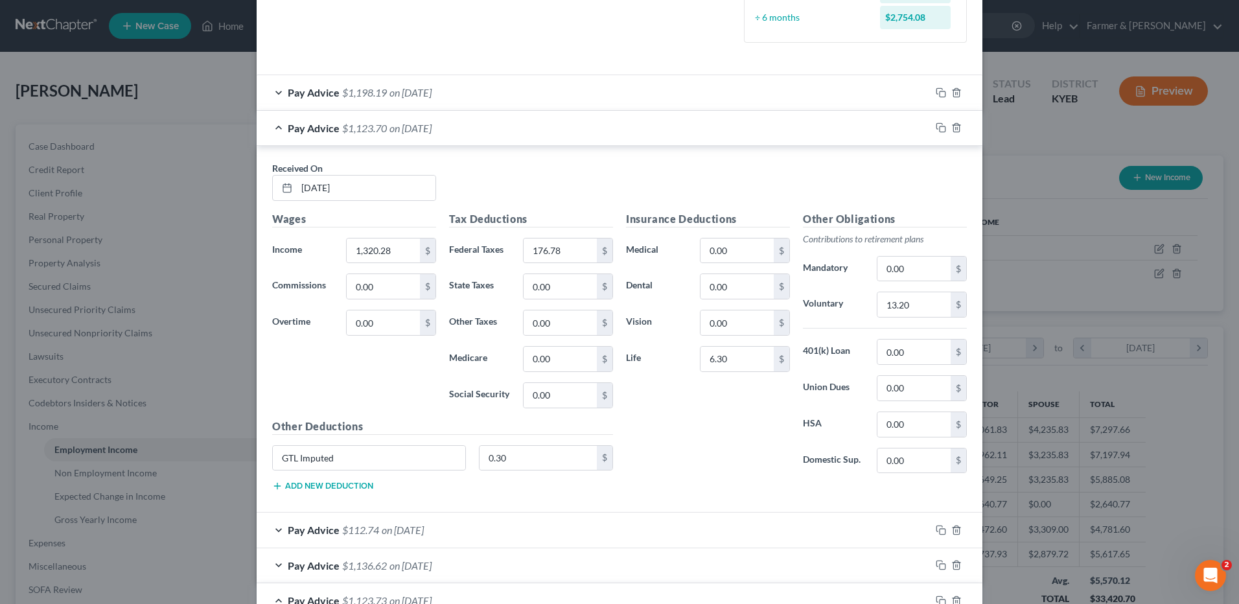
click at [409, 133] on span "on 09/05/2025" at bounding box center [410, 128] width 42 height 12
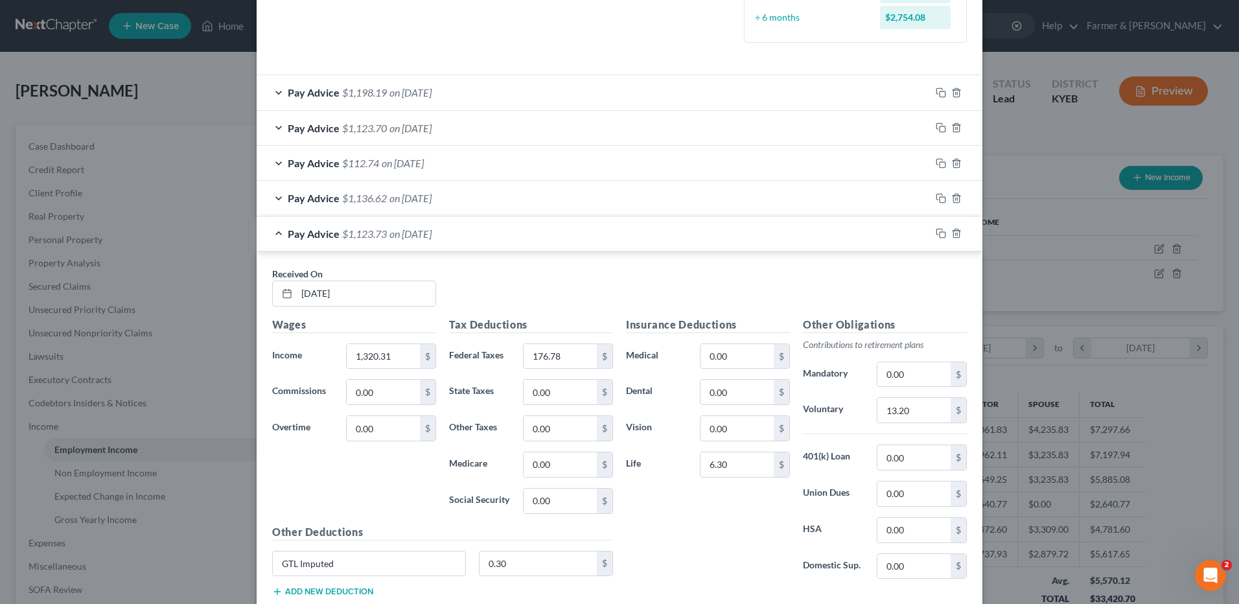
click at [400, 197] on span "on 08/08/2025" at bounding box center [410, 198] width 42 height 12
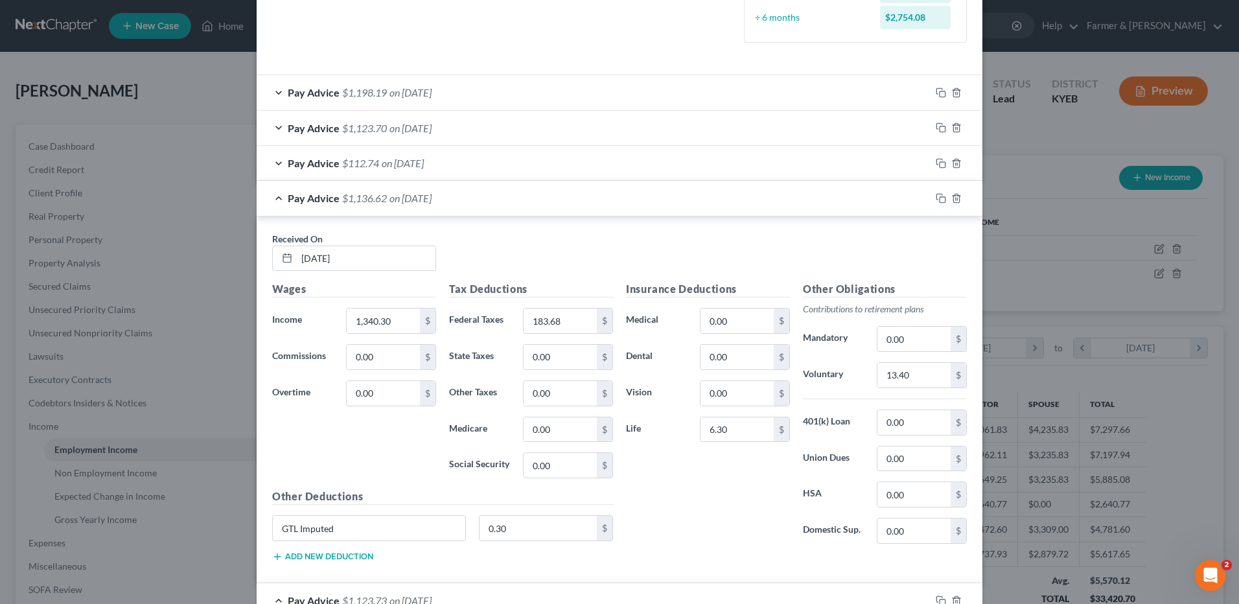
click at [400, 197] on span "on 08/08/2025" at bounding box center [410, 198] width 42 height 12
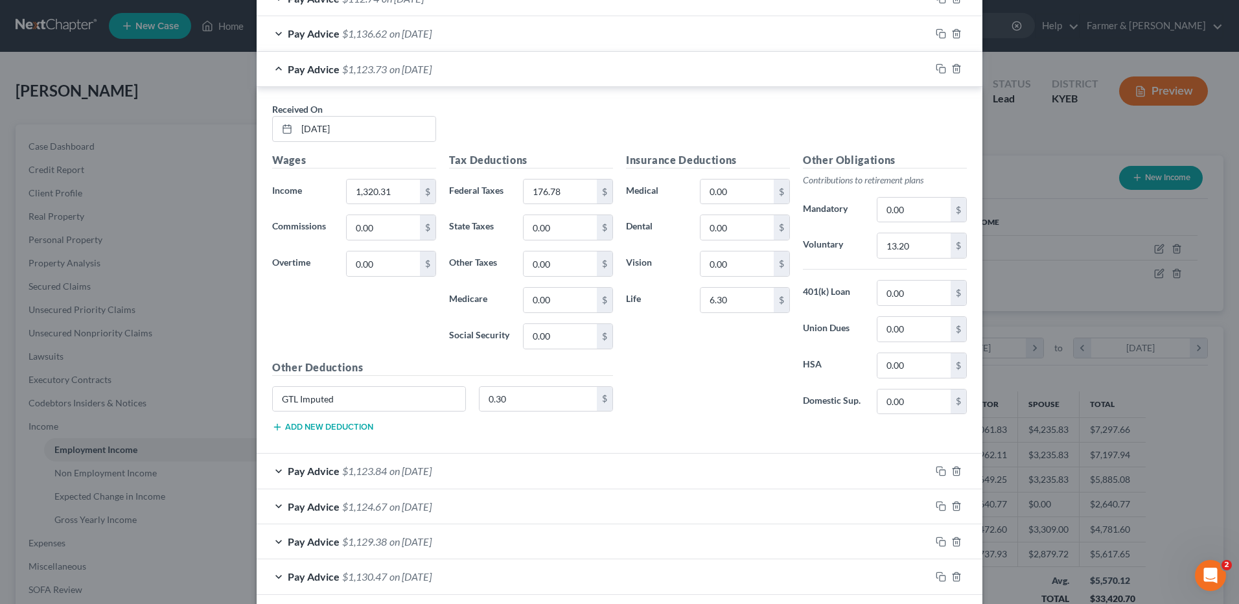
scroll to position [557, 0]
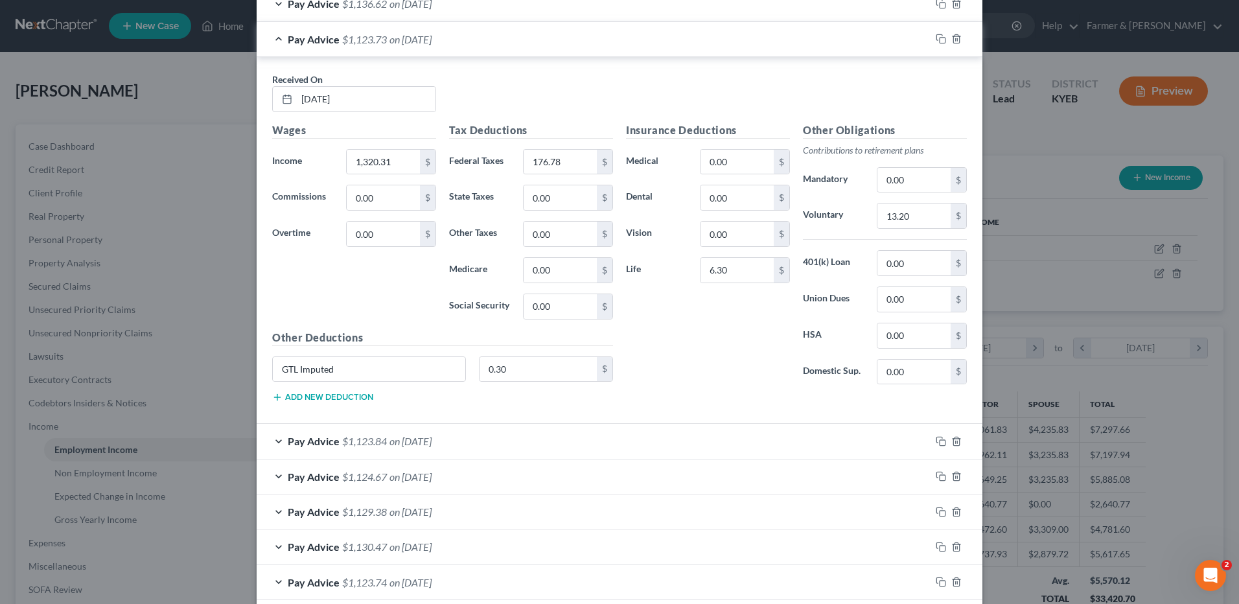
click at [431, 45] on span "on 07/25/2025" at bounding box center [410, 39] width 42 height 12
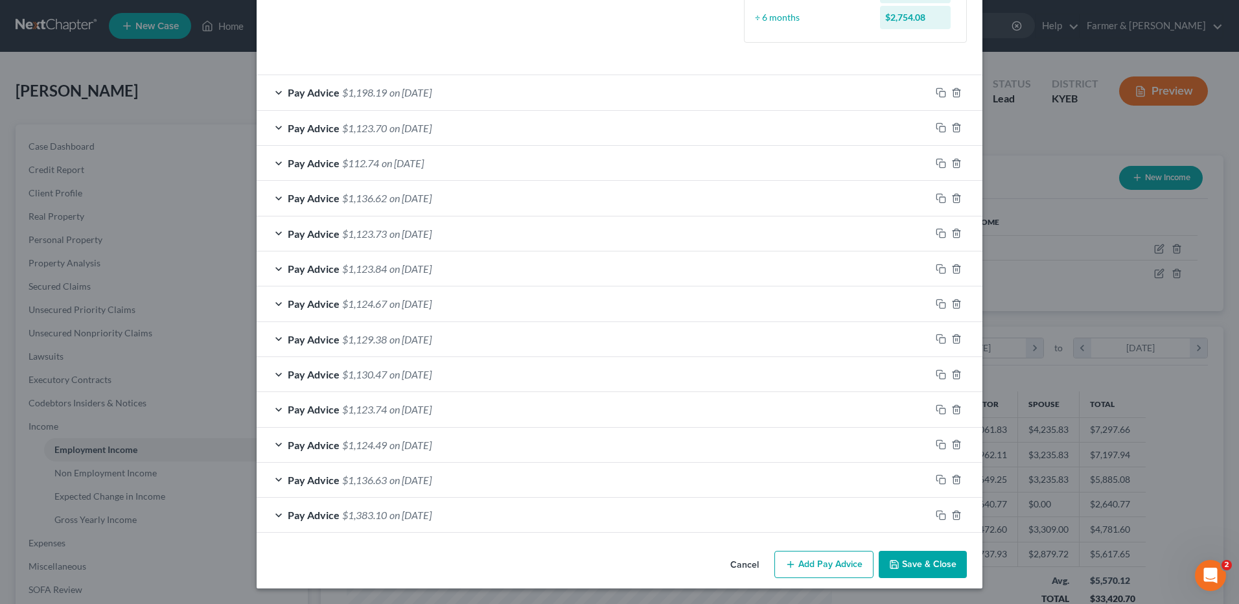
scroll to position [363, 0]
click at [430, 336] on span "on 06/13/2025" at bounding box center [410, 339] width 42 height 12
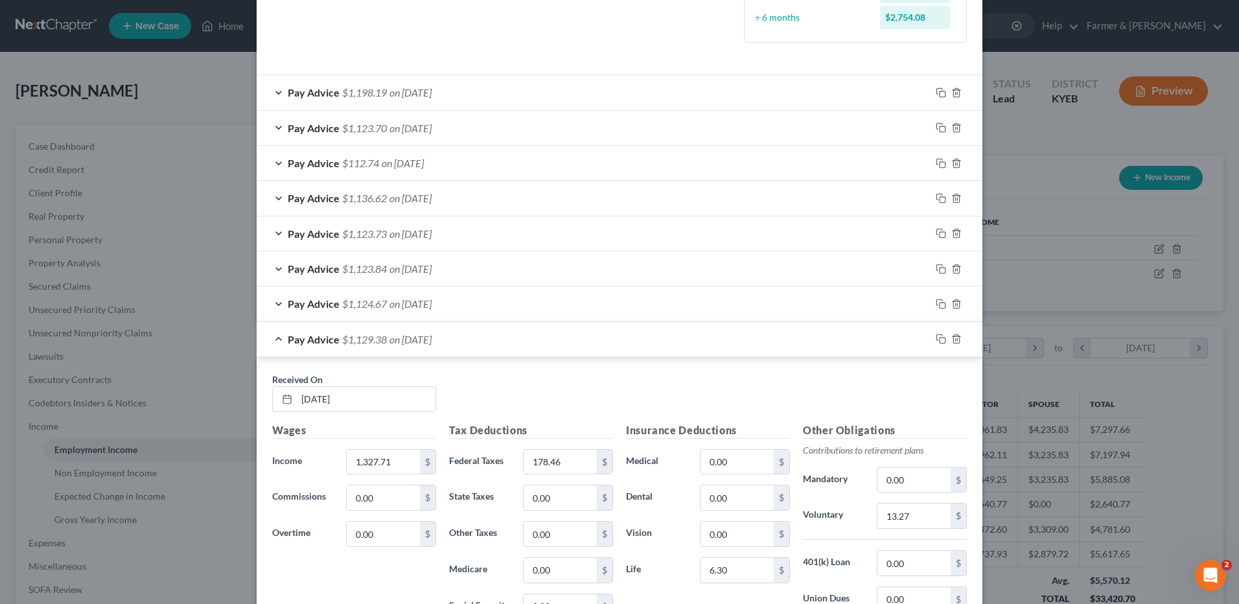
scroll to position [557, 0]
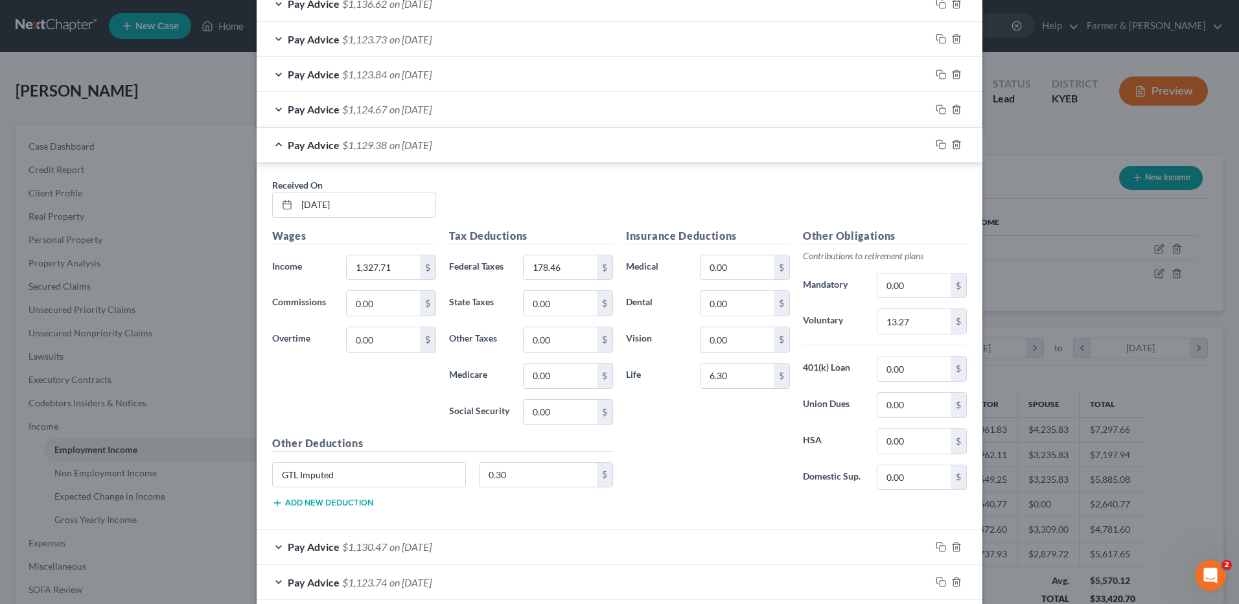
click at [428, 145] on span "on 06/13/2025" at bounding box center [410, 145] width 42 height 12
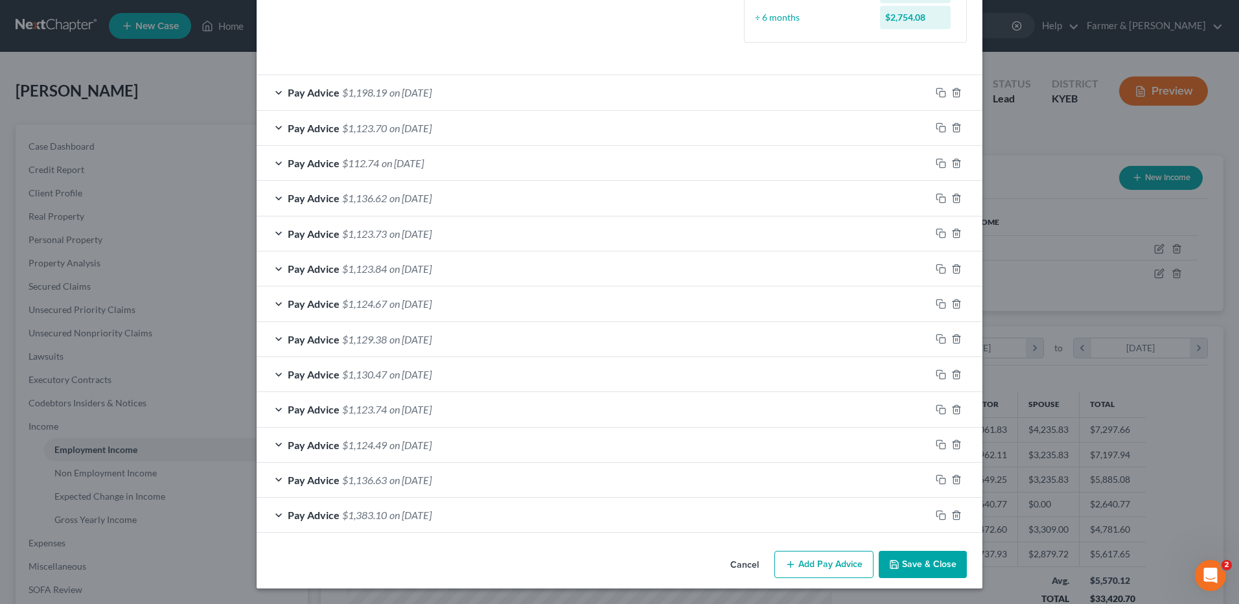
scroll to position [363, 0]
click at [399, 344] on span "on 06/13/2025" at bounding box center [410, 339] width 42 height 12
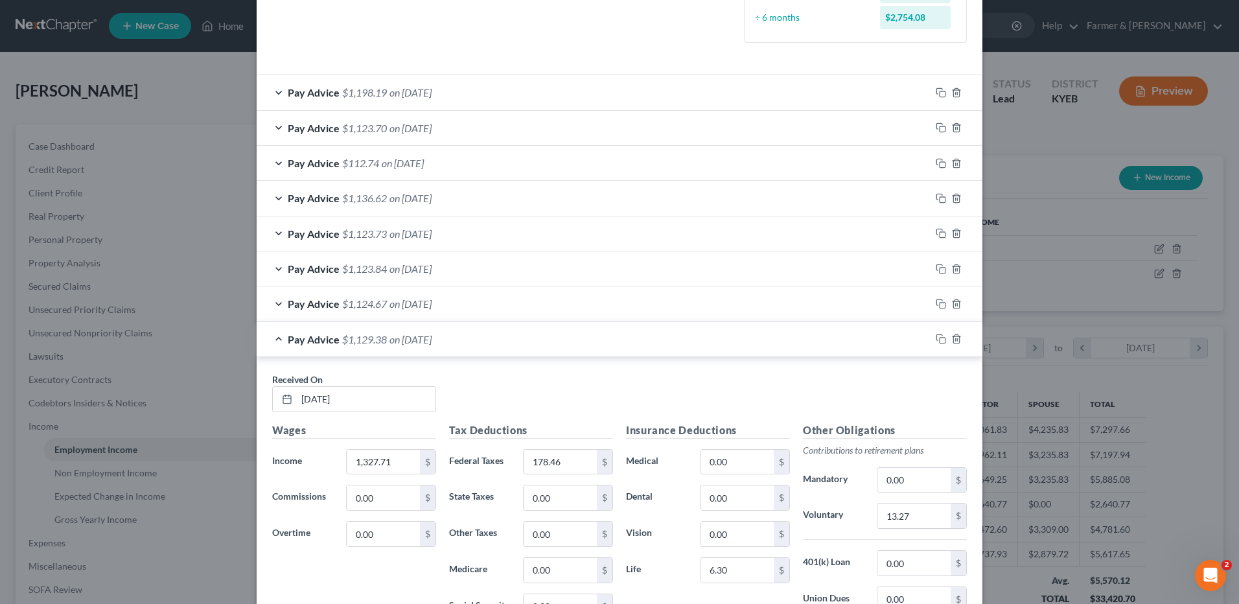
scroll to position [557, 0]
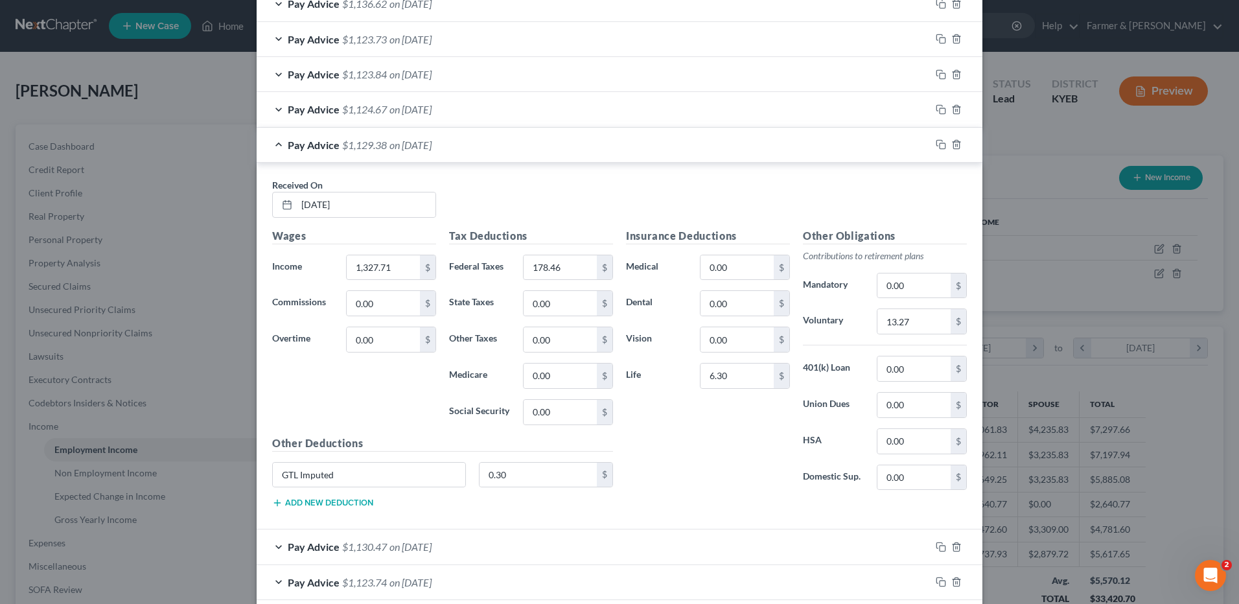
click at [431, 75] on span "on 07/11/2025" at bounding box center [410, 74] width 42 height 12
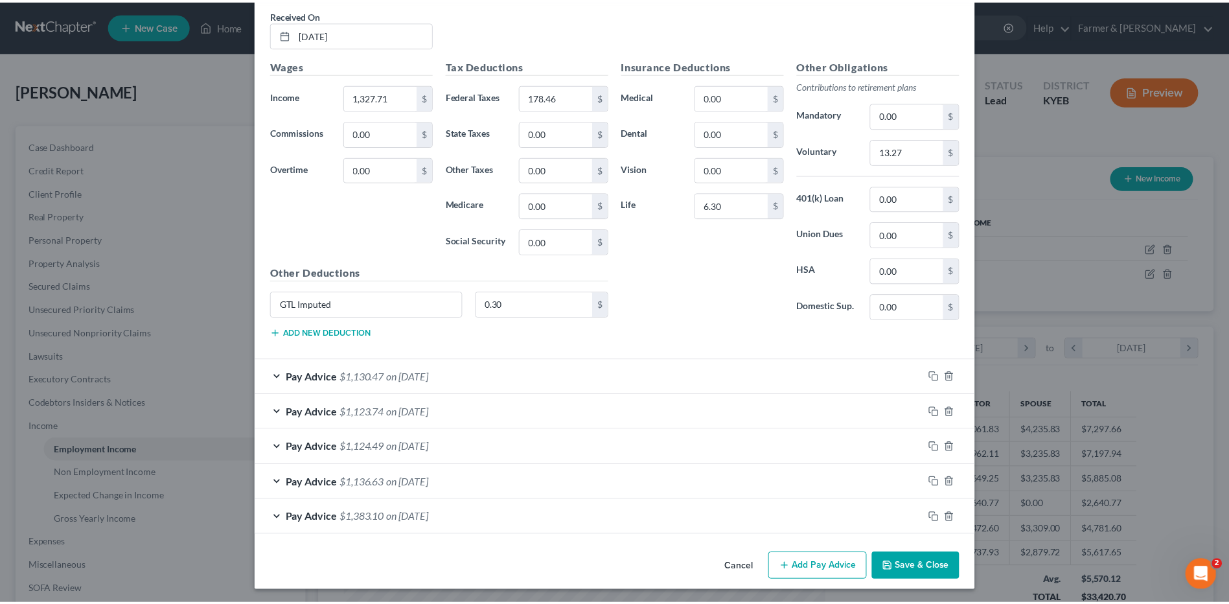
scroll to position [1097, 0]
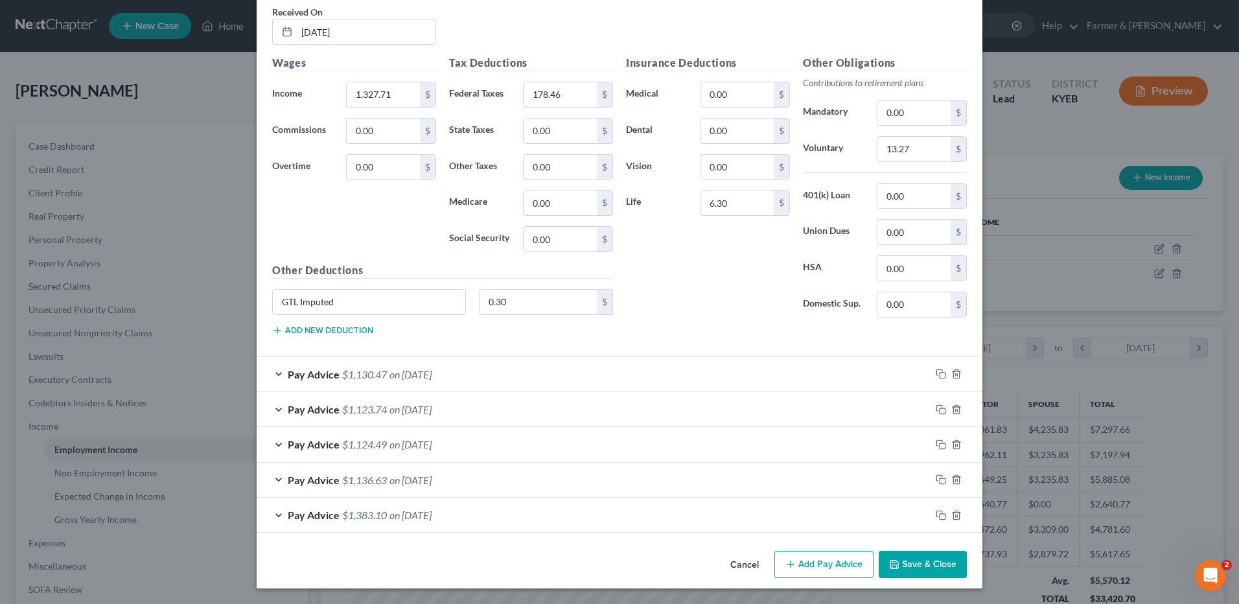
click at [743, 563] on button "Cancel" at bounding box center [744, 565] width 49 height 26
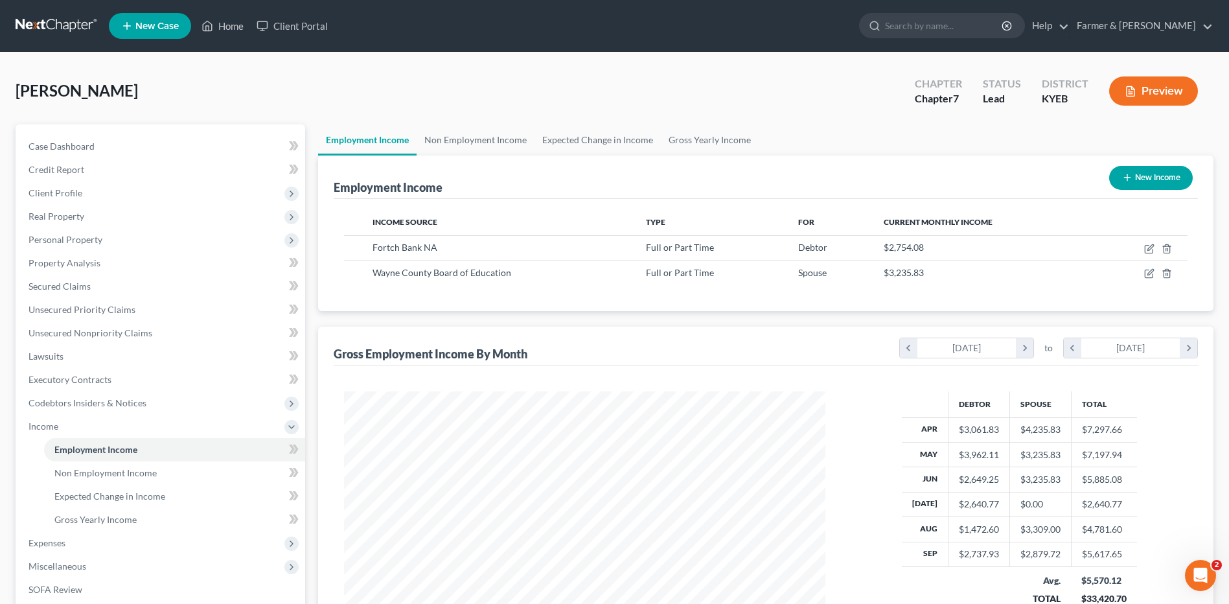
scroll to position [647625, 647358]
drag, startPoint x: 80, startPoint y: 471, endPoint x: 87, endPoint y: 485, distance: 15.4
click at [80, 471] on span "Non Employment Income" at bounding box center [105, 472] width 102 height 11
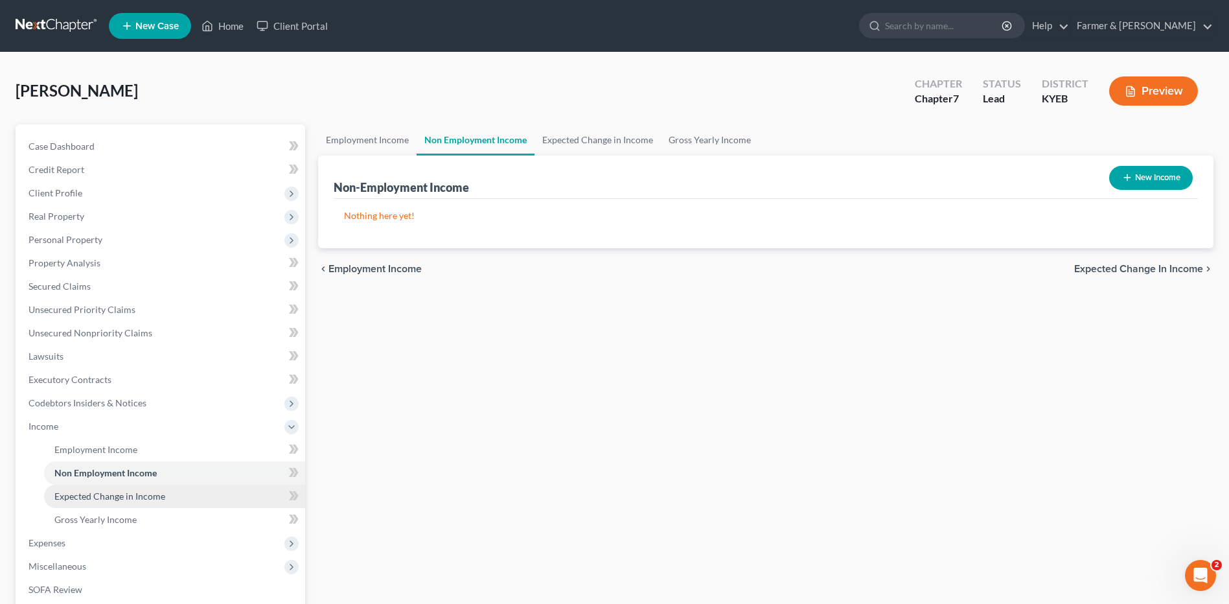
click at [96, 500] on span "Expected Change in Income" at bounding box center [109, 495] width 111 height 11
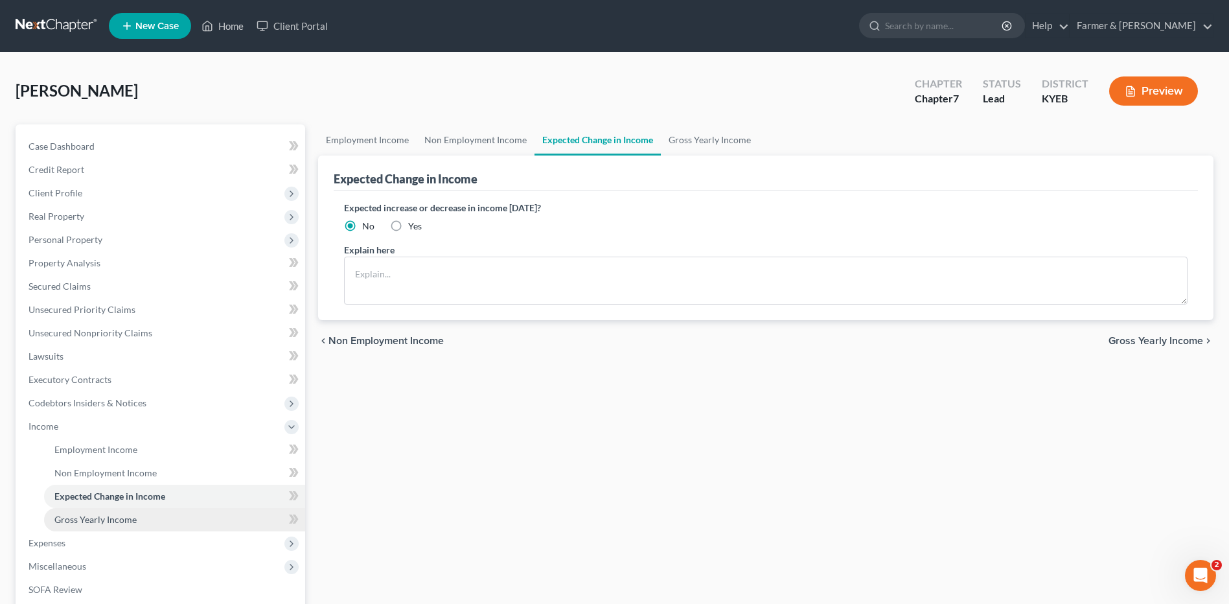
click at [99, 516] on span "Gross Yearly Income" at bounding box center [95, 519] width 82 height 11
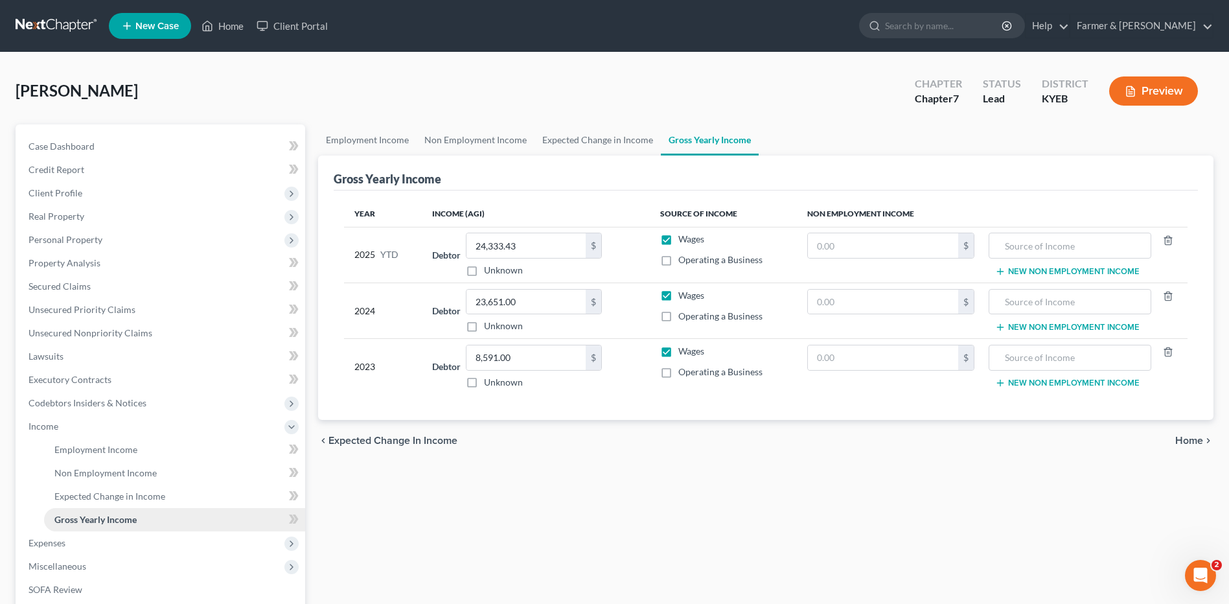
drag, startPoint x: 62, startPoint y: 538, endPoint x: 70, endPoint y: 528, distance: 13.0
click at [62, 538] on span "Expenses" at bounding box center [47, 542] width 37 height 11
drag, startPoint x: 92, startPoint y: 477, endPoint x: 677, endPoint y: 473, distance: 585.0
click at [92, 477] on link "Home" at bounding box center [174, 472] width 261 height 23
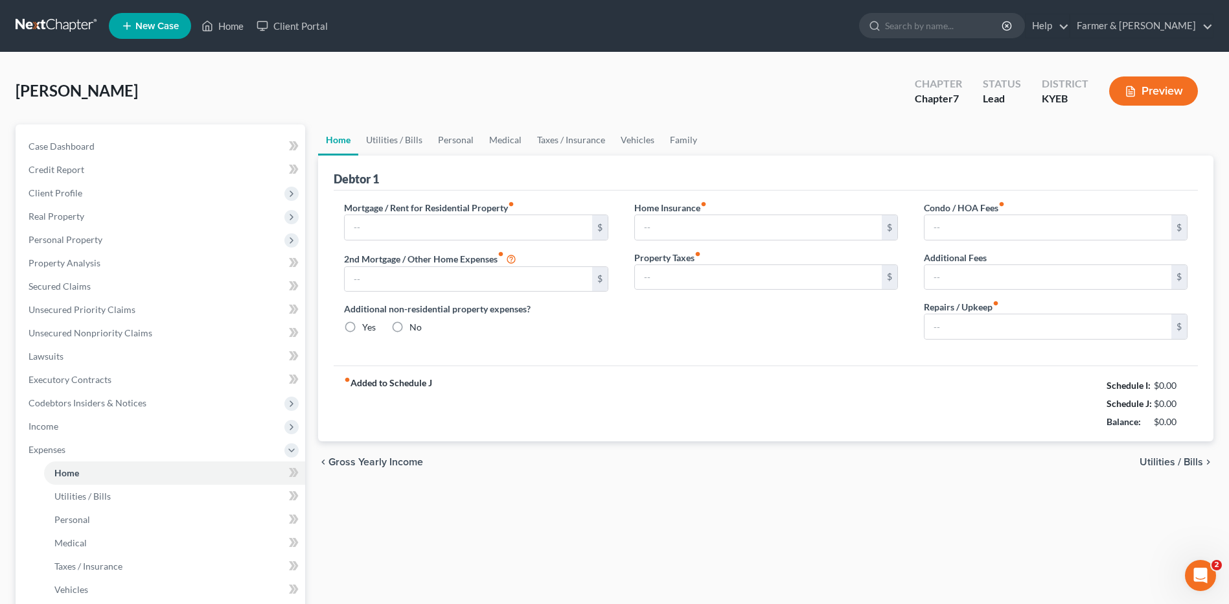
type input "925.00"
type input "0.00"
radio input "true"
type input "0.00"
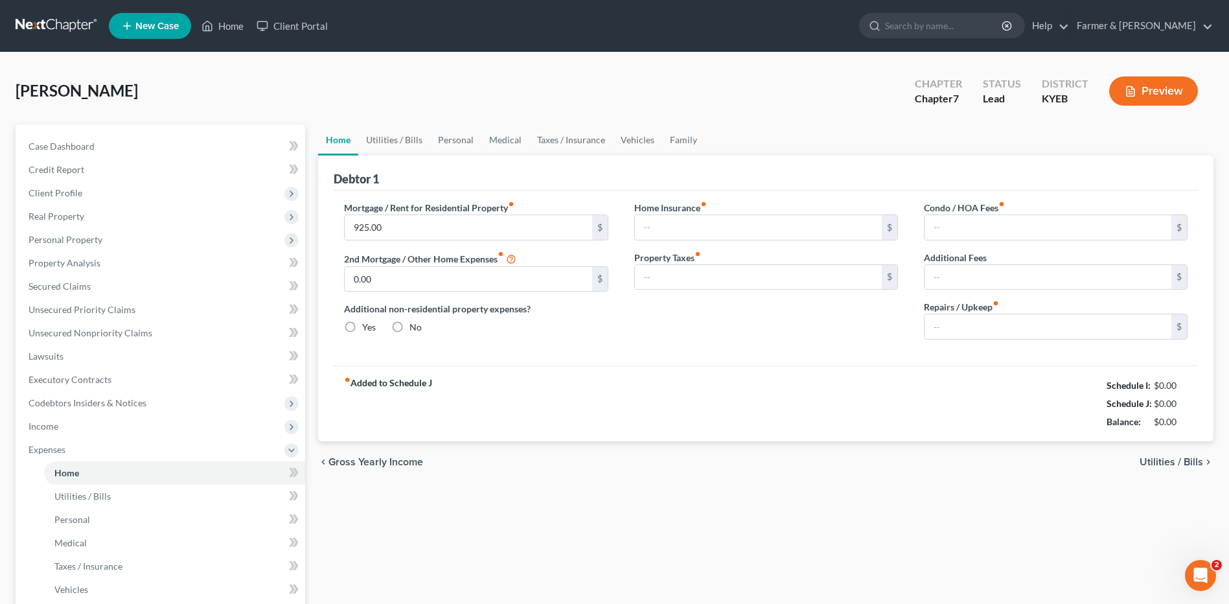
type input "0.00"
type input "50.00"
drag, startPoint x: 155, startPoint y: 495, endPoint x: 335, endPoint y: 300, distance: 265.5
click at [155, 495] on link "Utilities / Bills" at bounding box center [174, 496] width 261 height 23
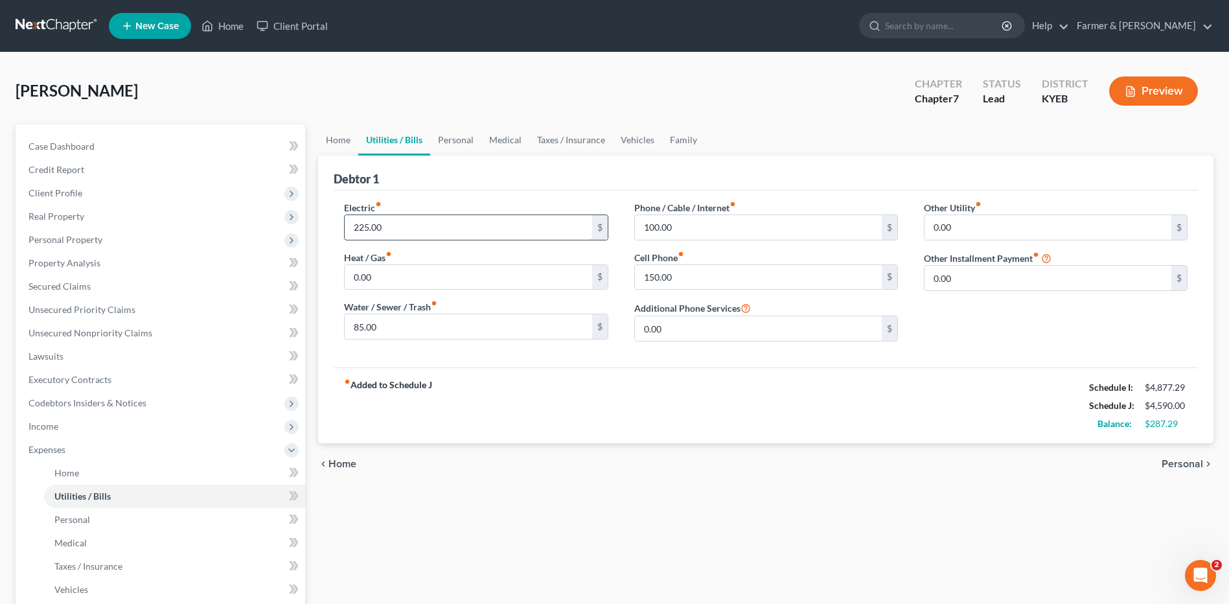
click at [405, 226] on input "225.00" at bounding box center [468, 227] width 247 height 25
type input "200.00"
click at [422, 337] on input "85.00" at bounding box center [468, 326] width 247 height 25
type input "75.00"
type input "200.00"
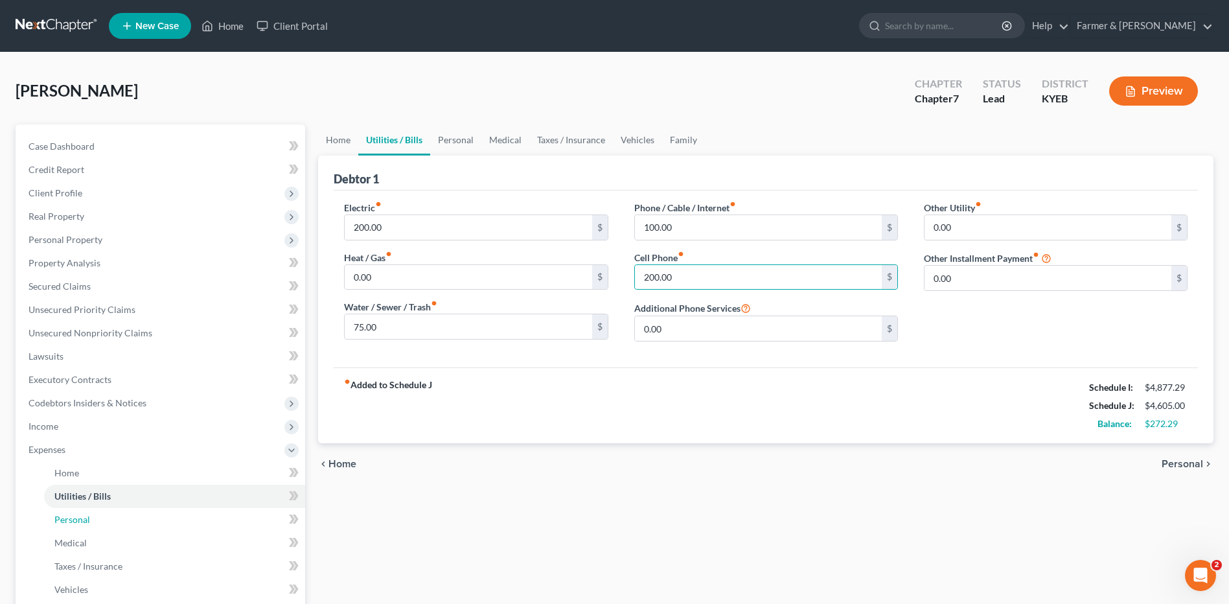
drag, startPoint x: 89, startPoint y: 518, endPoint x: 462, endPoint y: 354, distance: 407.2
click at [89, 518] on link "Personal" at bounding box center [174, 519] width 261 height 23
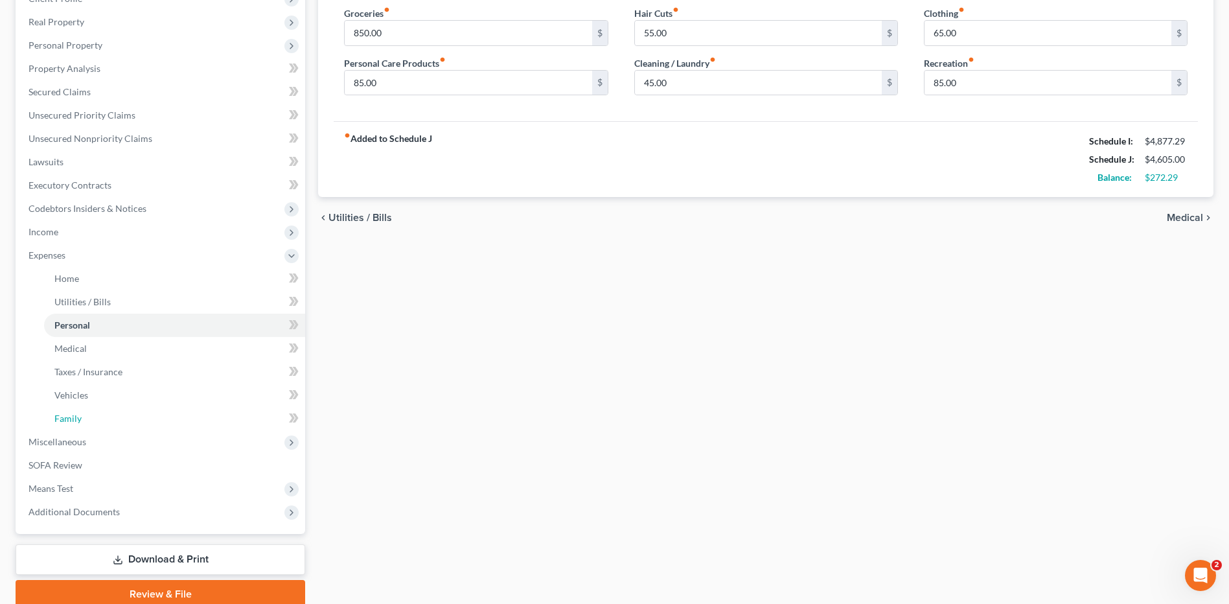
drag, startPoint x: 99, startPoint y: 422, endPoint x: 936, endPoint y: 360, distance: 838.7
click at [99, 422] on link "Family" at bounding box center [174, 418] width 261 height 23
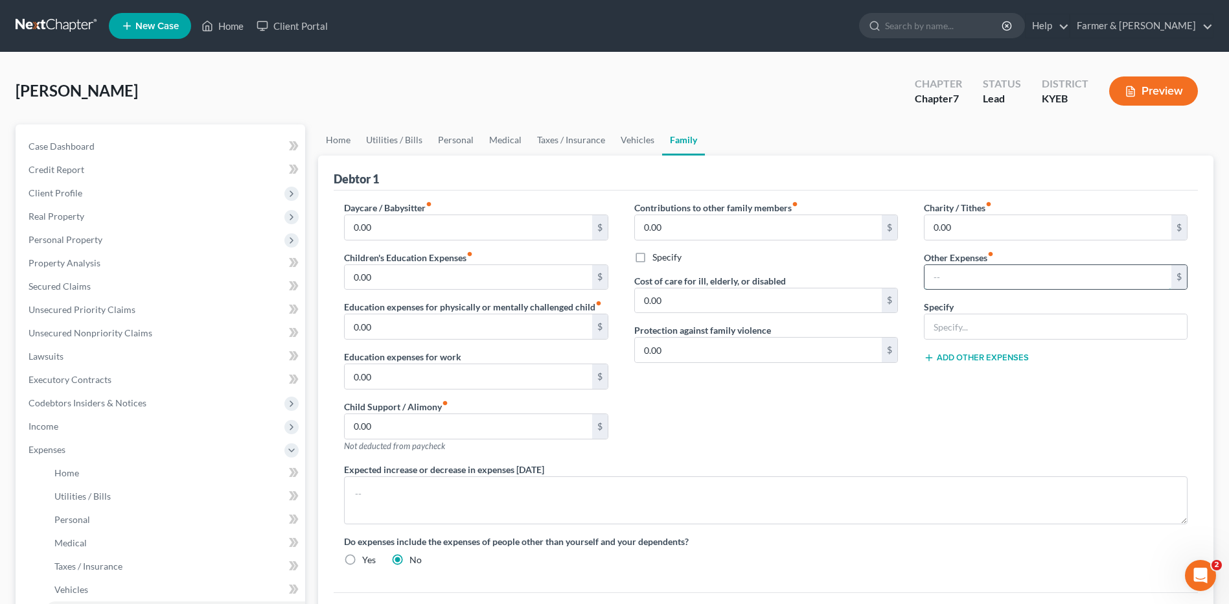
click at [970, 277] on input "text" at bounding box center [1048, 277] width 247 height 25
type input "50.00"
type input "Pet care"
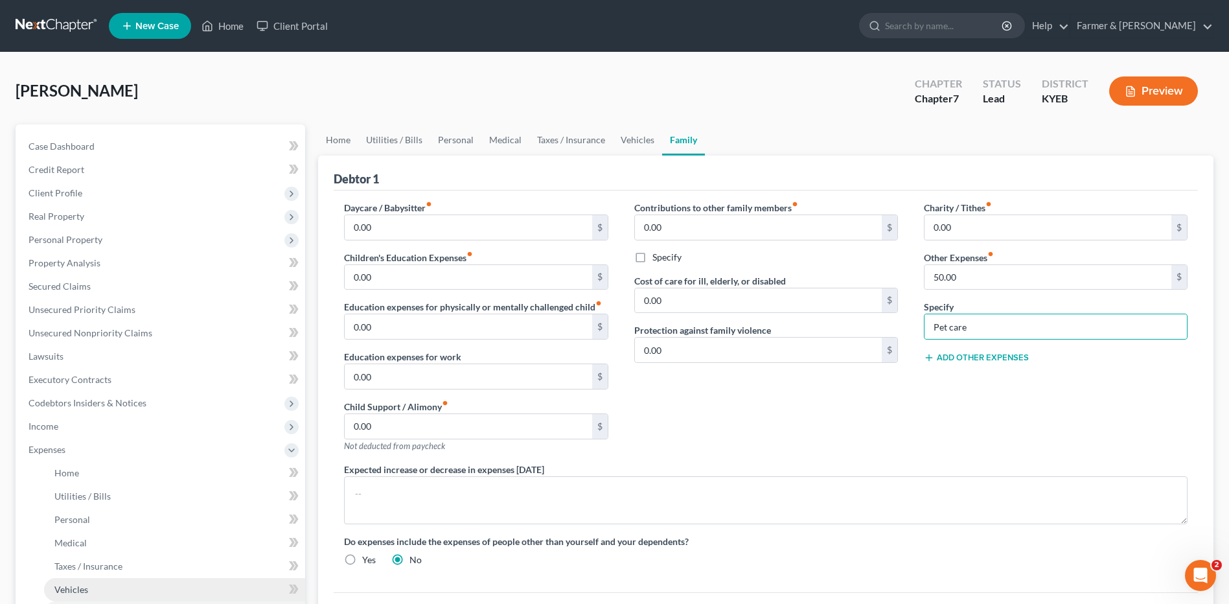
click at [98, 583] on link "Vehicles" at bounding box center [174, 589] width 261 height 23
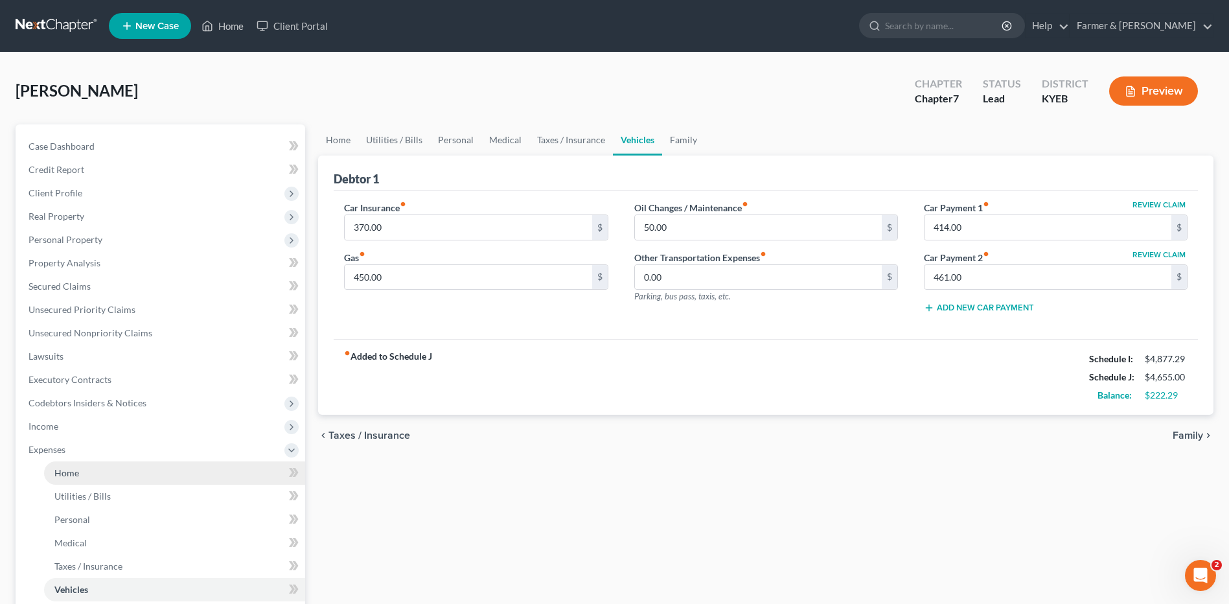
click at [133, 472] on link "Home" at bounding box center [174, 472] width 261 height 23
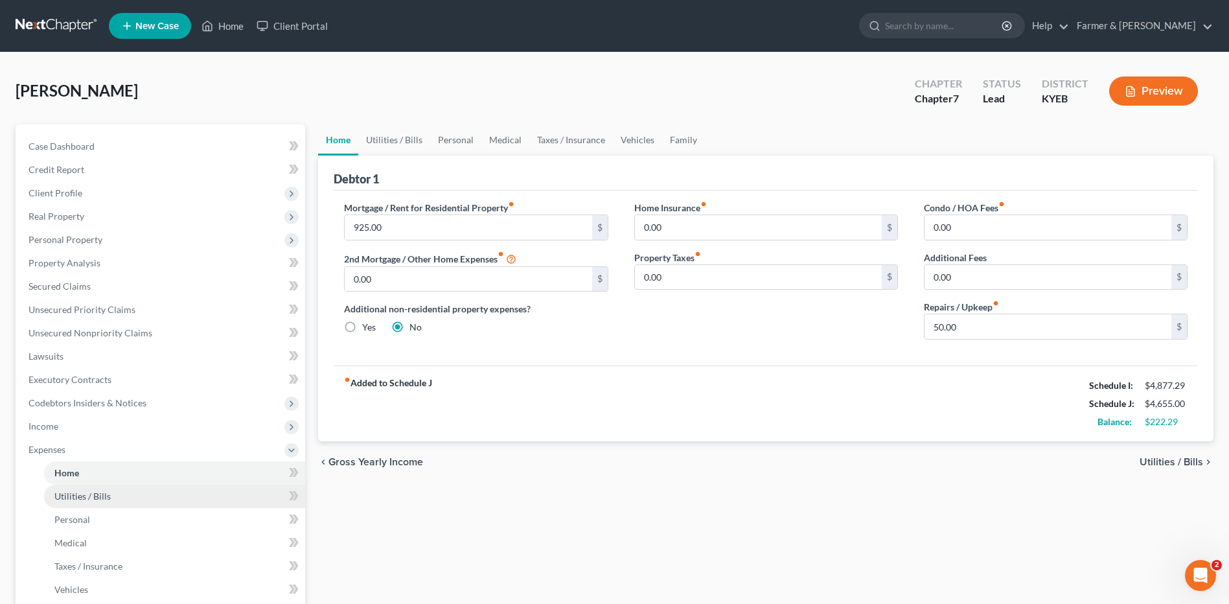
click at [122, 487] on link "Utilities / Bills" at bounding box center [174, 496] width 261 height 23
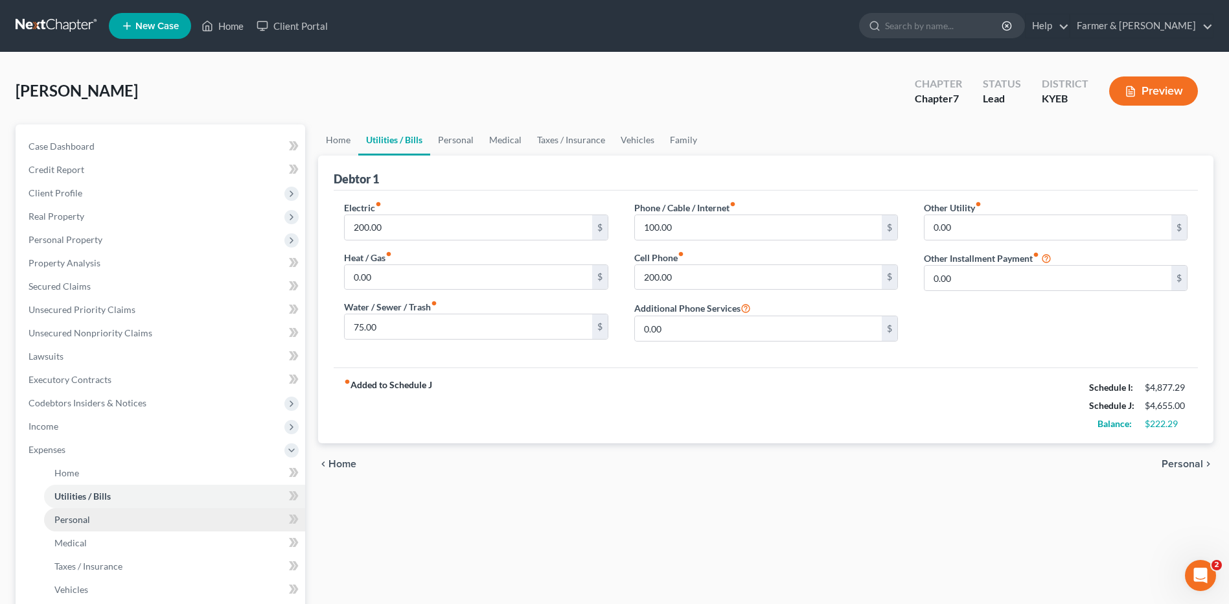
click at [110, 516] on link "Personal" at bounding box center [174, 519] width 261 height 23
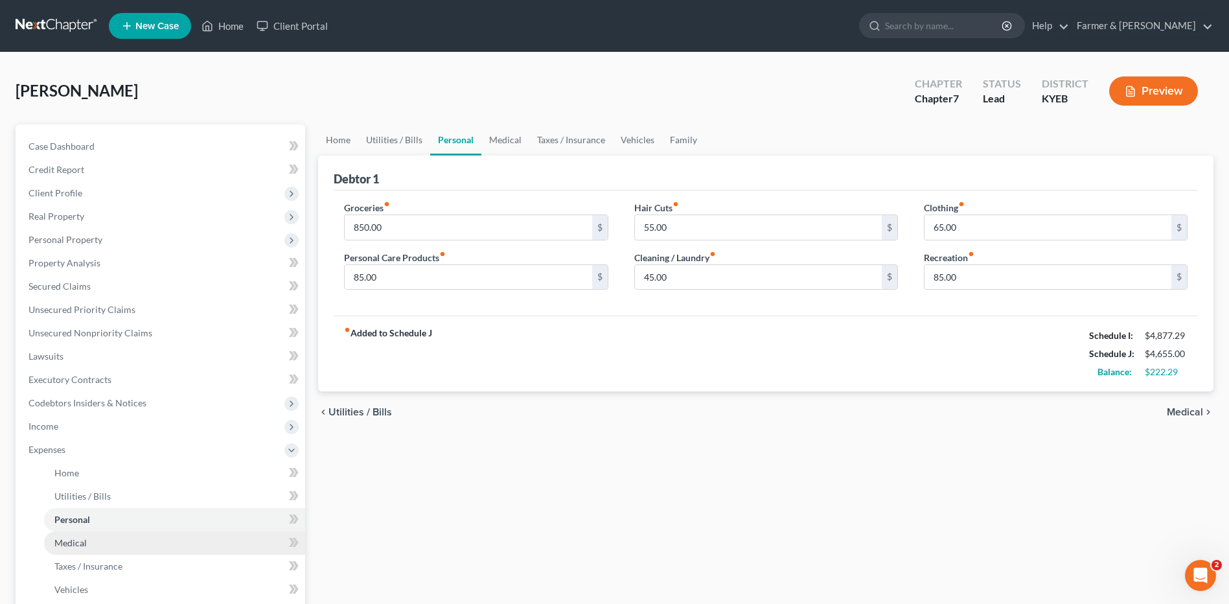
click at [112, 542] on link "Medical" at bounding box center [174, 542] width 261 height 23
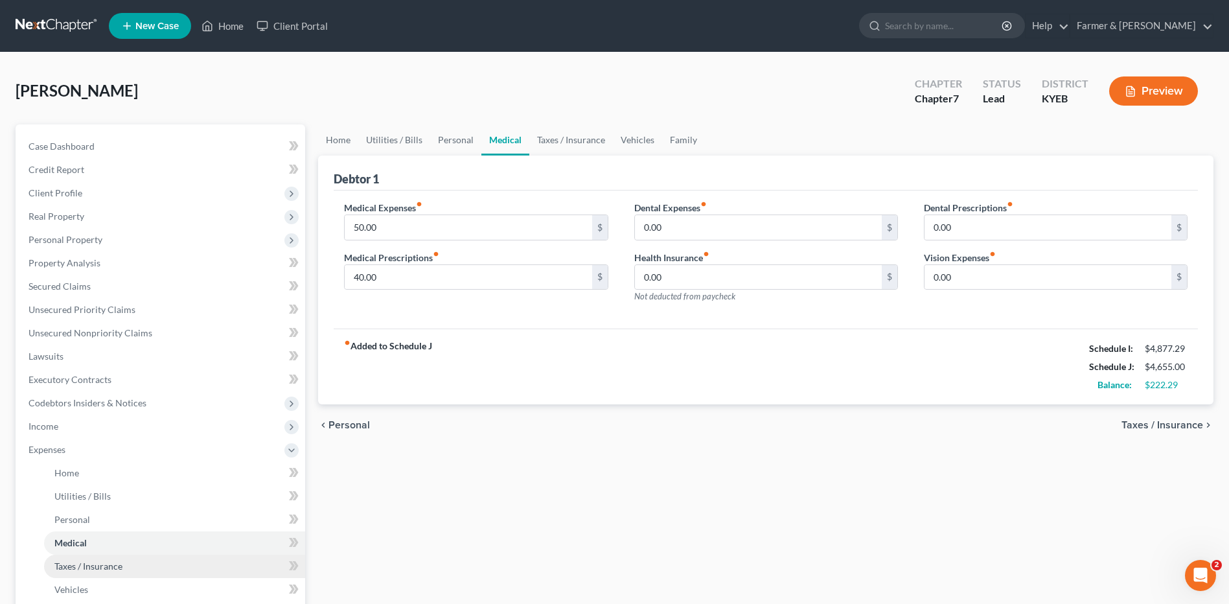
click at [116, 566] on span "Taxes / Insurance" at bounding box center [88, 565] width 68 height 11
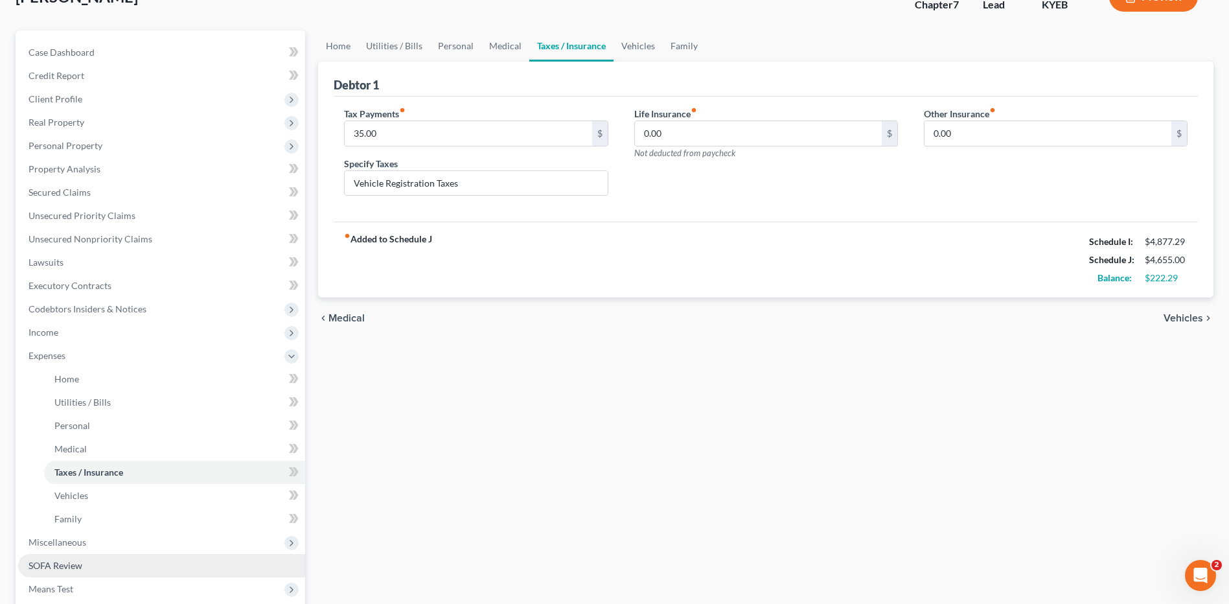
scroll to position [130, 0]
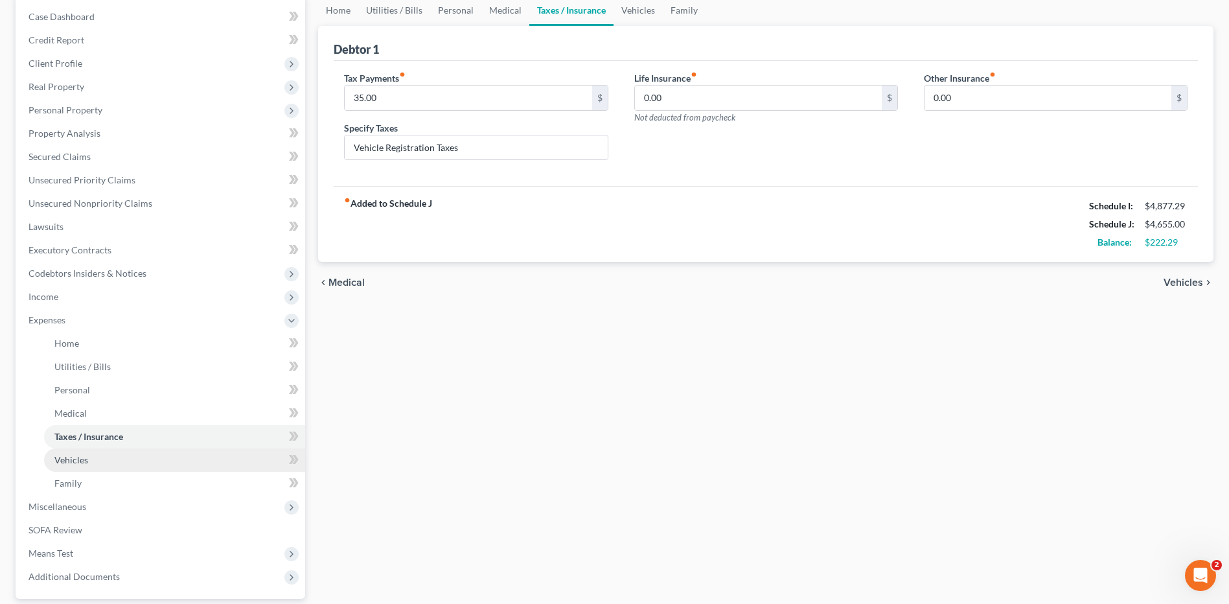
click at [98, 458] on link "Vehicles" at bounding box center [174, 459] width 261 height 23
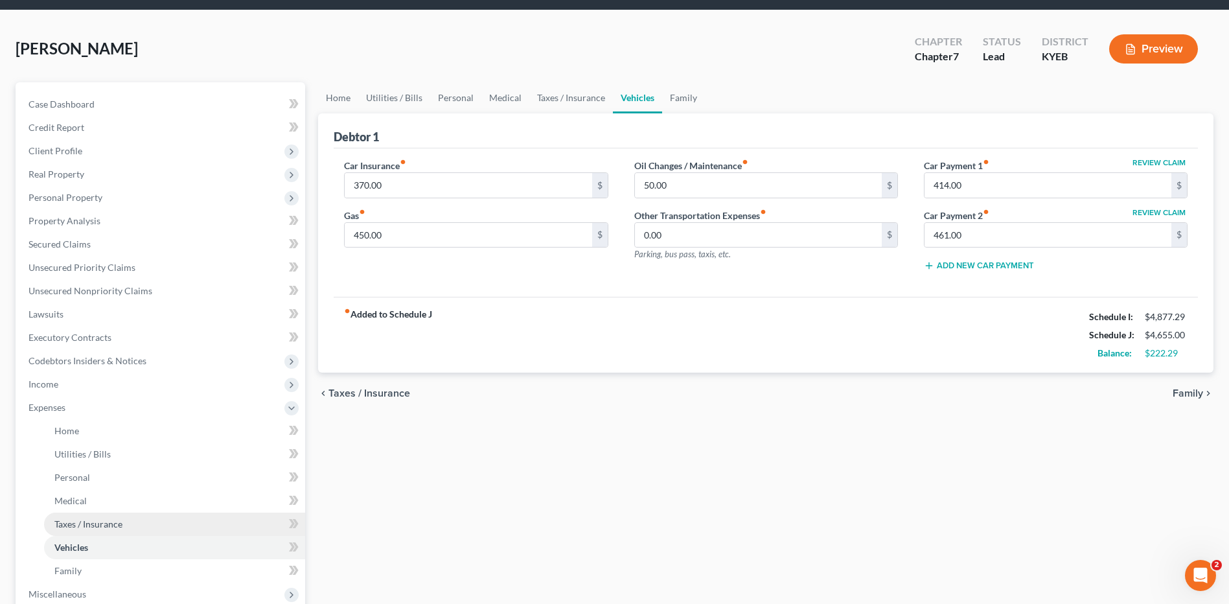
scroll to position [65, 0]
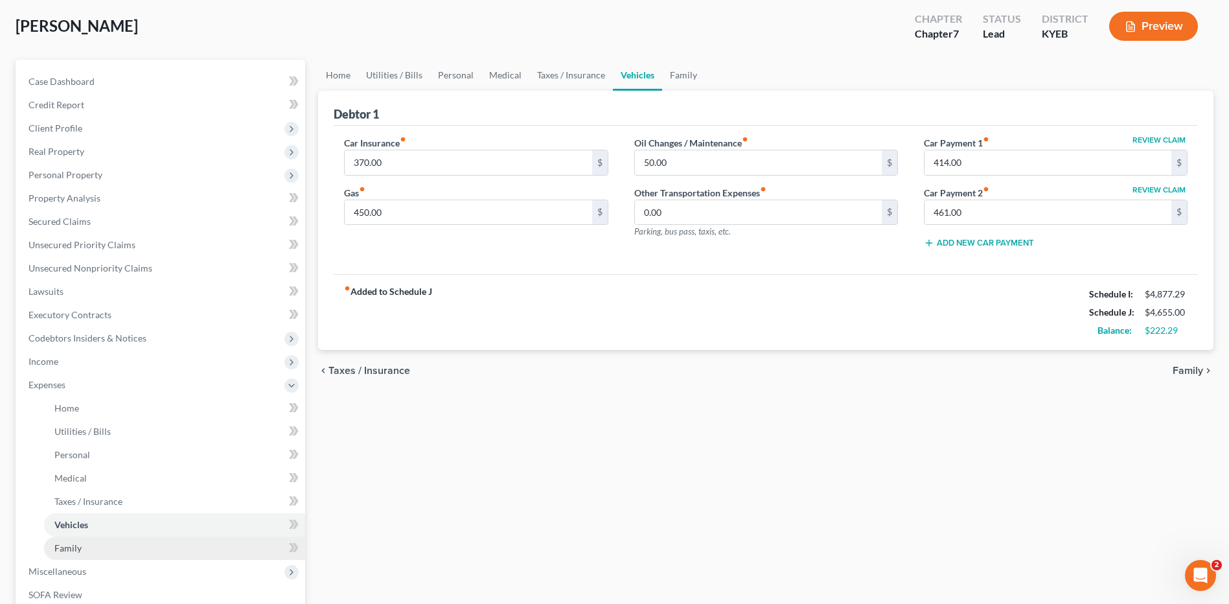
click at [82, 547] on link "Family" at bounding box center [174, 547] width 261 height 23
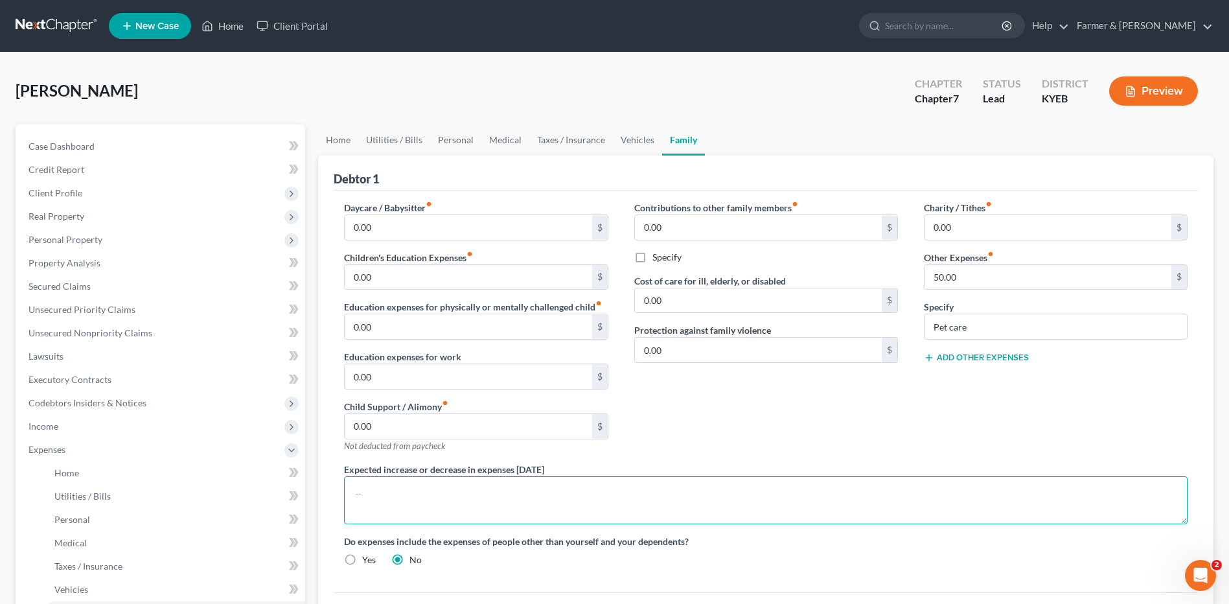
click at [419, 493] on textarea at bounding box center [766, 500] width 844 height 48
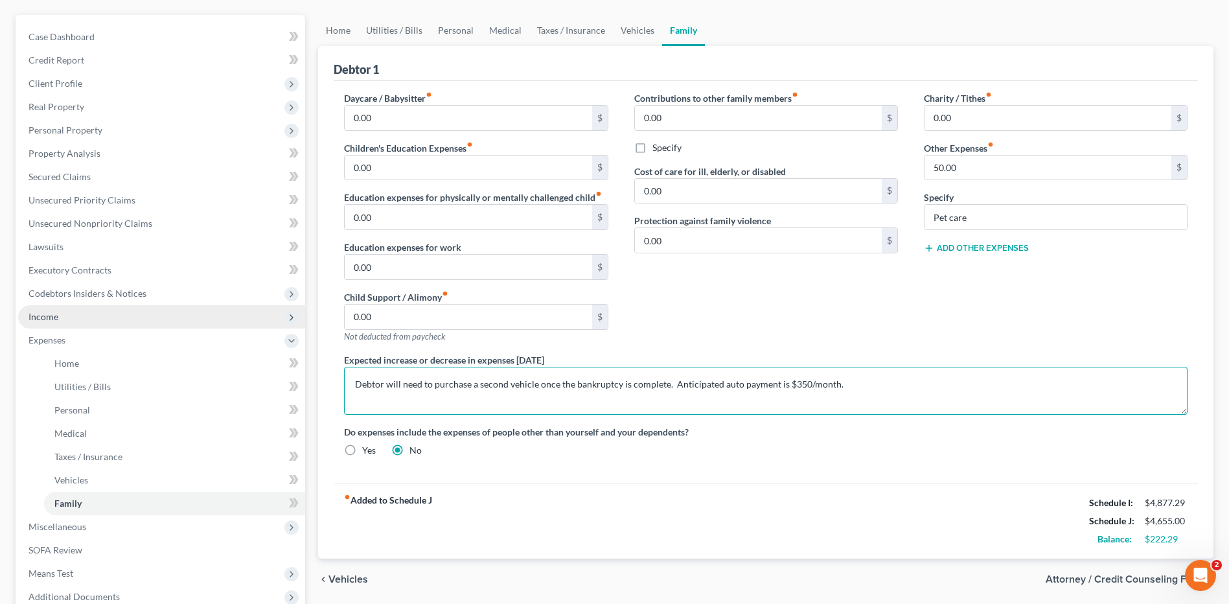
scroll to position [130, 0]
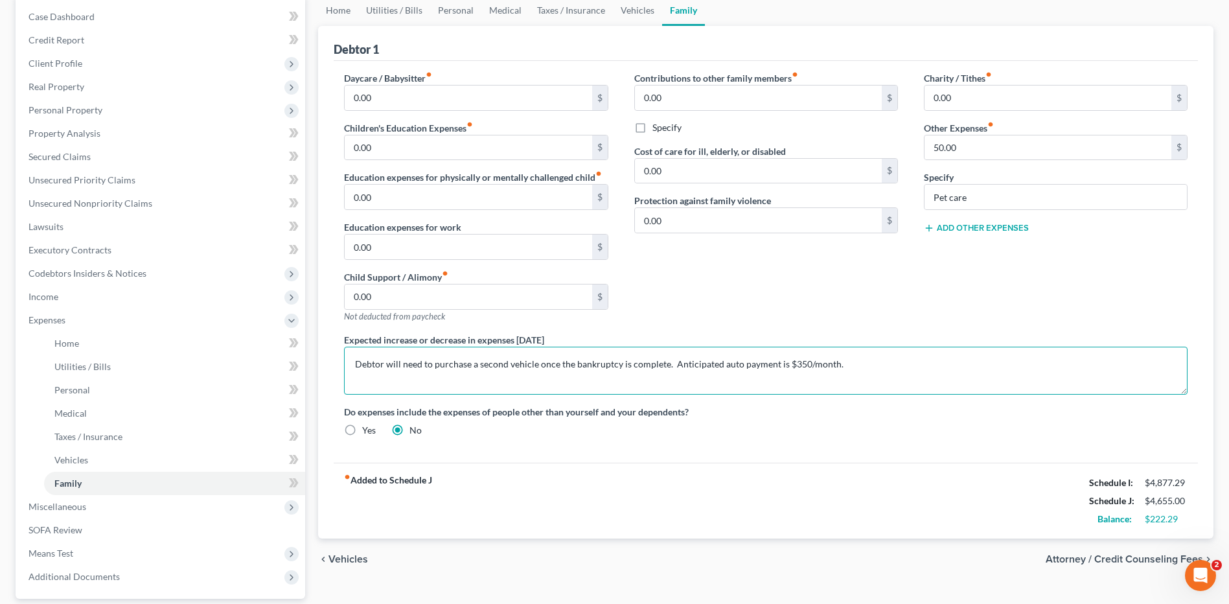
type textarea "Debtor will need to purchase a second vehicle once the bankruptcy is complete. …"
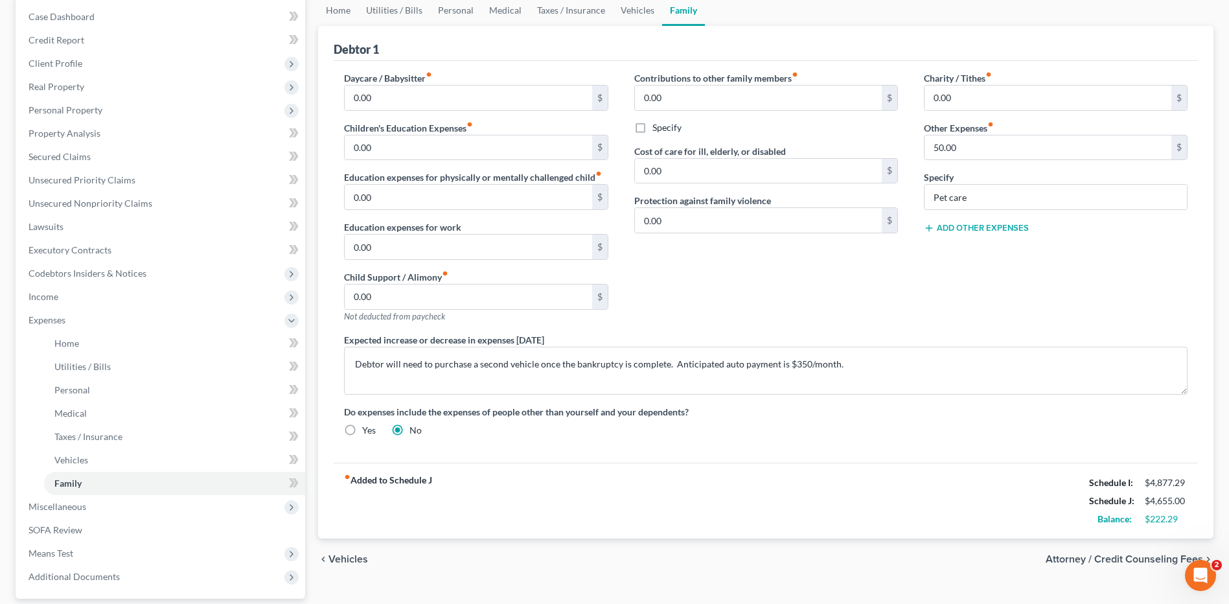
click at [954, 229] on button "Add Other Expenses" at bounding box center [976, 228] width 105 height 10
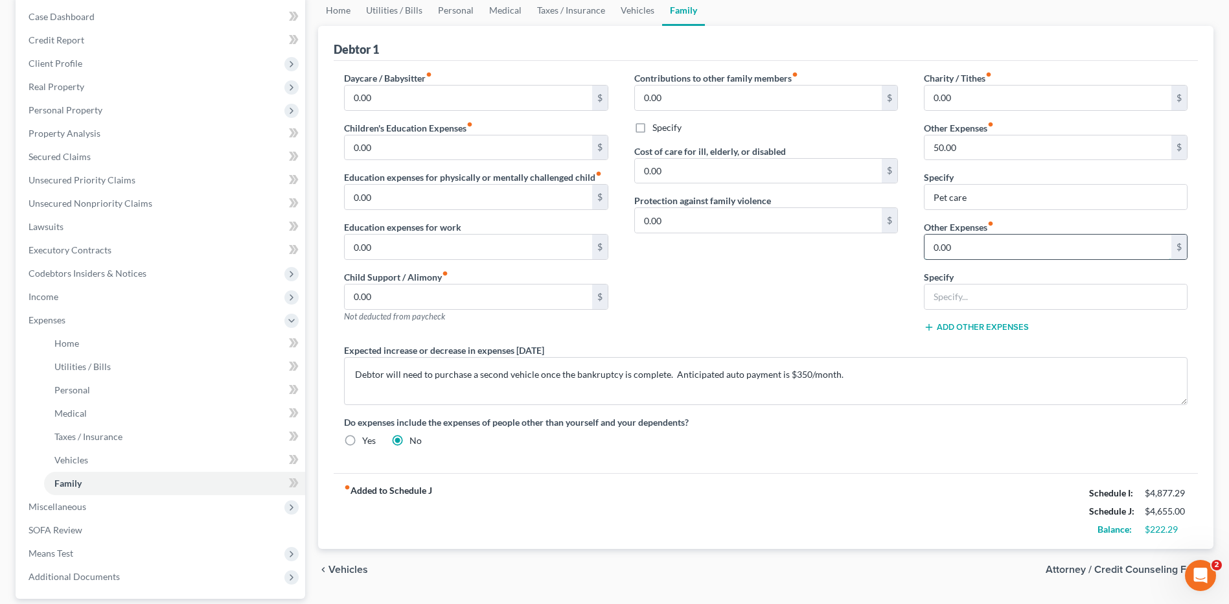
click at [967, 249] on input "0.00" at bounding box center [1048, 247] width 247 height 25
type input "350.00"
type input "Anticipated"
drag, startPoint x: 1019, startPoint y: 295, endPoint x: 873, endPoint y: 301, distance: 145.9
click at [873, 301] on div "Daycare / Babysitter fiber_manual_record 0.00 $ Children's Education Expenses f…" at bounding box center [765, 264] width 869 height 386
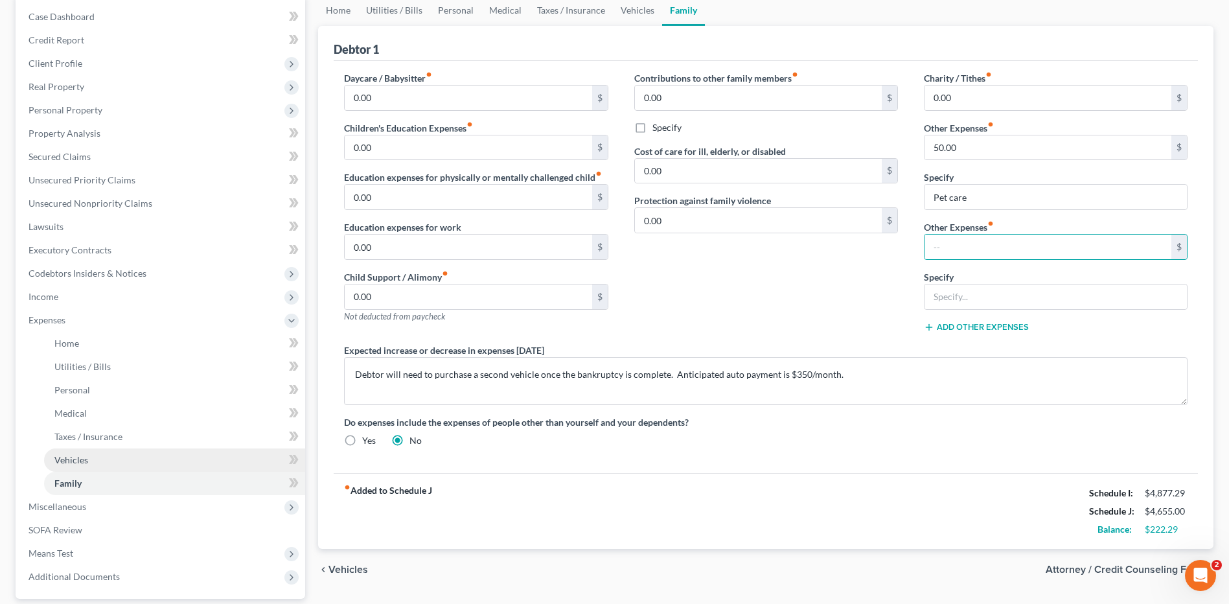
click at [169, 459] on link "Vehicles" at bounding box center [174, 459] width 261 height 23
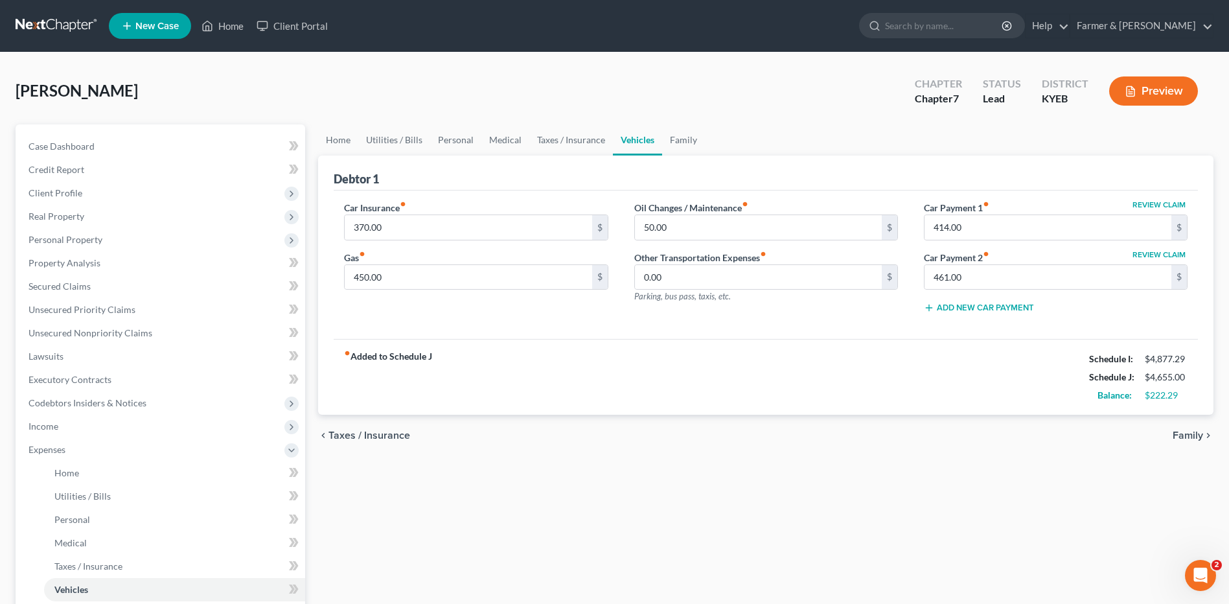
click at [991, 308] on button "Add New Car Payment" at bounding box center [979, 308] width 110 height 10
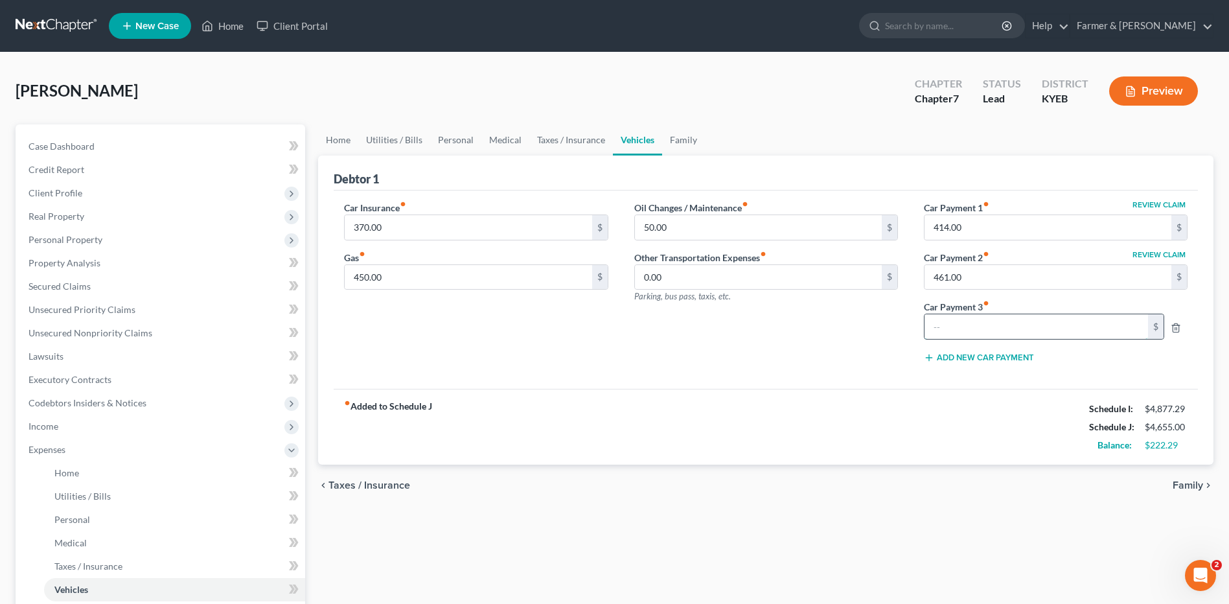
click at [969, 323] on input "text" at bounding box center [1037, 326] width 224 height 25
type input "350.00"
drag, startPoint x: 113, startPoint y: 459, endPoint x: 103, endPoint y: 470, distance: 15.6
click at [113, 459] on span "Expenses" at bounding box center [161, 449] width 287 height 23
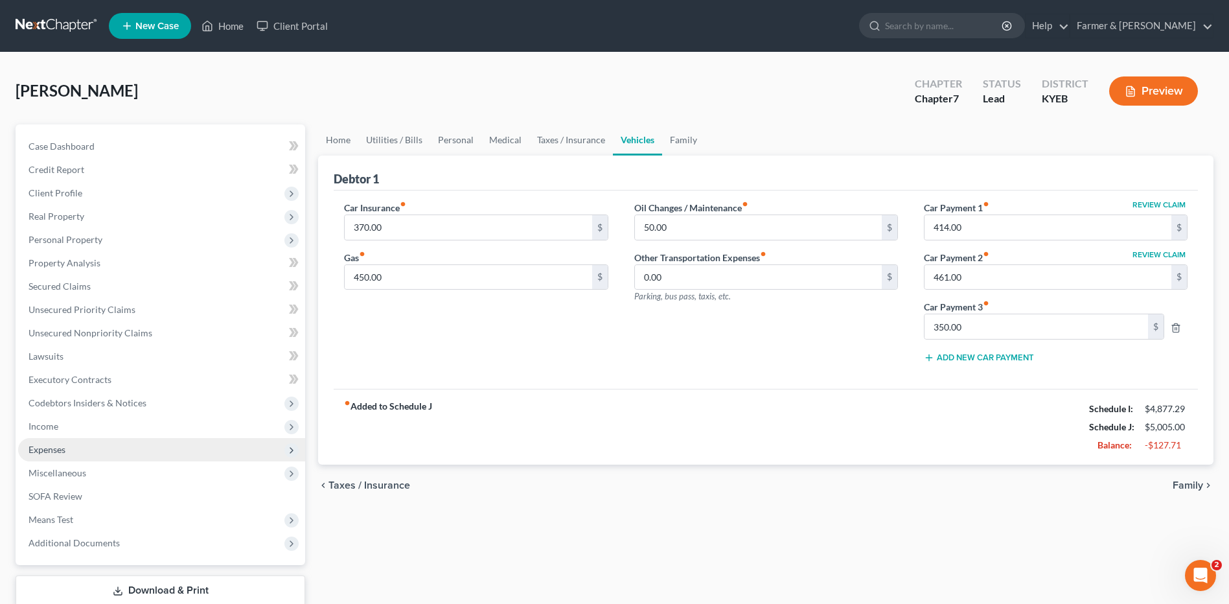
click at [95, 449] on span "Expenses" at bounding box center [161, 449] width 287 height 23
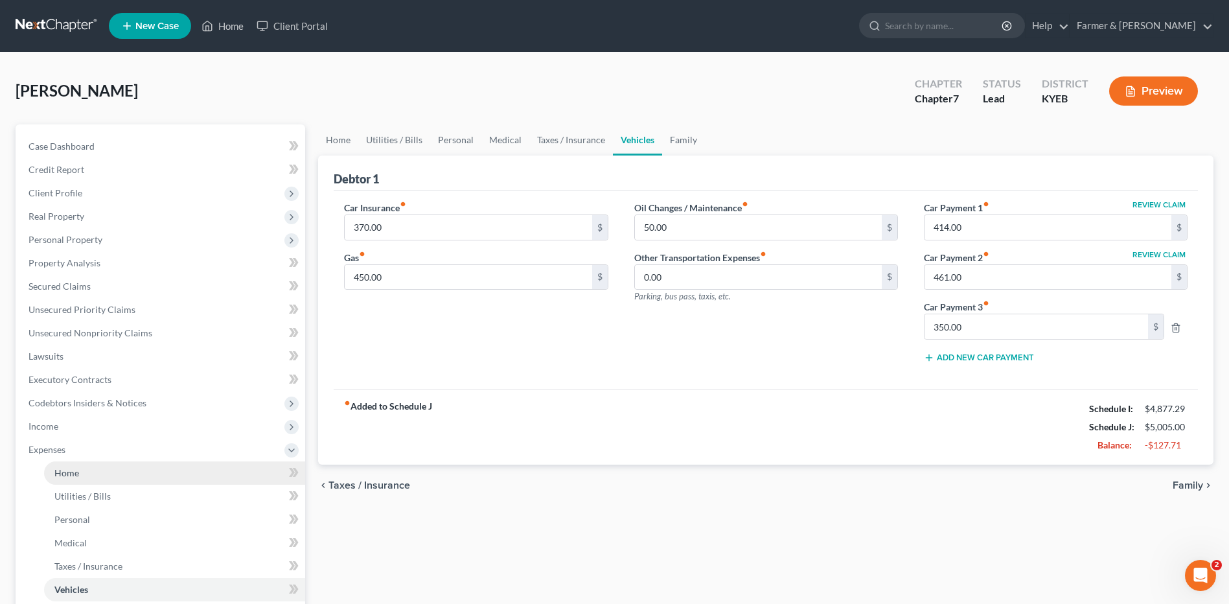
click at [95, 472] on link "Home" at bounding box center [174, 472] width 261 height 23
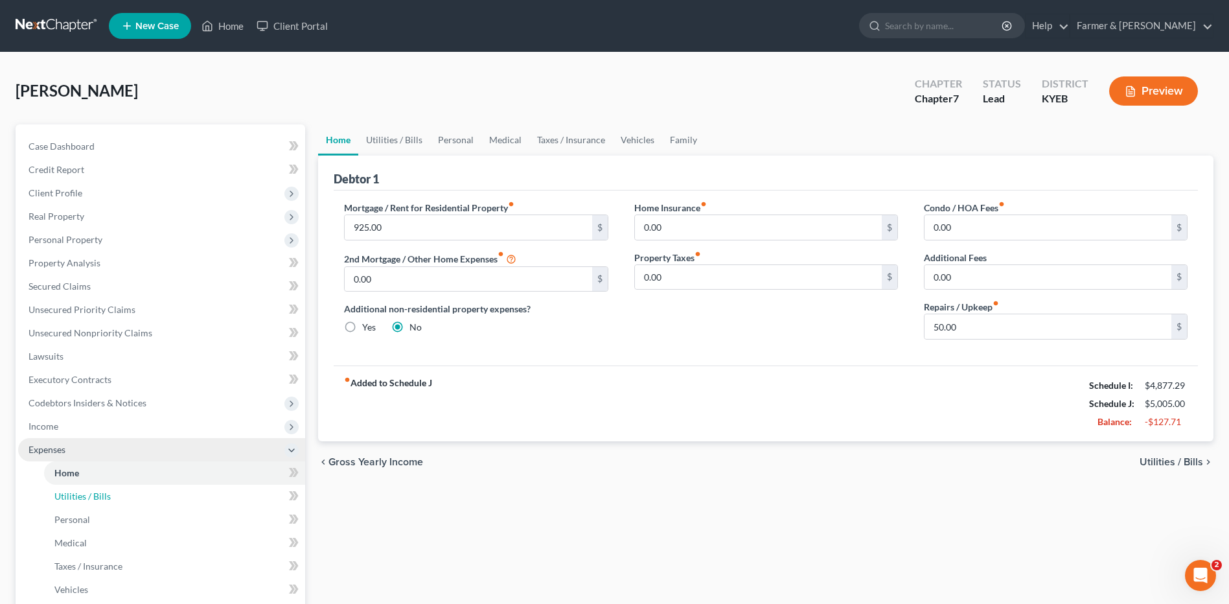
click at [160, 495] on link "Utilities / Bills" at bounding box center [174, 496] width 261 height 23
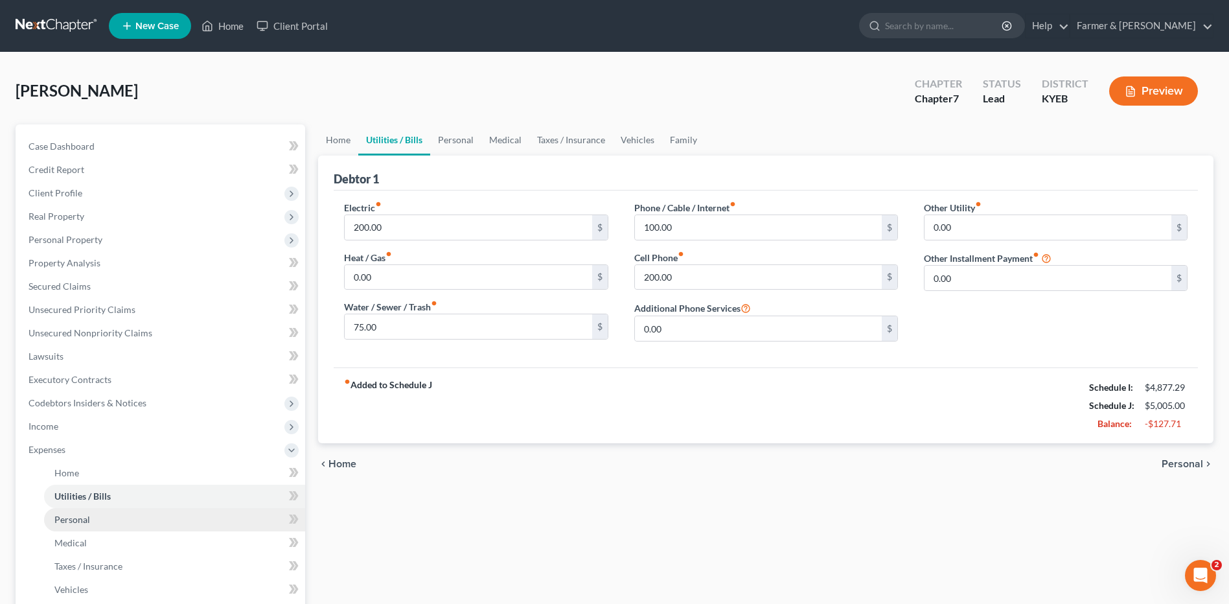
click at [85, 515] on span "Personal" at bounding box center [72, 519] width 36 height 11
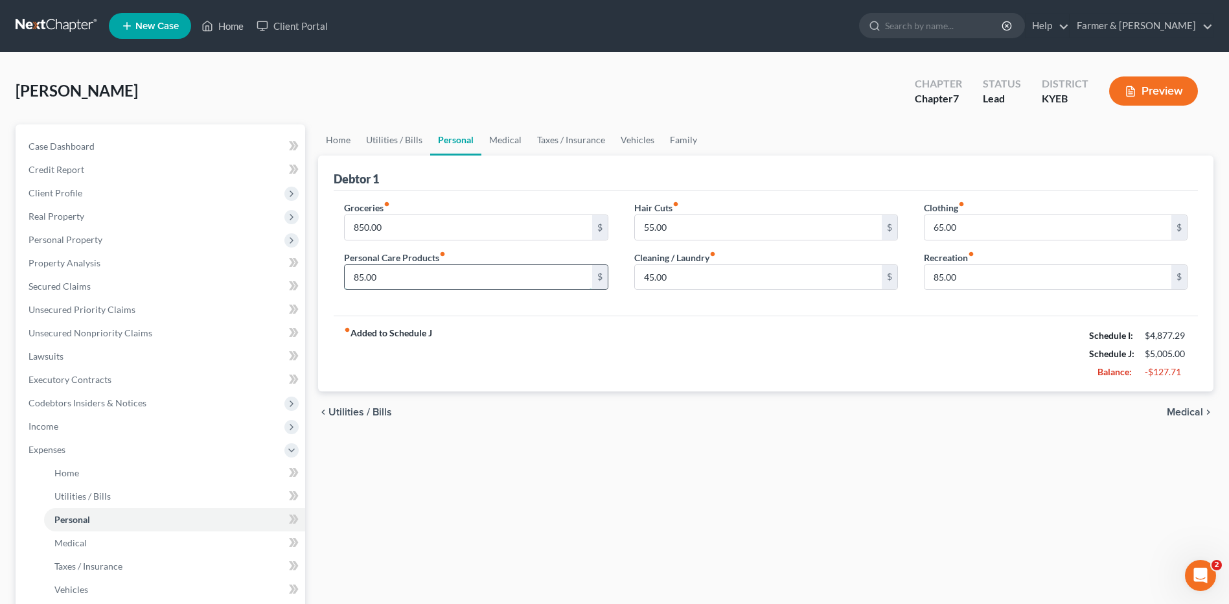
click at [396, 277] on input "85.00" at bounding box center [468, 277] width 247 height 25
type input "65.00"
type input "45.00"
type input "35.00"
type input "50.00"
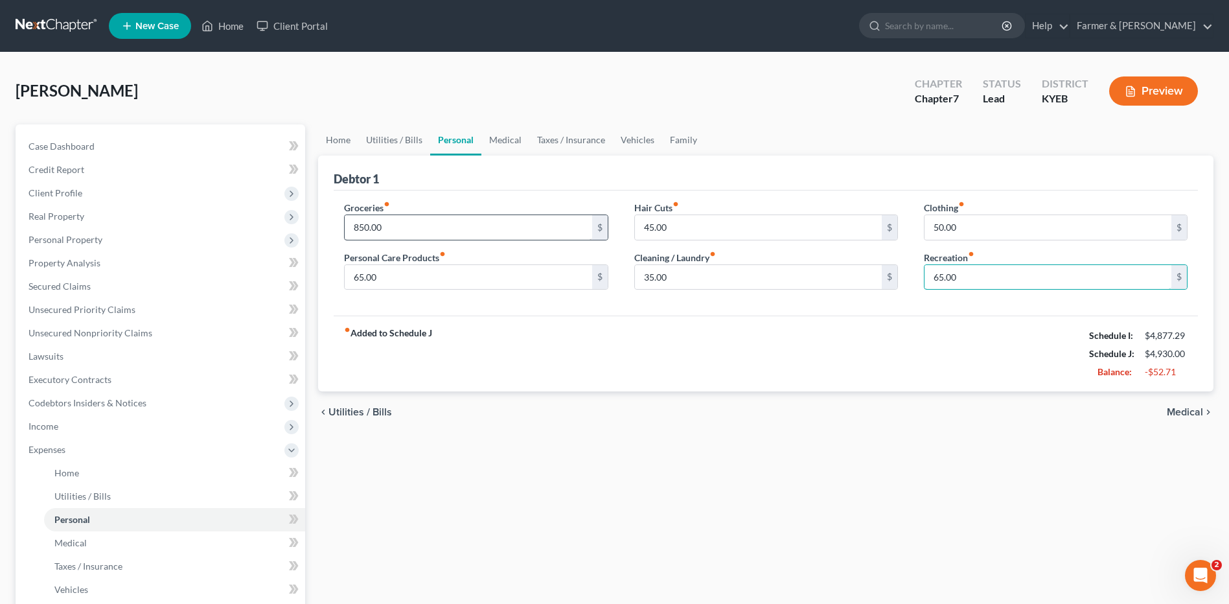
type input "65.00"
click at [412, 223] on input "850.00" at bounding box center [468, 227] width 247 height 25
click at [412, 224] on input "800.00" at bounding box center [468, 227] width 247 height 25
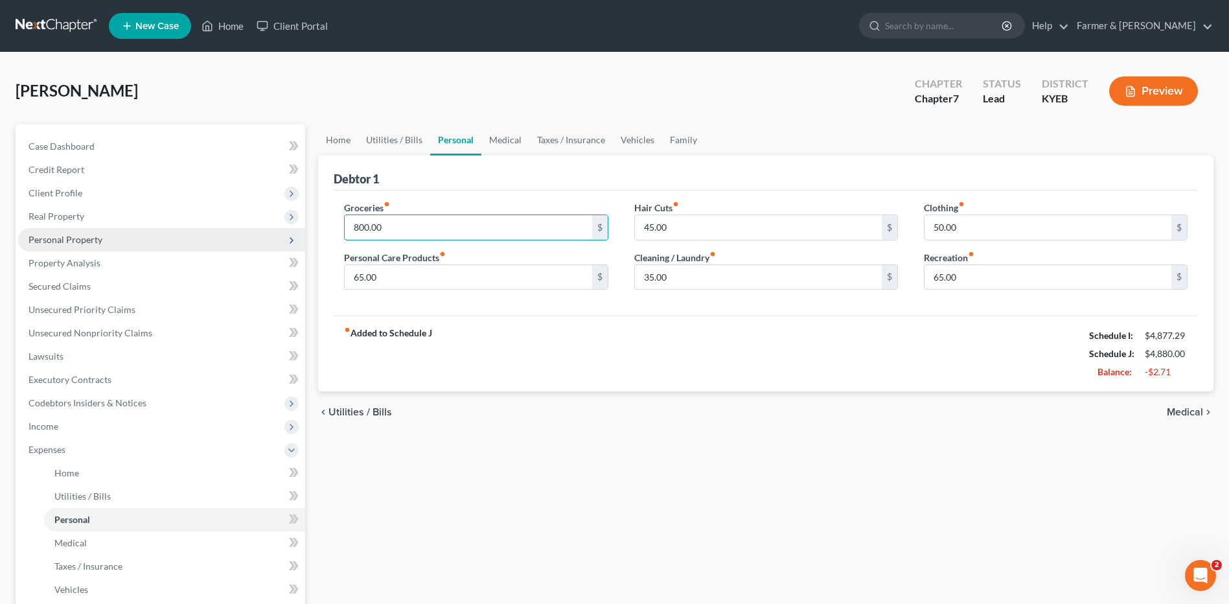
drag, startPoint x: 402, startPoint y: 228, endPoint x: 271, endPoint y: 233, distance: 130.3
click at [272, 233] on div "Petition Navigation Case Dashboard Payments Invoices Payments Payments Credit R…" at bounding box center [614, 463] width 1211 height 678
type input "750.00"
drag, startPoint x: 628, startPoint y: 361, endPoint x: 457, endPoint y: 288, distance: 186.6
click at [628, 361] on div "fiber_manual_record Added to Schedule J Schedule I: $4,877.29 Schedule J: $4,83…" at bounding box center [766, 354] width 864 height 76
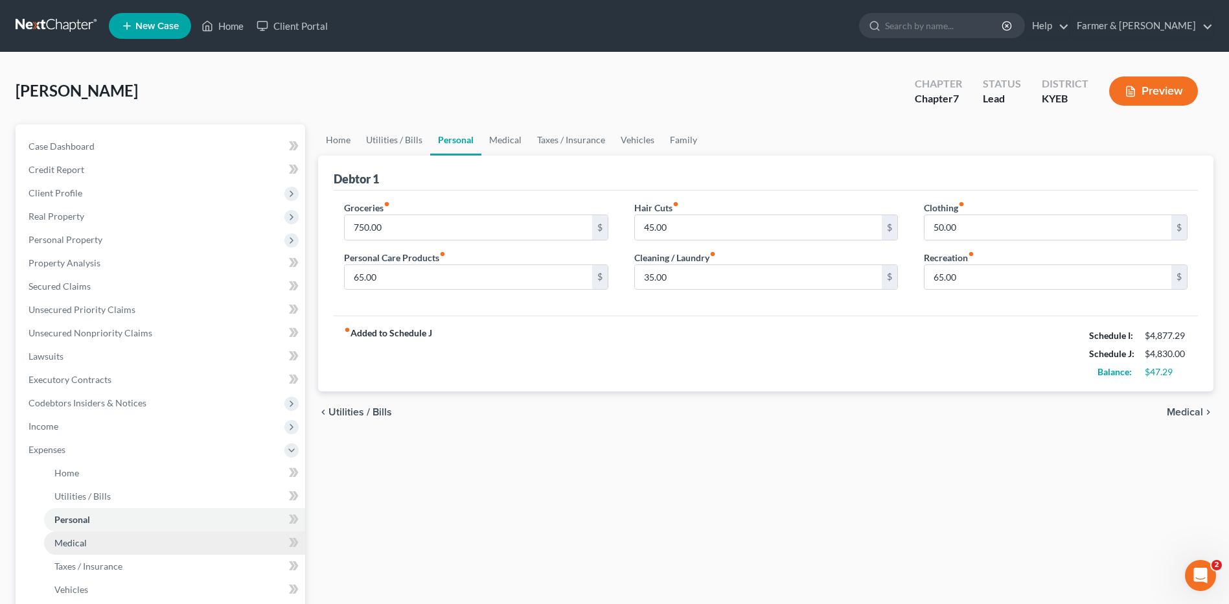
click at [130, 543] on link "Medical" at bounding box center [174, 542] width 261 height 23
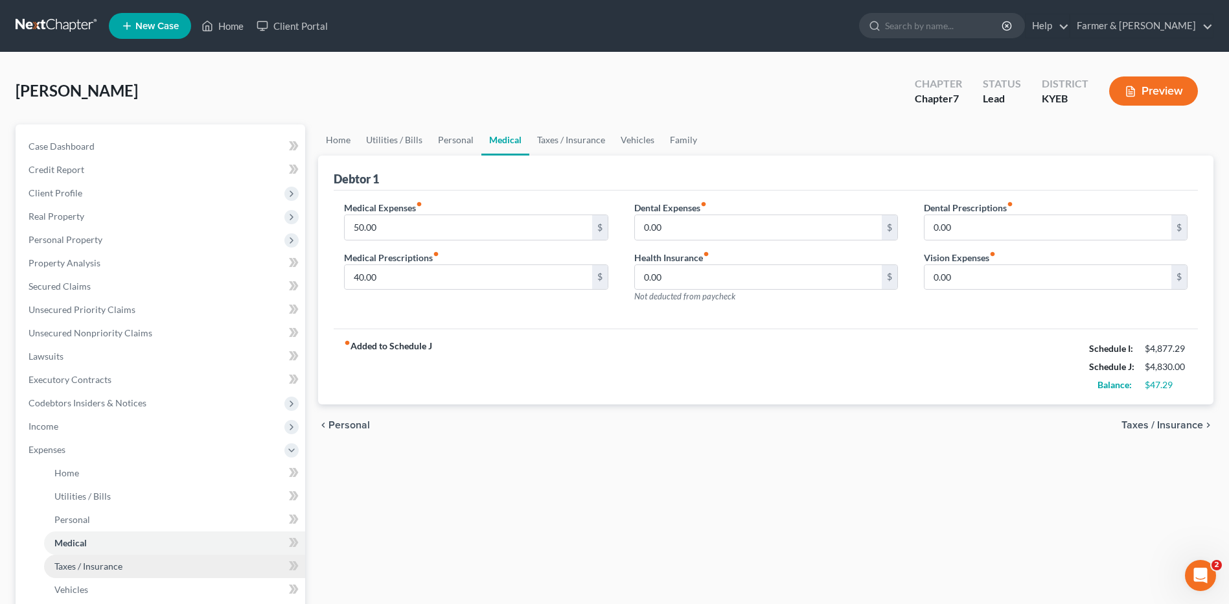
click at [128, 557] on link "Taxes / Insurance" at bounding box center [174, 566] width 261 height 23
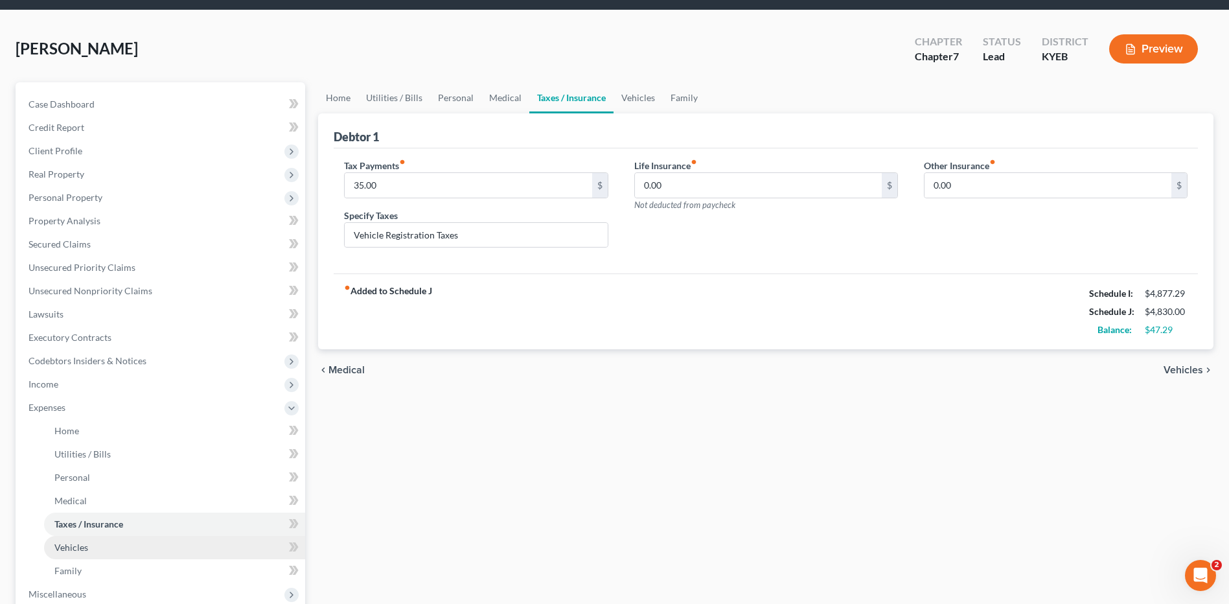
scroll to position [65, 0]
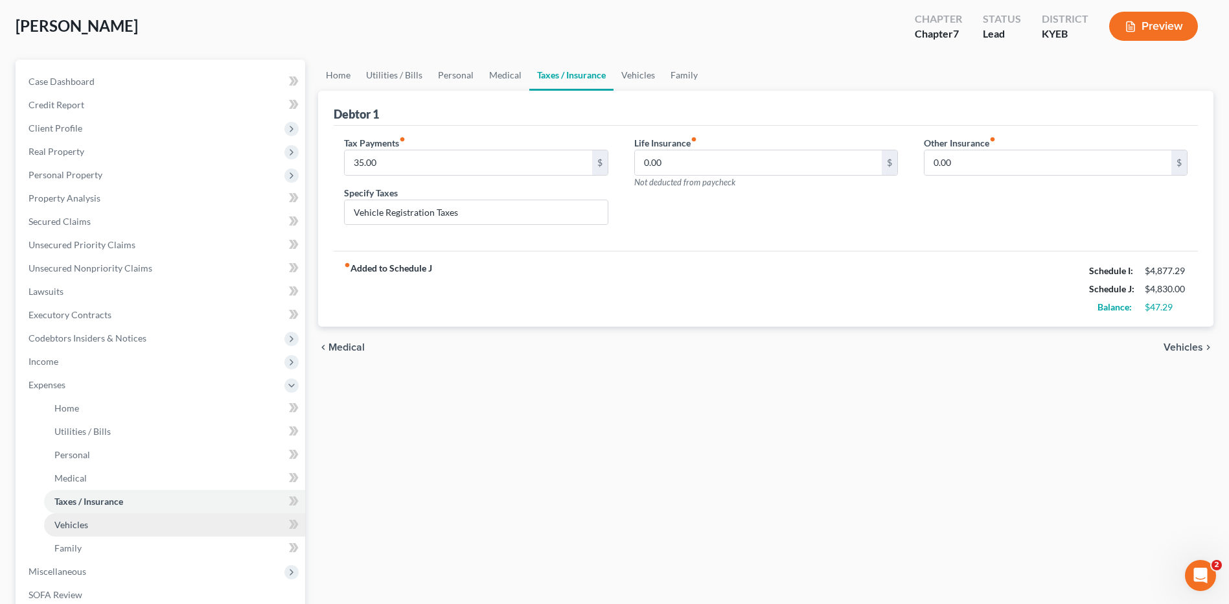
click at [100, 527] on link "Vehicles" at bounding box center [174, 524] width 261 height 23
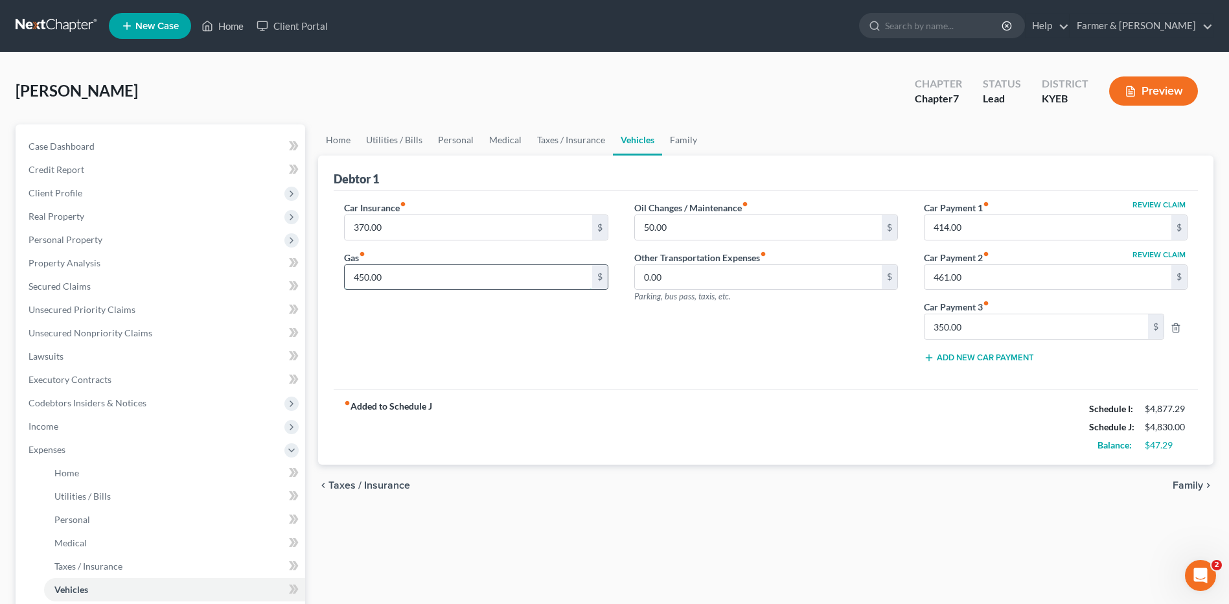
click at [413, 277] on input "450.00" at bounding box center [468, 277] width 247 height 25
type input "400.00"
click at [477, 473] on div "chevron_left Taxes / Insurance Family chevron_right" at bounding box center [765, 485] width 895 height 41
click at [109, 520] on link "Personal" at bounding box center [174, 519] width 261 height 23
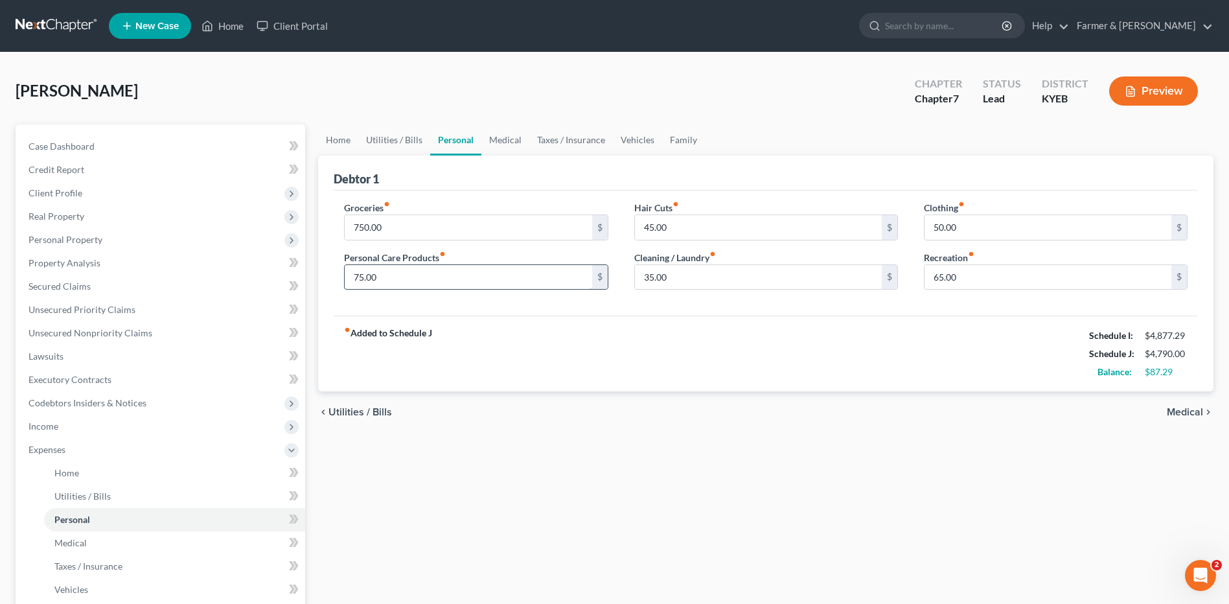
type input "75.00"
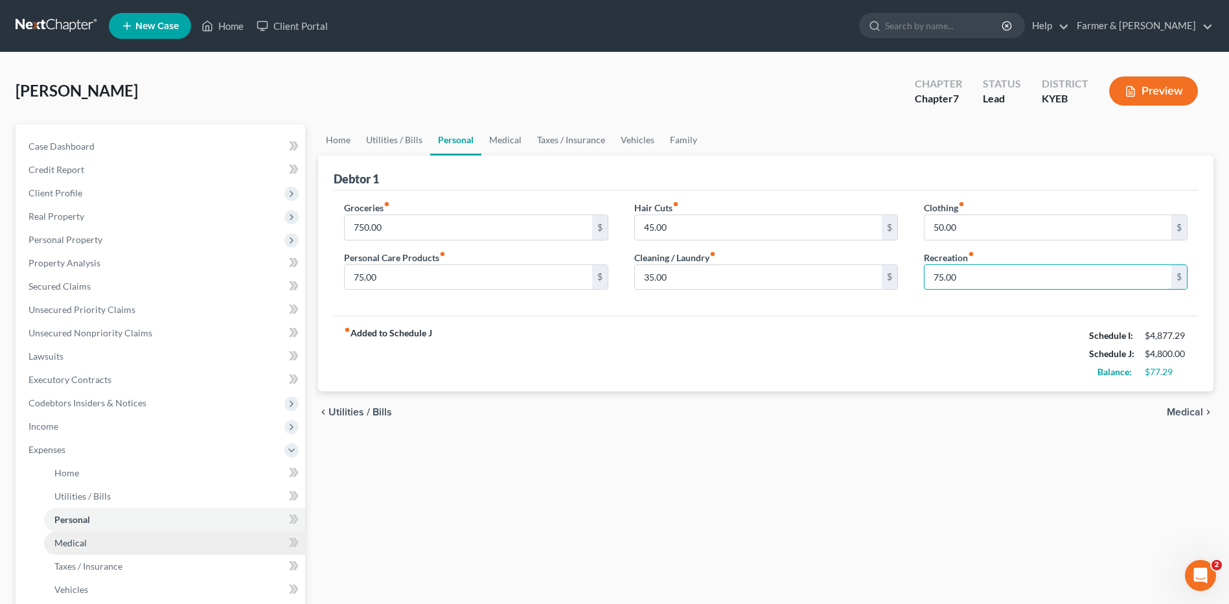
type input "75.00"
click at [433, 483] on div "Home Utilities / Bills Personal Medical Taxes / Insurance Vehicles Family Debto…" at bounding box center [766, 463] width 908 height 678
click at [118, 546] on link "Medical" at bounding box center [174, 542] width 261 height 23
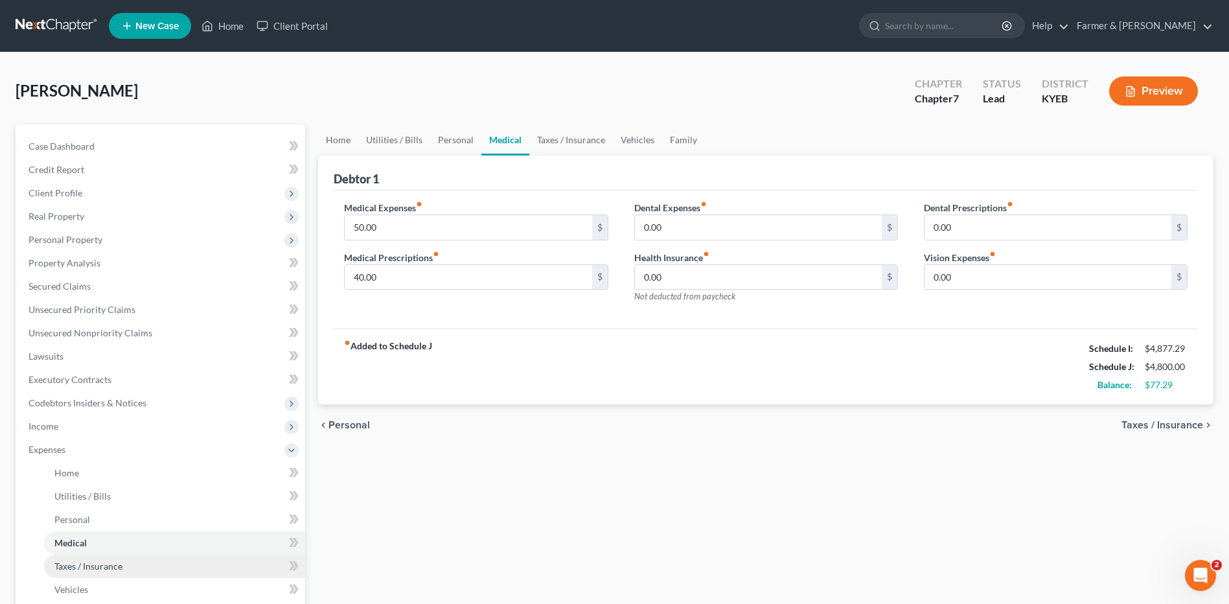
click at [103, 566] on span "Taxes / Insurance" at bounding box center [88, 565] width 68 height 11
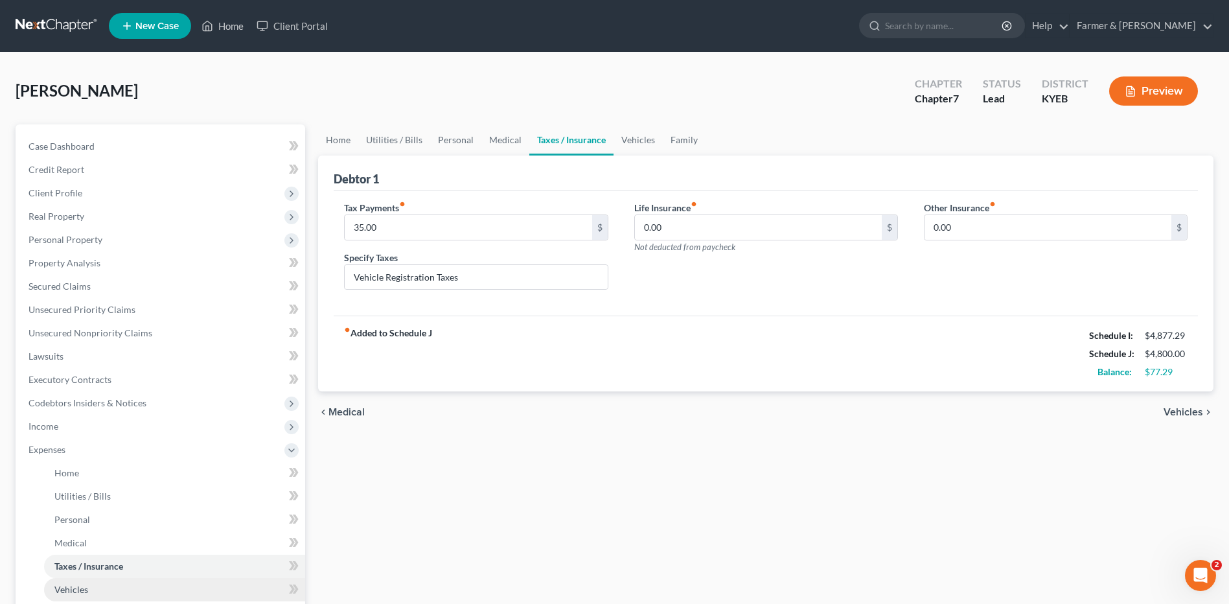
click at [106, 595] on link "Vehicles" at bounding box center [174, 589] width 261 height 23
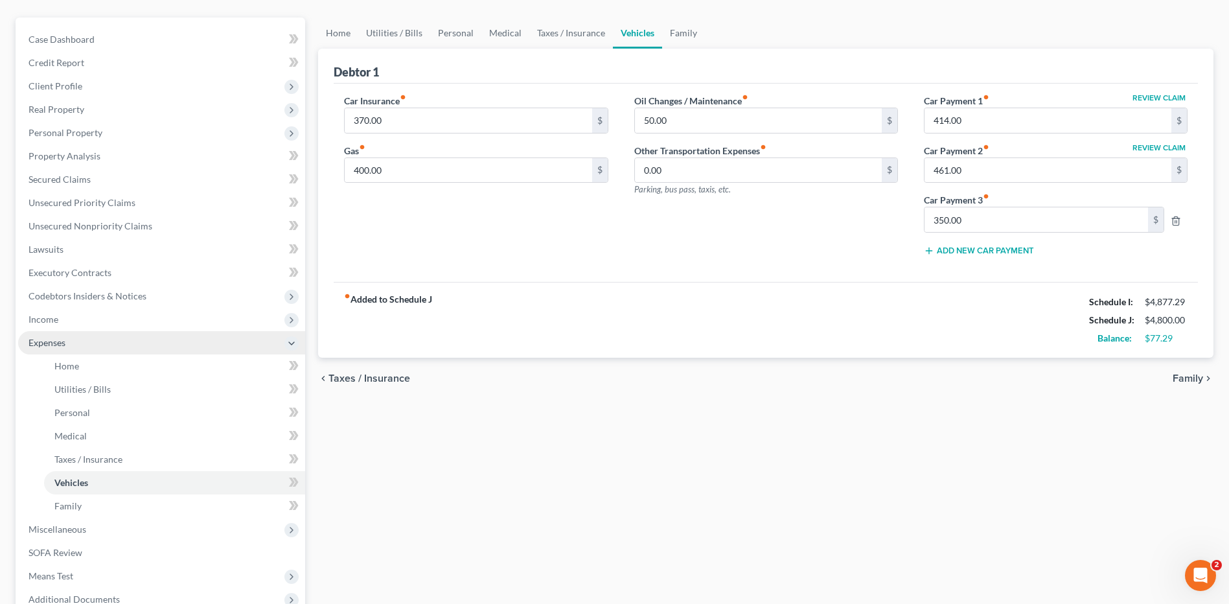
scroll to position [130, 0]
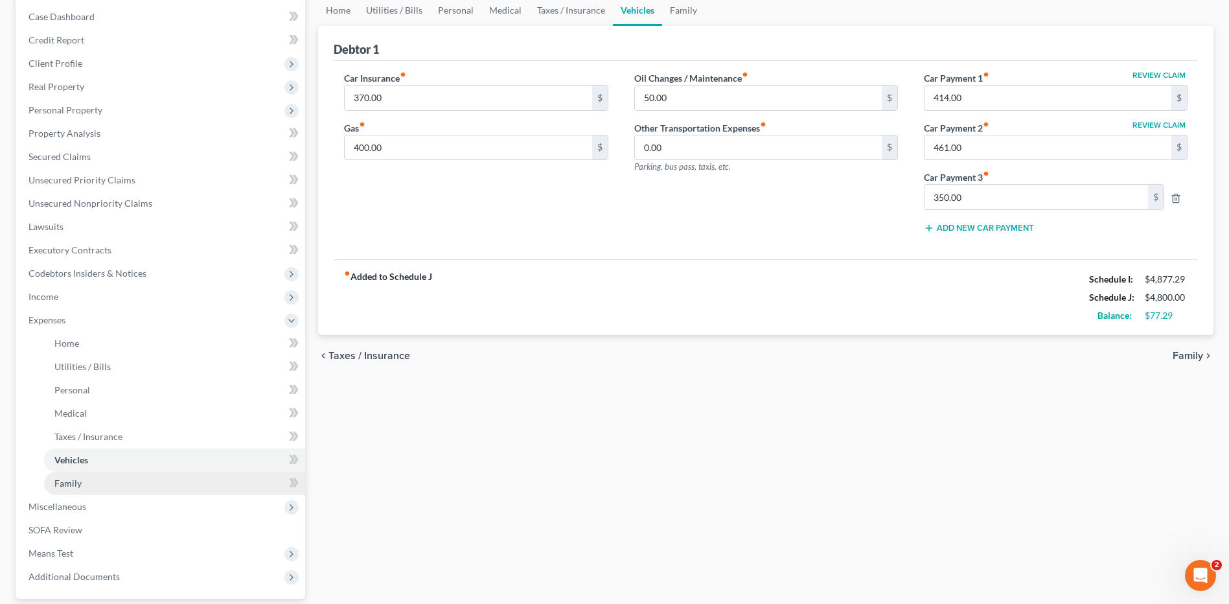
click at [93, 485] on link "Family" at bounding box center [174, 483] width 261 height 23
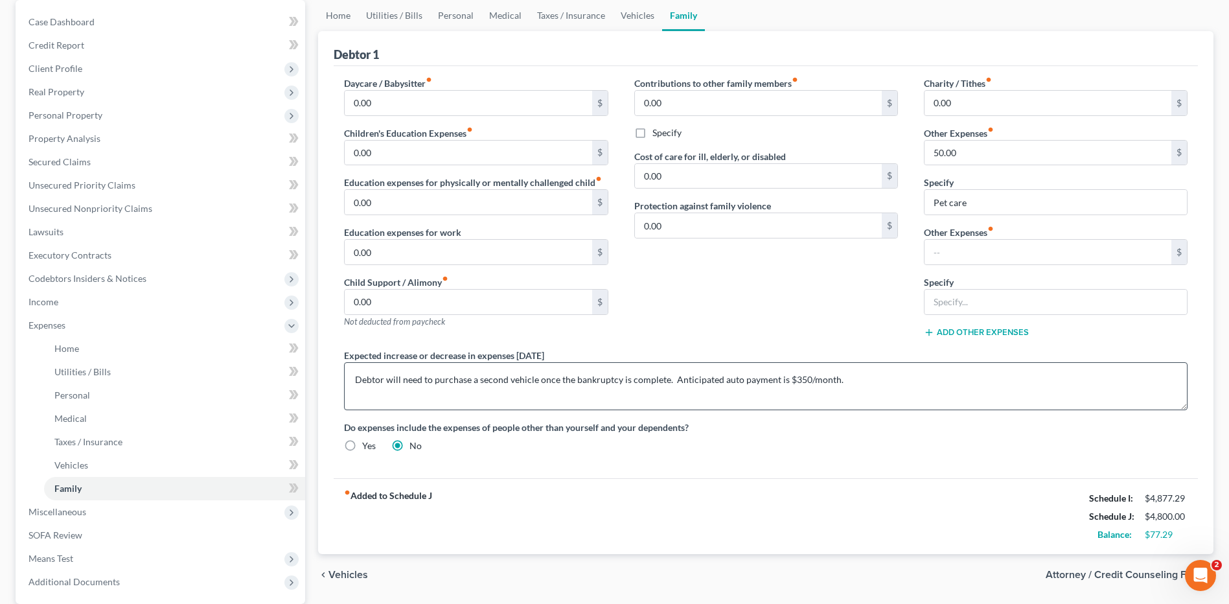
scroll to position [130, 0]
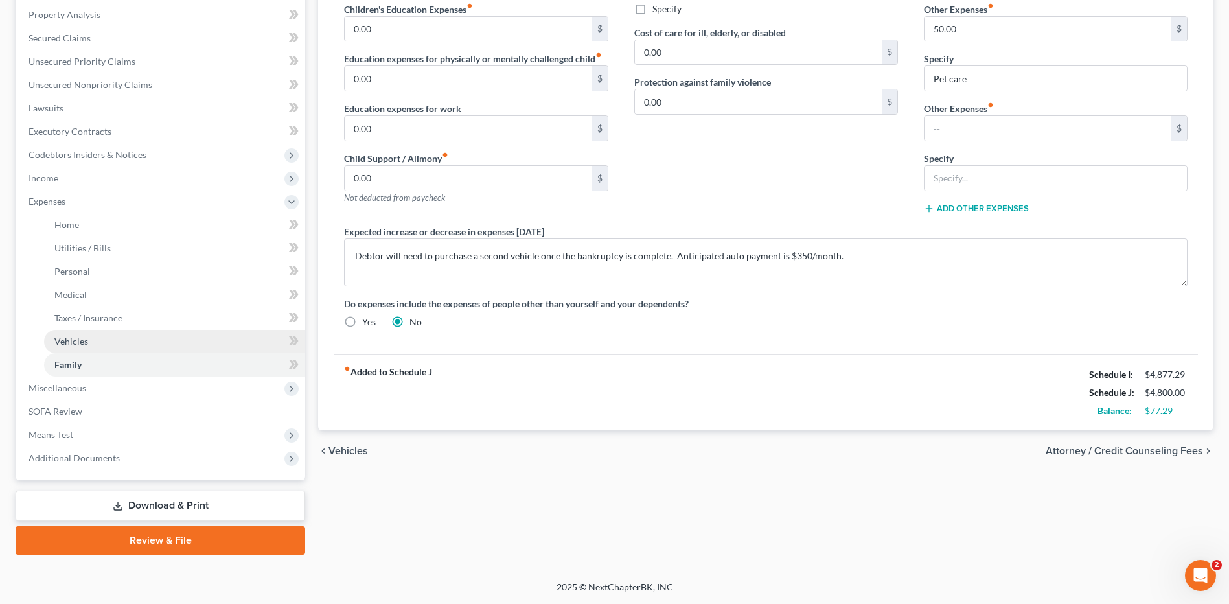
drag, startPoint x: 86, startPoint y: 389, endPoint x: 164, endPoint y: 333, distance: 96.2
click at [86, 389] on span "Miscellaneous" at bounding box center [161, 387] width 287 height 23
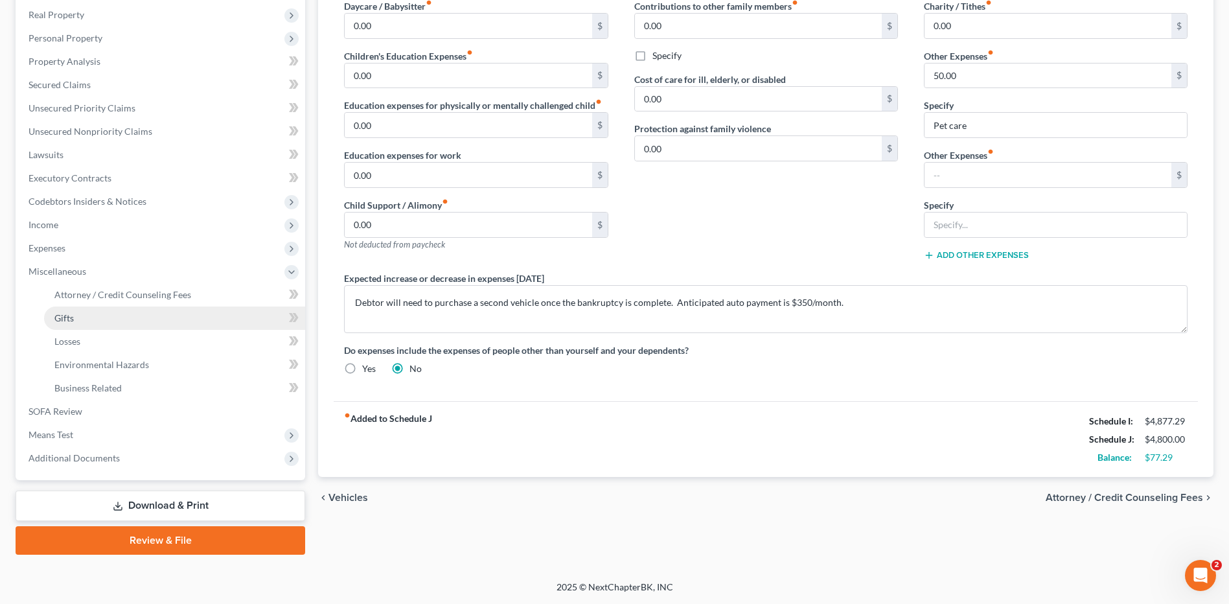
scroll to position [201, 0]
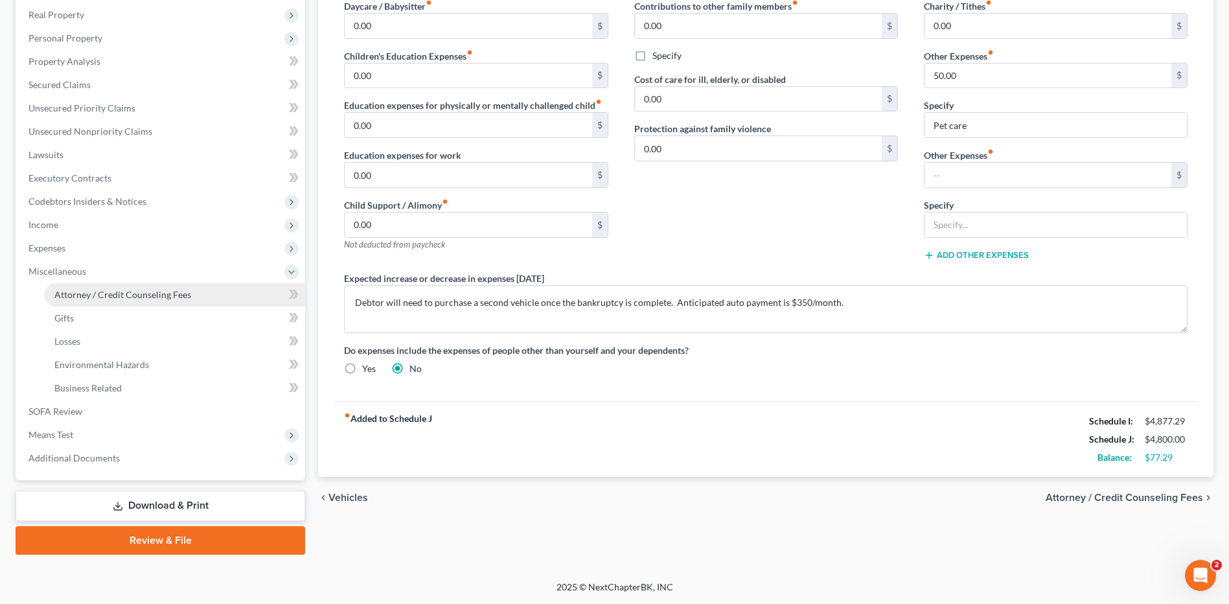
click at [165, 299] on span "Attorney / Credit Counseling Fees" at bounding box center [122, 294] width 137 height 11
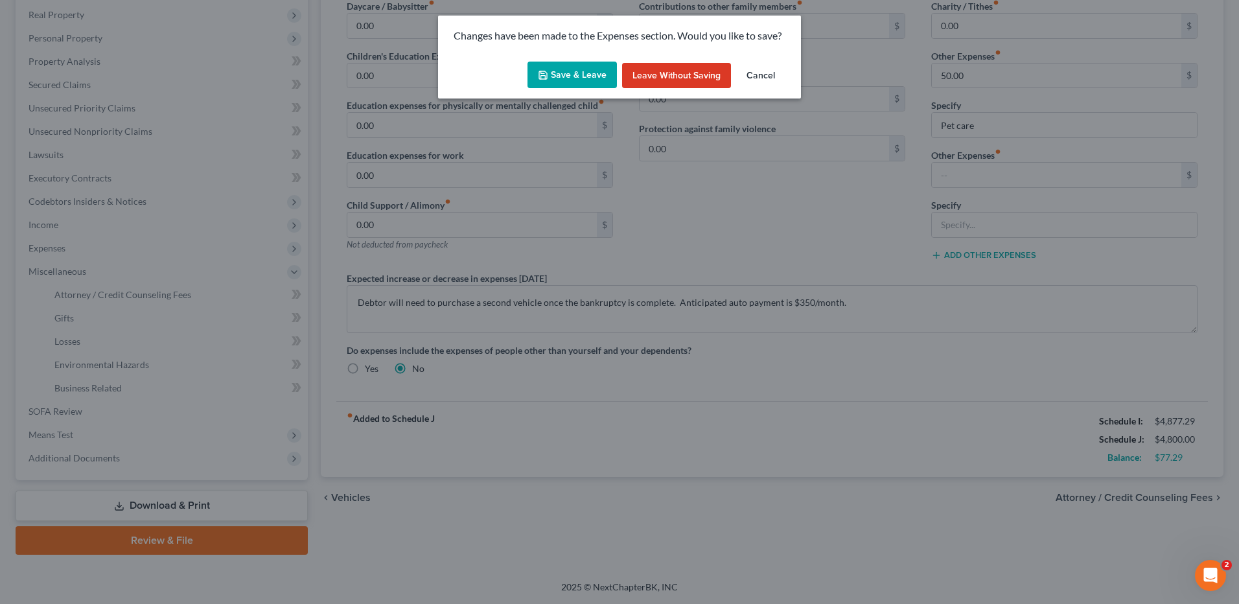
click at [597, 73] on button "Save & Leave" at bounding box center [571, 75] width 89 height 27
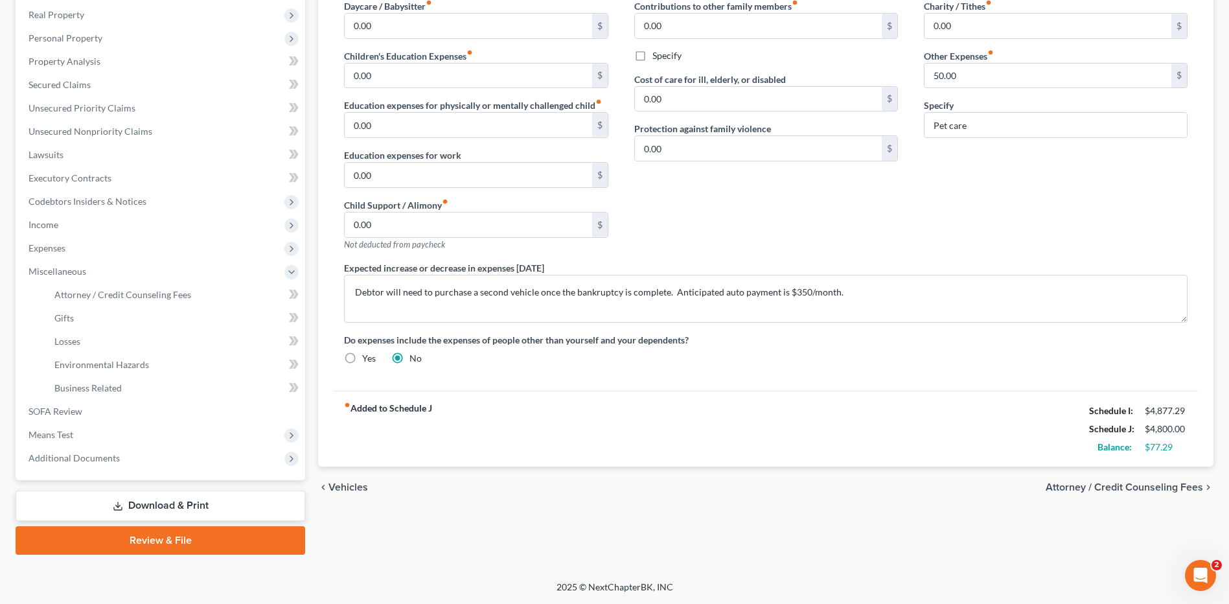
select select "0"
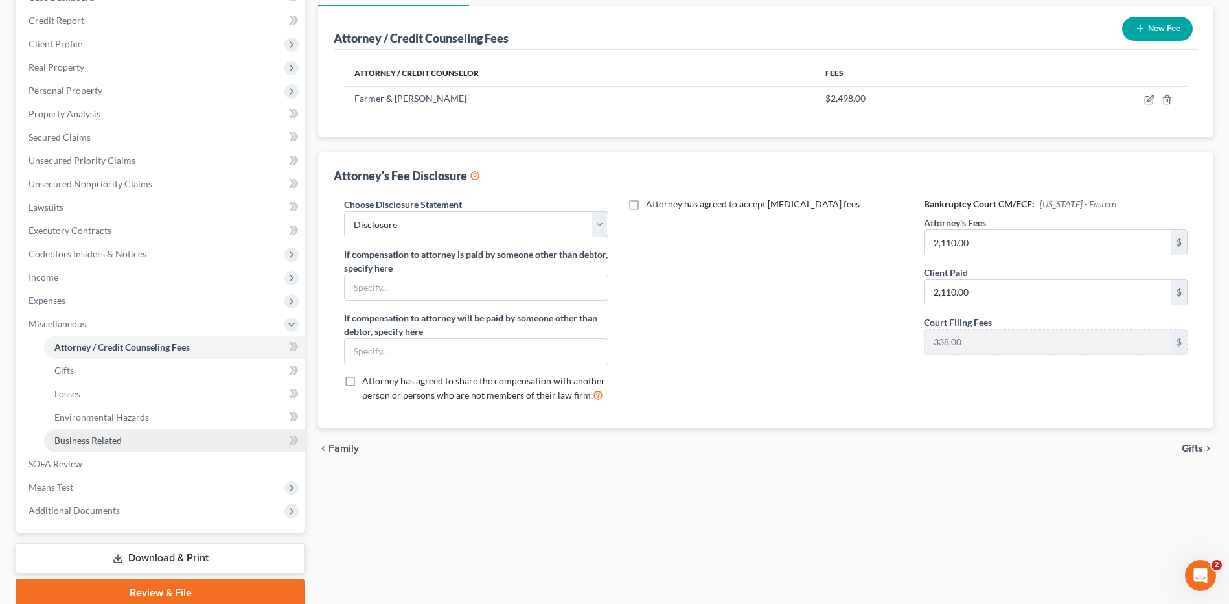
scroll to position [194, 0]
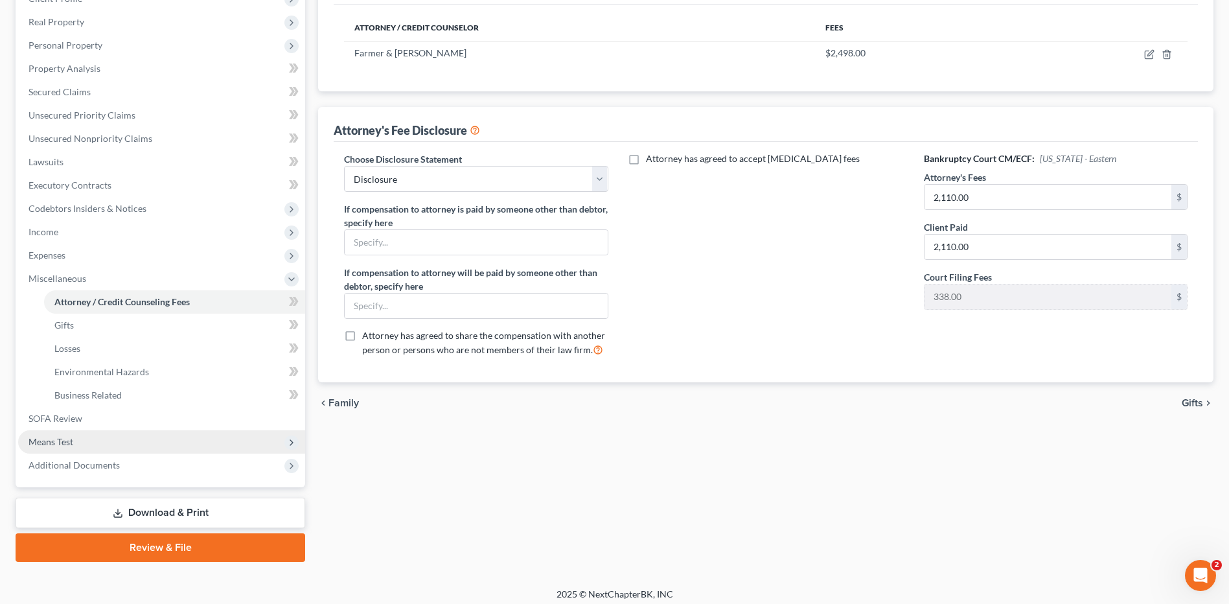
click at [75, 435] on span "Means Test" at bounding box center [161, 441] width 287 height 23
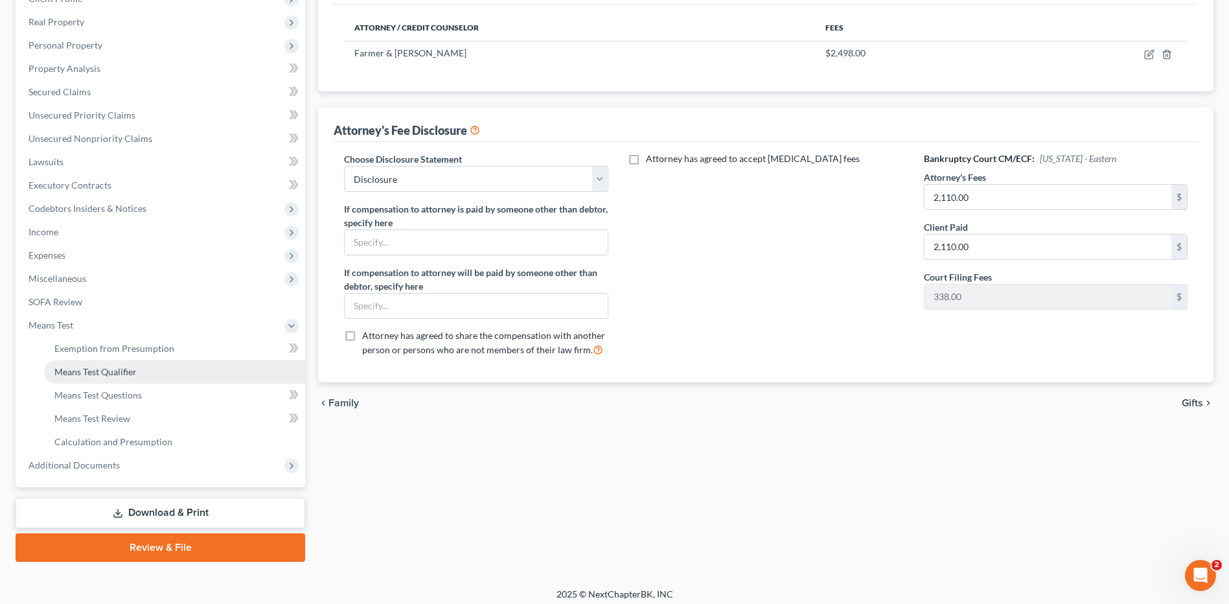
click at [124, 376] on span "Means Test Qualifier" at bounding box center [95, 371] width 82 height 11
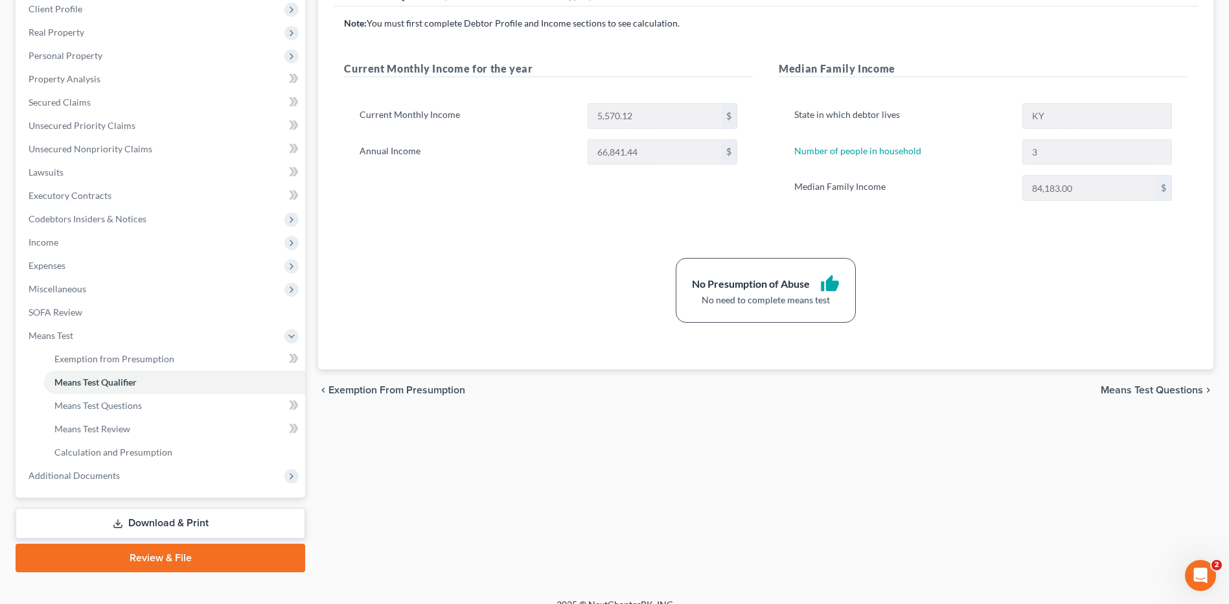
scroll to position [201, 0]
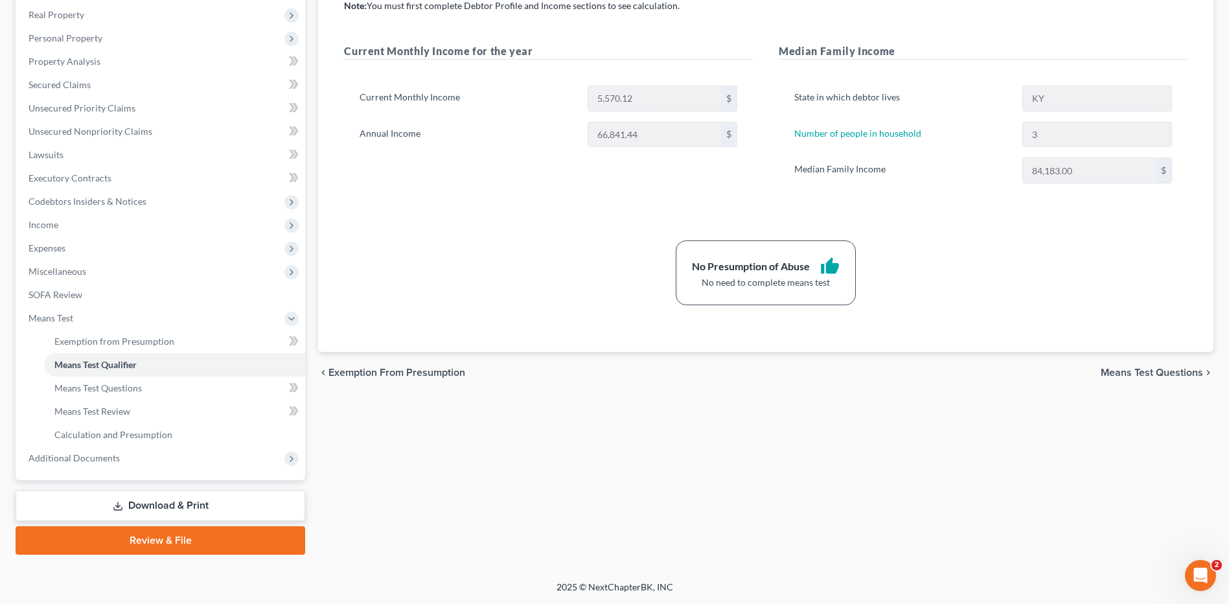
click at [147, 538] on link "Review & File" at bounding box center [161, 540] width 290 height 29
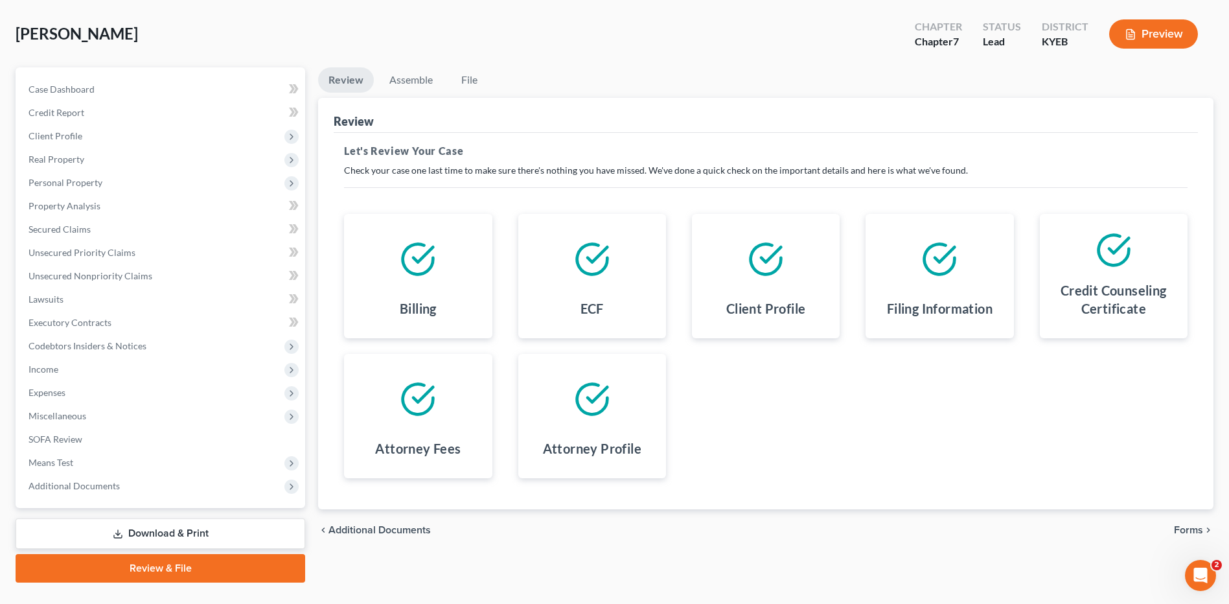
scroll to position [85, 0]
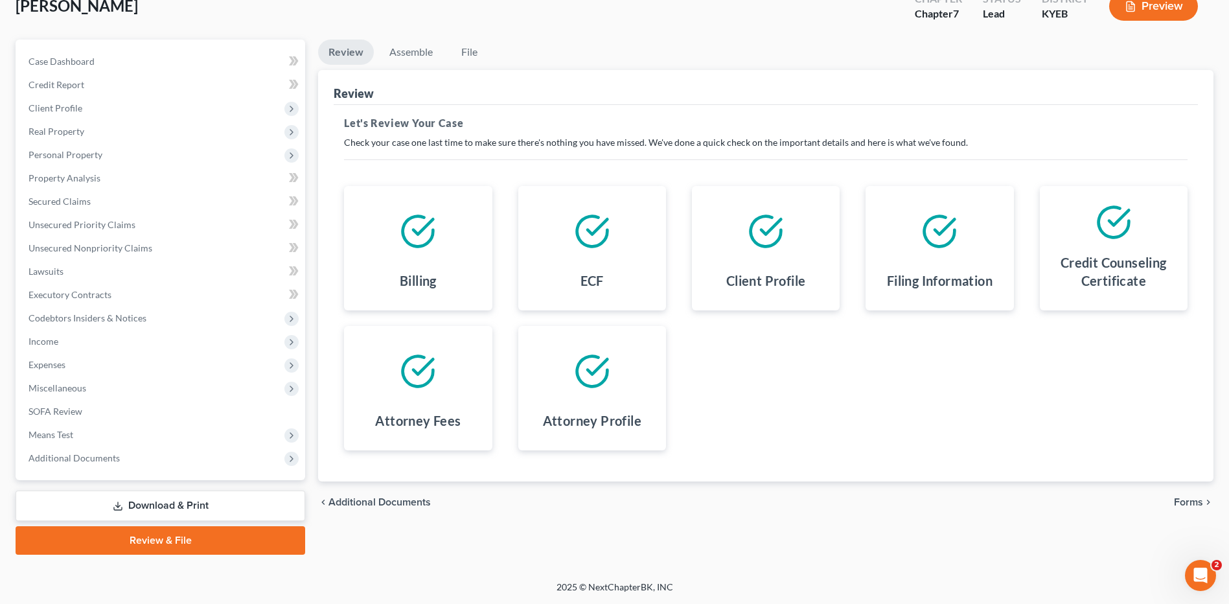
click at [1195, 498] on span "Forms" at bounding box center [1188, 502] width 29 height 10
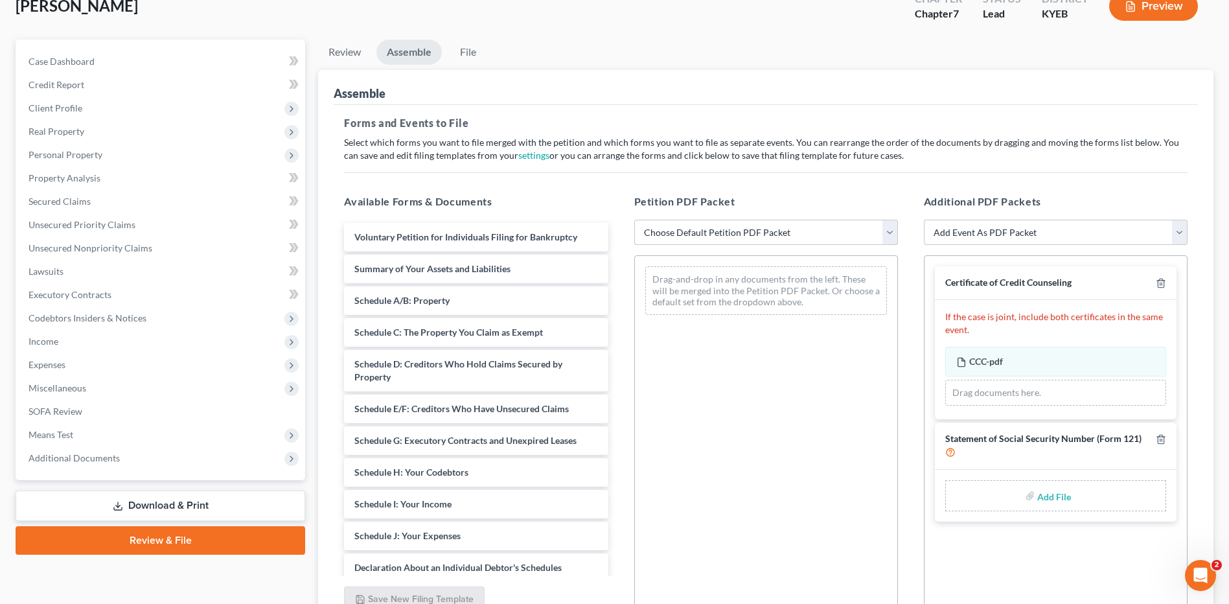
drag, startPoint x: 807, startPoint y: 227, endPoint x: 719, endPoint y: 237, distance: 88.6
click at [807, 227] on select "Choose Default Petition PDF Packet Complete Bankruptcy Petition (all forms and …" at bounding box center [766, 233] width 264 height 26
select select "0"
click at [634, 220] on select "Choose Default Petition PDF Packet Complete Bankruptcy Petition (all forms and …" at bounding box center [766, 233] width 264 height 26
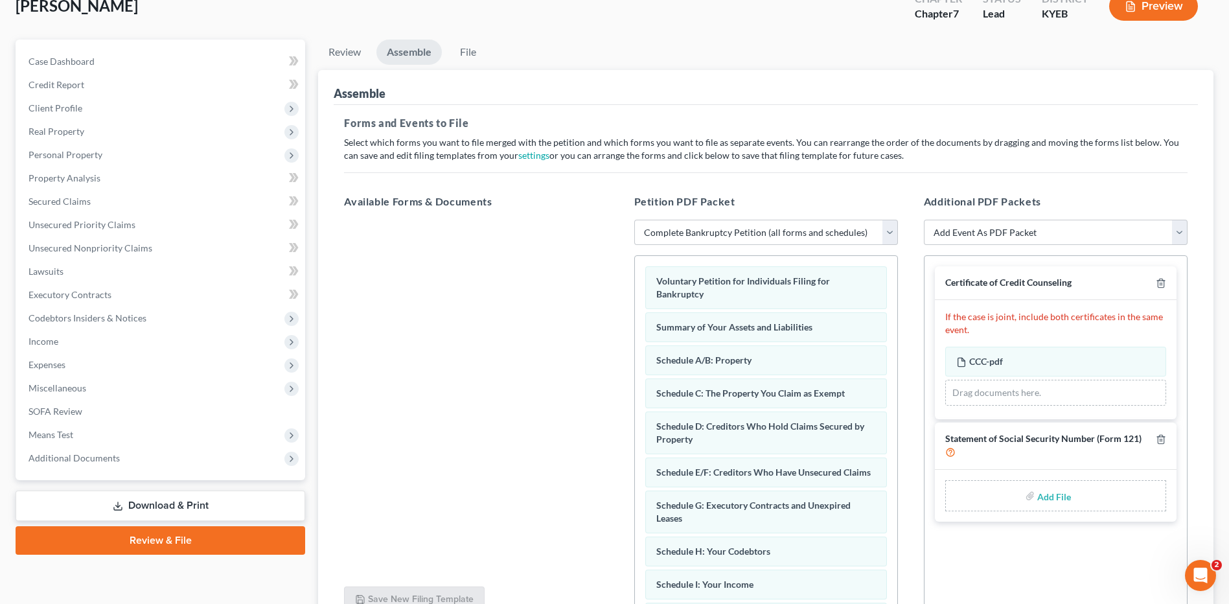
click at [1054, 500] on input "file" at bounding box center [1052, 495] width 31 height 23
type input "C:\fakepath\SSN FOR FILING.pdf"
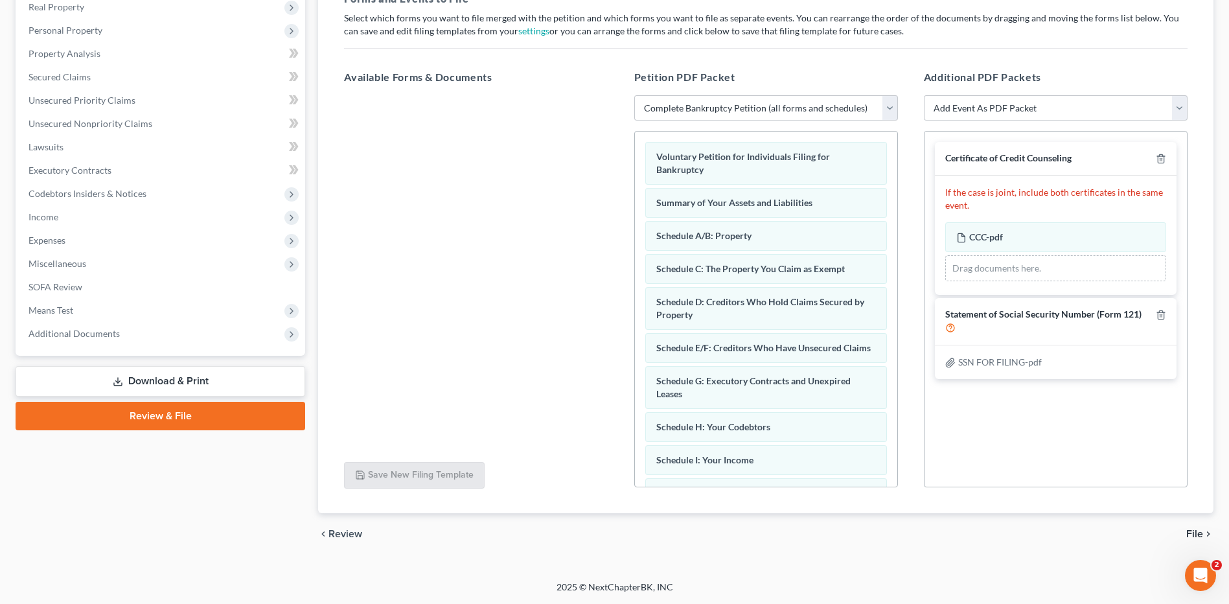
click at [1191, 533] on span "File" at bounding box center [1194, 534] width 17 height 10
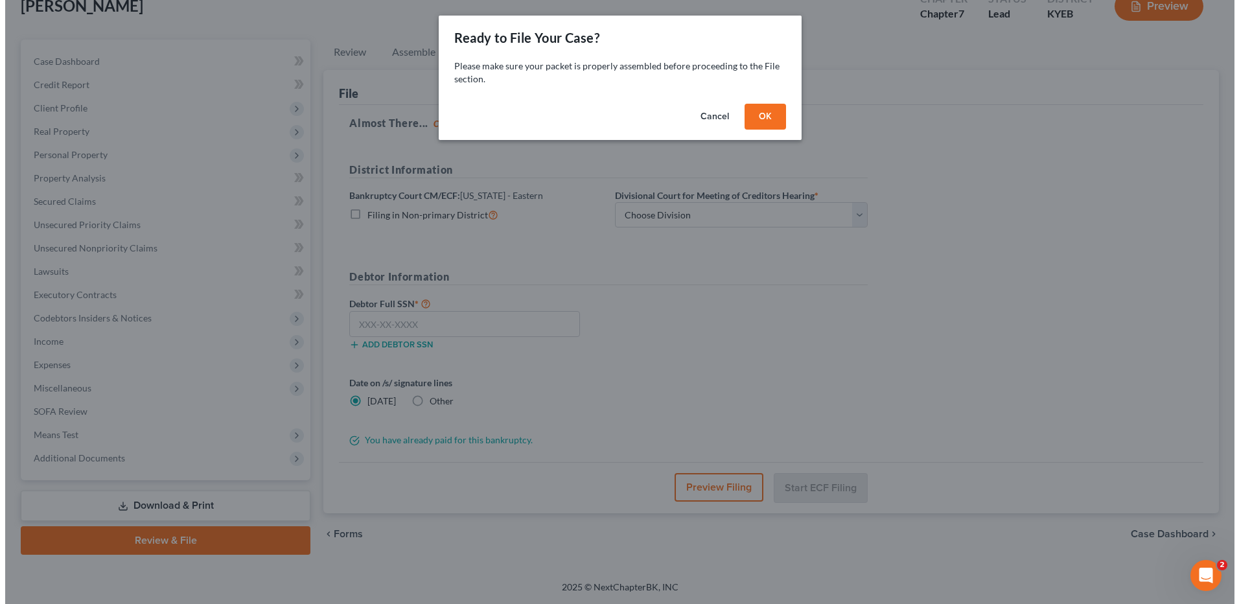
scroll to position [85, 0]
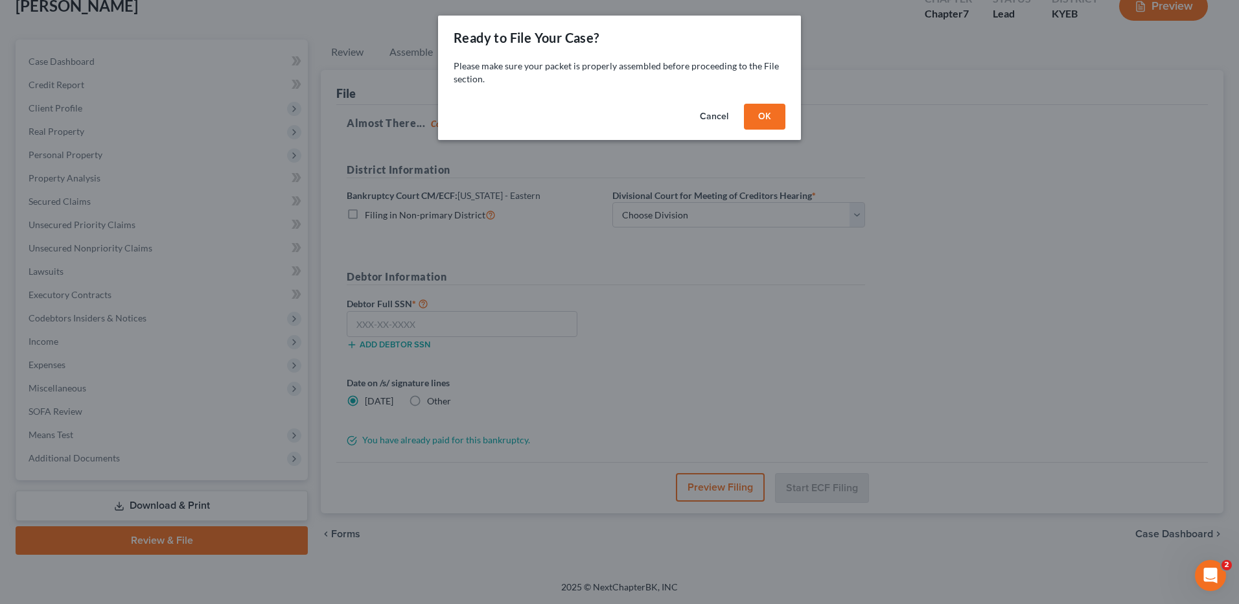
click at [771, 124] on button "OK" at bounding box center [764, 117] width 41 height 26
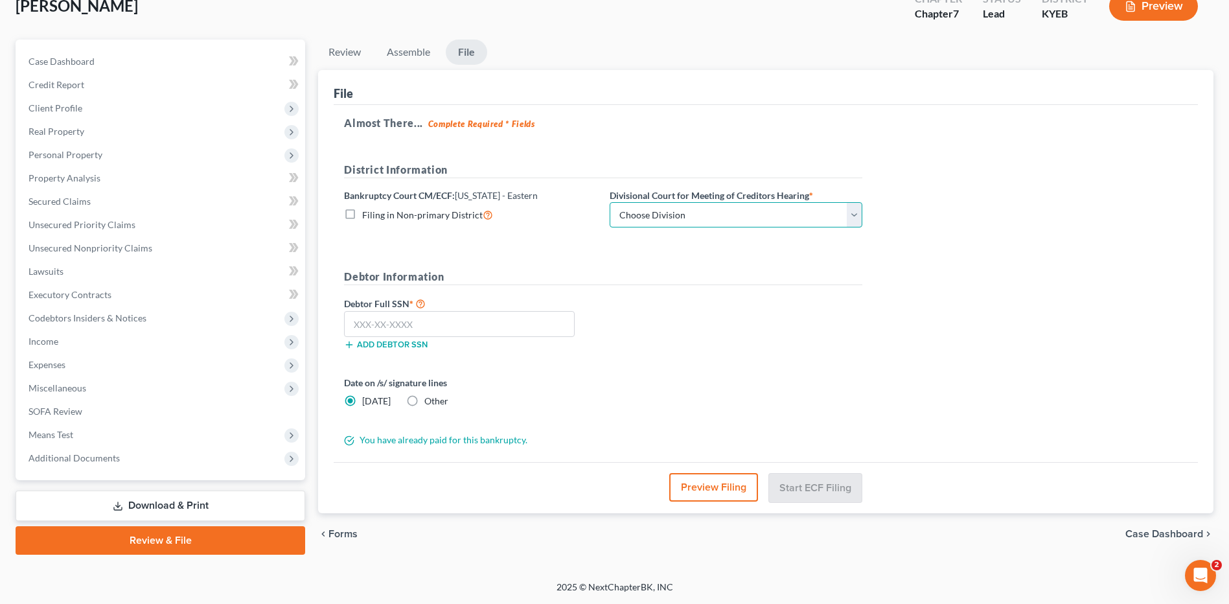
click at [702, 215] on select "Choose Division Ashland Covington Frankfort Lexington London Pikeville" at bounding box center [736, 215] width 253 height 26
select select "4"
click at [610, 202] on select "Choose Division Ashland Covington Frankfort Lexington London Pikeville" at bounding box center [736, 215] width 253 height 26
click at [538, 325] on input "text" at bounding box center [459, 324] width 231 height 26
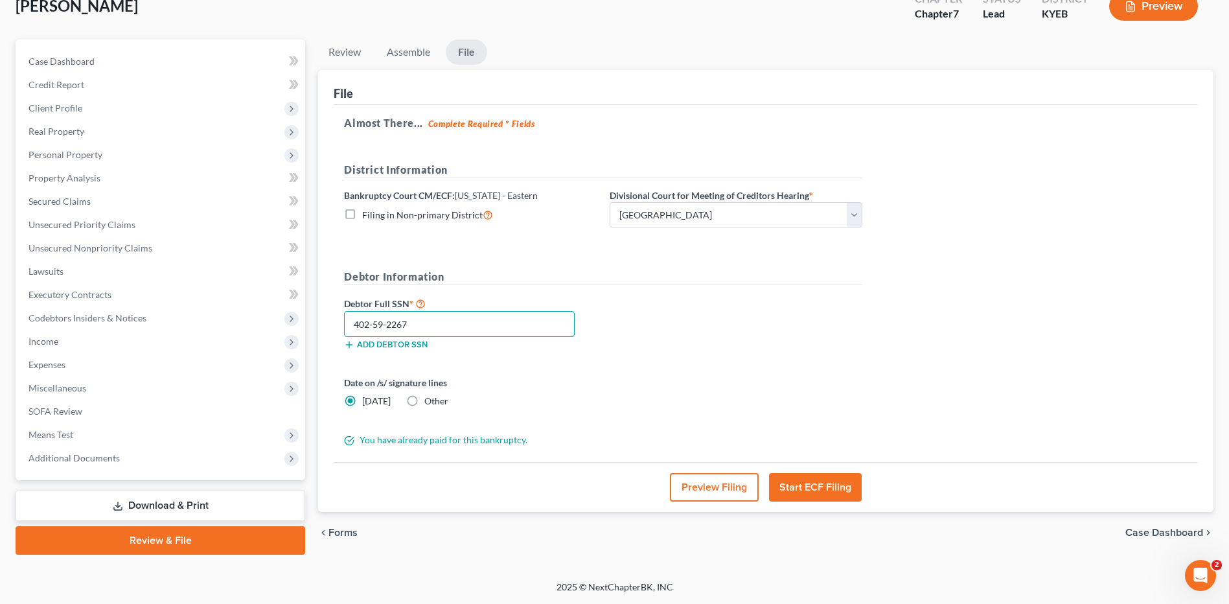
type input "402-59-2267"
click at [698, 487] on button "Preview Filing" at bounding box center [714, 487] width 89 height 29
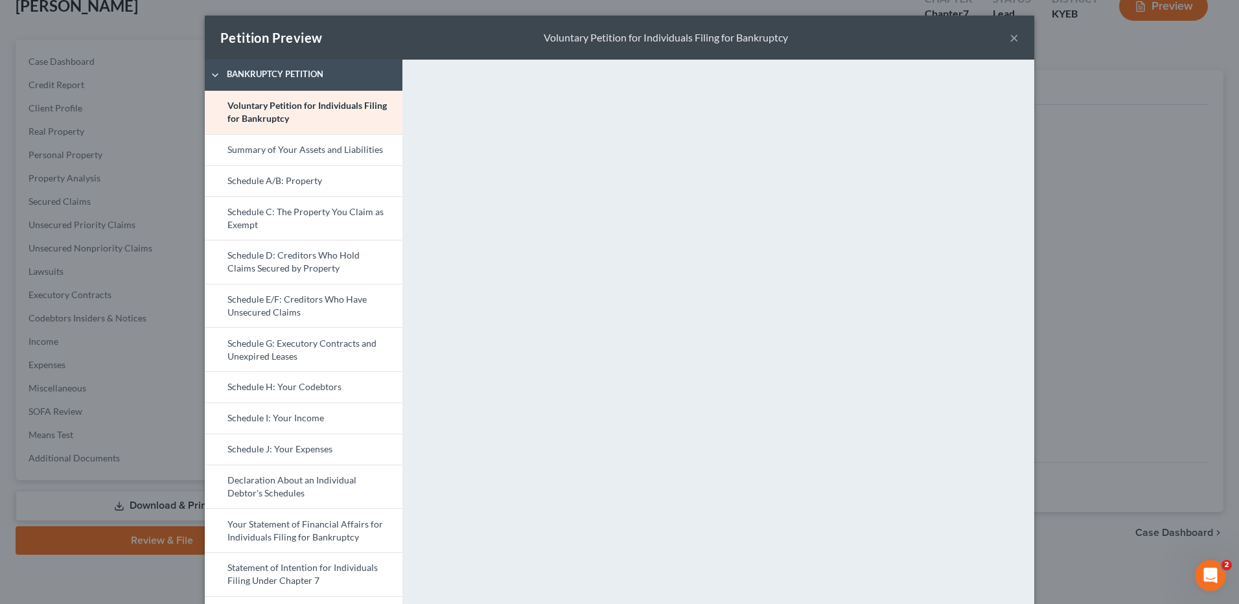
click at [310, 453] on link "Schedule J: Your Expenses" at bounding box center [304, 448] width 198 height 31
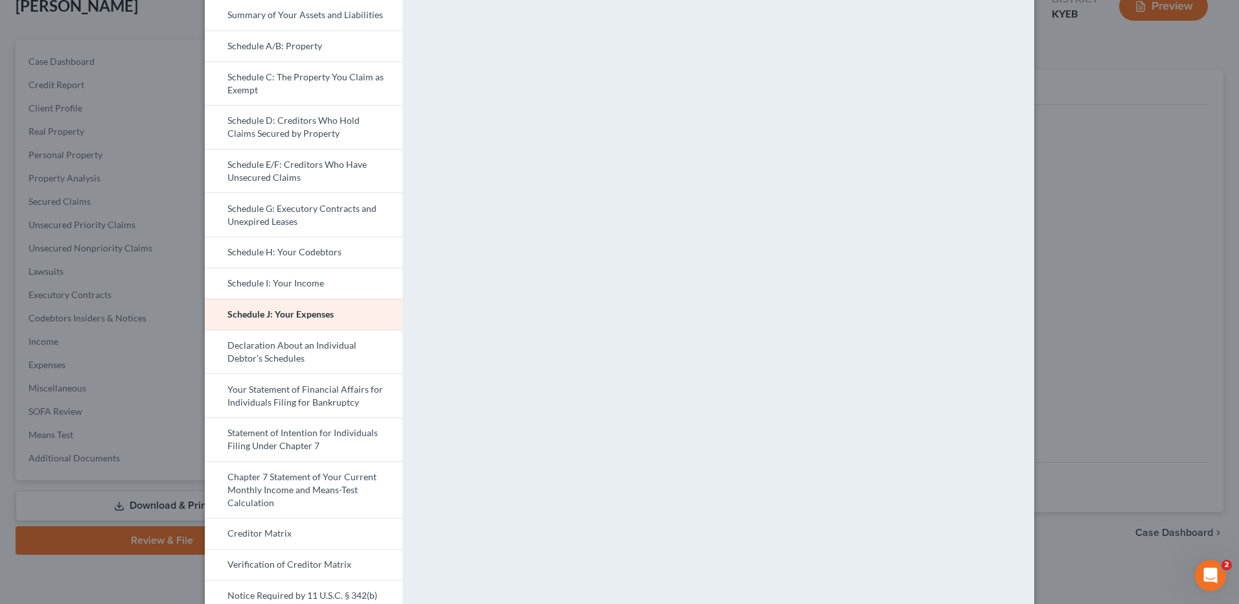
scroll to position [194, 0]
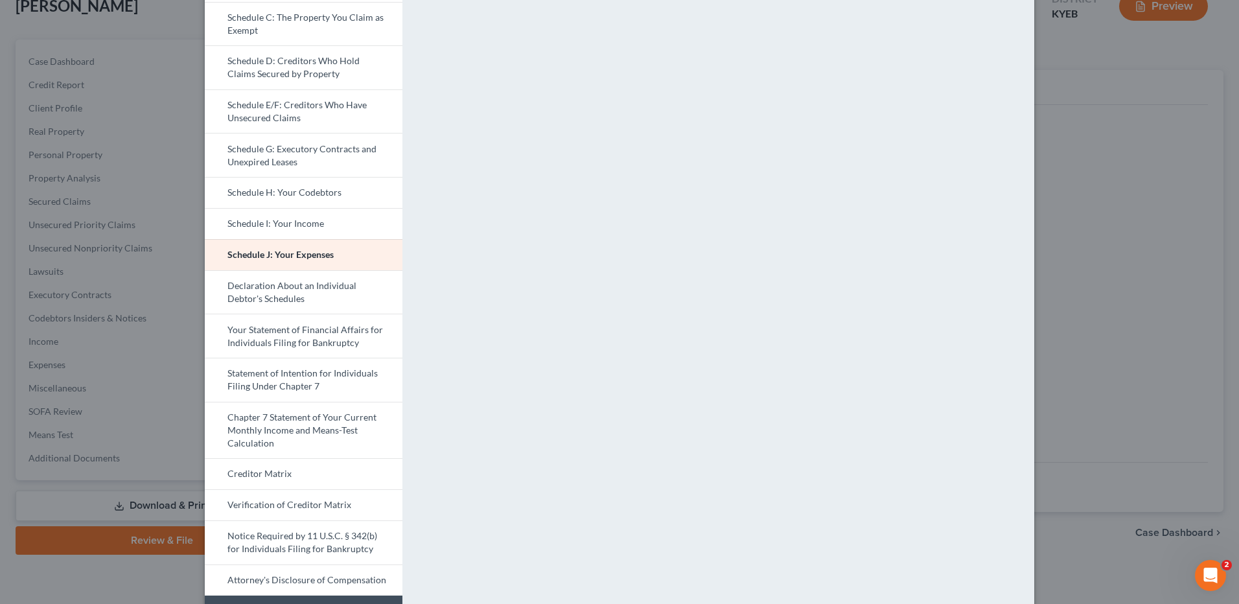
drag, startPoint x: 313, startPoint y: 428, endPoint x: 919, endPoint y: 404, distance: 606.9
click at [313, 428] on link "Chapter 7 Statement of Your Current Monthly Income and Means-Test Calculation" at bounding box center [304, 430] width 198 height 57
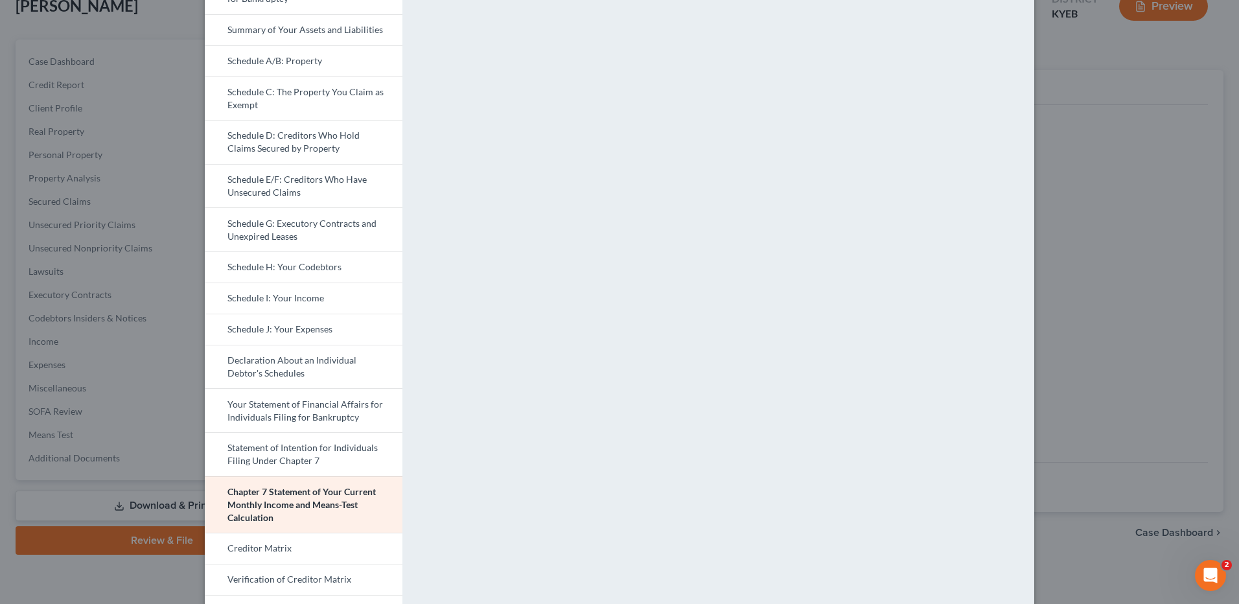
scroll to position [324, 0]
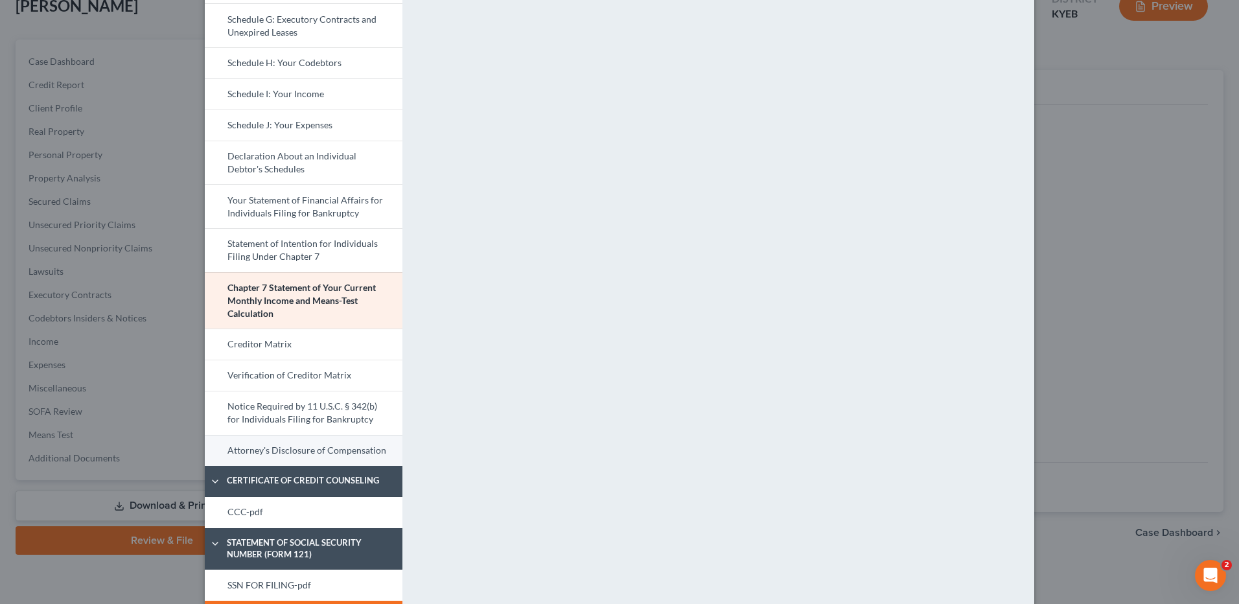
click at [345, 448] on link "Attorney's Disclosure of Compensation" at bounding box center [304, 450] width 198 height 31
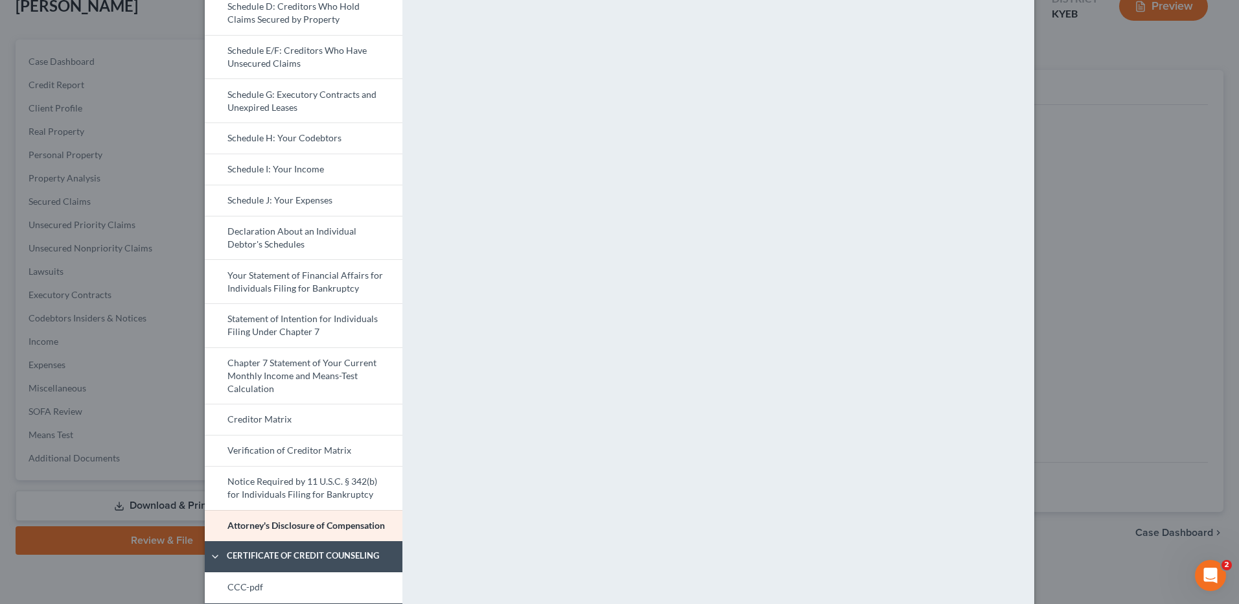
scroll to position [365, 0]
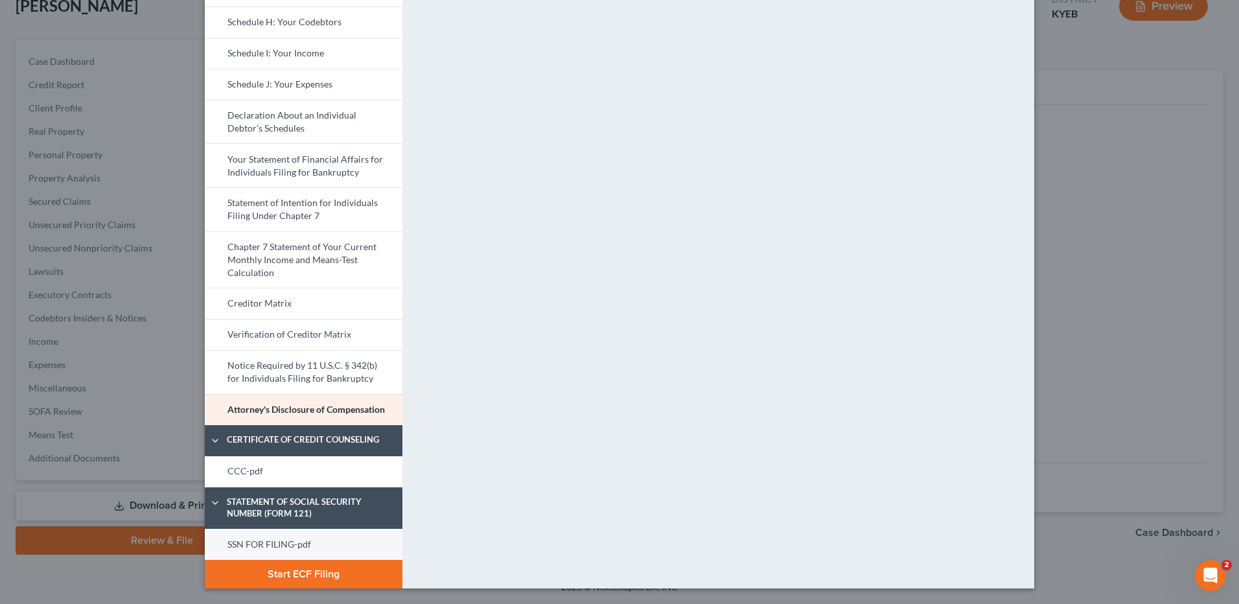
click at [326, 543] on link "SSN FOR FILING-pdf" at bounding box center [304, 544] width 198 height 31
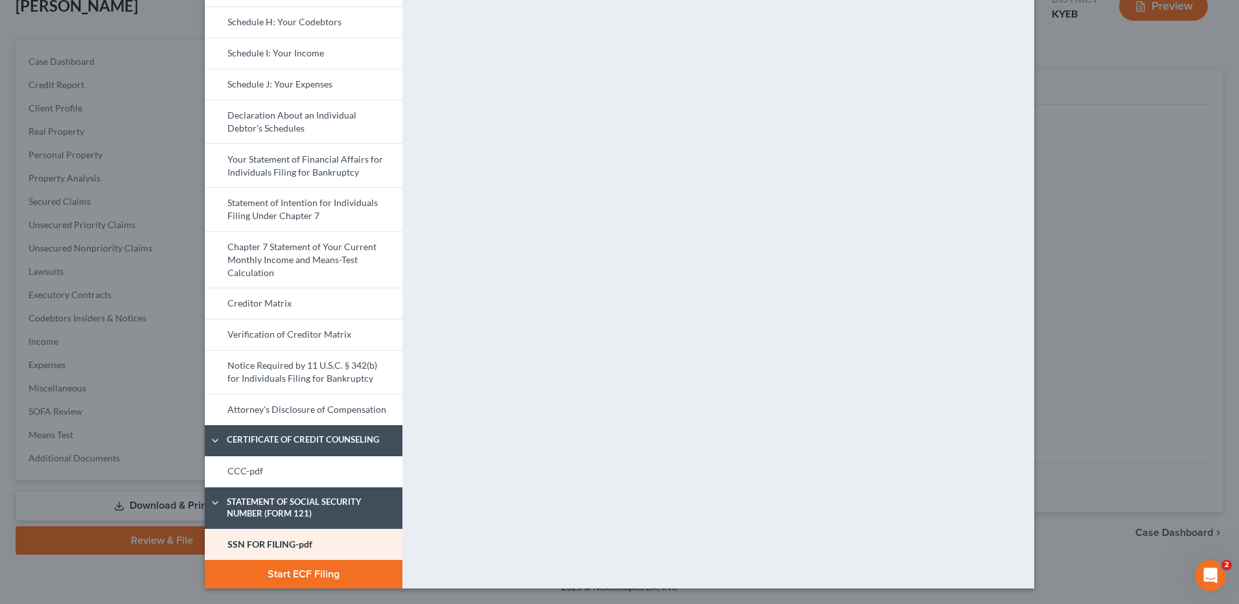
drag, startPoint x: 304, startPoint y: 463, endPoint x: 1063, endPoint y: 387, distance: 763.1
click at [304, 463] on link "CCC-pdf" at bounding box center [304, 471] width 198 height 31
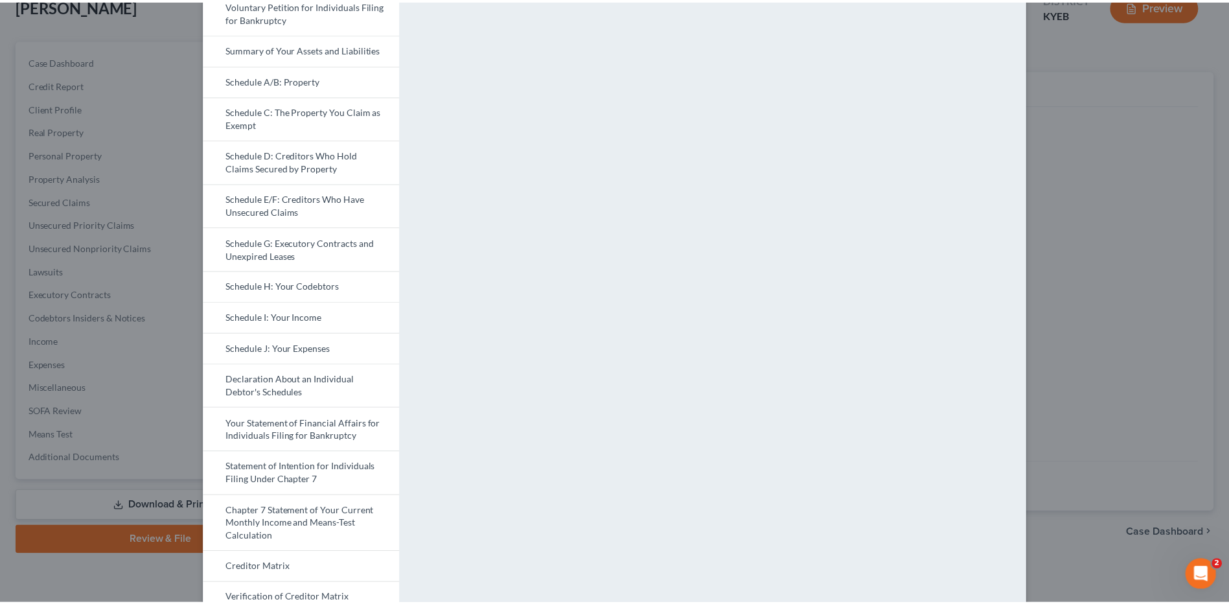
scroll to position [0, 0]
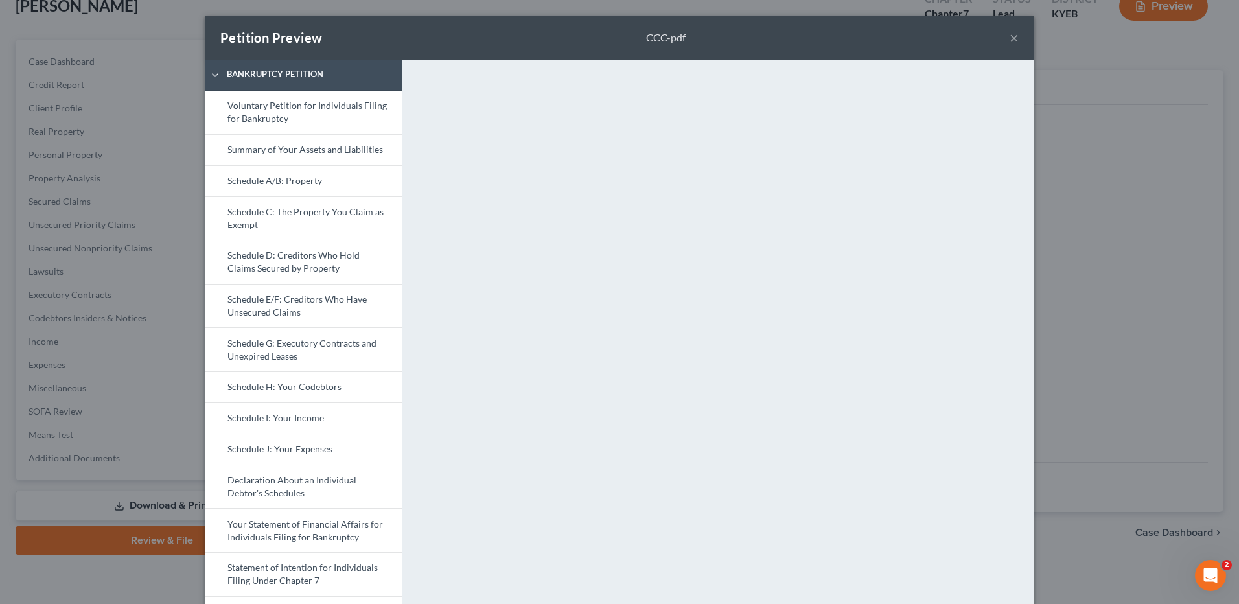
drag, startPoint x: 1011, startPoint y: 34, endPoint x: 1188, endPoint y: 4, distance: 179.5
click at [1011, 35] on button "×" at bounding box center [1013, 38] width 9 height 16
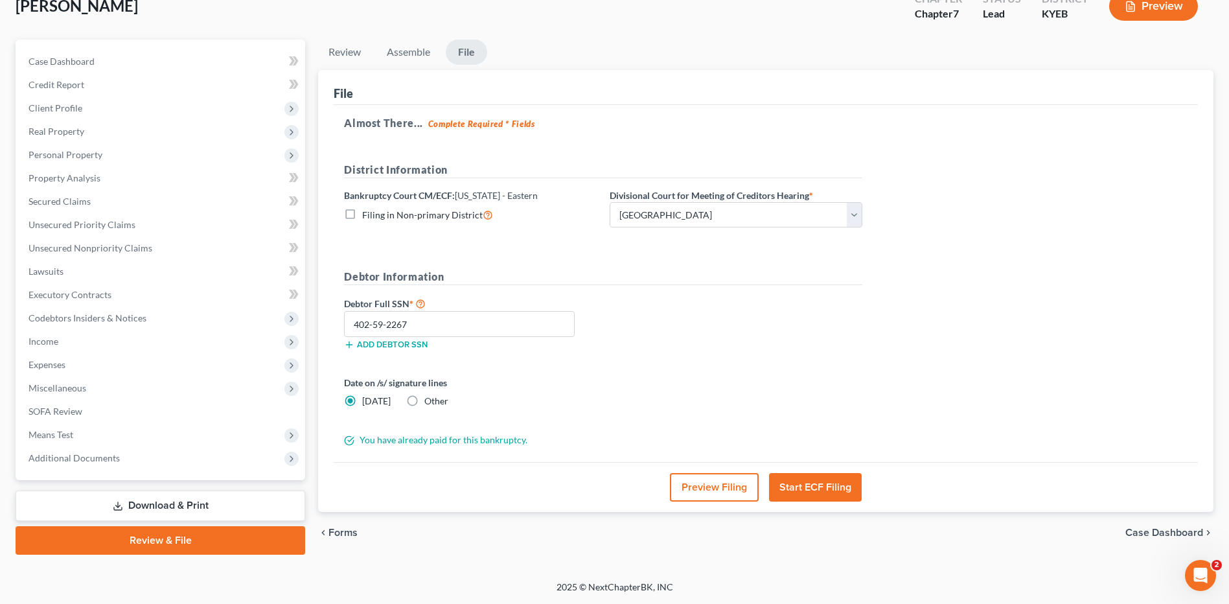
drag, startPoint x: 832, startPoint y: 488, endPoint x: 838, endPoint y: 483, distance: 7.8
click at [832, 488] on button "Start ECF Filing" at bounding box center [815, 487] width 93 height 29
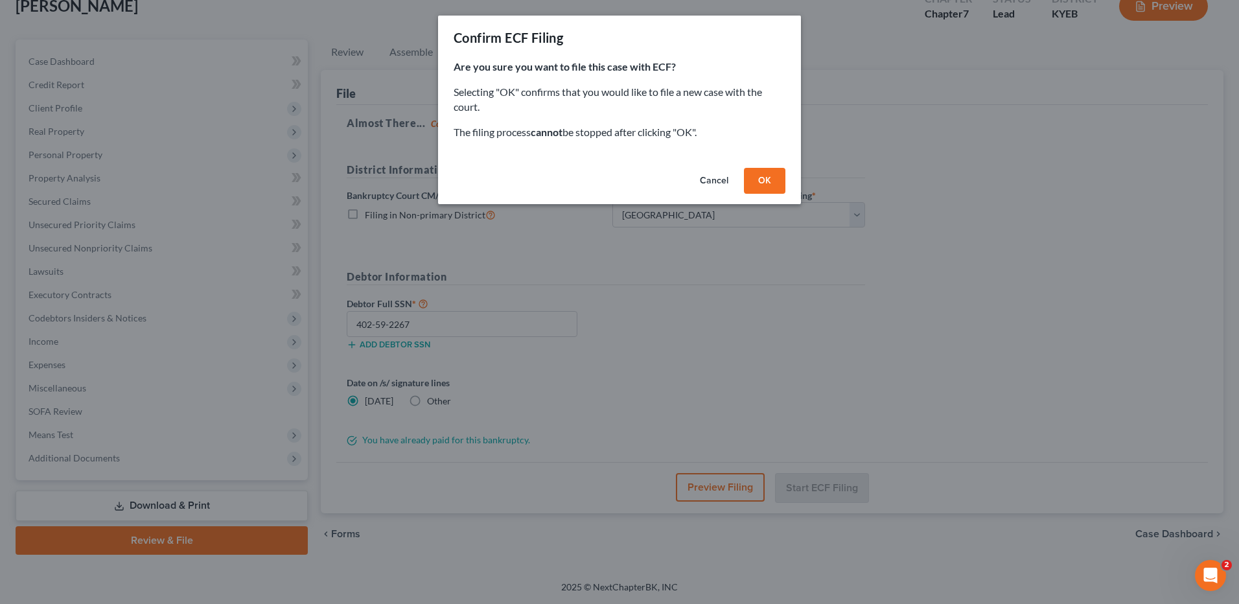
click at [762, 180] on button "OK" at bounding box center [764, 181] width 41 height 26
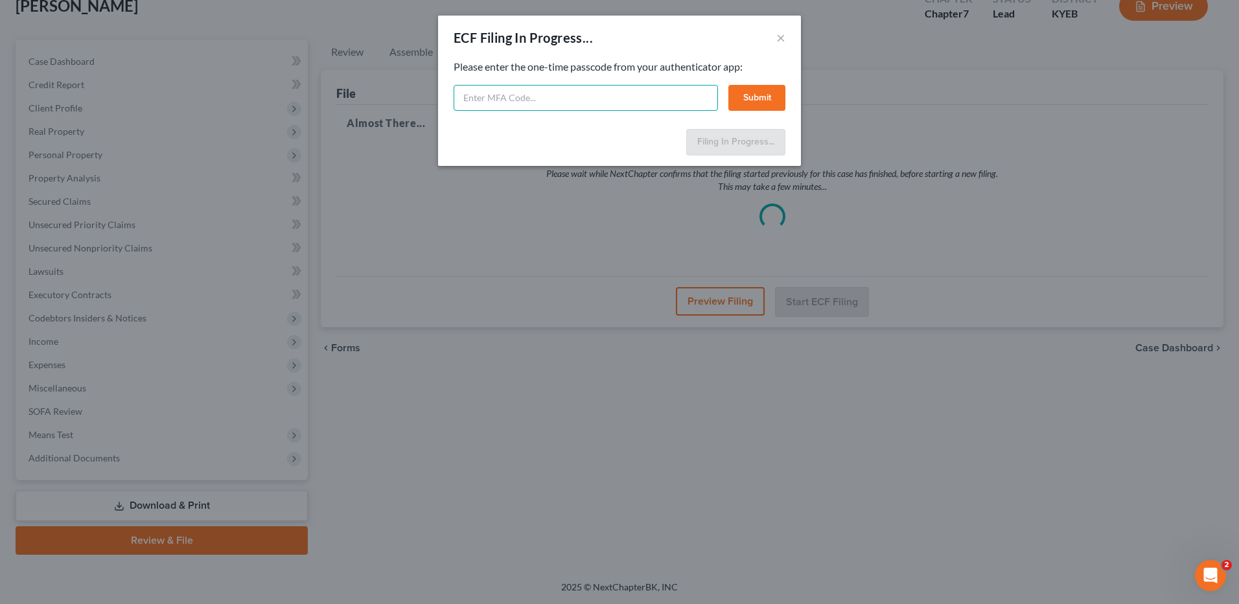
click at [507, 104] on input "text" at bounding box center [586, 98] width 264 height 26
type input "495487"
click at [737, 102] on button "Submit" at bounding box center [756, 98] width 57 height 26
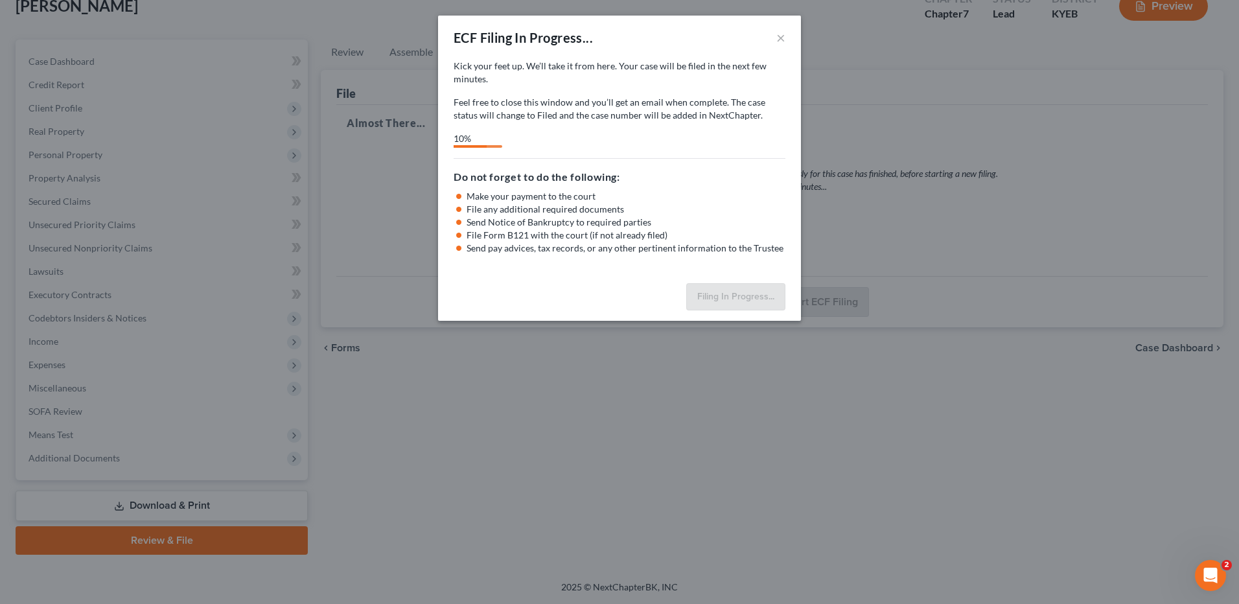
select select "4"
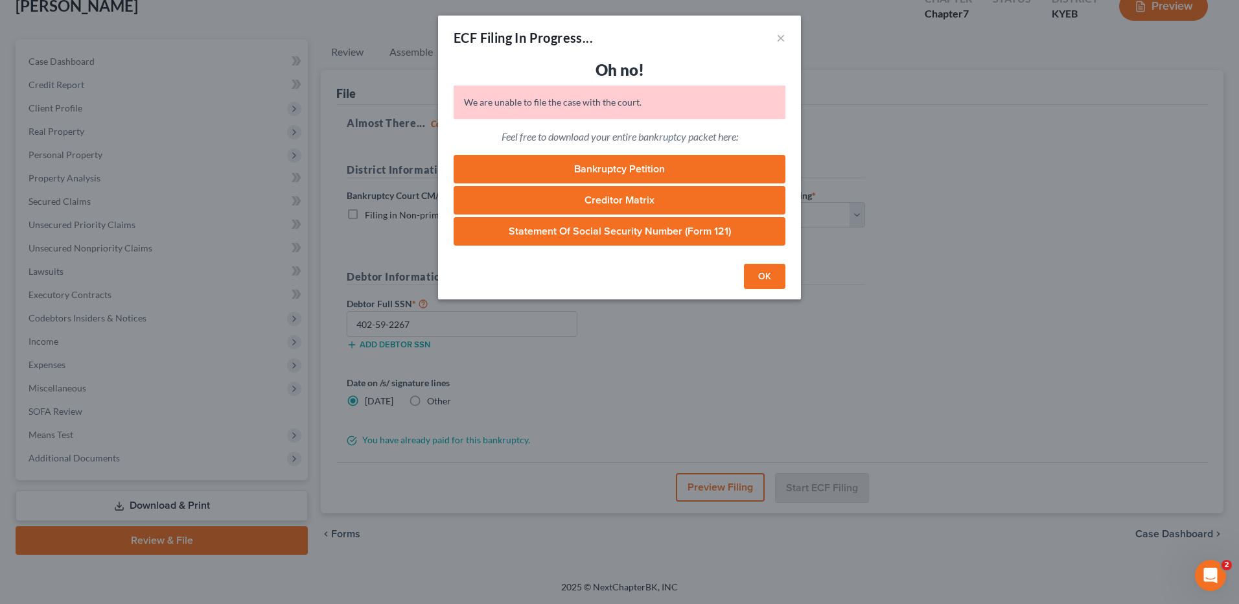
drag, startPoint x: 765, startPoint y: 274, endPoint x: 867, endPoint y: 371, distance: 140.7
click at [765, 274] on button "OK" at bounding box center [764, 277] width 41 height 26
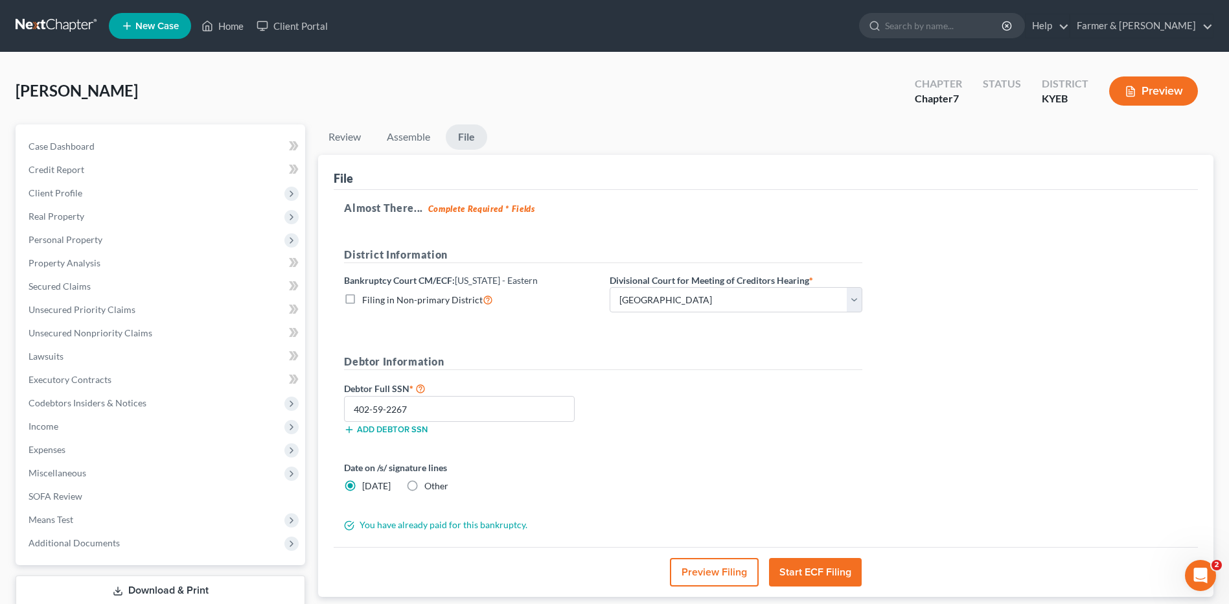
click at [51, 18] on link at bounding box center [57, 25] width 83 height 23
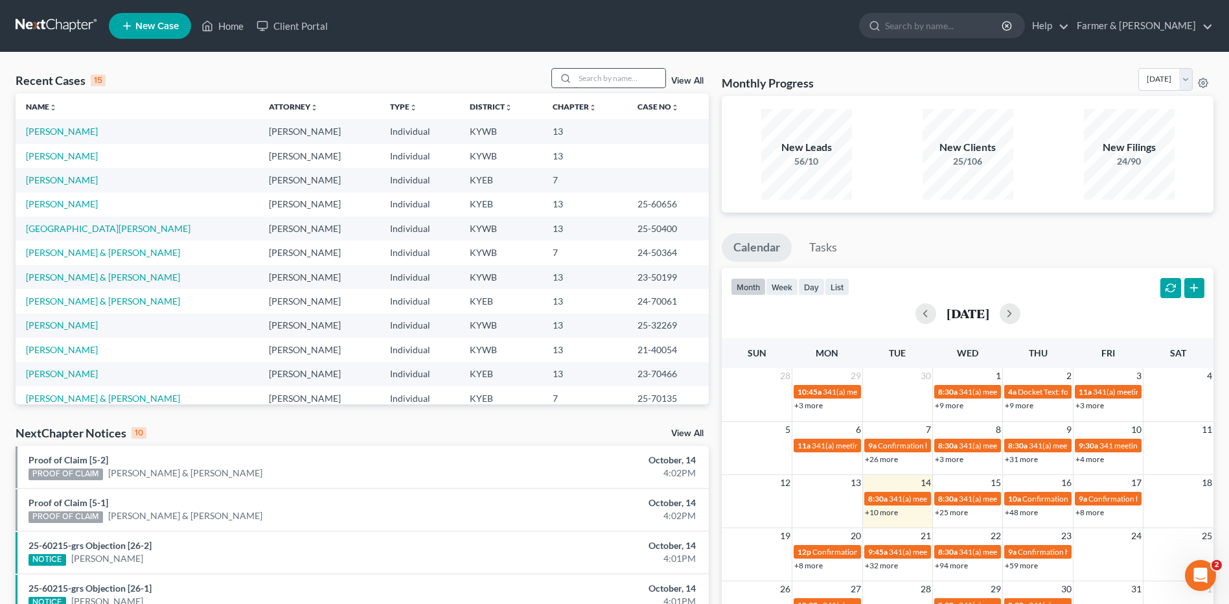
click at [623, 81] on input "search" at bounding box center [620, 78] width 91 height 19
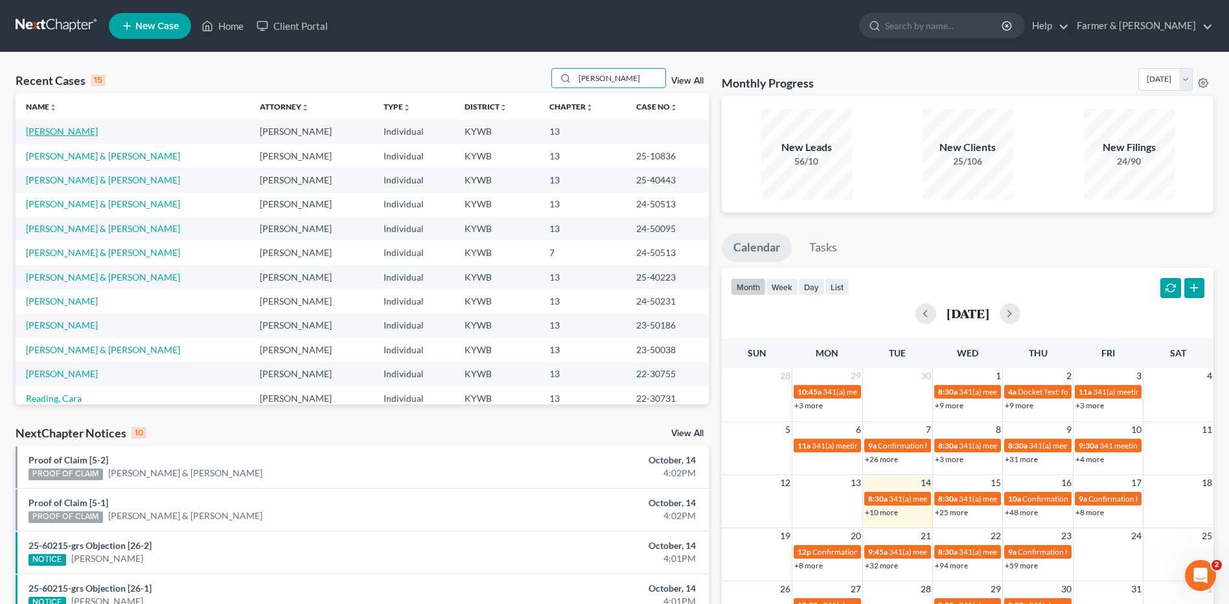
type input "[PERSON_NAME]"
click at [80, 132] on link "[PERSON_NAME]" at bounding box center [62, 131] width 72 height 11
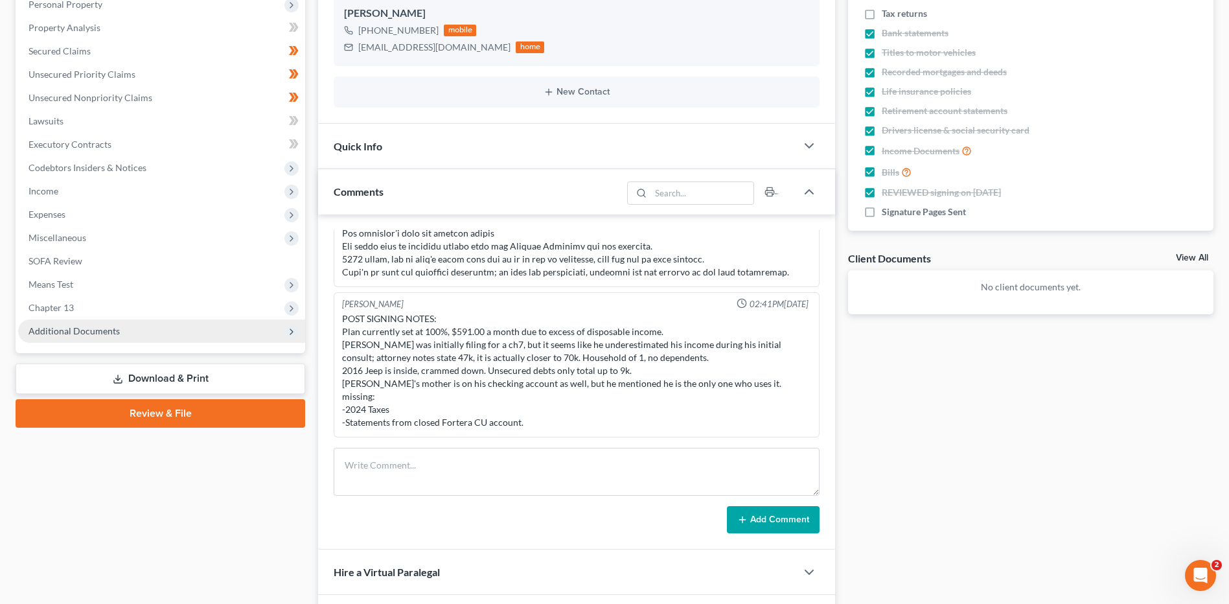
scroll to position [259, 0]
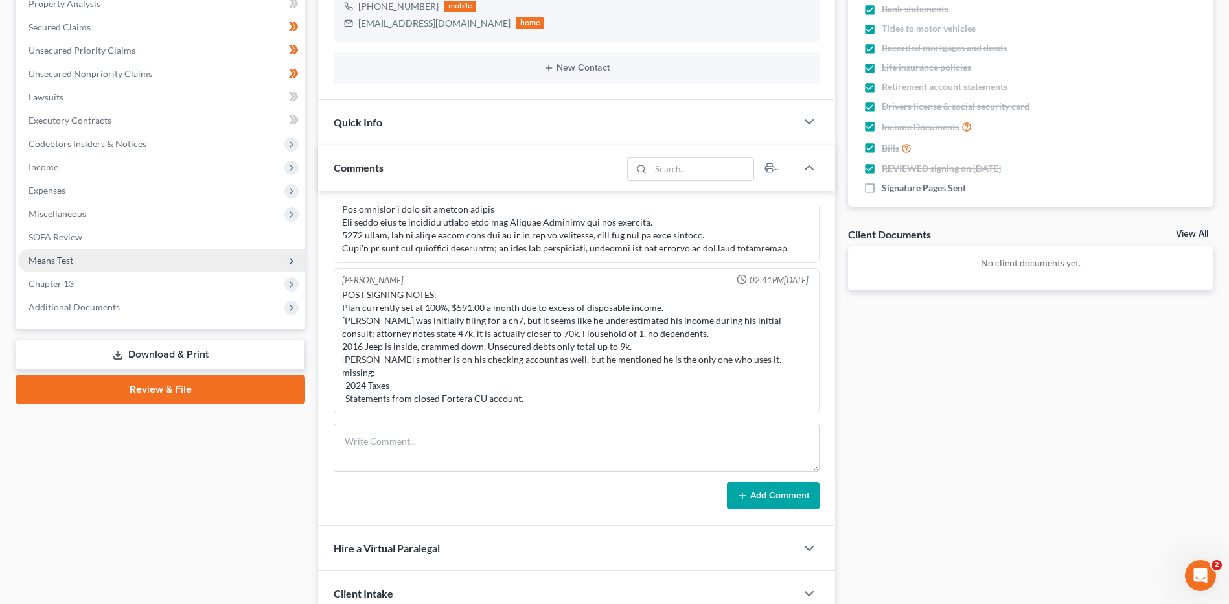
click at [88, 258] on span "Means Test" at bounding box center [161, 260] width 287 height 23
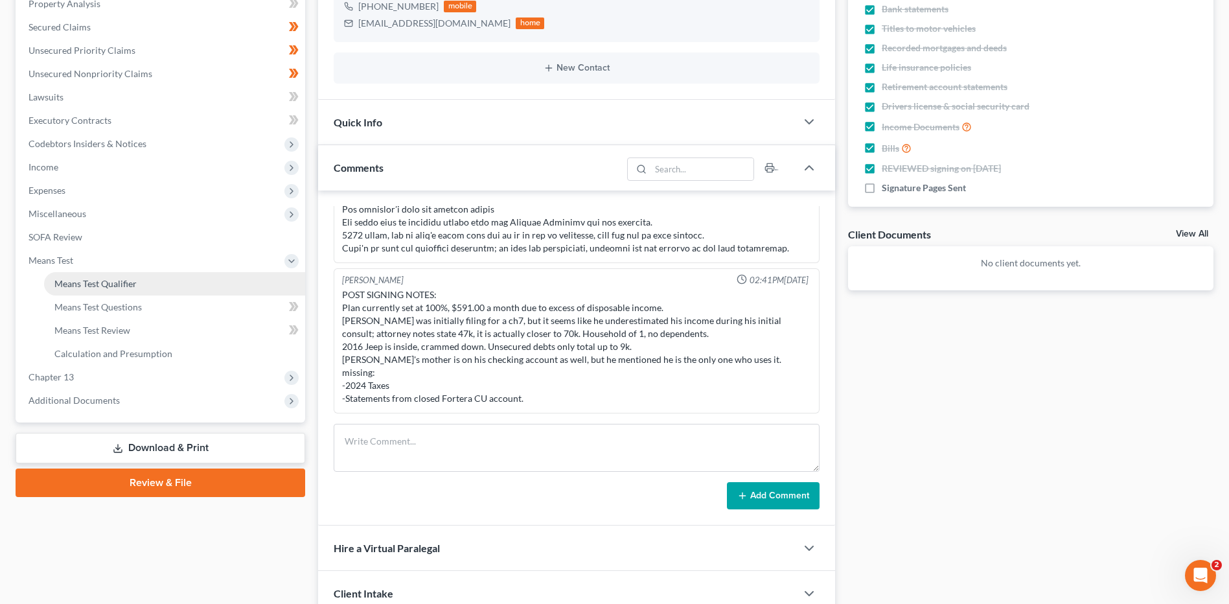
click at [87, 283] on span "Means Test Qualifier" at bounding box center [95, 283] width 82 height 11
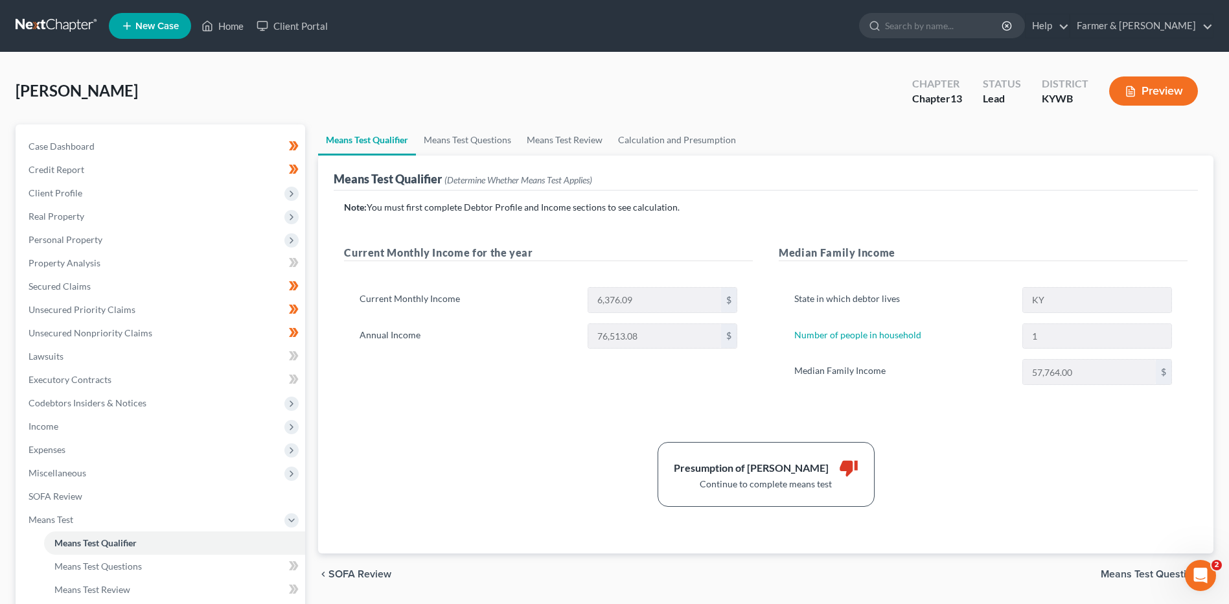
drag, startPoint x: 36, startPoint y: 27, endPoint x: 78, endPoint y: 17, distance: 43.2
click at [36, 27] on link at bounding box center [57, 25] width 83 height 23
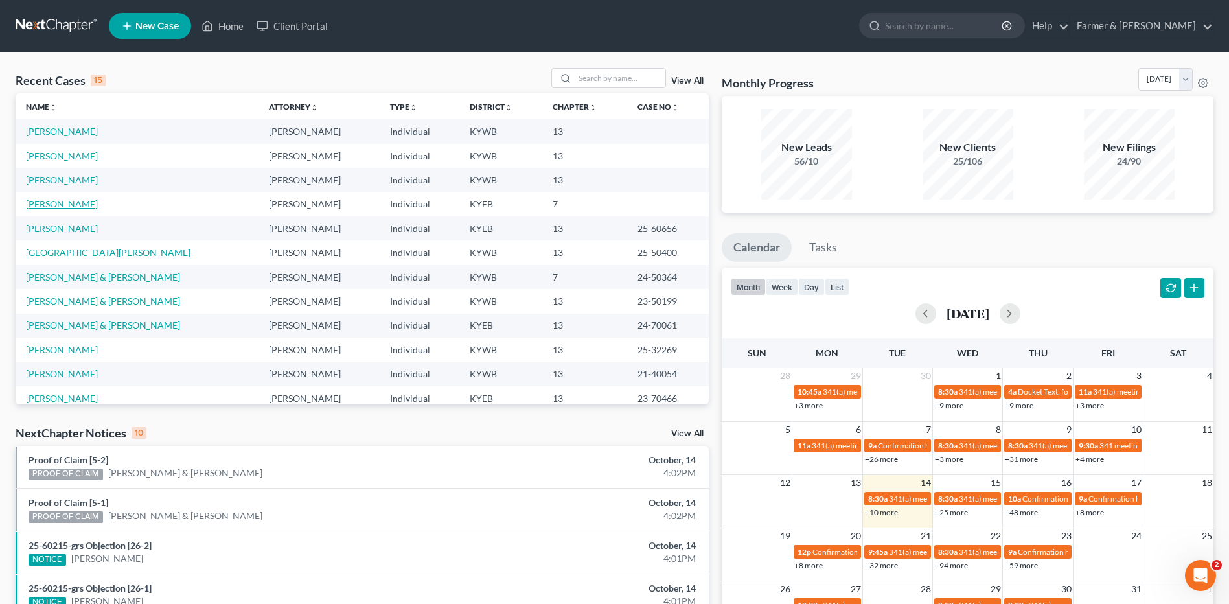
click at [69, 201] on link "[PERSON_NAME]" at bounding box center [62, 203] width 72 height 11
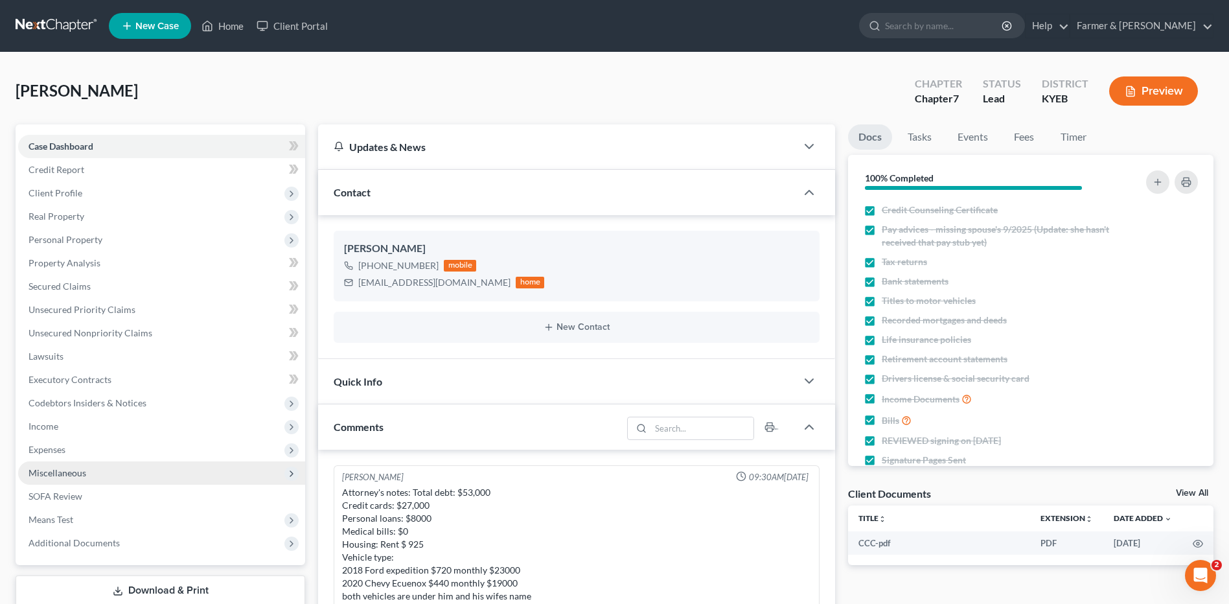
scroll to position [408, 0]
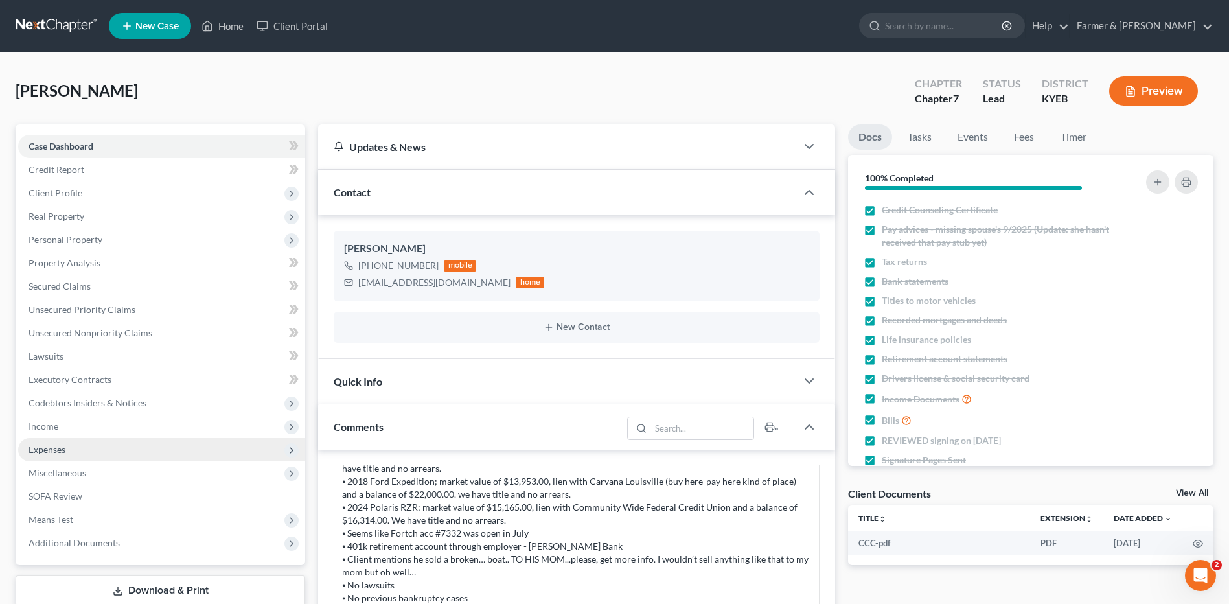
click at [47, 452] on span "Expenses" at bounding box center [47, 449] width 37 height 11
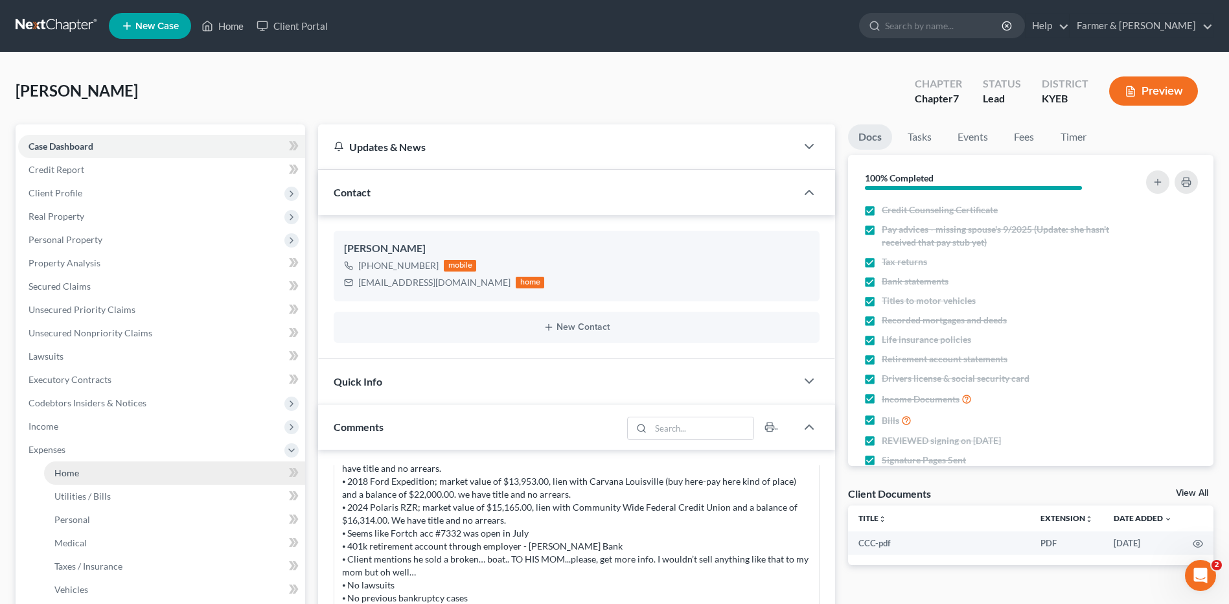
click at [88, 482] on link "Home" at bounding box center [174, 472] width 261 height 23
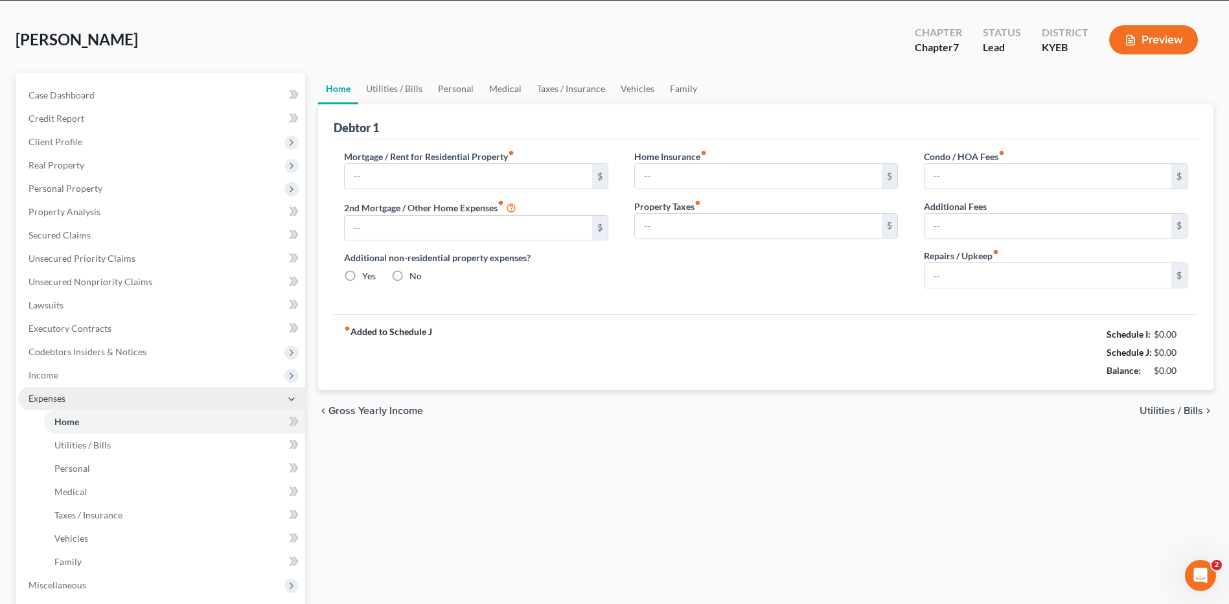
type input "925.00"
type input "0.00"
radio input "true"
type input "0.00"
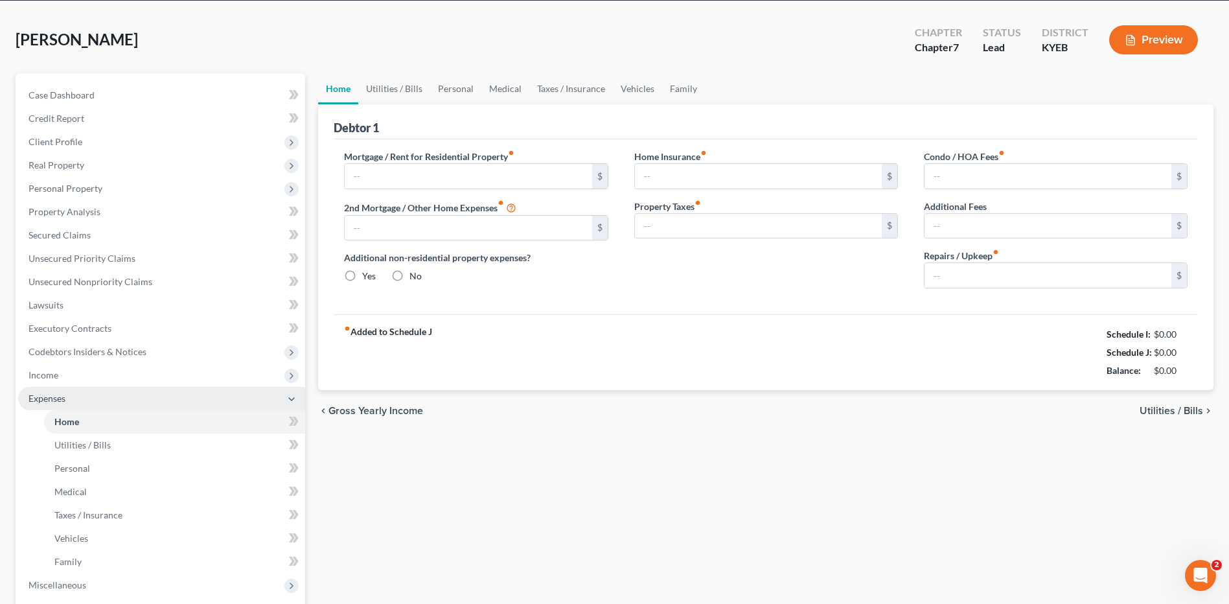
type input "0.00"
type input "50.00"
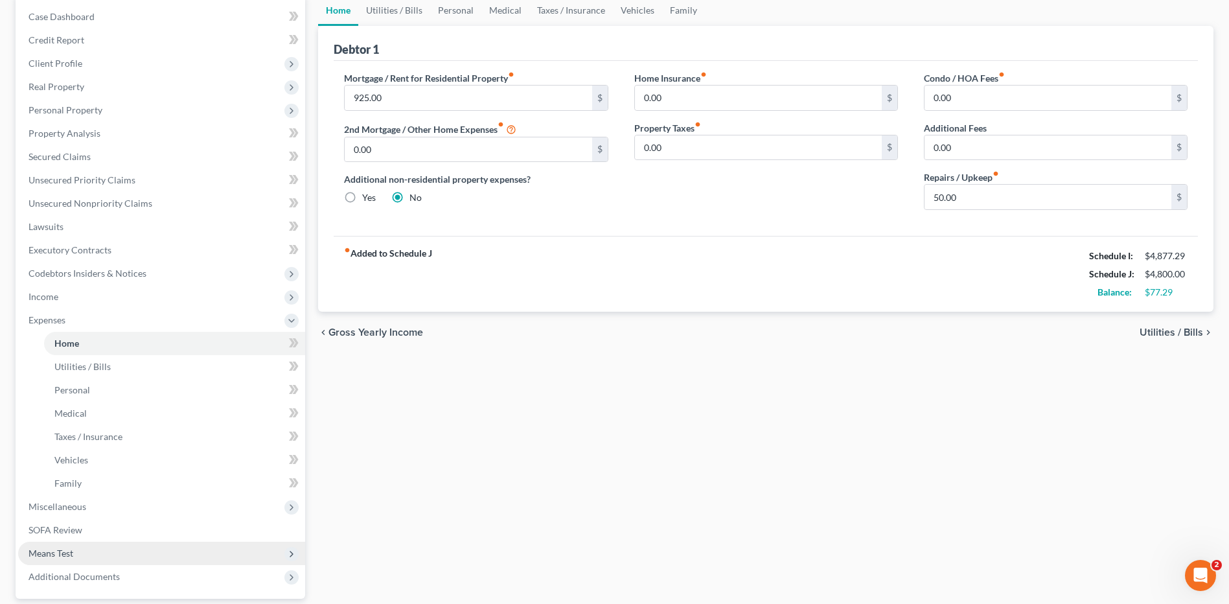
click at [71, 558] on span "Means Test" at bounding box center [161, 553] width 287 height 23
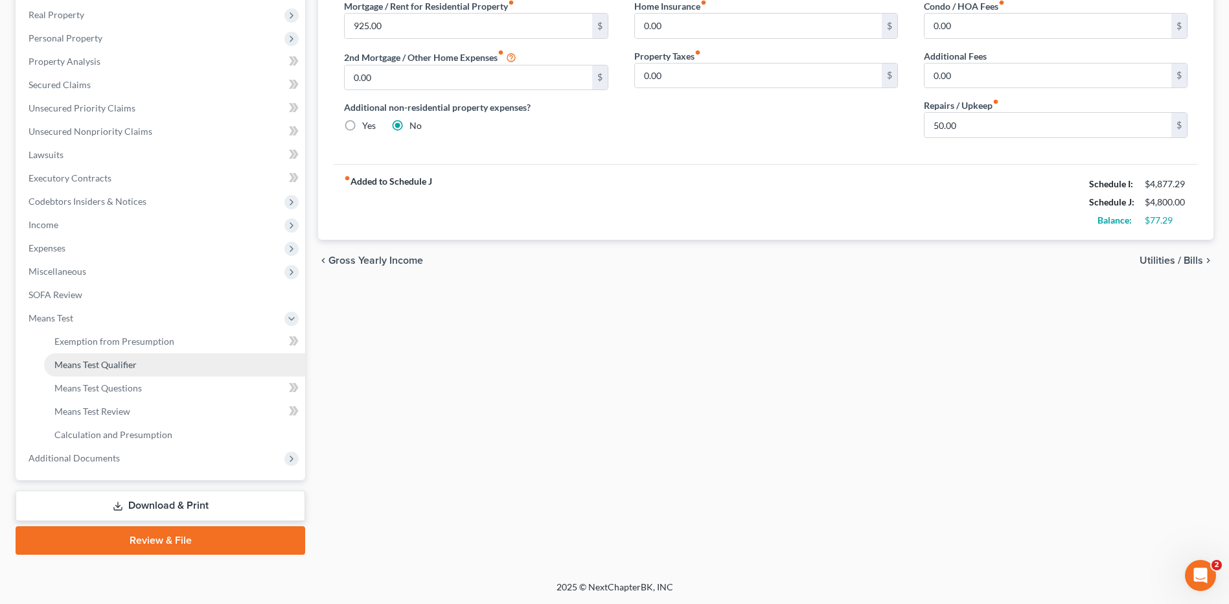
click at [111, 367] on span "Means Test Qualifier" at bounding box center [95, 364] width 82 height 11
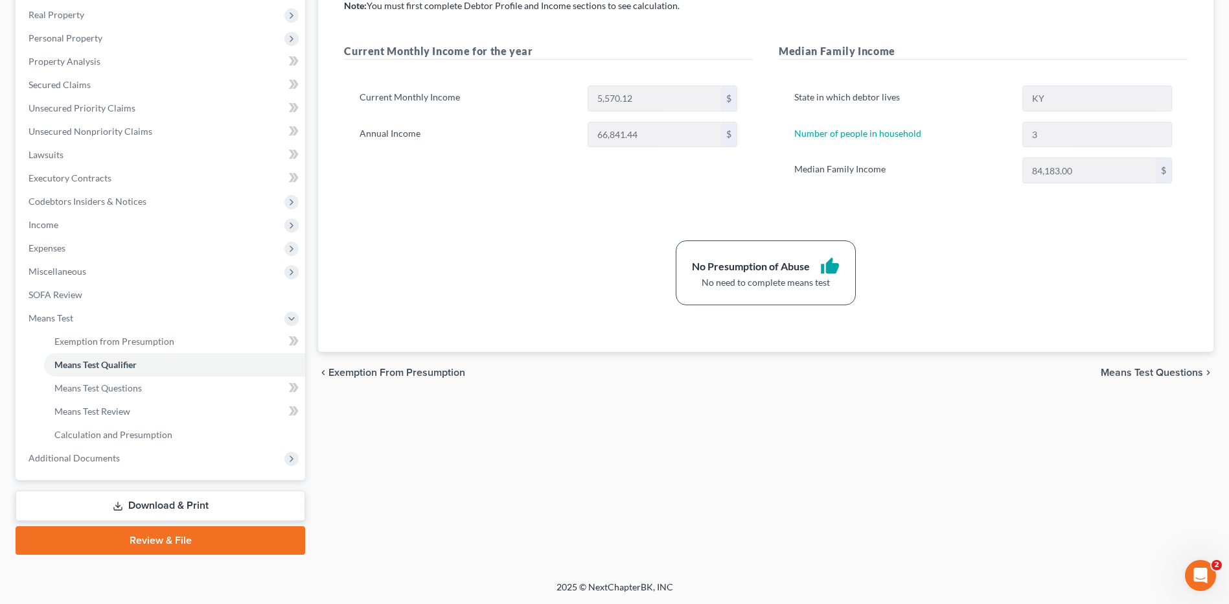
click at [167, 535] on link "Review & File" at bounding box center [161, 540] width 290 height 29
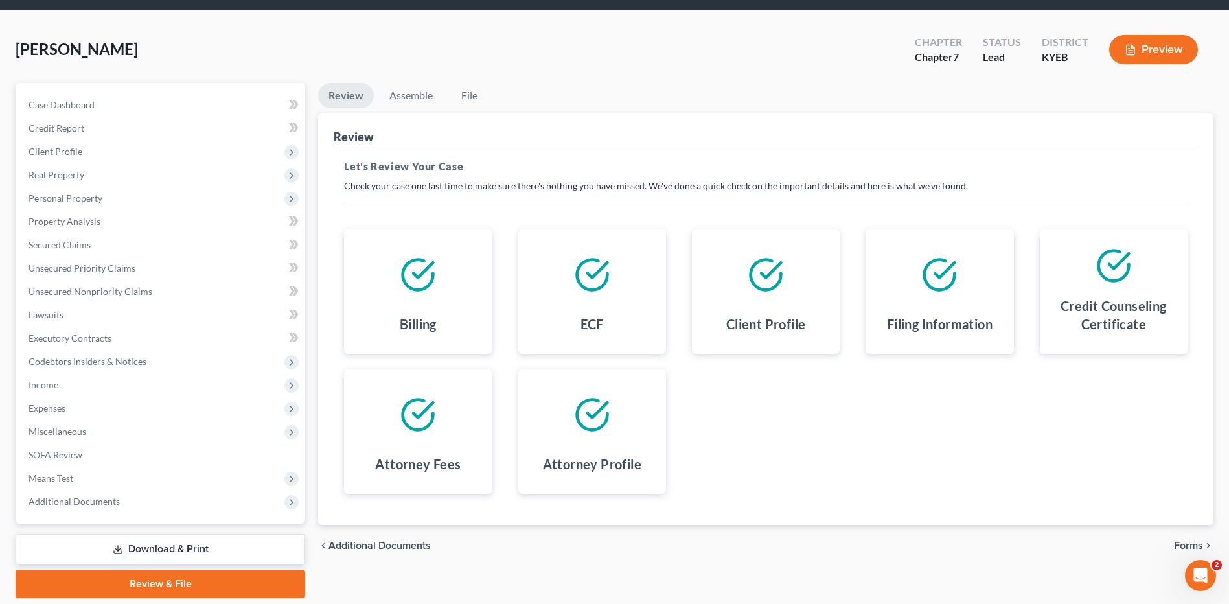
scroll to position [85, 0]
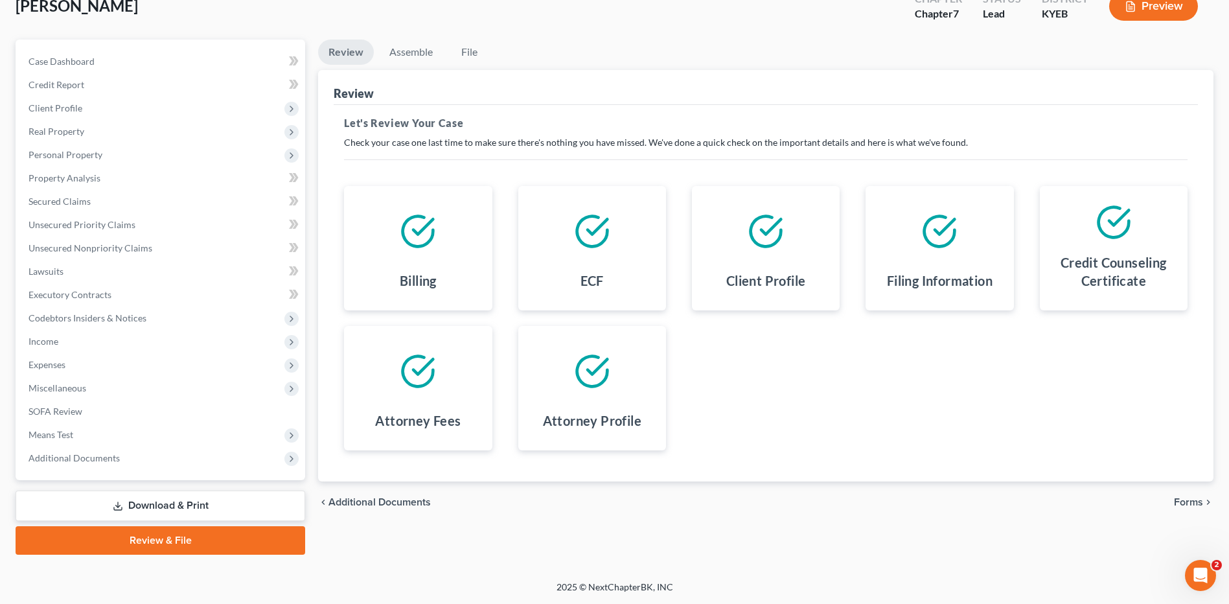
click at [1199, 504] on span "Forms" at bounding box center [1188, 502] width 29 height 10
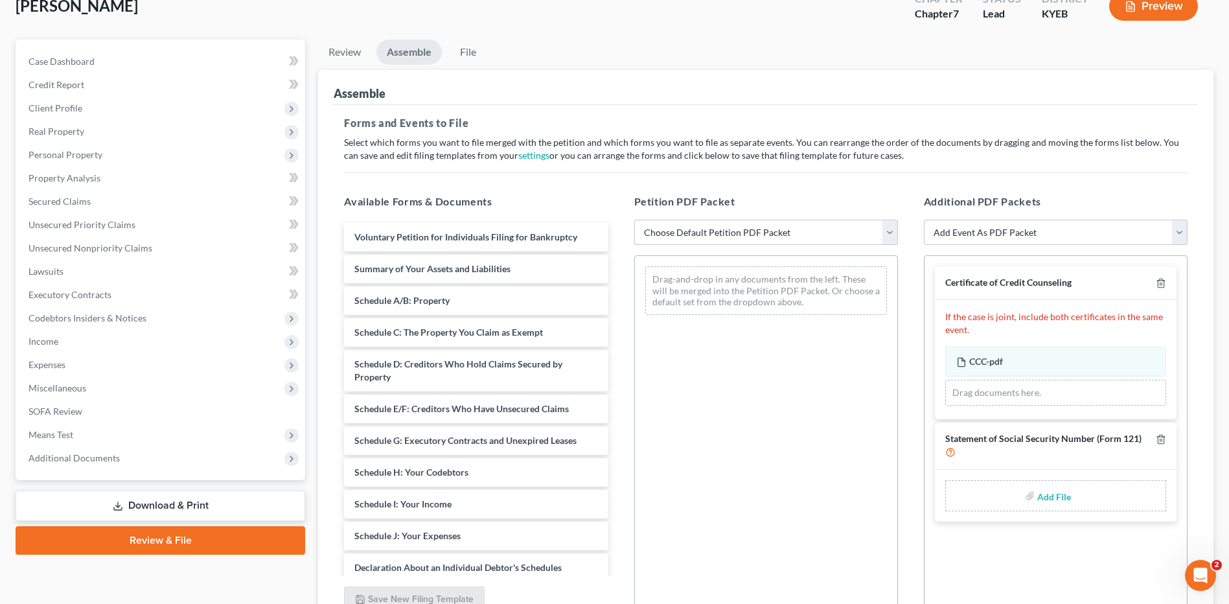
click at [796, 233] on select "Choose Default Petition PDF Packet Complete Bankruptcy Petition (all forms and …" at bounding box center [766, 233] width 264 height 26
select select "0"
click at [634, 220] on select "Choose Default Petition PDF Packet Complete Bankruptcy Petition (all forms and …" at bounding box center [766, 233] width 264 height 26
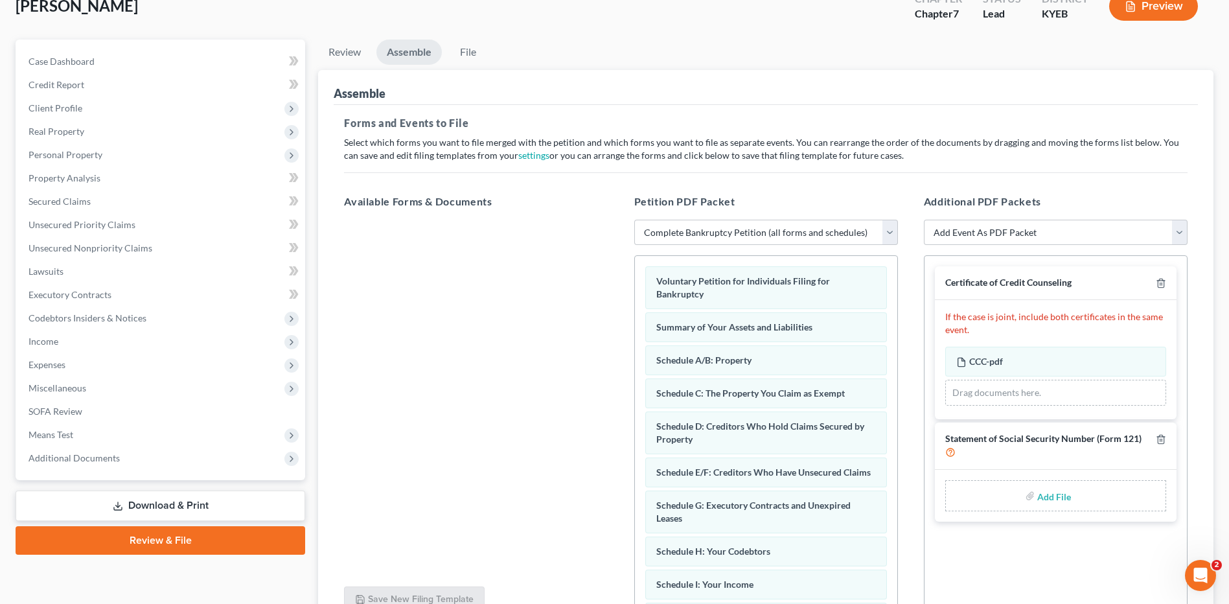
click at [1057, 491] on input "file" at bounding box center [1052, 495] width 31 height 23
type input "C:\fakepath\SSN FOR FILING.pdf"
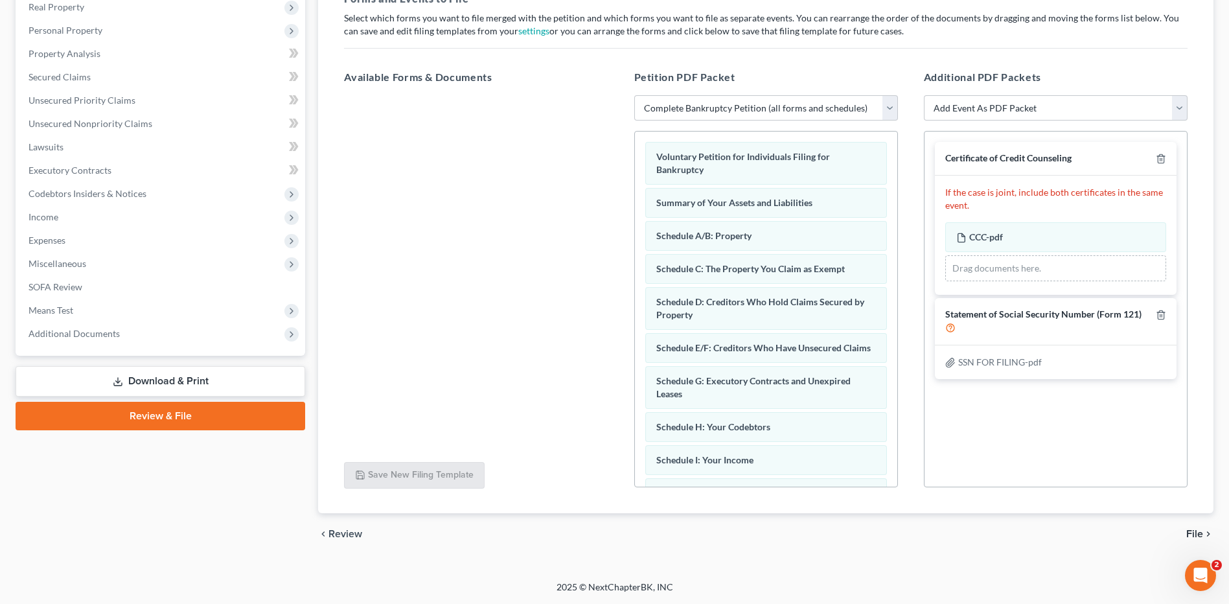
click at [1195, 533] on span "File" at bounding box center [1194, 534] width 17 height 10
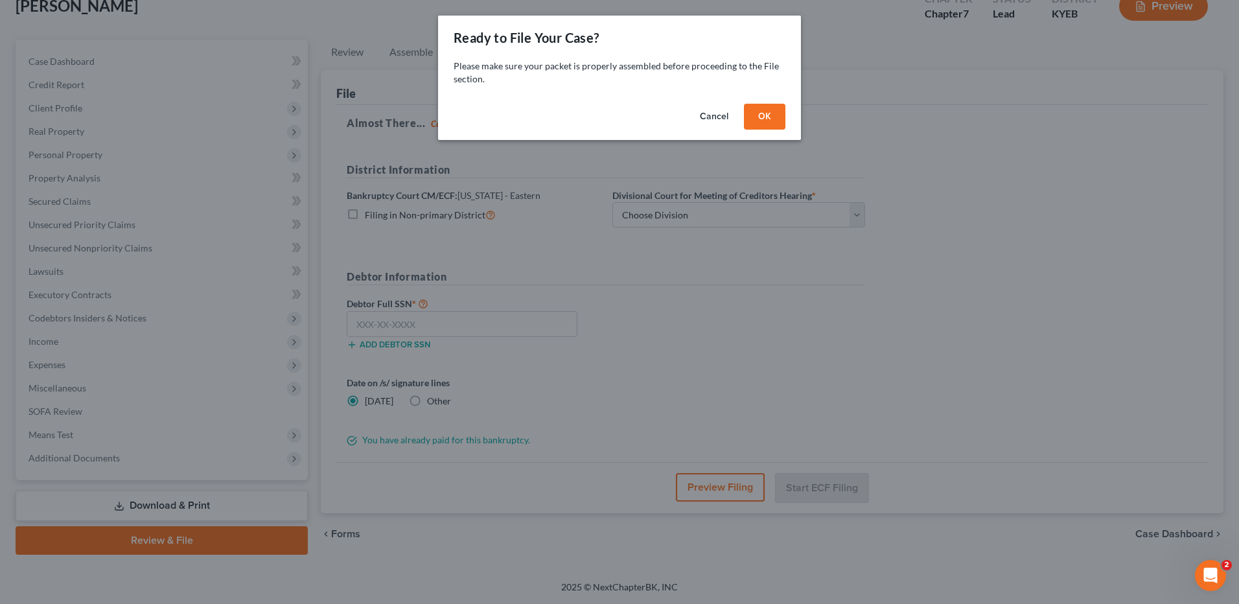
click at [759, 118] on button "OK" at bounding box center [764, 117] width 41 height 26
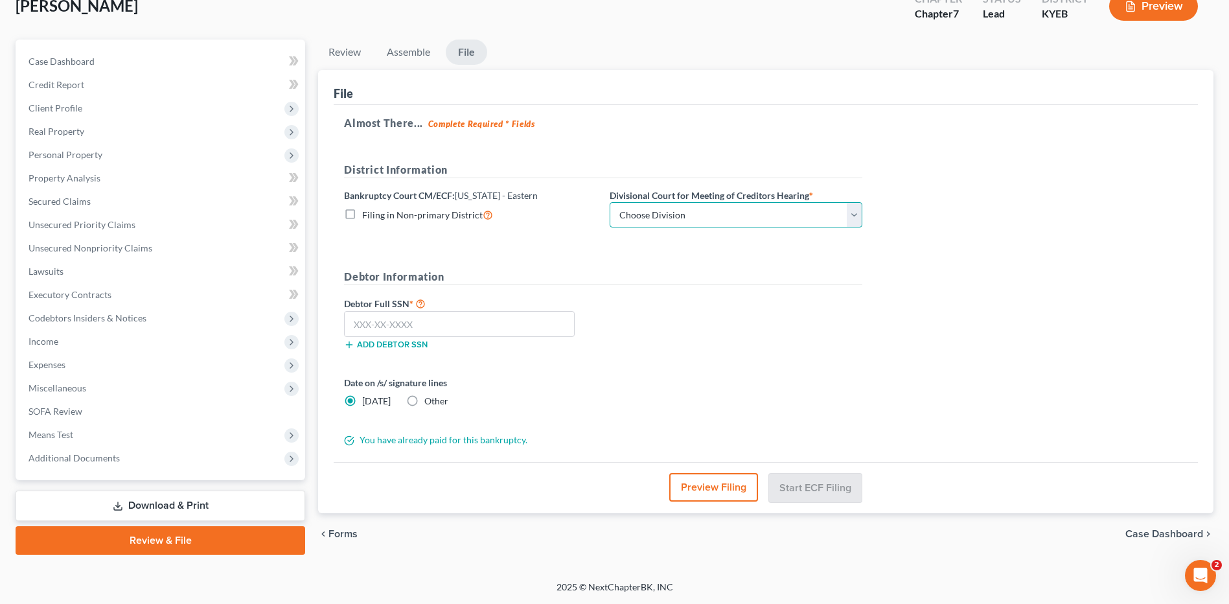
click at [658, 222] on select "Choose Division Ashland [GEOGRAPHIC_DATA] [GEOGRAPHIC_DATA] [GEOGRAPHIC_DATA] […" at bounding box center [736, 215] width 253 height 26
select select "4"
click at [610, 202] on select "Choose Division Ashland [GEOGRAPHIC_DATA] [GEOGRAPHIC_DATA] [GEOGRAPHIC_DATA] […" at bounding box center [736, 215] width 253 height 26
click at [475, 327] on input "text" at bounding box center [459, 324] width 231 height 26
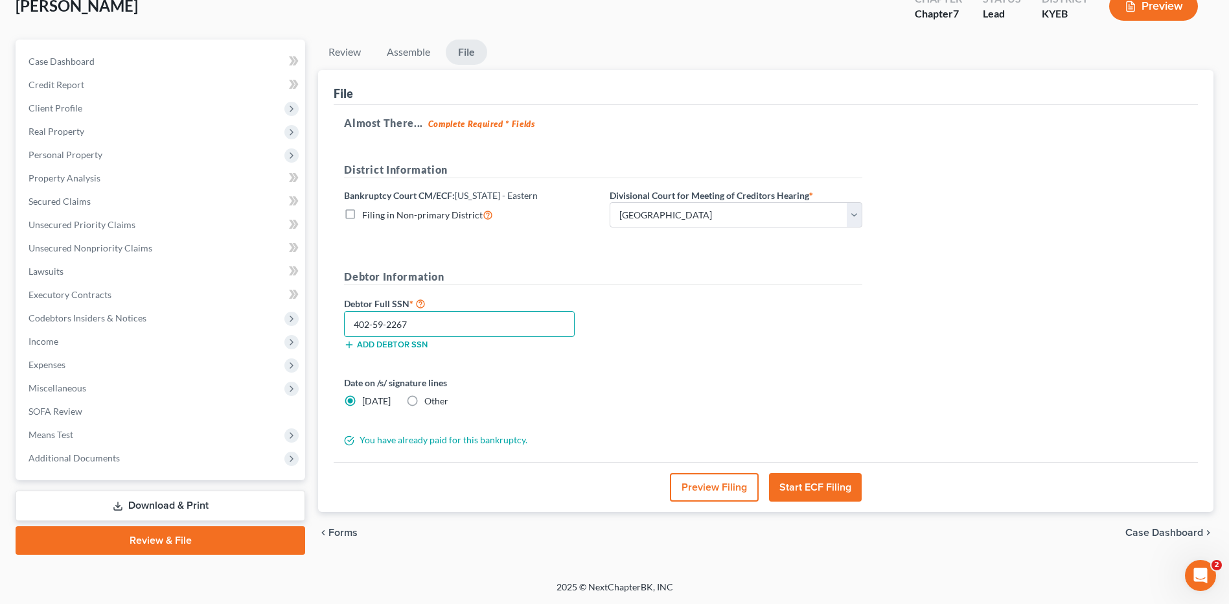
type input "402-59-2267"
click at [729, 486] on button "Preview Filing" at bounding box center [714, 487] width 89 height 29
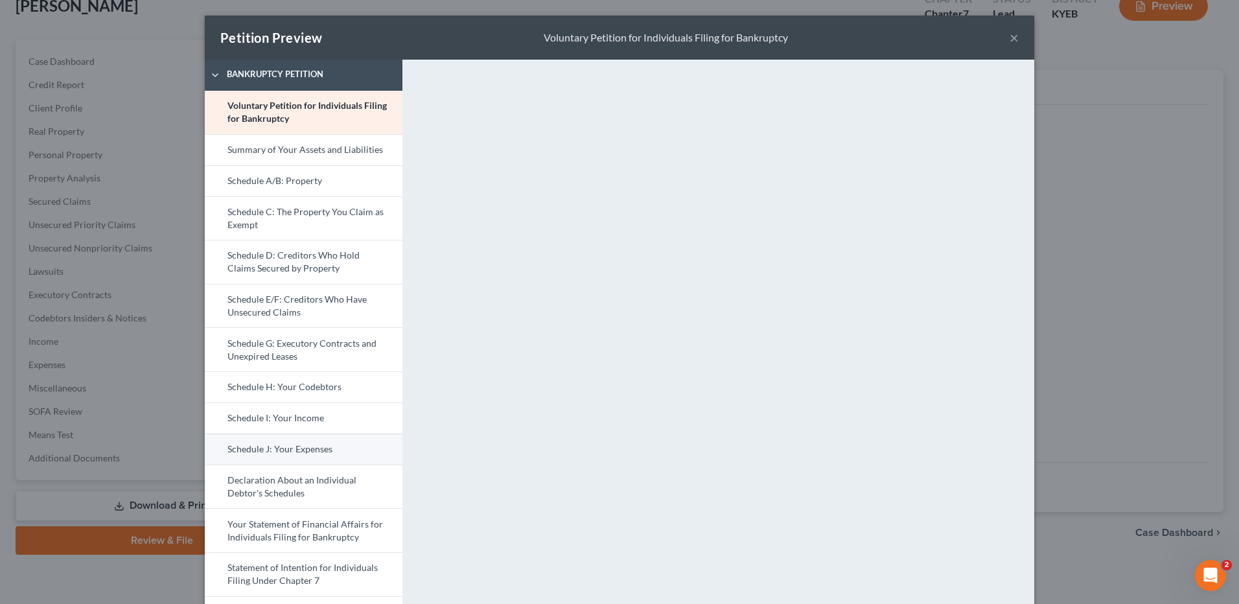
click at [285, 448] on link "Schedule J: Your Expenses" at bounding box center [304, 448] width 198 height 31
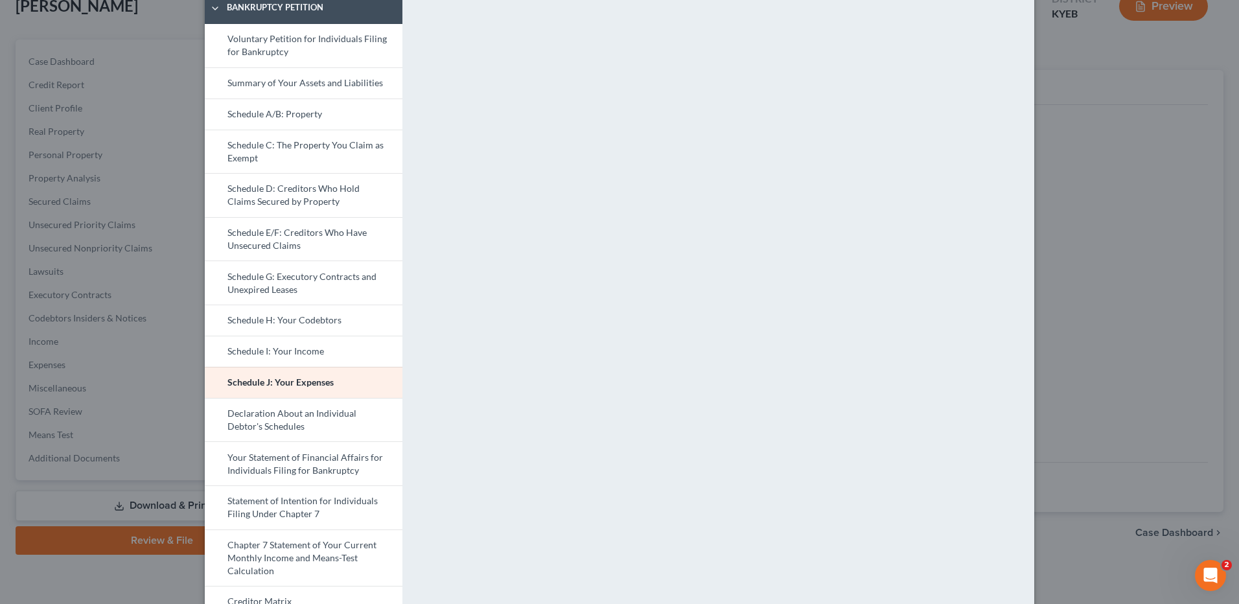
scroll to position [194, 0]
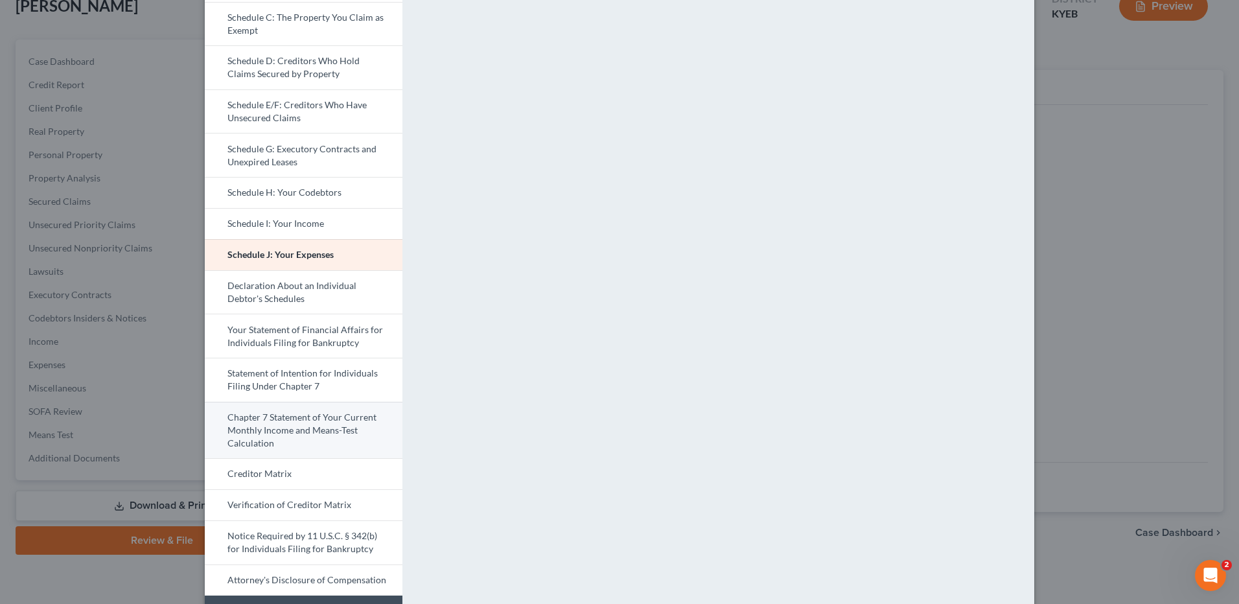
click at [376, 429] on link "Chapter 7 Statement of Your Current Monthly Income and Means-Test Calculation" at bounding box center [304, 430] width 198 height 57
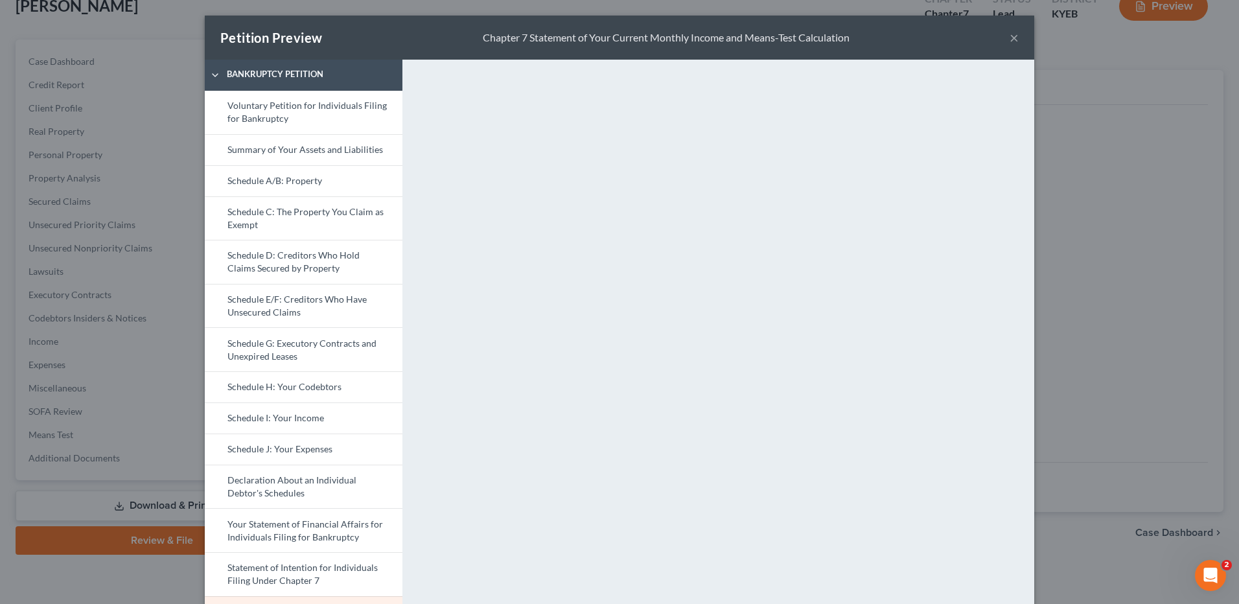
scroll to position [365, 0]
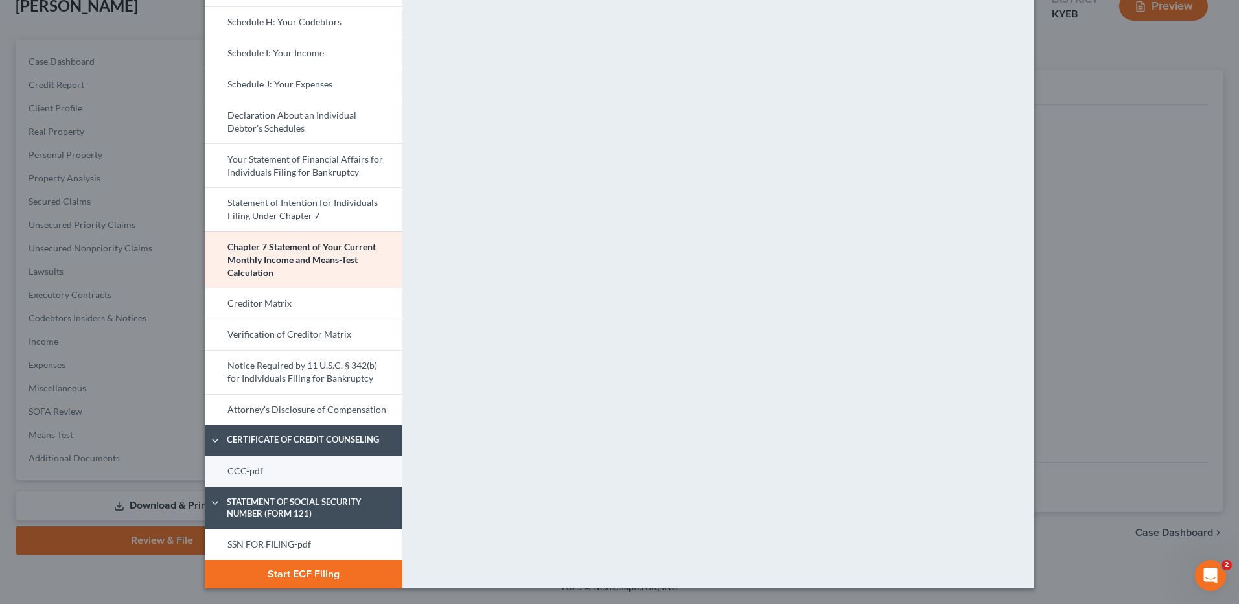
click at [337, 474] on link "CCC-pdf" at bounding box center [304, 471] width 198 height 31
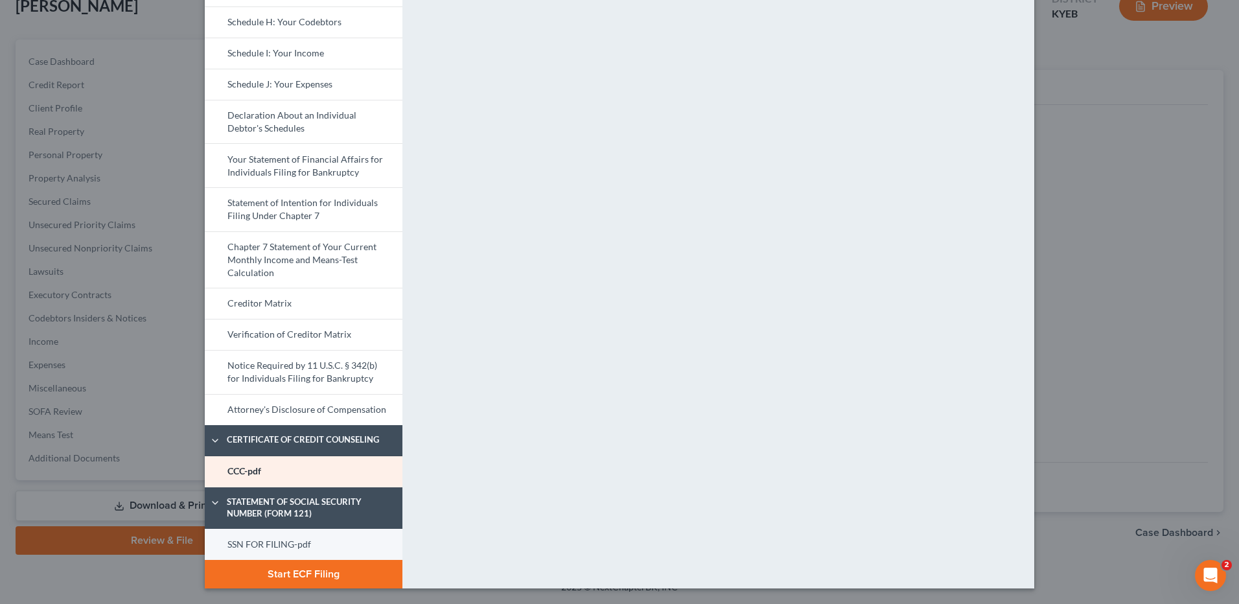
click at [349, 546] on link "SSN FOR FILING-pdf" at bounding box center [304, 544] width 198 height 31
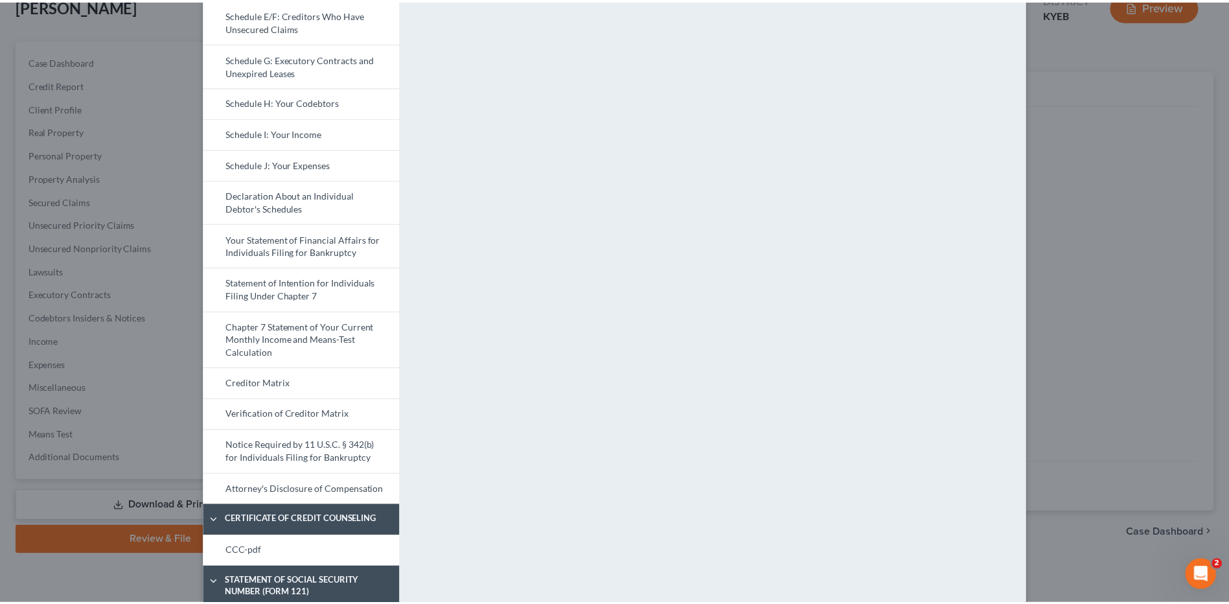
scroll to position [0, 0]
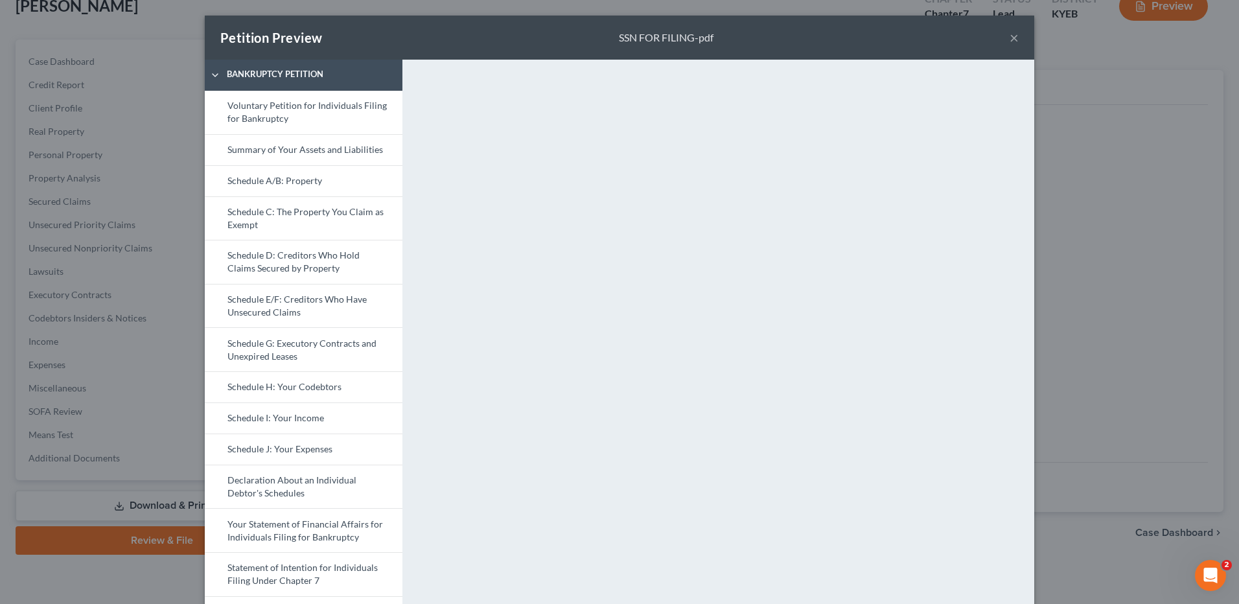
click at [1009, 36] on button "×" at bounding box center [1013, 38] width 9 height 16
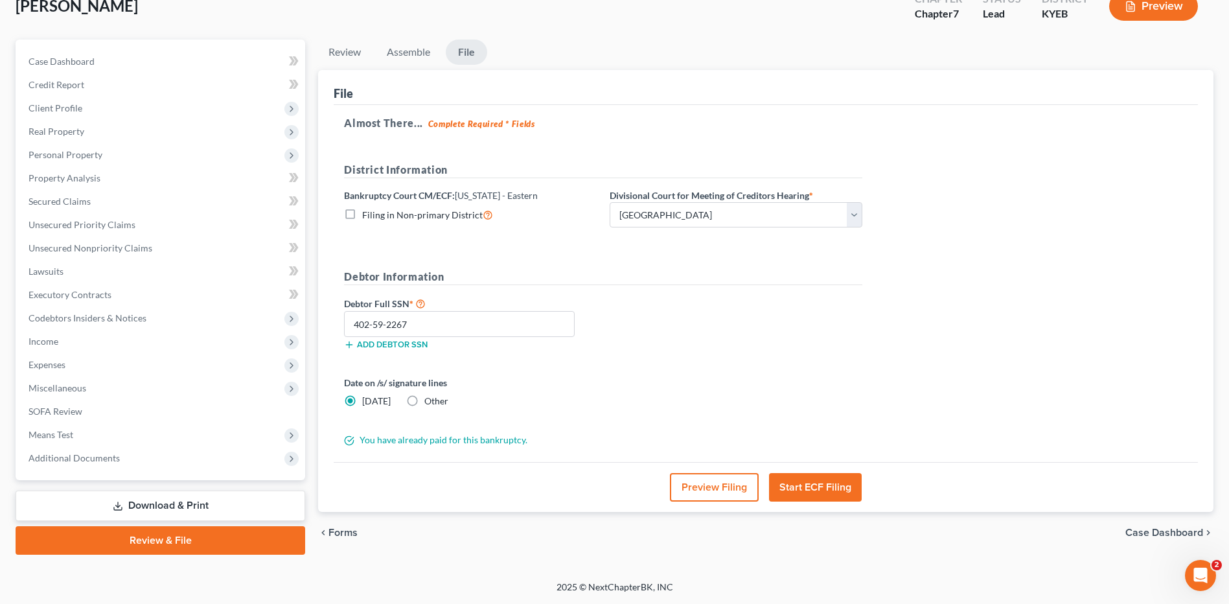
click at [833, 489] on button "Start ECF Filing" at bounding box center [815, 487] width 93 height 29
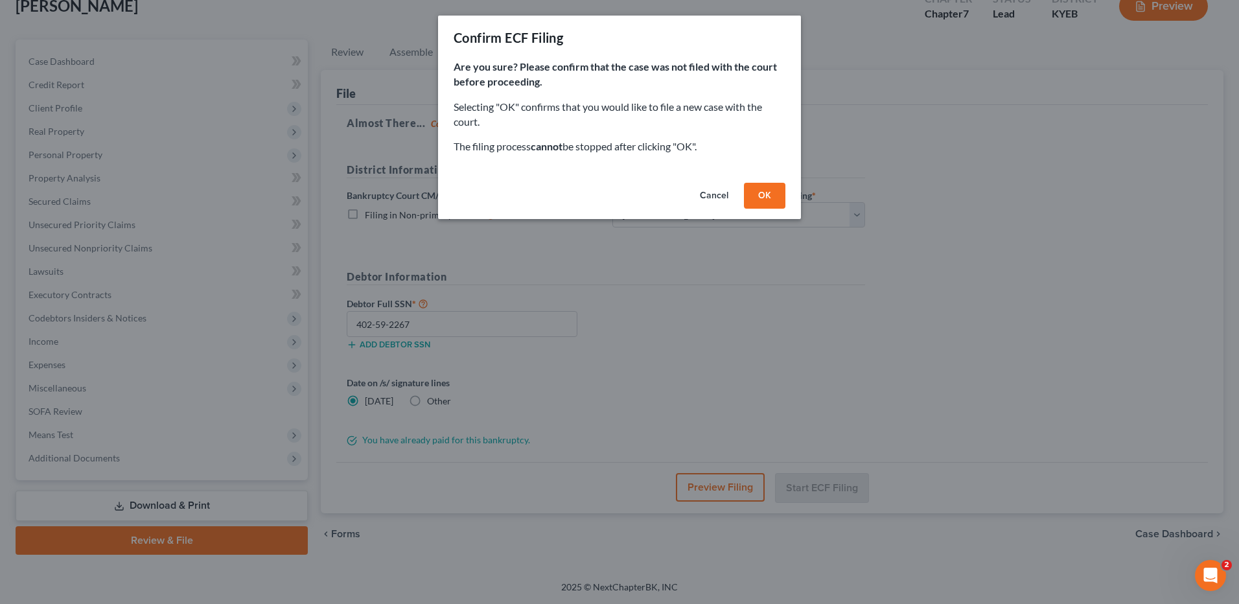
click at [768, 195] on button "OK" at bounding box center [764, 196] width 41 height 26
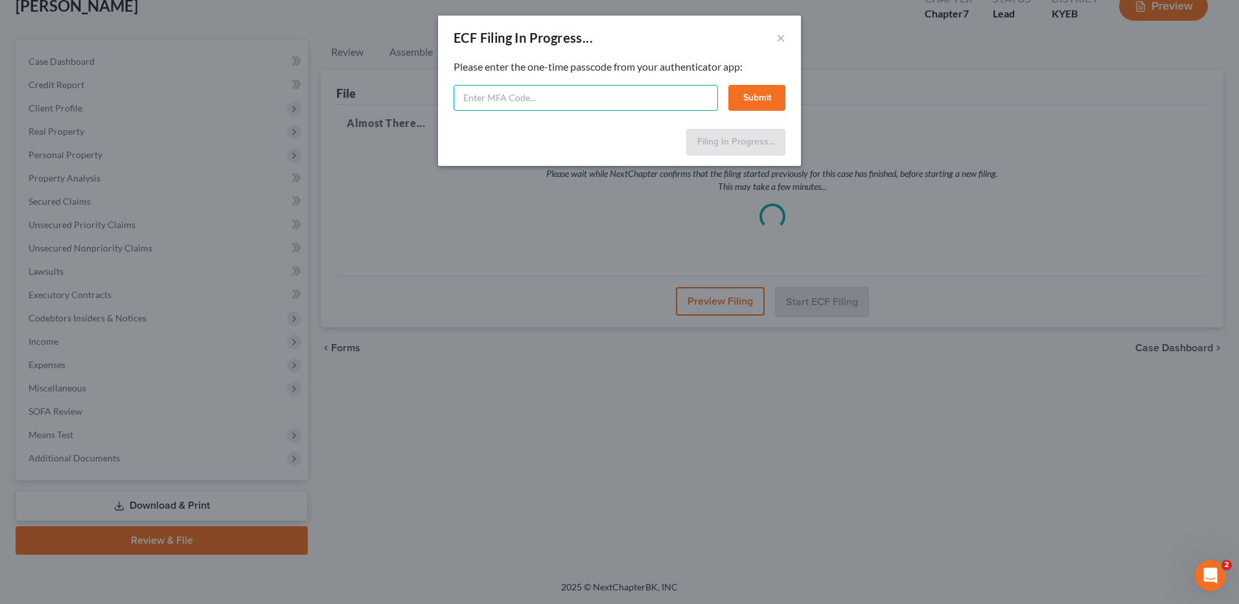
click at [554, 103] on input "text" at bounding box center [586, 98] width 264 height 26
type input "192667"
click at [747, 97] on button "Submit" at bounding box center [756, 98] width 57 height 26
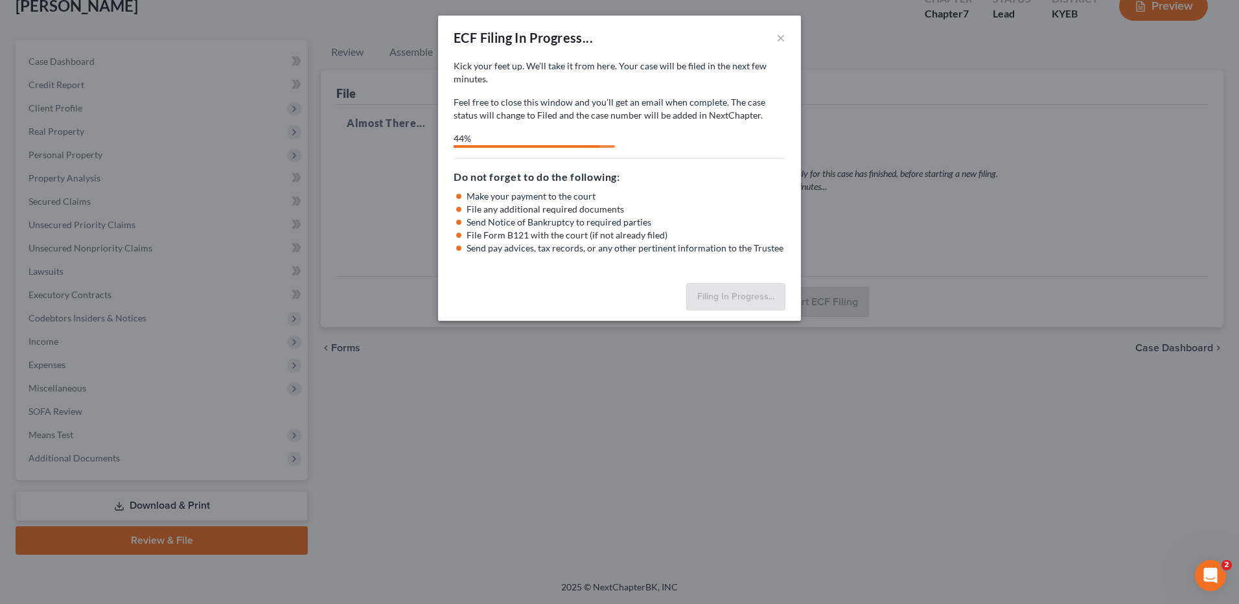
select select "4"
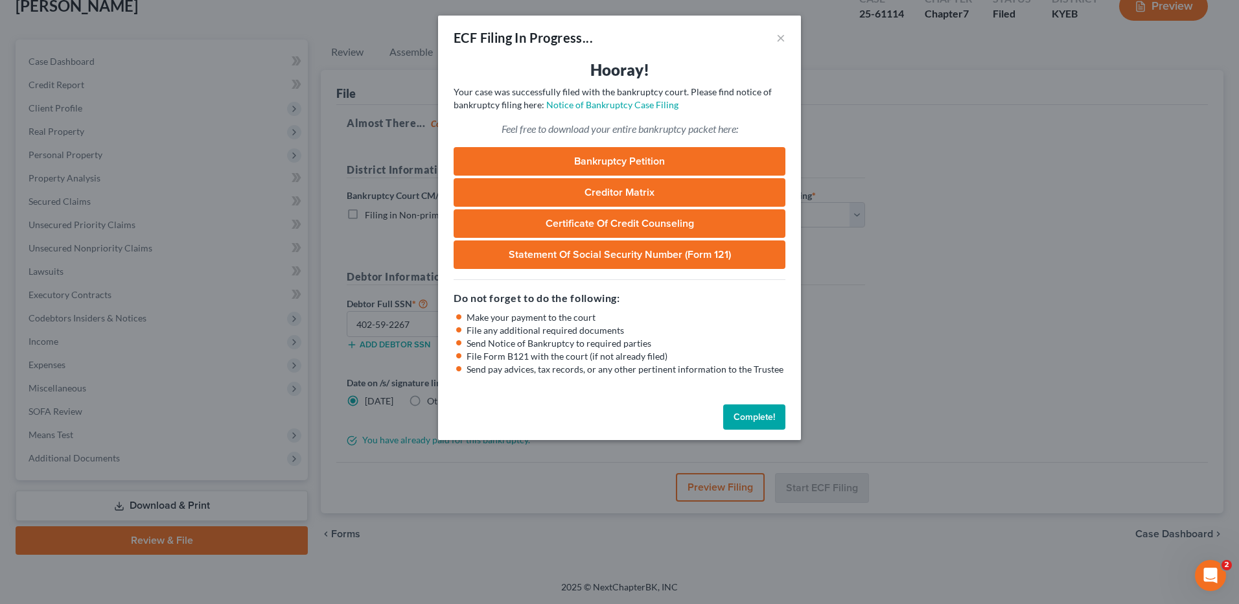
click at [744, 415] on button "Complete!" at bounding box center [754, 417] width 62 height 26
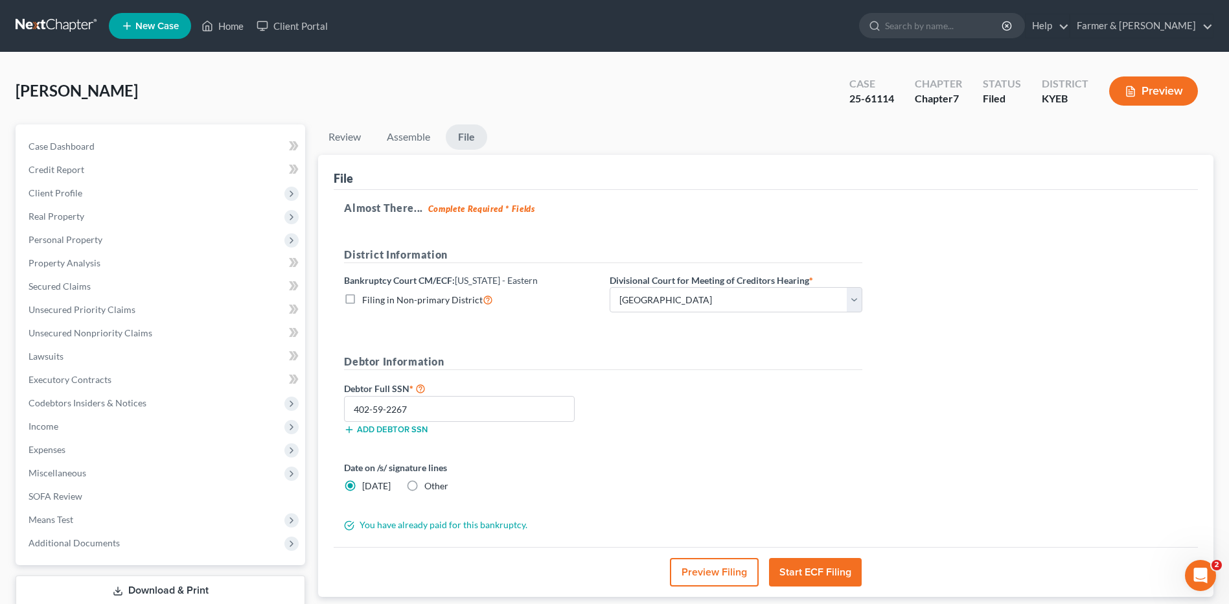
click at [46, 25] on link at bounding box center [57, 25] width 83 height 23
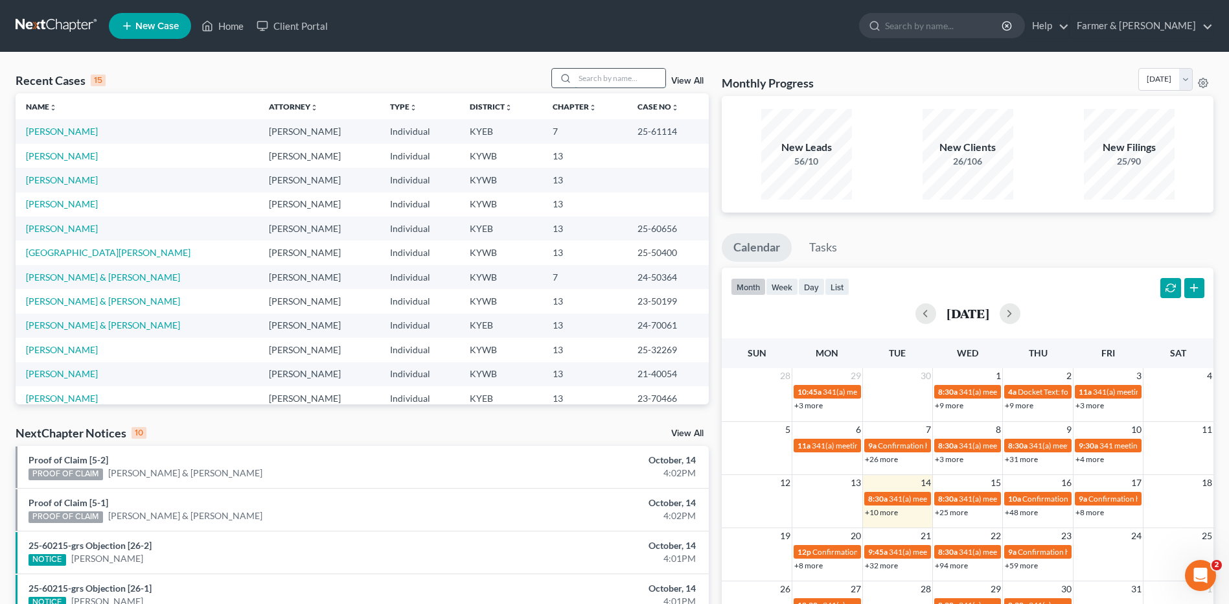
click at [586, 82] on input "search" at bounding box center [620, 78] width 91 height 19
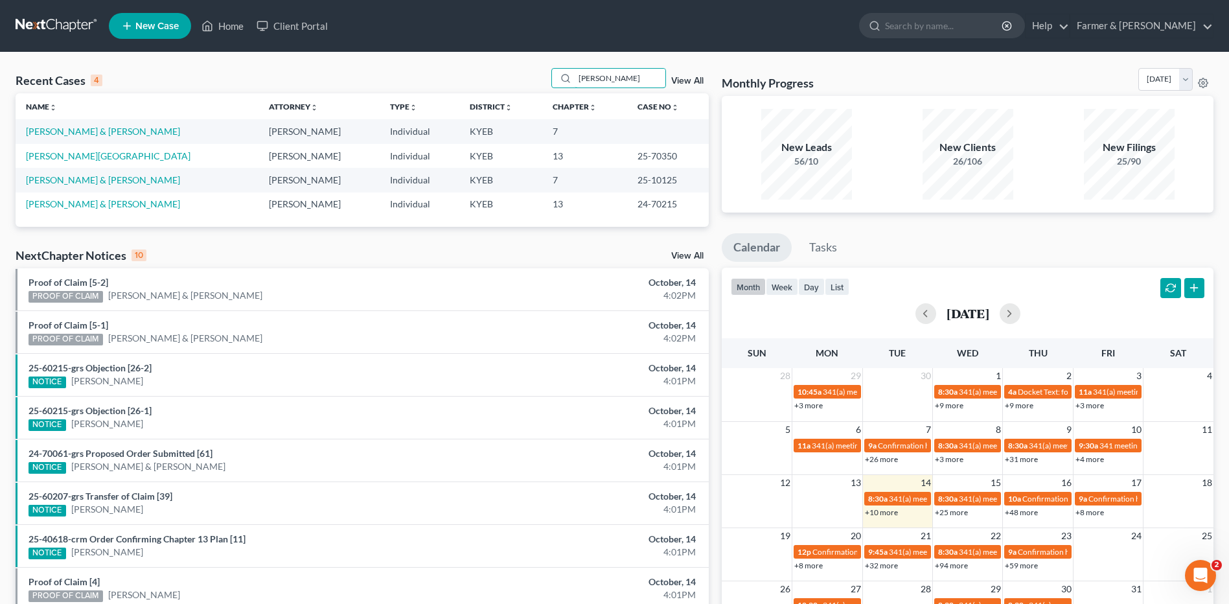
type input "[PERSON_NAME]"
click at [77, 132] on link "[PERSON_NAME] & [PERSON_NAME]" at bounding box center [103, 131] width 154 height 11
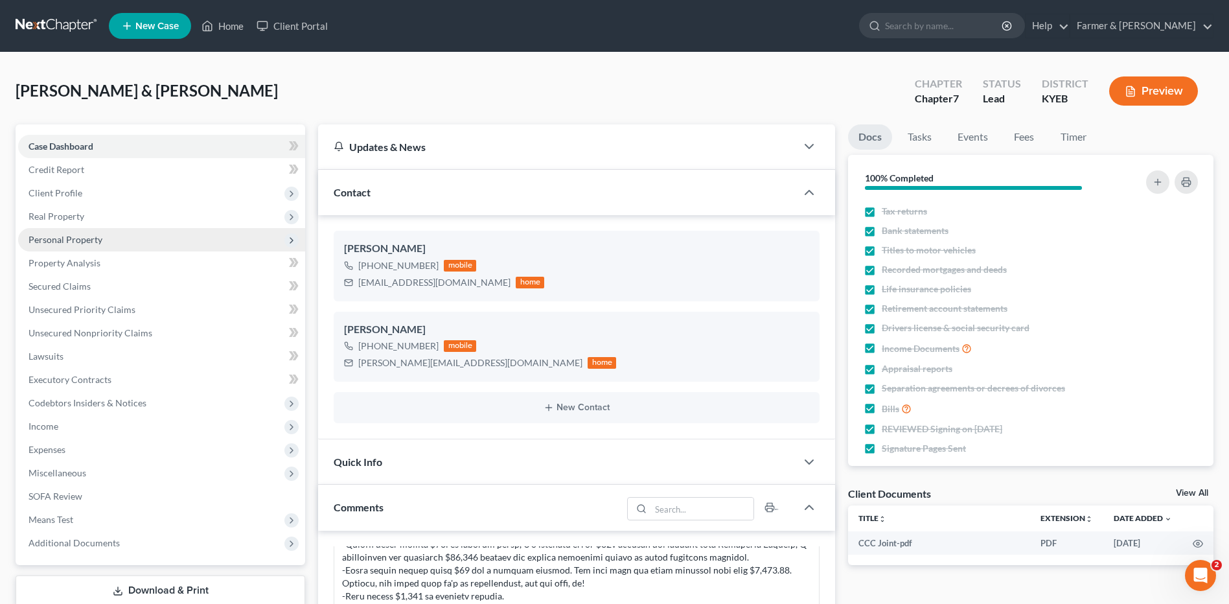
drag, startPoint x: 109, startPoint y: 214, endPoint x: 115, endPoint y: 241, distance: 28.0
click at [109, 214] on span "Real Property" at bounding box center [161, 216] width 287 height 23
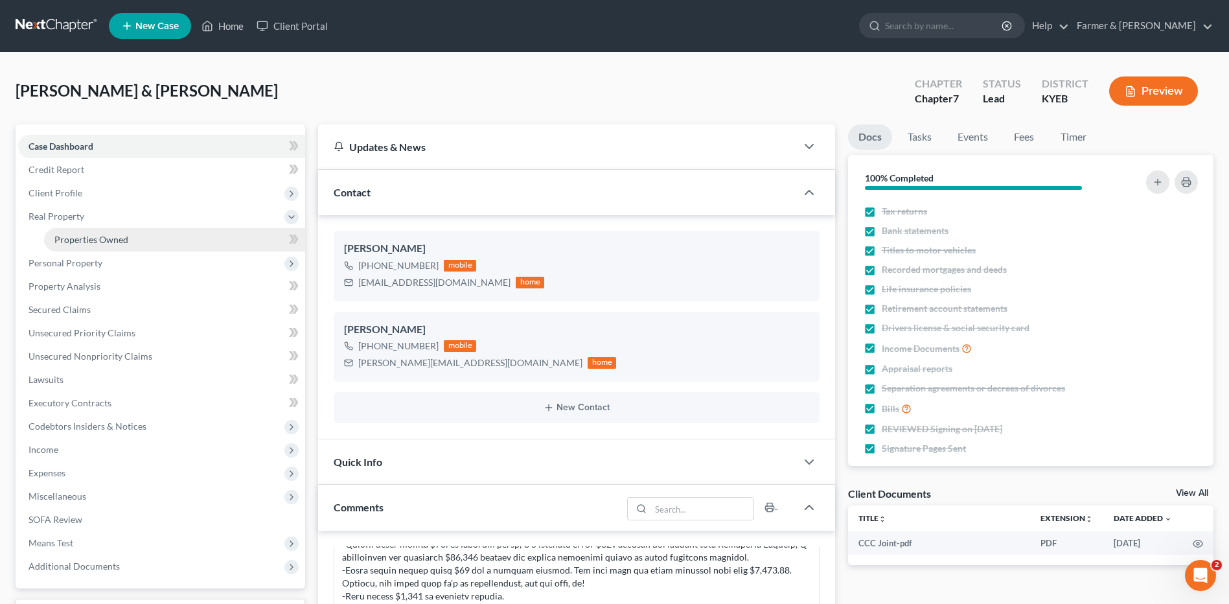
click at [129, 238] on link "Properties Owned" at bounding box center [174, 239] width 261 height 23
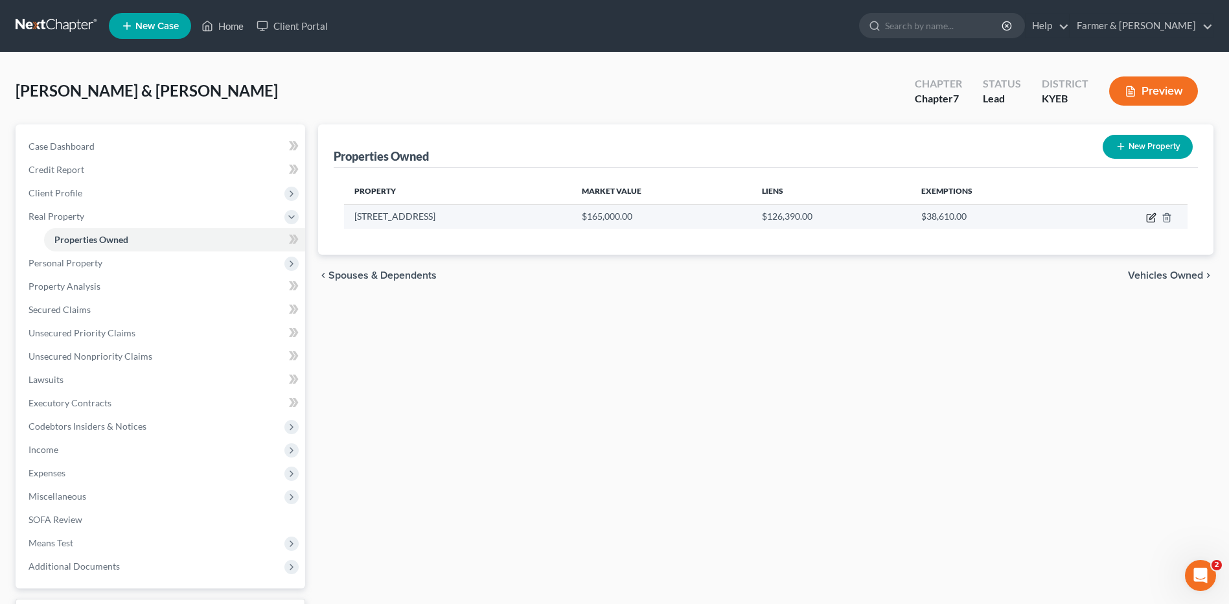
click at [1153, 222] on icon "button" at bounding box center [1151, 218] width 8 height 8
select select "18"
select select "2"
select select "1"
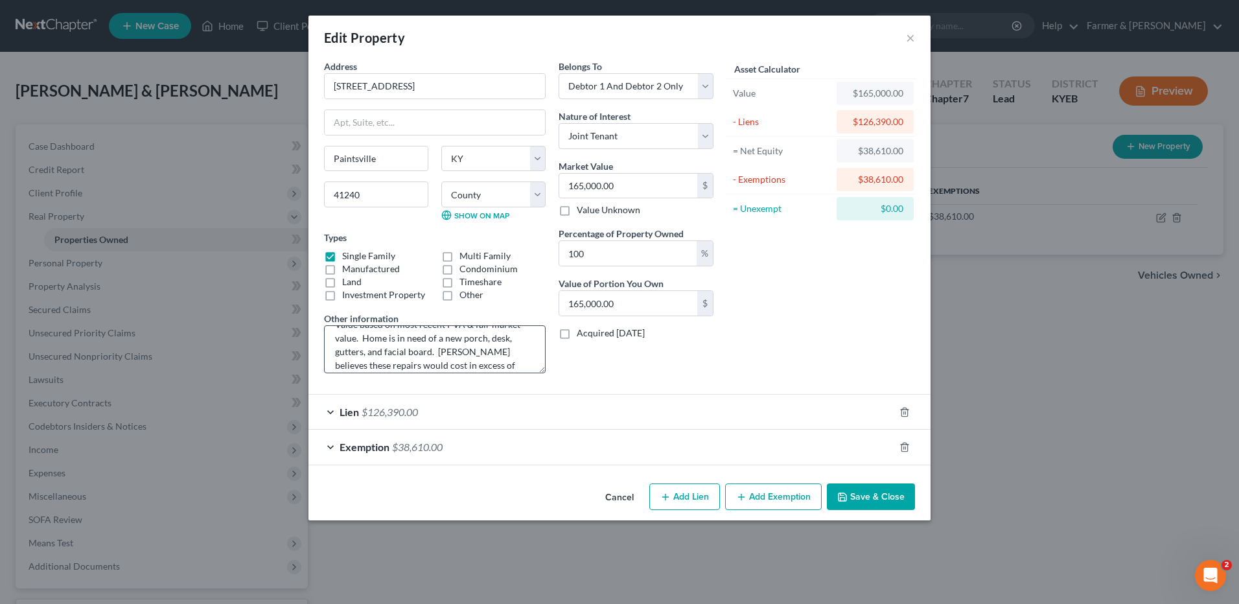
scroll to position [27, 0]
click at [420, 444] on span "$38,610.00" at bounding box center [417, 447] width 51 height 12
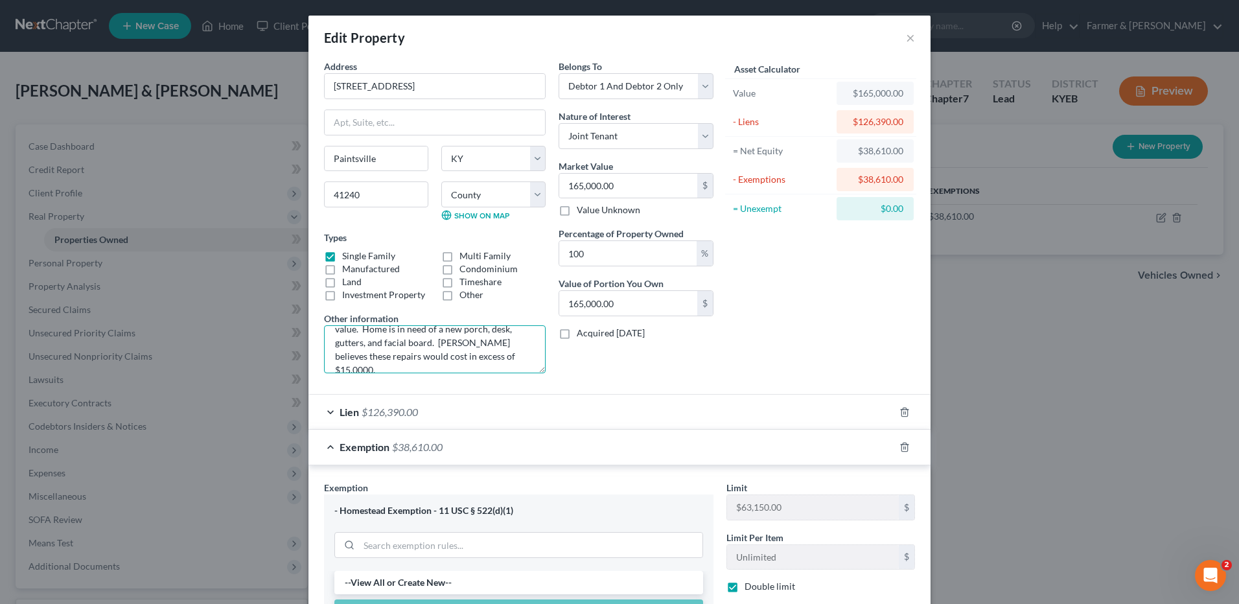
click at [459, 342] on textarea "Value based on most recent PVA & fair market value. Home is in need of a new po…" at bounding box center [435, 349] width 222 height 48
click at [500, 345] on textarea "Value based on most recent PVA & fair market value. Home is in need of a new po…" at bounding box center [435, 349] width 222 height 48
click at [501, 328] on textarea "Value based on most recent PVA & fair market value. Home is in need of a new po…" at bounding box center [435, 349] width 222 height 48
click at [400, 345] on textarea "Value based on most recent PVA & fair market value. Home is in need of a new po…" at bounding box center [435, 349] width 222 height 48
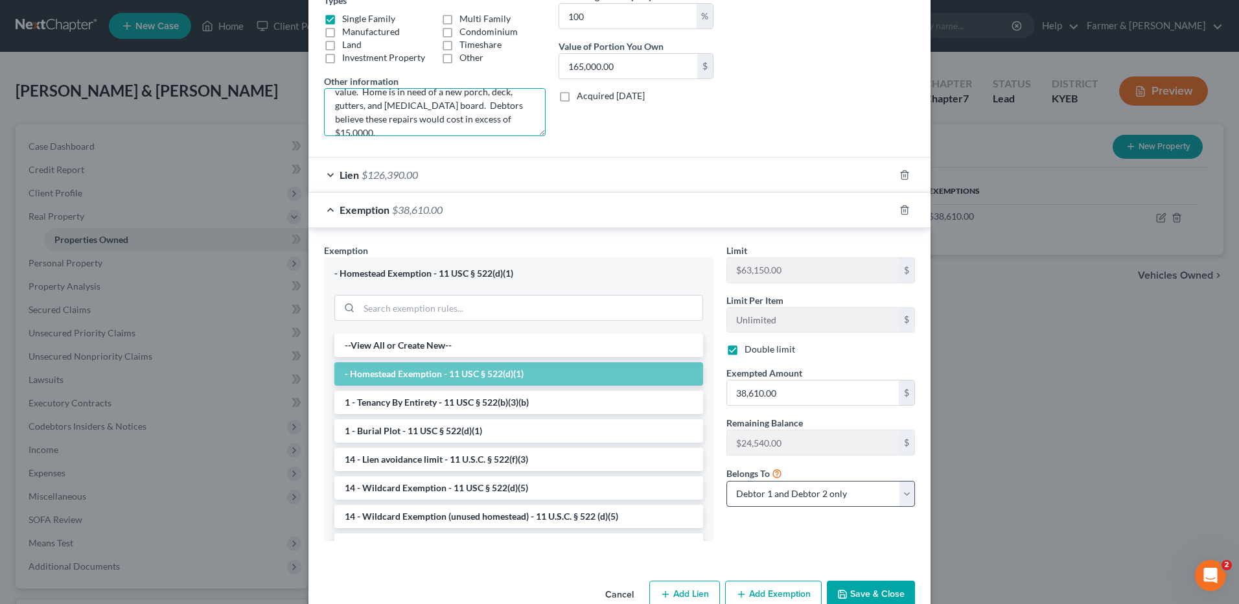
scroll to position [267, 0]
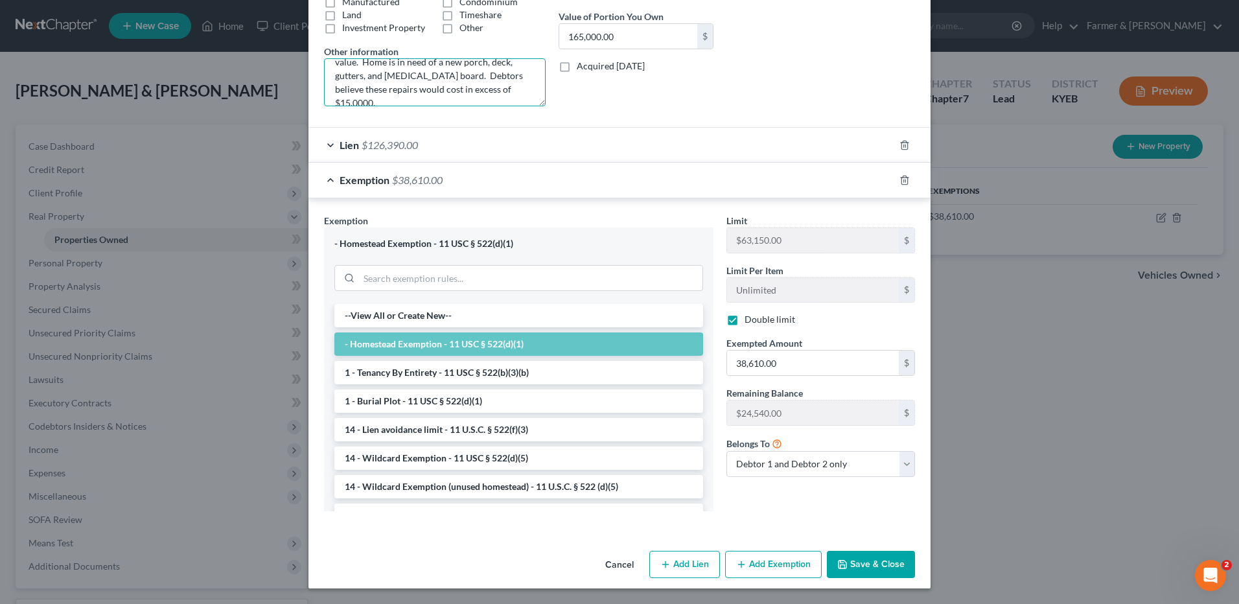
type textarea "Value based on most recent PVA & fair market value. Home is in need of a new po…"
click at [856, 559] on button "Save & Close" at bounding box center [871, 564] width 88 height 27
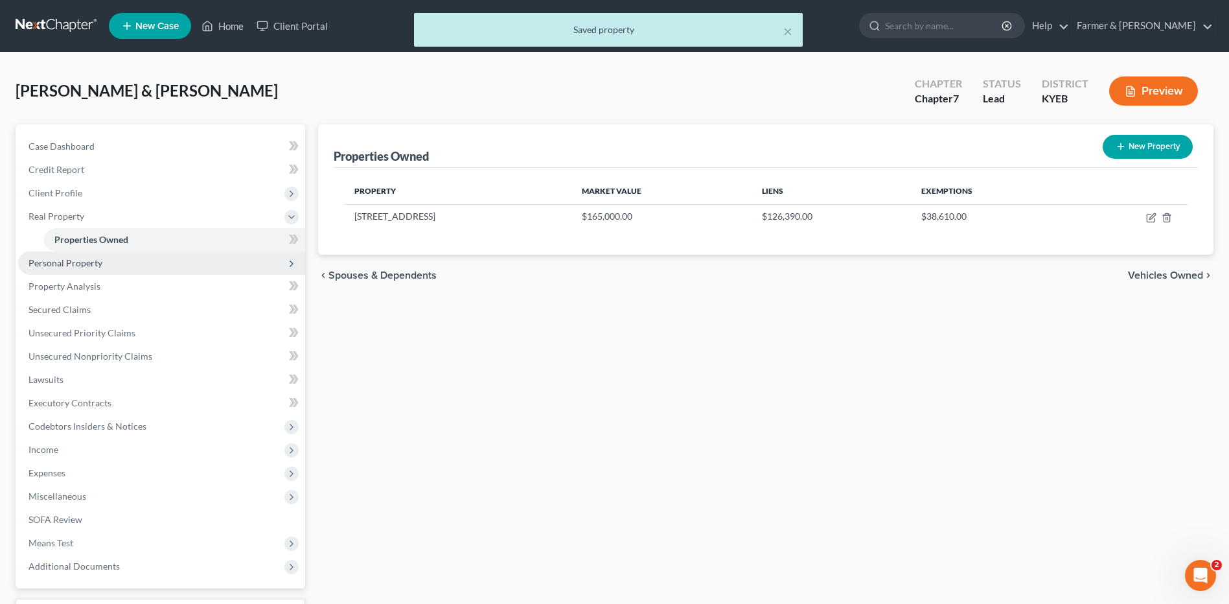
click at [122, 264] on span "Personal Property" at bounding box center [161, 262] width 287 height 23
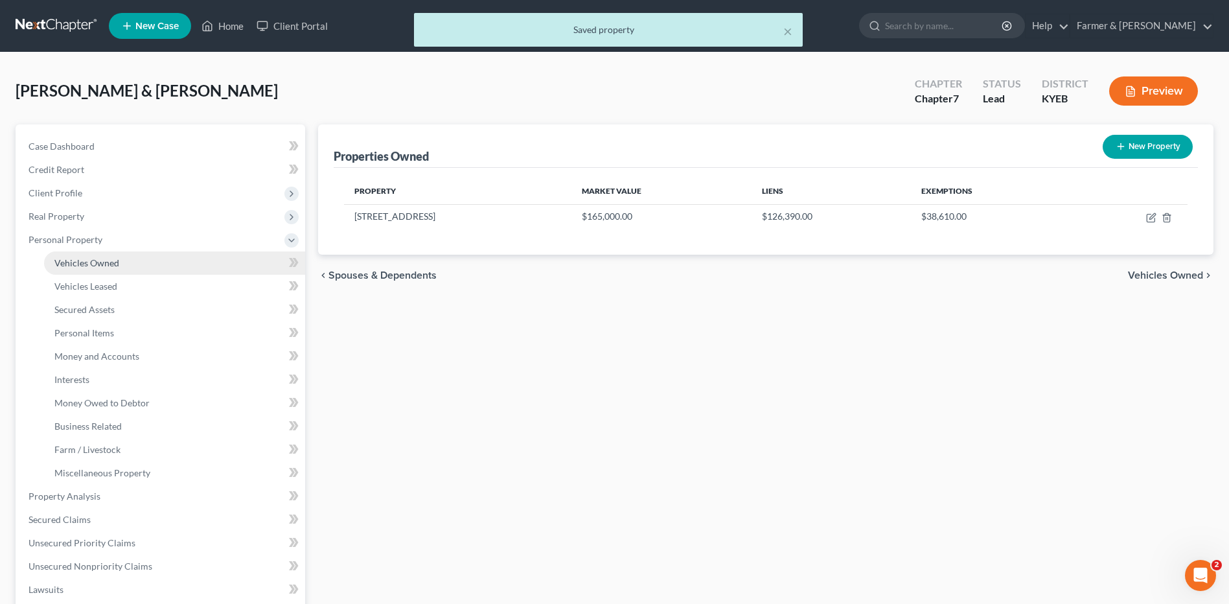
click at [123, 273] on link "Vehicles Owned" at bounding box center [174, 262] width 261 height 23
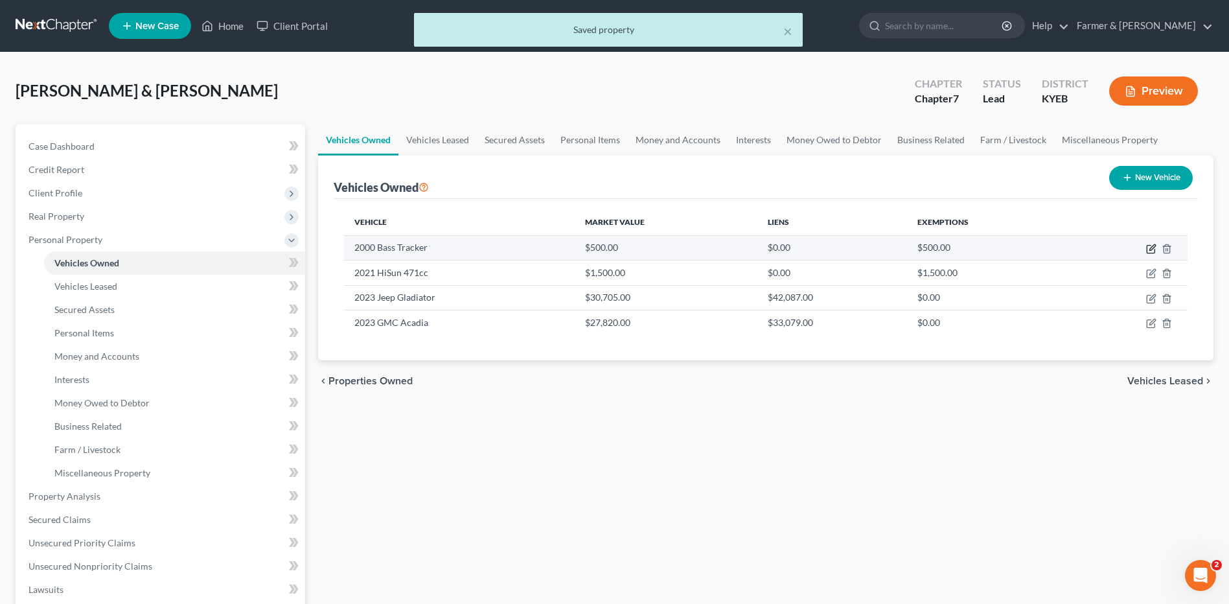
click at [1149, 251] on icon "button" at bounding box center [1151, 249] width 10 height 10
select select "3"
select select "26"
select select "4"
select select "0"
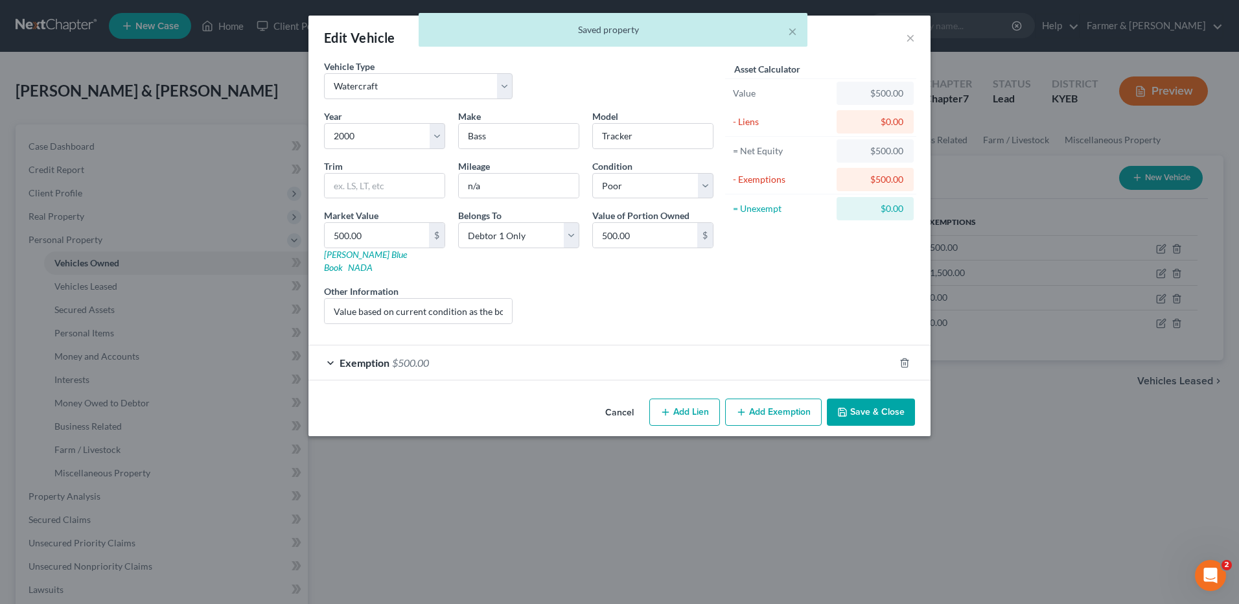
checkbox input "true"
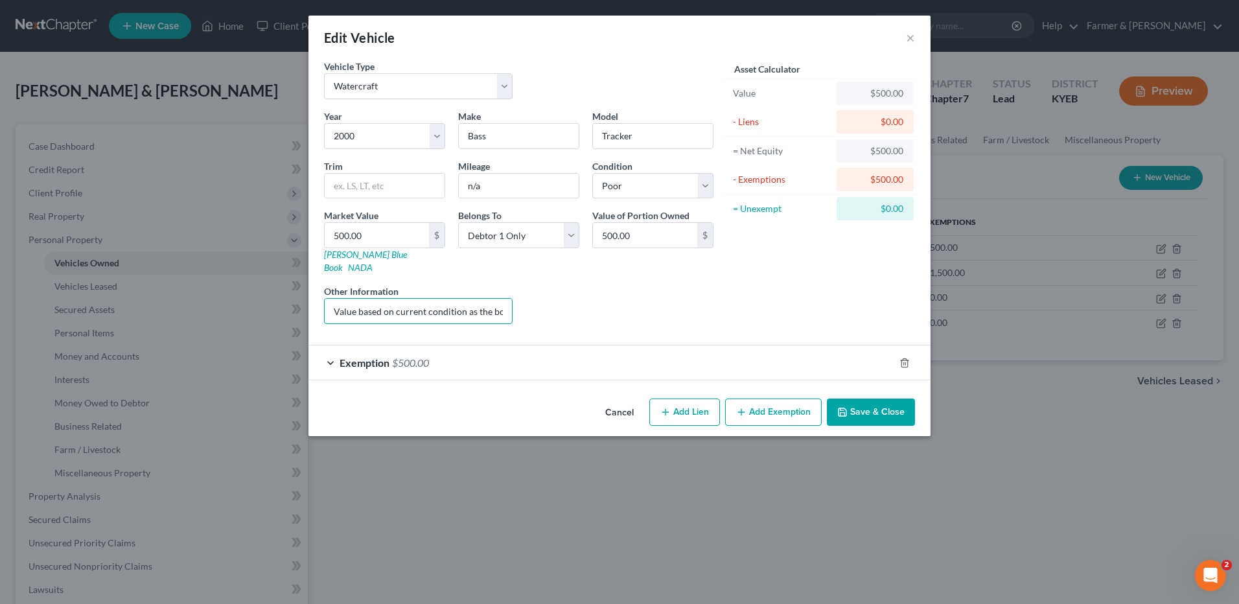
scroll to position [0, 68]
drag, startPoint x: 496, startPoint y: 293, endPoint x: 570, endPoint y: 296, distance: 73.9
click at [634, 281] on div "Year Select 2026 2025 2024 2023 2022 2021 2020 2019 2018 2017 2016 2015 2014 20…" at bounding box center [518, 221] width 402 height 225
click at [479, 348] on div "Exemption $500.00" at bounding box center [601, 362] width 586 height 34
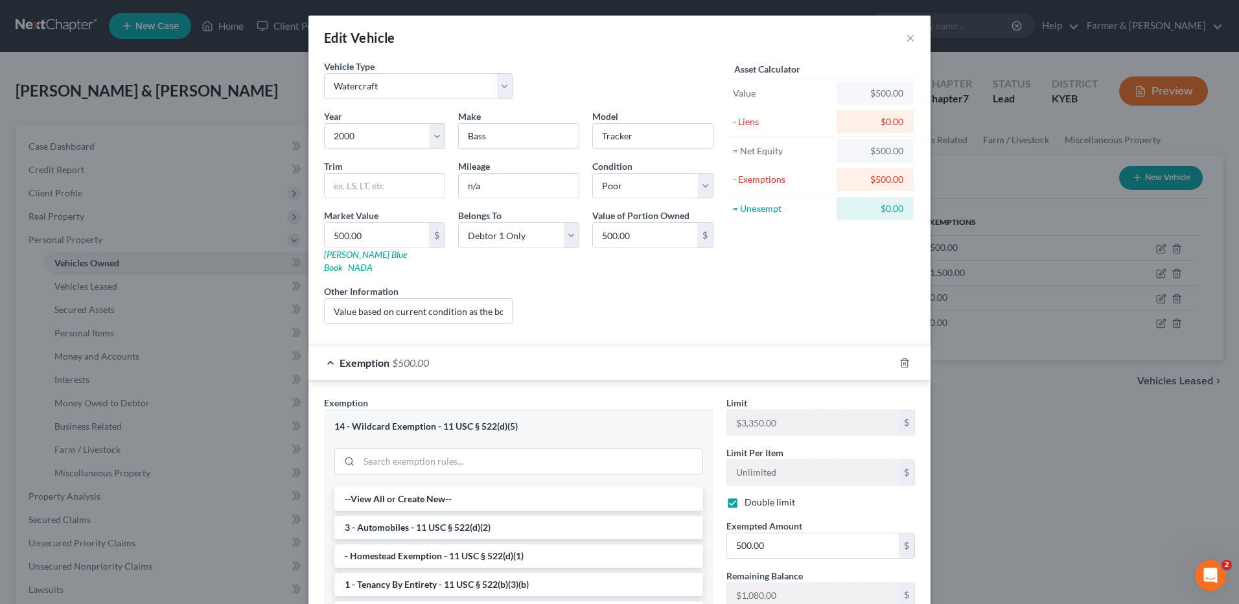
scroll to position [170, 0]
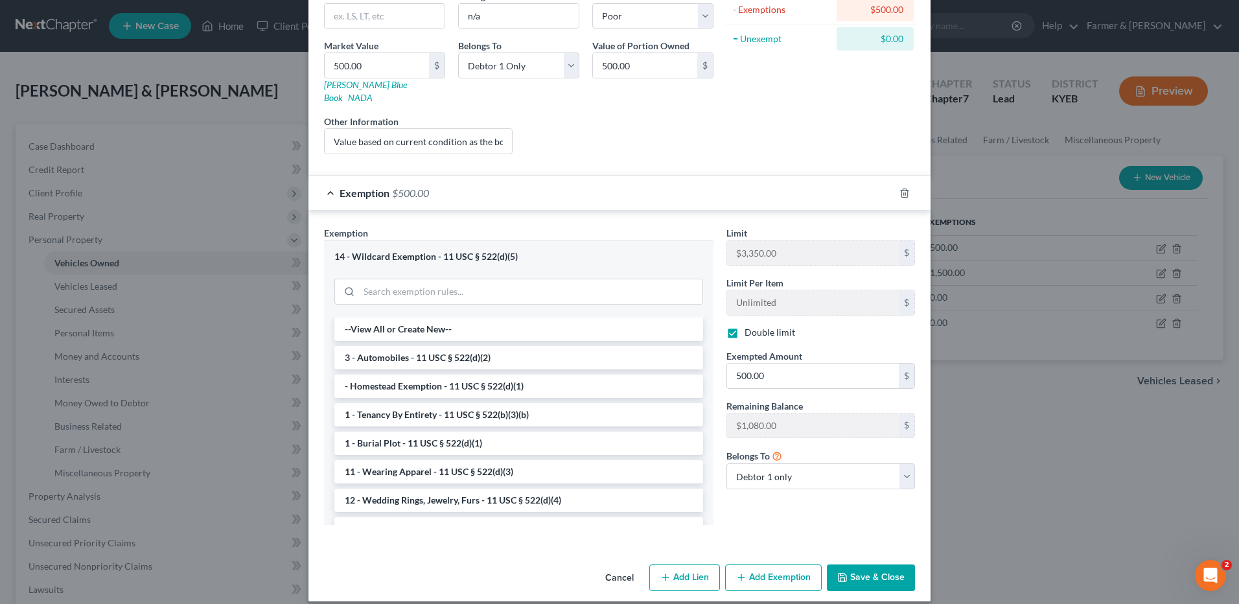
click at [895, 566] on button "Save & Close" at bounding box center [871, 577] width 88 height 27
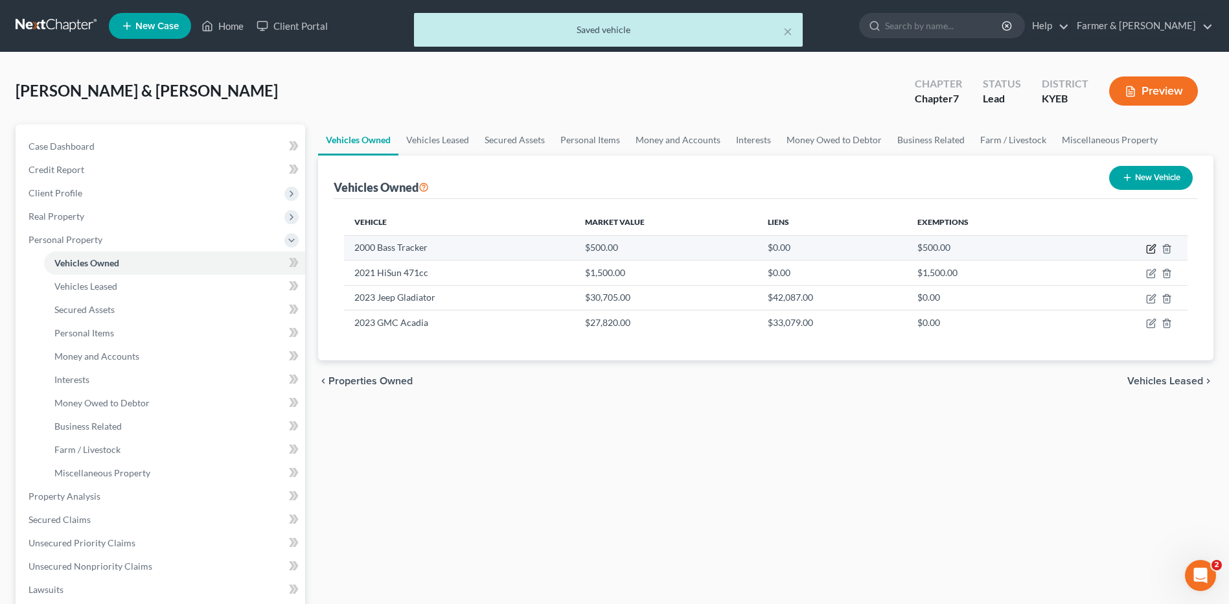
click at [1151, 250] on icon "button" at bounding box center [1152, 247] width 6 height 6
select select "3"
select select "26"
select select "4"
select select "0"
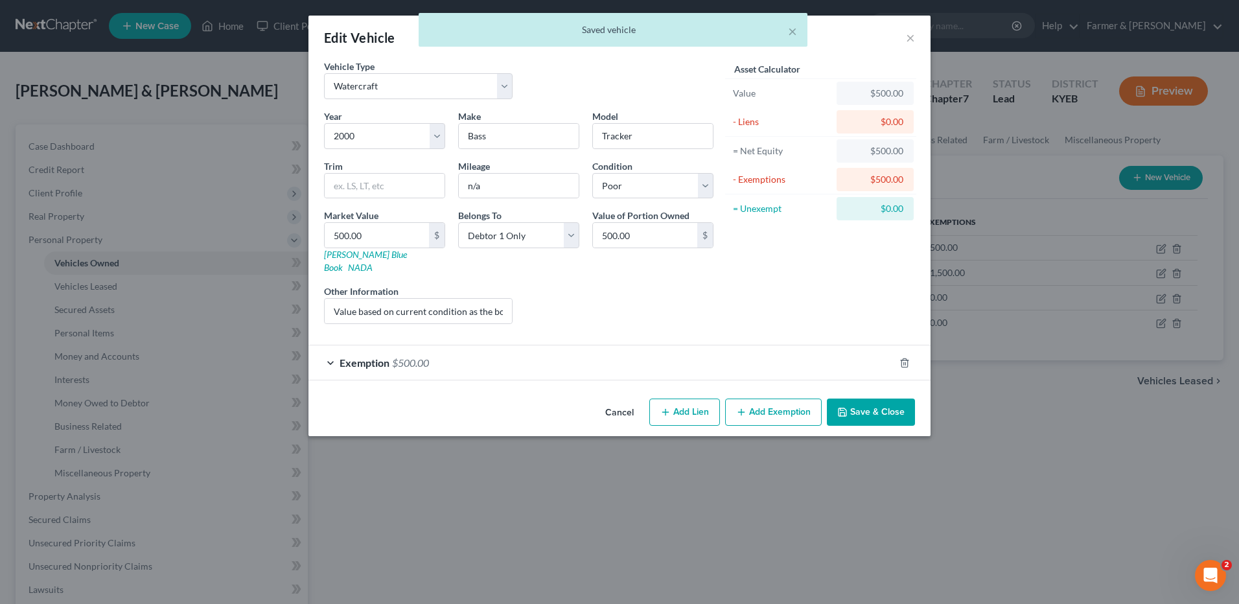
click at [437, 345] on div "Exemption $500.00" at bounding box center [601, 362] width 586 height 34
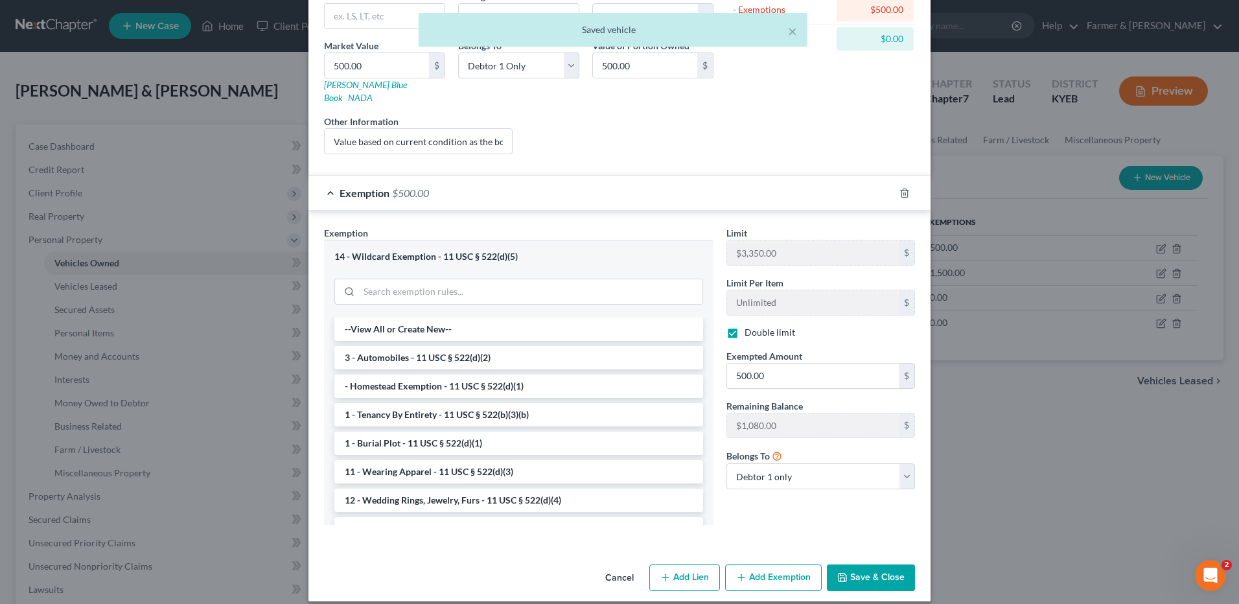
click at [863, 565] on button "Save & Close" at bounding box center [871, 577] width 88 height 27
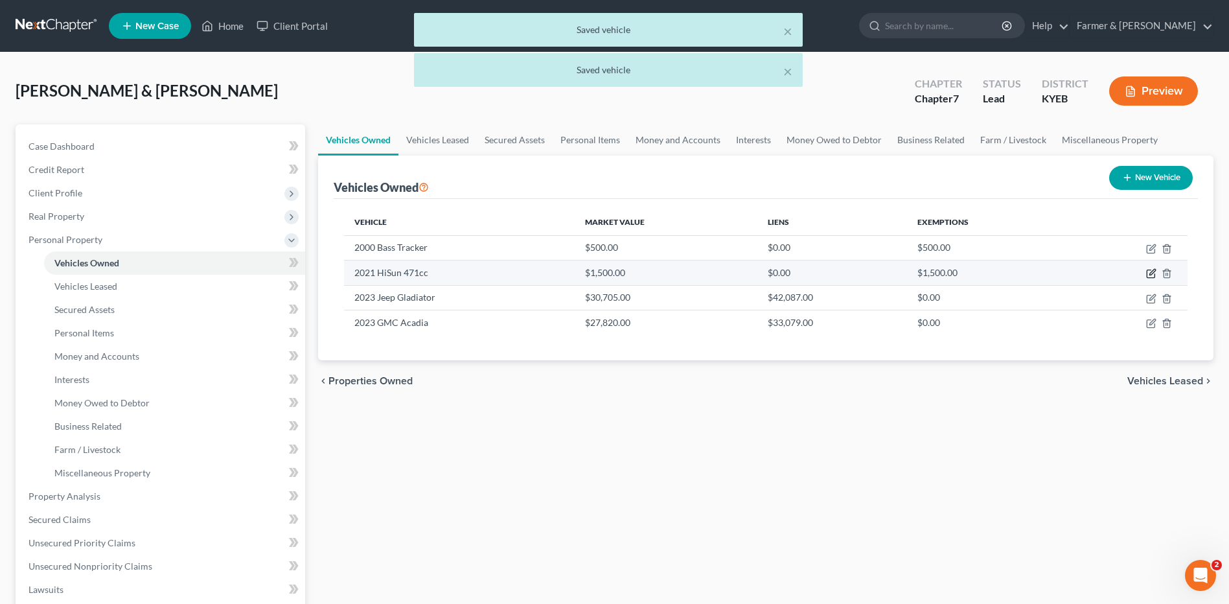
click at [1150, 271] on icon "button" at bounding box center [1151, 273] width 10 height 10
select select "6"
select select "5"
select select "3"
select select "2"
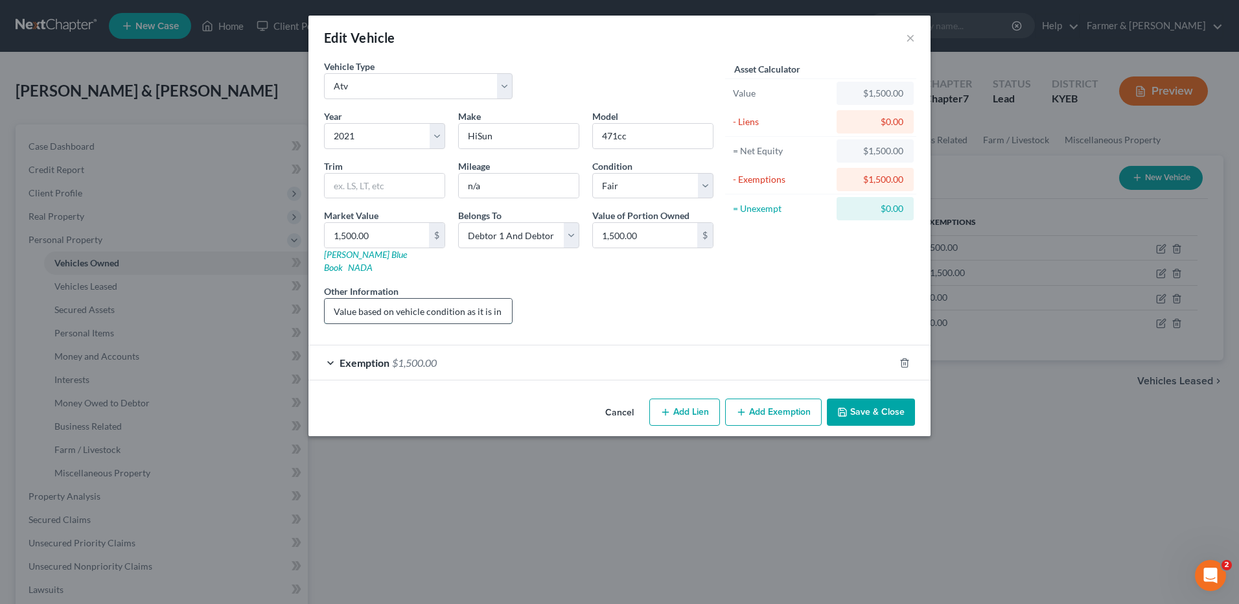
drag, startPoint x: 422, startPoint y: 297, endPoint x: 396, endPoint y: 305, distance: 27.1
click at [396, 305] on input "Value based on vehicle condition as it is in need of new tires & a windshield." at bounding box center [418, 311] width 187 height 25
type input "Value based on current condition as it is in need of new tires & a windshield."
click at [435, 356] on span "$1,500.00" at bounding box center [414, 362] width 45 height 12
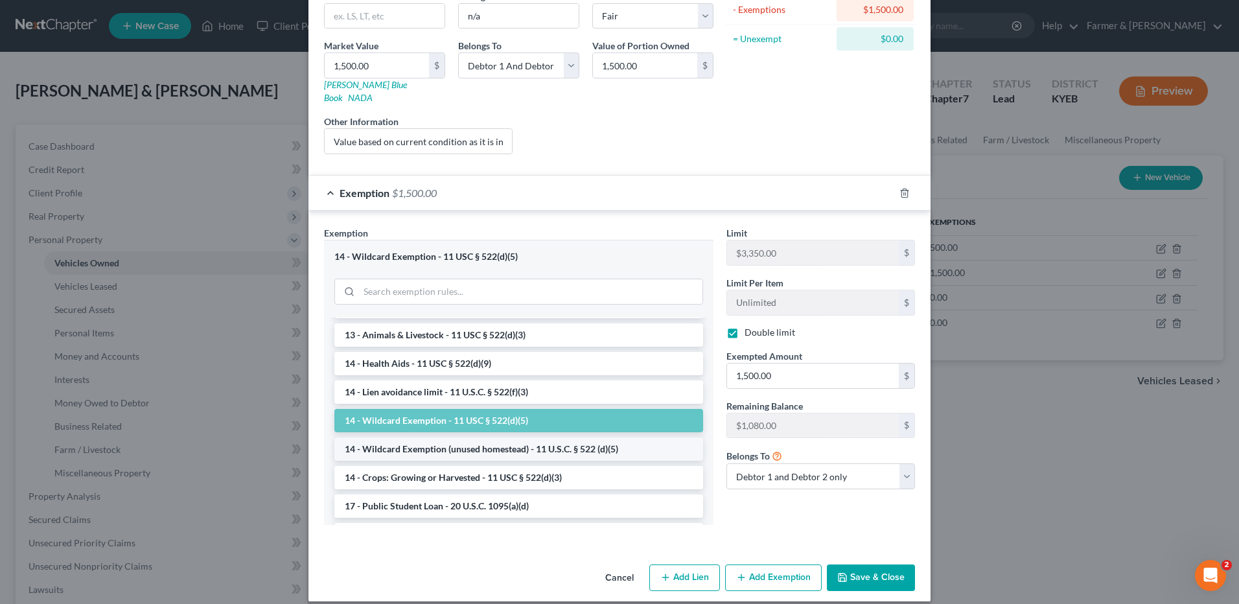
scroll to position [194, 0]
click at [856, 569] on button "Save & Close" at bounding box center [871, 577] width 88 height 27
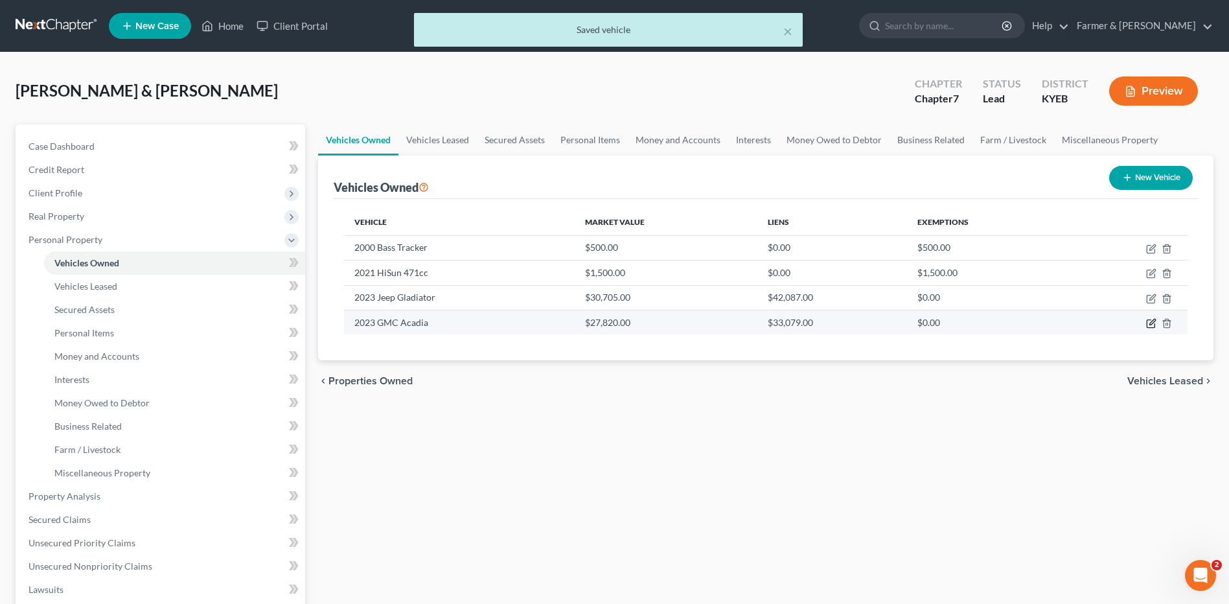
click at [1150, 323] on icon "button" at bounding box center [1152, 322] width 6 height 6
select select "0"
select select "3"
select select "2"
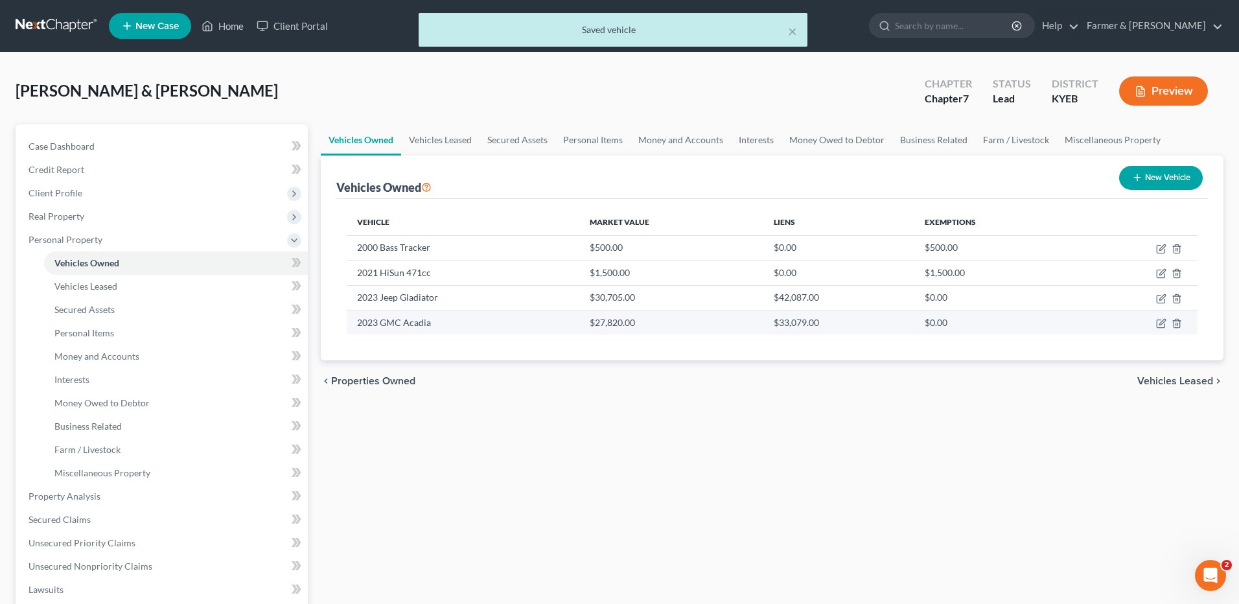
select select "36"
select select "2"
select select "0"
select select "2"
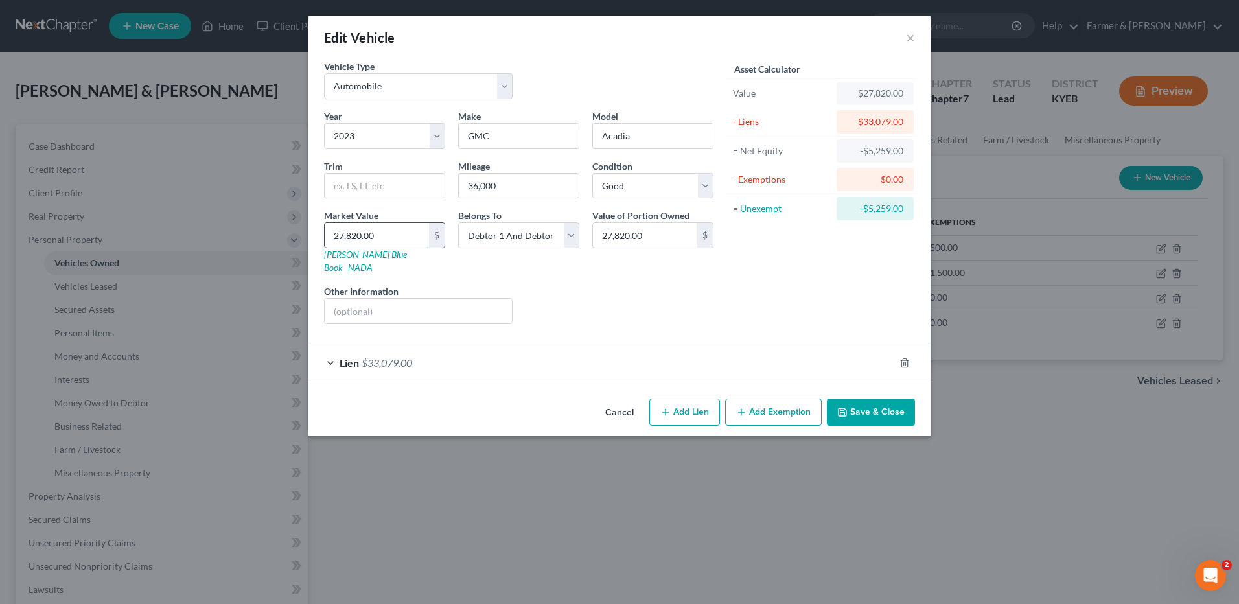
click at [387, 239] on input "27,820.00" at bounding box center [377, 235] width 104 height 25
type input "2"
type input "2.00"
type input "28"
type input "28.00"
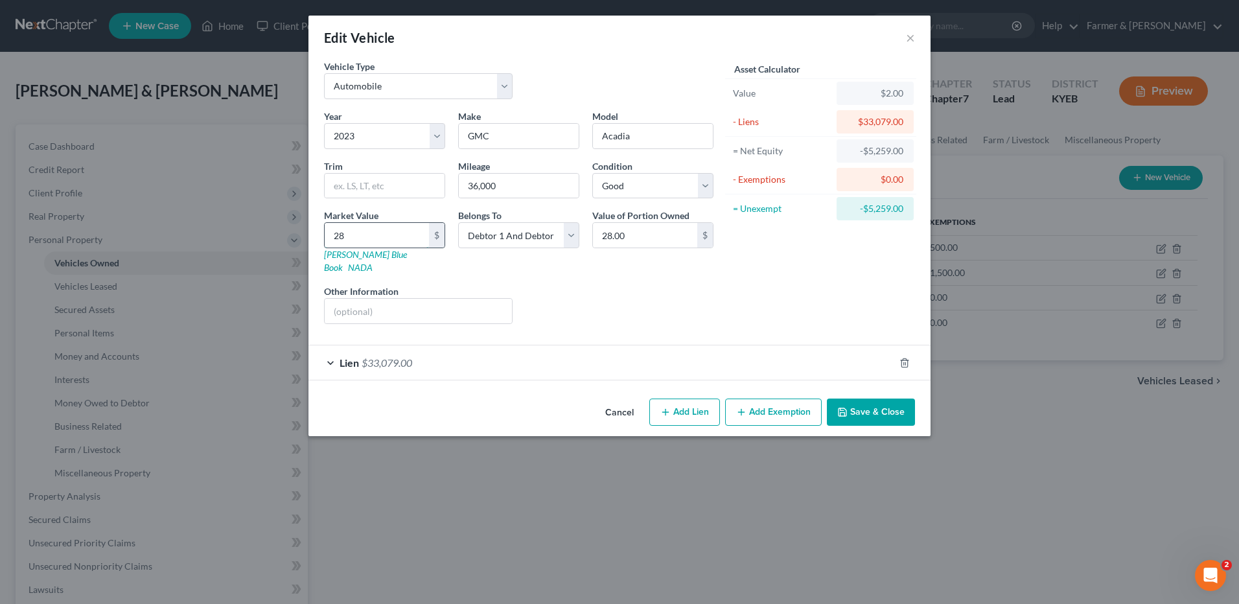
type input "280"
type input "280.00"
type input "2800"
type input "2,800.00"
type input "2,8000"
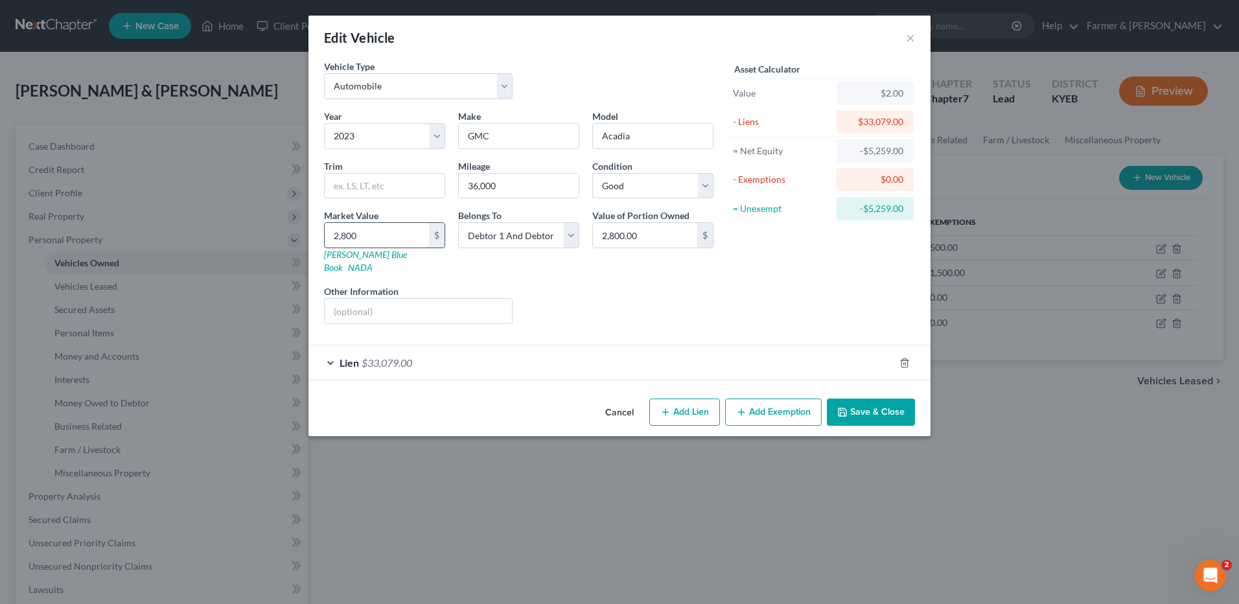
type input "28,000.00"
click at [409, 356] on span "$33,079.00" at bounding box center [387, 362] width 51 height 12
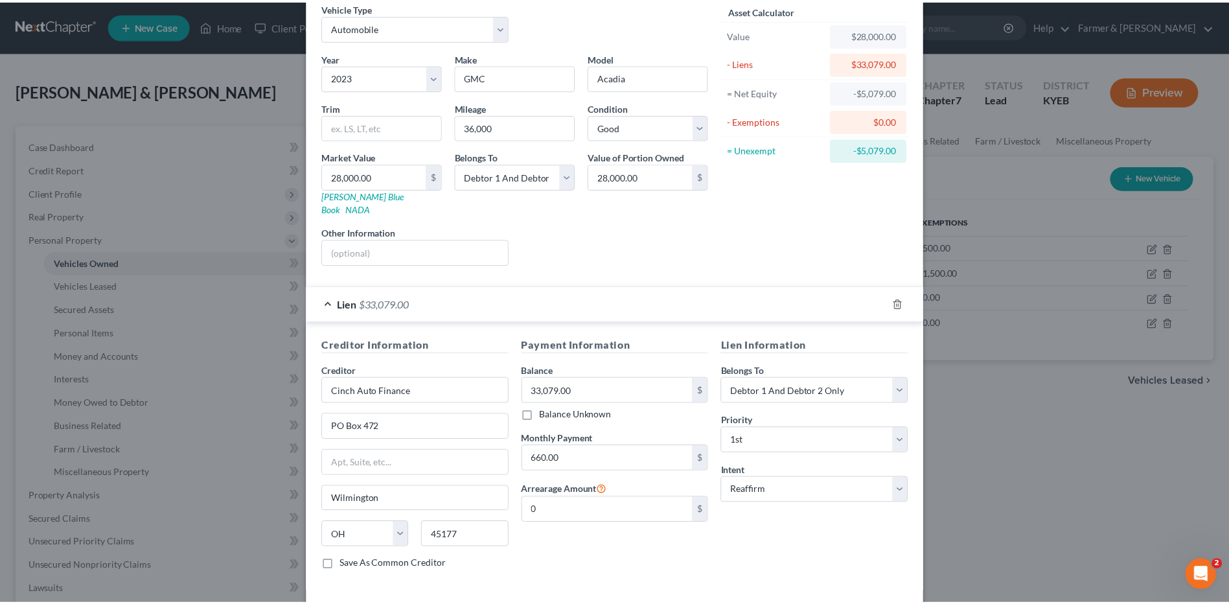
scroll to position [105, 0]
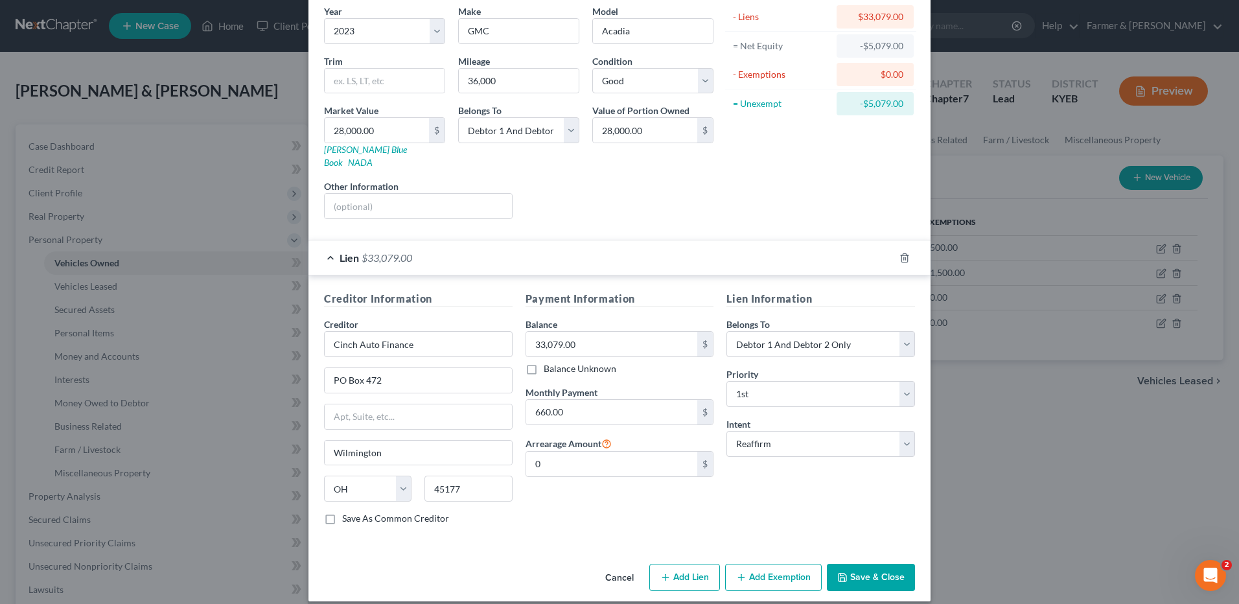
click at [860, 568] on button "Save & Close" at bounding box center [871, 577] width 88 height 27
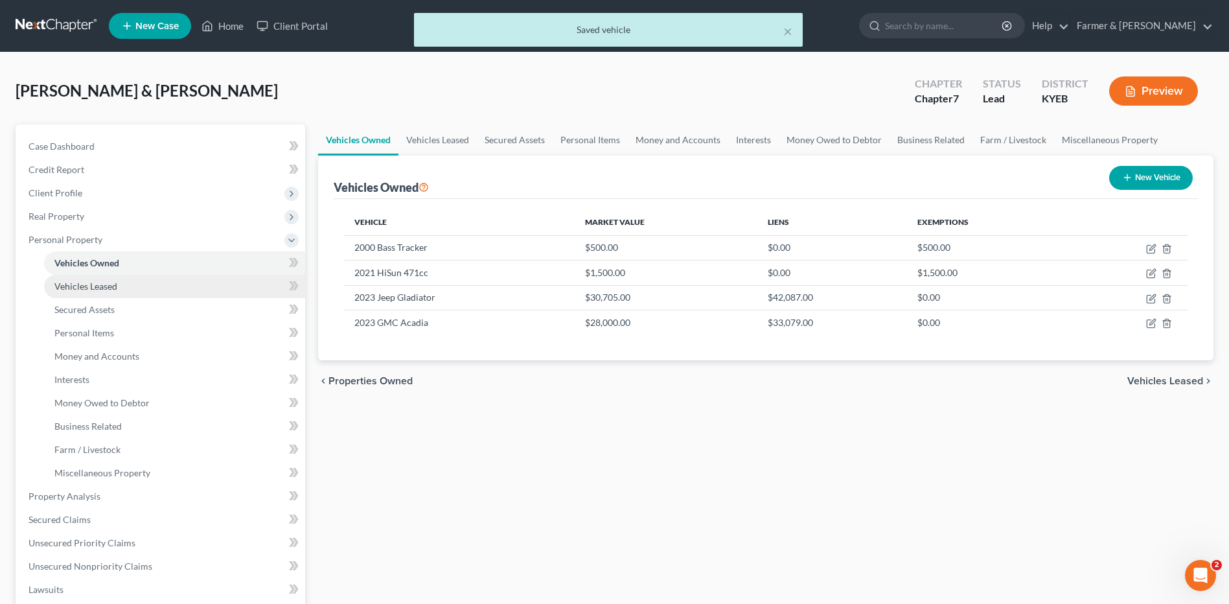
click at [190, 293] on link "Vehicles Leased" at bounding box center [174, 286] width 261 height 23
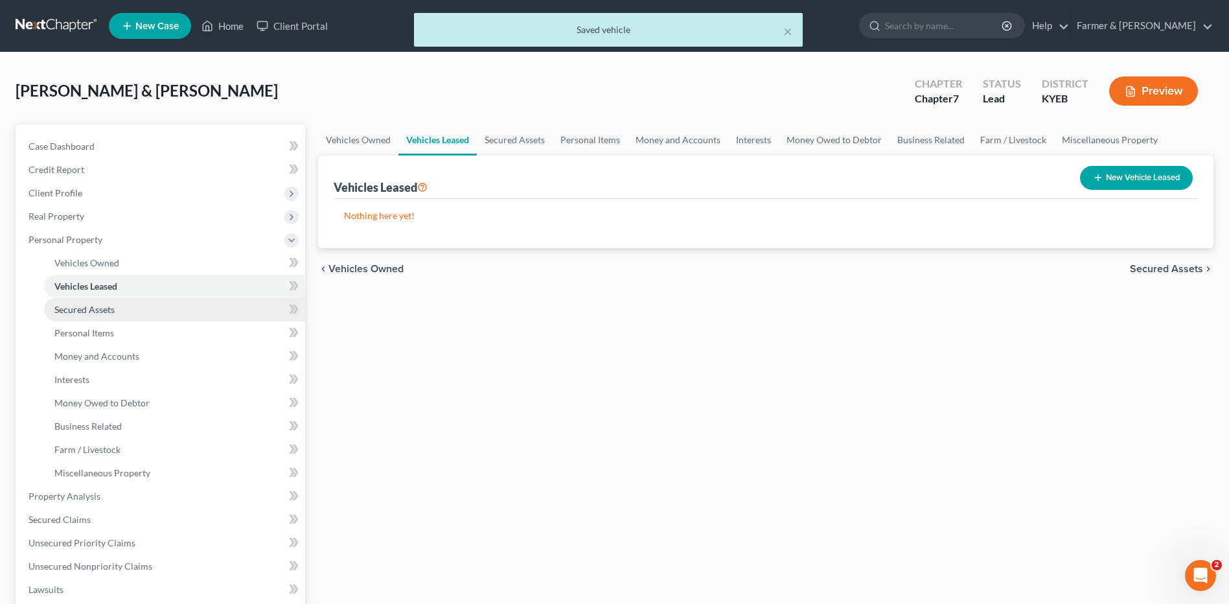
click at [161, 306] on link "Secured Assets" at bounding box center [174, 309] width 261 height 23
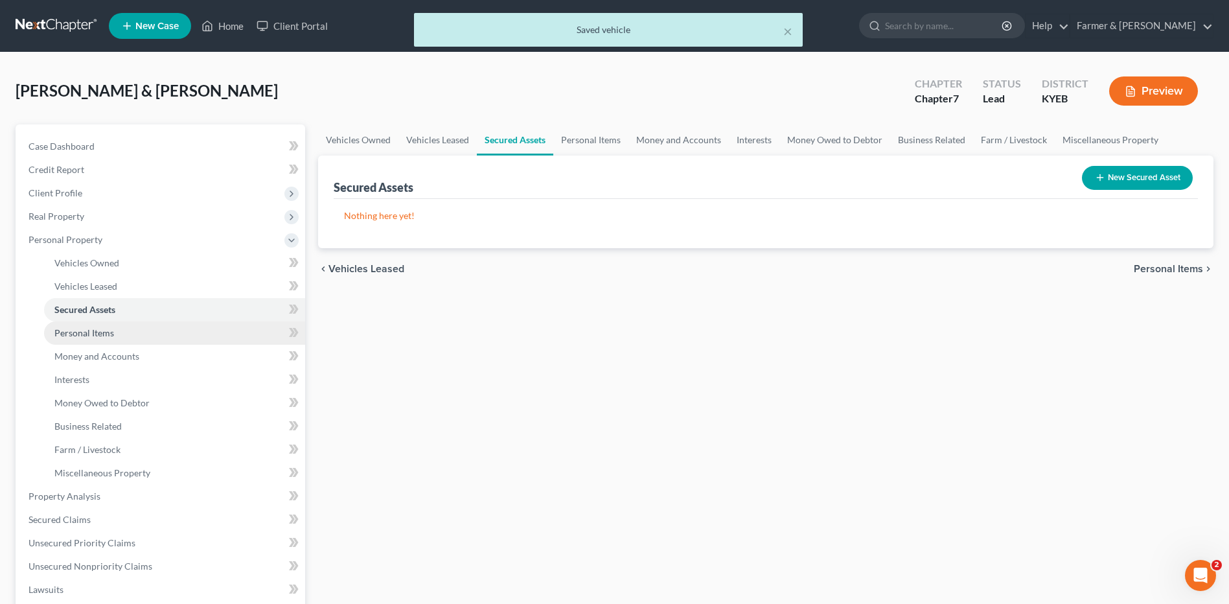
click at [142, 332] on link "Personal Items" at bounding box center [174, 332] width 261 height 23
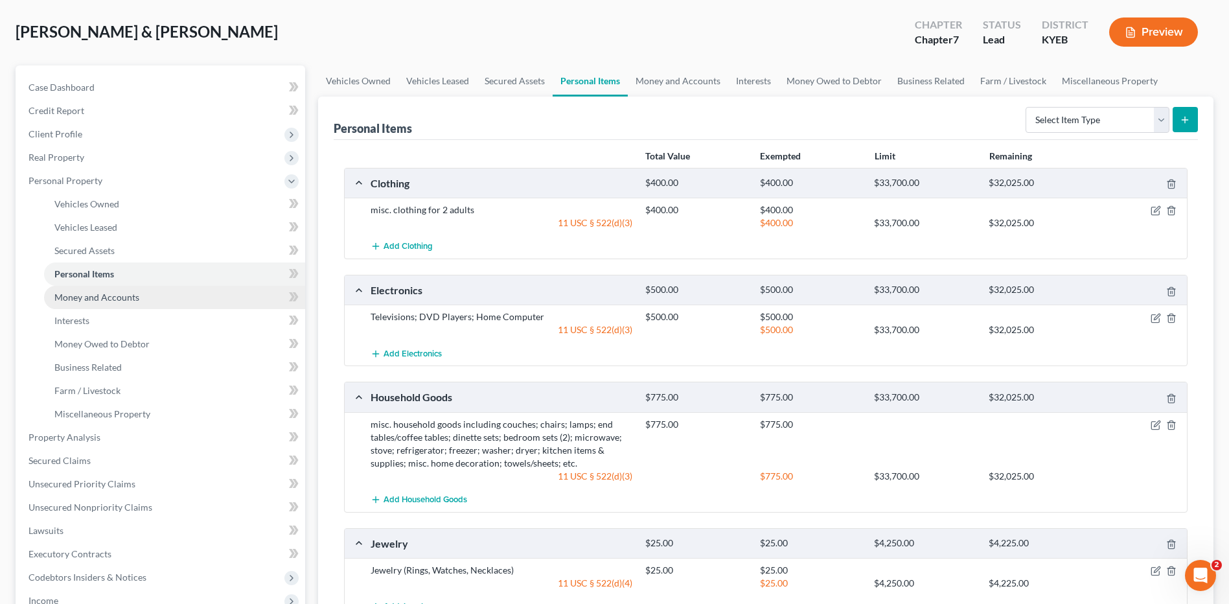
click at [149, 290] on link "Money and Accounts" at bounding box center [174, 297] width 261 height 23
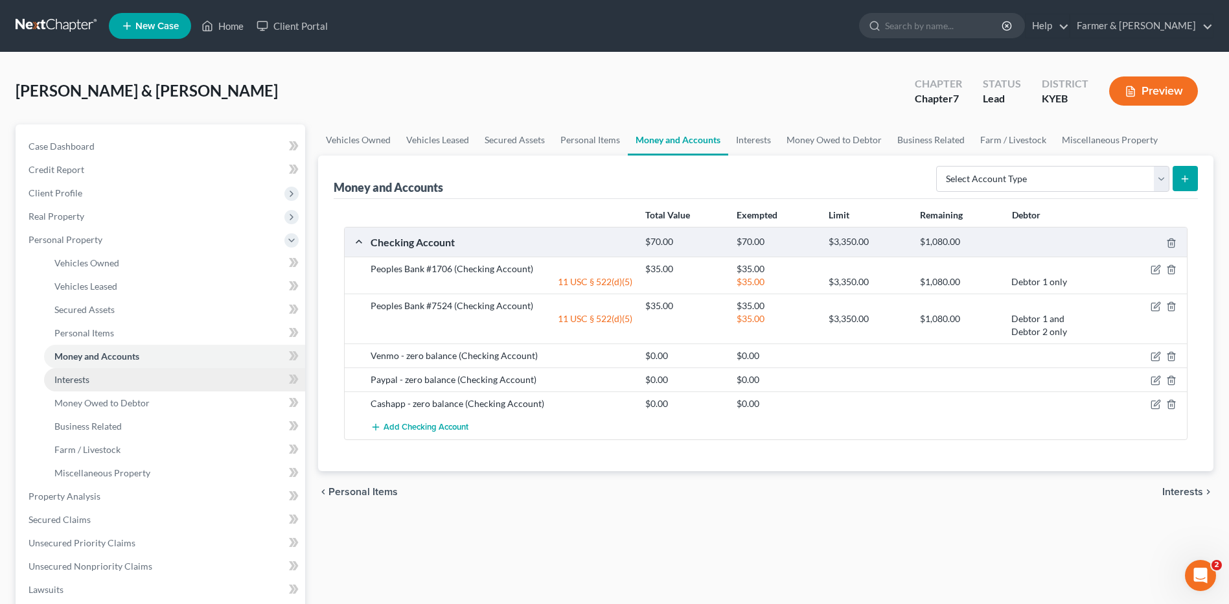
click at [108, 376] on link "Interests" at bounding box center [174, 379] width 261 height 23
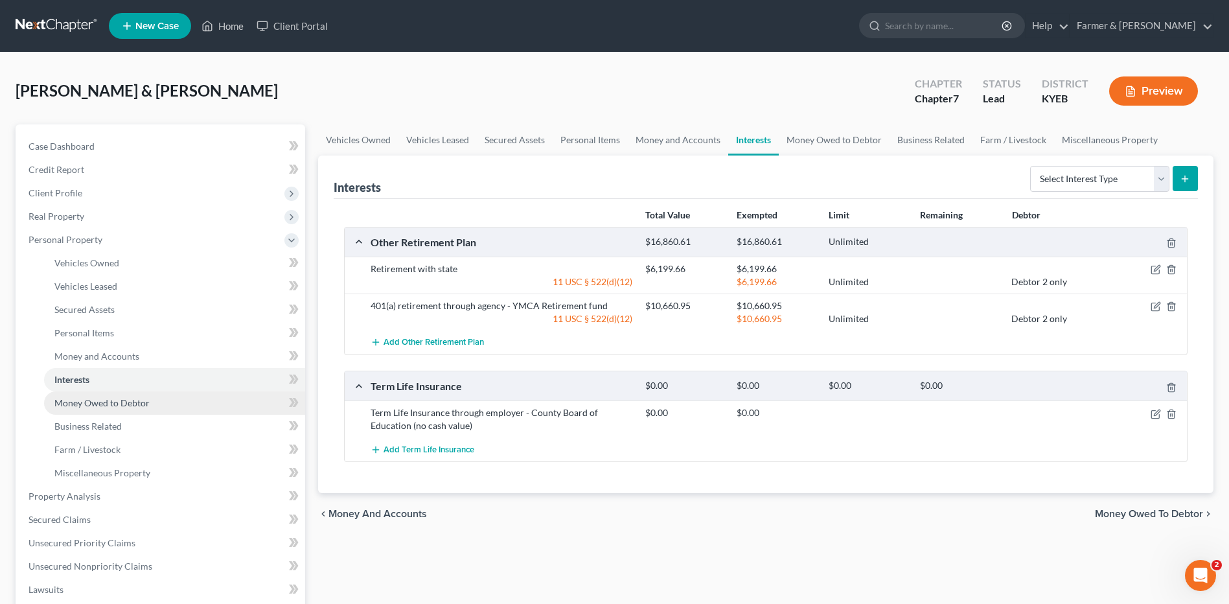
click at [130, 398] on span "Money Owed to Debtor" at bounding box center [101, 402] width 95 height 11
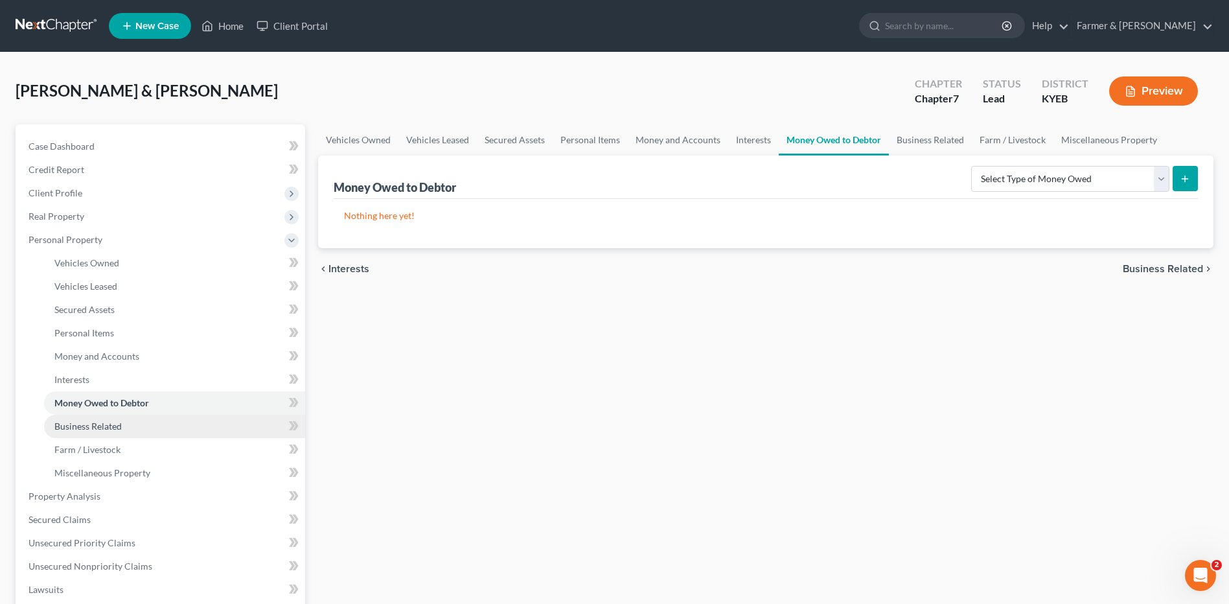
click at [105, 423] on span "Business Related" at bounding box center [87, 425] width 67 height 11
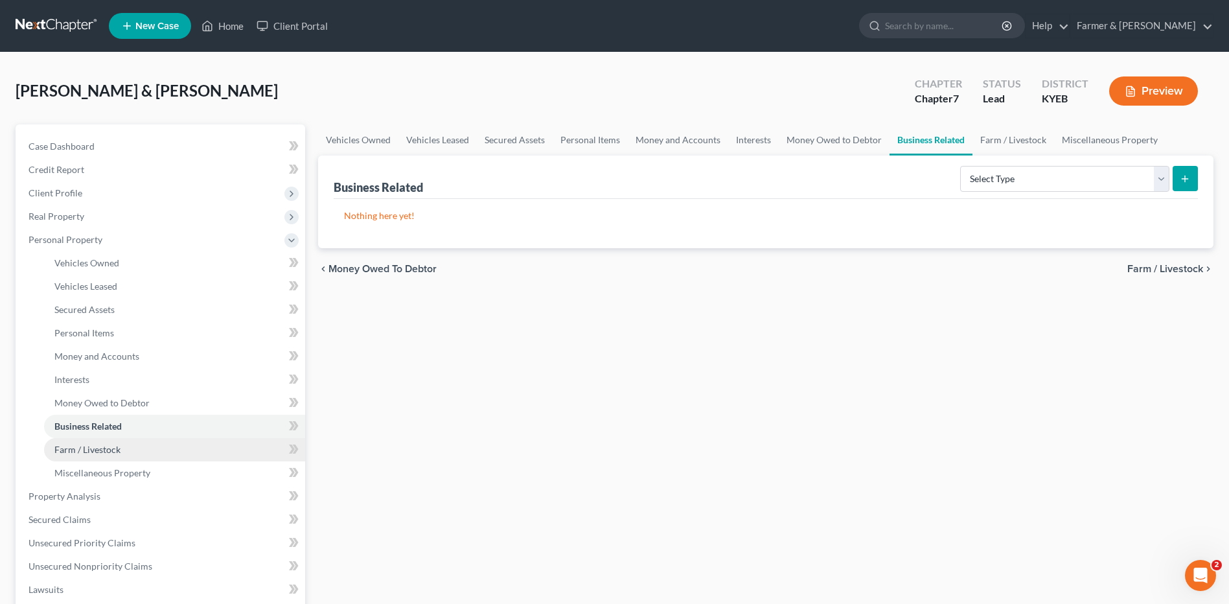
click at [111, 444] on span "Farm / Livestock" at bounding box center [87, 449] width 66 height 11
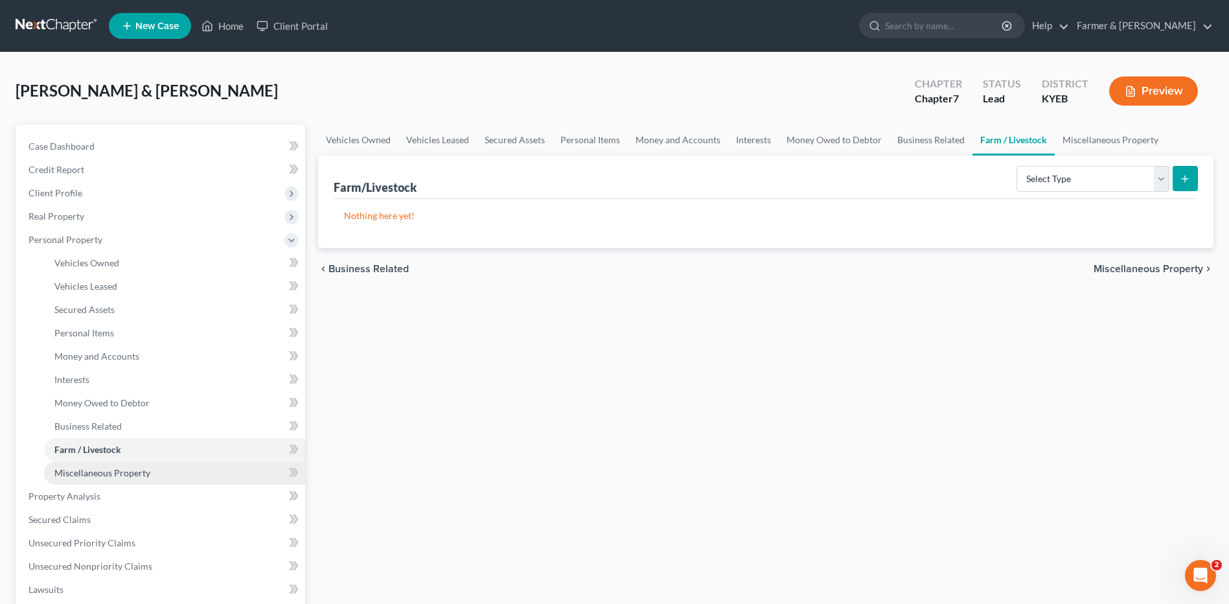
click at [120, 470] on span "Miscellaneous Property" at bounding box center [102, 472] width 96 height 11
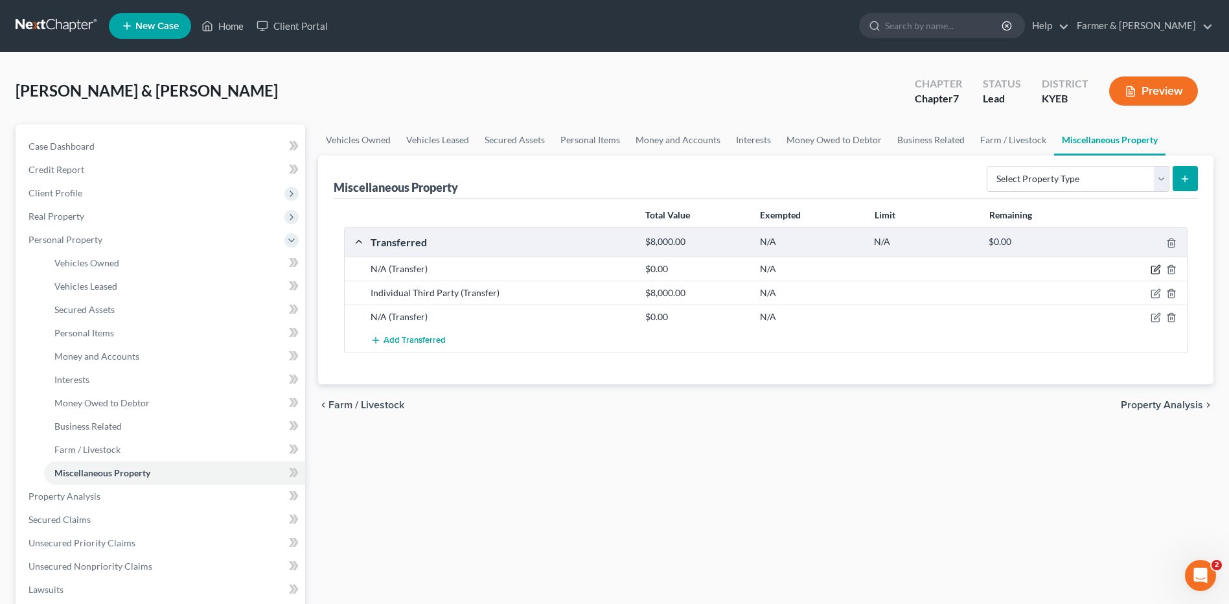
click at [1152, 270] on icon "button" at bounding box center [1156, 269] width 10 height 10
select select "Ordinary (within 2 years)"
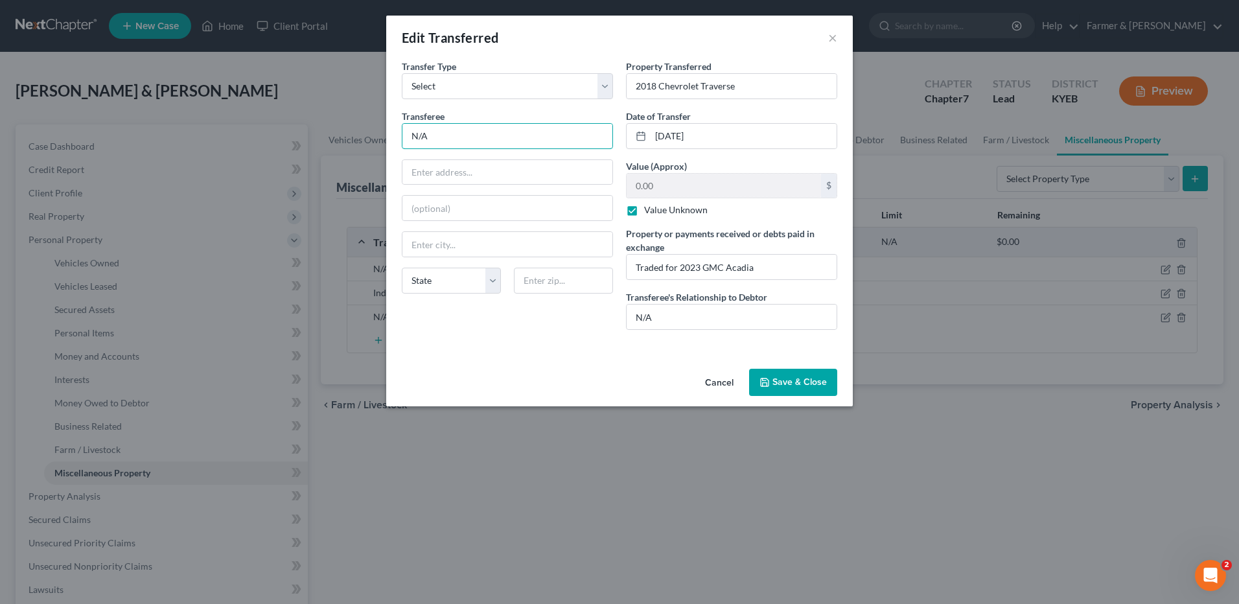
drag, startPoint x: 479, startPoint y: 141, endPoint x: 360, endPoint y: 136, distance: 119.3
click at [360, 137] on div "Edit Transferred × An exemption set must first be selected from the Filing Info…" at bounding box center [619, 302] width 1239 height 604
click at [713, 381] on button "Cancel" at bounding box center [719, 383] width 49 height 26
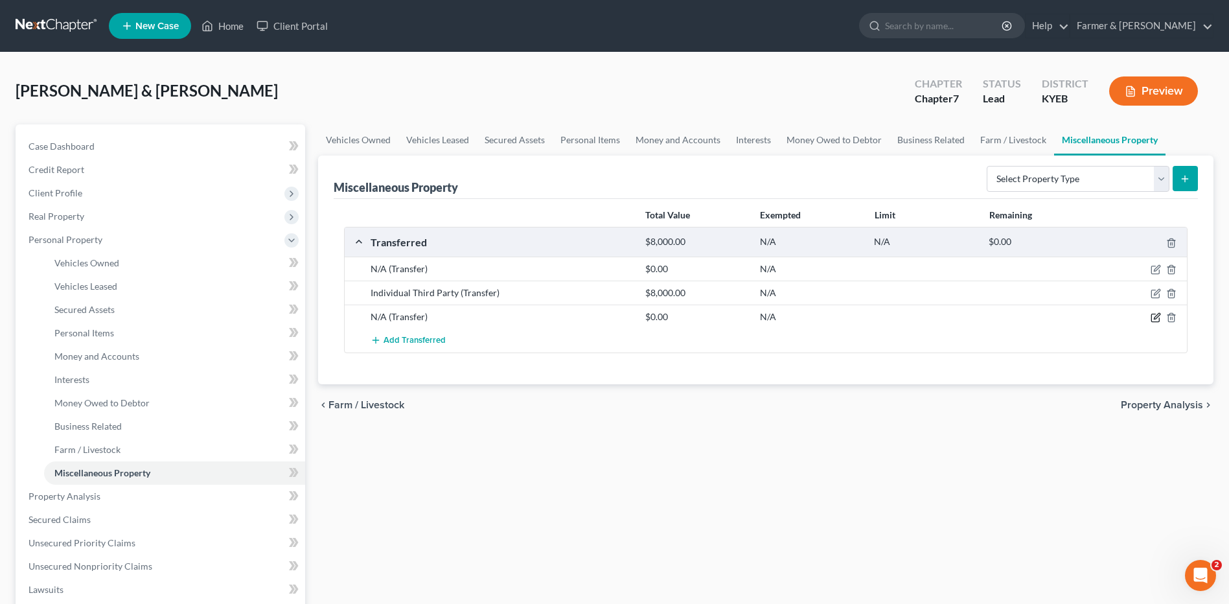
click at [1151, 318] on icon "button" at bounding box center [1156, 317] width 10 height 10
select select "Ordinary (within 2 years)"
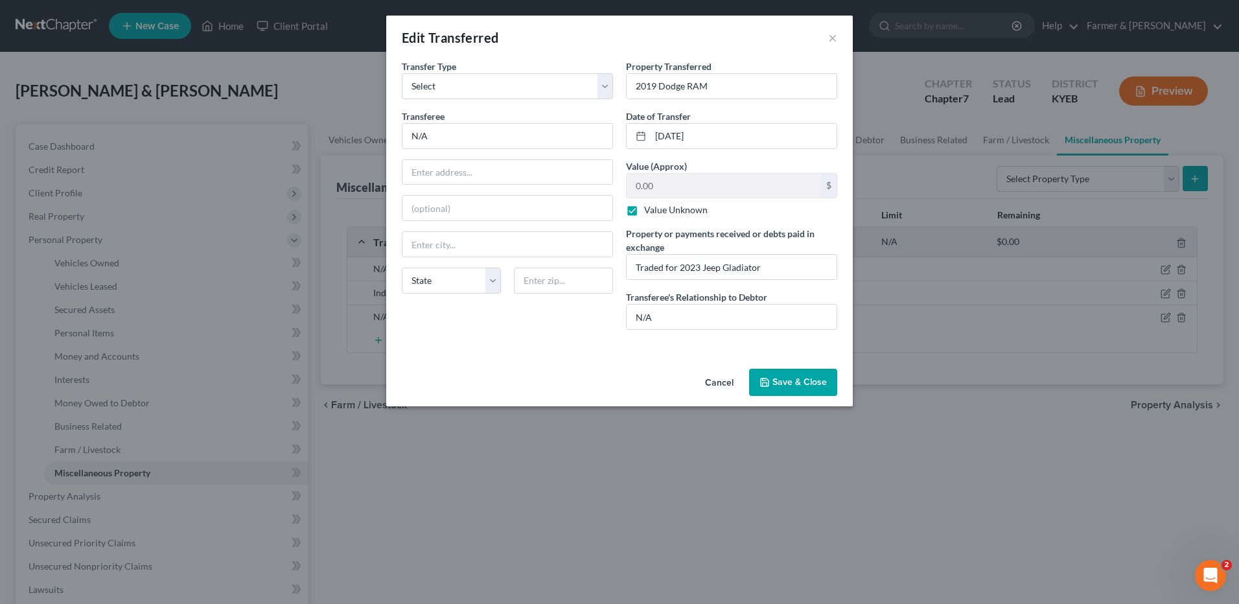
click at [721, 378] on button "Cancel" at bounding box center [719, 383] width 49 height 26
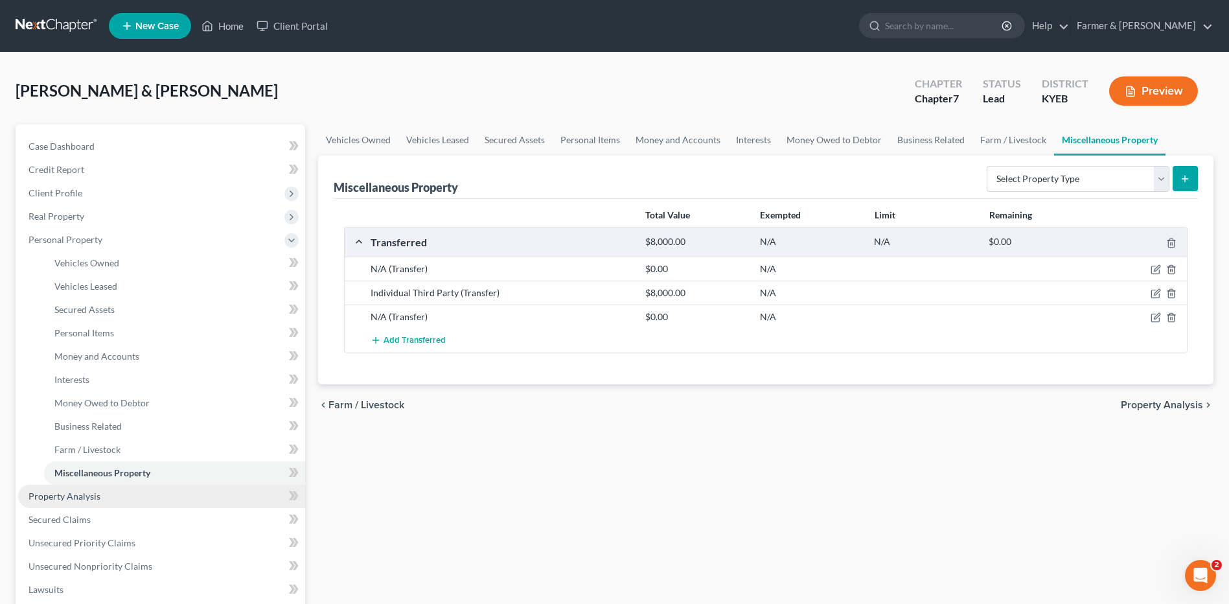
click at [109, 490] on link "Property Analysis" at bounding box center [161, 496] width 287 height 23
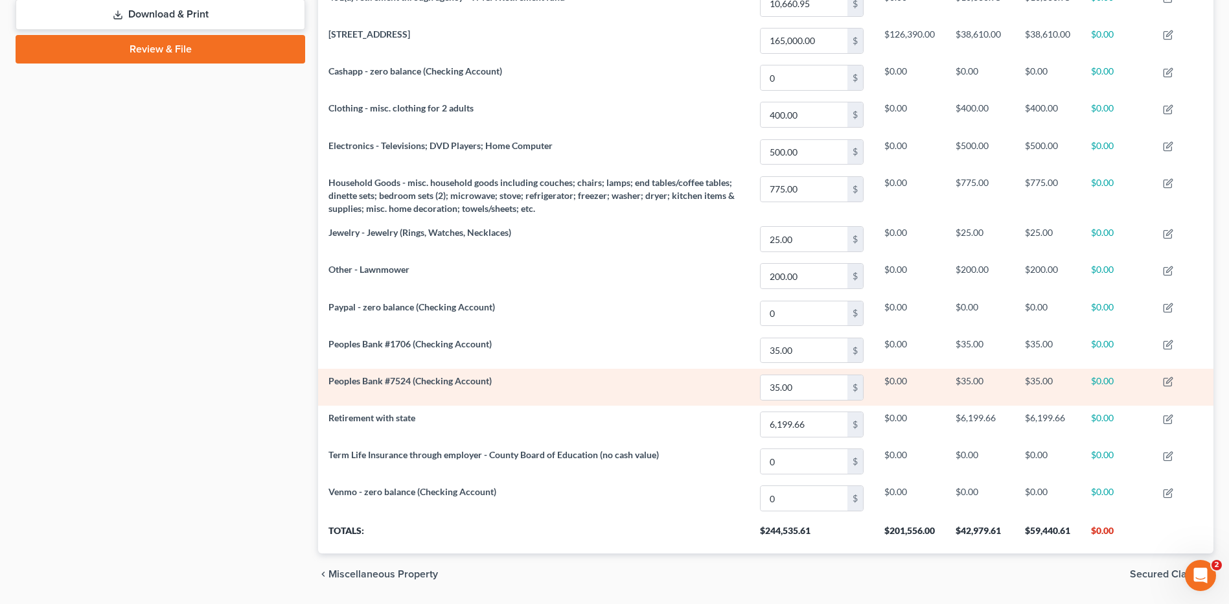
scroll to position [583, 0]
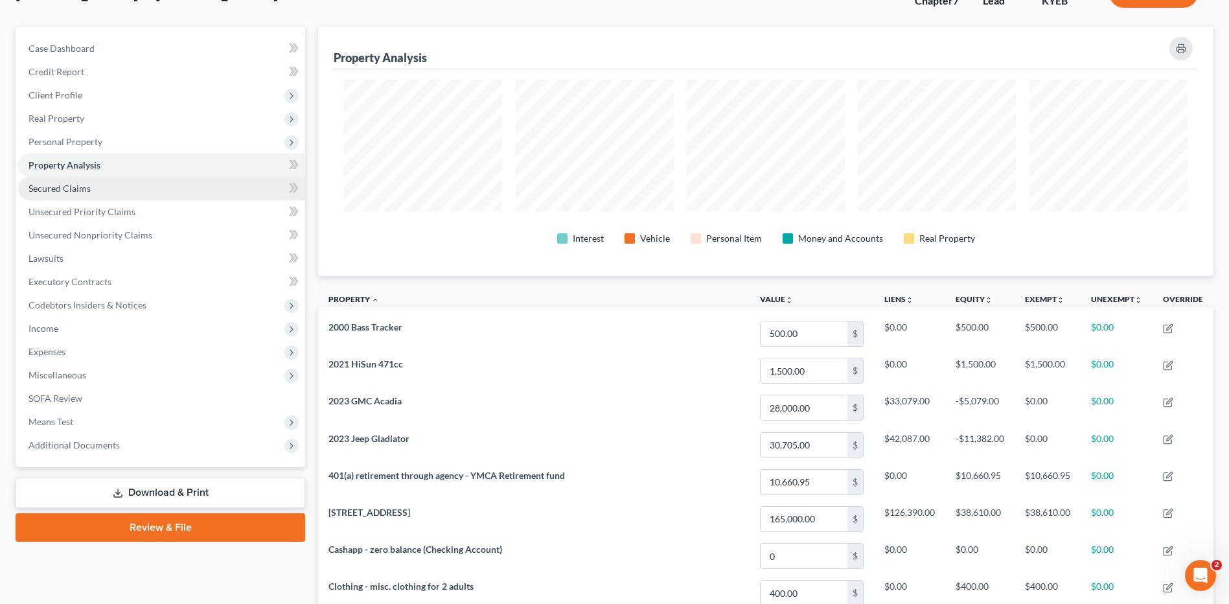
click at [145, 198] on link "Secured Claims" at bounding box center [161, 188] width 287 height 23
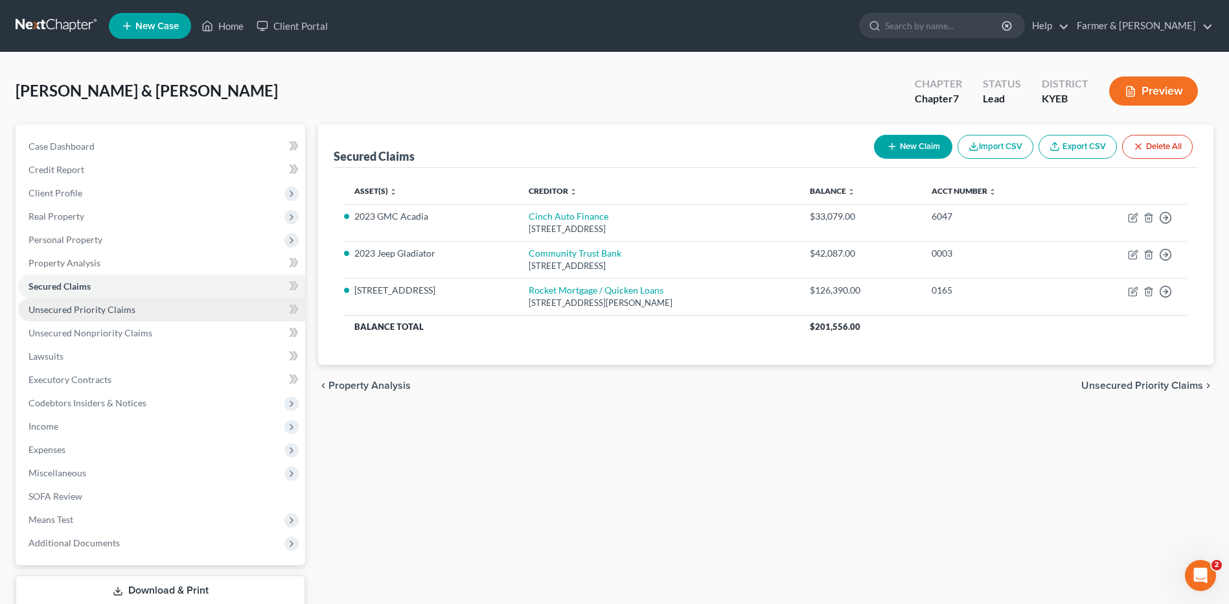
click at [145, 299] on link "Unsecured Priority Claims" at bounding box center [161, 309] width 287 height 23
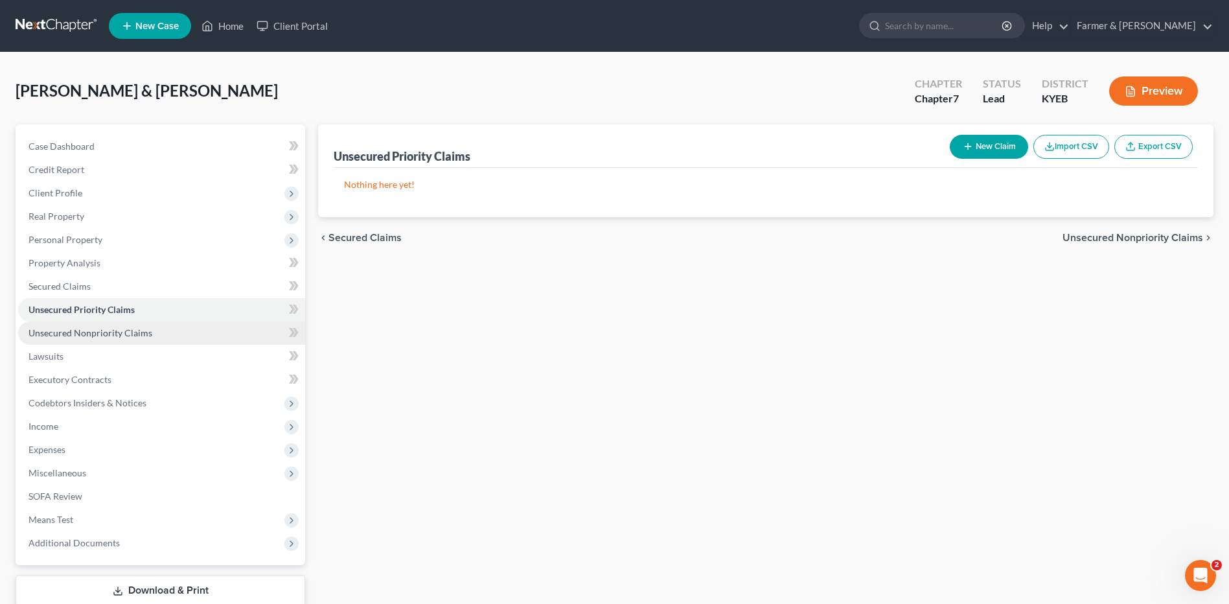
click at [142, 328] on span "Unsecured Nonpriority Claims" at bounding box center [91, 332] width 124 height 11
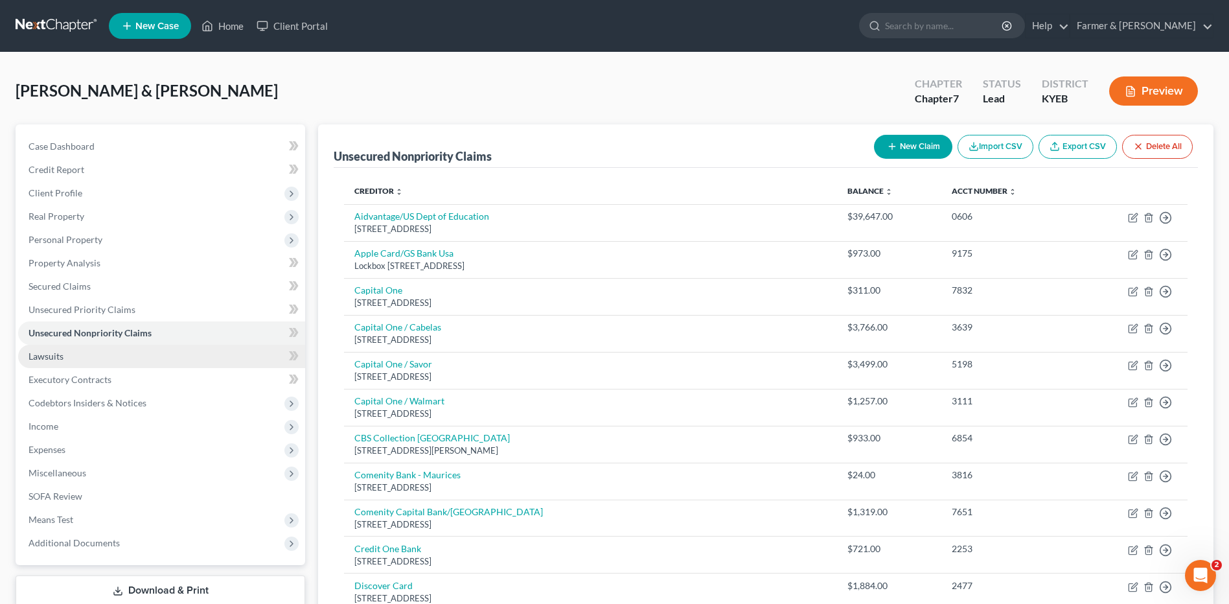
click at [121, 362] on link "Lawsuits" at bounding box center [161, 356] width 287 height 23
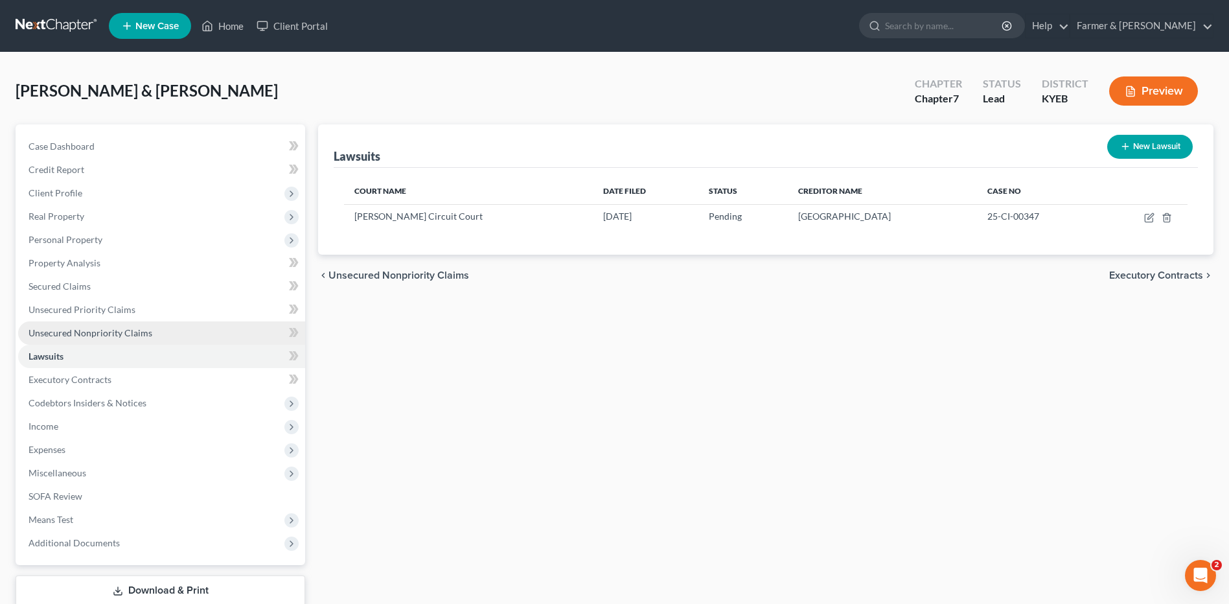
click at [131, 332] on span "Unsecured Nonpriority Claims" at bounding box center [91, 332] width 124 height 11
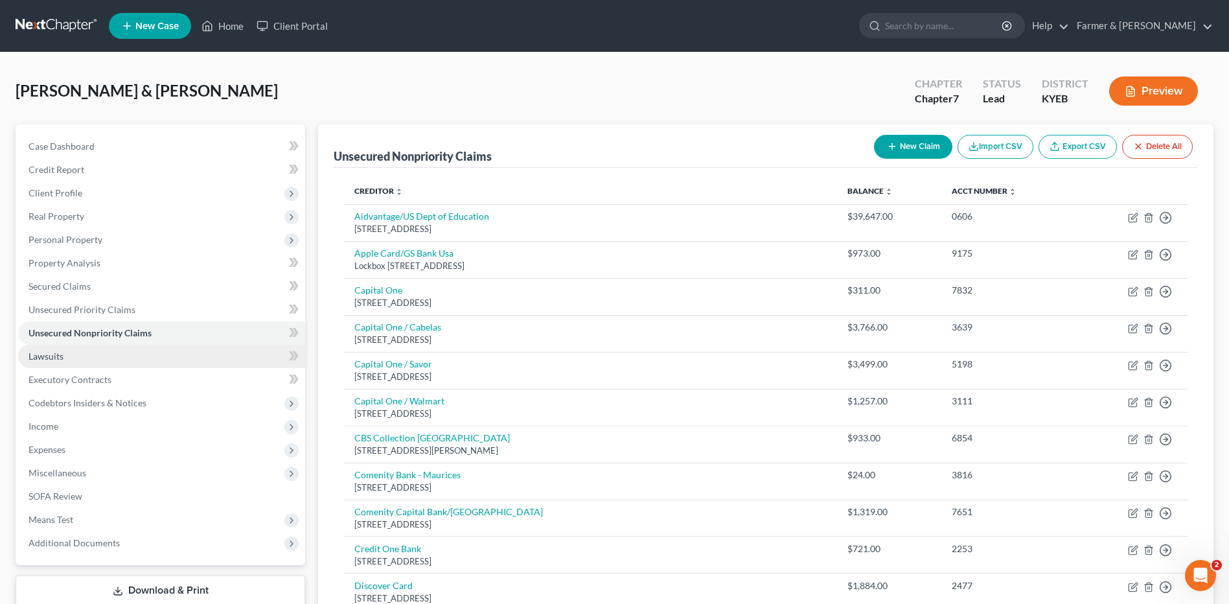
click at [75, 358] on link "Lawsuits" at bounding box center [161, 356] width 287 height 23
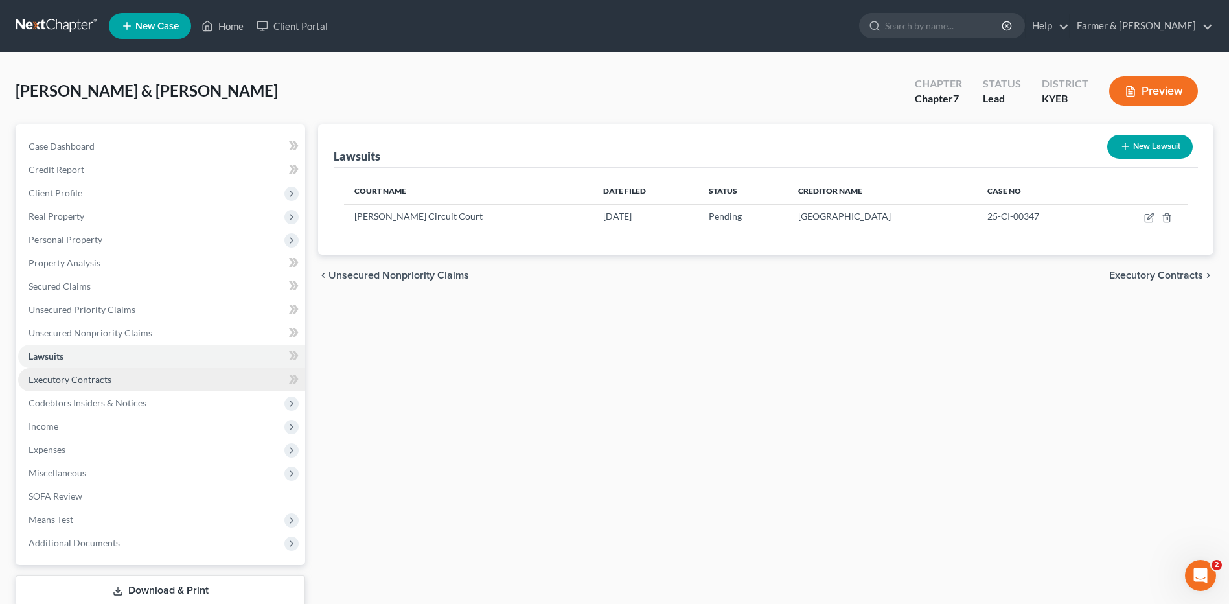
click at [83, 380] on span "Executory Contracts" at bounding box center [70, 379] width 83 height 11
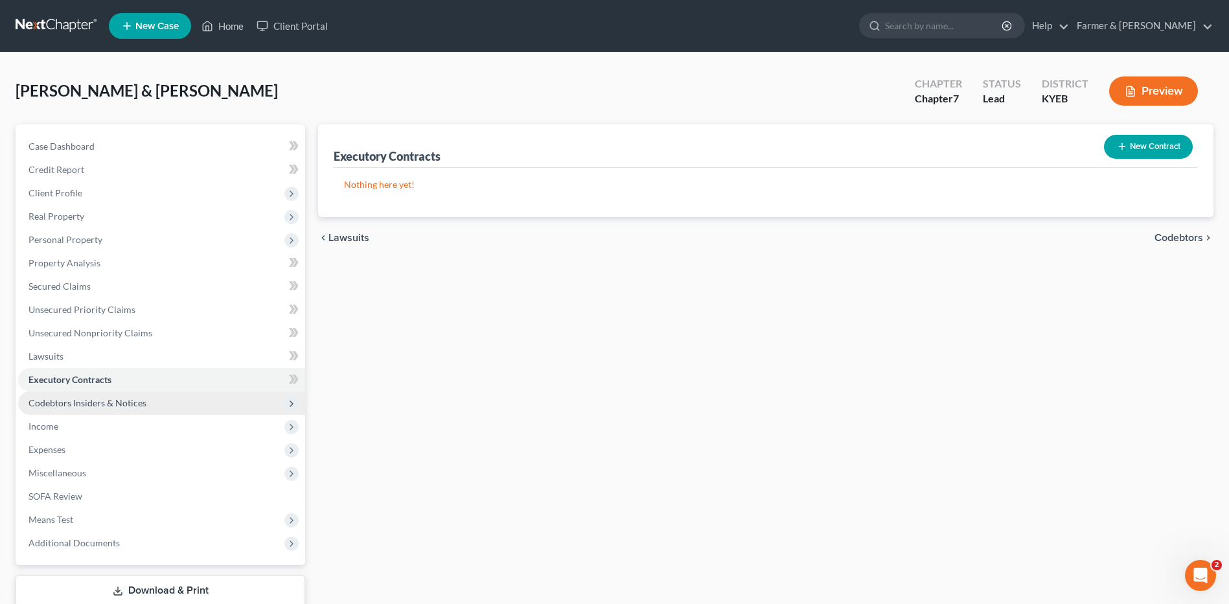
click at [84, 403] on span "Codebtors Insiders & Notices" at bounding box center [88, 402] width 118 height 11
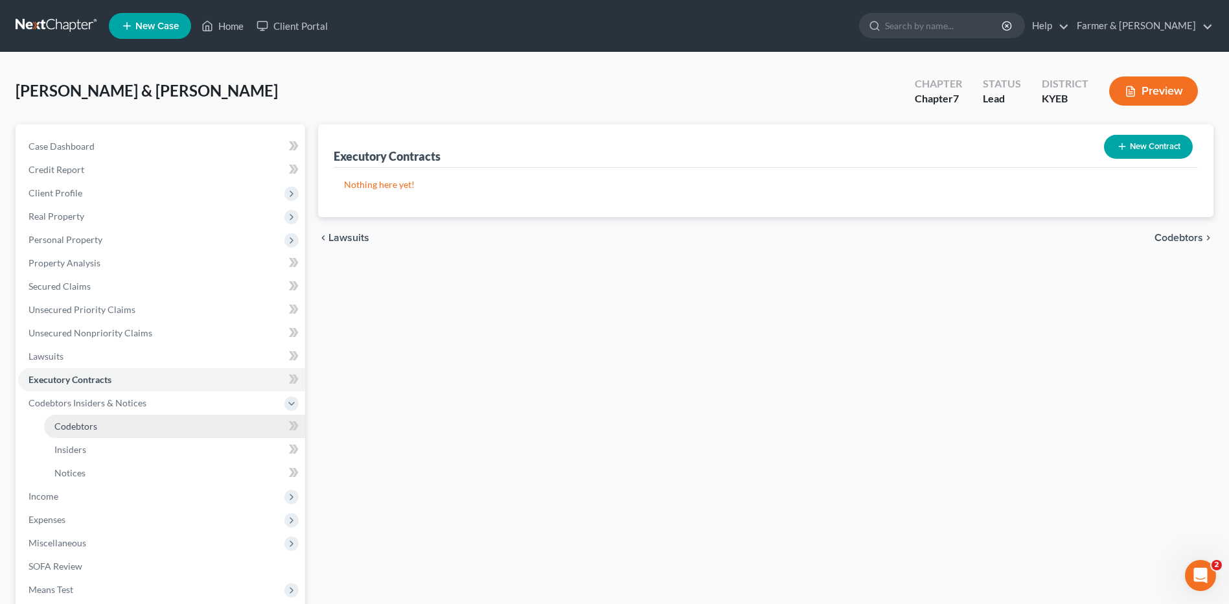
click at [75, 418] on link "Codebtors" at bounding box center [174, 426] width 261 height 23
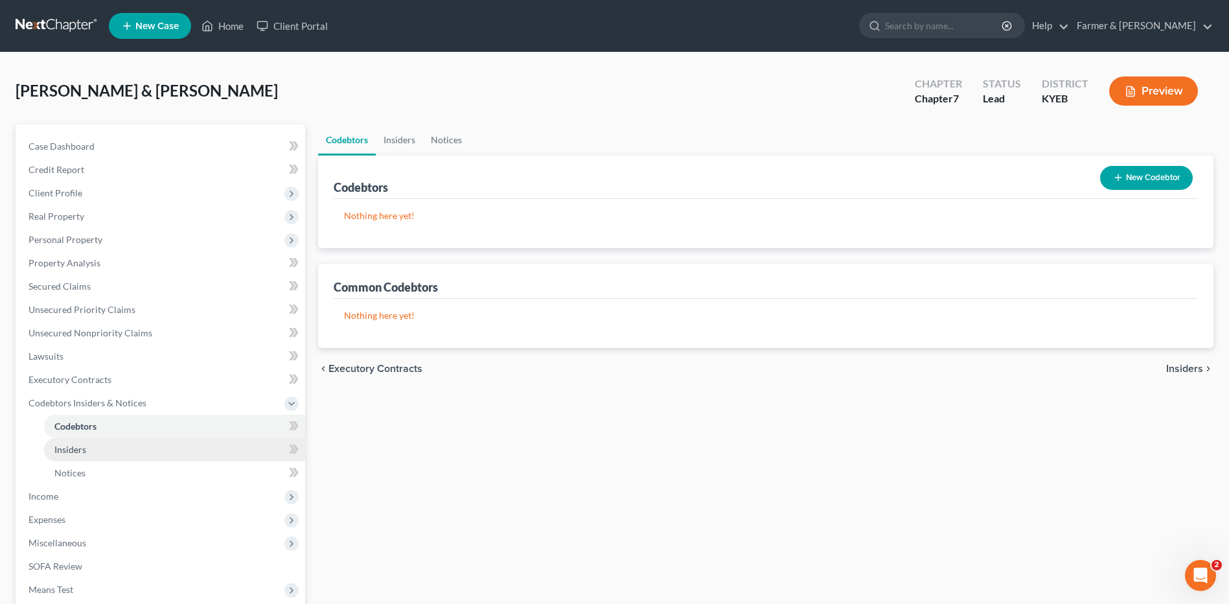
click at [76, 442] on link "Insiders" at bounding box center [174, 449] width 261 height 23
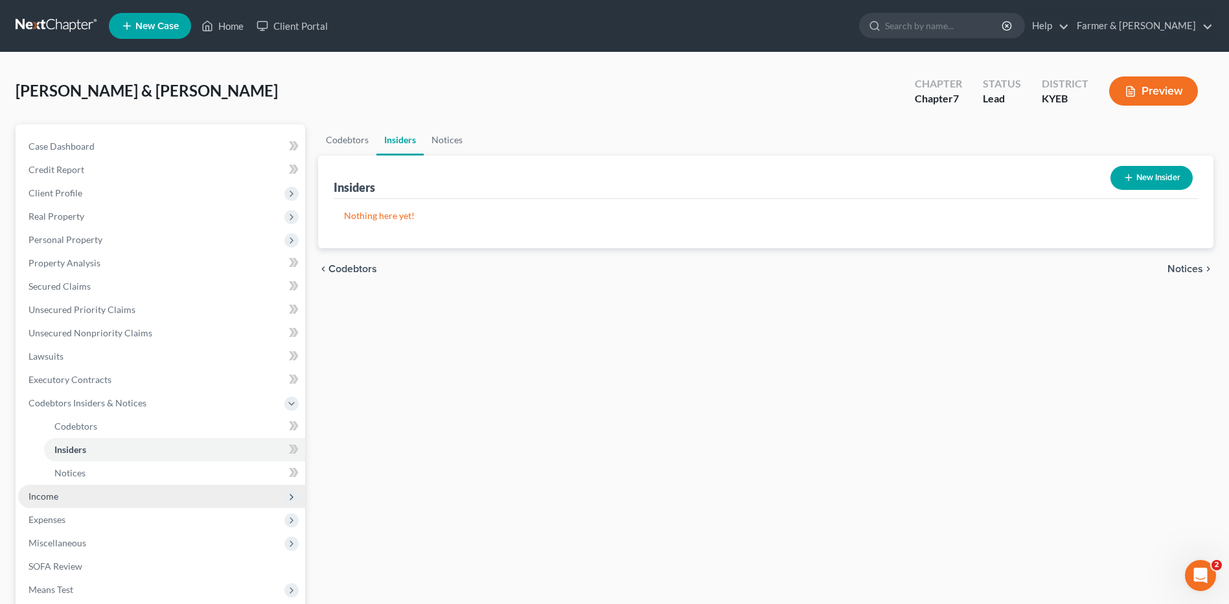
click at [65, 490] on span "Income" at bounding box center [161, 496] width 287 height 23
click at [97, 455] on link "Employment Income" at bounding box center [174, 449] width 261 height 23
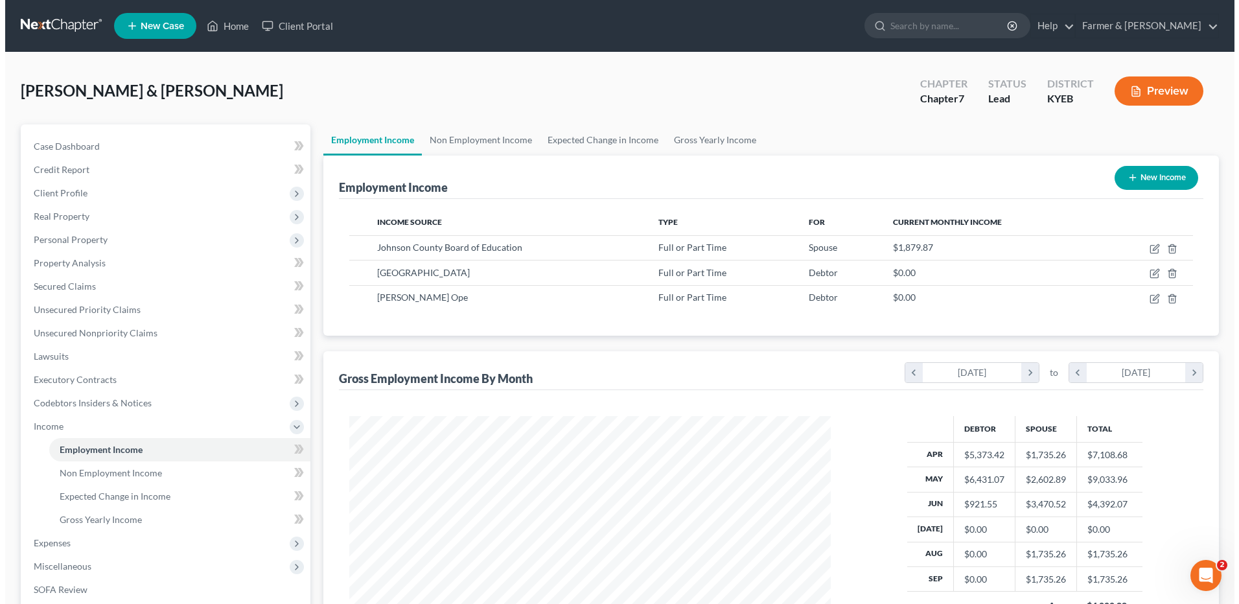
scroll to position [240, 507]
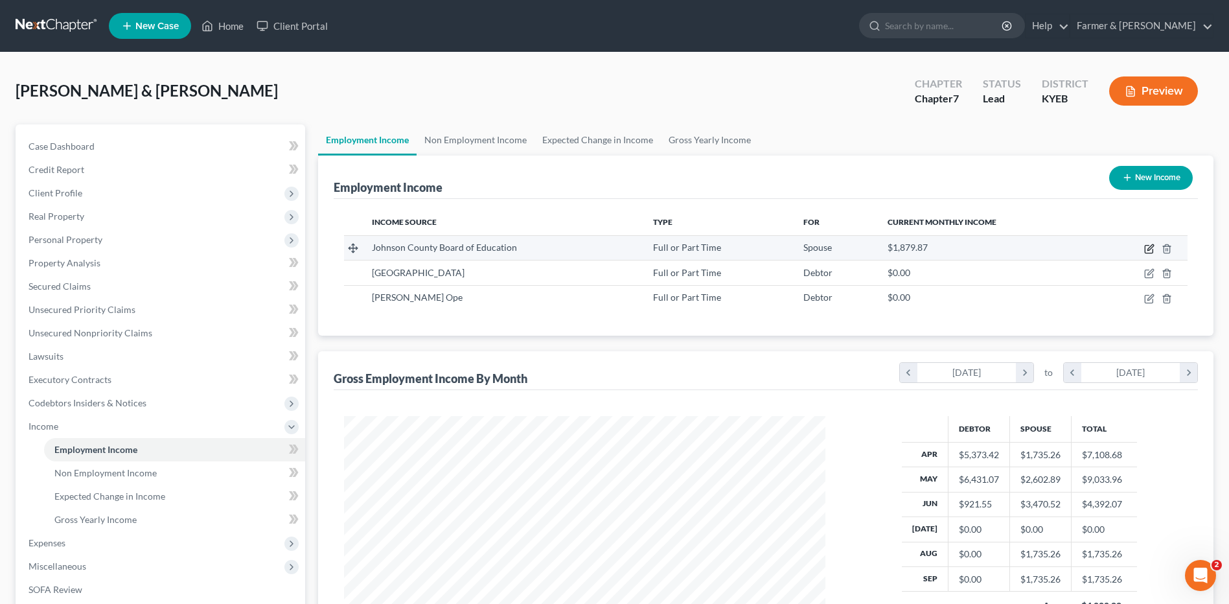
click at [1149, 249] on icon "button" at bounding box center [1149, 249] width 10 height 10
select select "0"
select select "18"
select select "2"
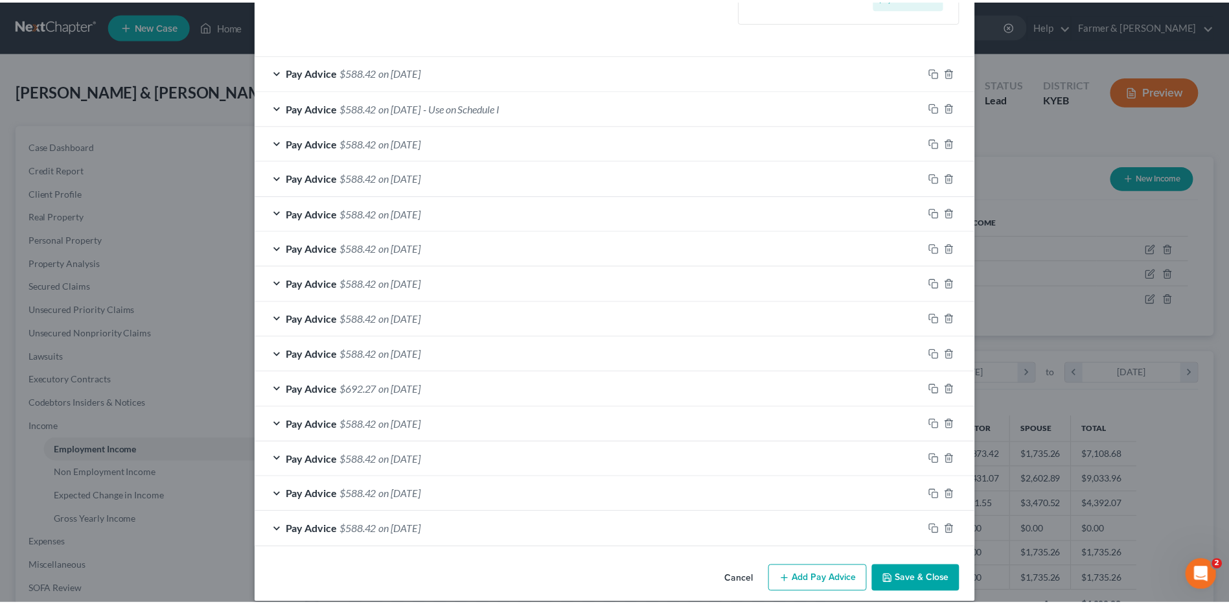
scroll to position [400, 0]
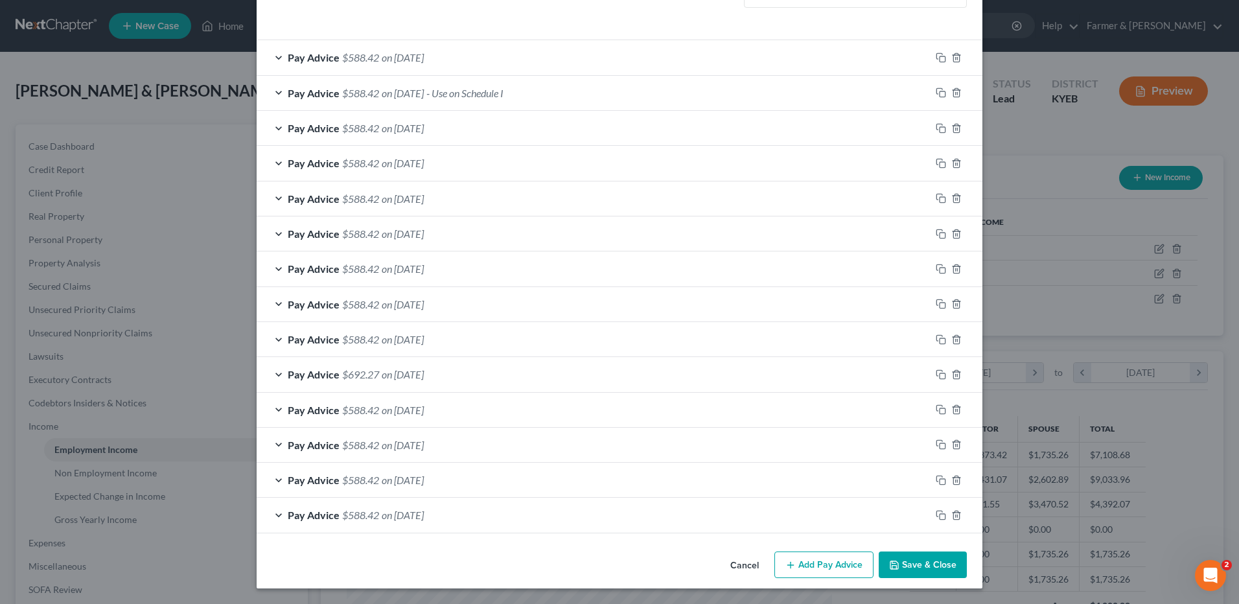
click at [735, 564] on button "Cancel" at bounding box center [744, 566] width 49 height 26
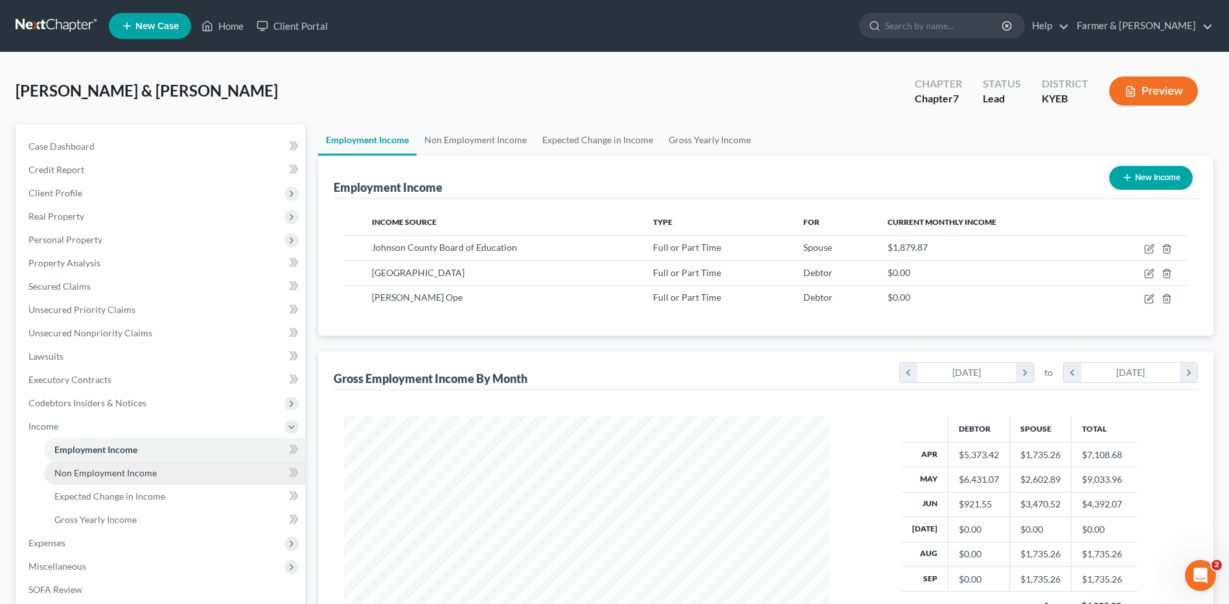
scroll to position [647625, 647358]
click at [115, 472] on span "Non Employment Income" at bounding box center [105, 472] width 102 height 11
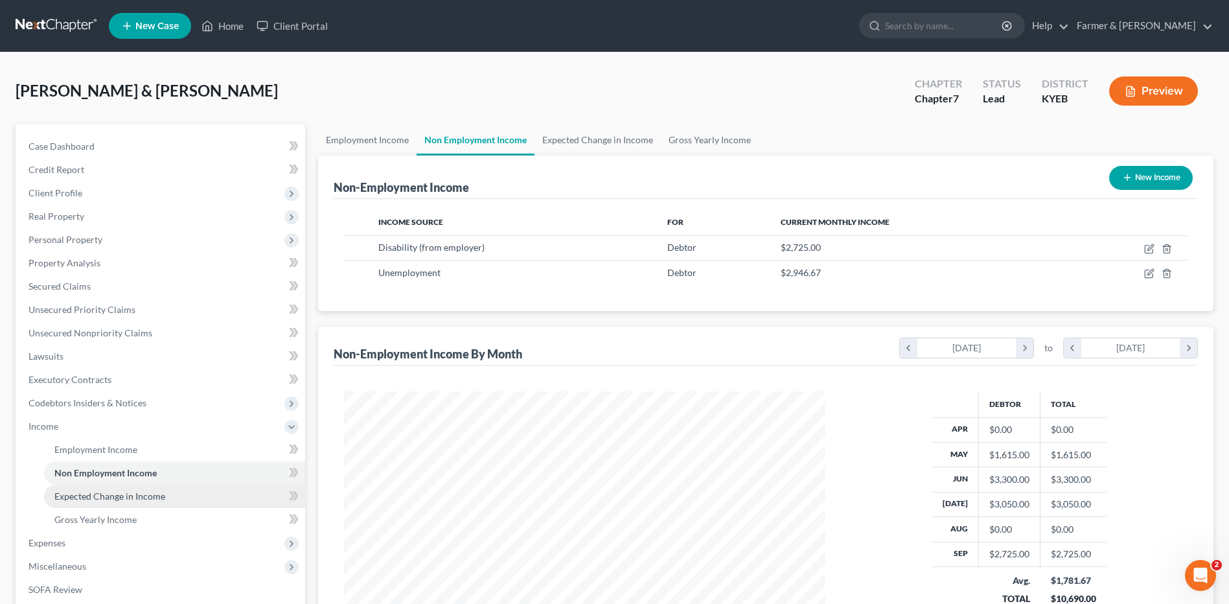
click at [130, 497] on span "Expected Change in Income" at bounding box center [109, 495] width 111 height 11
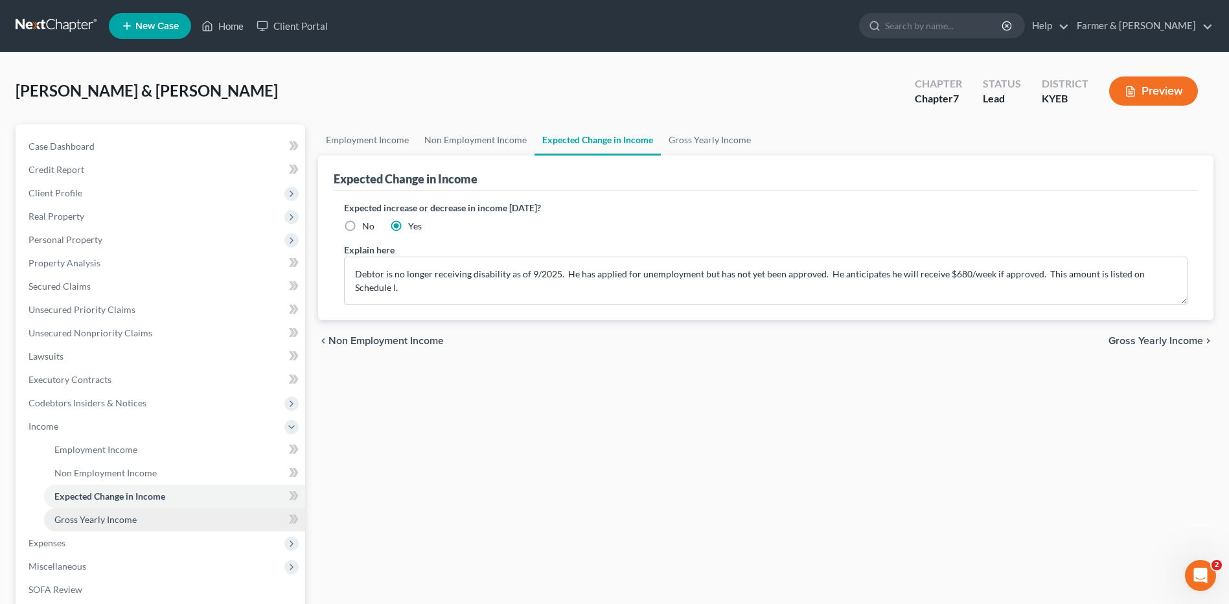
click at [115, 509] on link "Gross Yearly Income" at bounding box center [174, 519] width 261 height 23
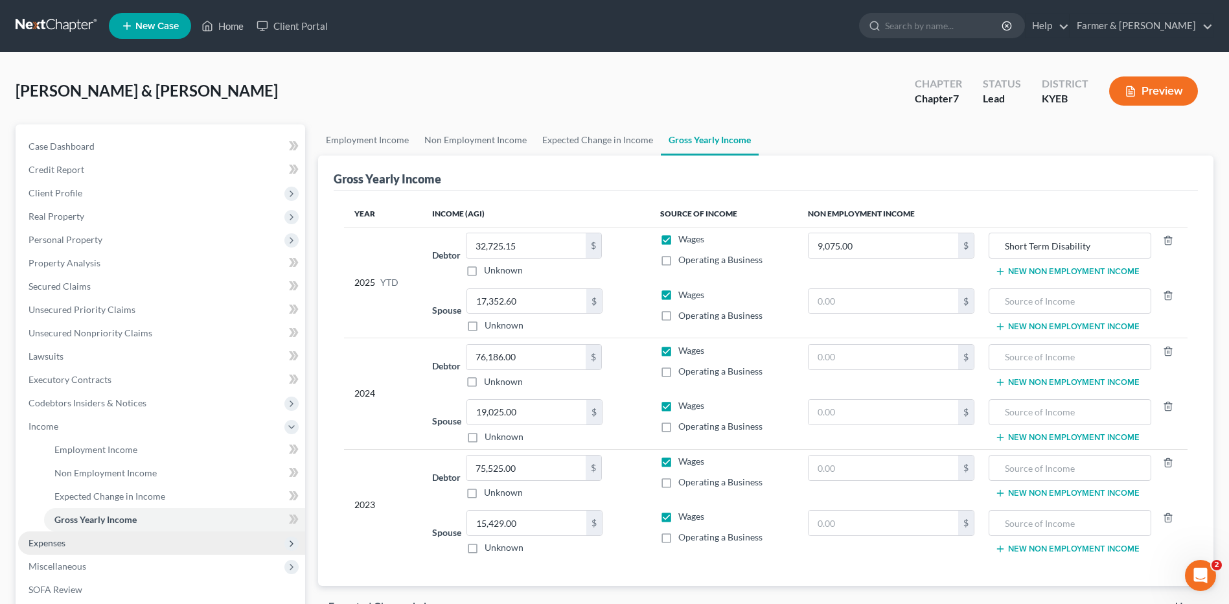
click at [92, 546] on span "Expenses" at bounding box center [161, 542] width 287 height 23
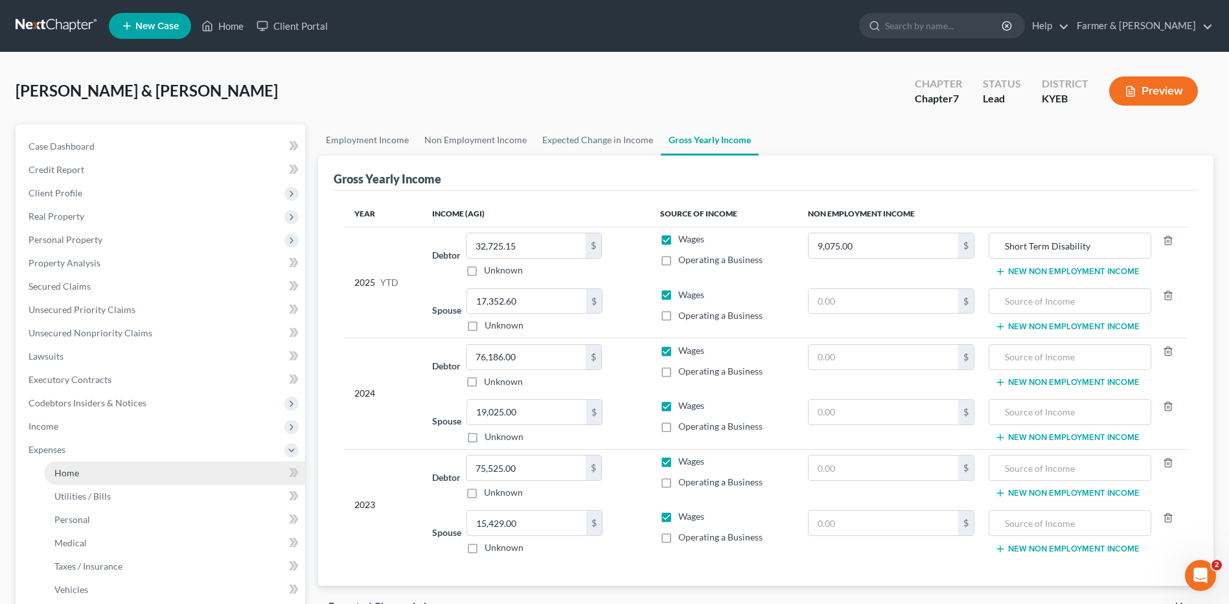
click at [90, 465] on link "Home" at bounding box center [174, 472] width 261 height 23
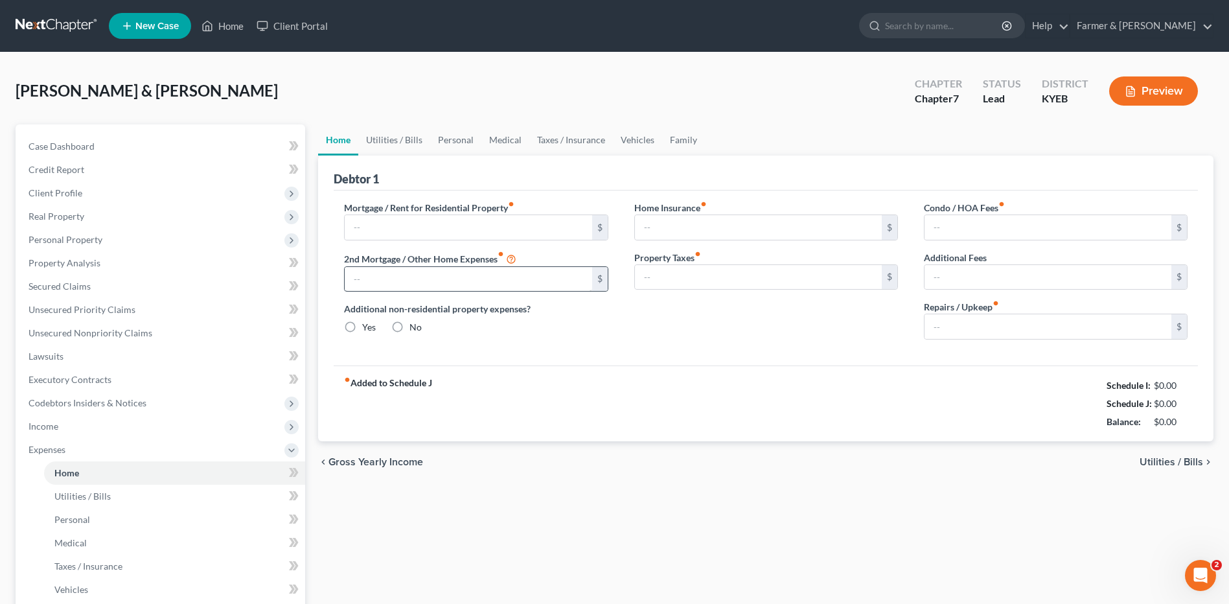
type input "1,000.00"
type input "0.00"
radio input "true"
type input "0.00"
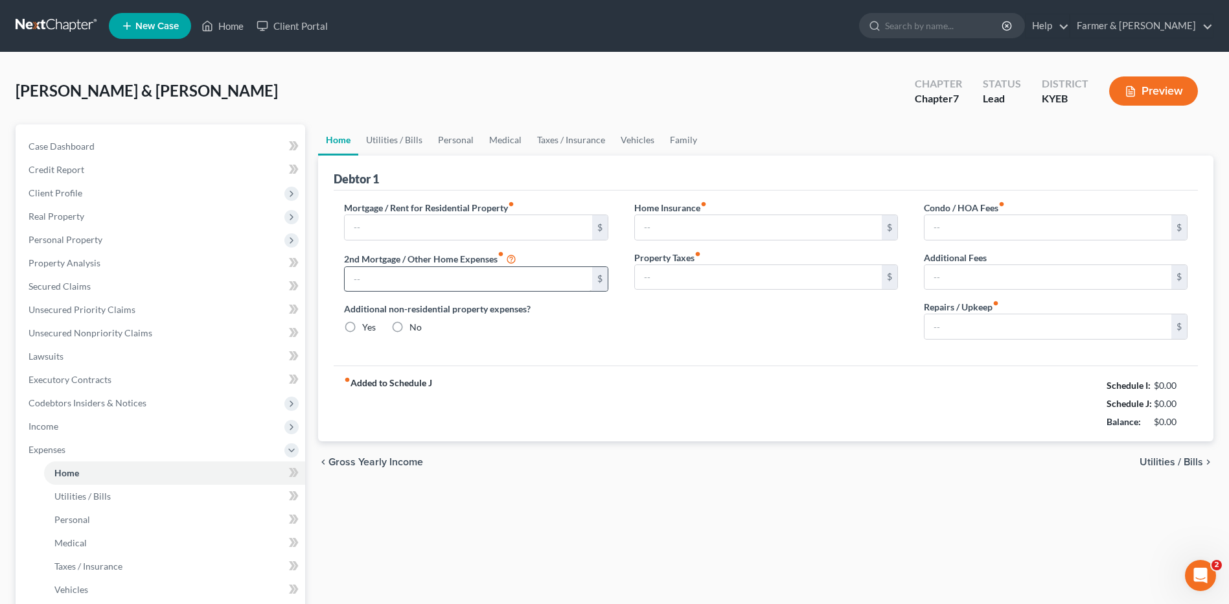
type input "0.00"
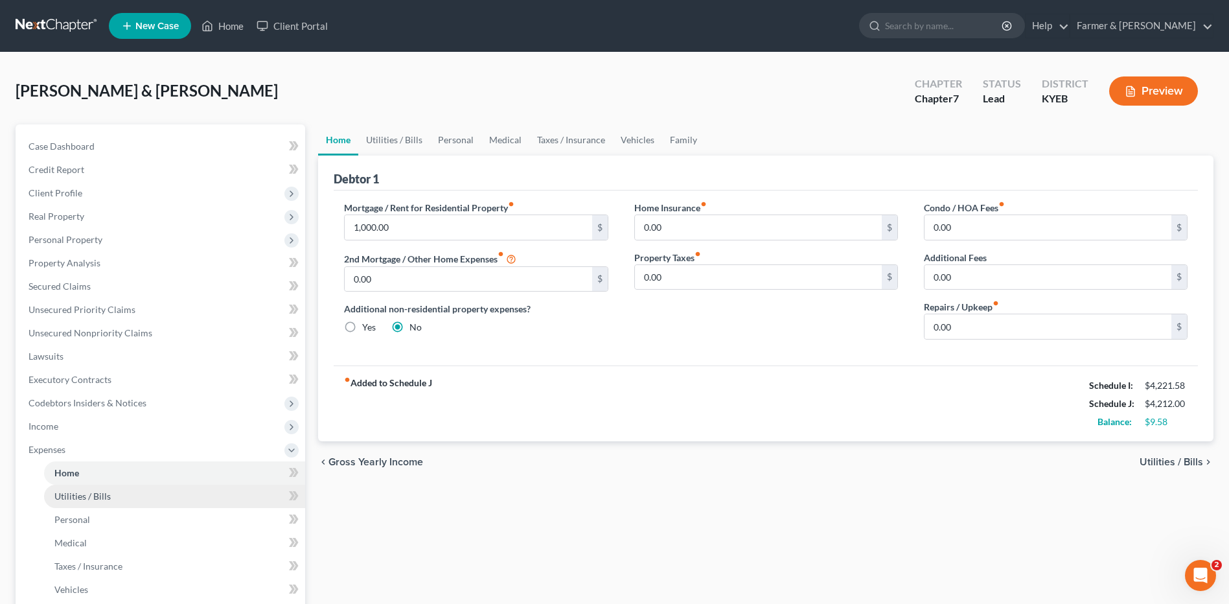
click at [113, 497] on link "Utilities / Bills" at bounding box center [174, 496] width 261 height 23
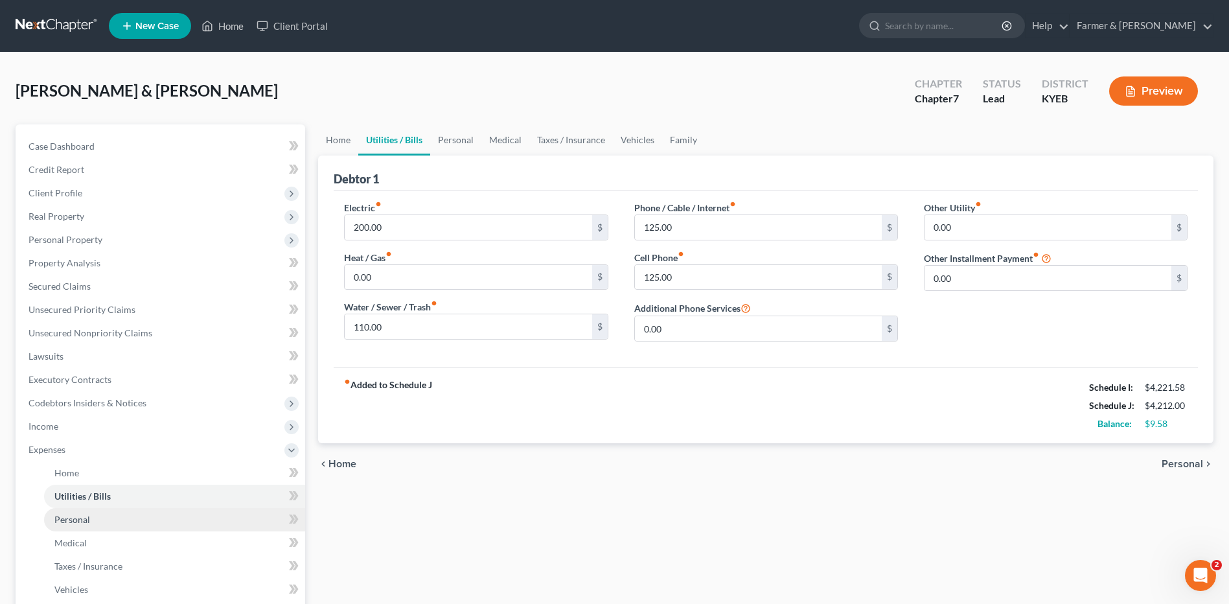
click at [105, 513] on link "Personal" at bounding box center [174, 519] width 261 height 23
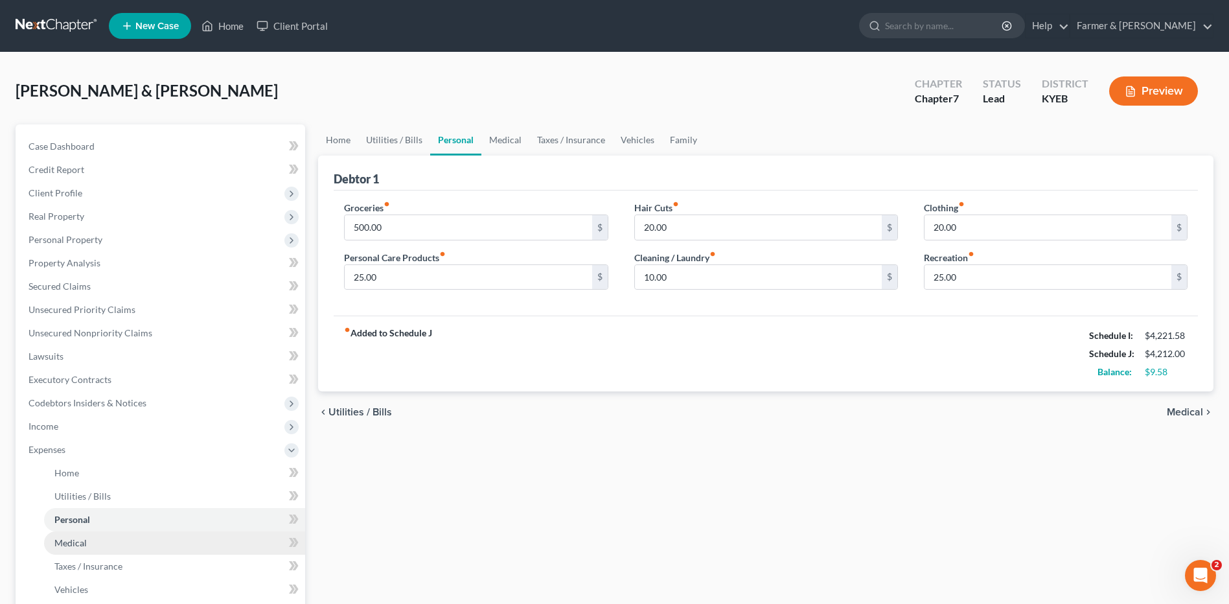
click at [104, 540] on link "Medical" at bounding box center [174, 542] width 261 height 23
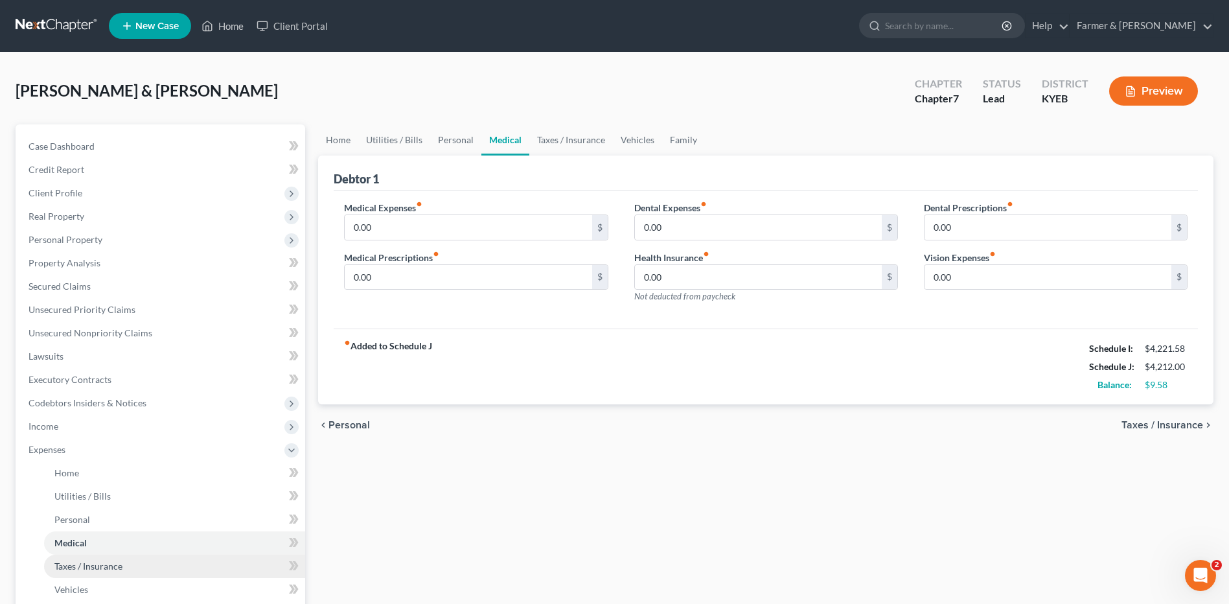
click at [98, 559] on link "Taxes / Insurance" at bounding box center [174, 566] width 261 height 23
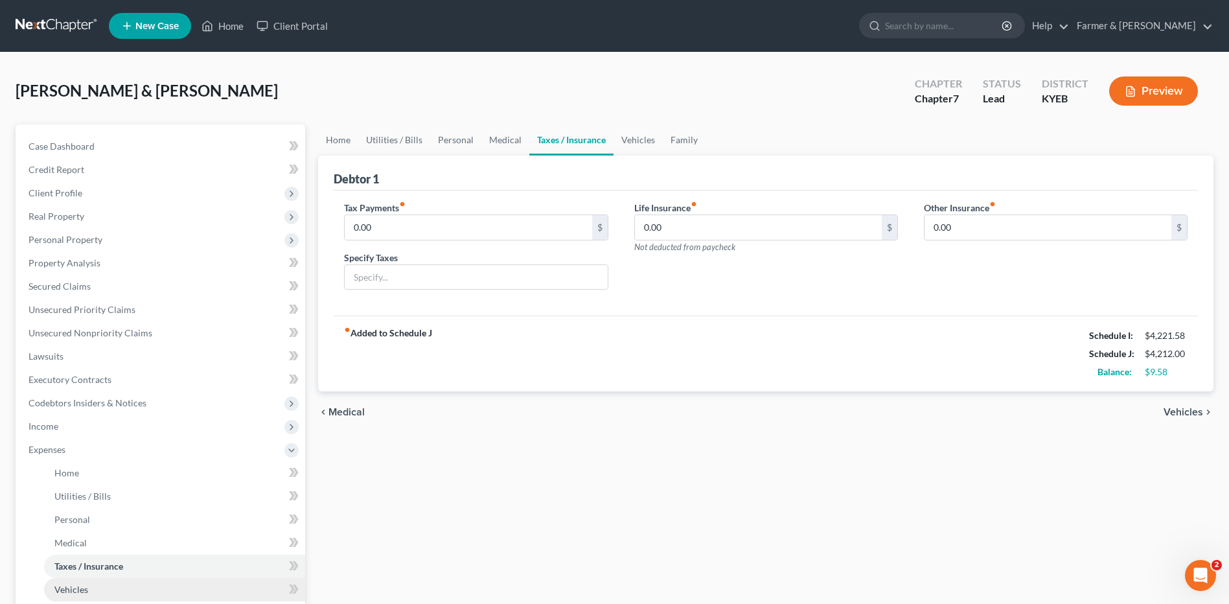
click at [95, 590] on link "Vehicles" at bounding box center [174, 589] width 261 height 23
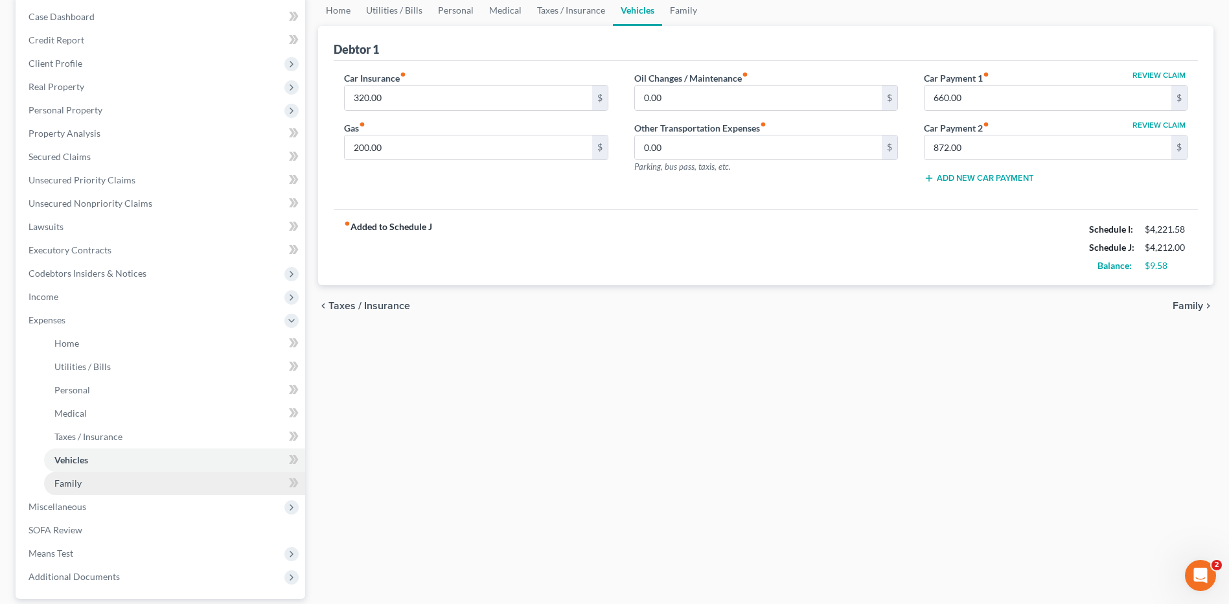
click at [102, 481] on link "Family" at bounding box center [174, 483] width 261 height 23
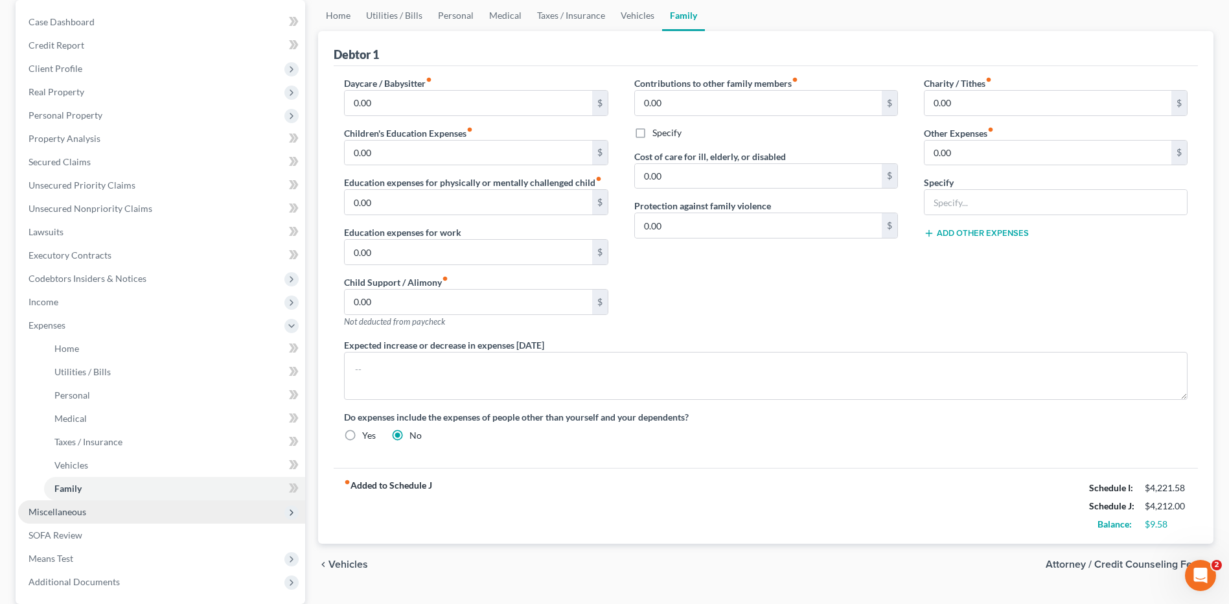
scroll to position [130, 0]
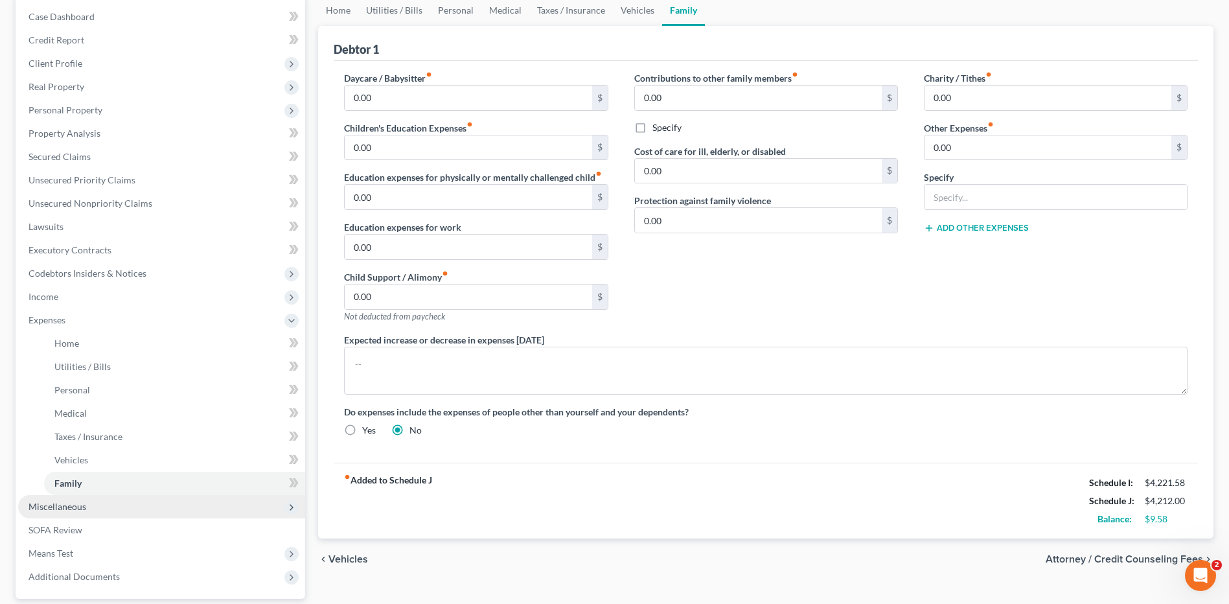
click at [104, 508] on span "Miscellaneous" at bounding box center [161, 506] width 287 height 23
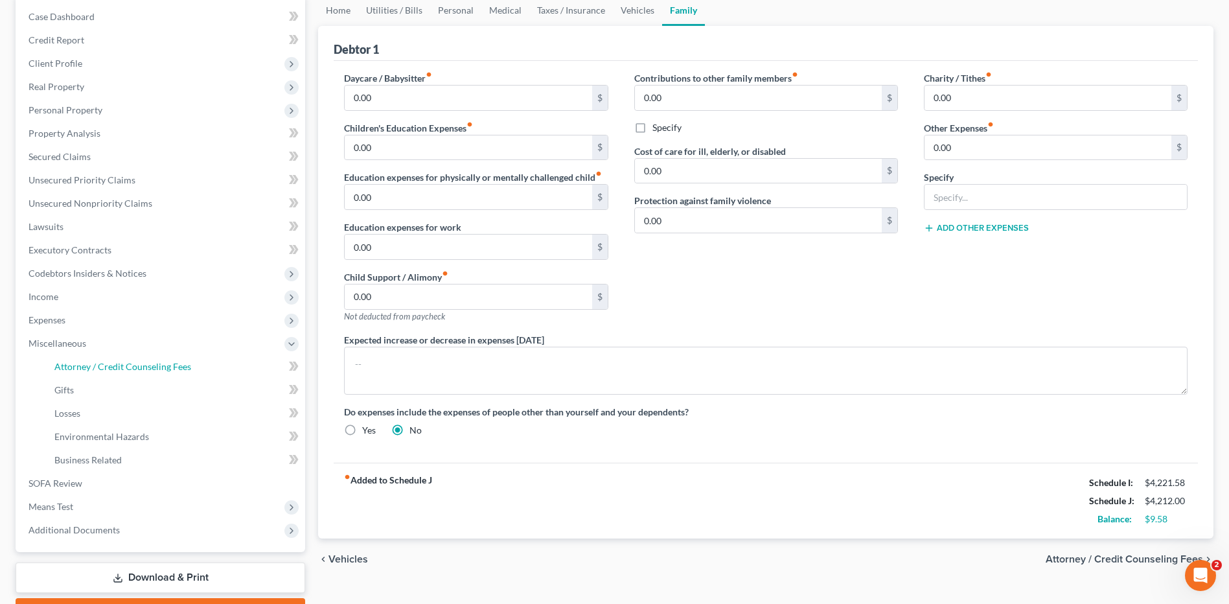
click at [124, 372] on link "Attorney / Credit Counseling Fees" at bounding box center [174, 366] width 261 height 23
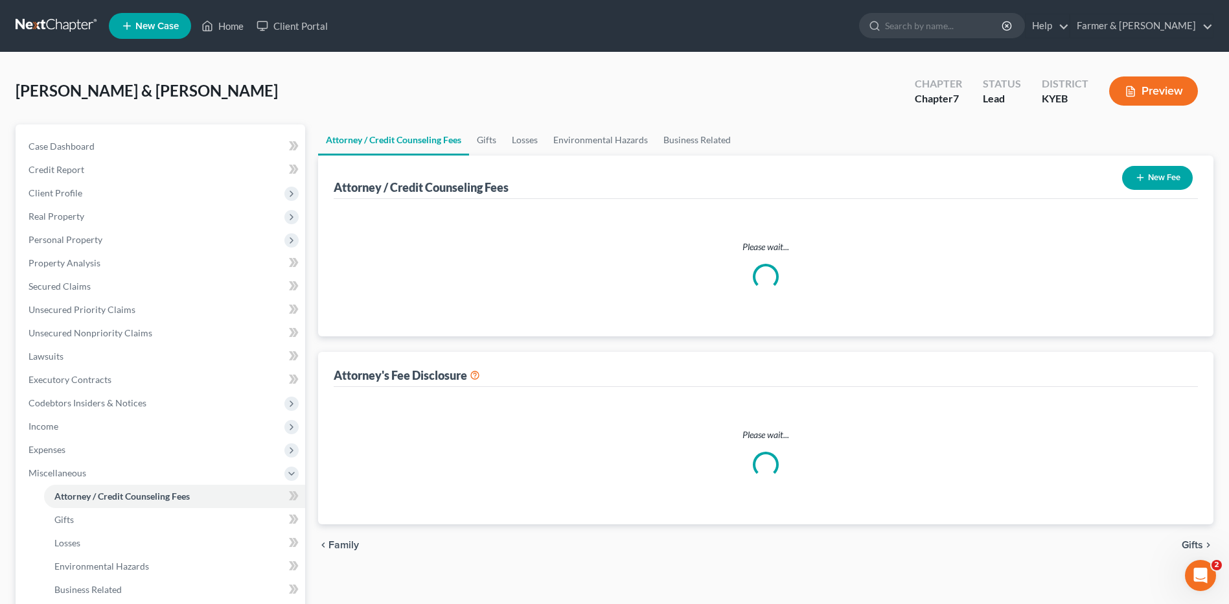
select select "0"
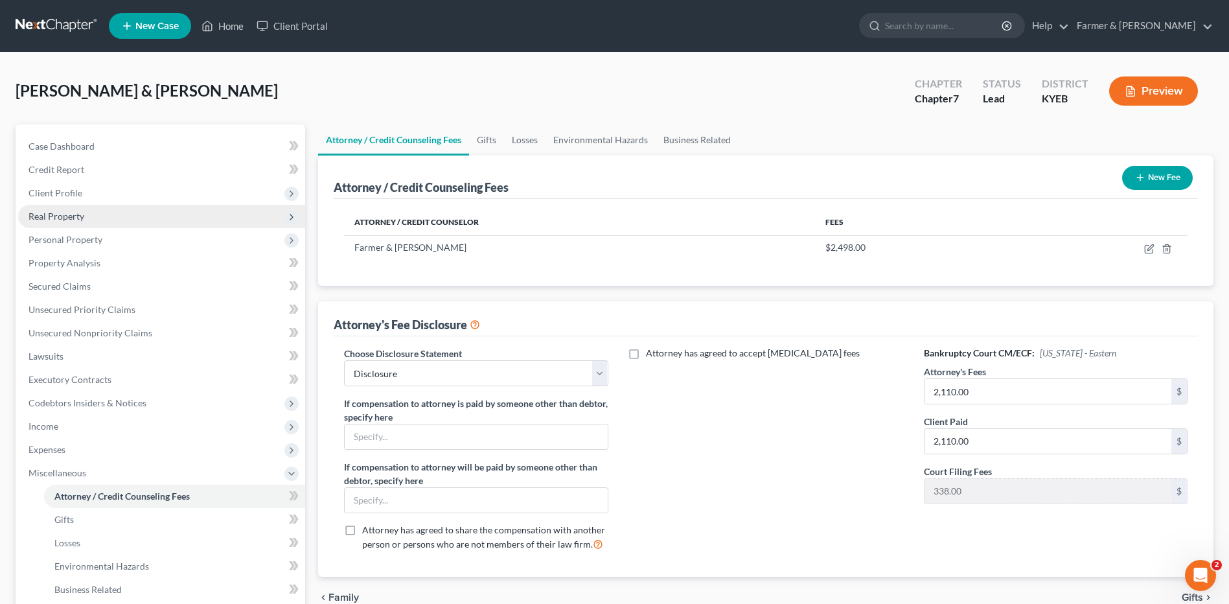
click at [93, 190] on span "Client Profile" at bounding box center [161, 192] width 287 height 23
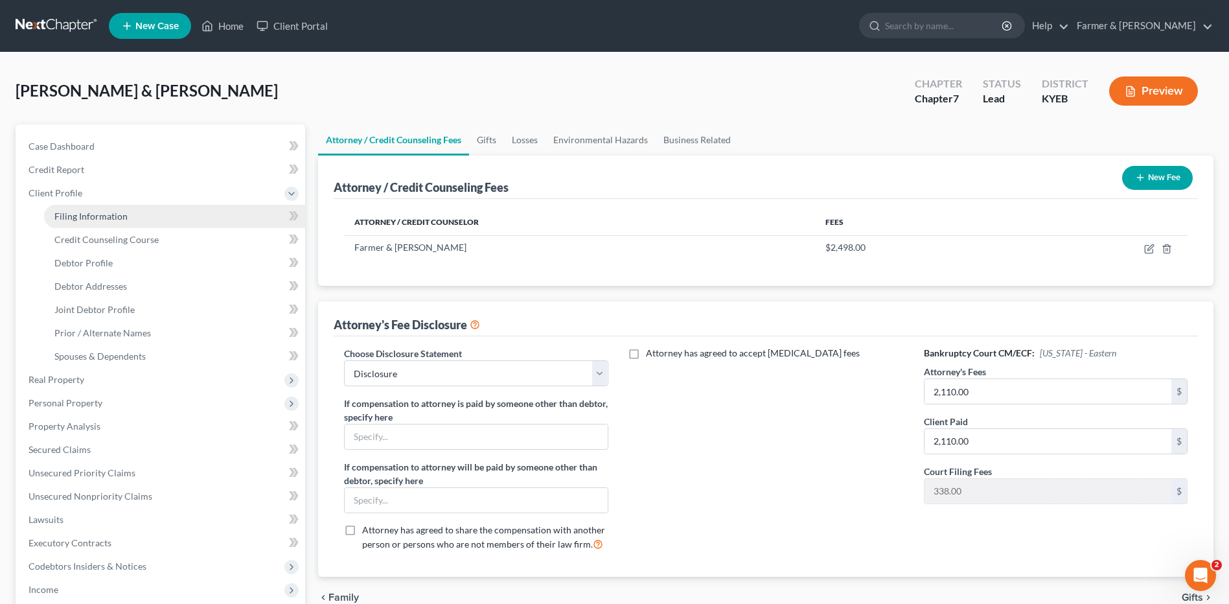
click at [99, 218] on span "Filing Information" at bounding box center [90, 216] width 73 height 11
select select "1"
select select "0"
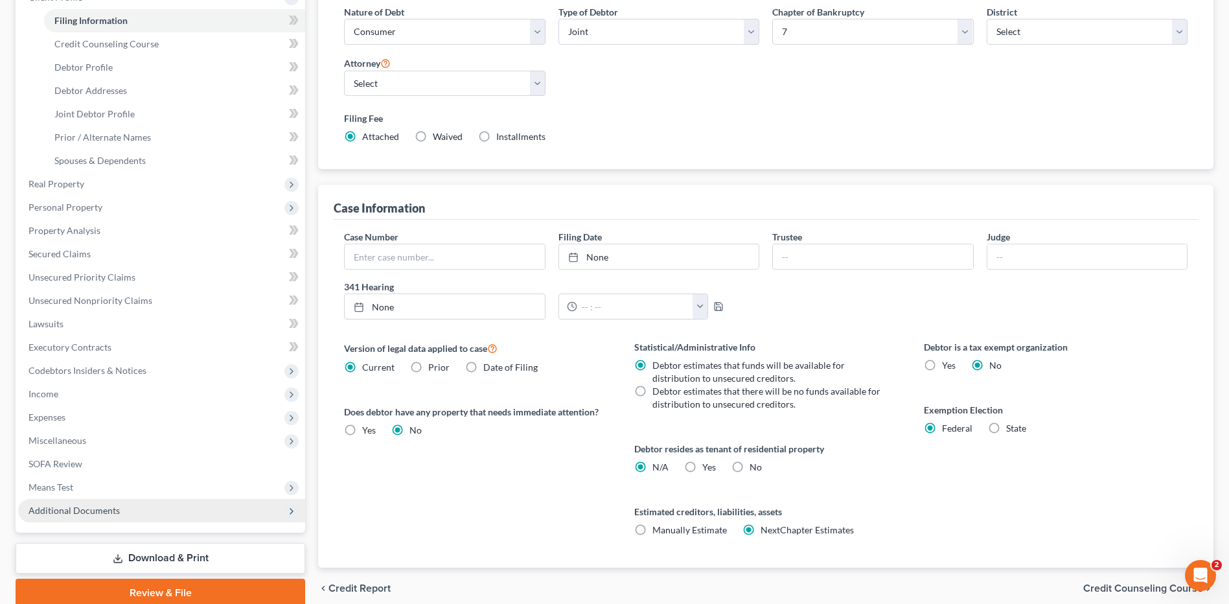
scroll to position [250, 0]
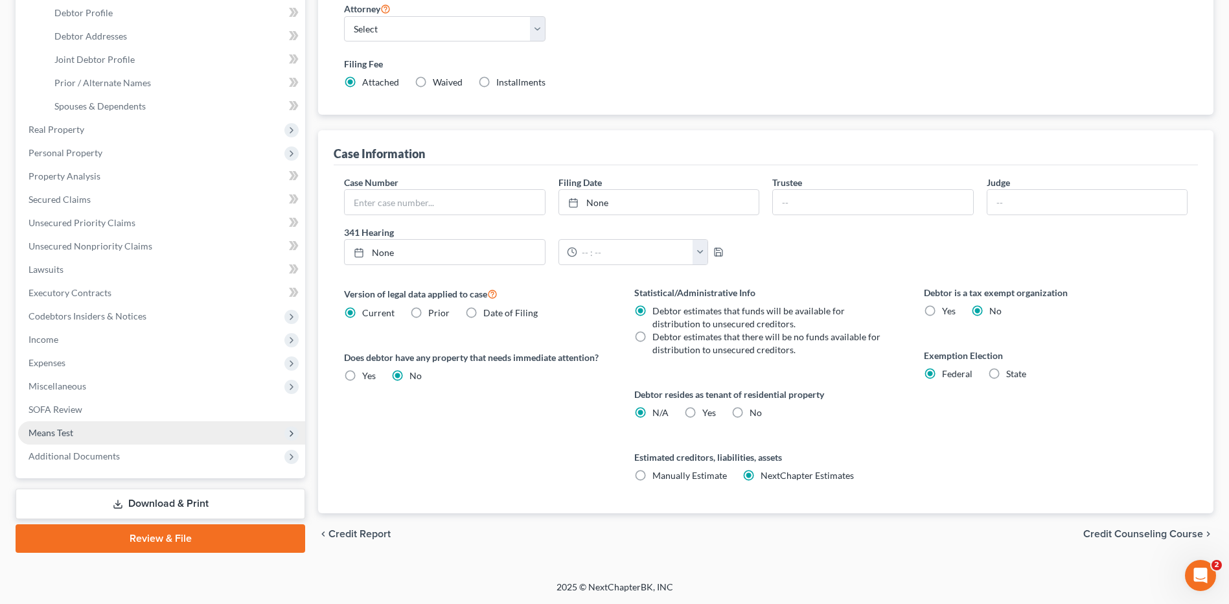
click at [126, 435] on span "Means Test" at bounding box center [161, 432] width 287 height 23
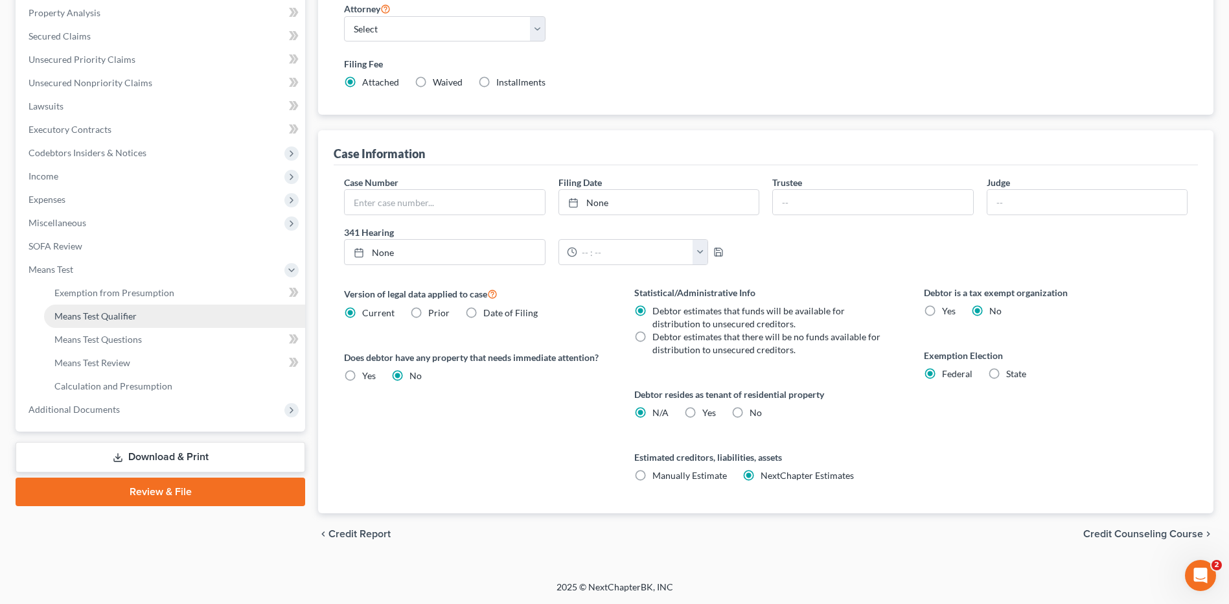
click at [139, 310] on link "Means Test Qualifier" at bounding box center [174, 315] width 261 height 23
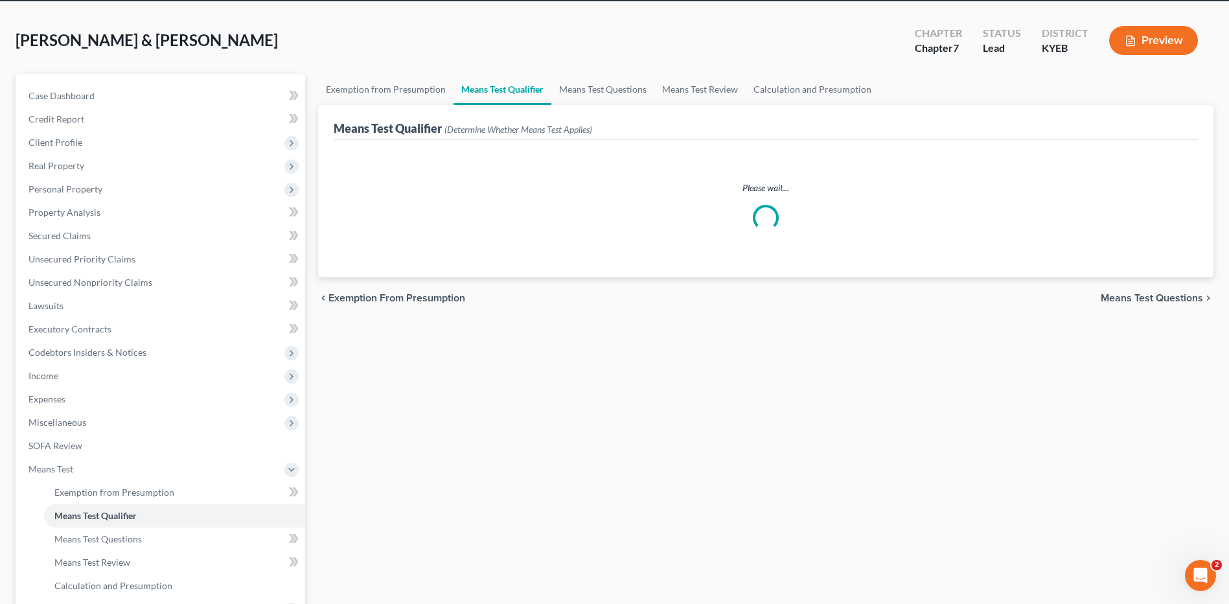
scroll to position [130, 0]
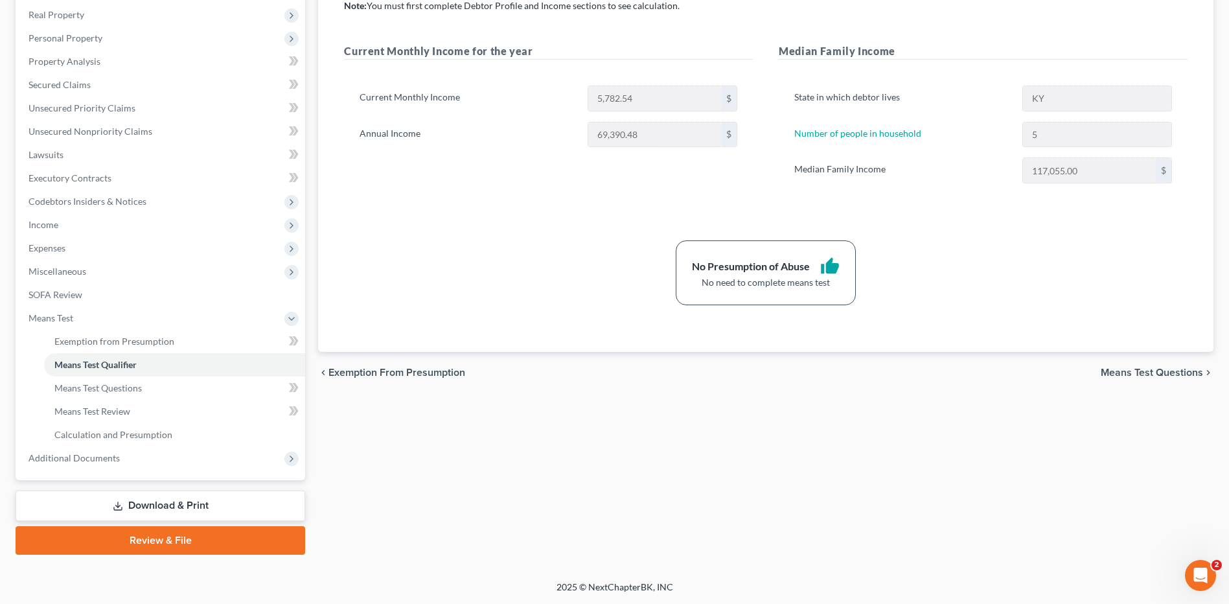
click at [124, 539] on link "Review & File" at bounding box center [161, 540] width 290 height 29
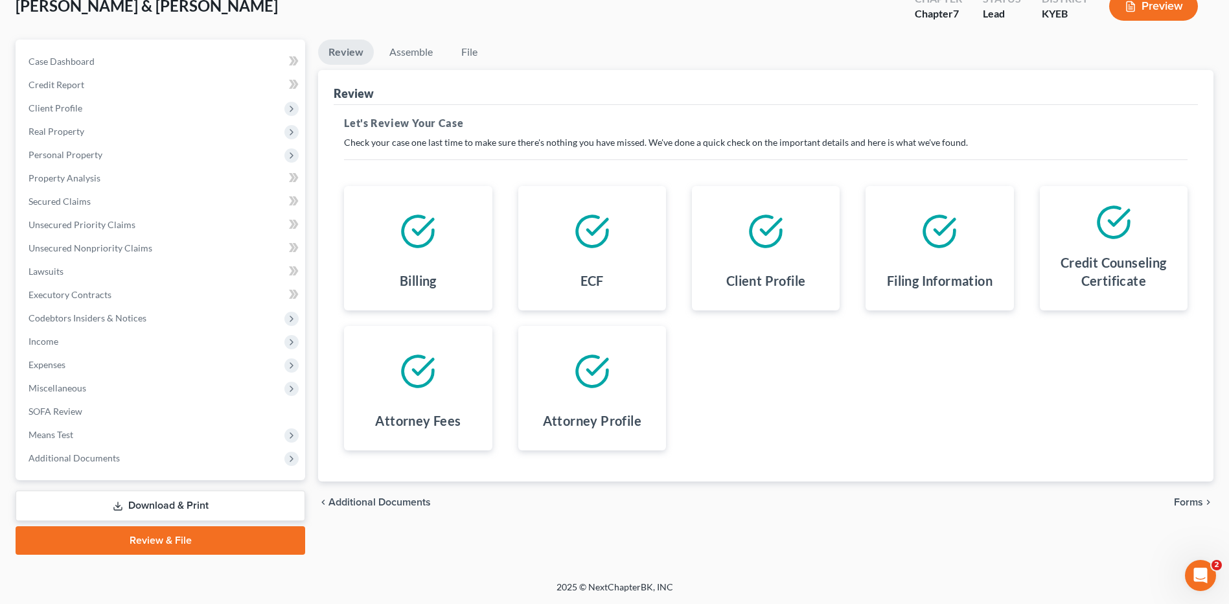
click at [1190, 498] on span "Forms" at bounding box center [1188, 502] width 29 height 10
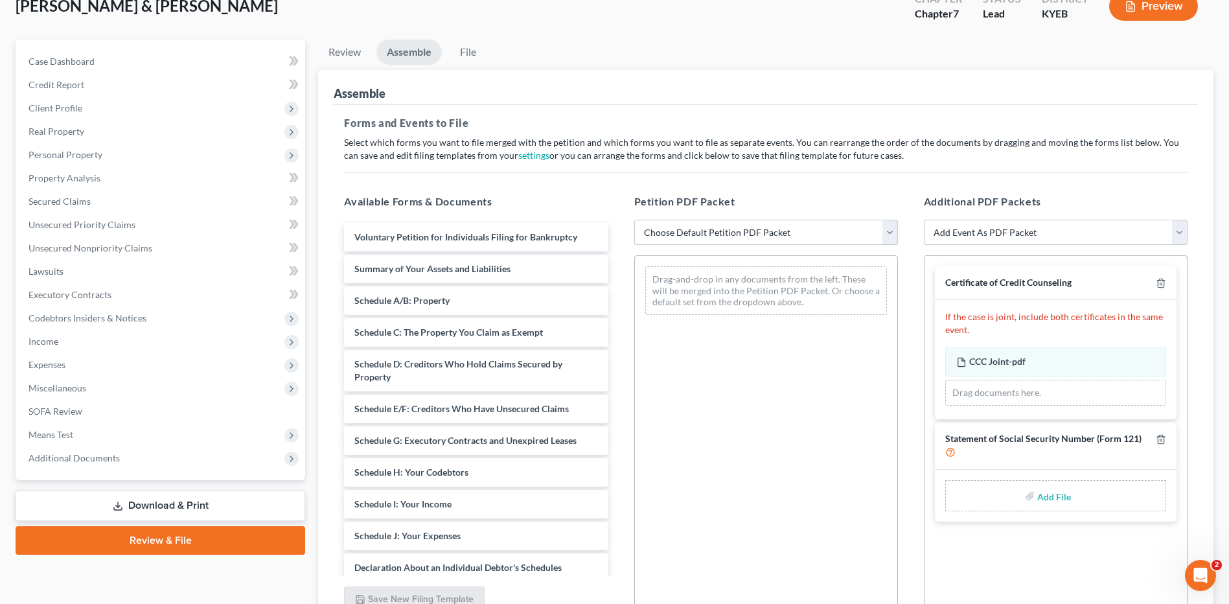
click at [733, 240] on select "Choose Default Petition PDF Packet Complete Bankruptcy Petition (all forms and …" at bounding box center [766, 233] width 264 height 26
select select "0"
click at [634, 220] on select "Choose Default Petition PDF Packet Complete Bankruptcy Petition (all forms and …" at bounding box center [766, 233] width 264 height 26
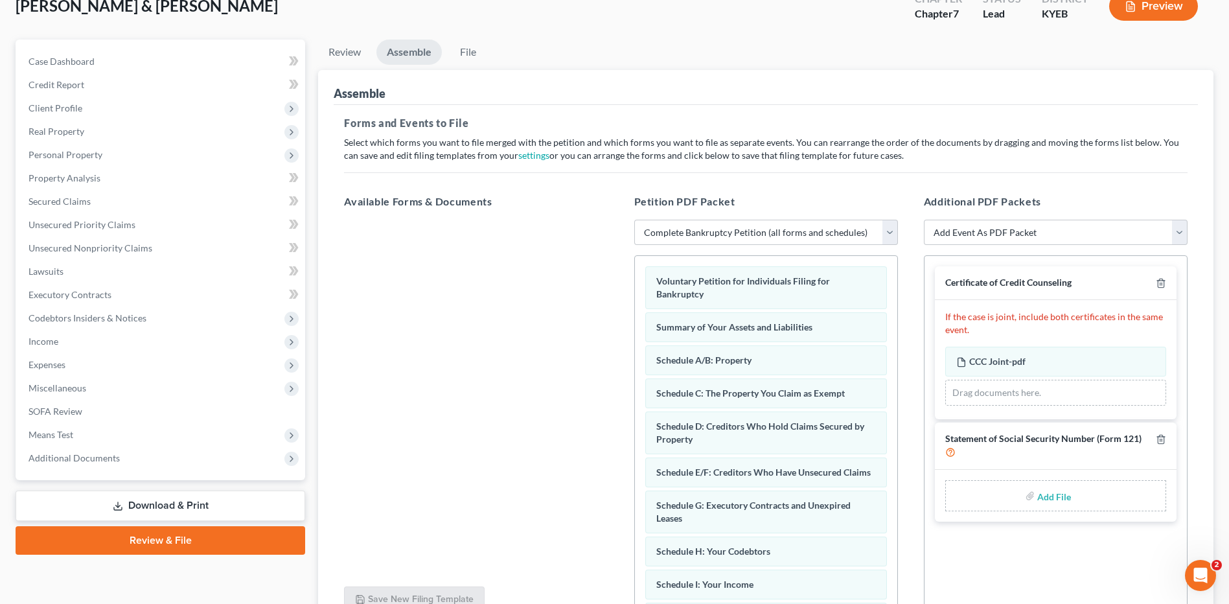
click at [1048, 498] on input "file" at bounding box center [1052, 495] width 31 height 23
type input "C:\fakepath\SSN FOR FILING.pdf"
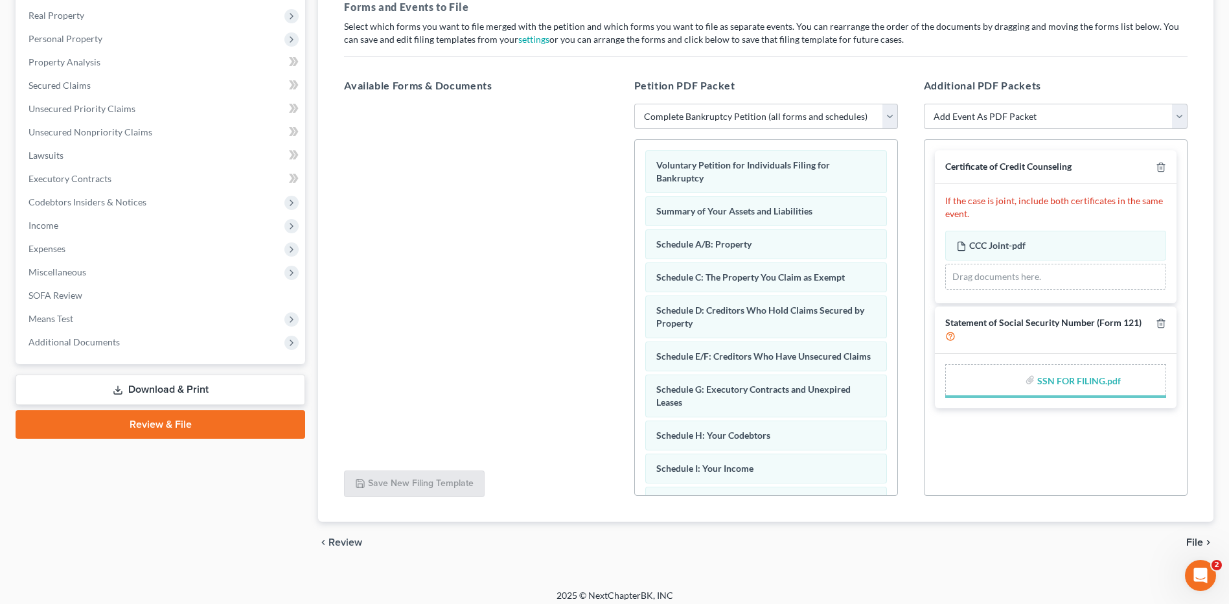
scroll to position [209, 0]
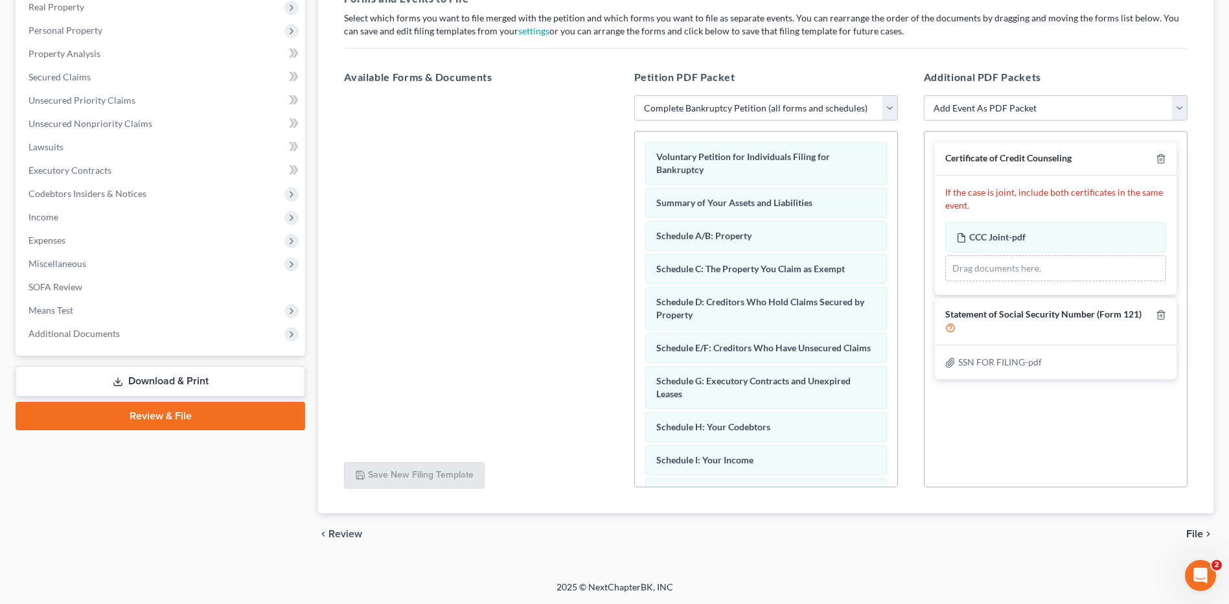
click at [1200, 531] on span "File" at bounding box center [1194, 534] width 17 height 10
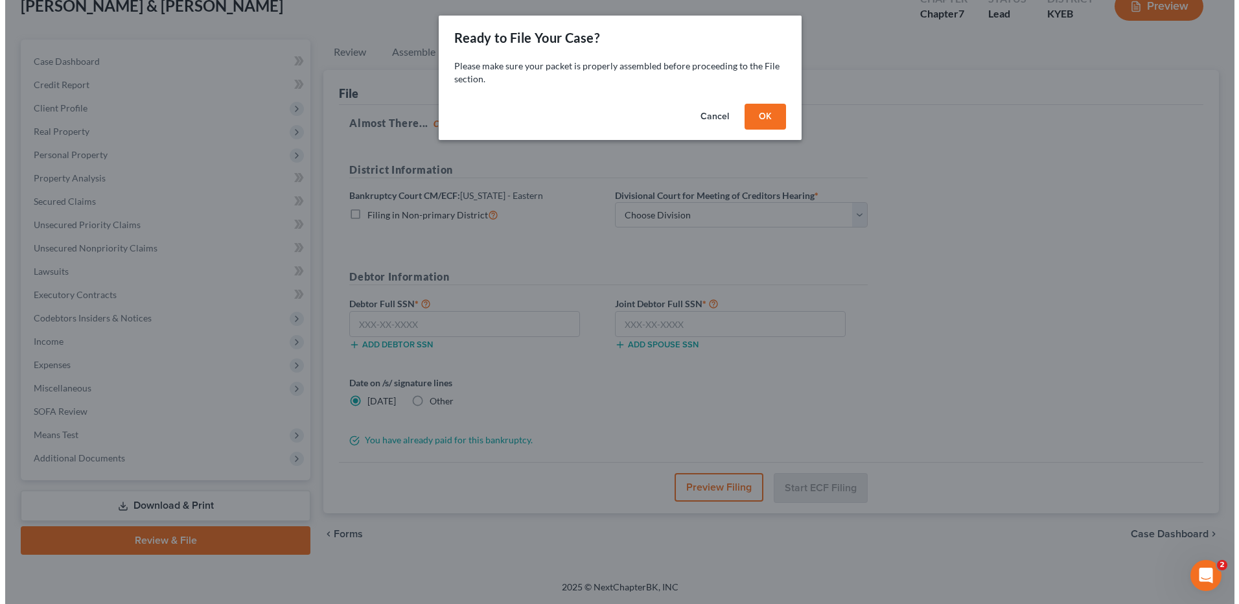
scroll to position [85, 0]
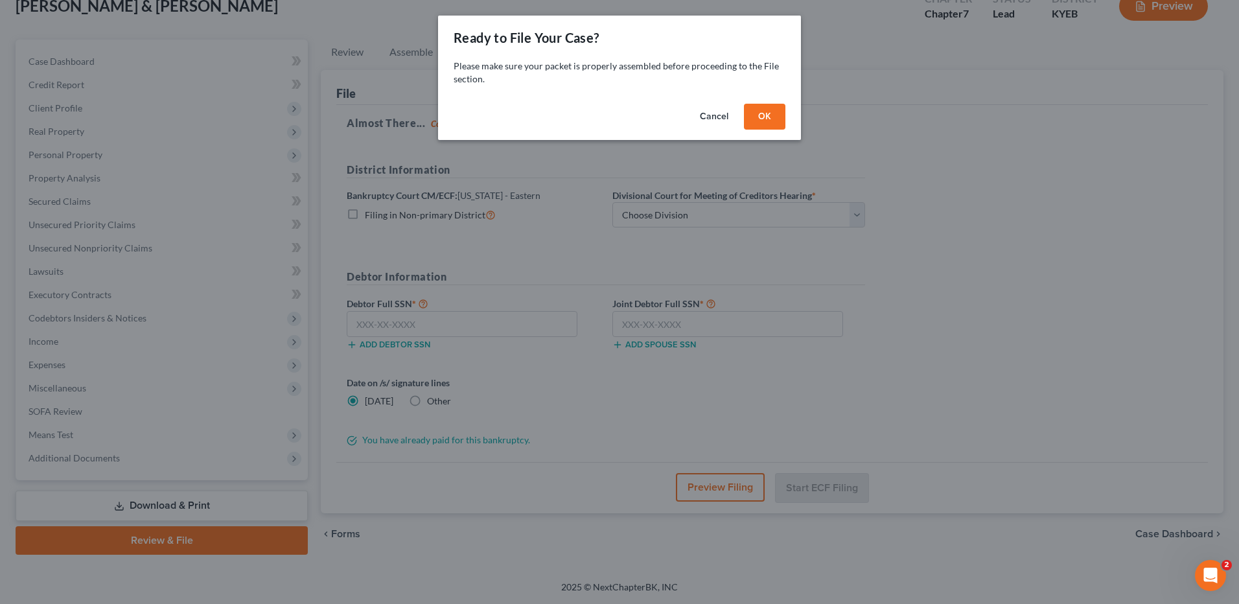
click at [759, 120] on button "OK" at bounding box center [764, 117] width 41 height 26
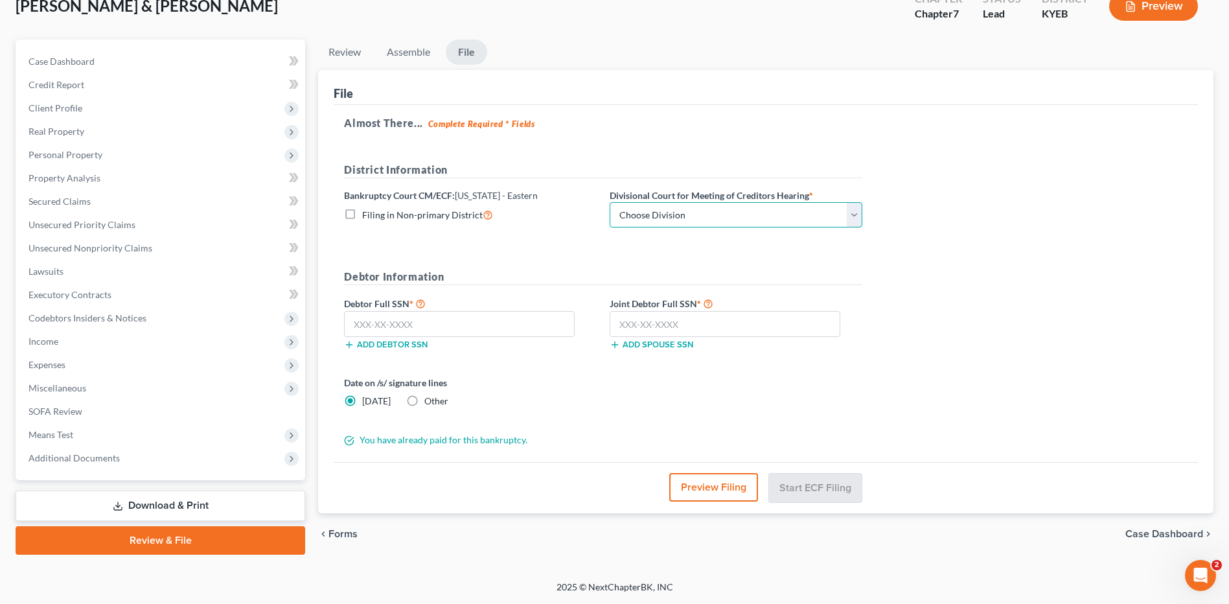
click at [658, 224] on select "Choose Division Ashland Covington Frankfort Lexington London Pikeville" at bounding box center [736, 215] width 253 height 26
select select "5"
click at [610, 202] on select "Choose Division Ashland Covington Frankfort Lexington London Pikeville" at bounding box center [736, 215] width 253 height 26
click at [517, 319] on input "text" at bounding box center [459, 324] width 231 height 26
type input "407-31-6590"
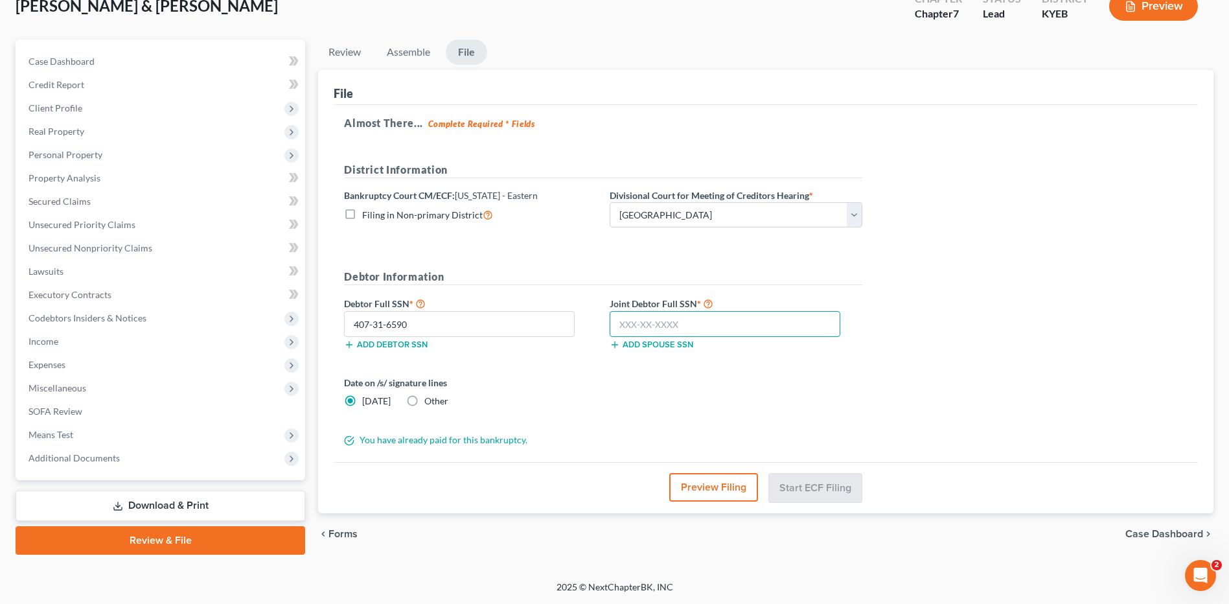
click at [625, 325] on input "text" at bounding box center [725, 324] width 231 height 26
type input "407-41-3299"
click at [727, 483] on button "Preview Filing" at bounding box center [714, 487] width 89 height 29
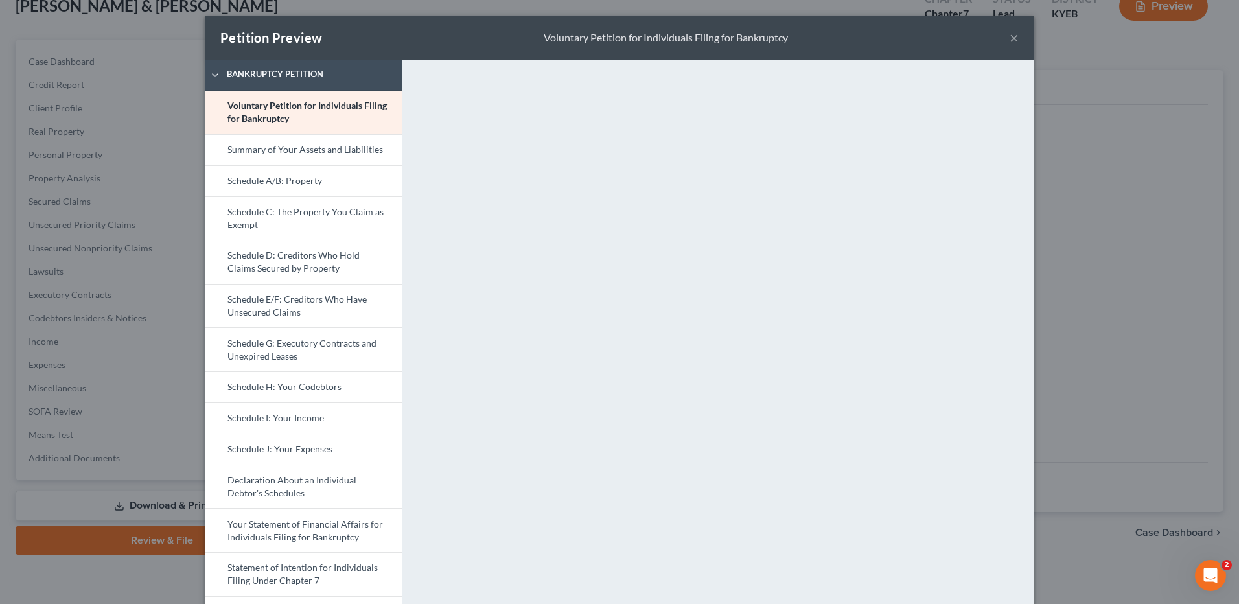
click at [284, 224] on link "Schedule C: The Property You Claim as Exempt" at bounding box center [304, 218] width 198 height 44
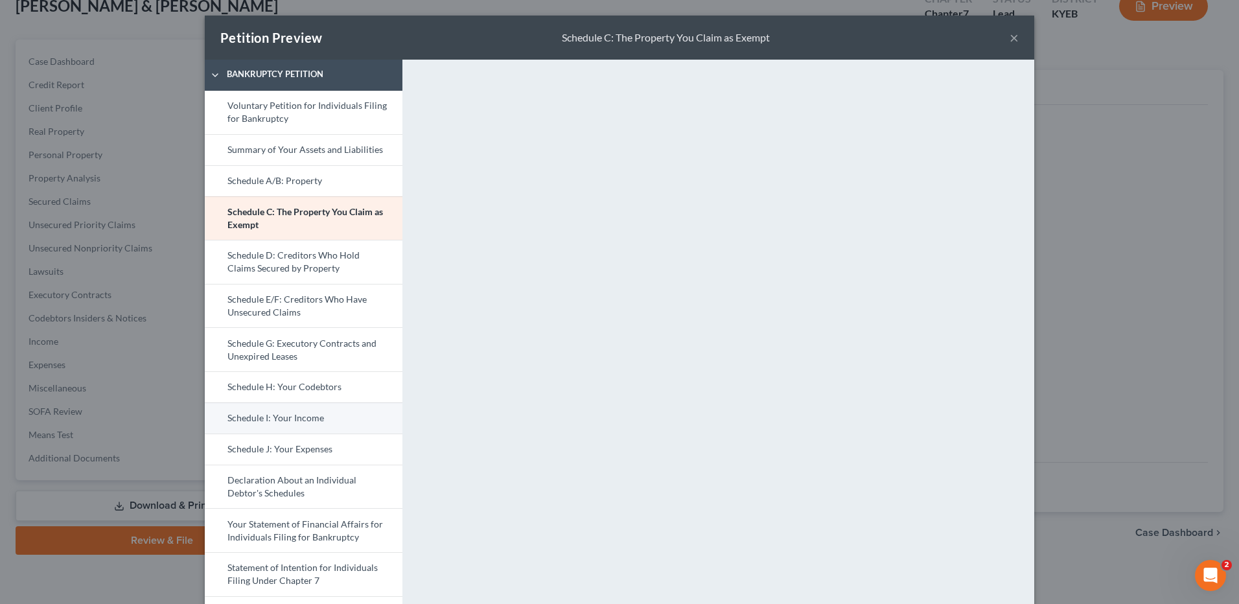
click at [292, 415] on link "Schedule I: Your Income" at bounding box center [304, 417] width 198 height 31
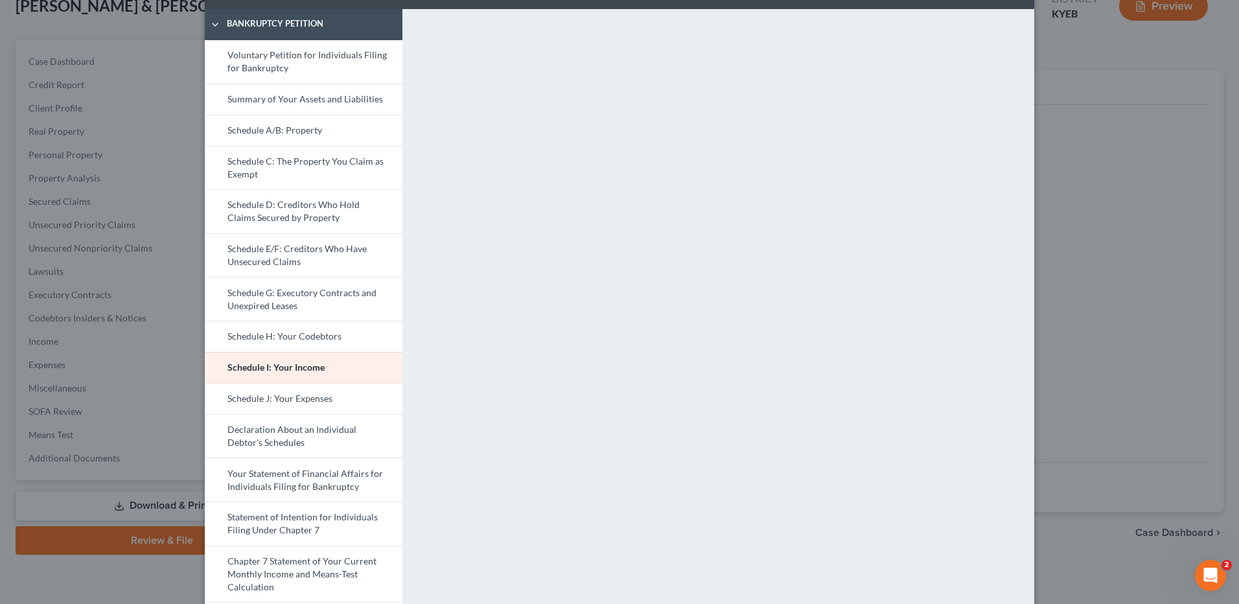
scroll to position [65, 0]
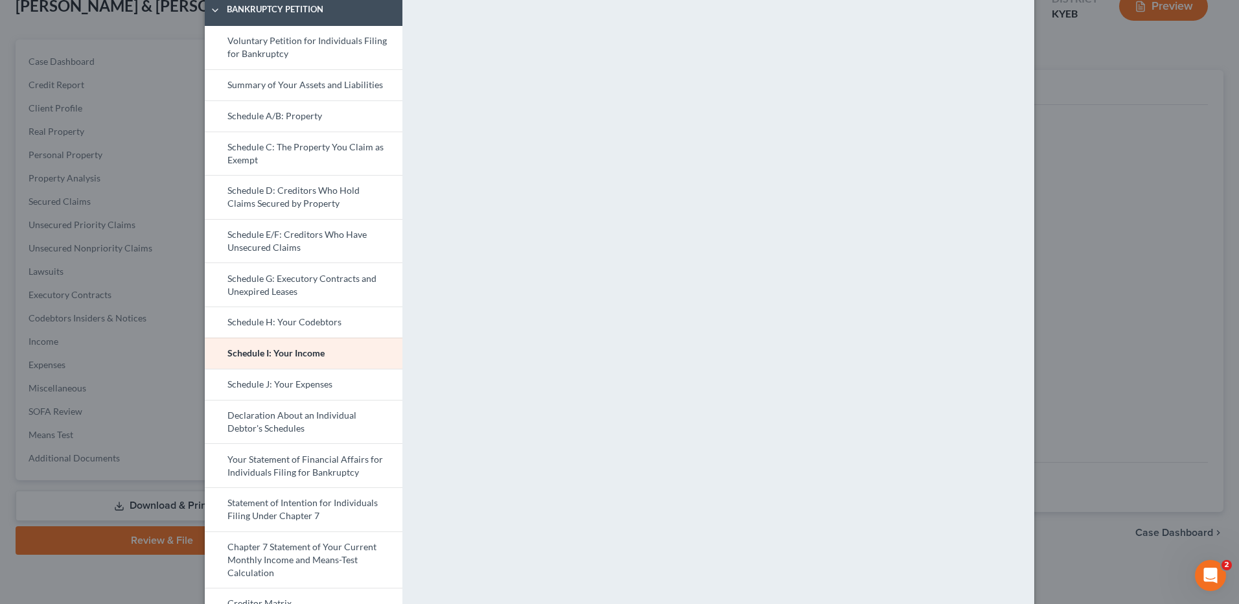
click at [346, 390] on link "Schedule J: Your Expenses" at bounding box center [304, 384] width 198 height 31
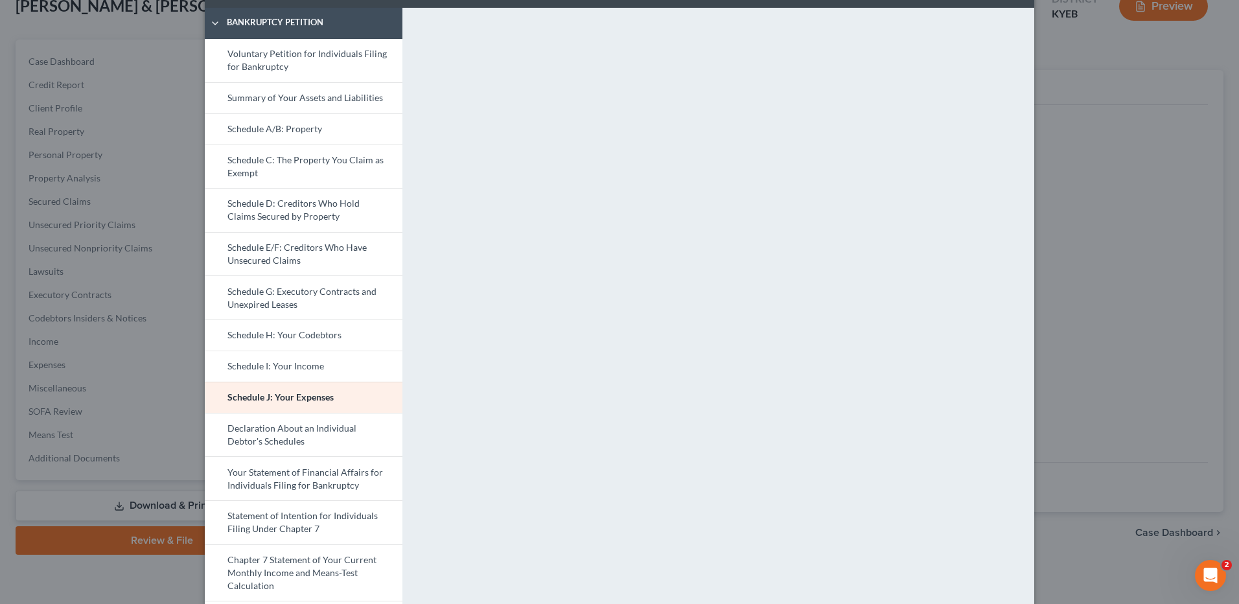
scroll to position [259, 0]
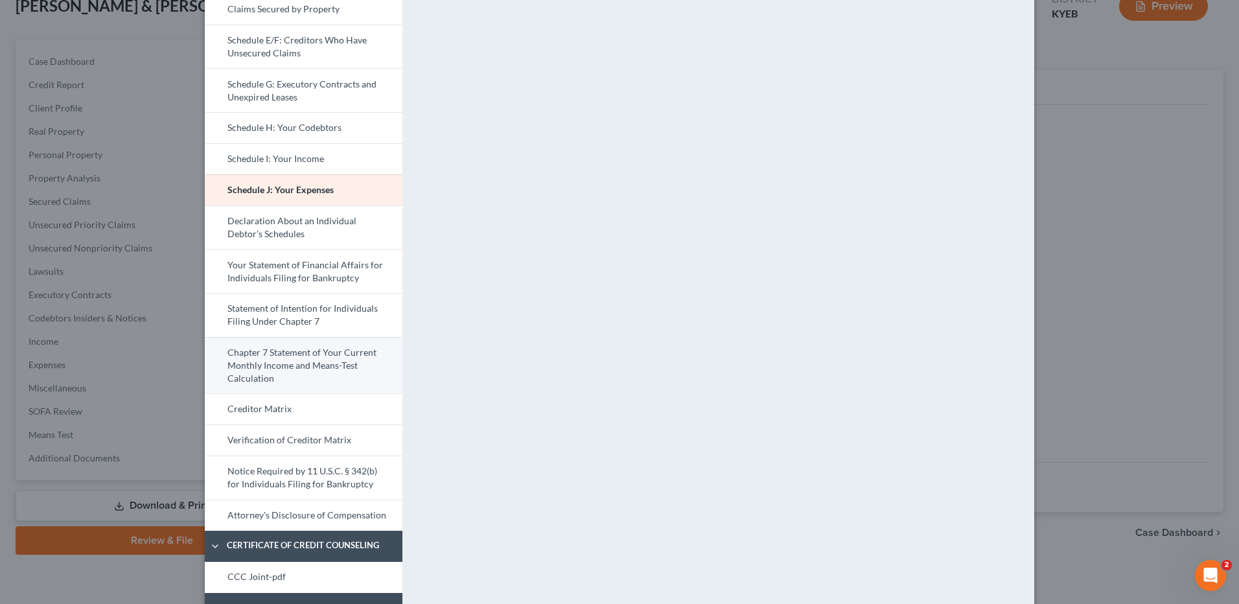
click at [339, 376] on link "Chapter 7 Statement of Your Current Monthly Income and Means-Test Calculation" at bounding box center [304, 365] width 198 height 57
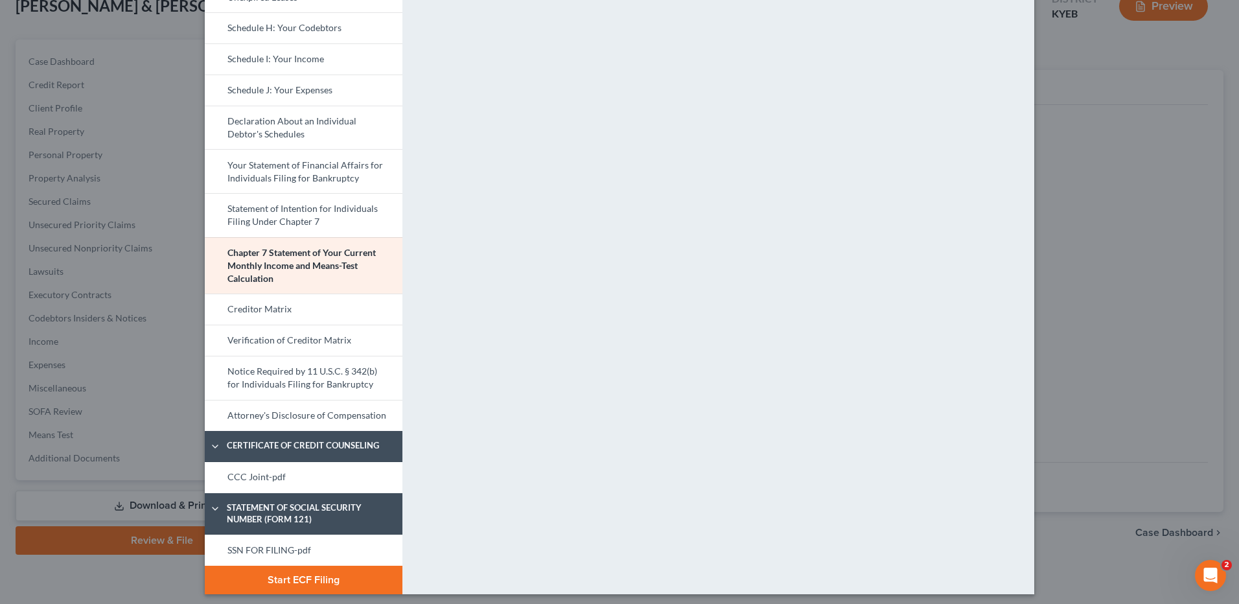
scroll to position [365, 0]
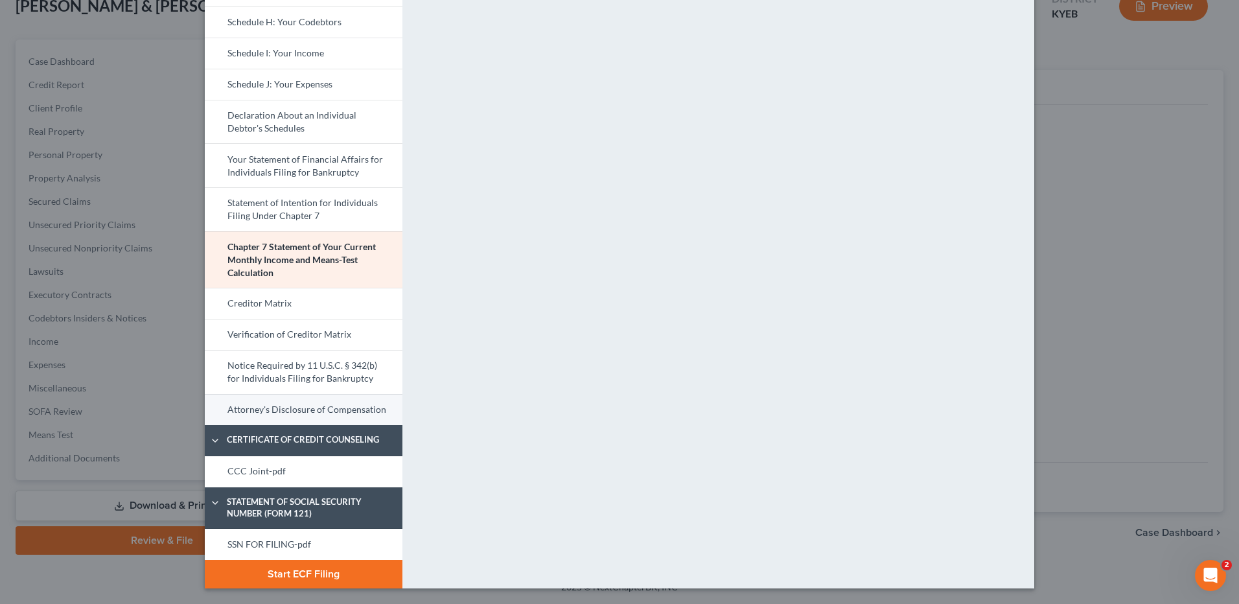
click at [317, 413] on link "Attorney's Disclosure of Compensation" at bounding box center [304, 409] width 198 height 31
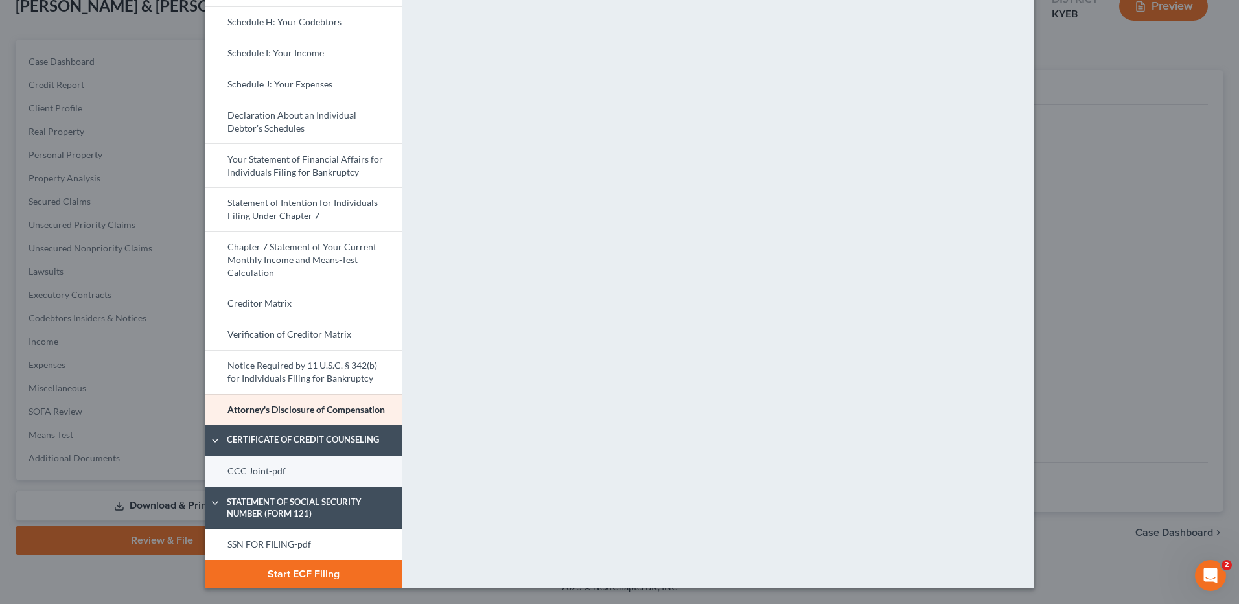
click at [323, 465] on link "CCC Joint-pdf" at bounding box center [304, 471] width 198 height 31
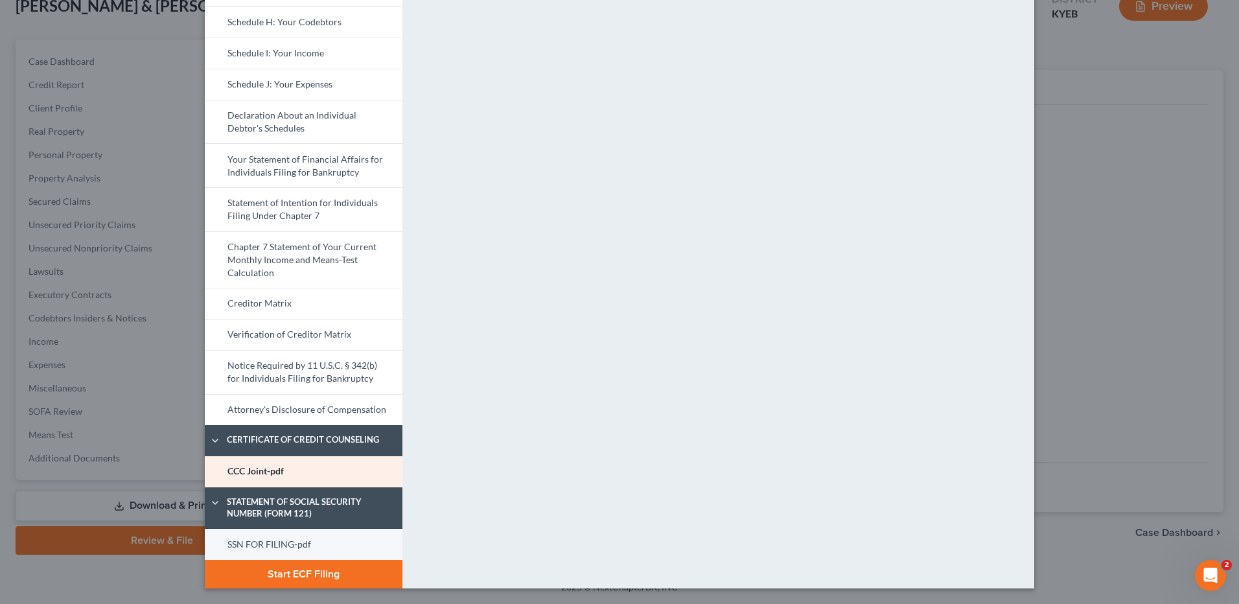
click at [341, 547] on link "SSN FOR FILING-pdf" at bounding box center [304, 544] width 198 height 31
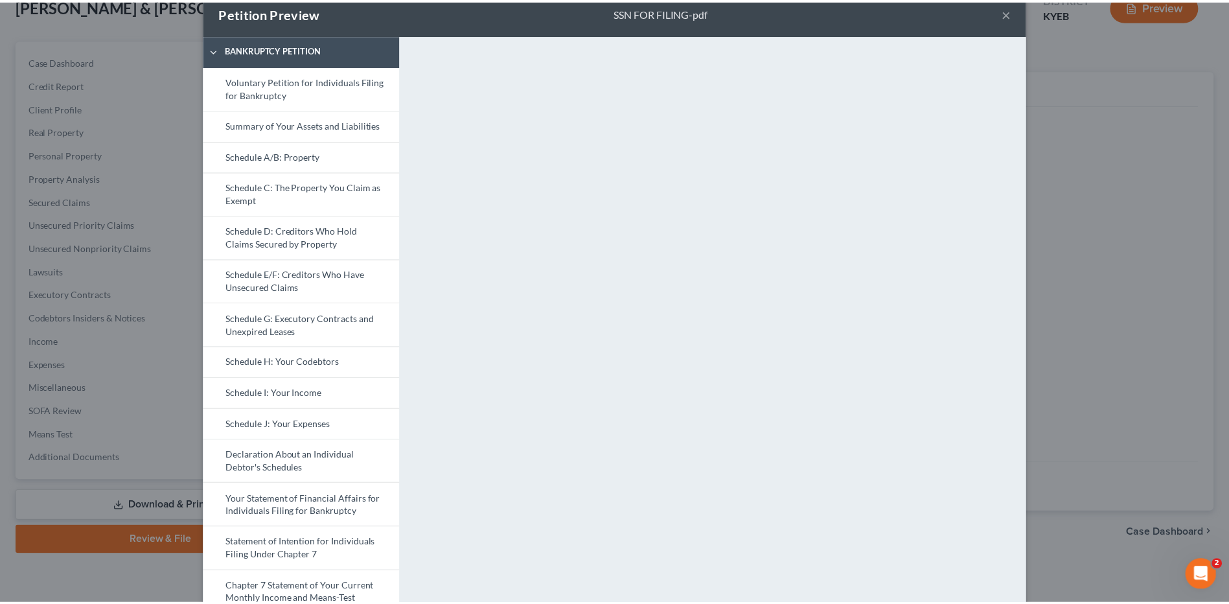
scroll to position [0, 0]
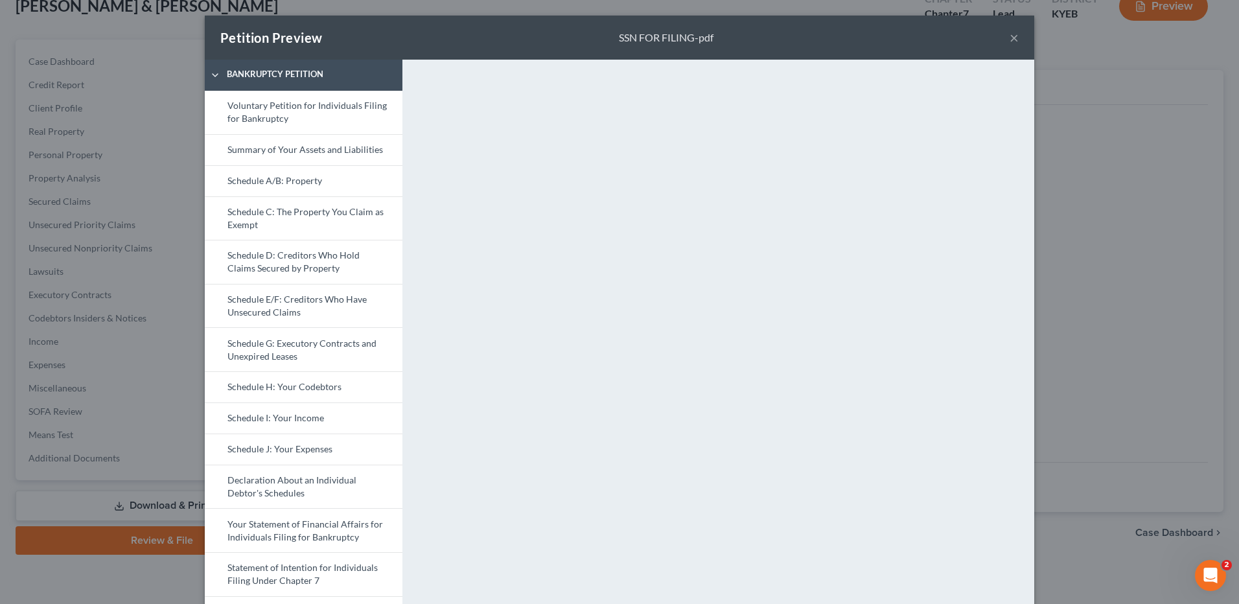
drag, startPoint x: 1004, startPoint y: 38, endPoint x: 1197, endPoint y: 15, distance: 193.8
click at [1009, 38] on button "×" at bounding box center [1013, 38] width 9 height 16
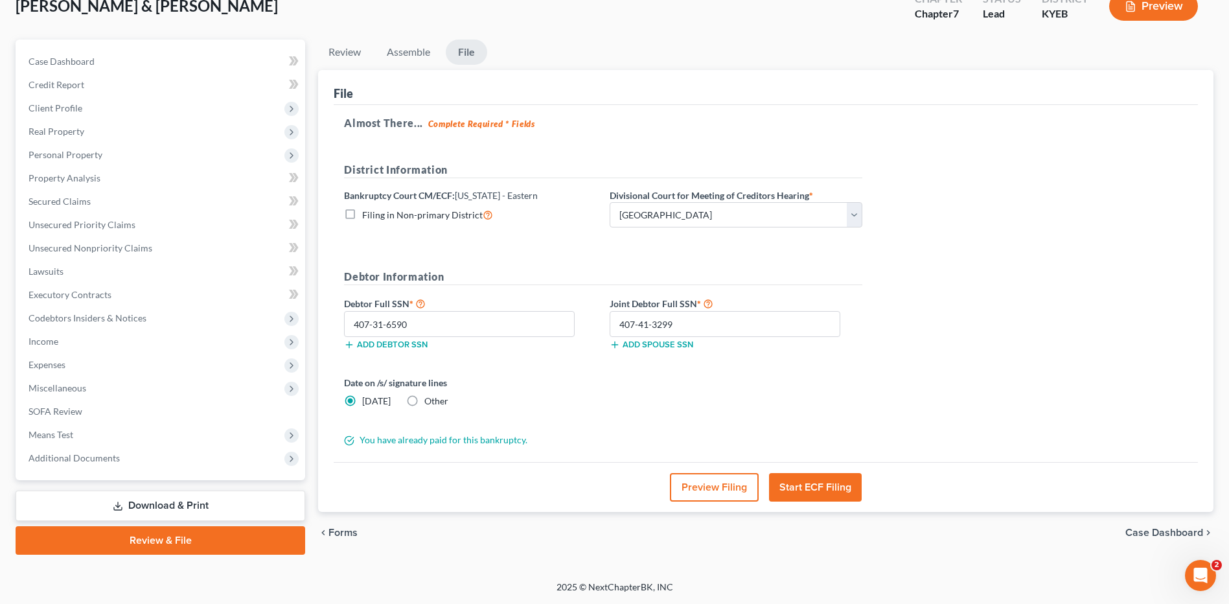
click at [838, 485] on button "Start ECF Filing" at bounding box center [815, 487] width 93 height 29
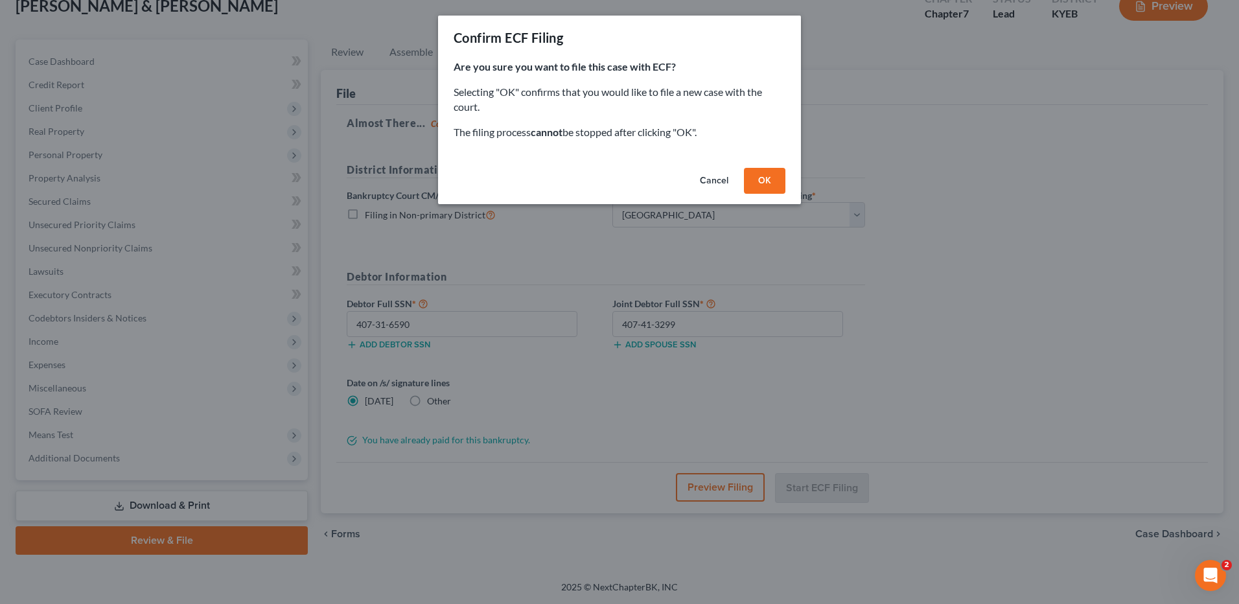
click at [759, 178] on button "OK" at bounding box center [764, 181] width 41 height 26
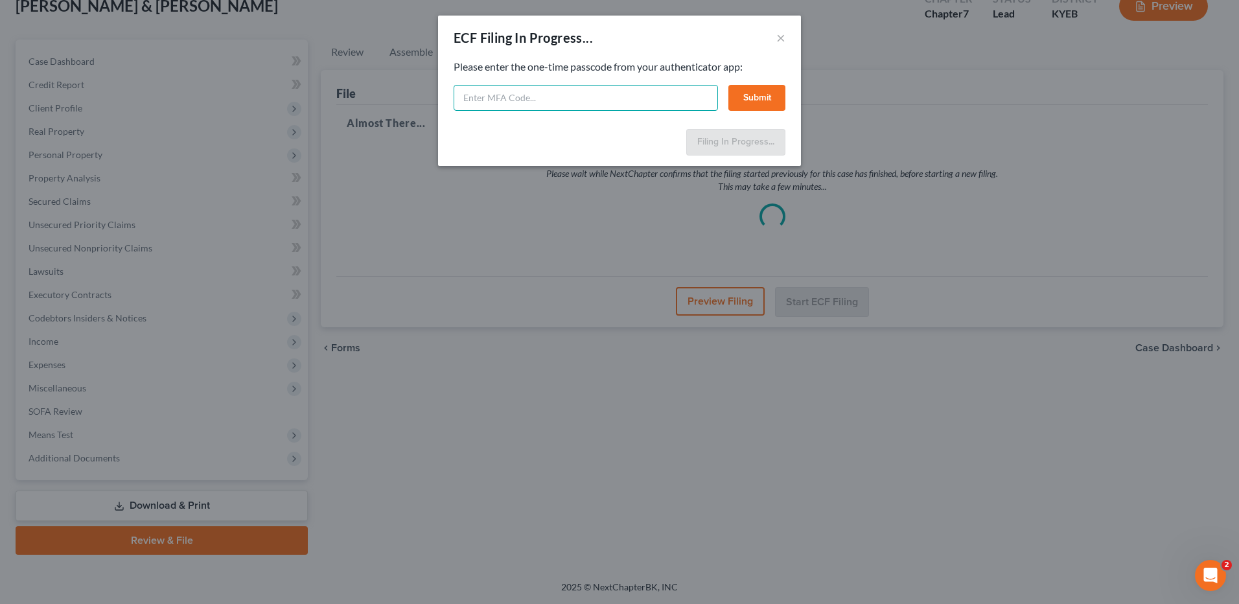
click at [509, 91] on input "text" at bounding box center [586, 98] width 264 height 26
type input "061359"
click at [777, 92] on button "Submit" at bounding box center [756, 98] width 57 height 26
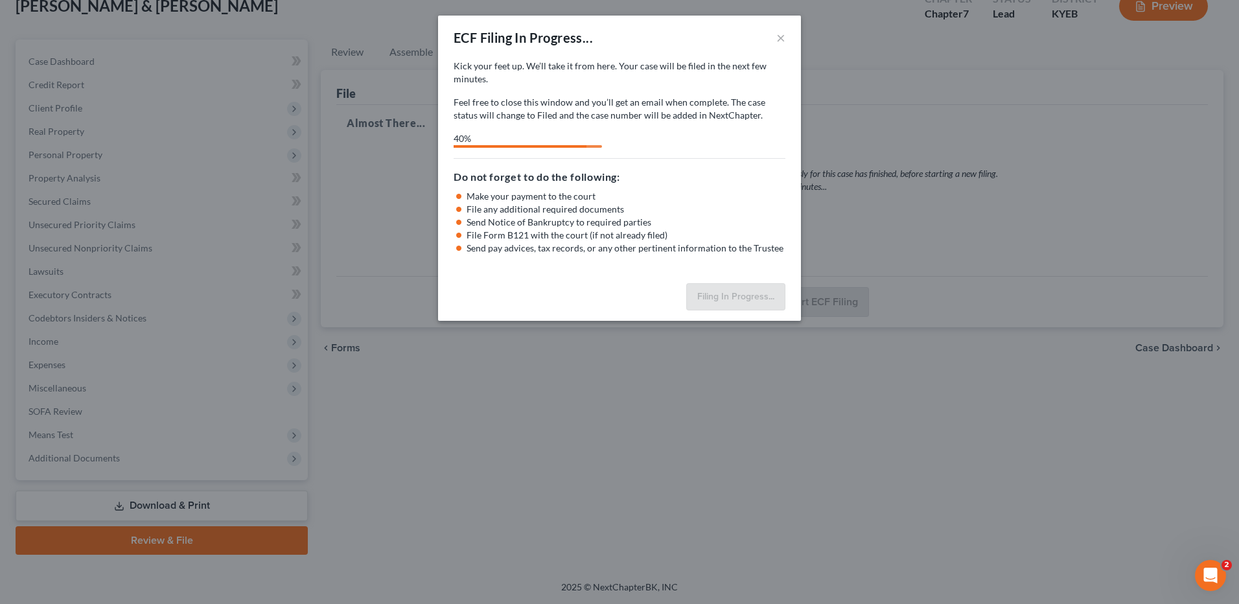
select select "5"
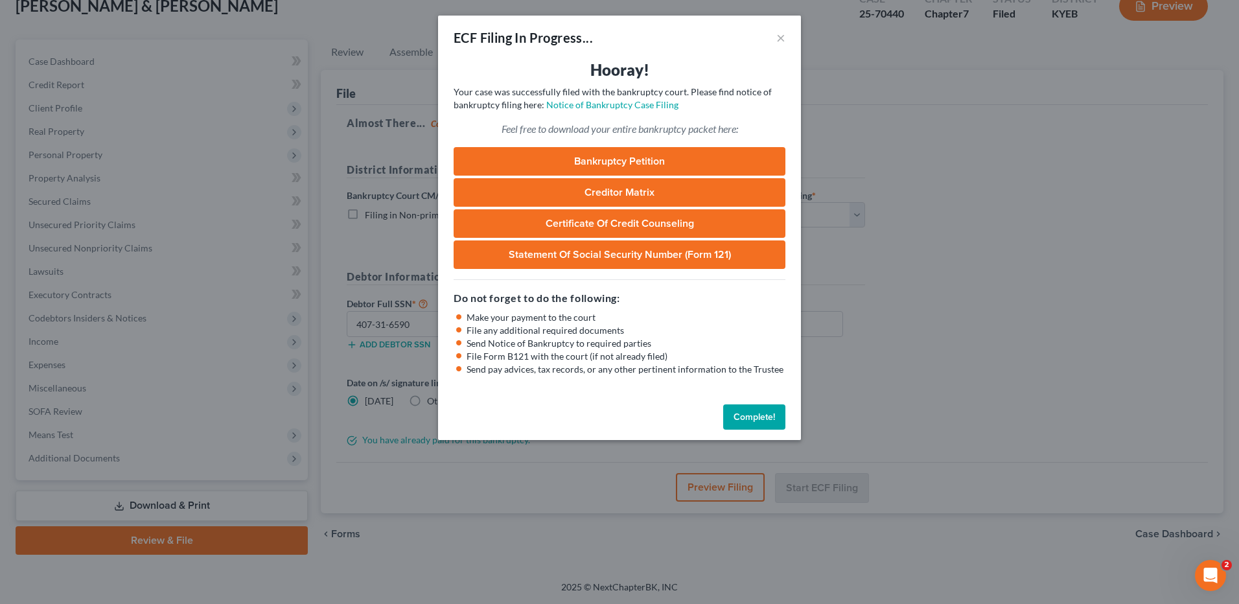
click at [754, 409] on button "Complete!" at bounding box center [754, 417] width 62 height 26
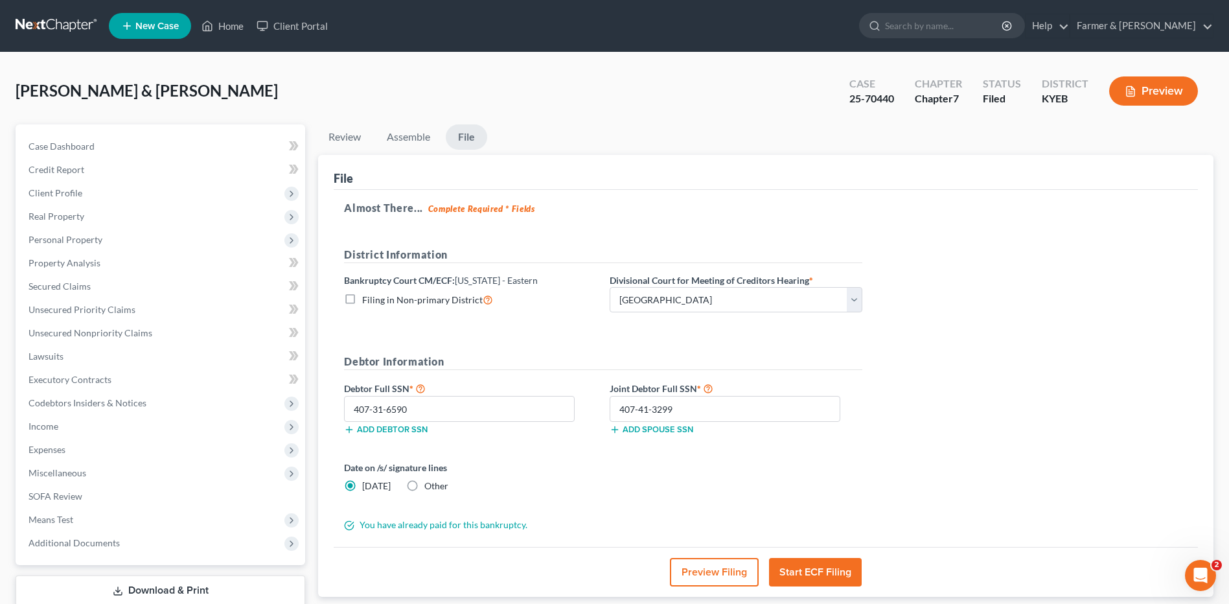
click at [60, 24] on link at bounding box center [57, 25] width 83 height 23
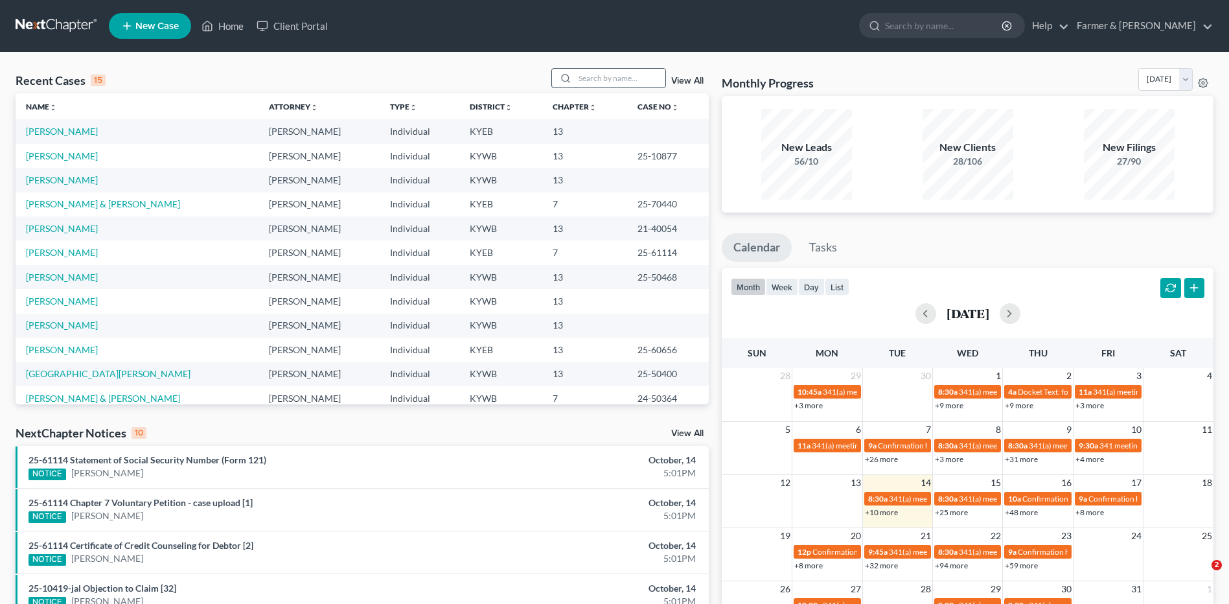
click at [663, 75] on input "search" at bounding box center [620, 78] width 91 height 19
click at [648, 78] on input "search" at bounding box center [620, 78] width 91 height 19
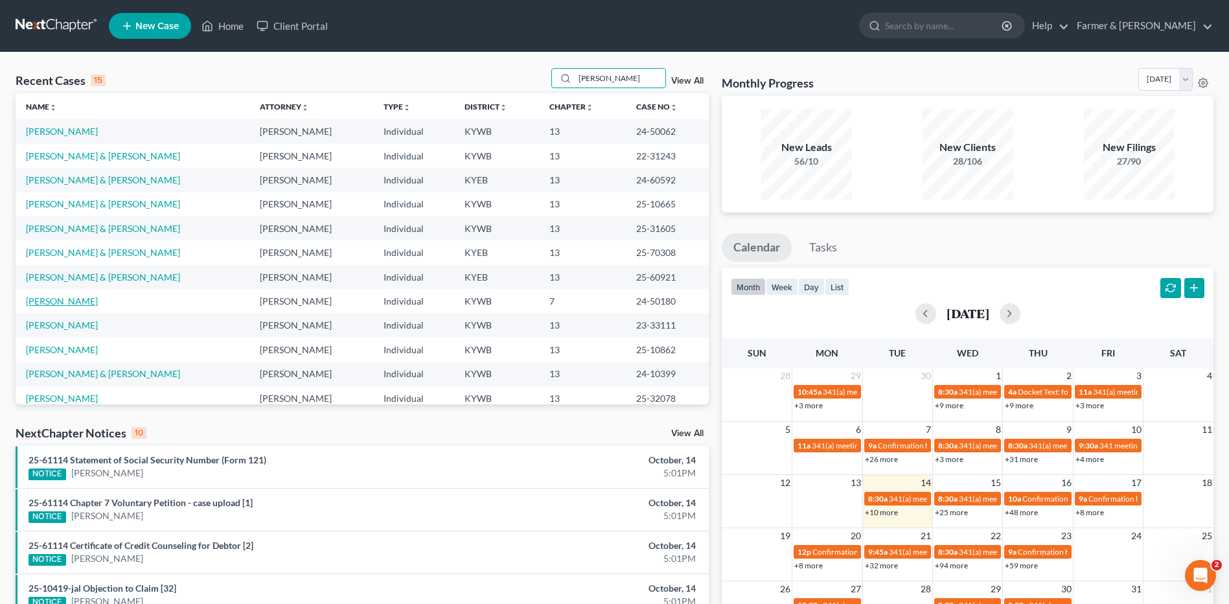
type input "[PERSON_NAME]"
click at [43, 305] on link "[PERSON_NAME]" at bounding box center [62, 300] width 72 height 11
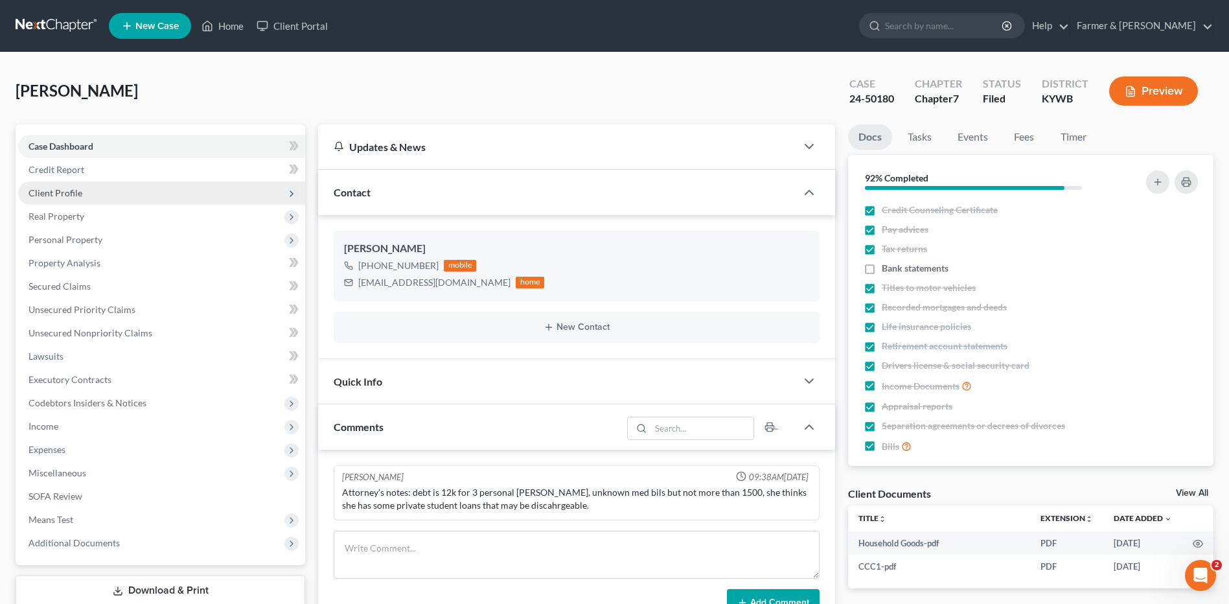
click at [62, 193] on span "Client Profile" at bounding box center [56, 192] width 54 height 11
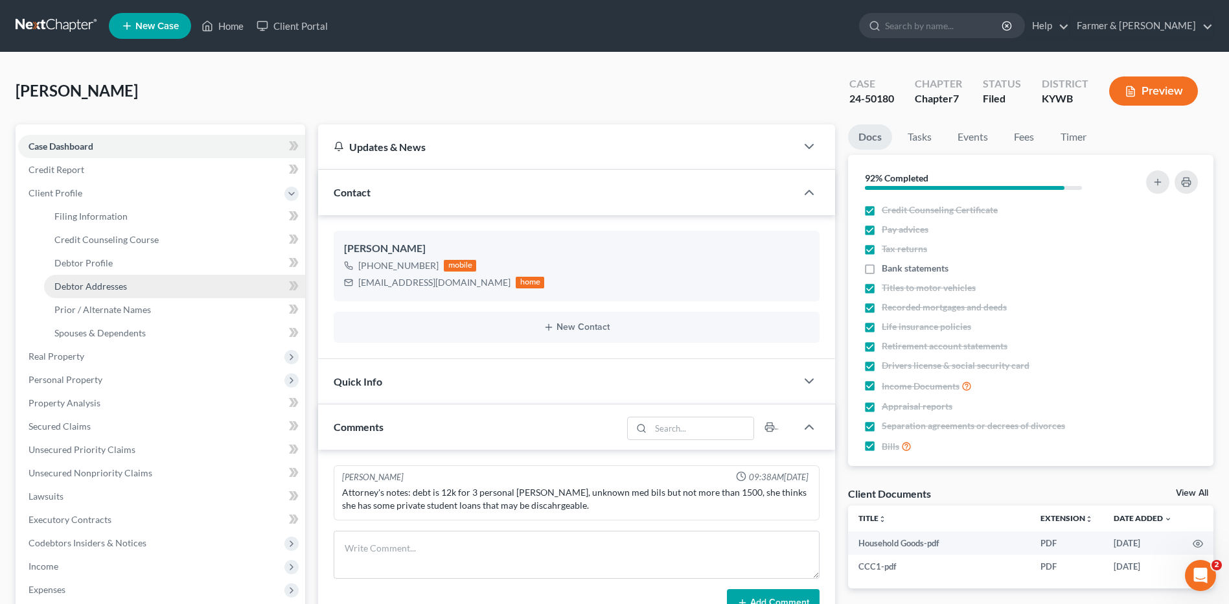
click at [84, 279] on link "Debtor Addresses" at bounding box center [174, 286] width 261 height 23
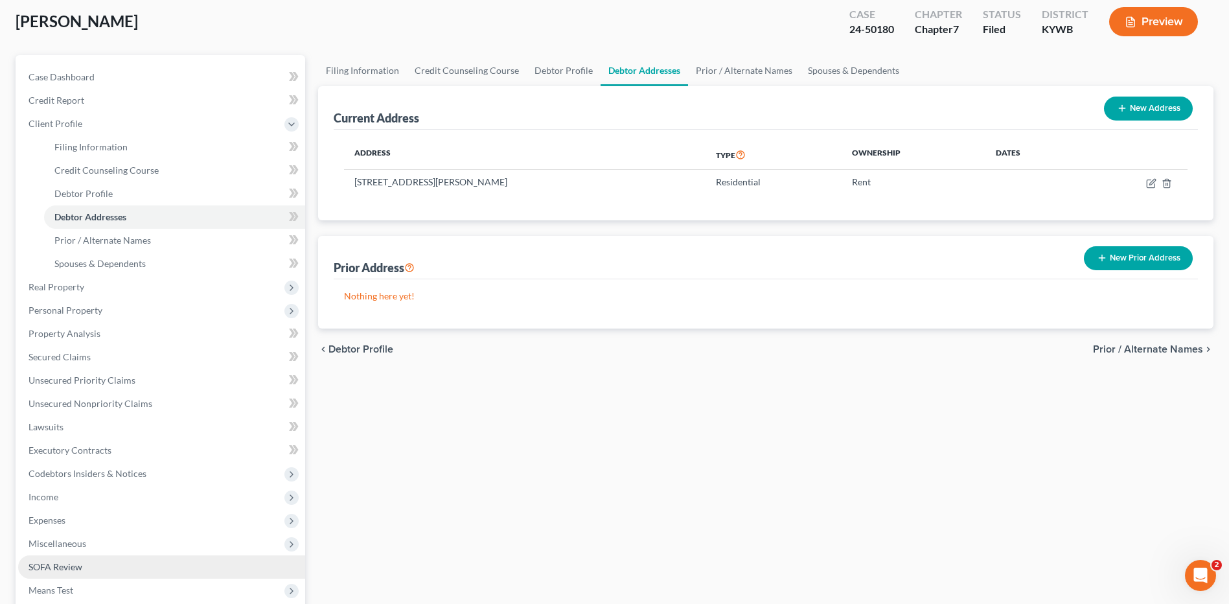
scroll to position [194, 0]
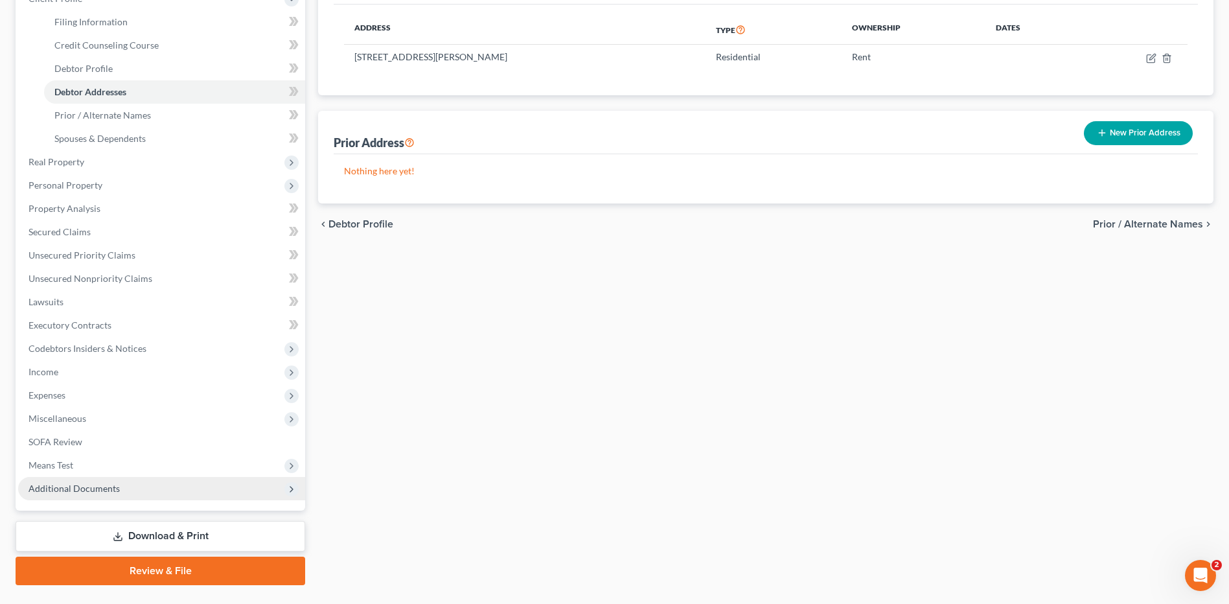
click at [75, 495] on span "Additional Documents" at bounding box center [161, 488] width 287 height 23
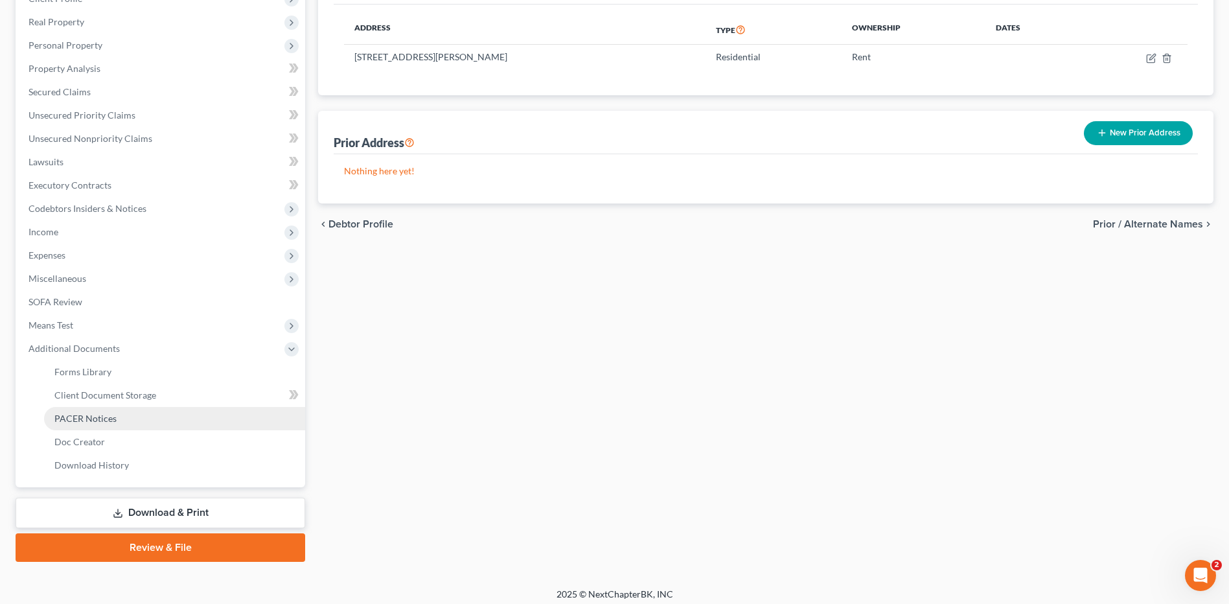
click at [103, 417] on span "PACER Notices" at bounding box center [85, 418] width 62 height 11
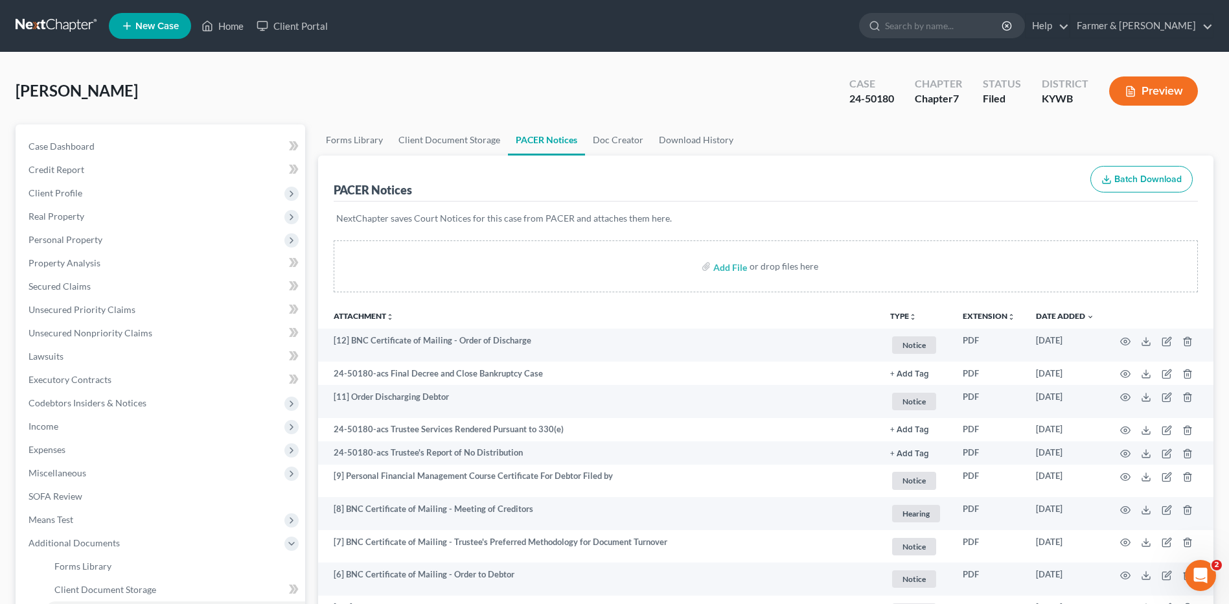
click at [33, 25] on link at bounding box center [57, 25] width 83 height 23
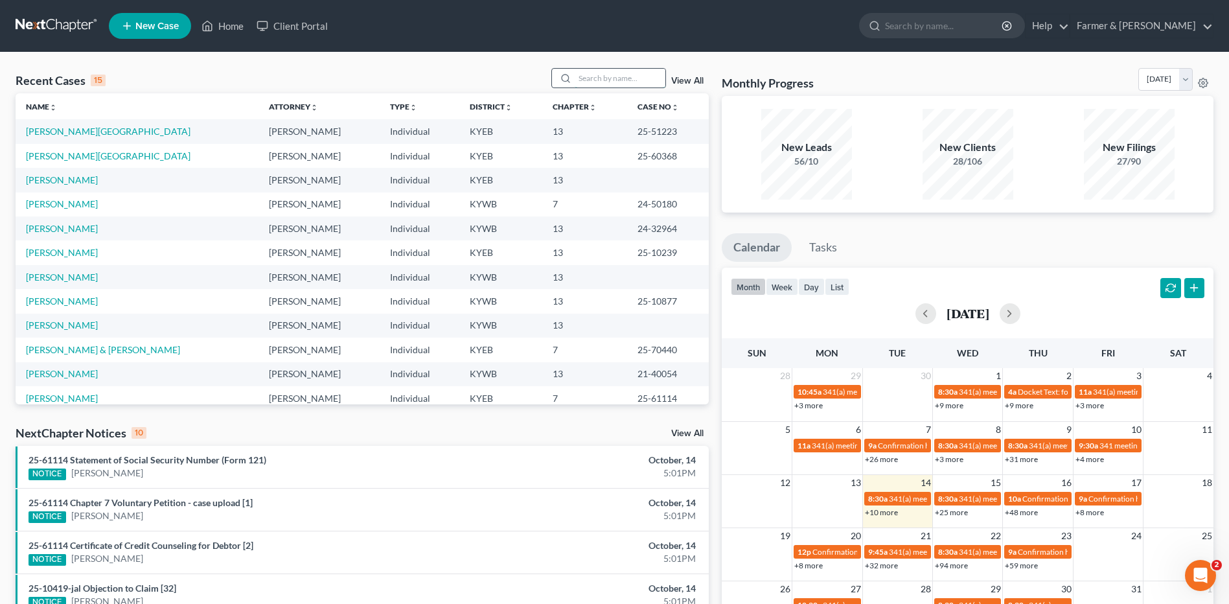
click at [638, 82] on input "search" at bounding box center [620, 78] width 91 height 19
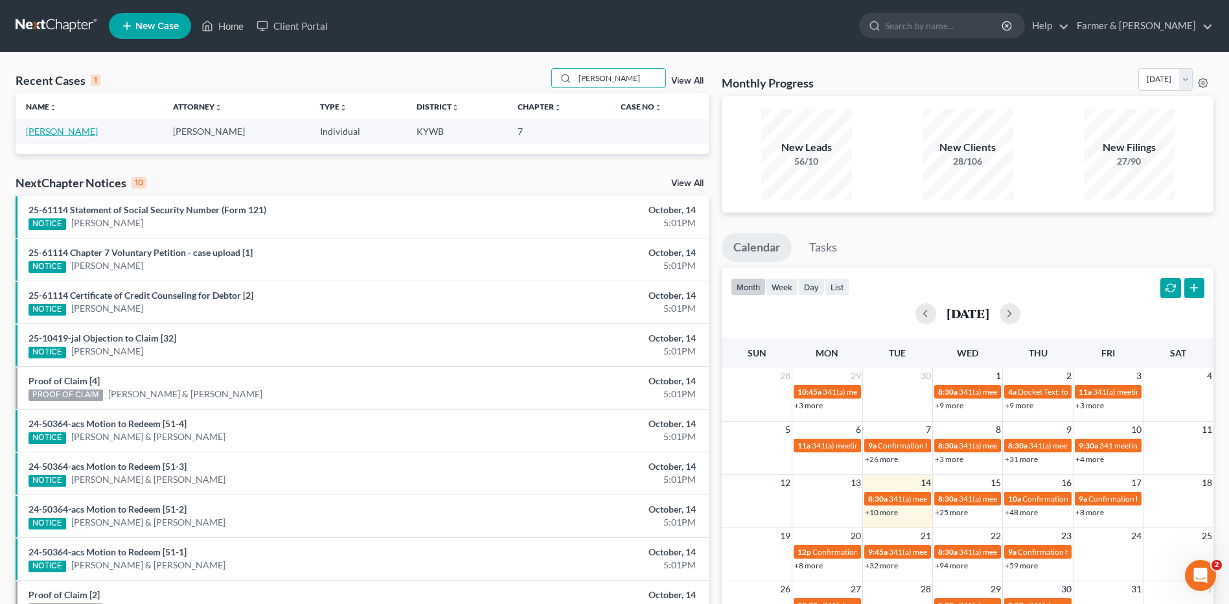
type input "[PERSON_NAME]"
click at [34, 131] on link "[PERSON_NAME]" at bounding box center [62, 131] width 72 height 11
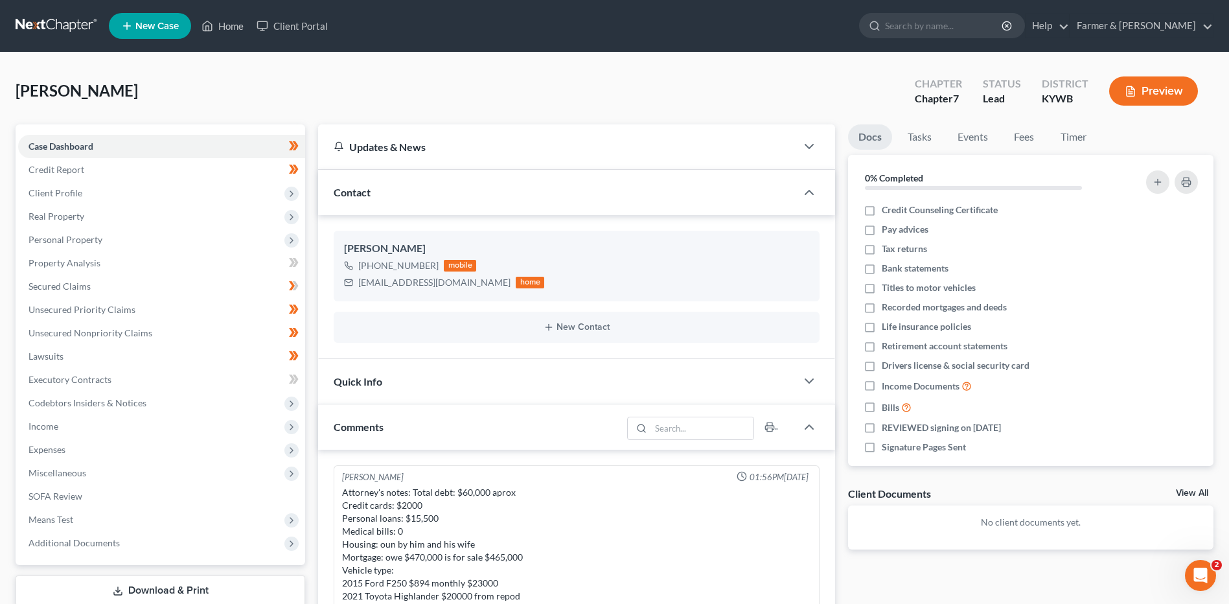
scroll to position [296, 0]
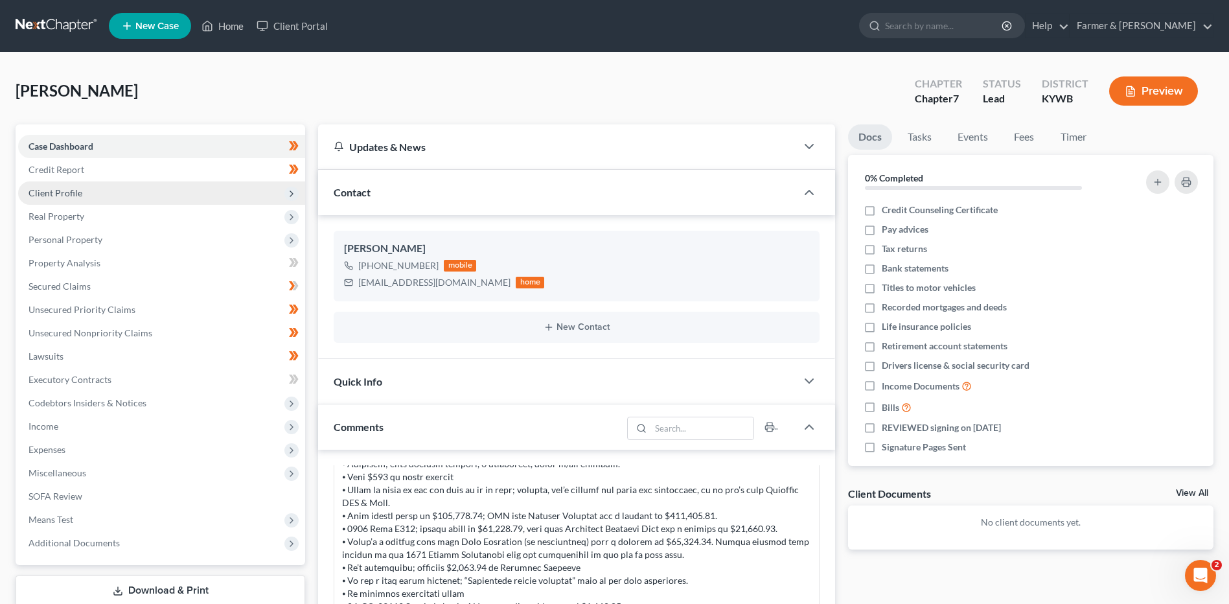
click at [129, 198] on span "Client Profile" at bounding box center [161, 192] width 287 height 23
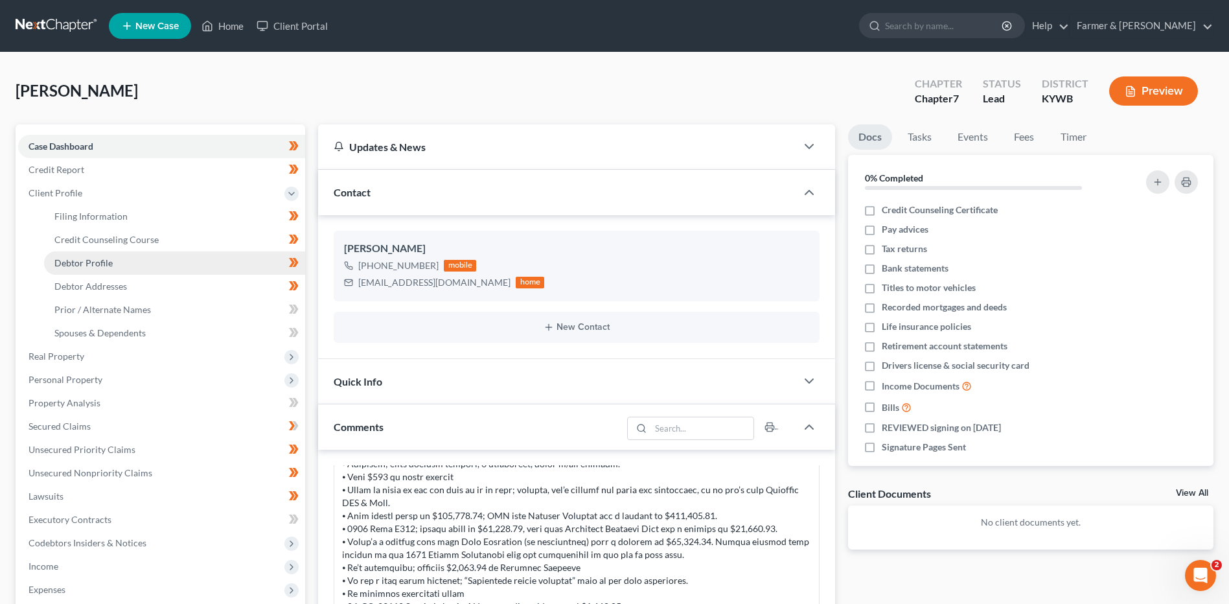
click at [104, 262] on span "Debtor Profile" at bounding box center [83, 262] width 58 height 11
select select "2"
select select "0"
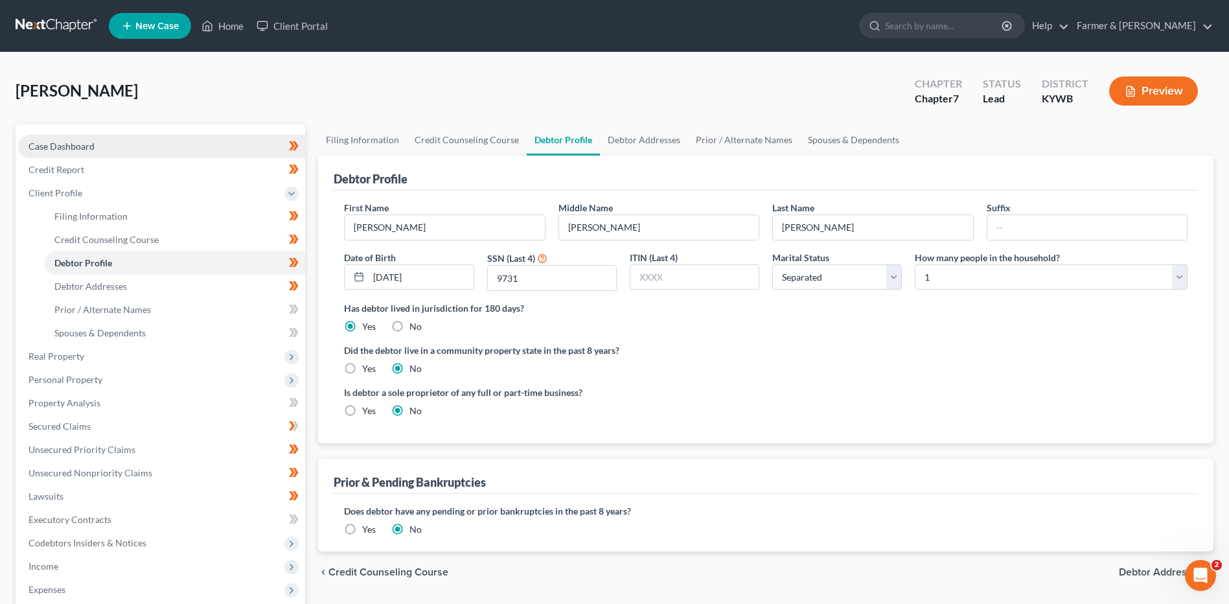
click at [158, 148] on link "Case Dashboard" at bounding box center [161, 146] width 287 height 23
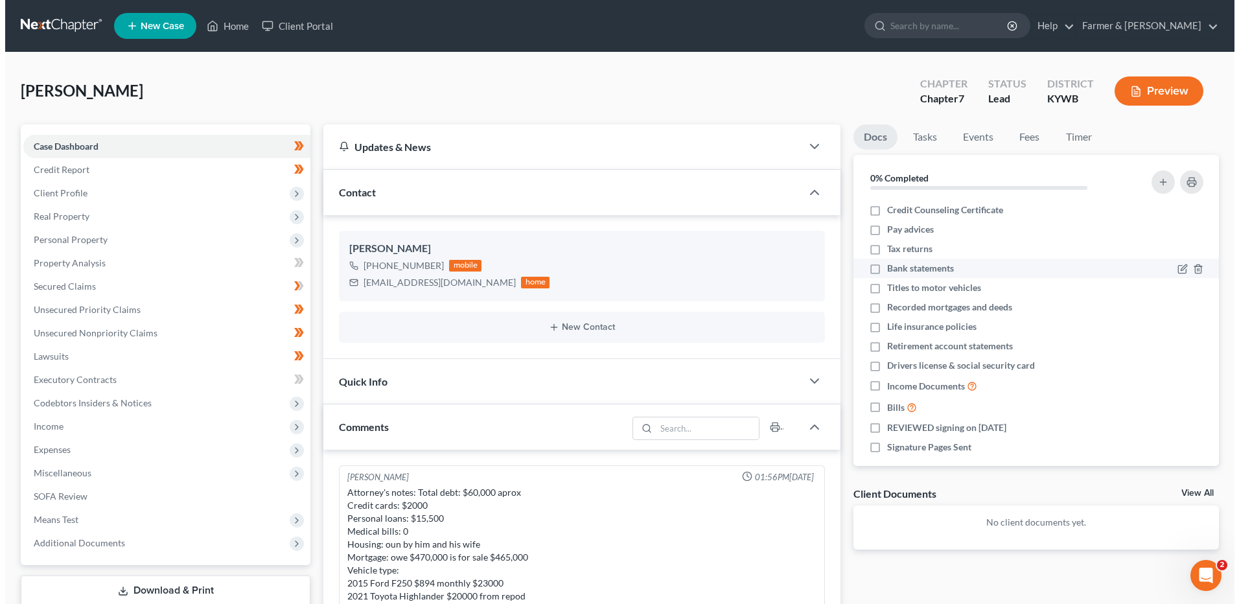
scroll to position [296, 0]
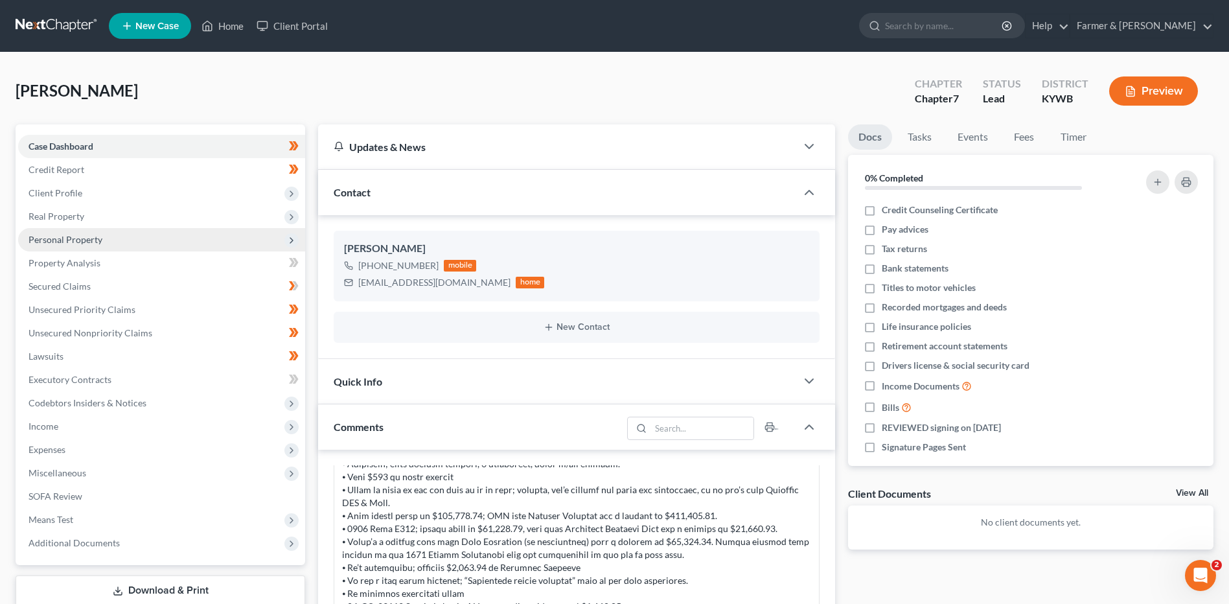
click at [98, 242] on span "Personal Property" at bounding box center [66, 239] width 74 height 11
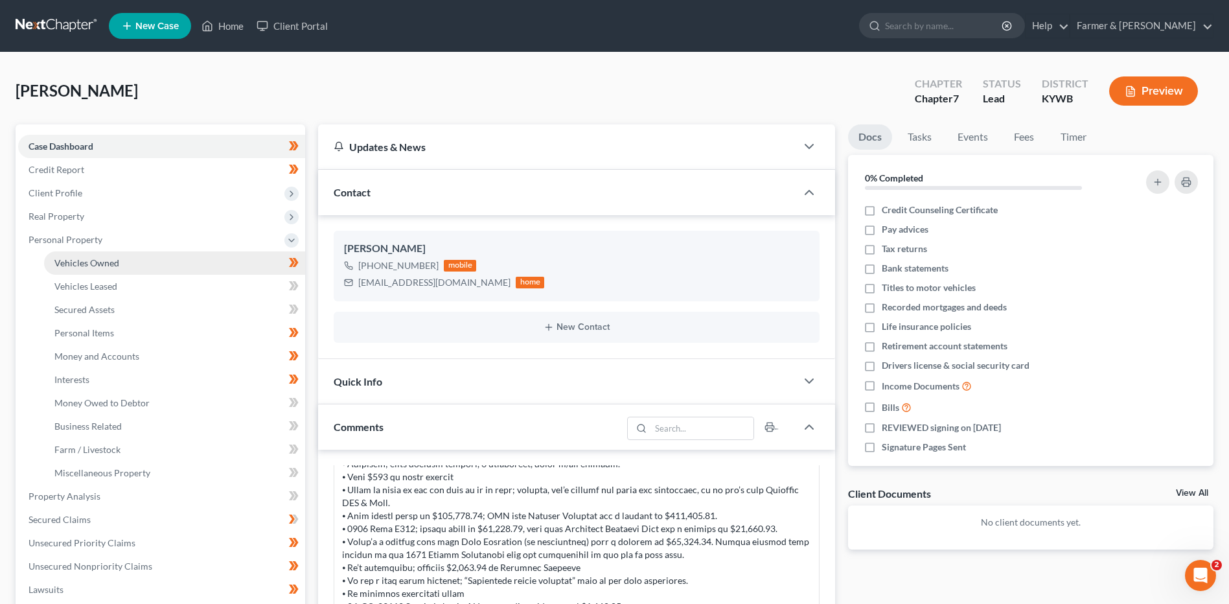
click at [95, 257] on span "Vehicles Owned" at bounding box center [86, 262] width 65 height 11
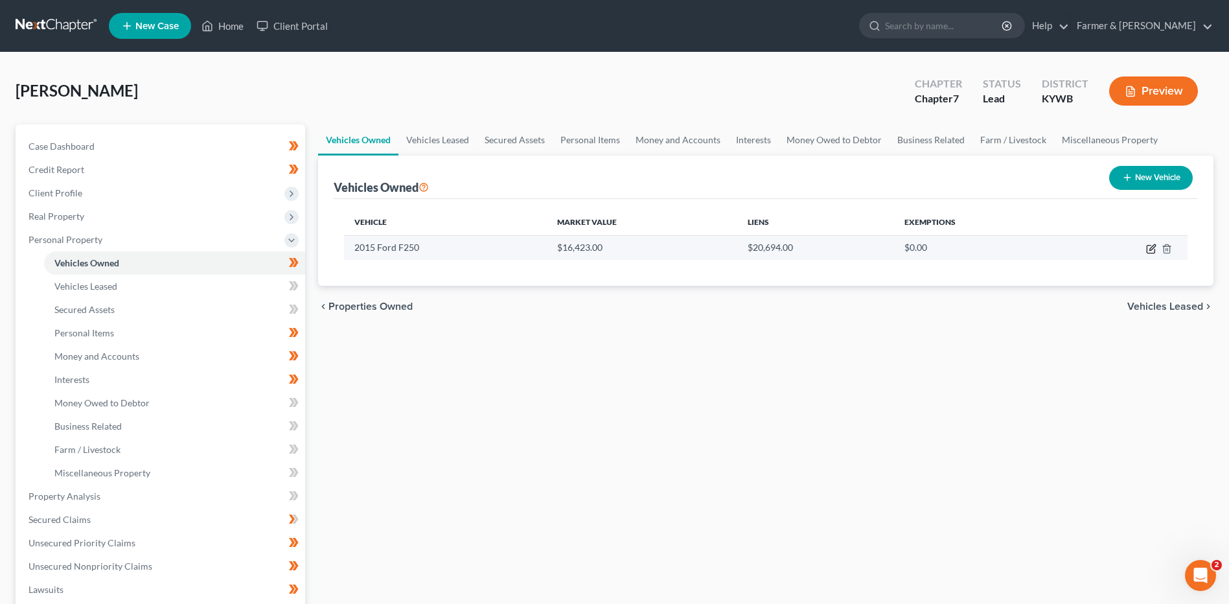
click at [1148, 244] on icon "button" at bounding box center [1151, 249] width 10 height 10
select select "0"
select select "11"
select select "2"
select select "0"
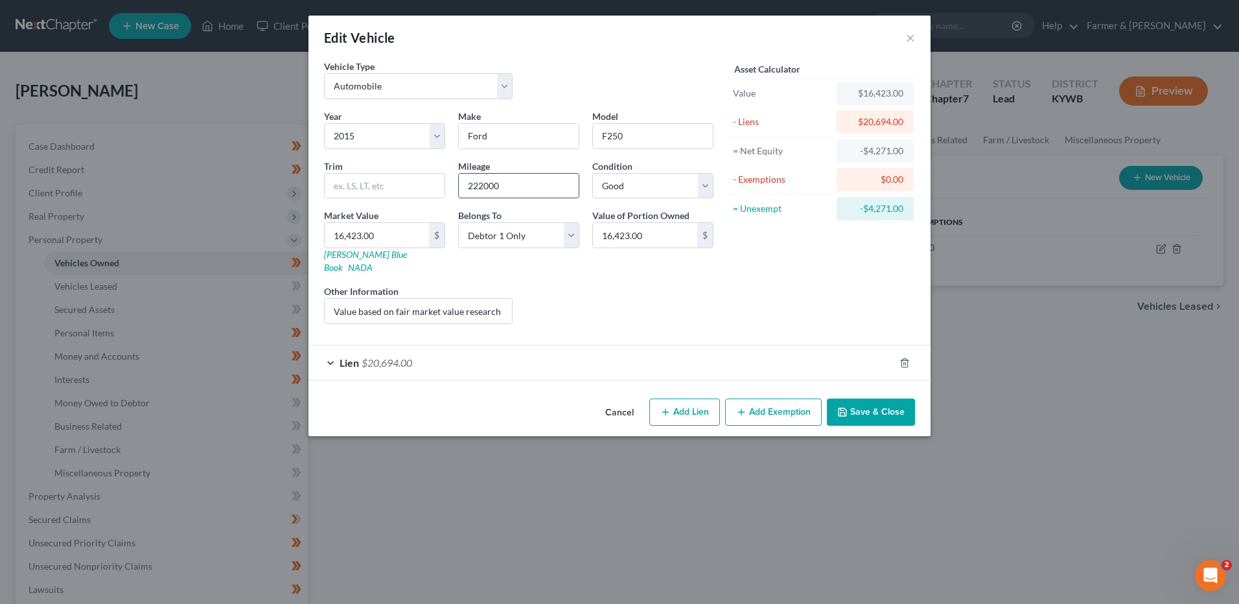
click at [483, 187] on input "222000" at bounding box center [519, 186] width 120 height 25
type input "222,000"
type input "1"
type input "1.00"
type input "16"
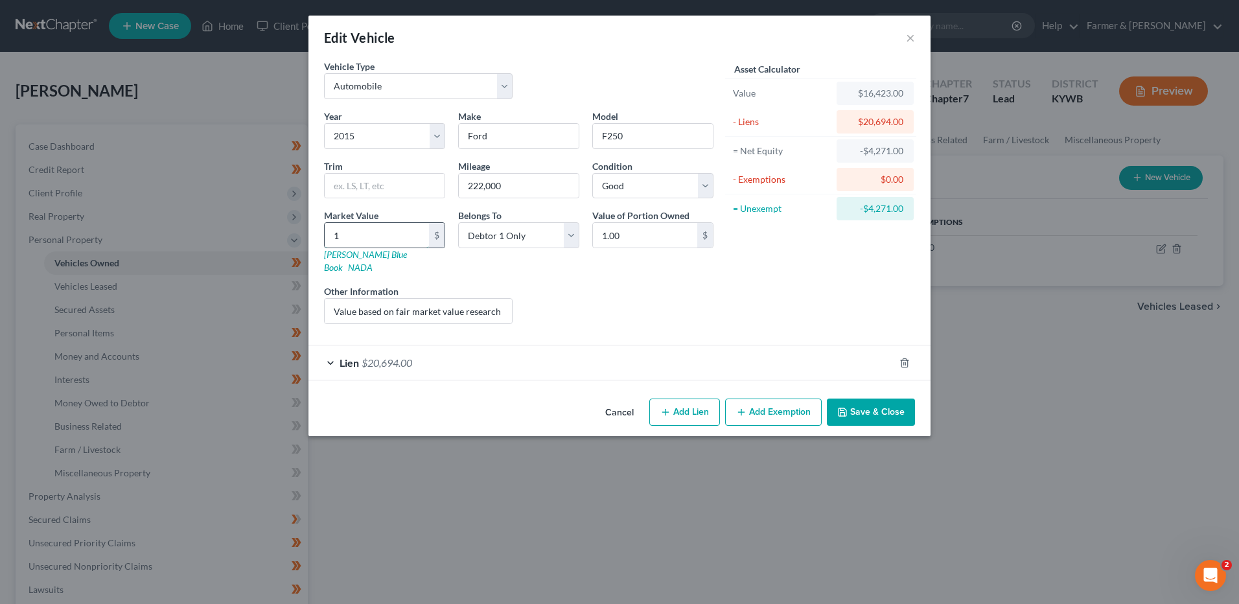
type input "16.00"
type input "165"
type input "165.00"
type input "1,650"
type input "1,650.00"
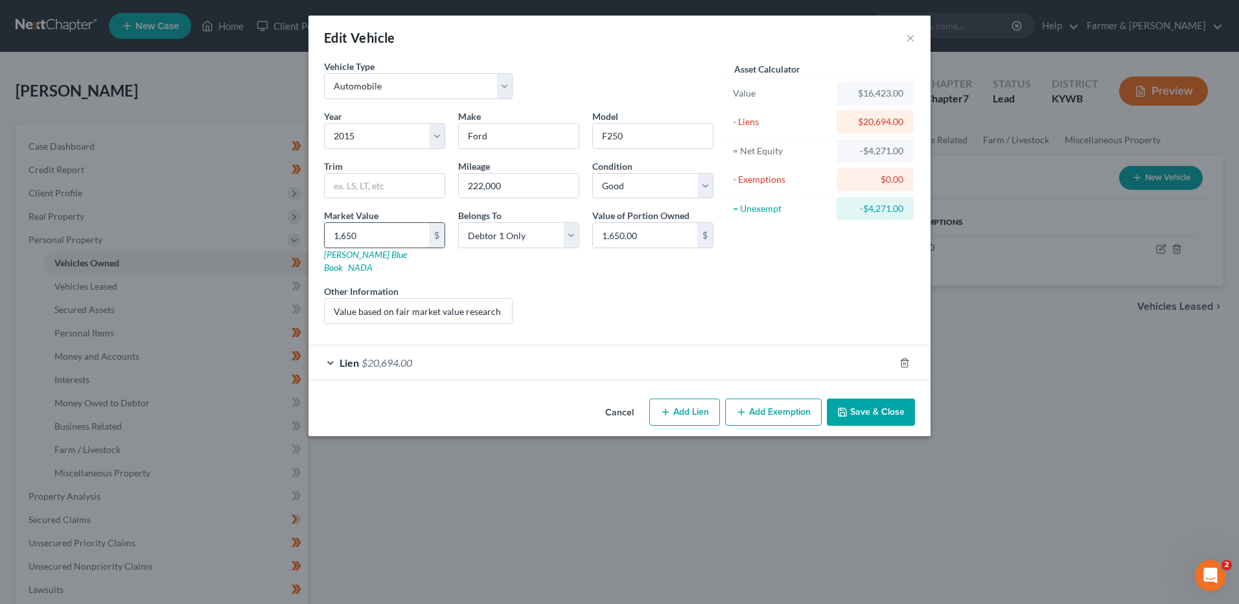
type input "1,6500"
type input "16,500.00"
drag, startPoint x: 330, startPoint y: 299, endPoint x: 894, endPoint y: 237, distance: 567.7
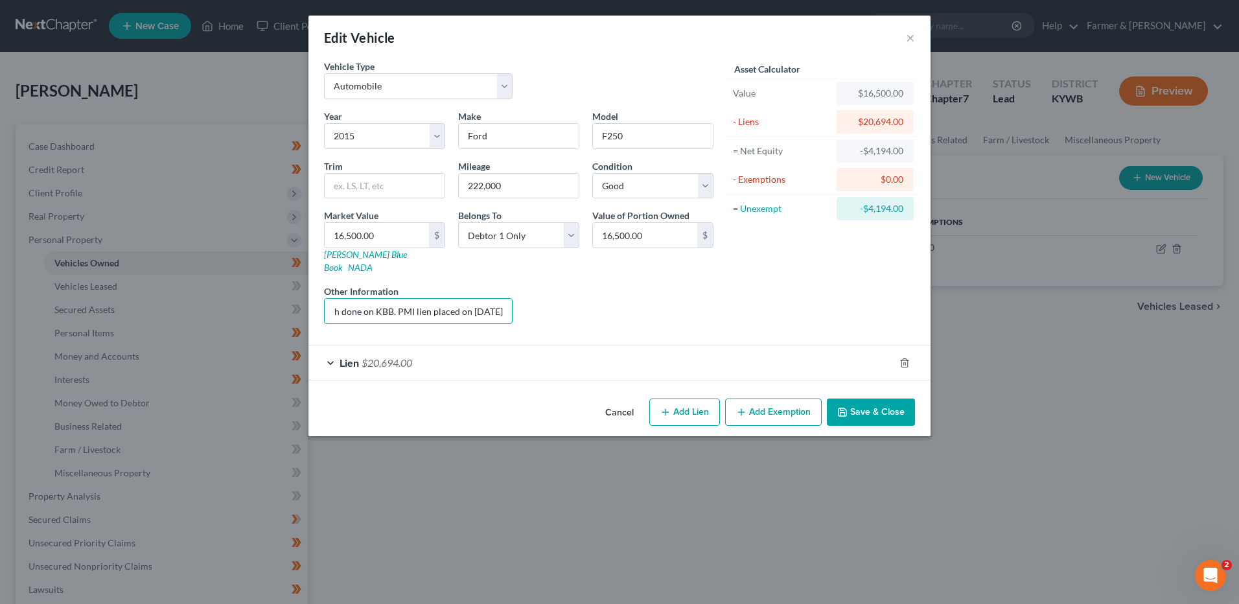
click at [886, 237] on div "Vehicle Type Select Automobile Truck Trailer Watercraft Aircraft Motor Home Atv…" at bounding box center [619, 197] width 604 height 275
click at [575, 354] on div "Lien $20,694.00" at bounding box center [601, 362] width 586 height 34
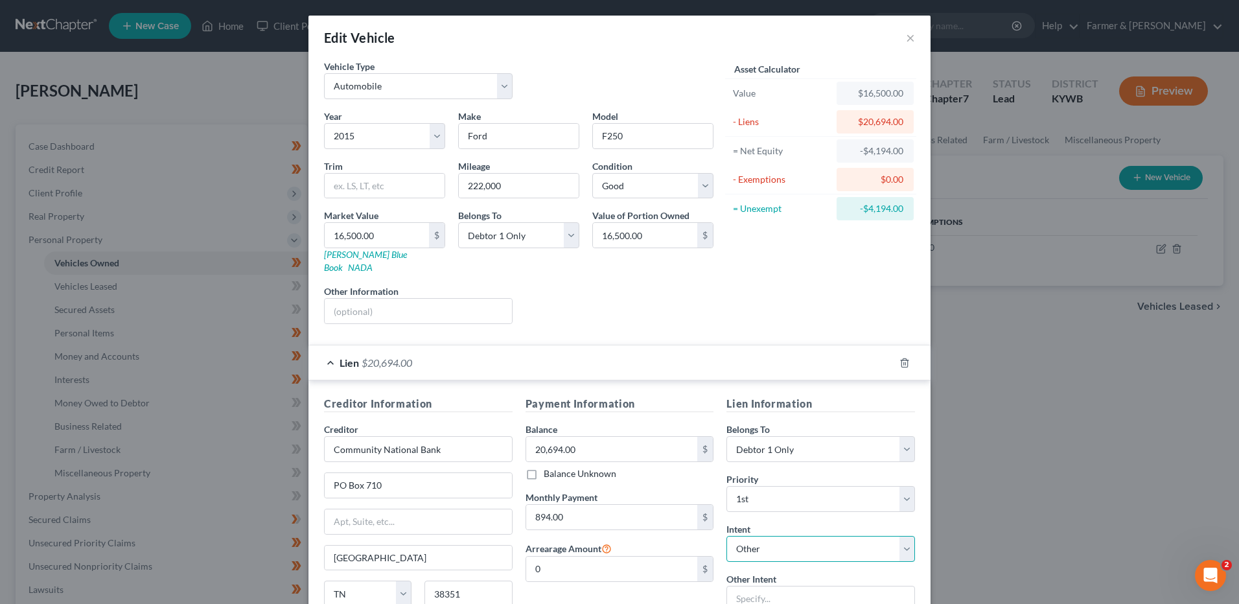
click at [772, 536] on select "Select Surrender Redeem Reaffirm Avoid Other" at bounding box center [820, 549] width 189 height 26
select select "2"
click at [726, 536] on select "Select Surrender Redeem Reaffirm Avoid Other" at bounding box center [820, 549] width 189 height 26
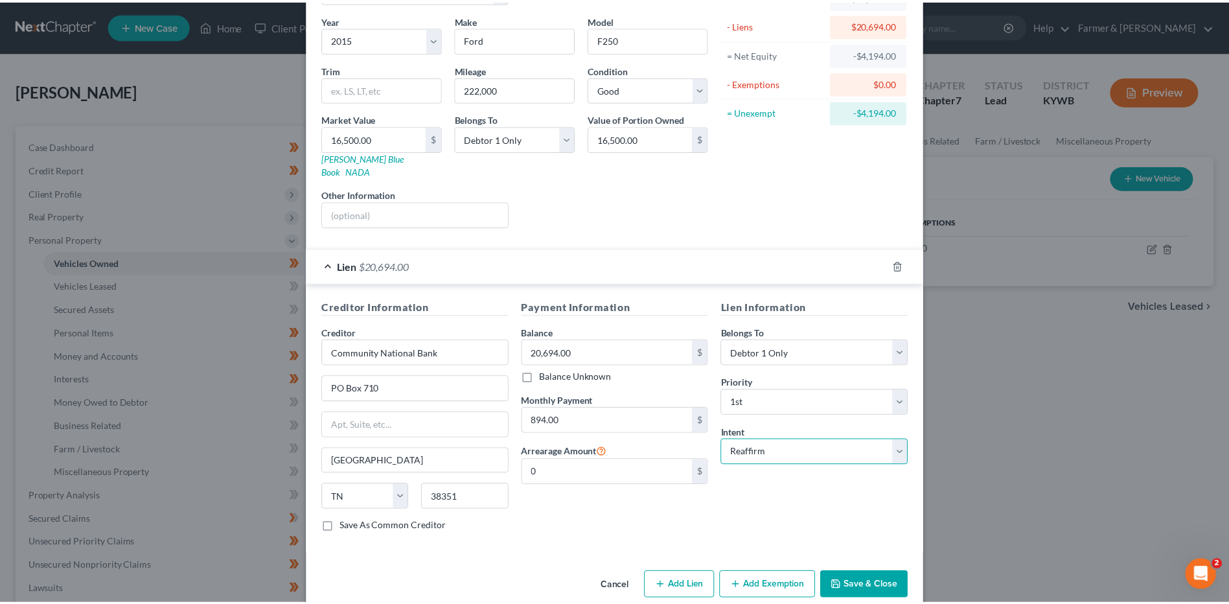
scroll to position [105, 0]
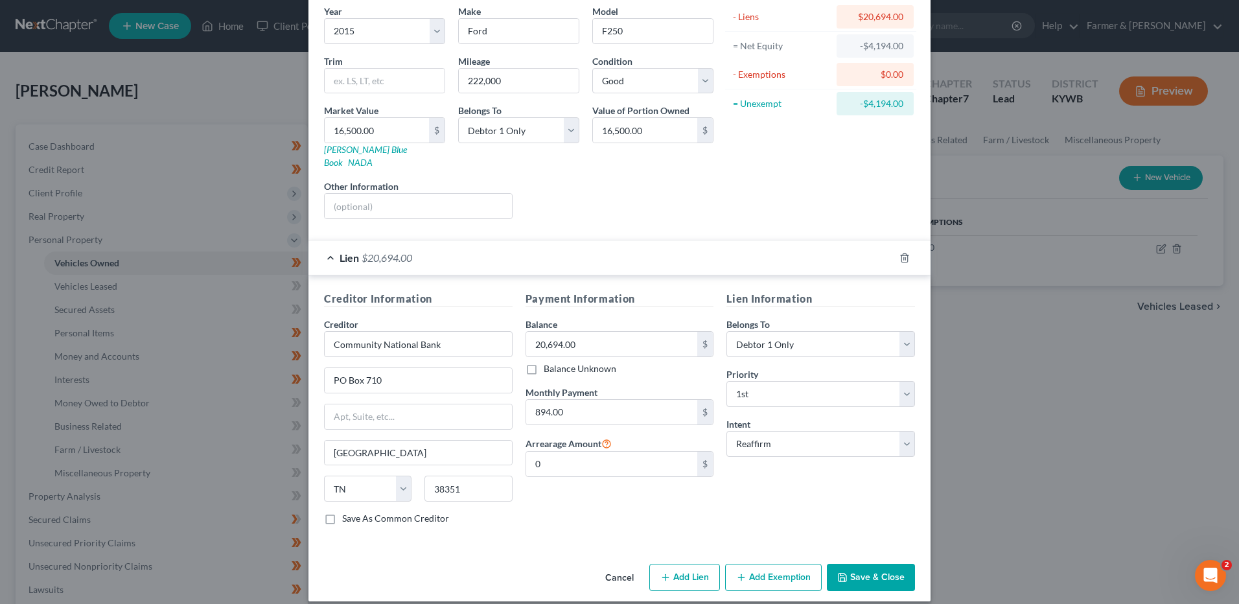
drag, startPoint x: 861, startPoint y: 562, endPoint x: 867, endPoint y: 560, distance: 6.8
click at [862, 564] on button "Save & Close" at bounding box center [871, 577] width 88 height 27
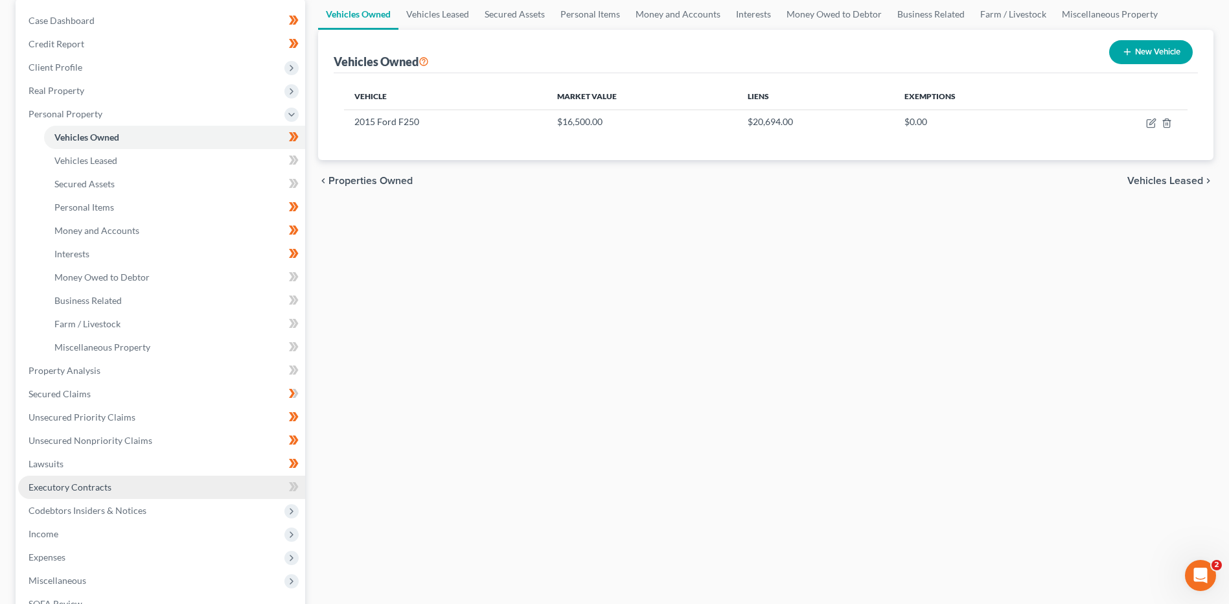
scroll to position [130, 0]
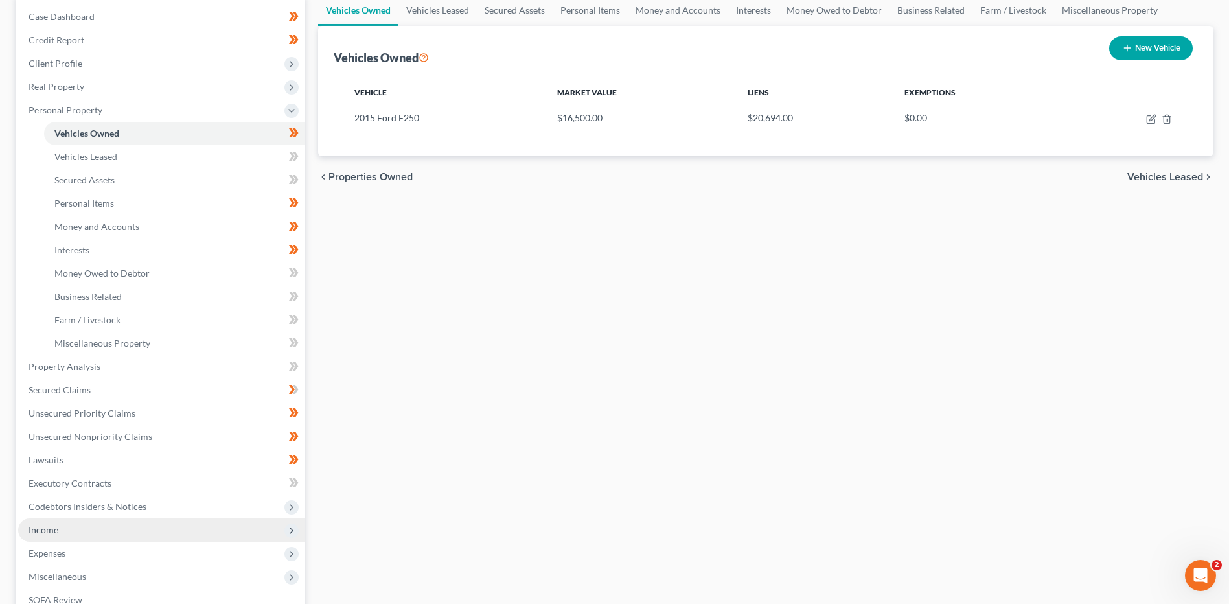
click at [69, 529] on span "Income" at bounding box center [161, 529] width 287 height 23
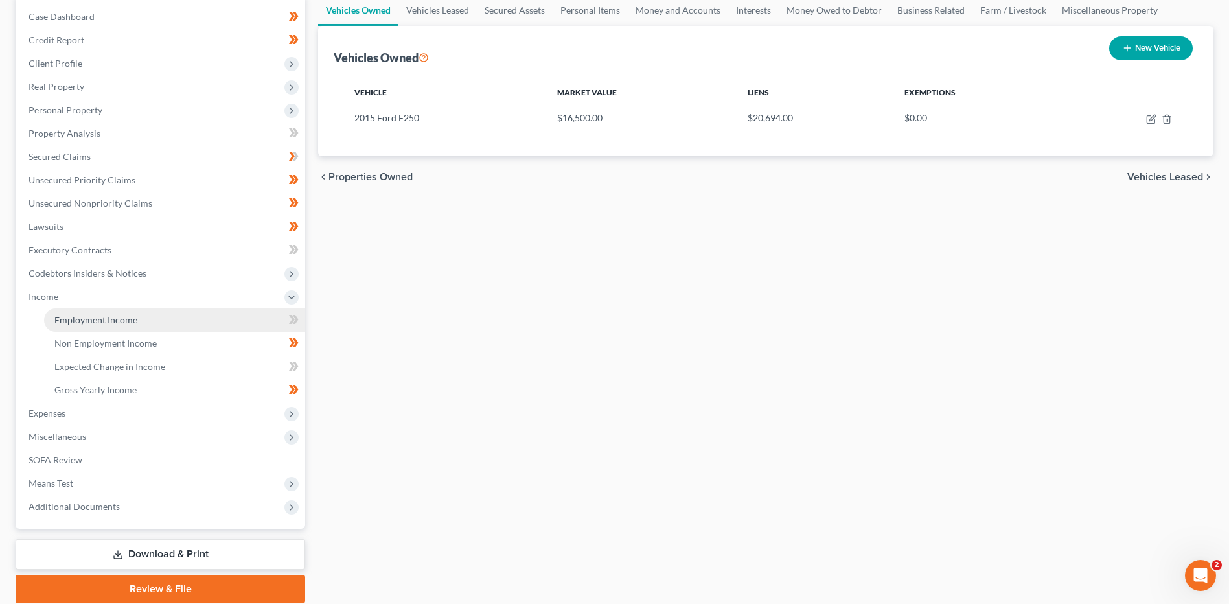
click at [160, 318] on link "Employment Income" at bounding box center [174, 319] width 261 height 23
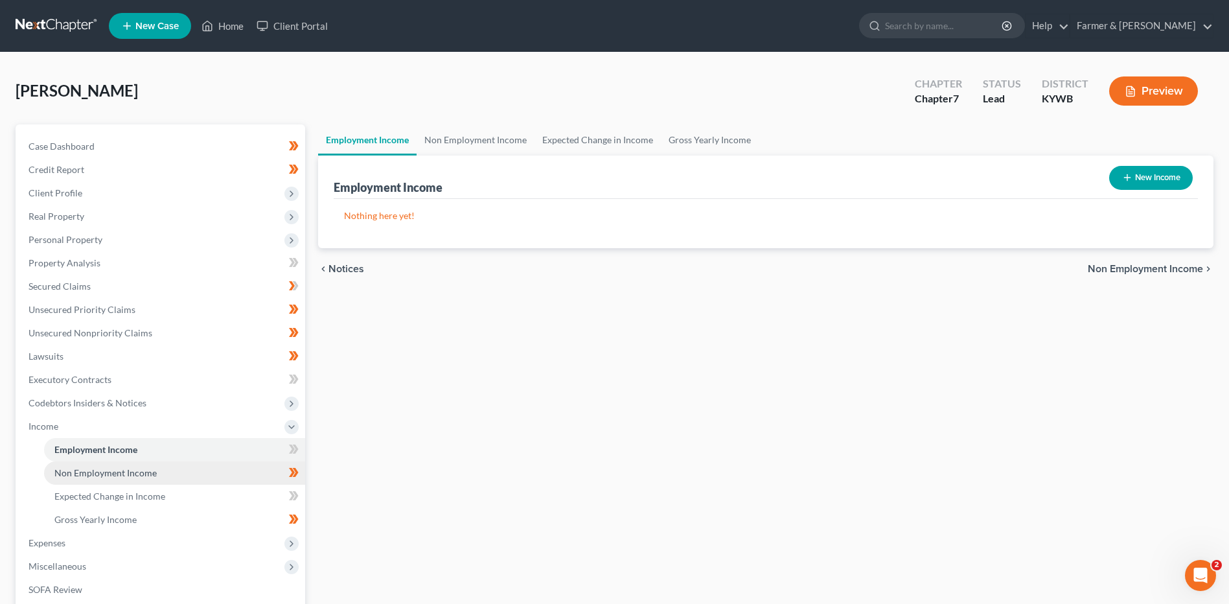
click at [129, 468] on span "Non Employment Income" at bounding box center [105, 472] width 102 height 11
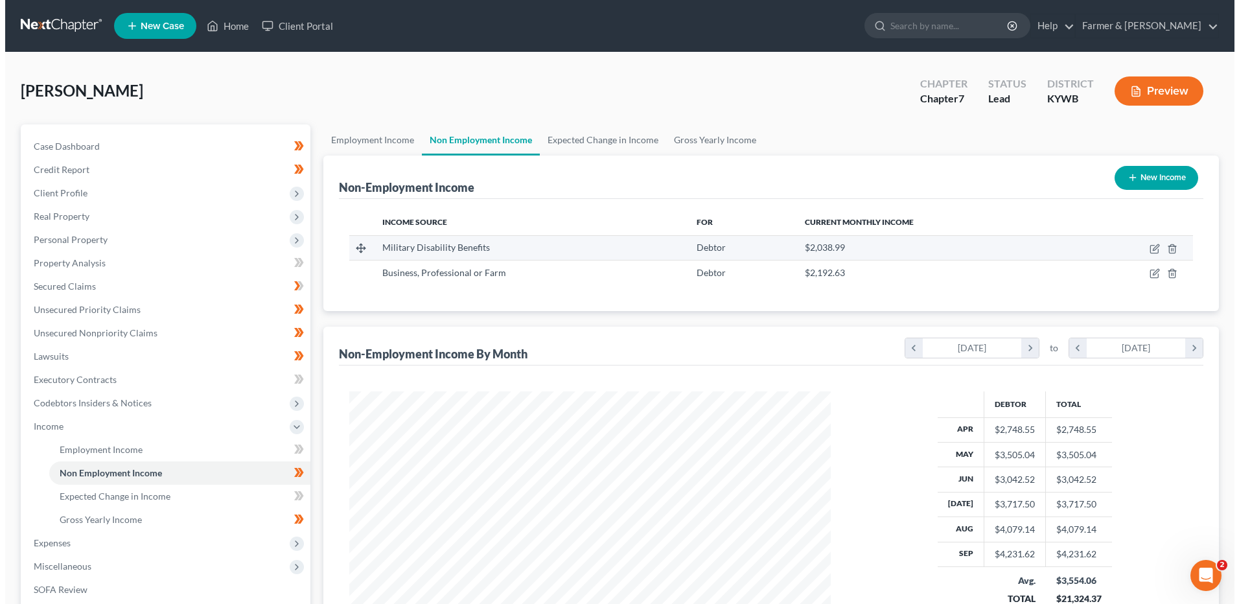
scroll to position [240, 507]
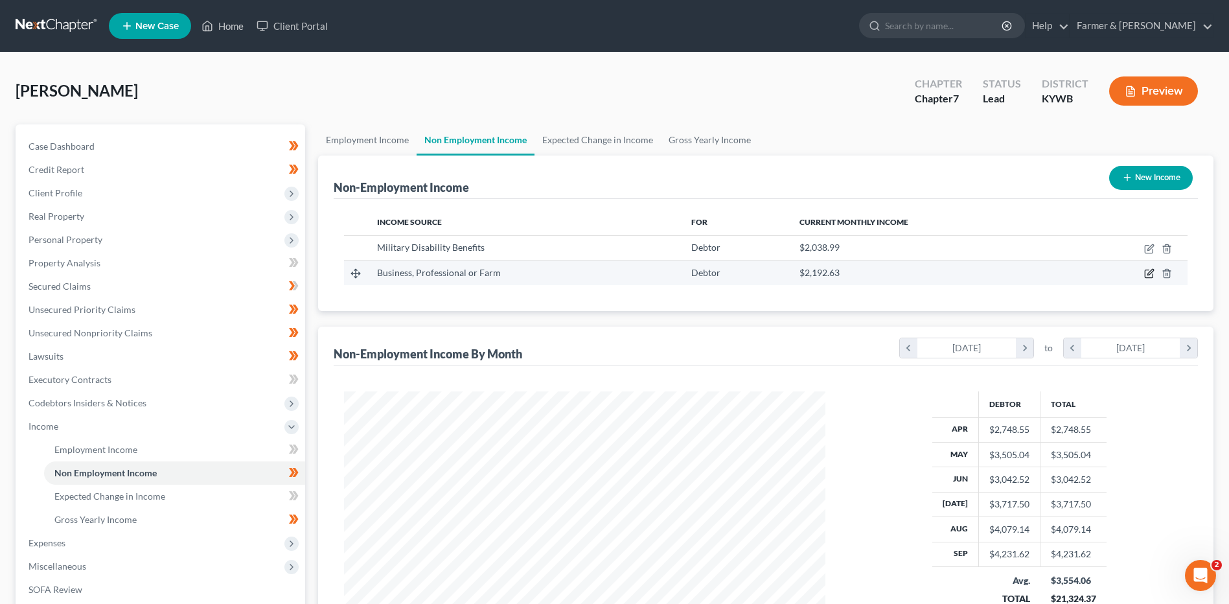
click at [1145, 271] on icon "button" at bounding box center [1149, 273] width 10 height 10
select select "10"
select select "0"
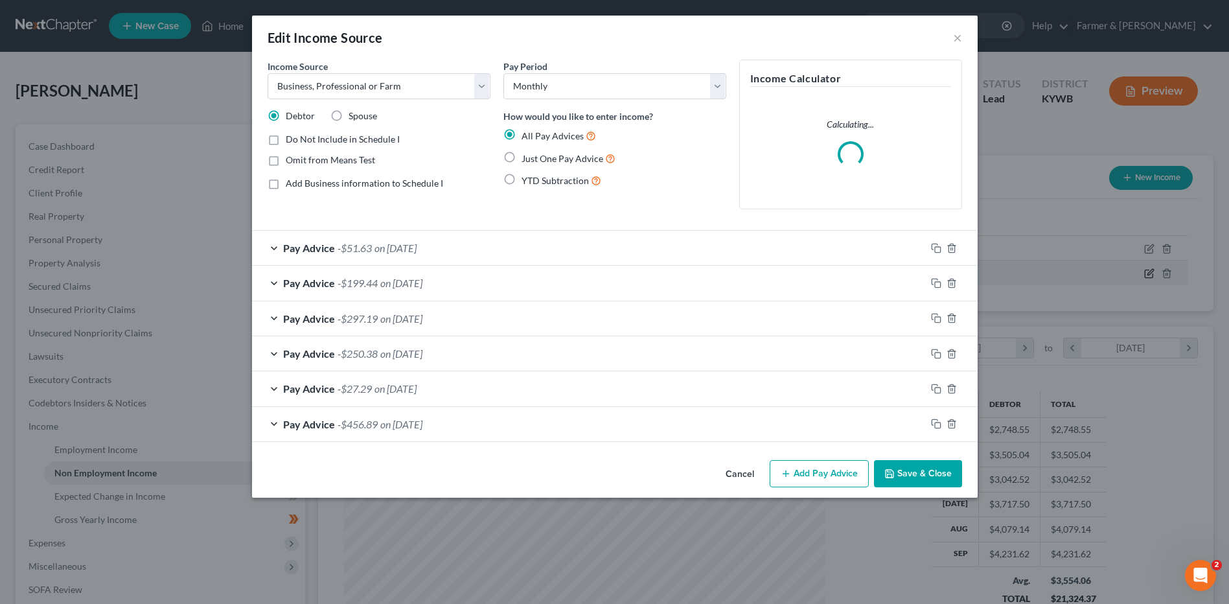
scroll to position [242, 512]
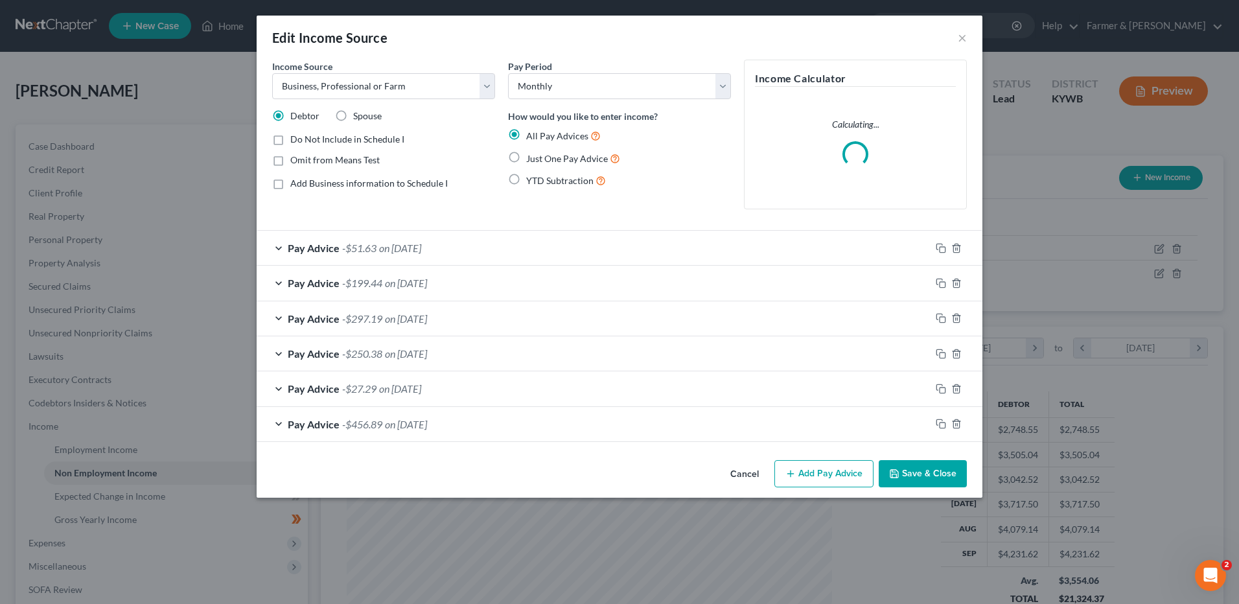
click at [749, 475] on button "Cancel" at bounding box center [744, 474] width 49 height 26
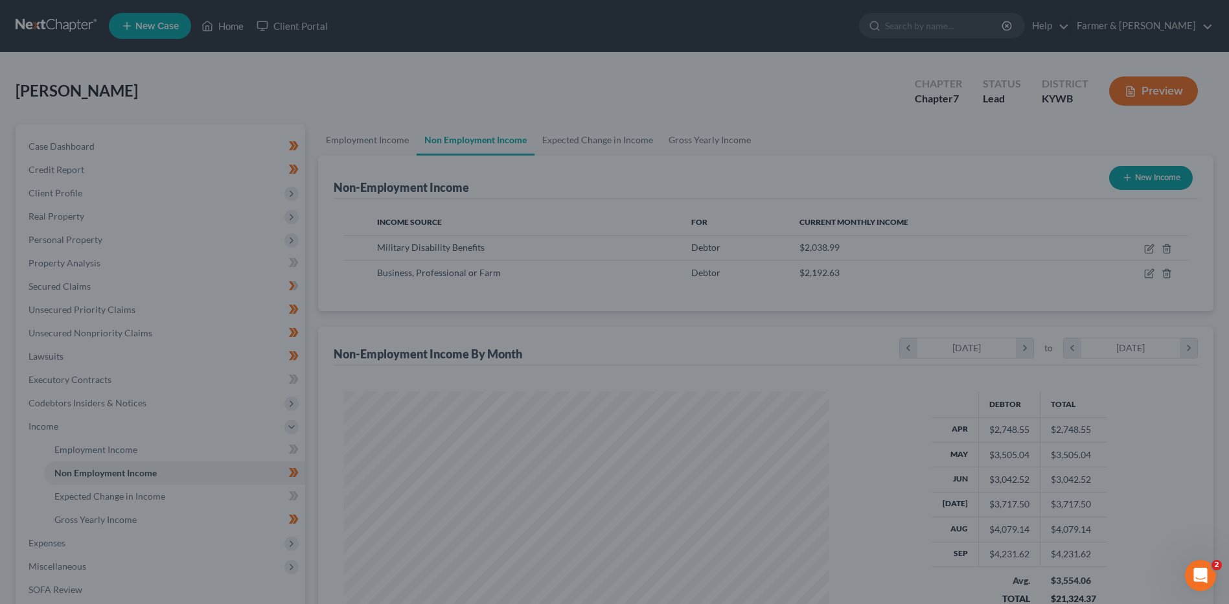
scroll to position [647625, 647358]
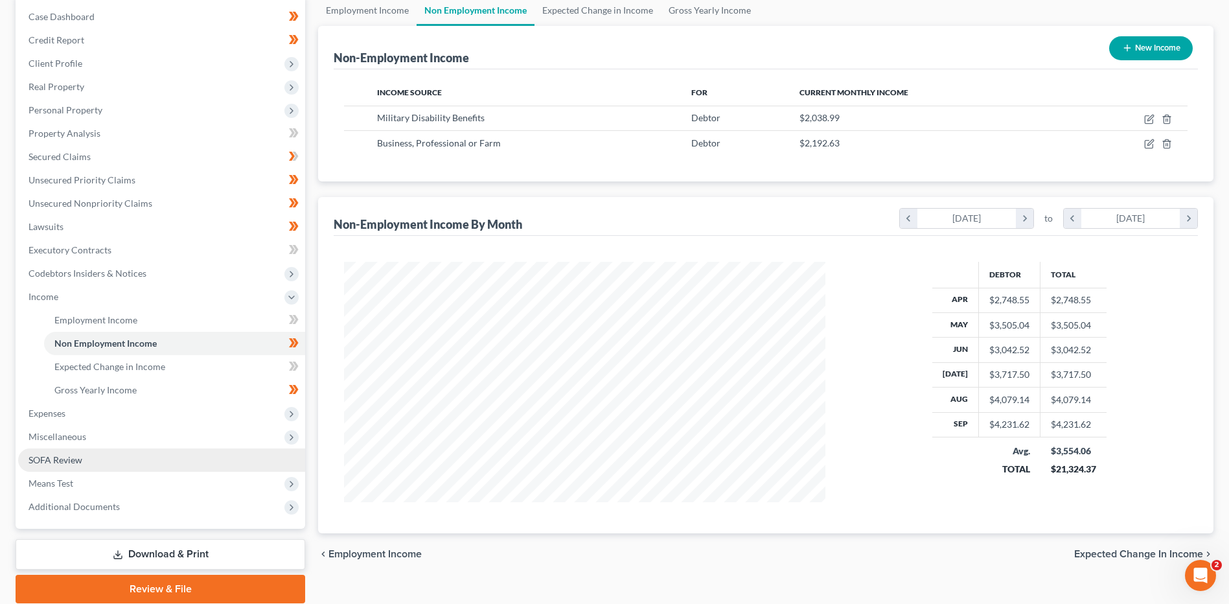
click at [108, 456] on link "SOFA Review" at bounding box center [161, 459] width 287 height 23
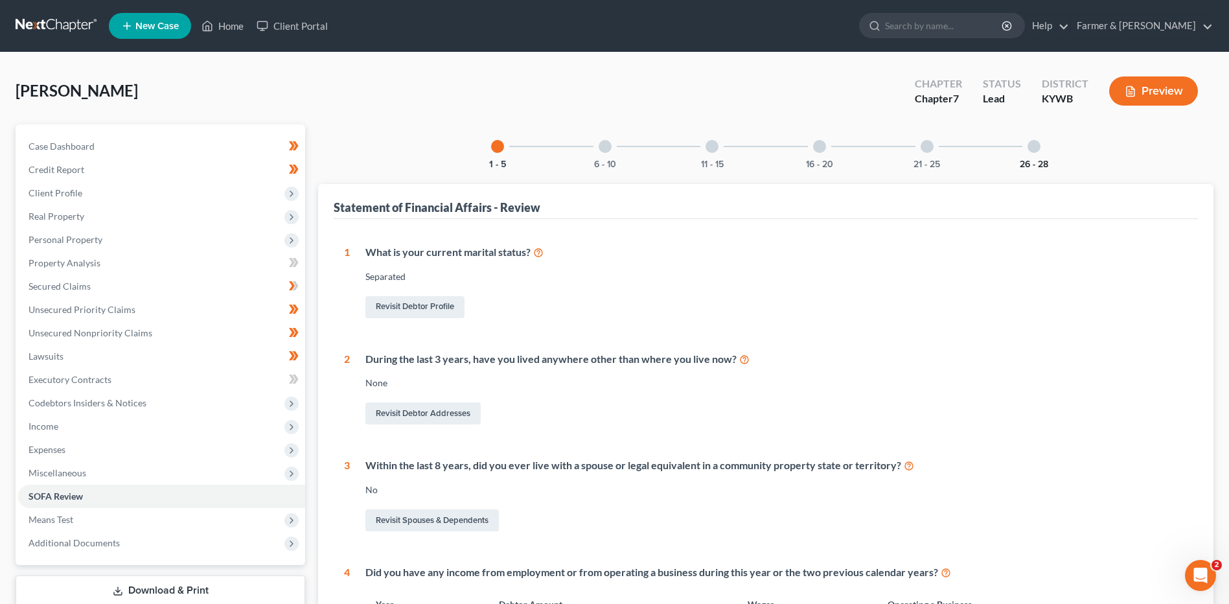
click at [1031, 160] on button "26 - 28" at bounding box center [1034, 164] width 29 height 9
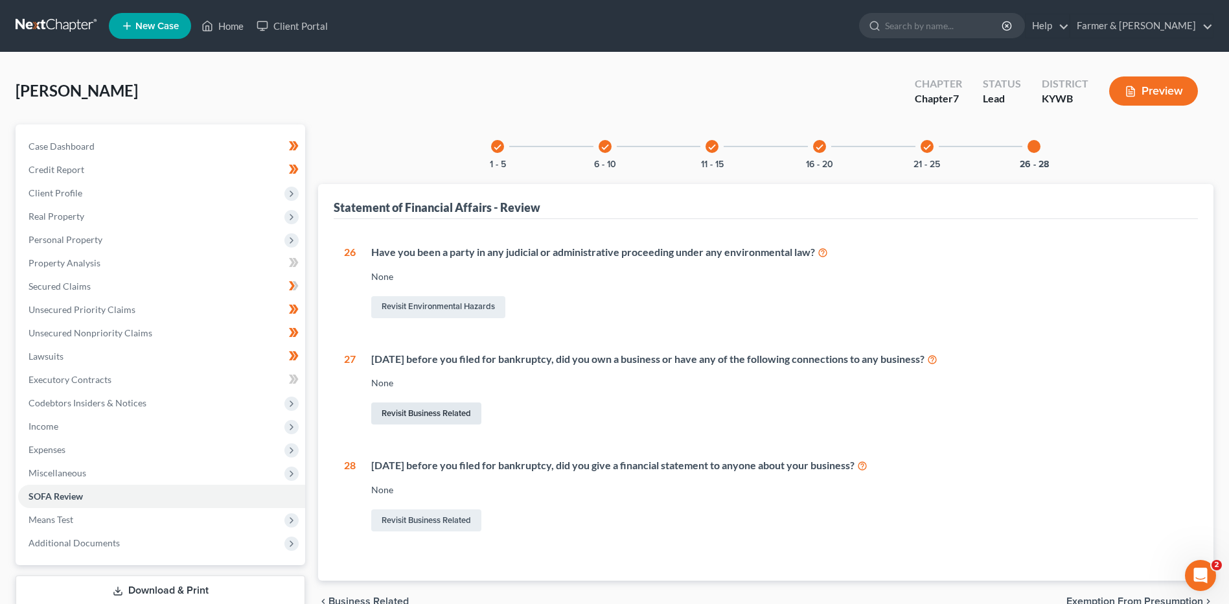
click at [468, 415] on link "Revisit Business Related" at bounding box center [426, 413] width 110 height 22
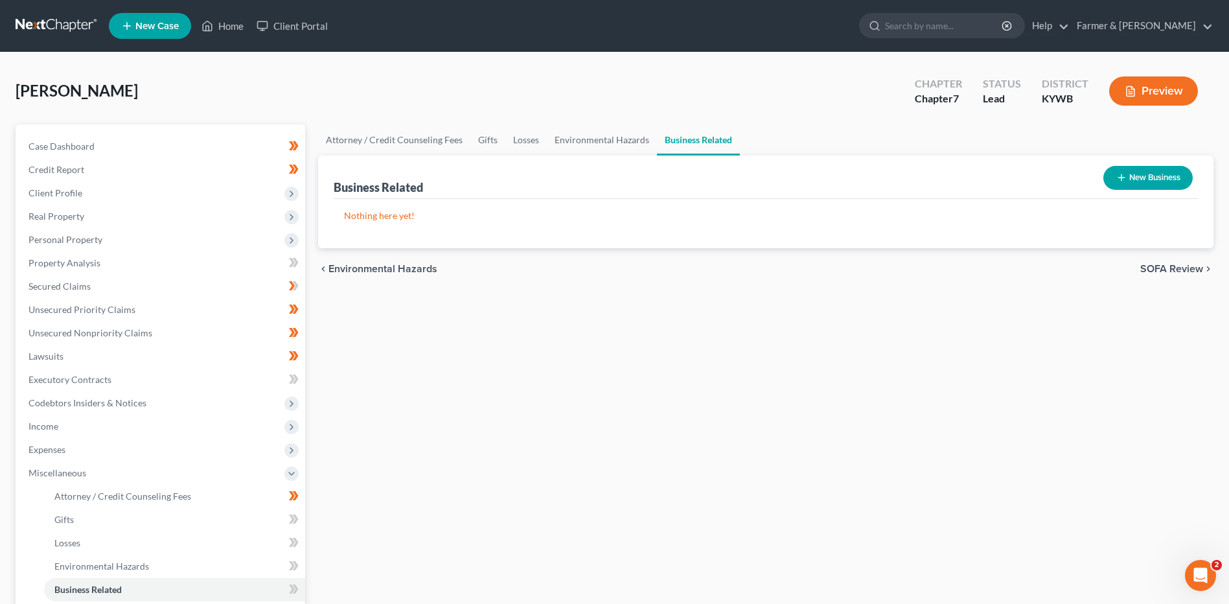
click at [1145, 167] on button "New Business" at bounding box center [1147, 178] width 89 height 24
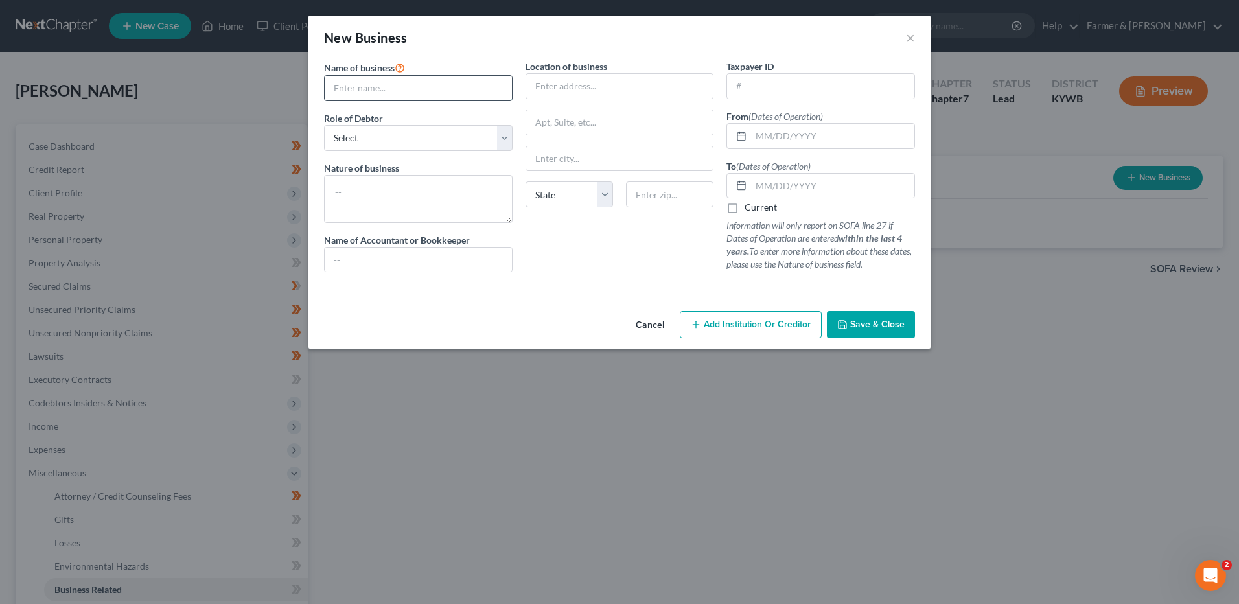
click at [430, 91] on input "text" at bounding box center [418, 88] width 187 height 25
type input "Everything Pulled Barbecue"
click at [412, 134] on select "Select A member of a limited liability company (LLC) or limited liability partn…" at bounding box center [418, 138] width 189 height 26
select select "sole_proprietor"
click at [324, 125] on select "Select A member of a limited liability company (LLC) or limited liability partn…" at bounding box center [418, 138] width 189 height 26
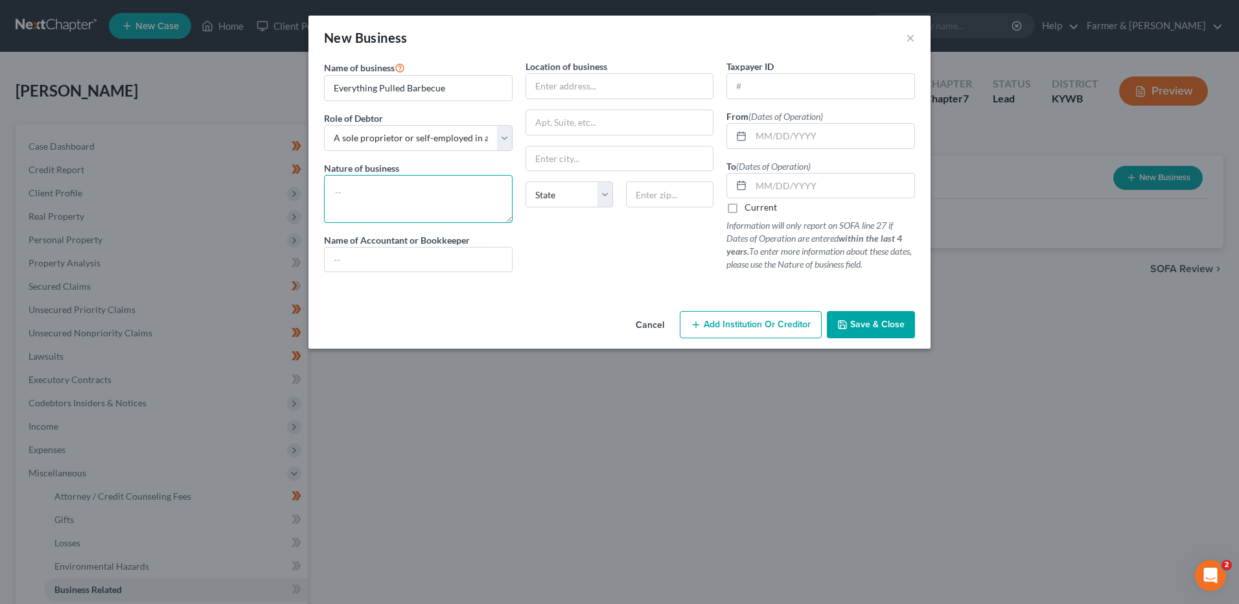
click at [417, 204] on textarea at bounding box center [418, 199] width 189 height 48
type textarea "Food Truck"
click at [859, 323] on span "Save & Close" at bounding box center [877, 324] width 54 height 11
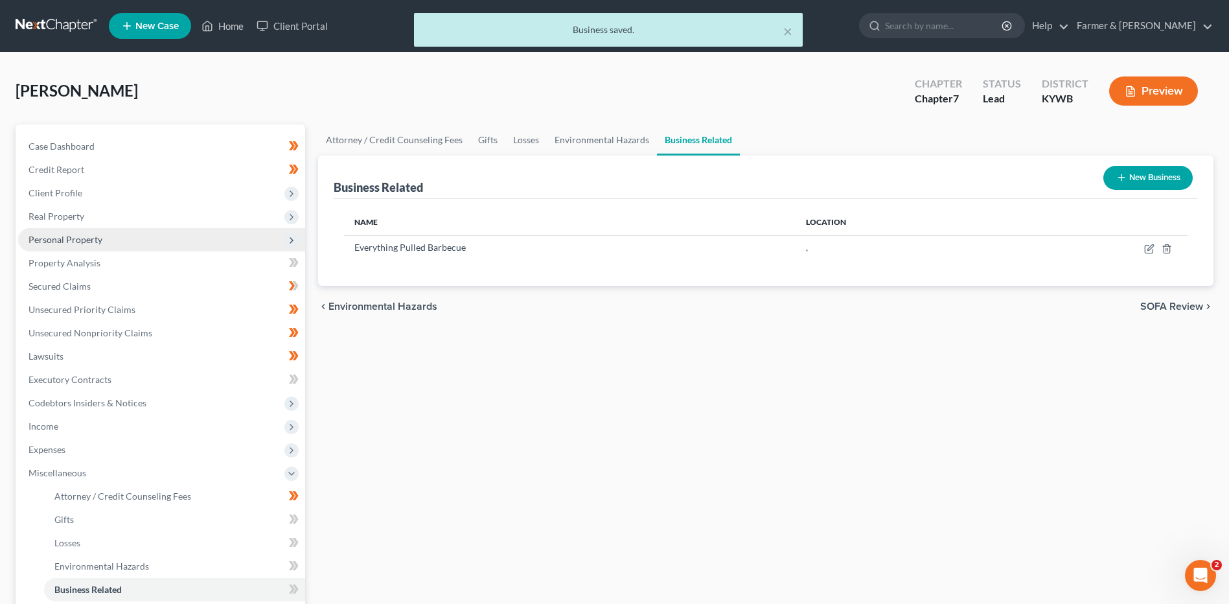
click at [124, 243] on span "Personal Property" at bounding box center [161, 239] width 287 height 23
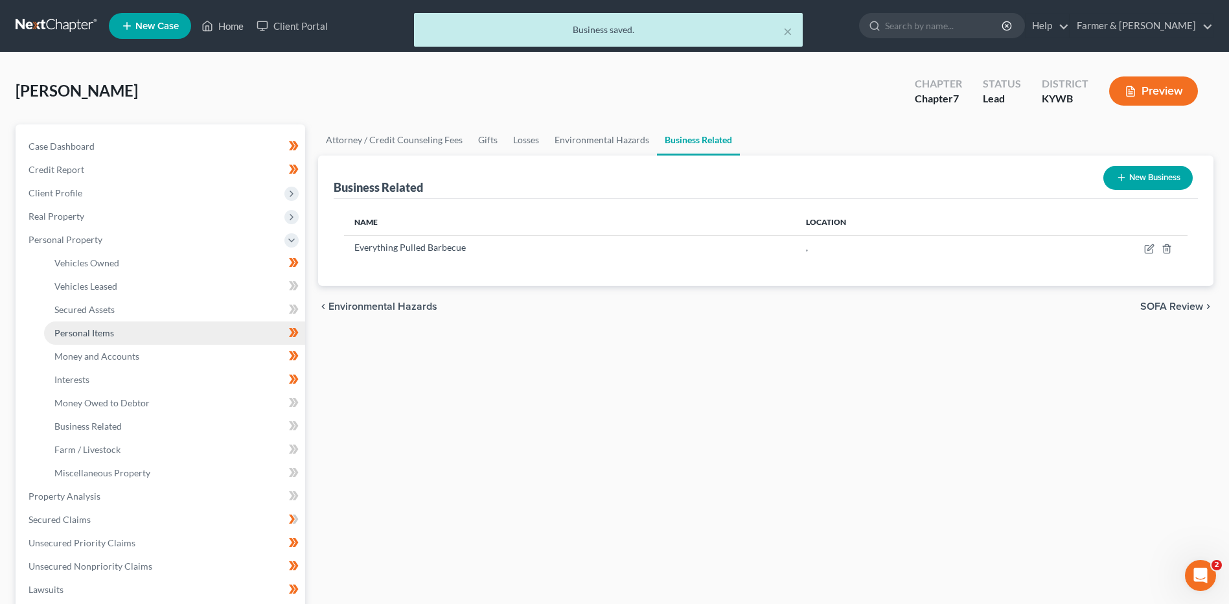
drag, startPoint x: 126, startPoint y: 324, endPoint x: 253, endPoint y: 335, distance: 128.1
click at [126, 325] on link "Personal Items" at bounding box center [174, 332] width 261 height 23
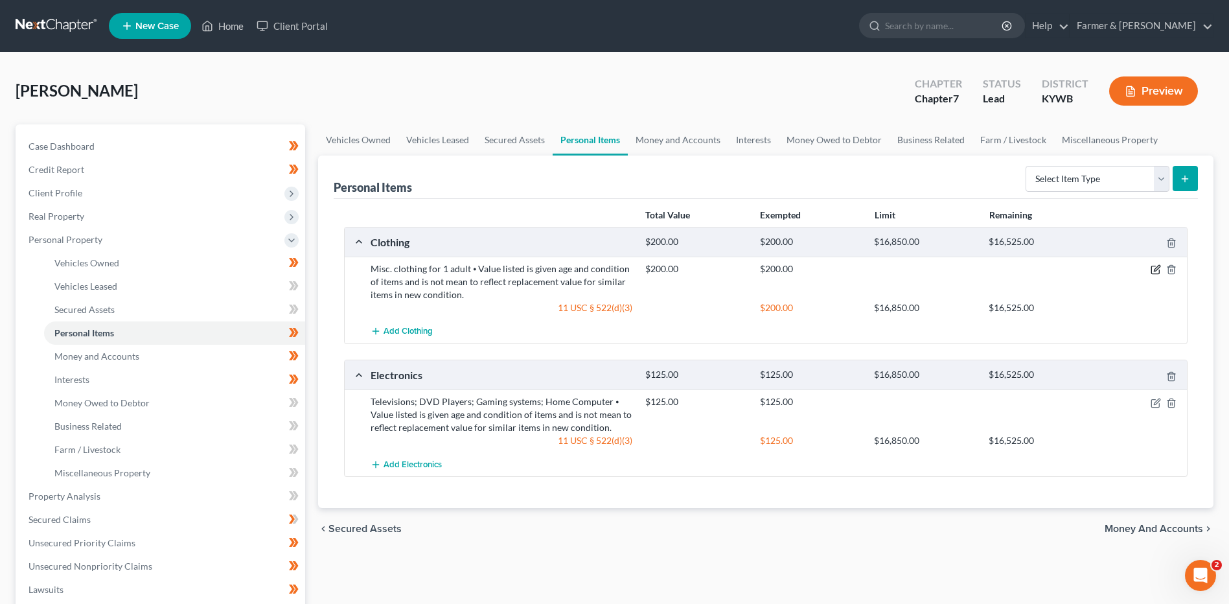
click at [1154, 271] on icon "button" at bounding box center [1157, 269] width 6 height 6
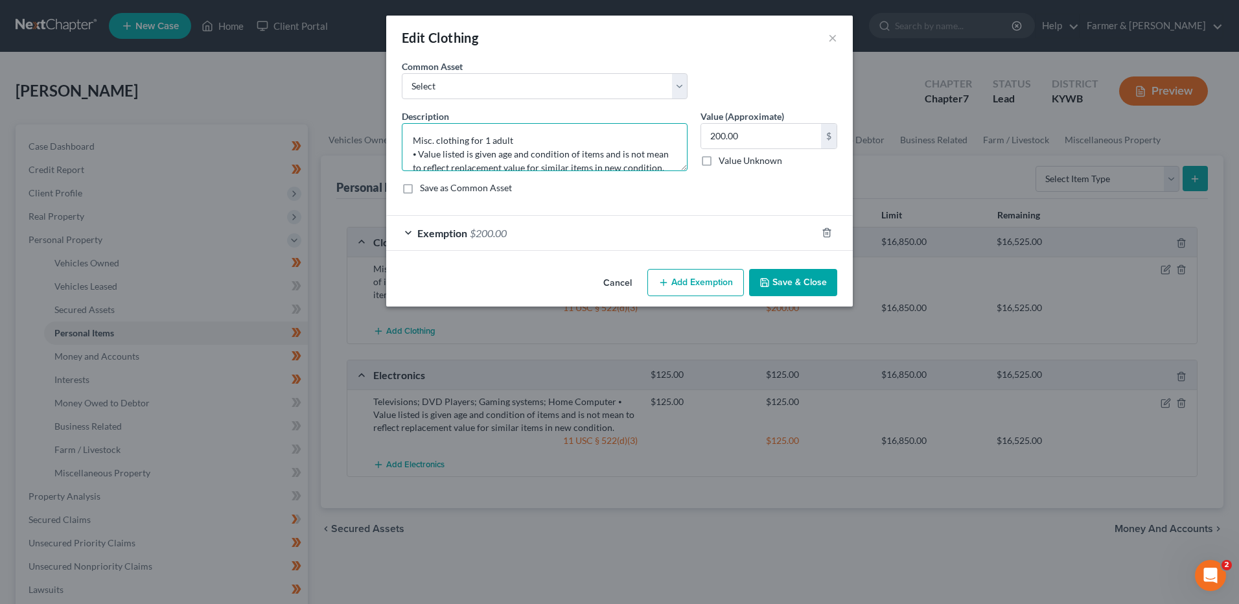
scroll to position [14, 0]
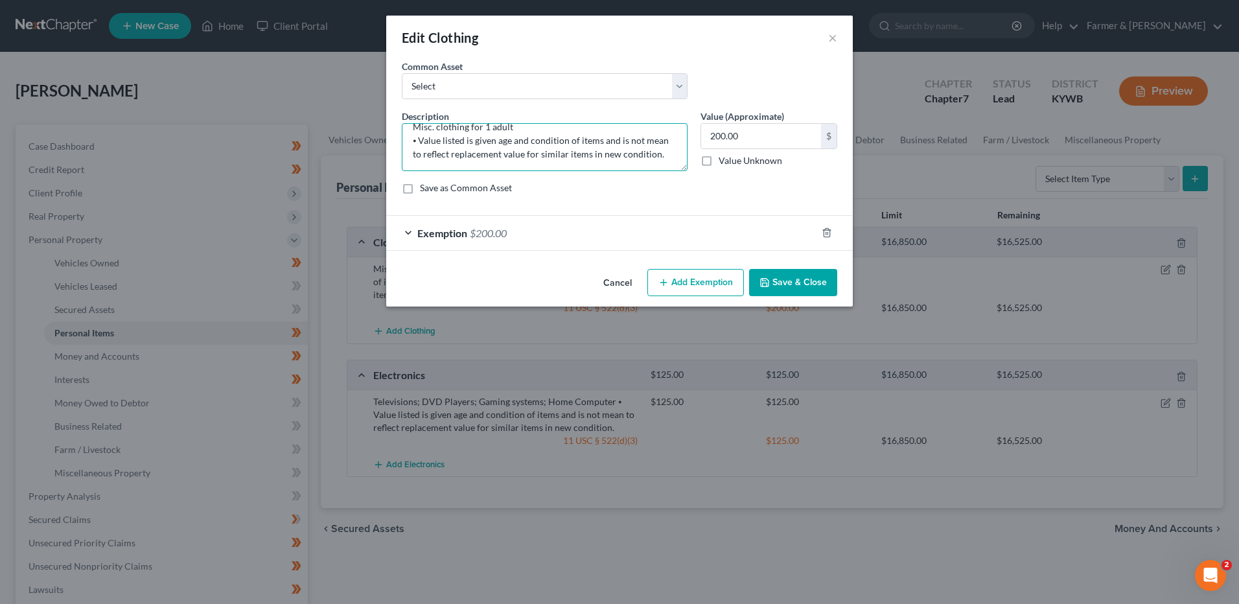
drag, startPoint x: 411, startPoint y: 153, endPoint x: 993, endPoint y: 178, distance: 581.7
click at [976, 187] on div "Edit Clothing × An exemption set must first be selected from the Filing Informa…" at bounding box center [619, 302] width 1239 height 604
type textarea "Misc. clothing for 1 adult"
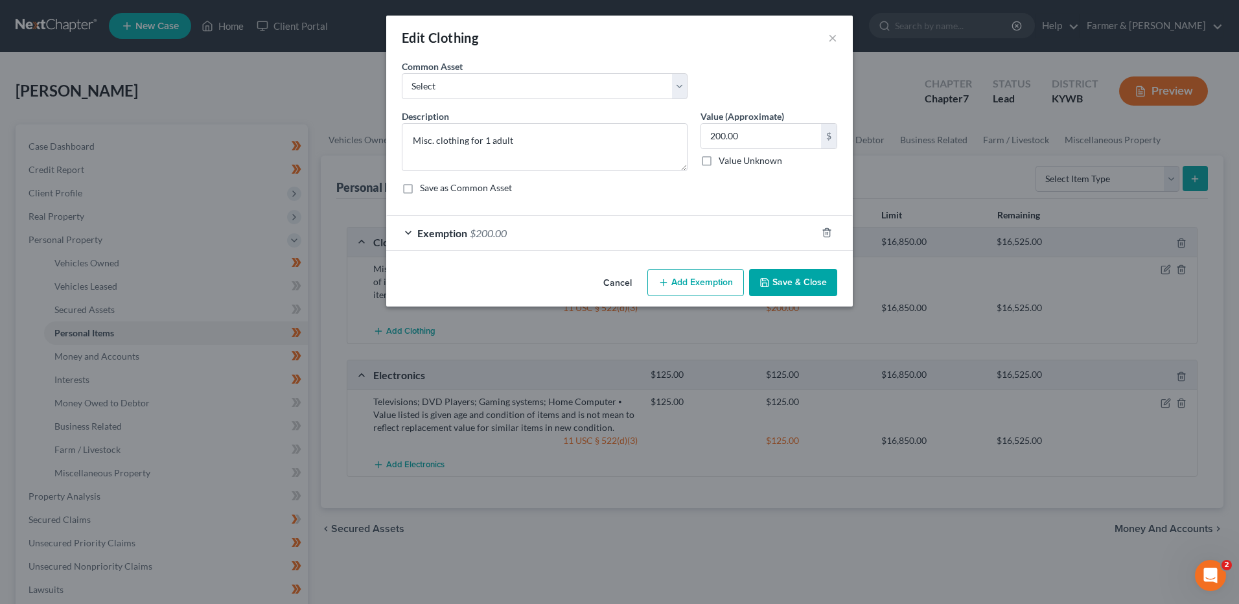
click at [813, 282] on button "Save & Close" at bounding box center [793, 282] width 88 height 27
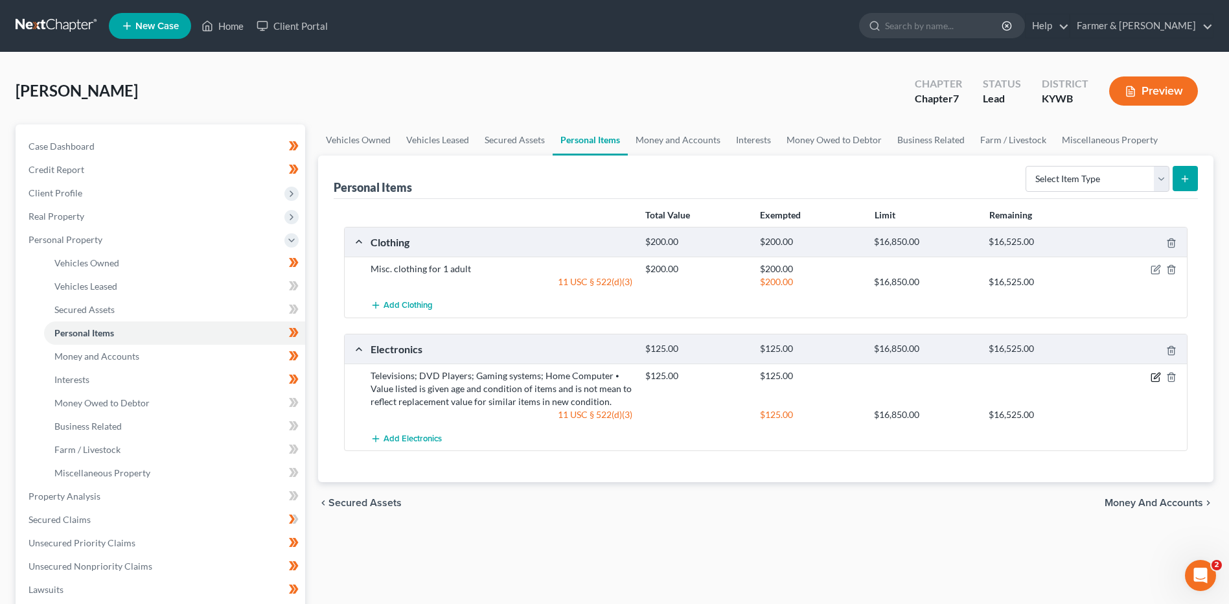
click at [1154, 378] on icon "button" at bounding box center [1157, 376] width 6 height 6
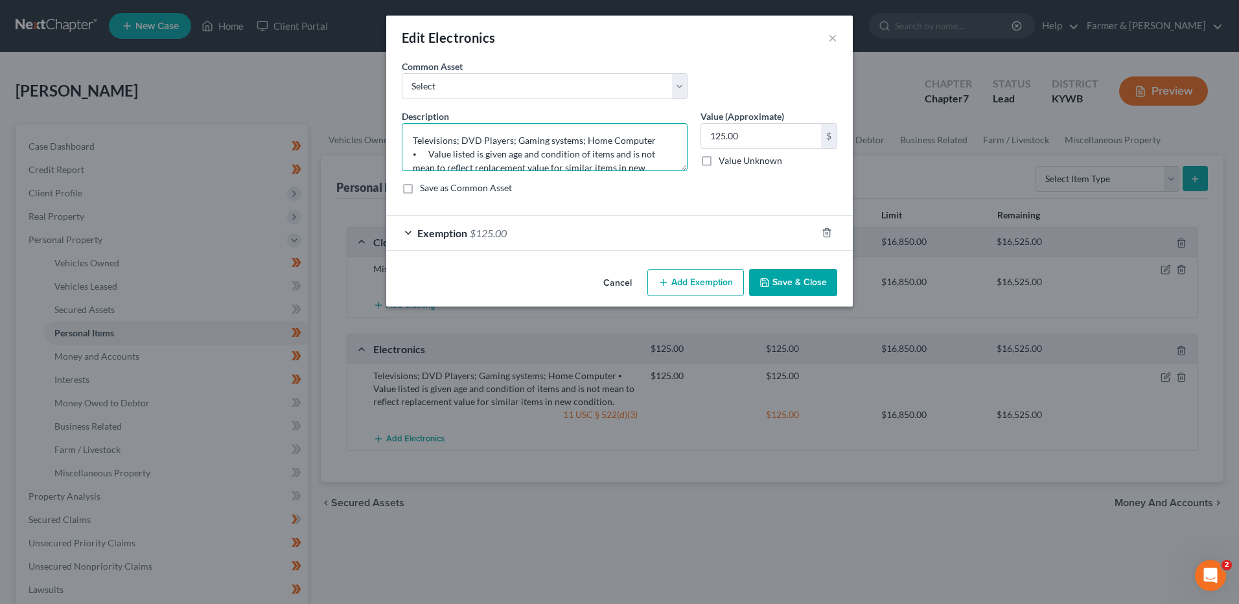
scroll to position [27, 0]
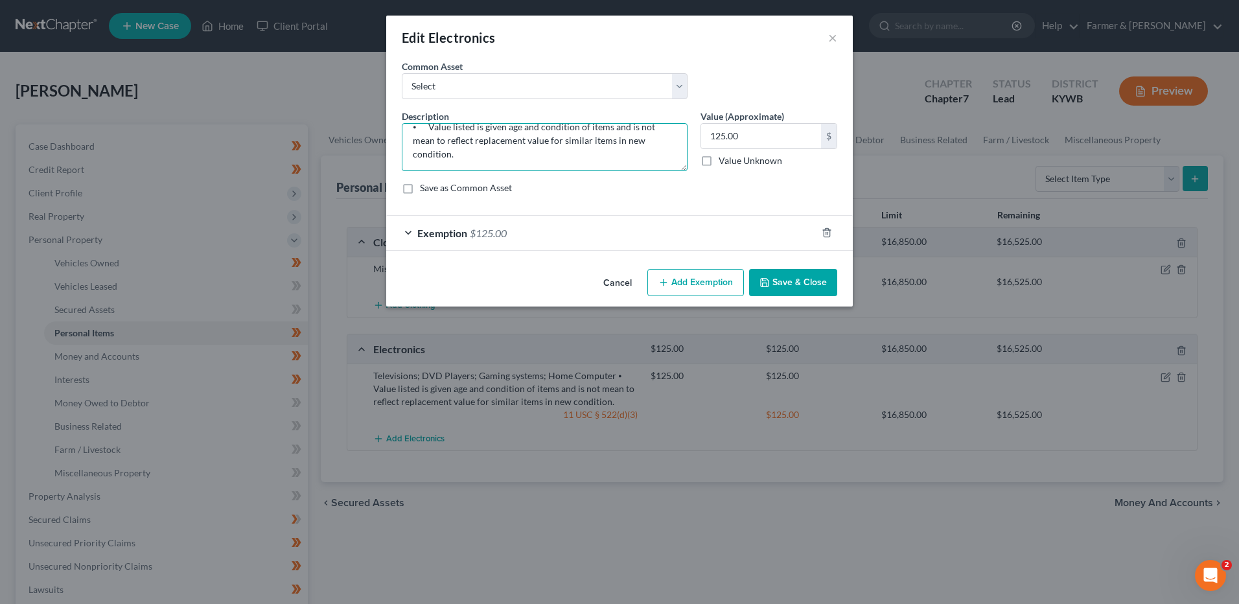
drag, startPoint x: 408, startPoint y: 155, endPoint x: 1045, endPoint y: 207, distance: 639.6
click at [1044, 208] on div "Edit Electronics × An exemption set must first be selected from the Filing Info…" at bounding box center [619, 302] width 1239 height 604
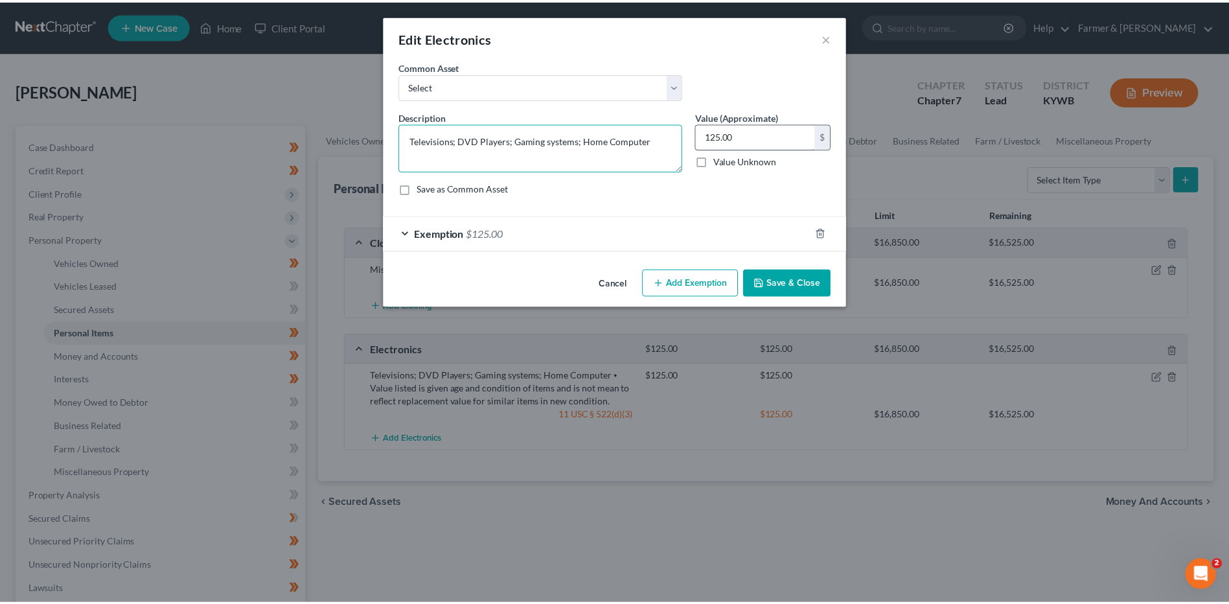
scroll to position [0, 0]
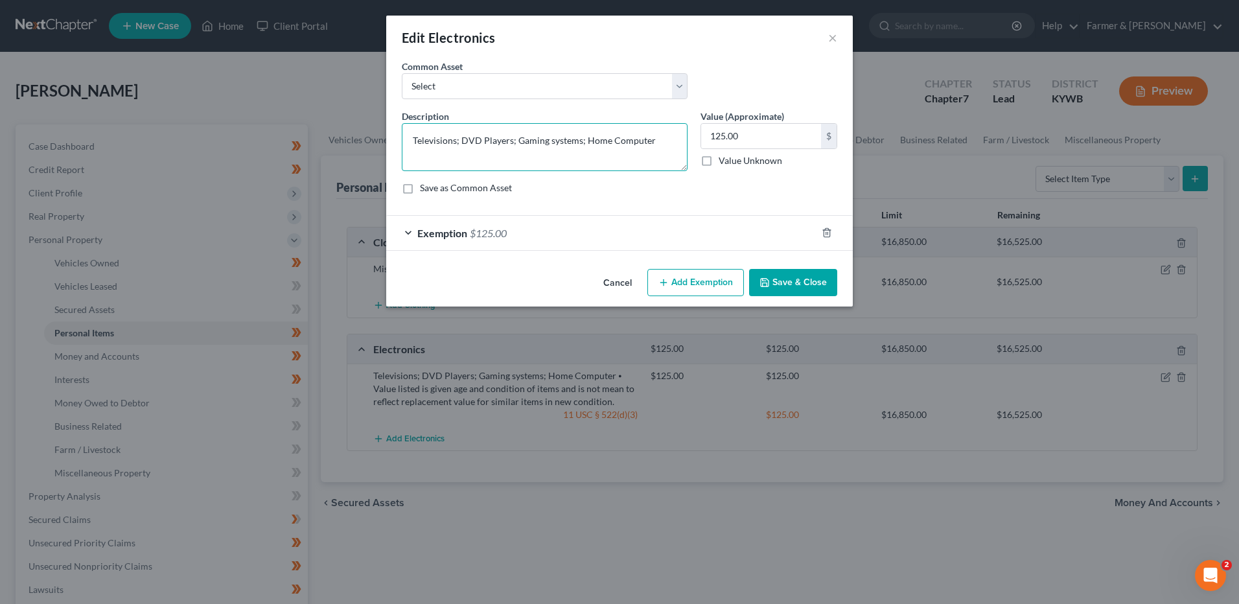
drag, startPoint x: 584, startPoint y: 140, endPoint x: 459, endPoint y: 143, distance: 125.7
click at [463, 142] on textarea "Televisions; DVD Players; Gaming systems; Home Computer" at bounding box center [545, 147] width 286 height 48
click at [457, 143] on textarea "Televisions; Home Computer" at bounding box center [545, 147] width 286 height 48
type textarea "Television; Home Computer"
click at [775, 275] on button "Save & Close" at bounding box center [793, 282] width 88 height 27
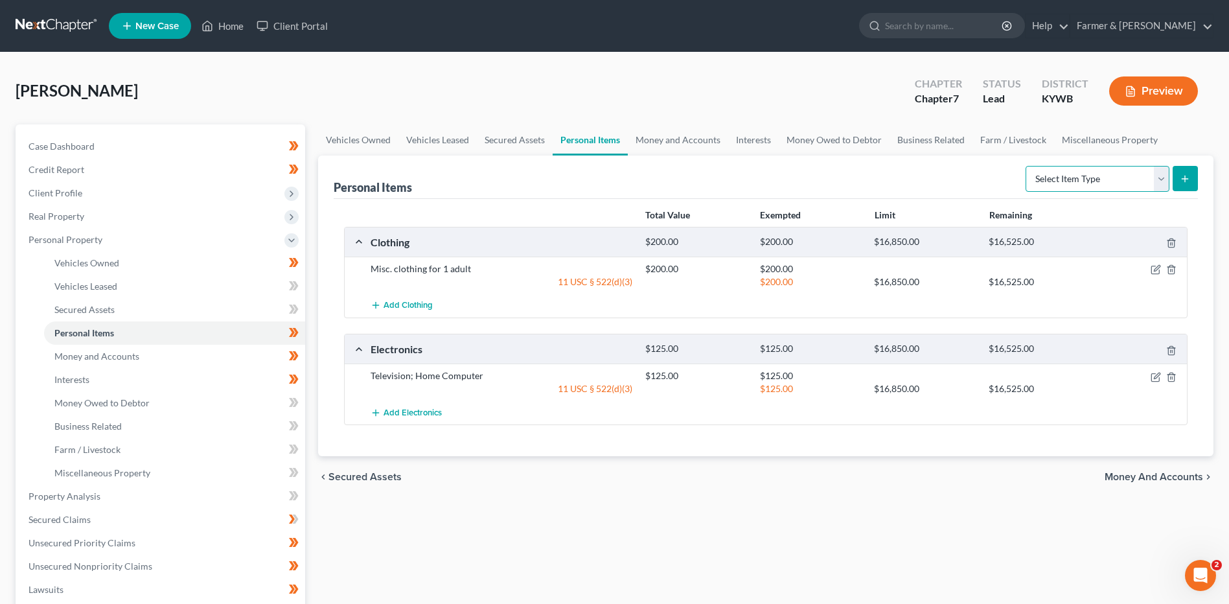
click at [1071, 184] on select "Select Item Type Clothing Collectibles Of Value Electronics Firearms Household …" at bounding box center [1098, 179] width 144 height 26
select select "household_goods"
click at [1027, 166] on select "Select Item Type Clothing Collectibles Of Value Electronics Firearms Household …" at bounding box center [1098, 179] width 144 height 26
click at [1186, 185] on button "submit" at bounding box center [1185, 178] width 25 height 25
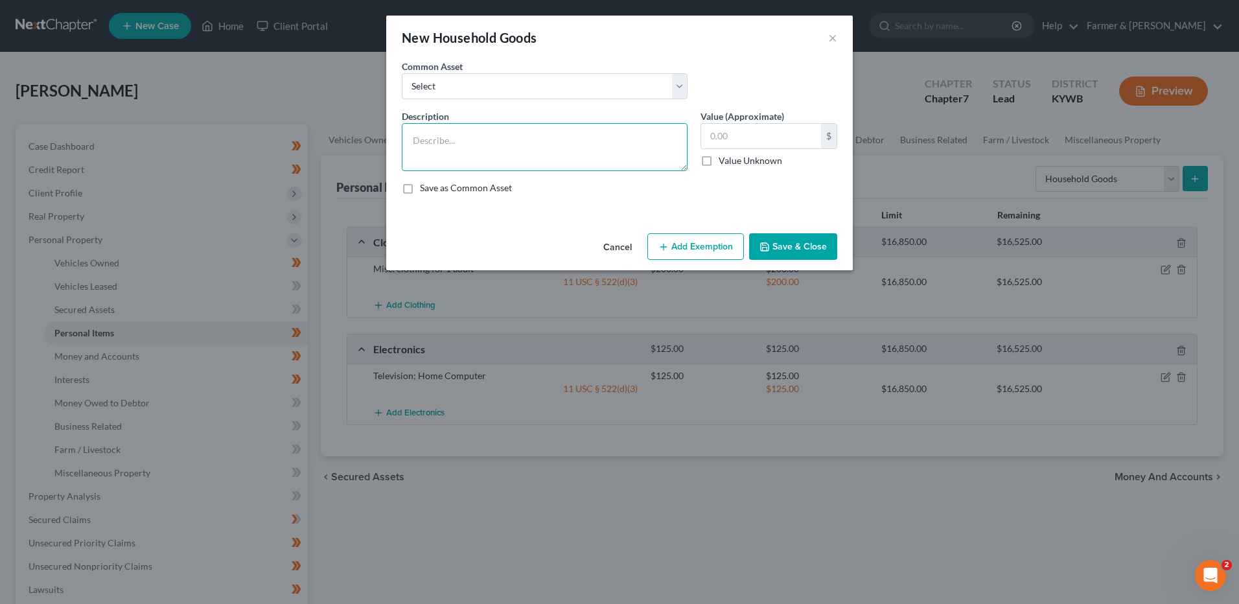
click at [650, 139] on textarea at bounding box center [545, 147] width 286 height 48
click at [478, 154] on textarea "Debtor is currently living with someone so he does not have many household good…" at bounding box center [545, 147] width 286 height 48
click at [637, 155] on textarea "Debtor is currently living with someone so he does not have many household item…" at bounding box center [545, 147] width 286 height 48
type textarea "Debtor is currently living with someone so he does not have many household item…"
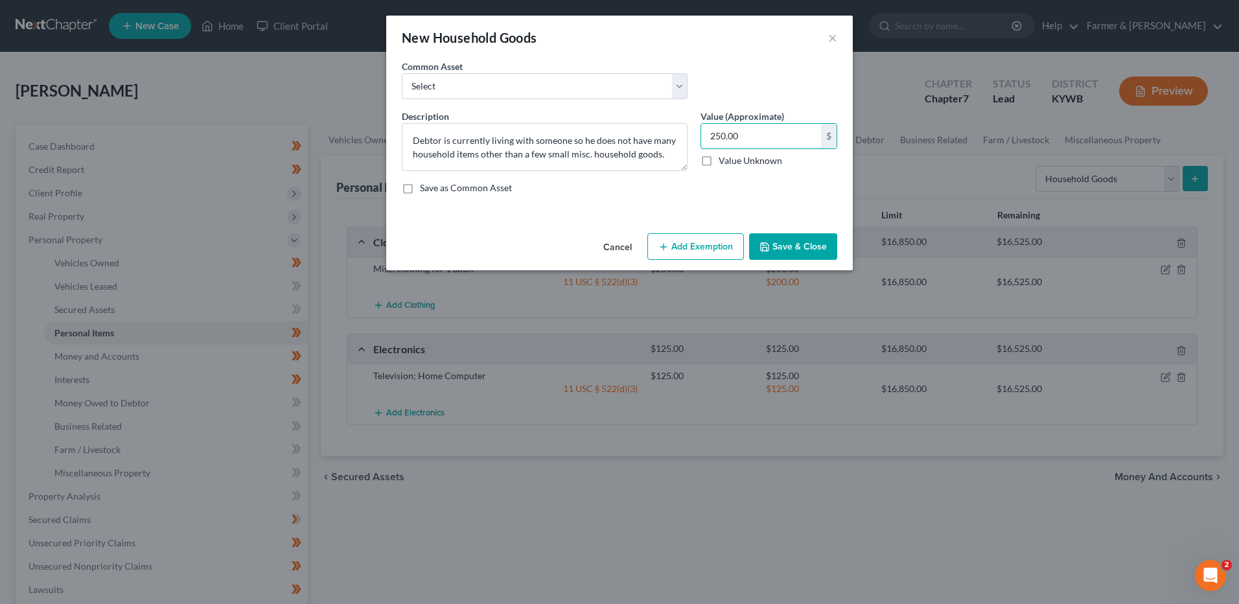
type input "250.00"
click at [697, 255] on button "Add Exemption" at bounding box center [695, 246] width 97 height 27
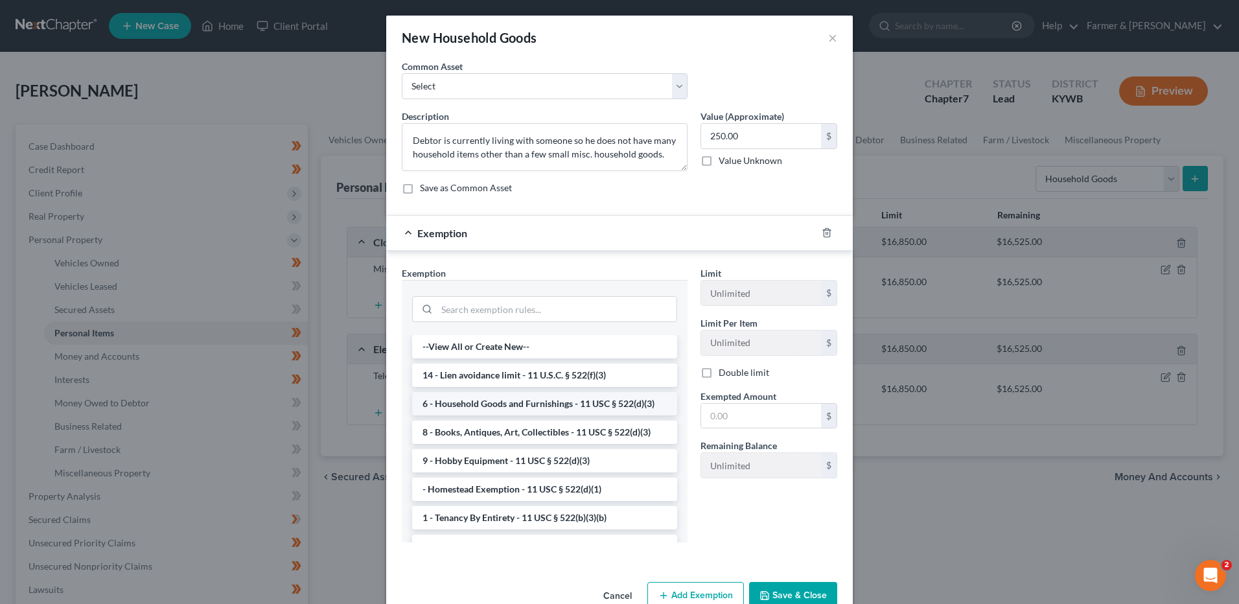
click at [487, 400] on li "6 - Household Goods and Furnishings - 11 USC § 522(d)(3)" at bounding box center [544, 403] width 265 height 23
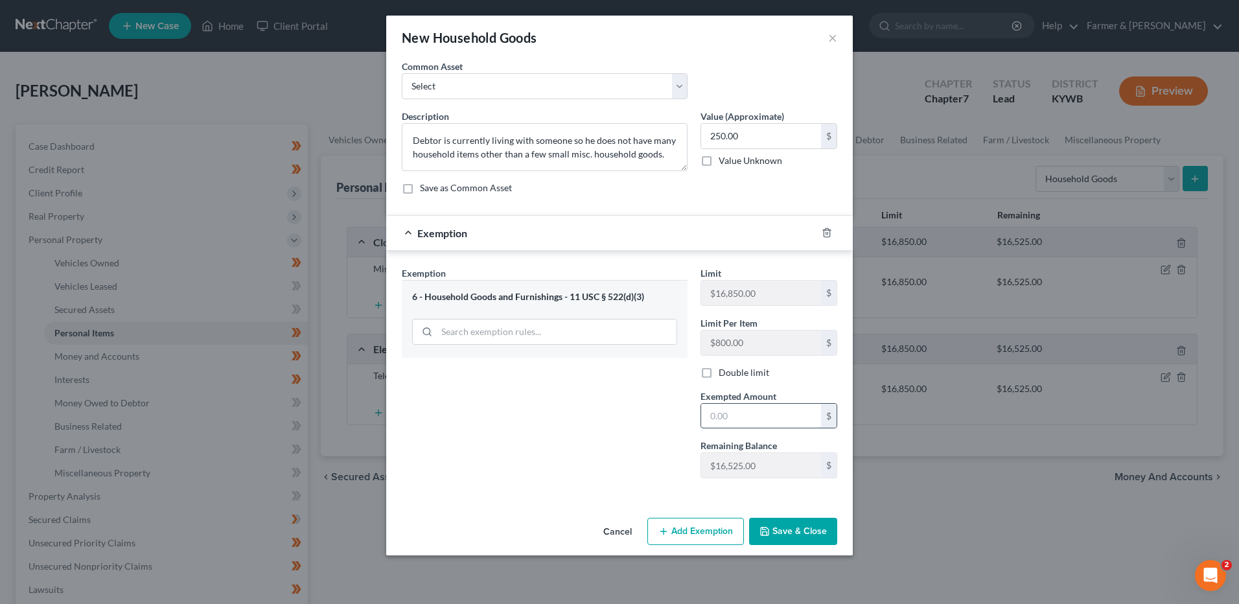
click at [711, 406] on input "text" at bounding box center [761, 416] width 120 height 25
type input "250.00"
click at [815, 536] on button "Save & Close" at bounding box center [793, 531] width 88 height 27
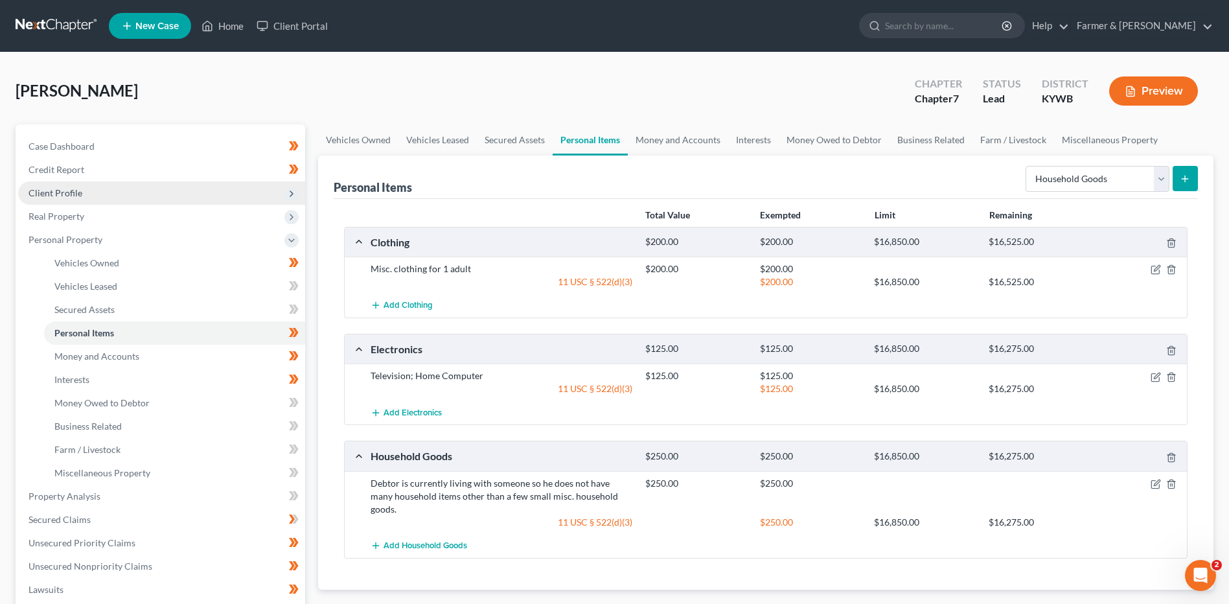
click at [116, 194] on span "Client Profile" at bounding box center [161, 192] width 287 height 23
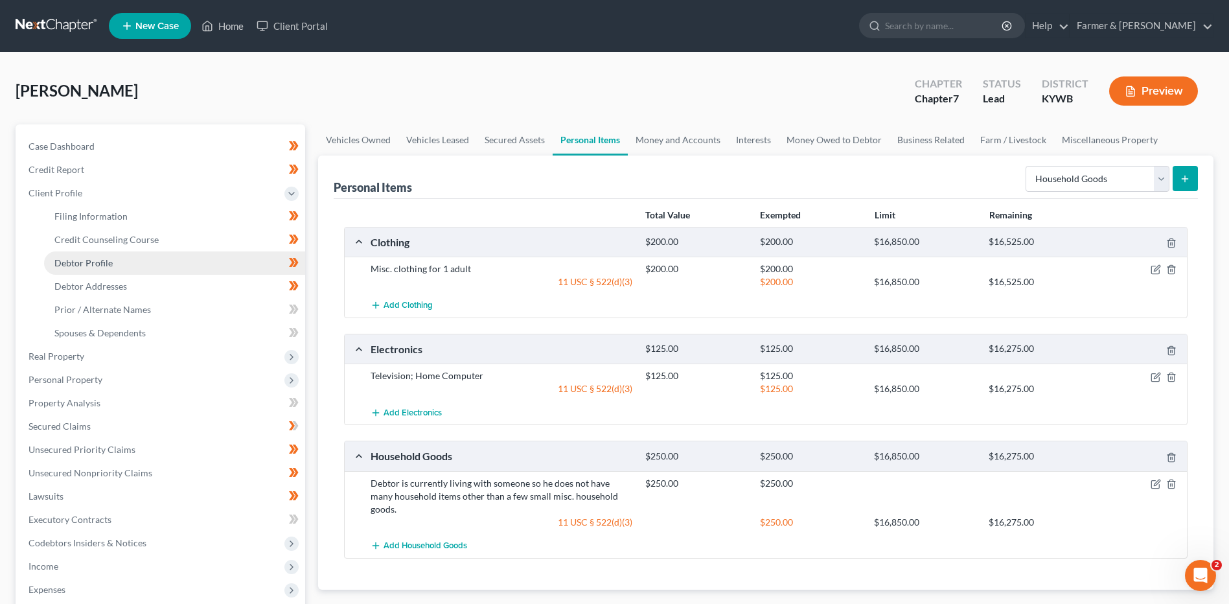
click at [121, 269] on link "Debtor Profile" at bounding box center [174, 262] width 261 height 23
select select "2"
select select "0"
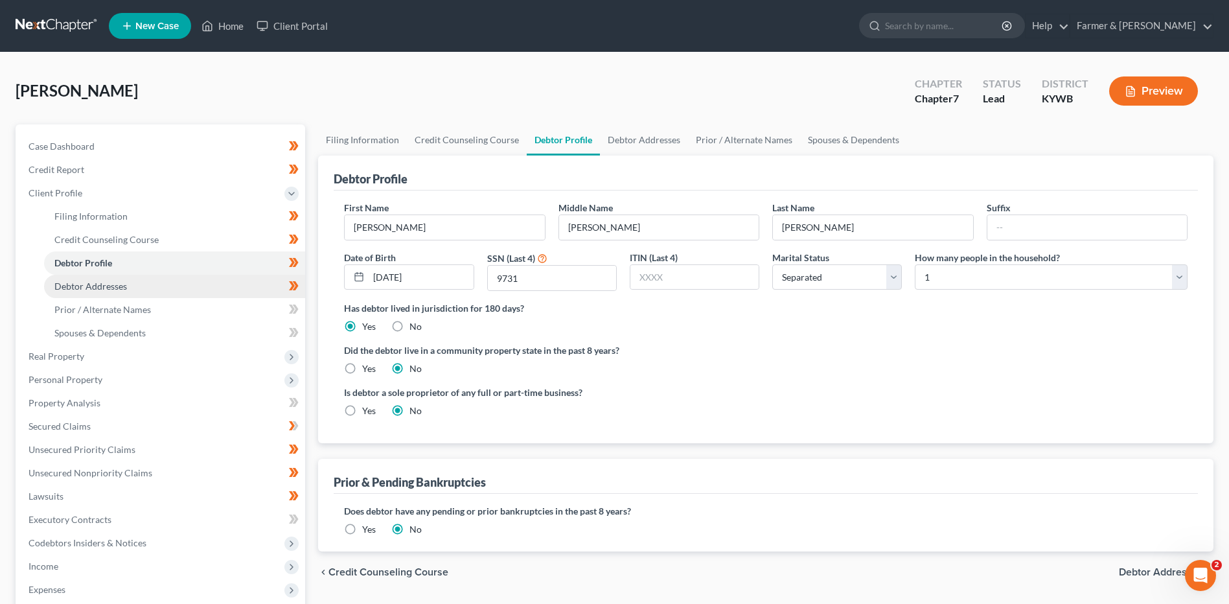
click at [125, 287] on span "Debtor Addresses" at bounding box center [90, 286] width 73 height 11
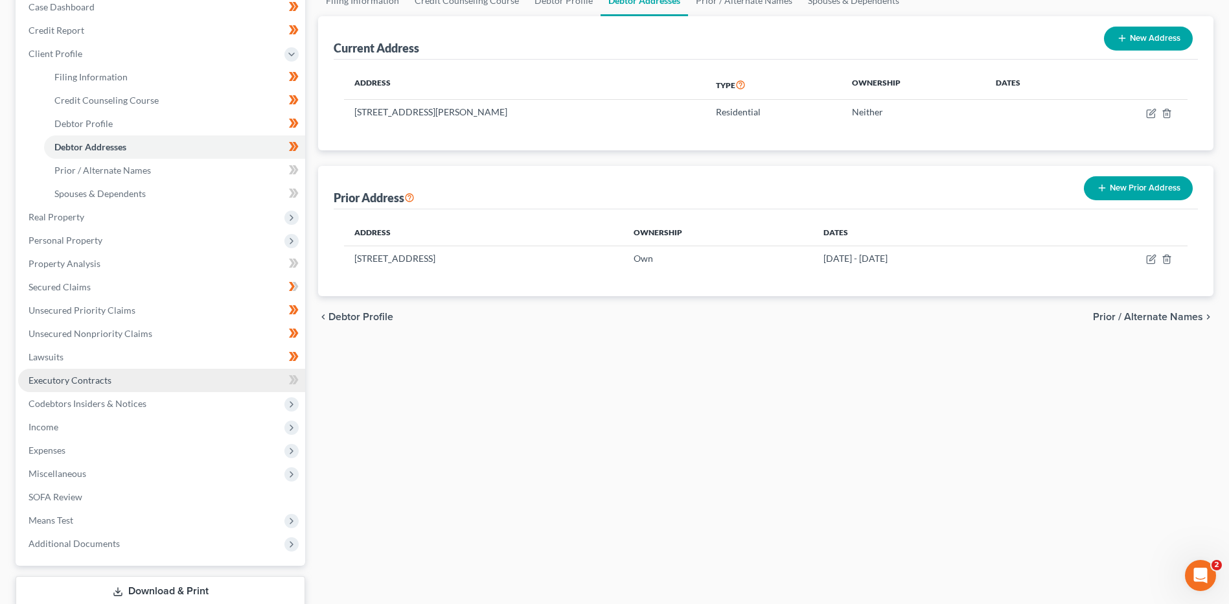
scroll to position [225, 0]
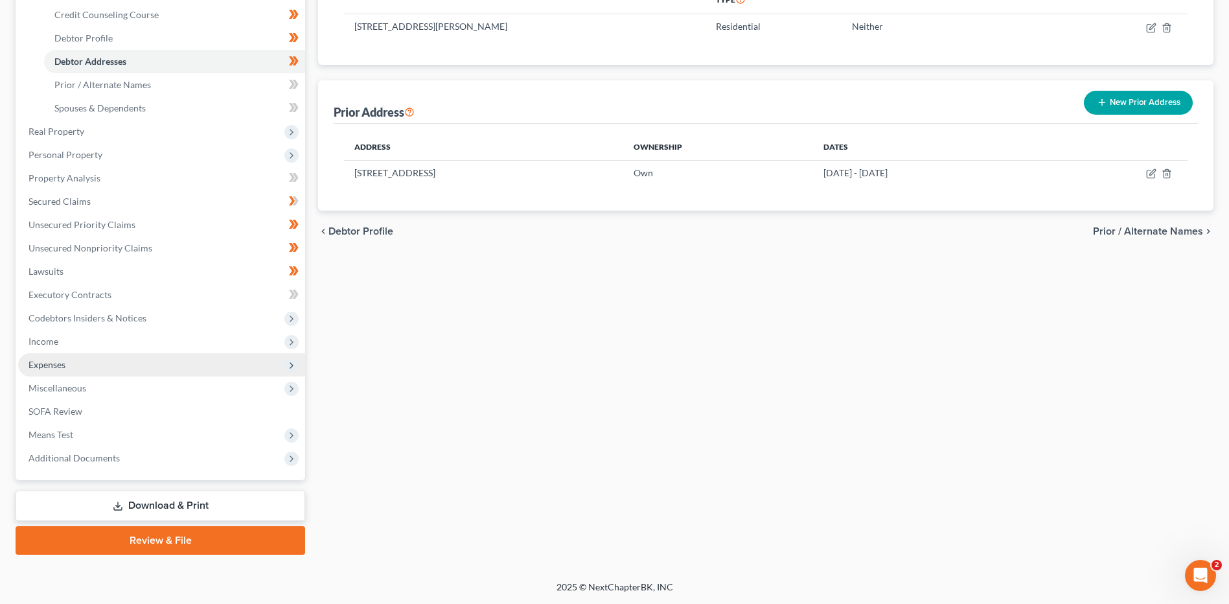
click at [126, 357] on span "Expenses" at bounding box center [161, 364] width 287 height 23
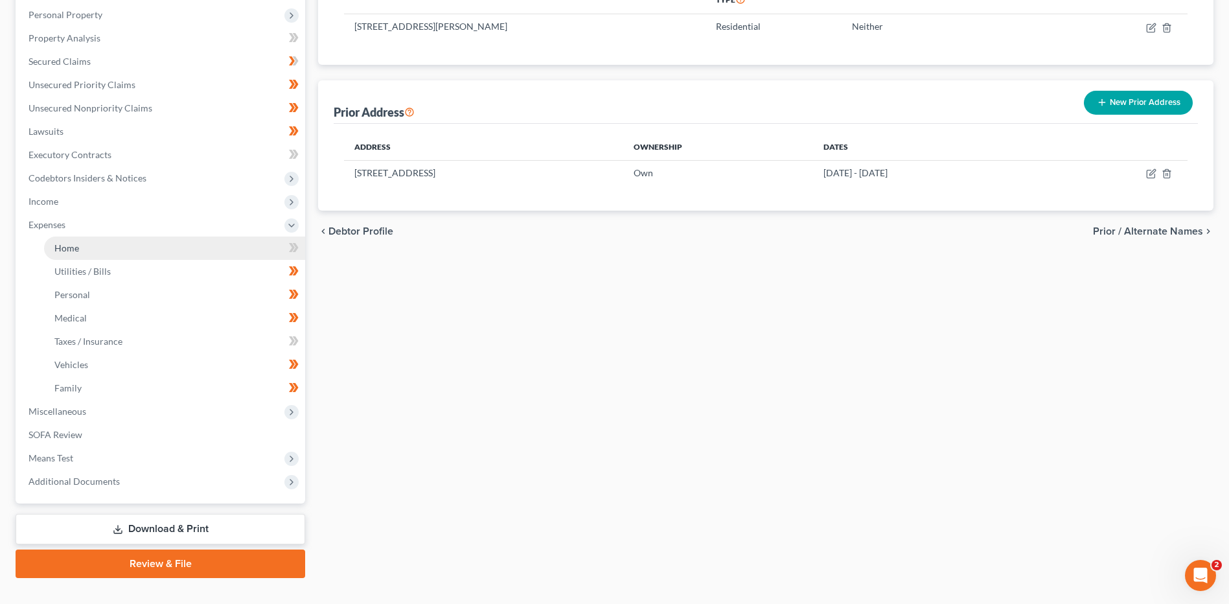
click at [109, 256] on link "Home" at bounding box center [174, 247] width 261 height 23
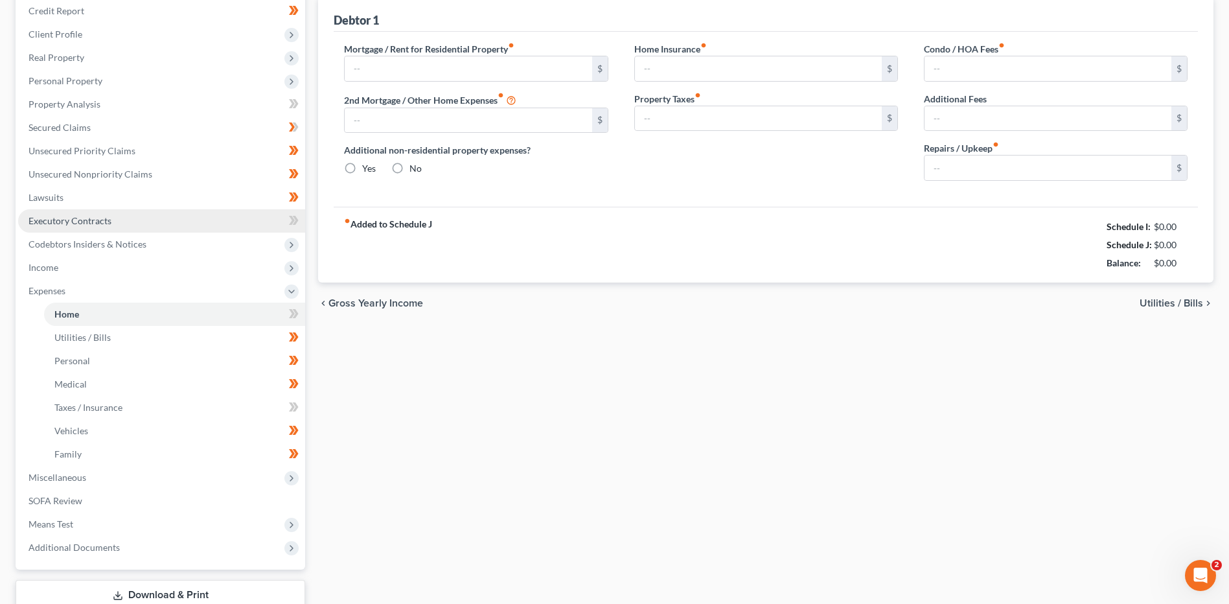
type input "0.00"
radio input "true"
type input "0.00"
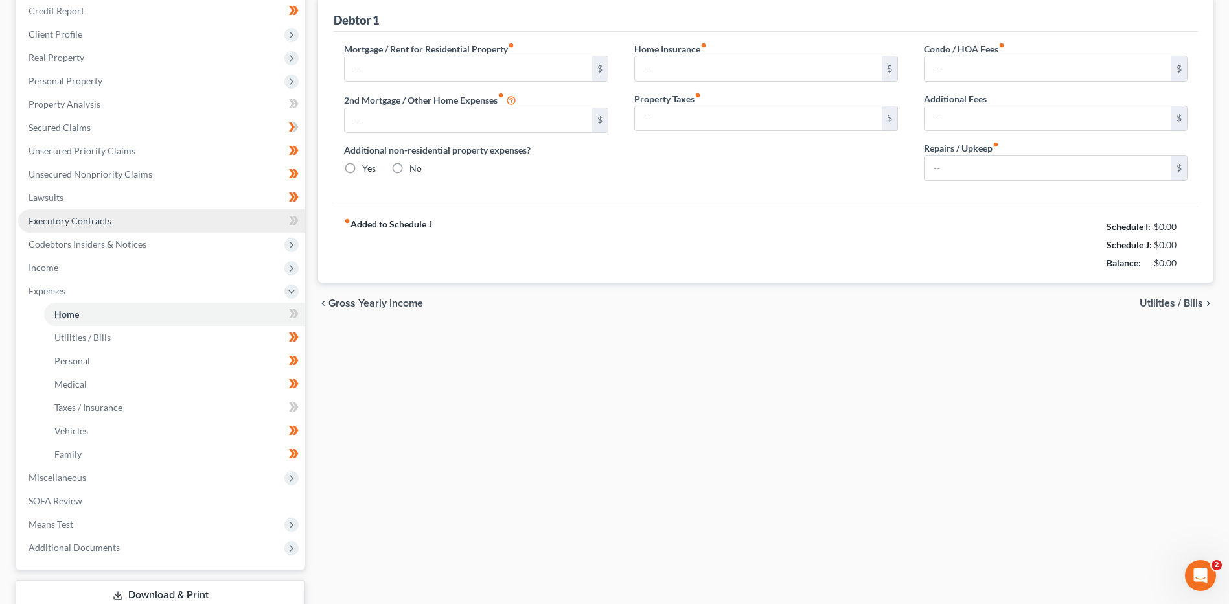
type input "0.00"
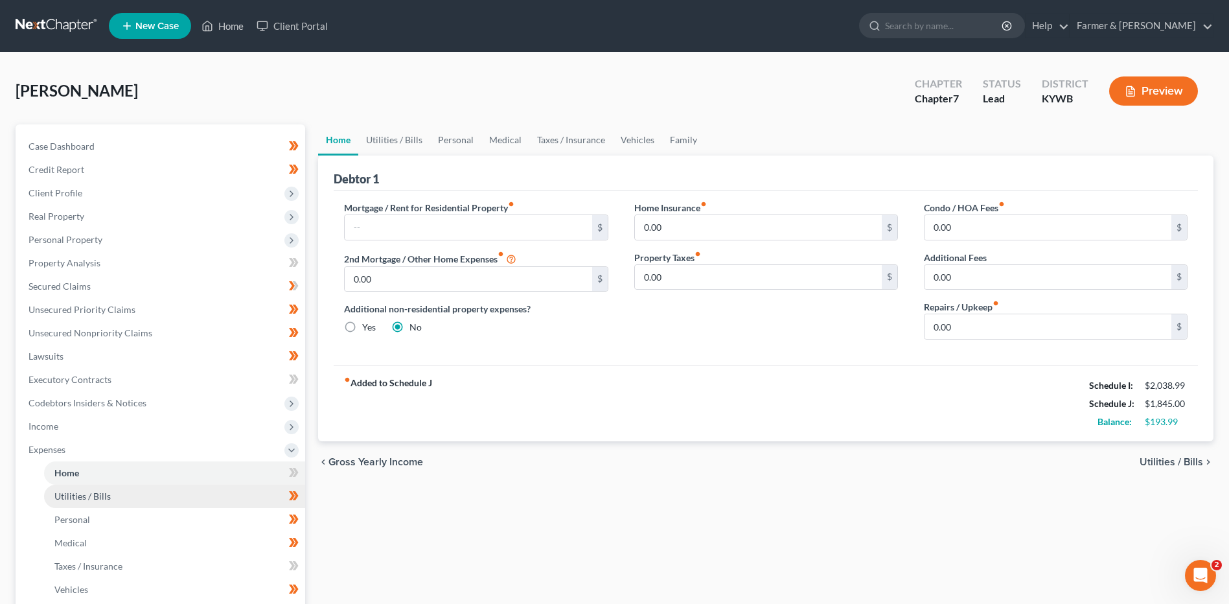
click at [100, 507] on link "Utilities / Bills" at bounding box center [174, 496] width 261 height 23
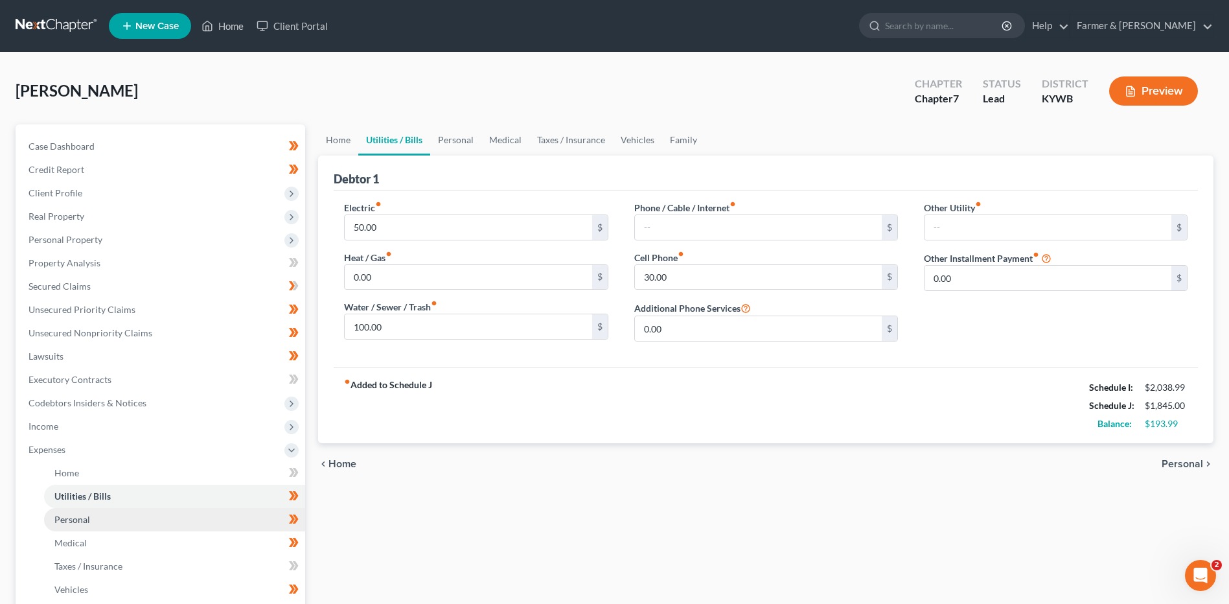
click at [107, 525] on link "Personal" at bounding box center [174, 519] width 261 height 23
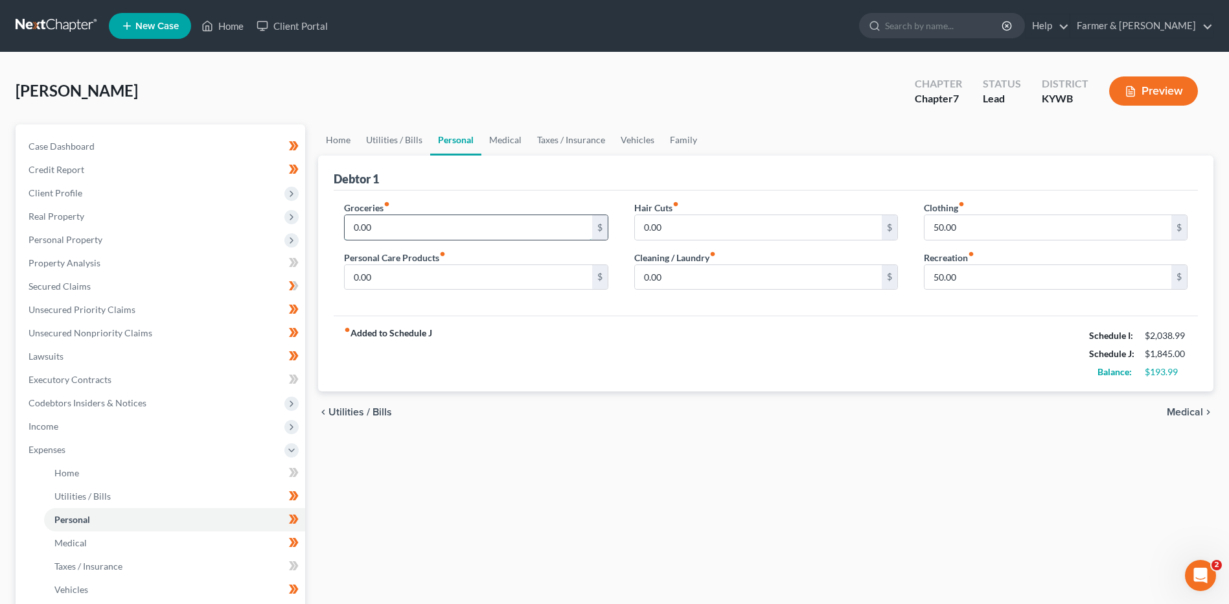
click at [387, 225] on input "0.00" at bounding box center [468, 227] width 247 height 25
type input "250.00"
type input "25.00"
type input "2"
type input "15.00"
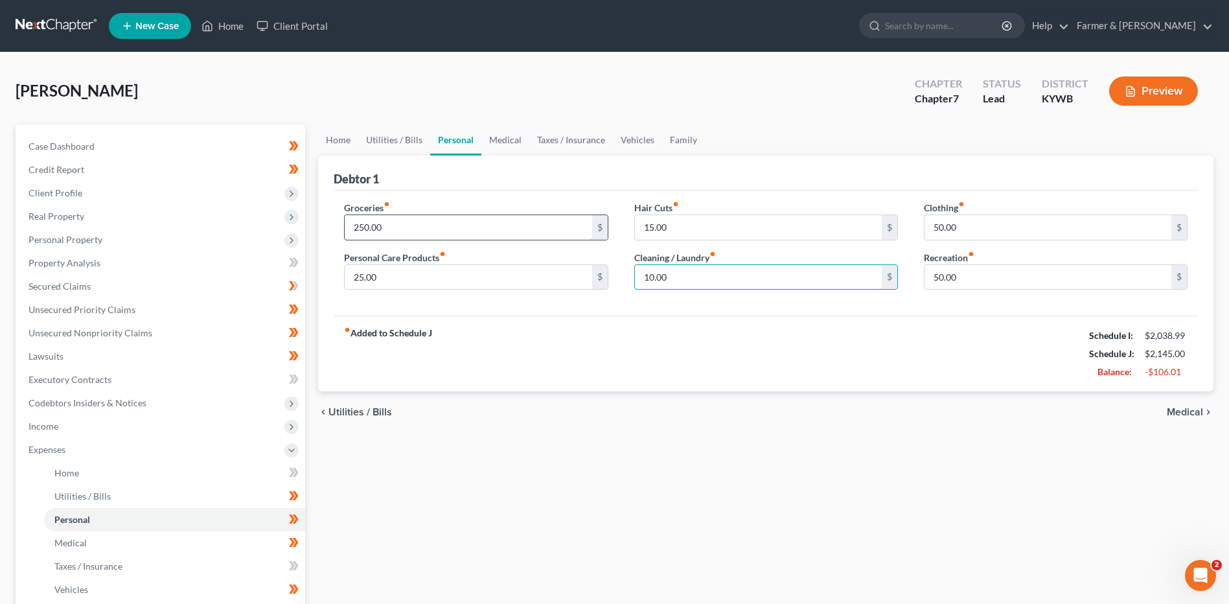
type input "10.00"
type input "20.00"
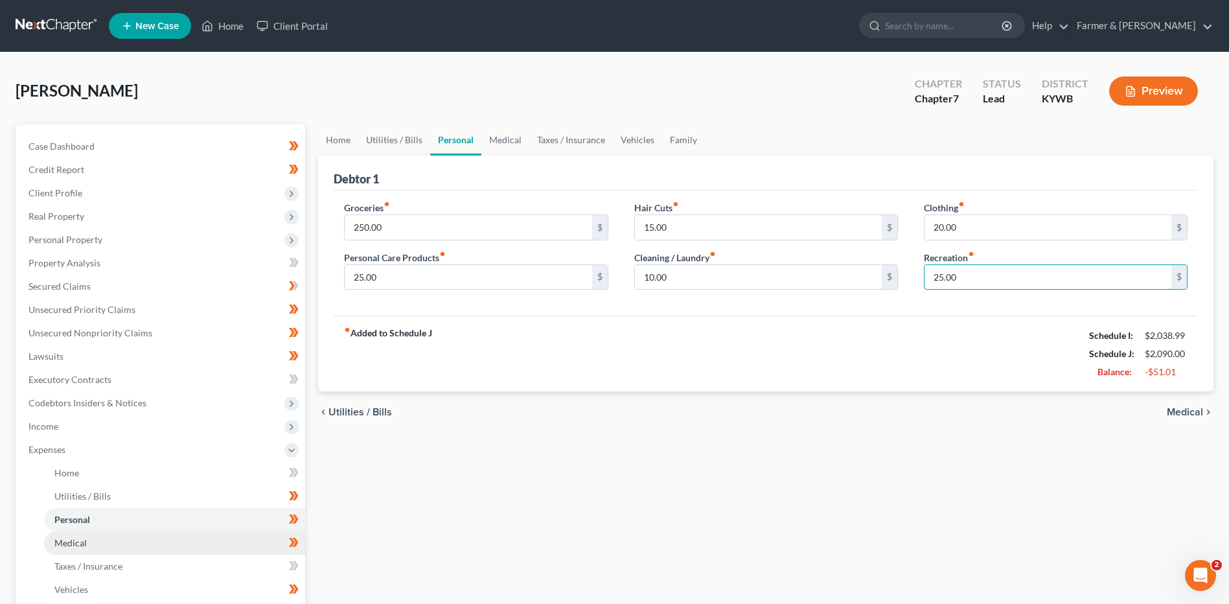
type input "25.00"
drag, startPoint x: 104, startPoint y: 544, endPoint x: 317, endPoint y: 319, distance: 309.8
click at [104, 544] on link "Medical" at bounding box center [174, 542] width 261 height 23
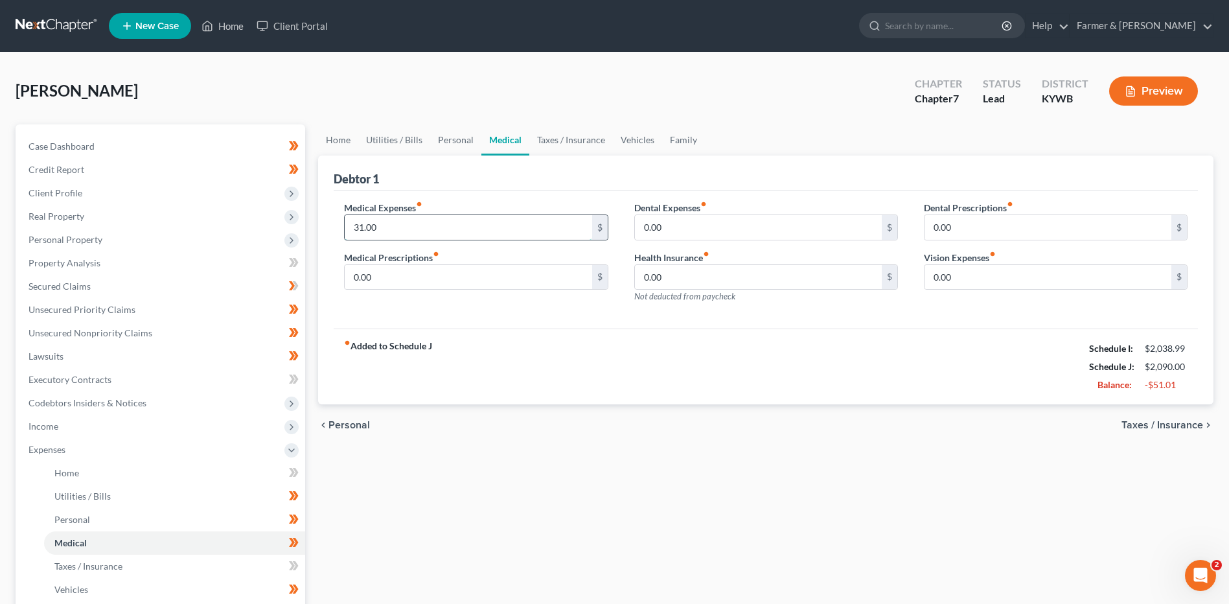
click at [404, 231] on input "31.00" at bounding box center [468, 227] width 247 height 25
type input "30.00"
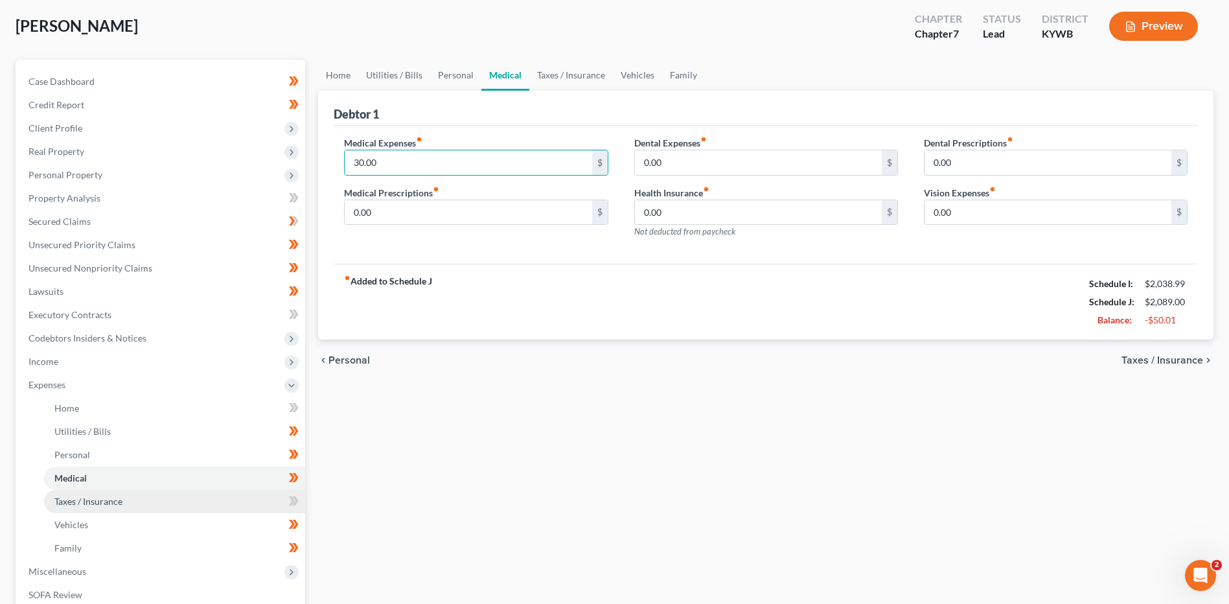
click at [98, 496] on span "Taxes / Insurance" at bounding box center [88, 501] width 68 height 11
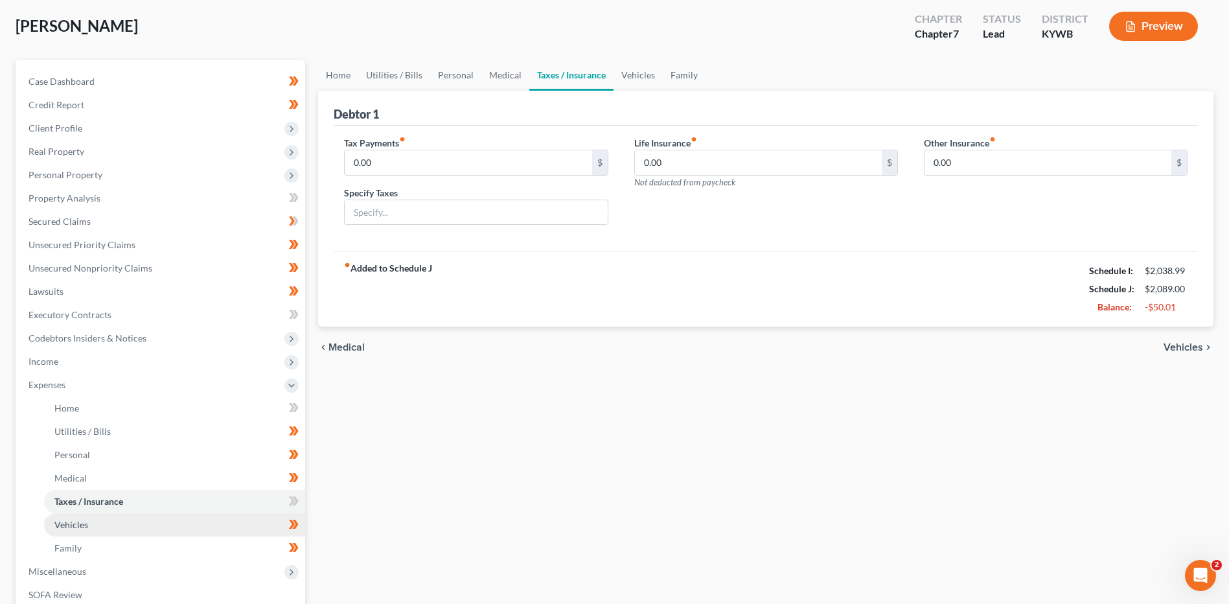
click at [93, 530] on link "Vehicles" at bounding box center [174, 524] width 261 height 23
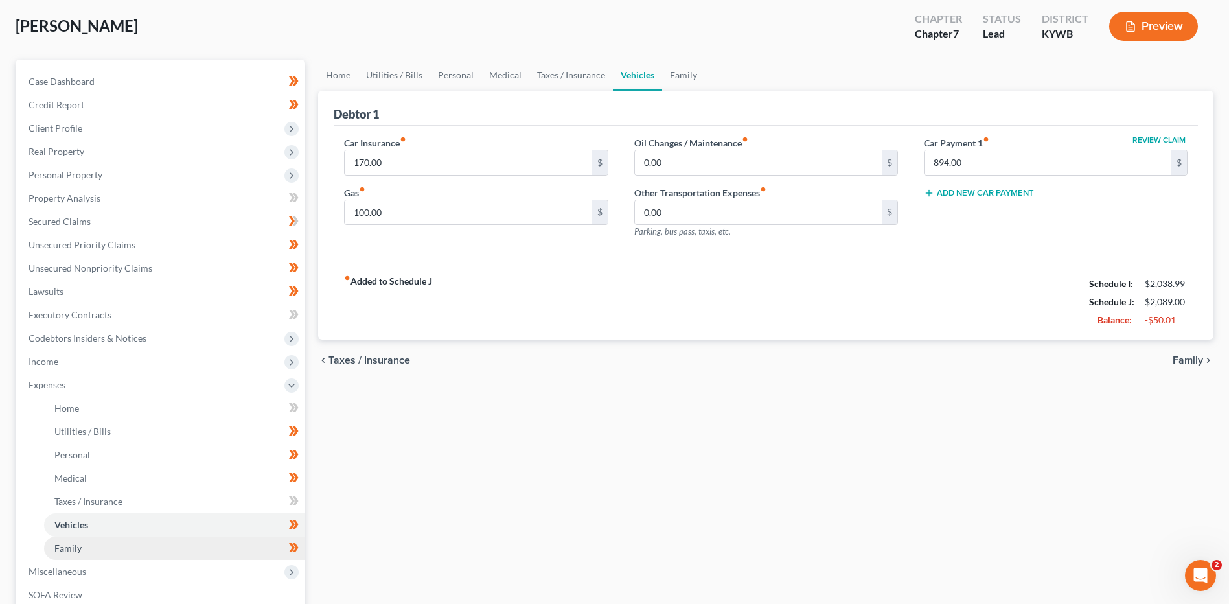
click at [144, 551] on link "Family" at bounding box center [174, 547] width 261 height 23
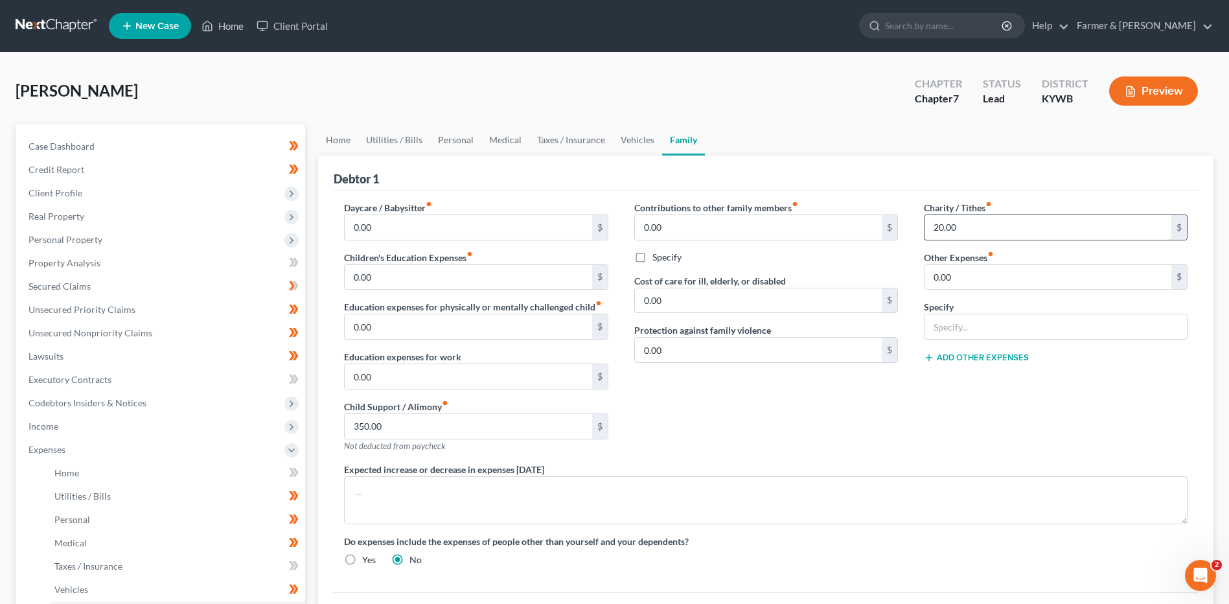
click at [977, 229] on input "20.00" at bounding box center [1048, 227] width 247 height 25
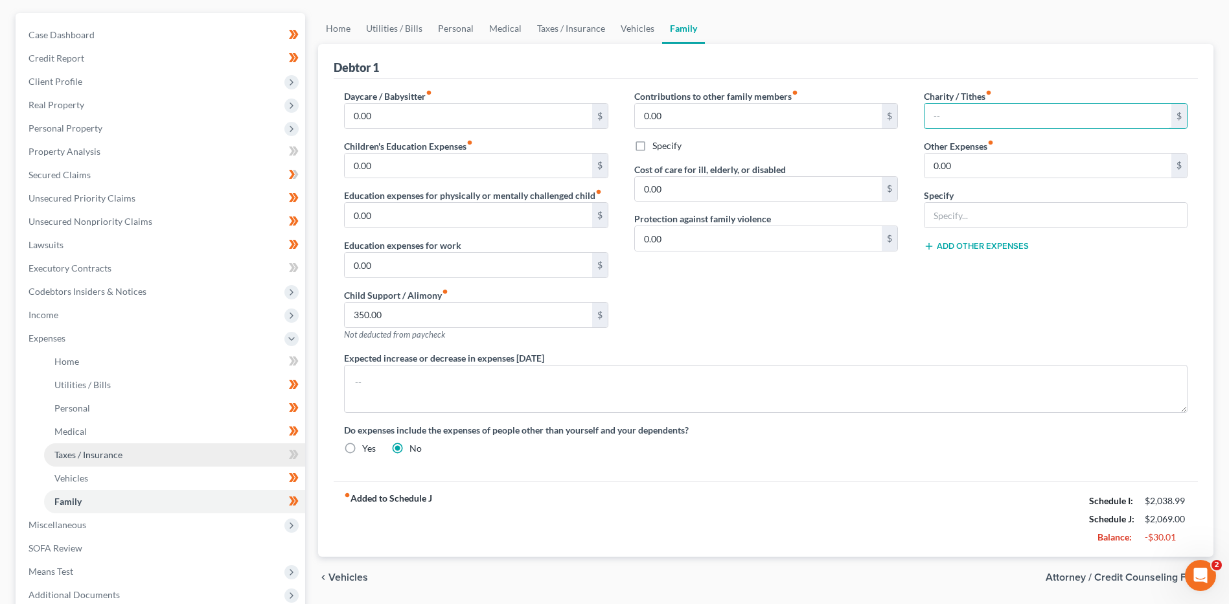
scroll to position [194, 0]
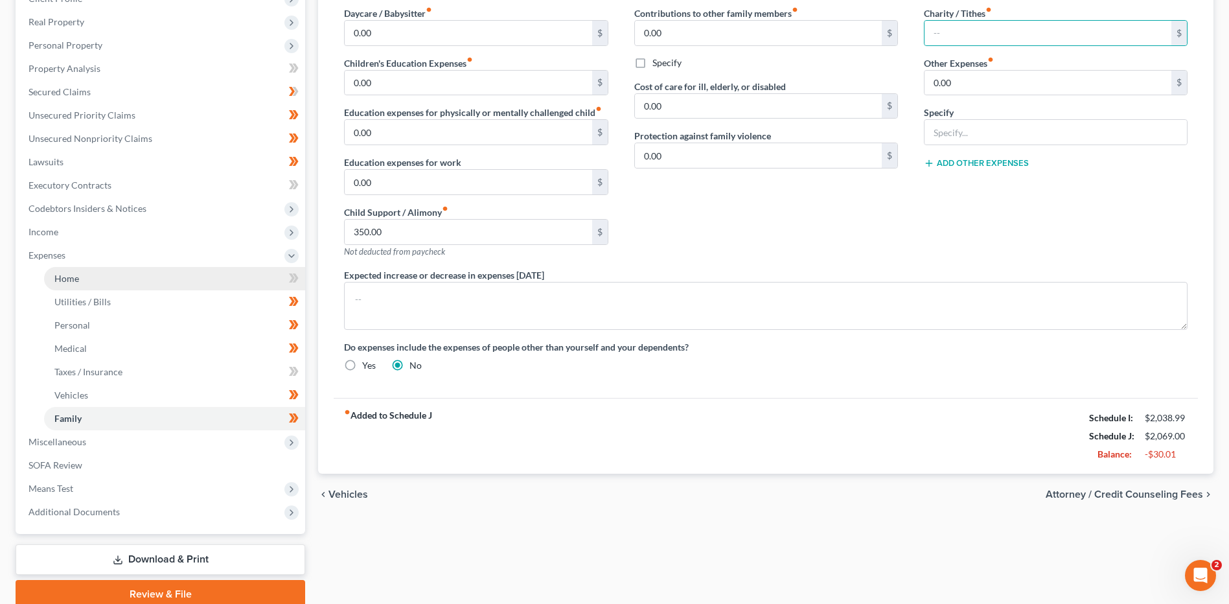
click at [177, 280] on link "Home" at bounding box center [174, 278] width 261 height 23
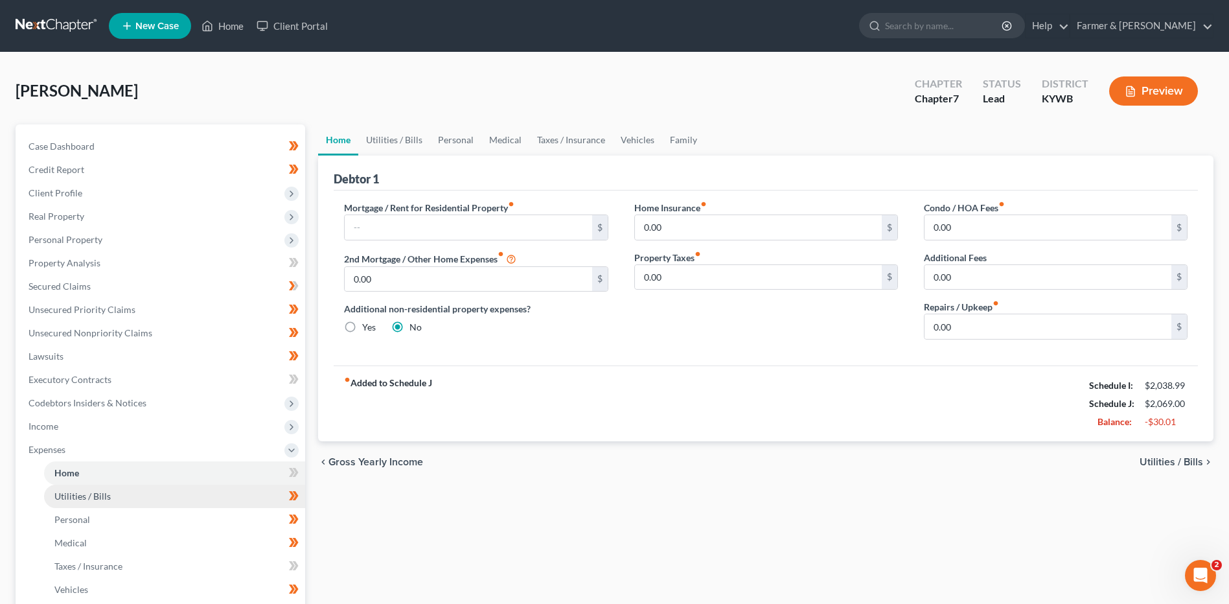
click at [141, 500] on link "Utilities / Bills" at bounding box center [174, 496] width 261 height 23
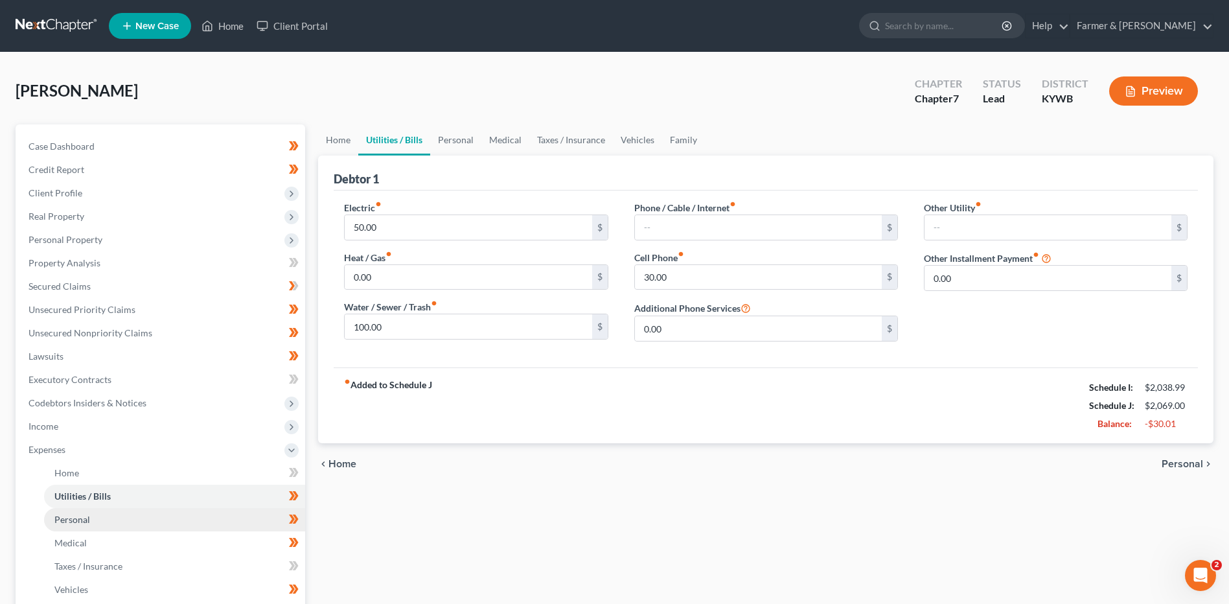
click at [95, 515] on link "Personal" at bounding box center [174, 519] width 261 height 23
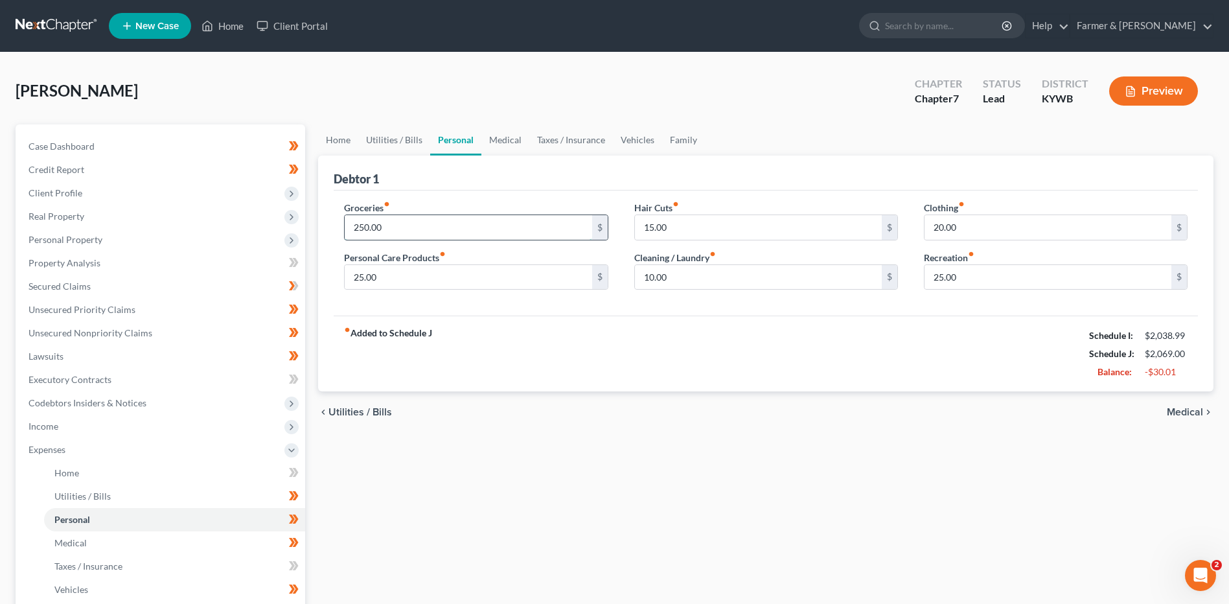
click at [450, 225] on input "250.00" at bounding box center [468, 227] width 247 height 25
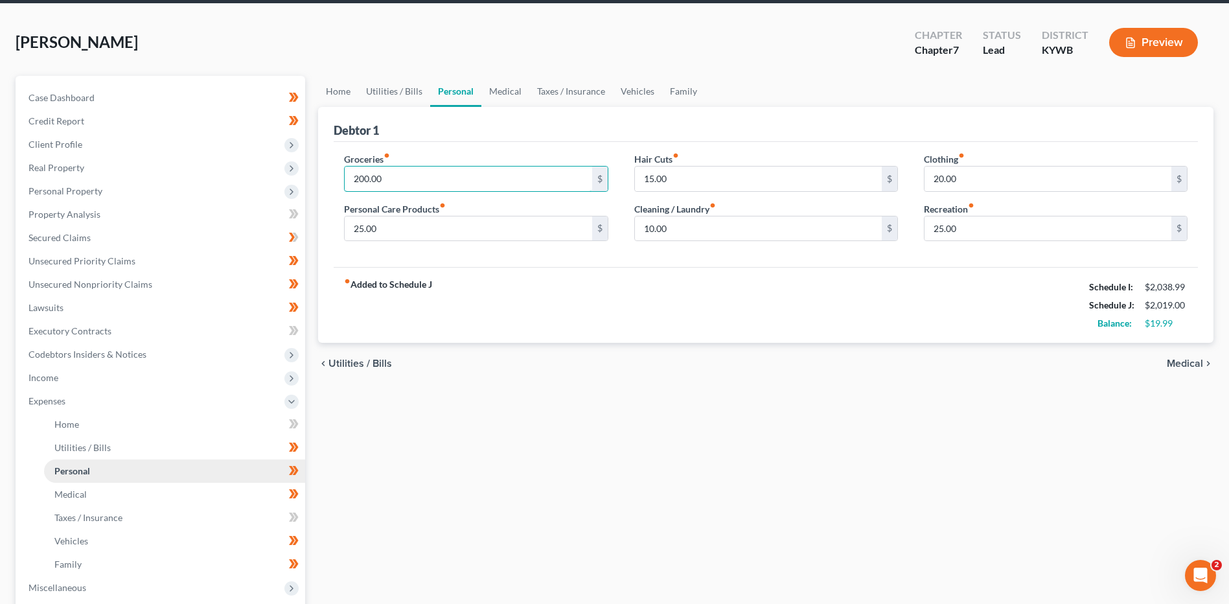
scroll to position [130, 0]
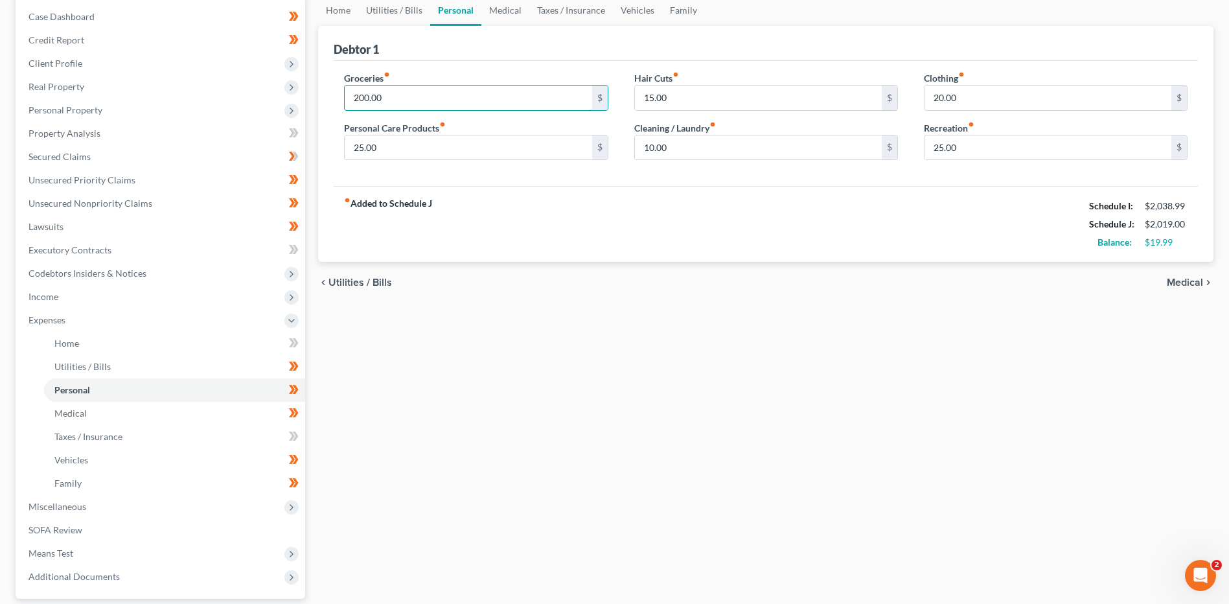
type input "200.00"
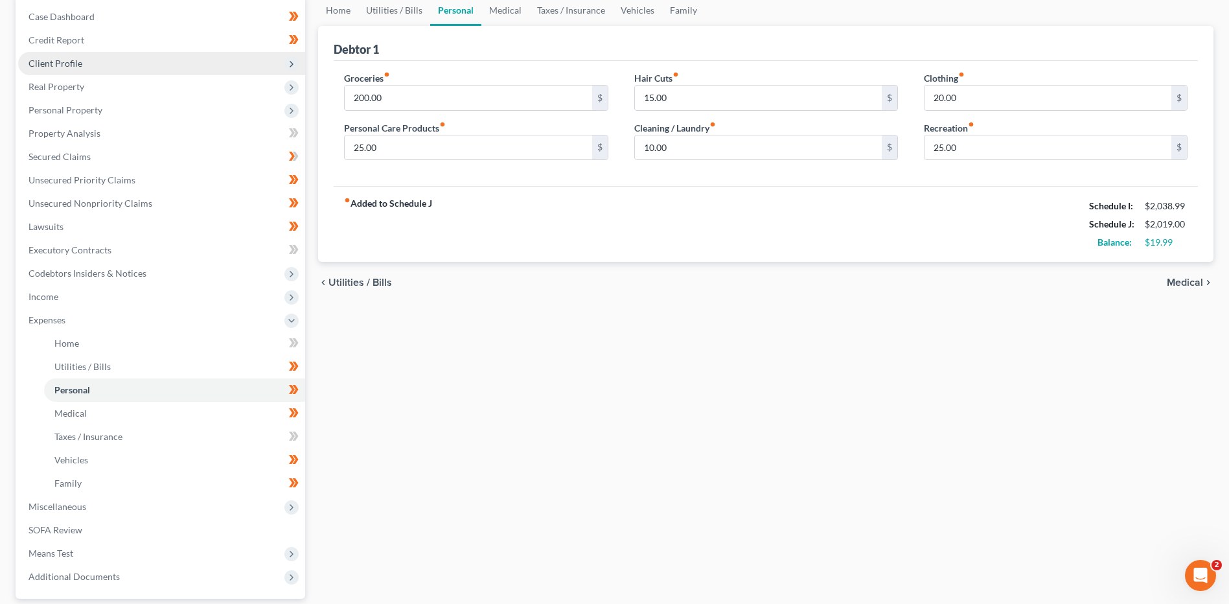
click at [68, 59] on span "Client Profile" at bounding box center [56, 63] width 54 height 11
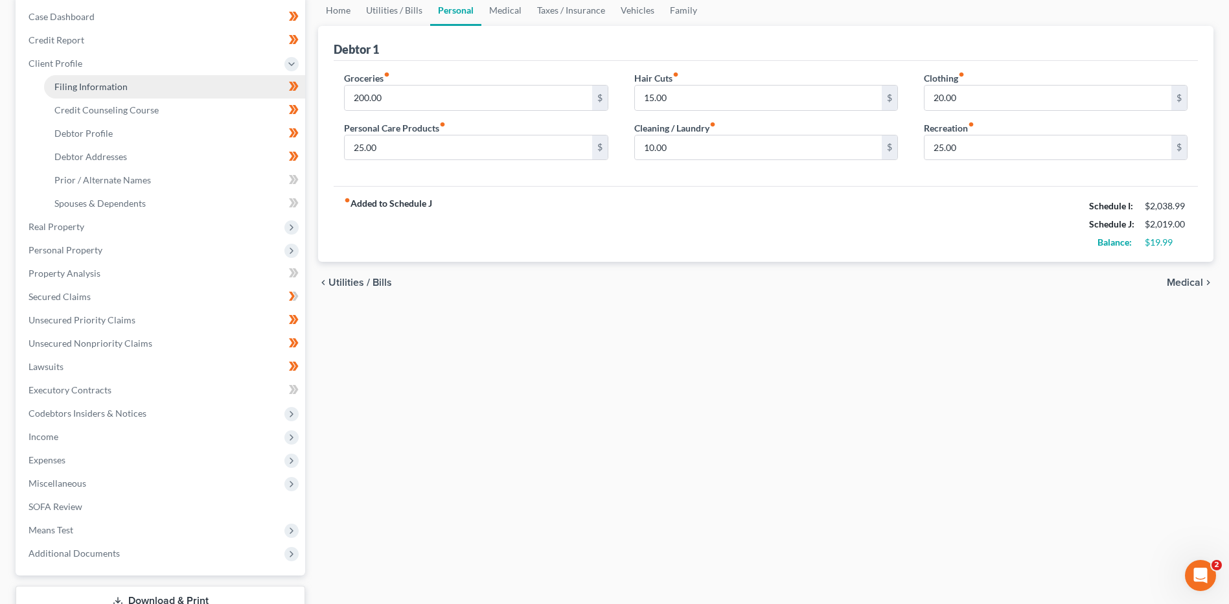
click at [89, 93] on link "Filing Information" at bounding box center [174, 86] width 261 height 23
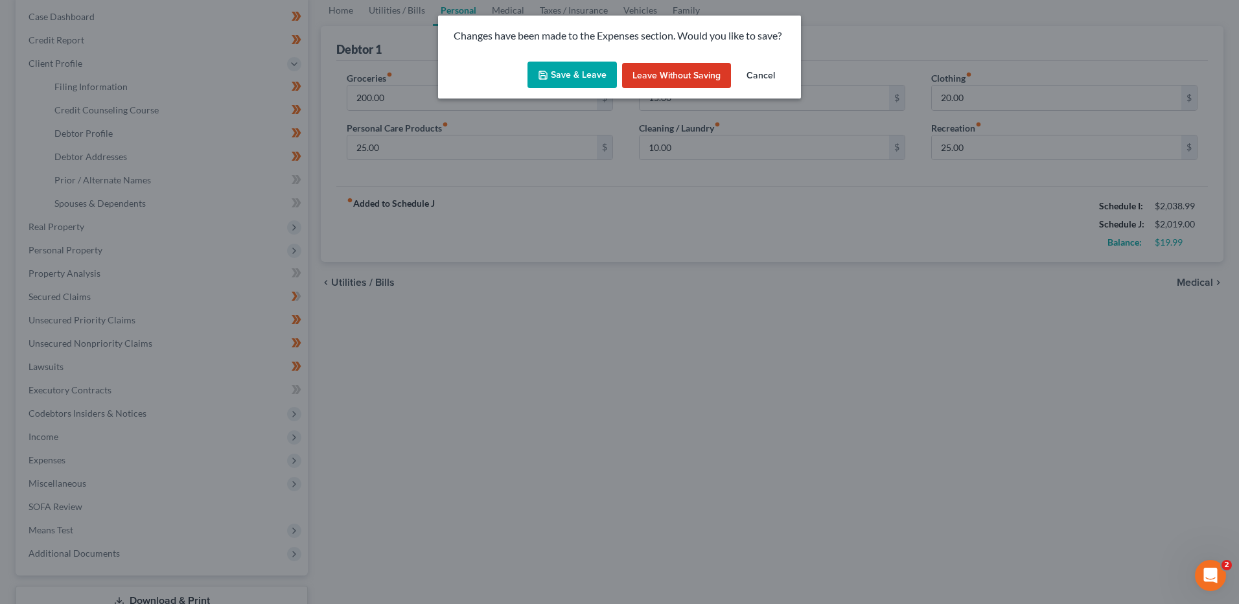
click at [564, 74] on button "Save & Leave" at bounding box center [571, 75] width 89 height 27
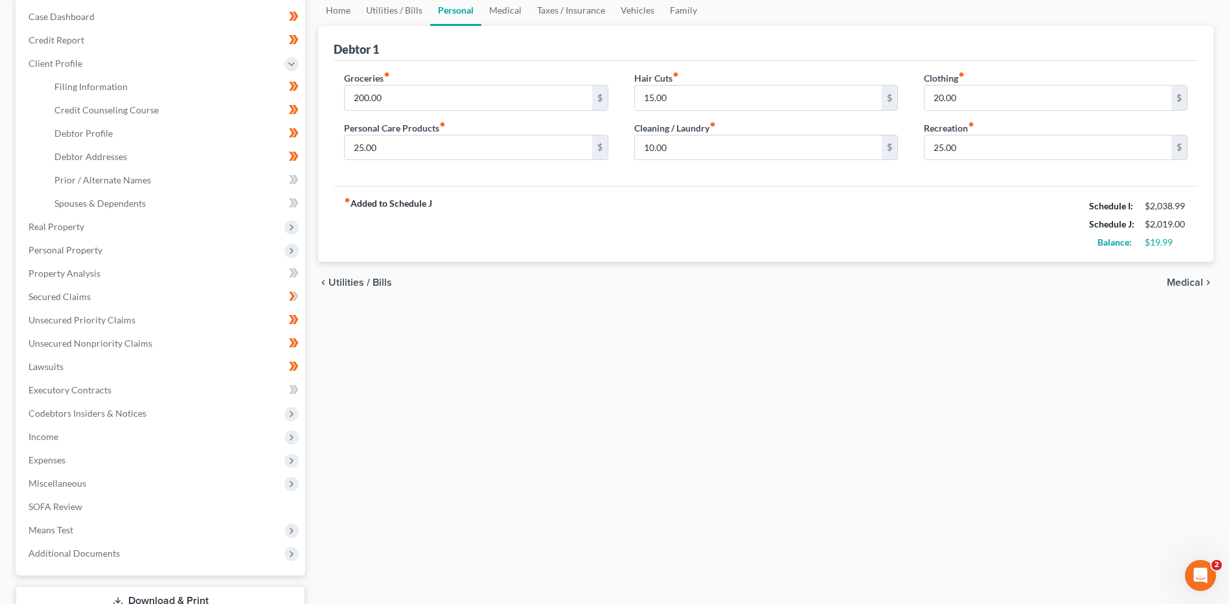
select select "1"
select select "0"
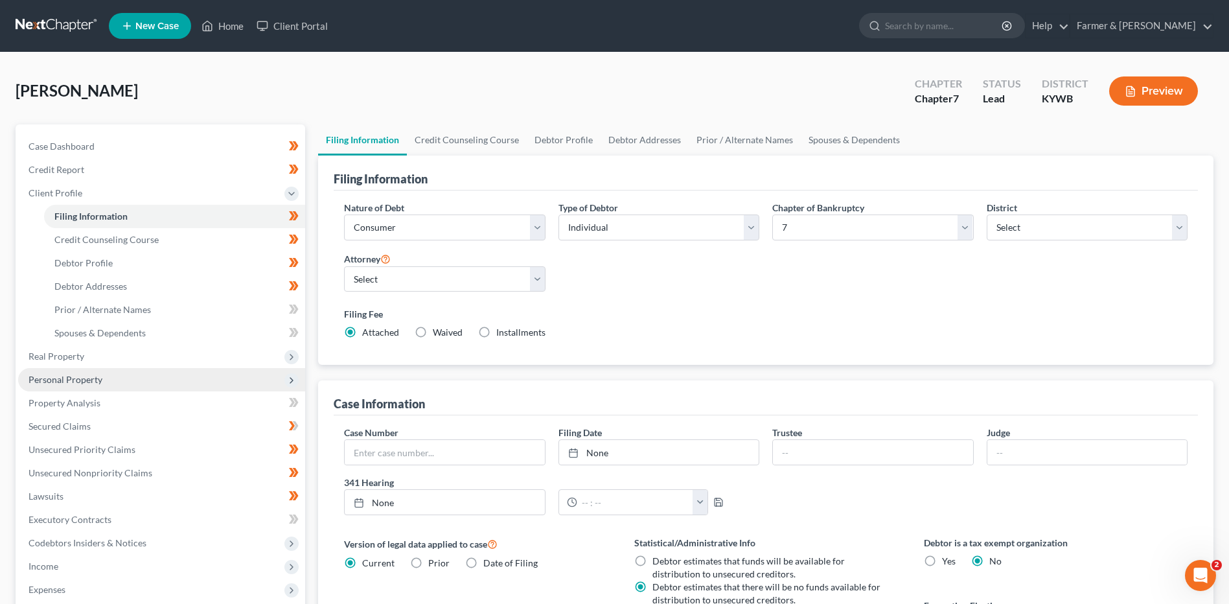
click at [90, 374] on span "Personal Property" at bounding box center [66, 379] width 74 height 11
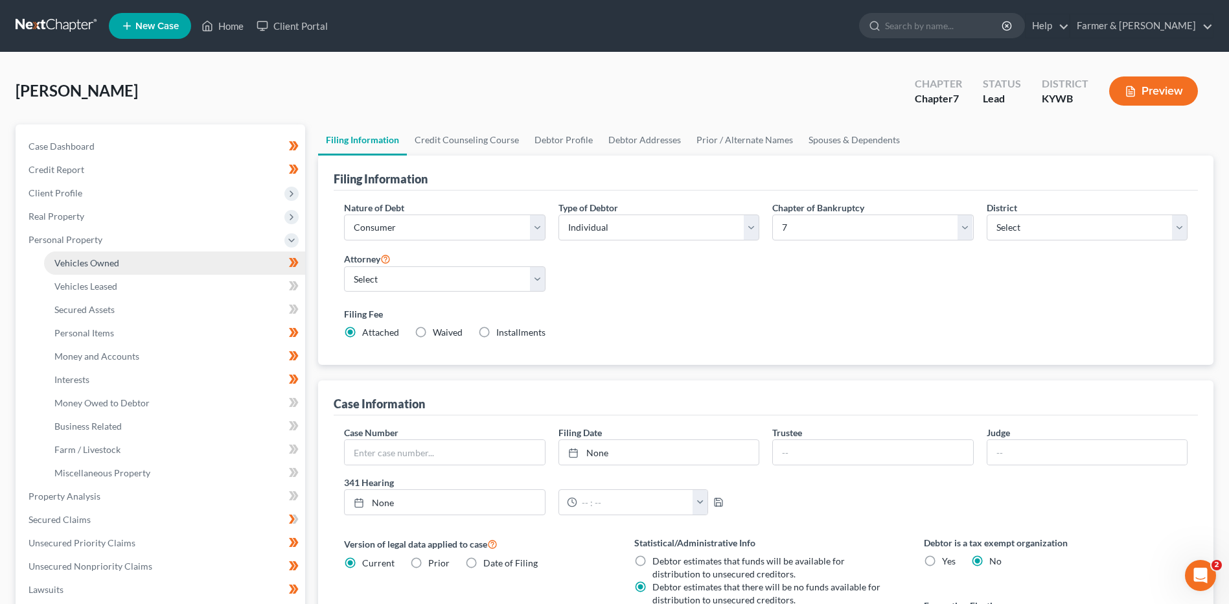
click at [98, 260] on span "Vehicles Owned" at bounding box center [86, 262] width 65 height 11
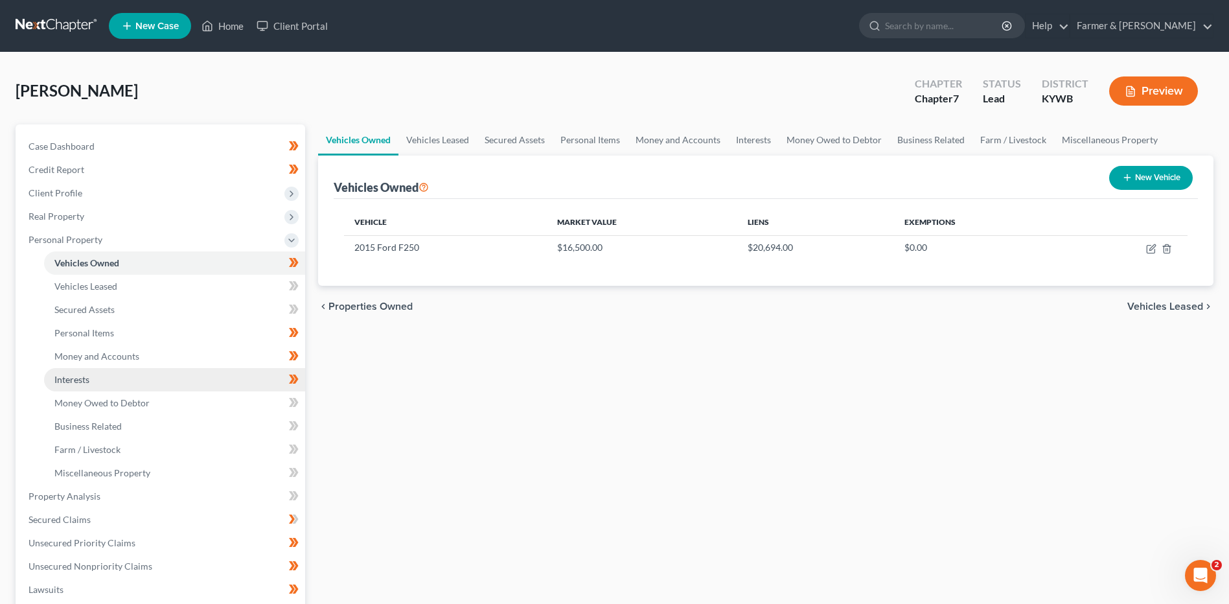
drag, startPoint x: 104, startPoint y: 389, endPoint x: 145, endPoint y: 387, distance: 40.9
click at [104, 389] on link "Interests" at bounding box center [174, 379] width 261 height 23
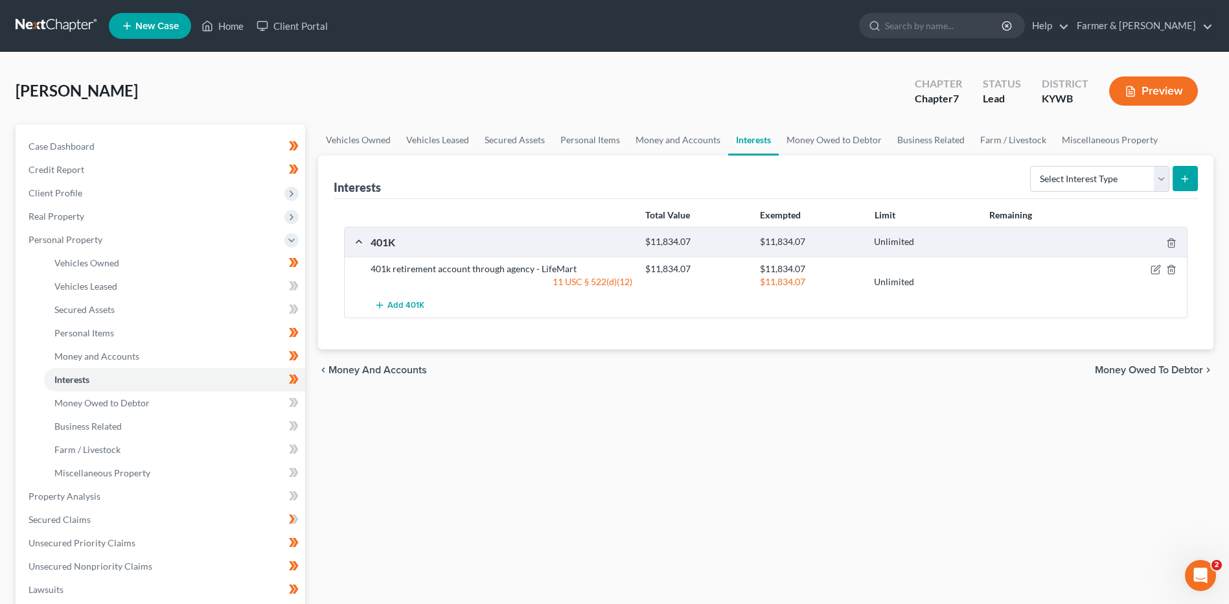
click at [54, 25] on link at bounding box center [57, 25] width 83 height 23
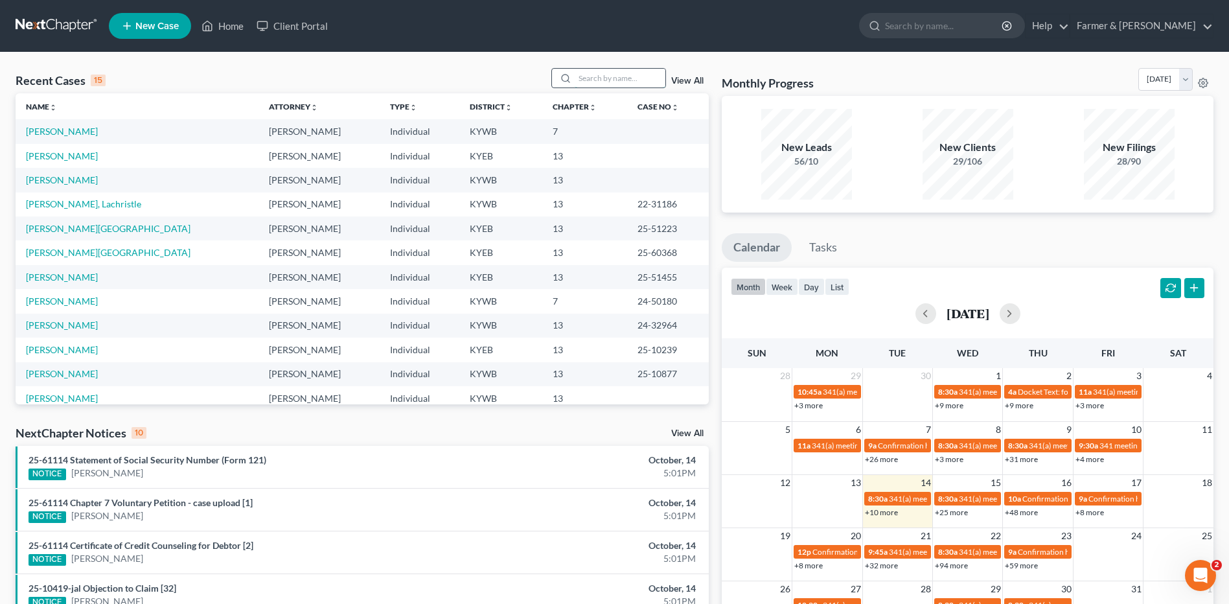
click at [604, 71] on input "search" at bounding box center [620, 78] width 91 height 19
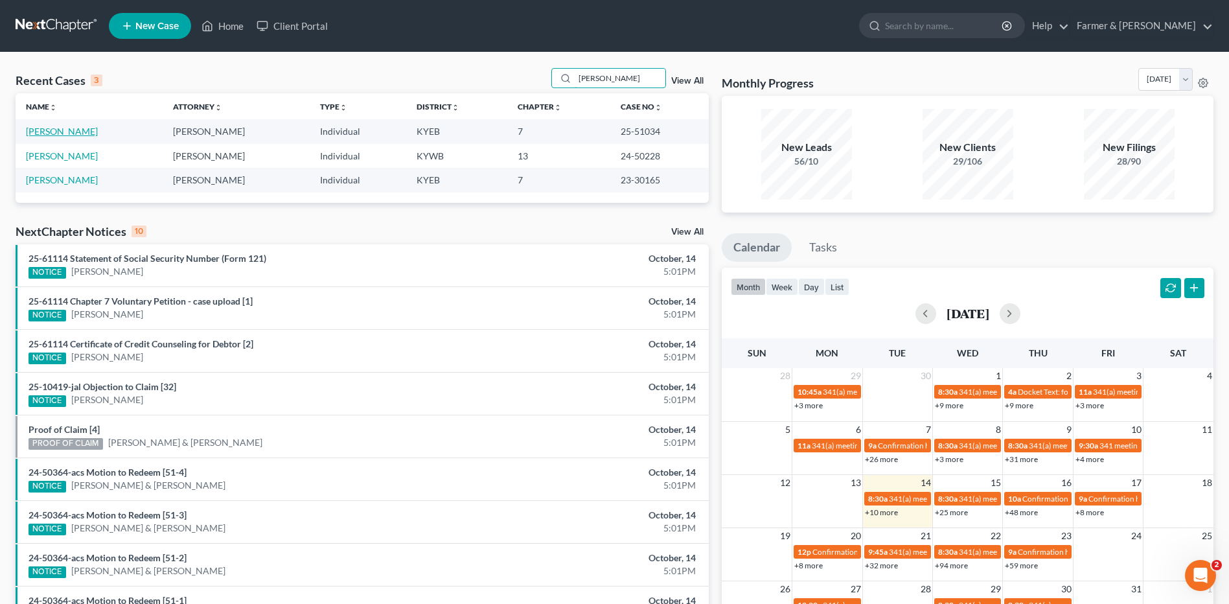
type input "[PERSON_NAME]"
click at [51, 133] on link "[PERSON_NAME]" at bounding box center [62, 131] width 72 height 11
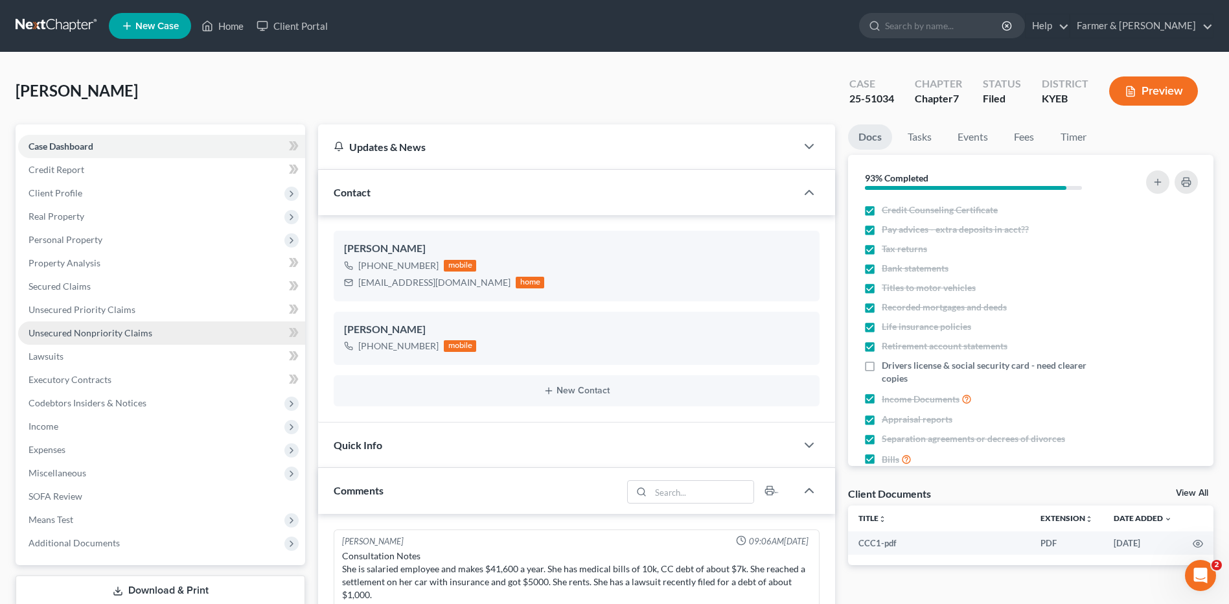
scroll to position [24, 0]
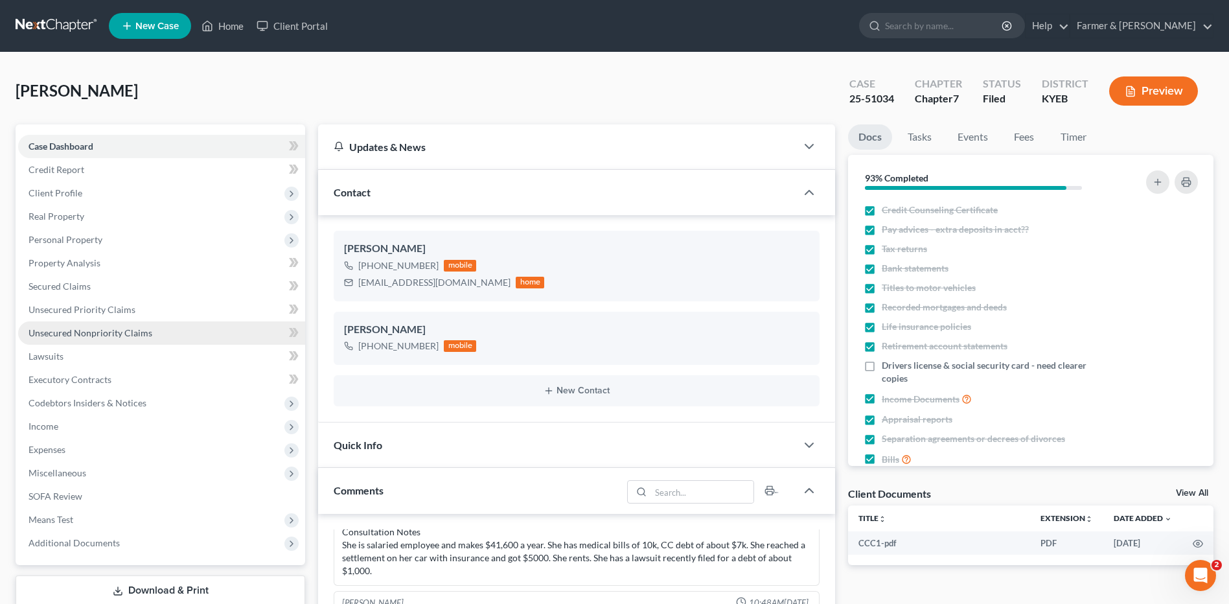
click at [96, 334] on span "Unsecured Nonpriority Claims" at bounding box center [91, 332] width 124 height 11
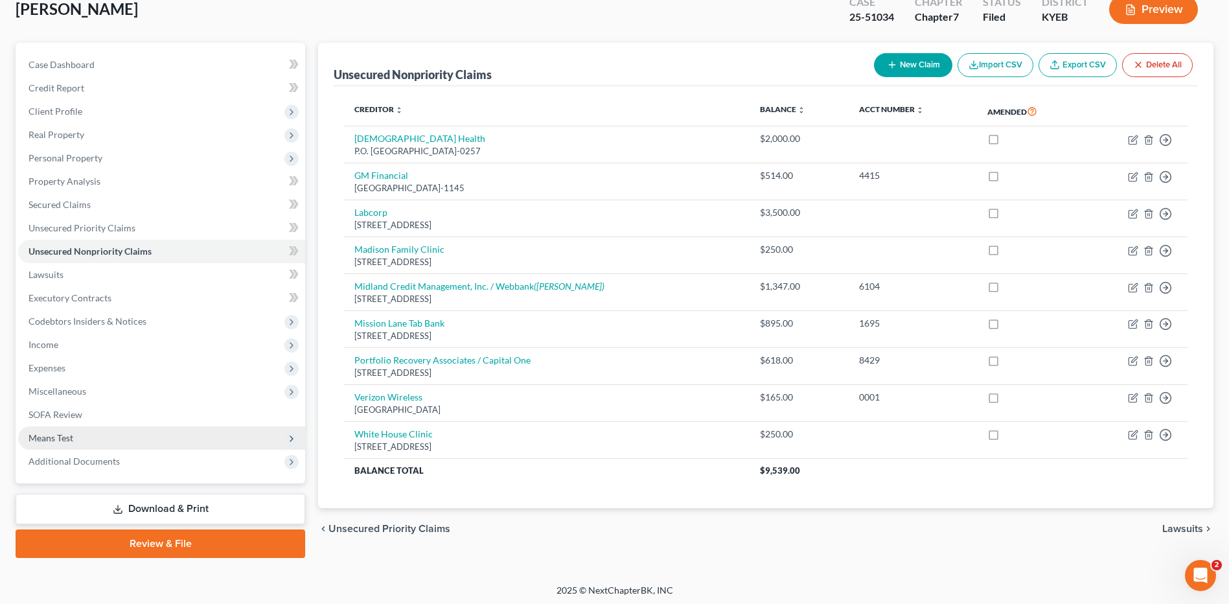
scroll to position [85, 0]
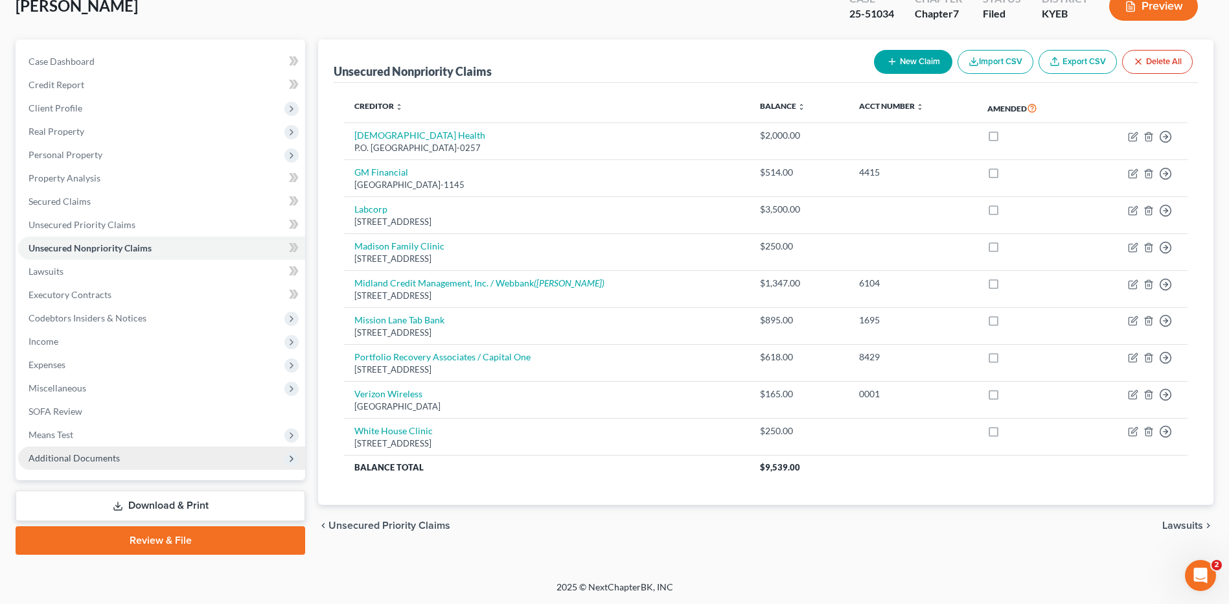
click at [70, 458] on span "Additional Documents" at bounding box center [74, 457] width 91 height 11
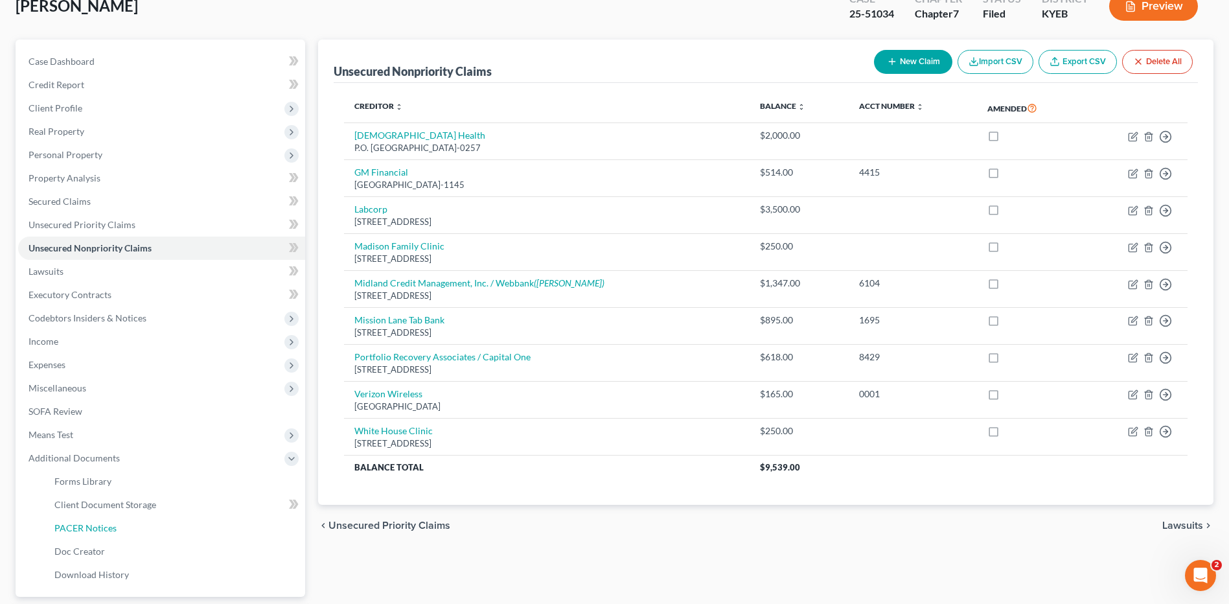
click at [98, 522] on link "PACER Notices" at bounding box center [174, 527] width 261 height 23
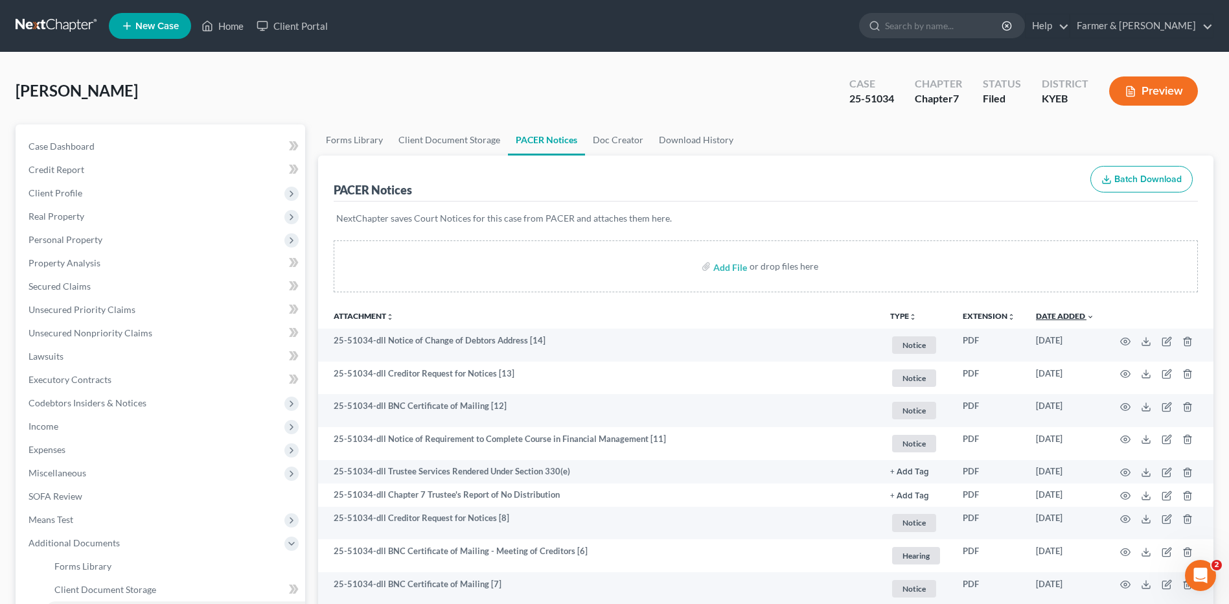
click at [1081, 314] on link "Date Added unfold_more expand_more expand_less" at bounding box center [1065, 316] width 58 height 10
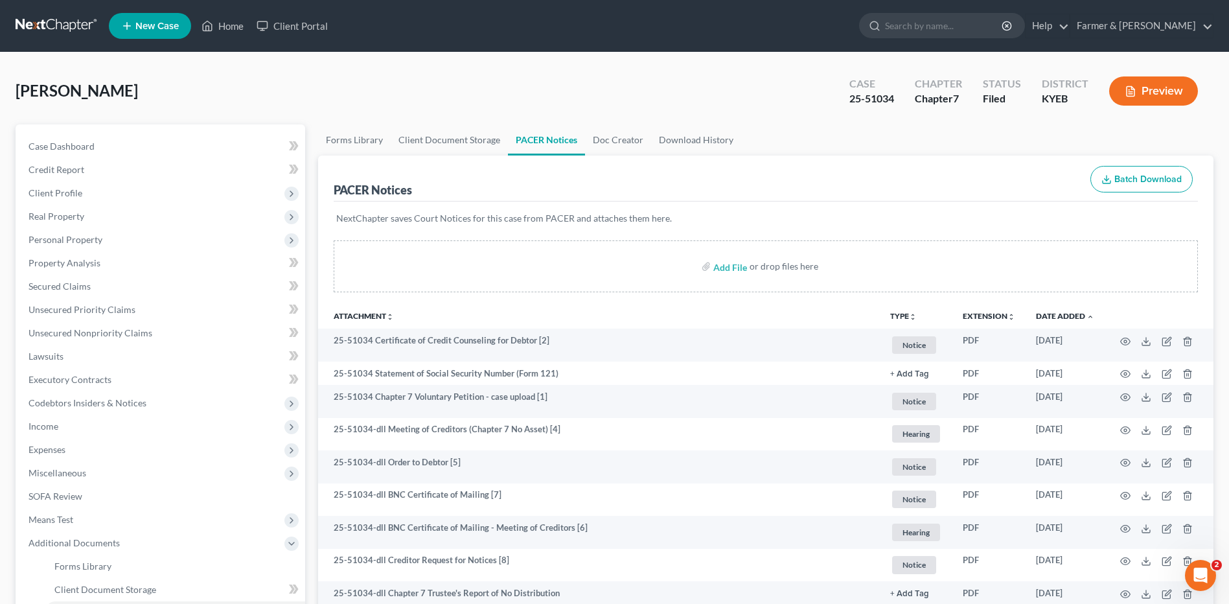
click at [51, 27] on link at bounding box center [57, 25] width 83 height 23
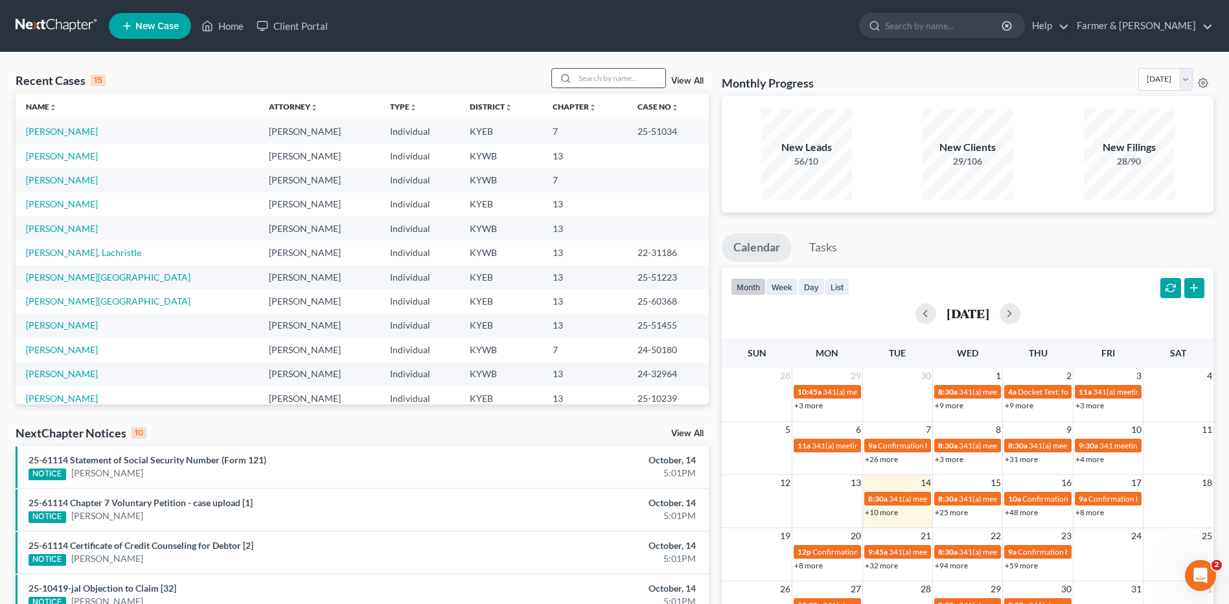
click at [632, 78] on input "search" at bounding box center [620, 78] width 91 height 19
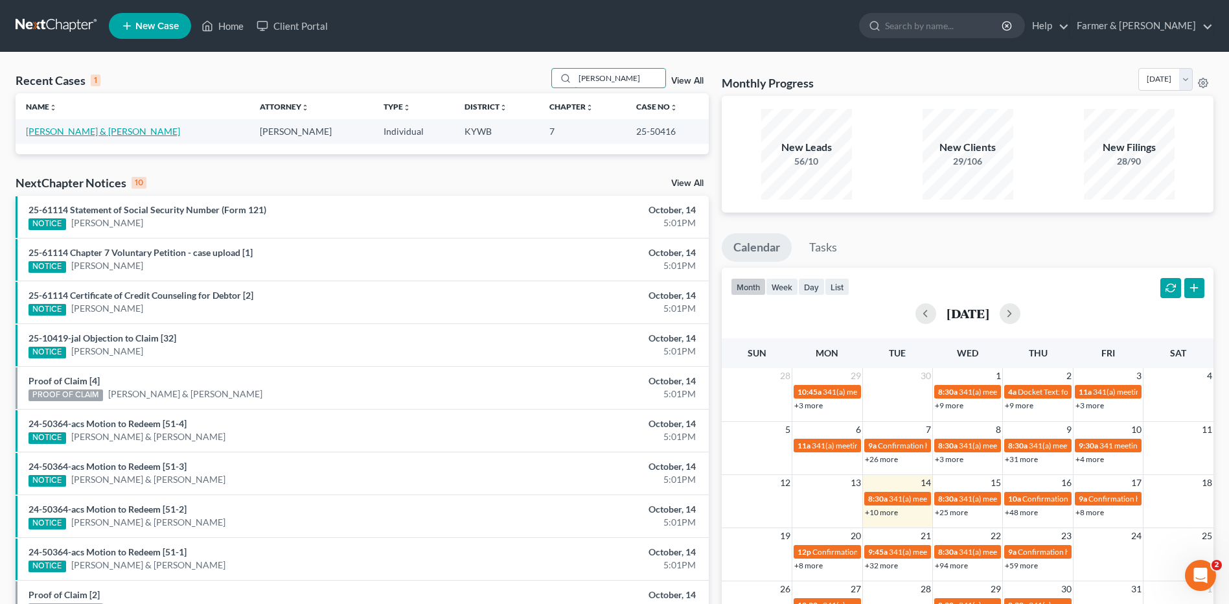
type input "[PERSON_NAME]"
click at [50, 126] on link "[PERSON_NAME] & [PERSON_NAME]" at bounding box center [103, 131] width 154 height 11
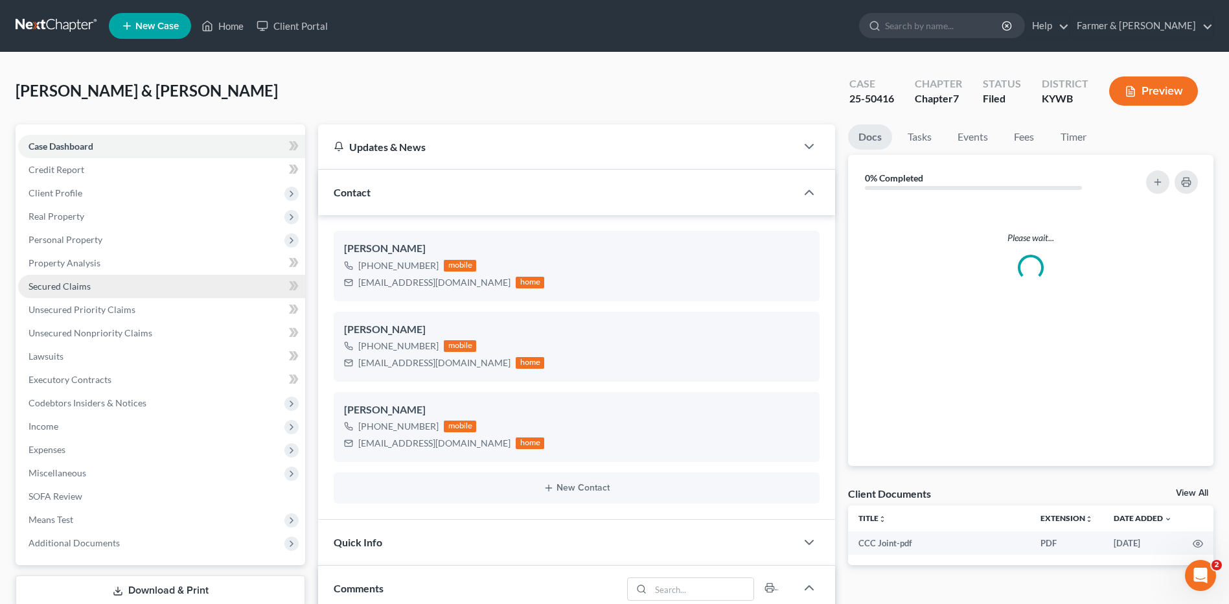
click at [93, 290] on link "Secured Claims" at bounding box center [161, 286] width 287 height 23
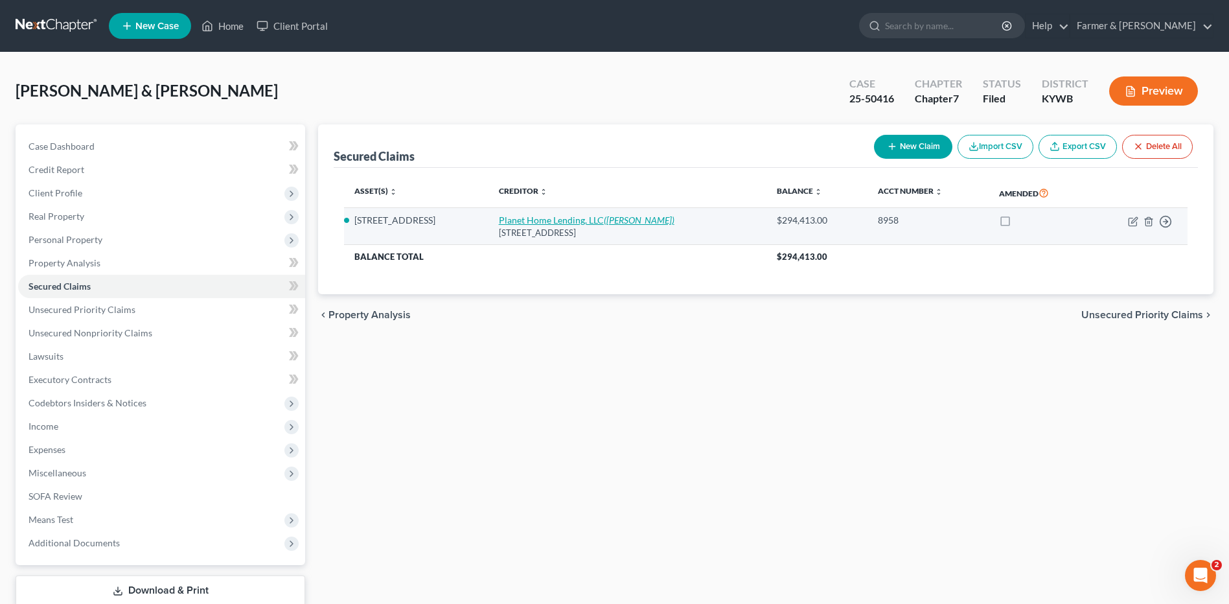
click at [531, 220] on link "Planet Home Lending, LLC ([PERSON_NAME])" at bounding box center [587, 219] width 176 height 11
select select "6"
select select "0"
select select "2"
select select "0"
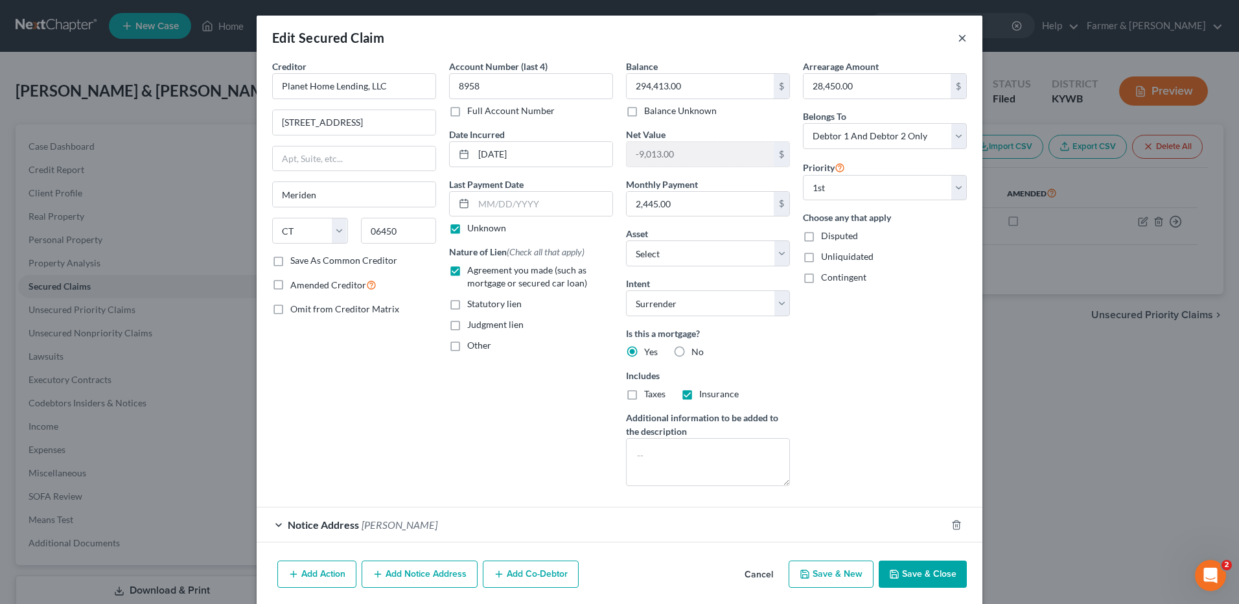
drag, startPoint x: 957, startPoint y: 36, endPoint x: 625, endPoint y: 2, distance: 333.5
click at [958, 36] on button "×" at bounding box center [962, 38] width 9 height 16
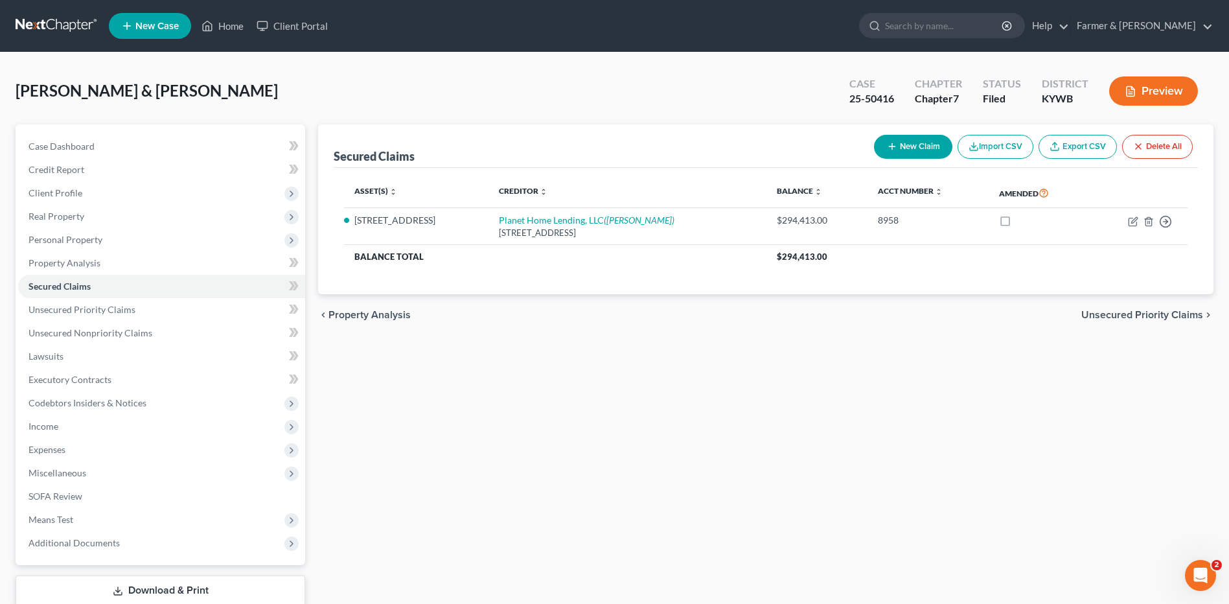
click at [45, 25] on link at bounding box center [57, 25] width 83 height 23
